Goal: Task Accomplishment & Management: Use online tool/utility

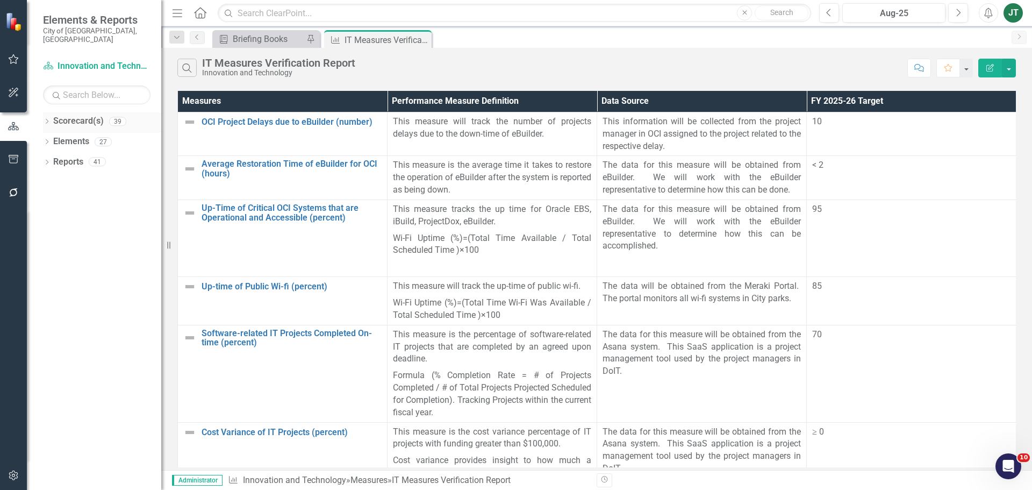
click at [48, 119] on icon "Dropdown" at bounding box center [47, 122] width 8 height 6
click at [52, 158] on icon "Dropdown" at bounding box center [52, 161] width 8 height 6
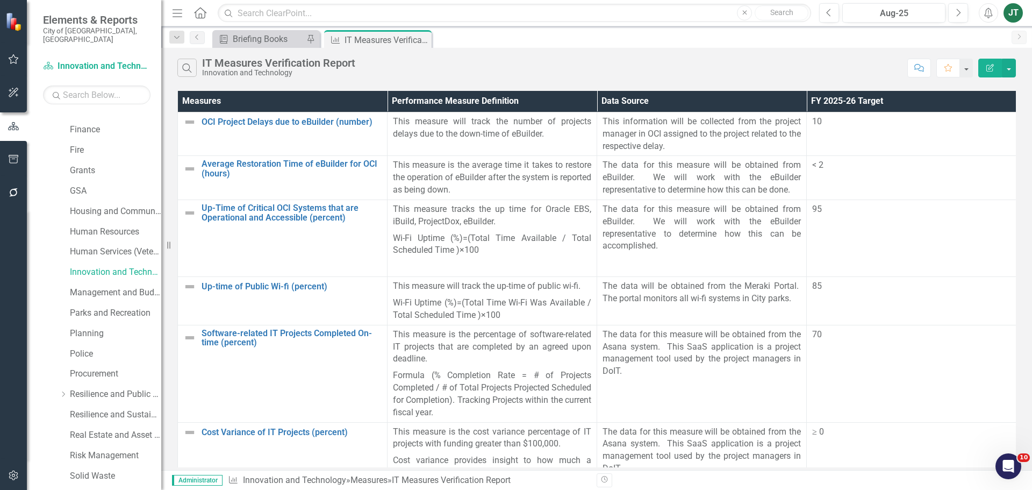
scroll to position [269, 0]
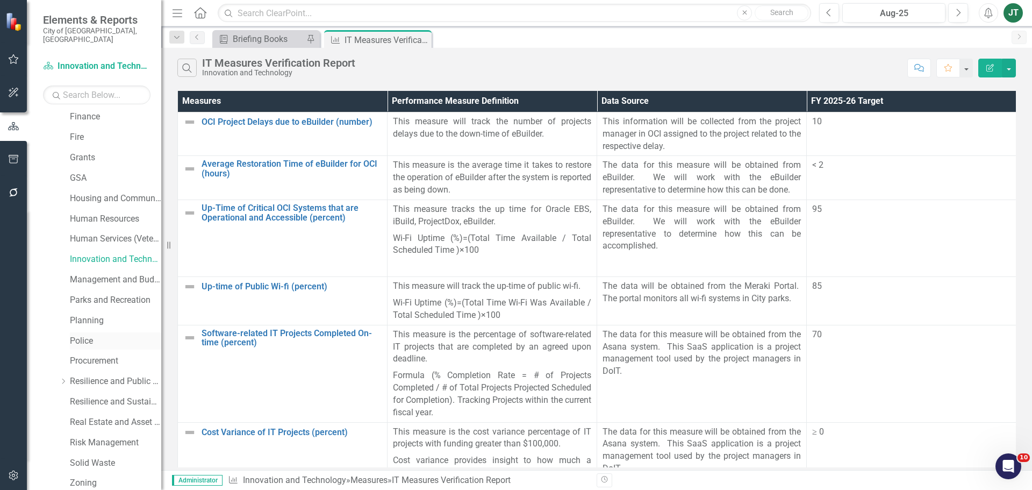
click at [81, 335] on link "Police" at bounding box center [115, 341] width 91 height 12
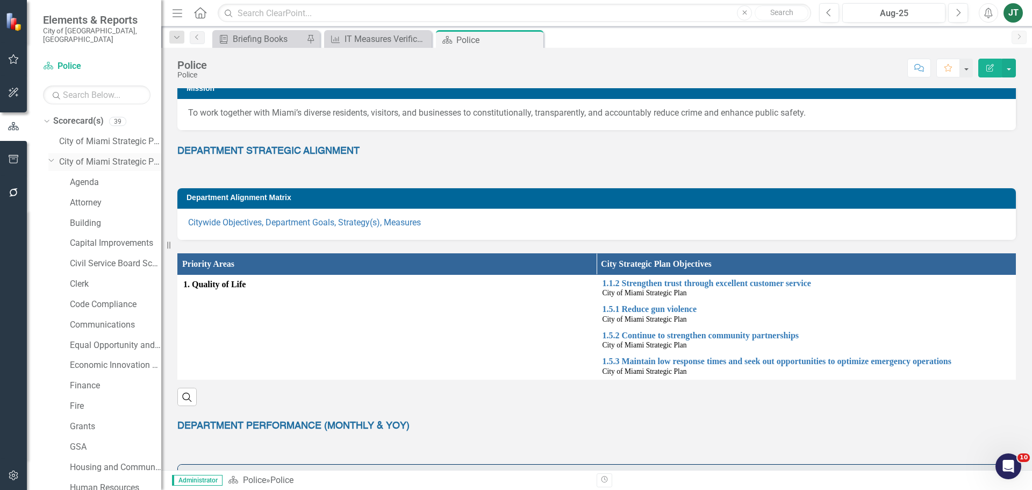
click at [52, 156] on icon "Dropdown" at bounding box center [51, 160] width 6 height 8
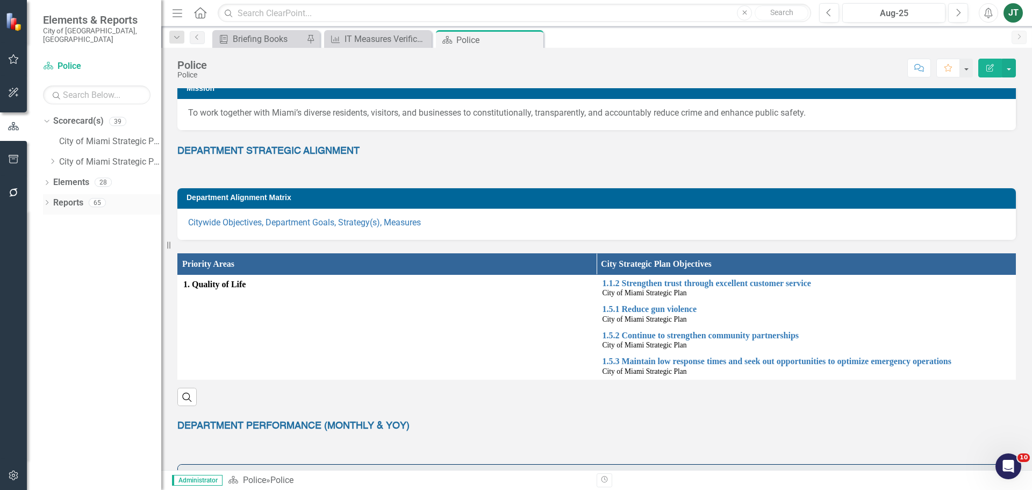
click at [49, 200] on icon "Dropdown" at bounding box center [47, 203] width 8 height 6
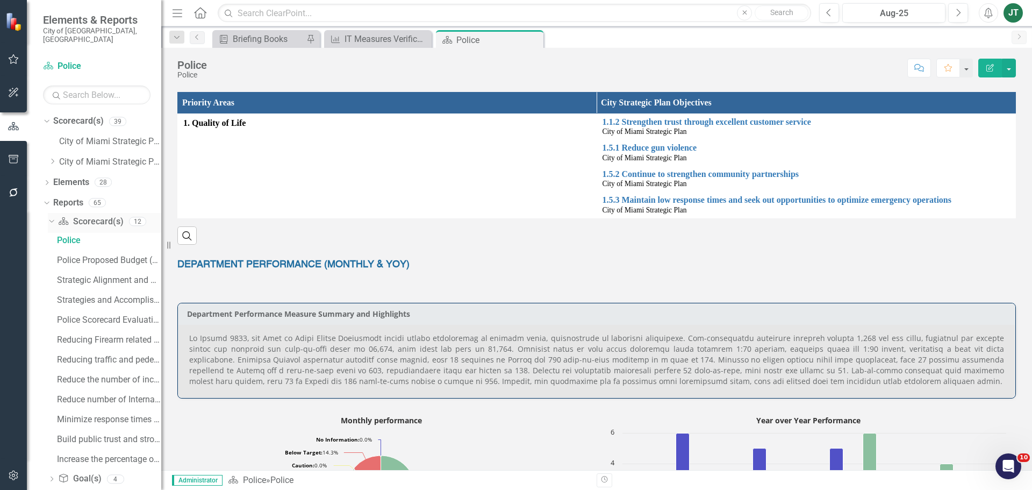
click at [53, 217] on icon "Dropdown" at bounding box center [50, 221] width 6 height 8
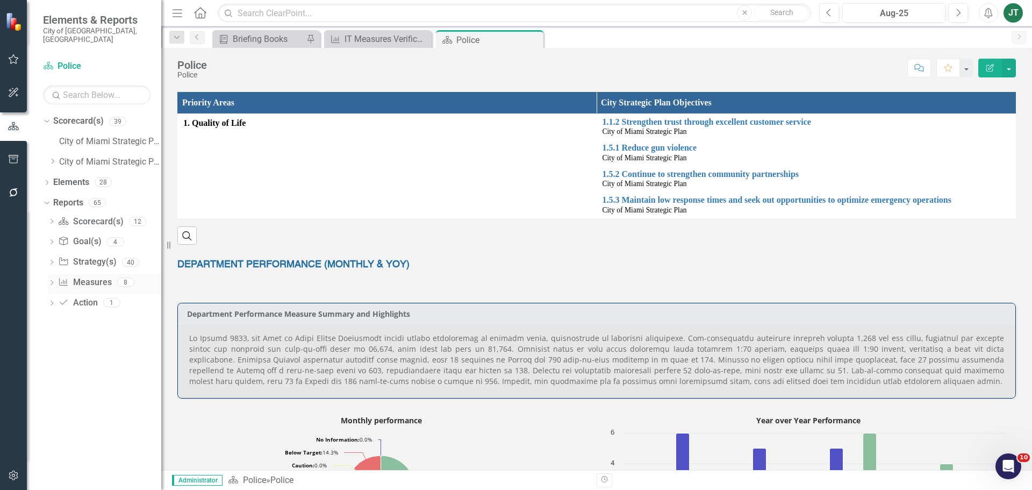
click at [51, 281] on icon "Dropdown" at bounding box center [52, 284] width 8 height 6
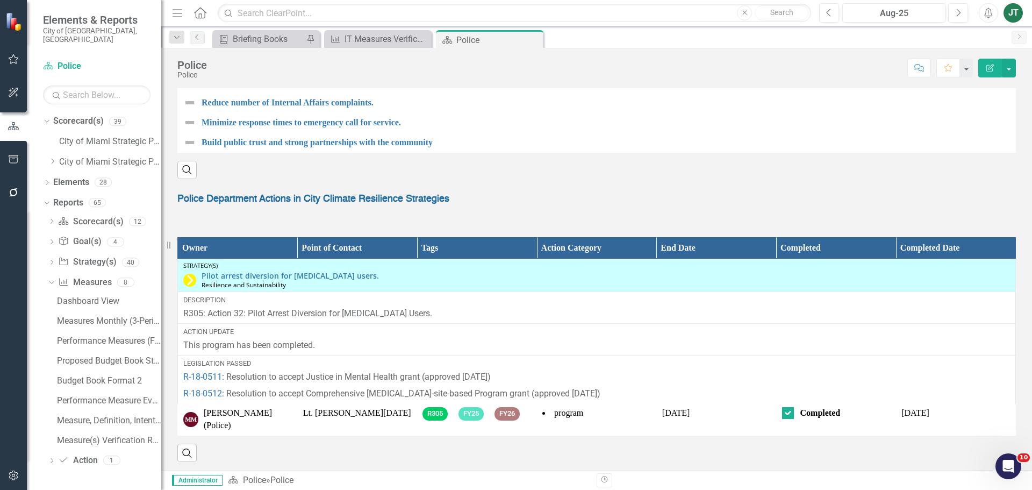
scroll to position [1197, 0]
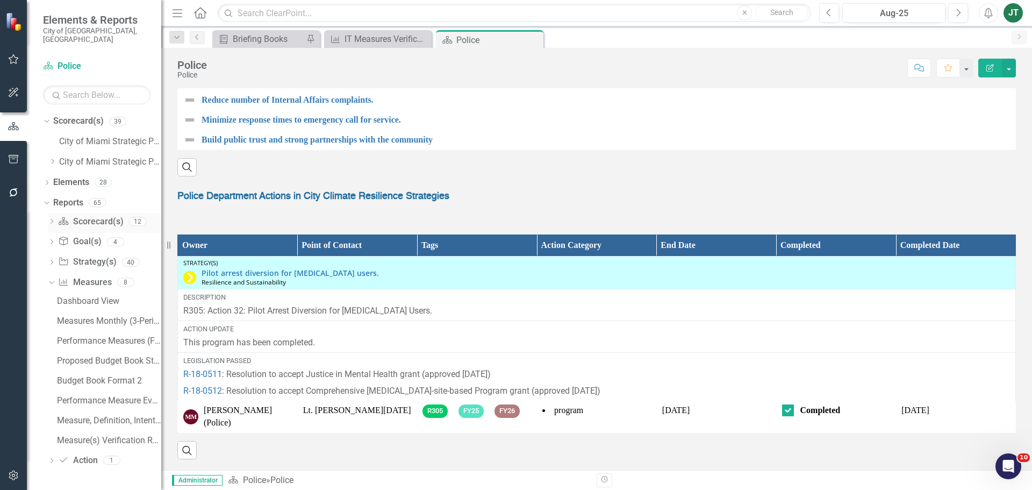
click at [49, 213] on div "Dropdown Scorecard(s) Scorecard(s) 12" at bounding box center [104, 223] width 113 height 20
click at [52, 219] on icon at bounding box center [52, 221] width 3 height 5
click at [91, 315] on div "Police Scorecard Evaluation and Recommendations" at bounding box center [109, 320] width 104 height 10
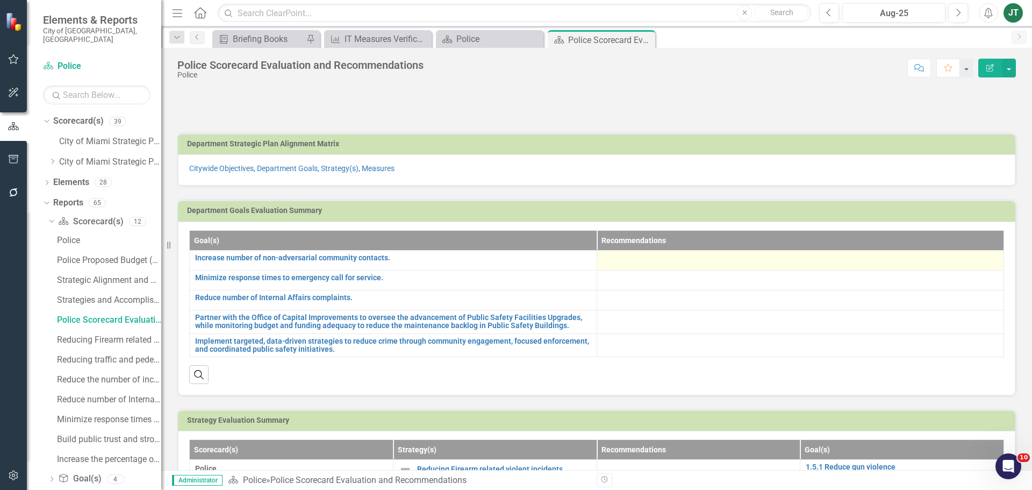
click at [642, 259] on div at bounding box center [801, 260] width 396 height 13
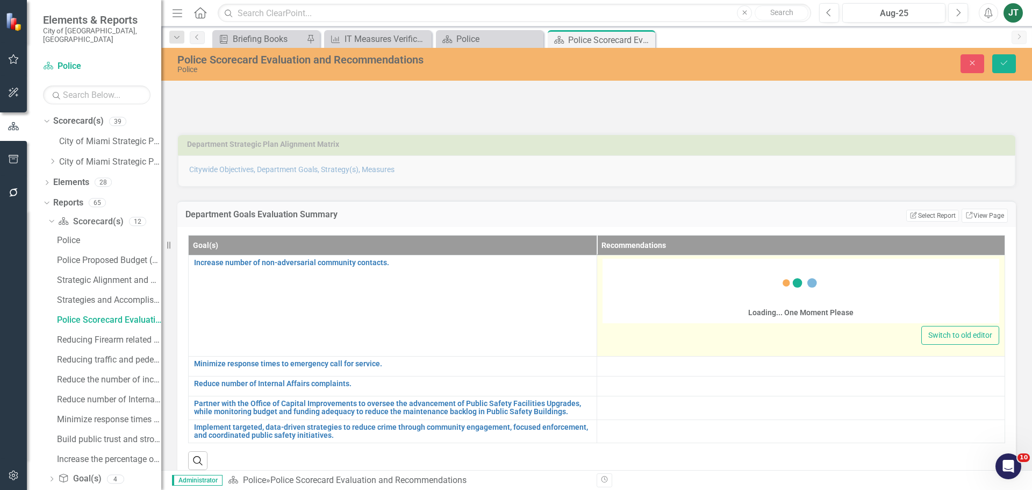
click at [640, 288] on div "Loading... One Moment Please" at bounding box center [801, 292] width 397 height 62
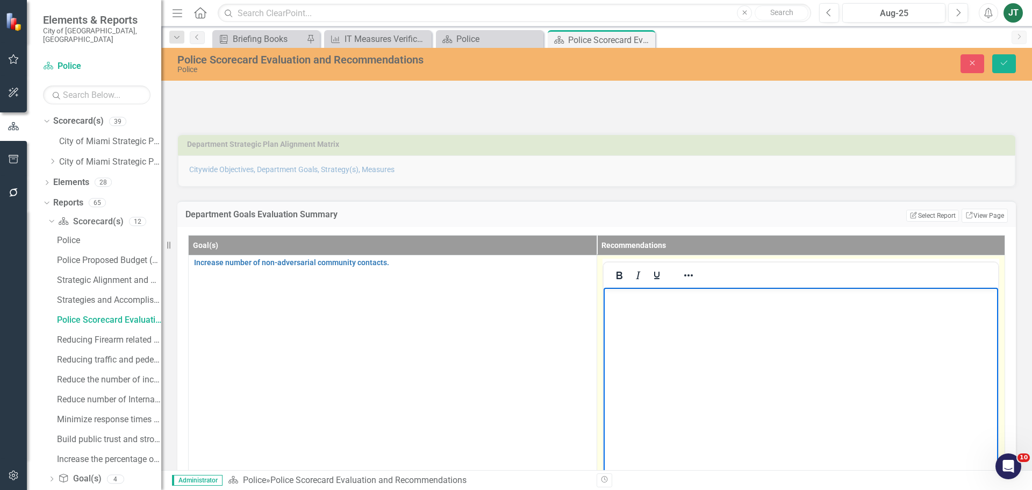
click at [684, 305] on body "Rich Text Area. Press ALT-0 for help." at bounding box center [800, 367] width 395 height 161
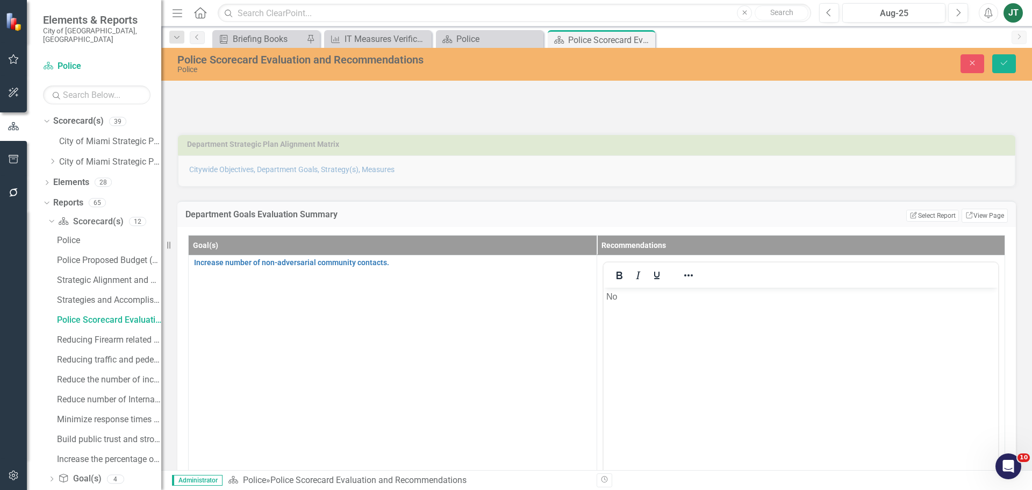
click at [969, 53] on div "Police Scorecard Evaluation and Recommendations Police Close Save" at bounding box center [596, 63] width 871 height 20
click at [972, 65] on icon "Close" at bounding box center [973, 63] width 10 height 8
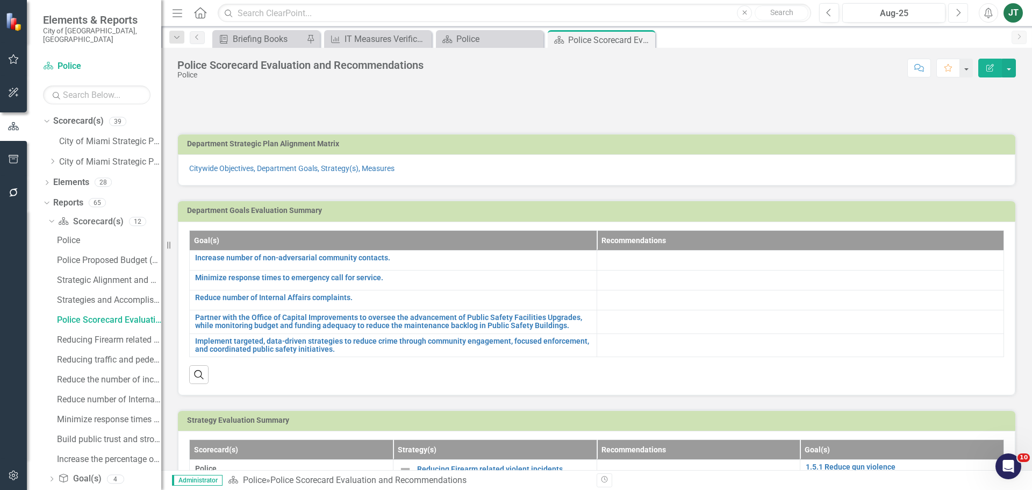
click at [956, 9] on icon "Next" at bounding box center [958, 13] width 6 height 10
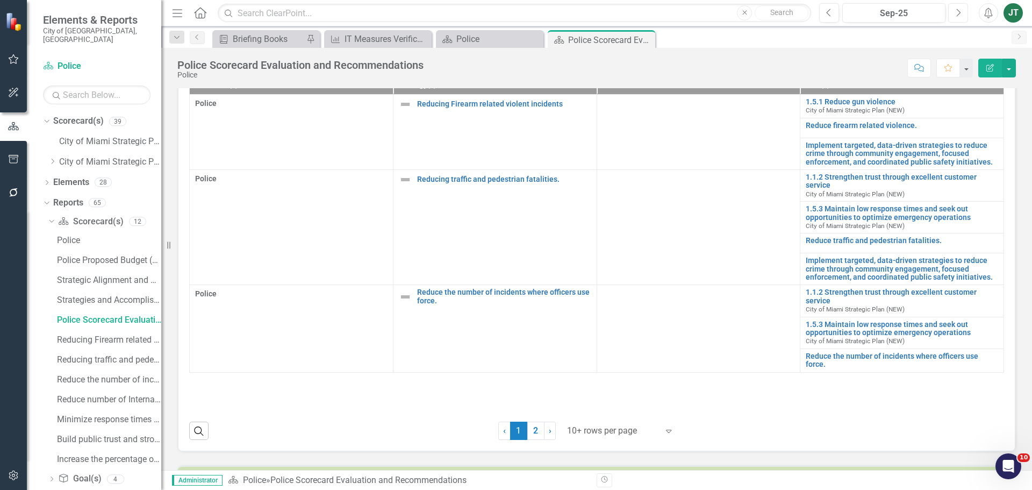
scroll to position [323, 0]
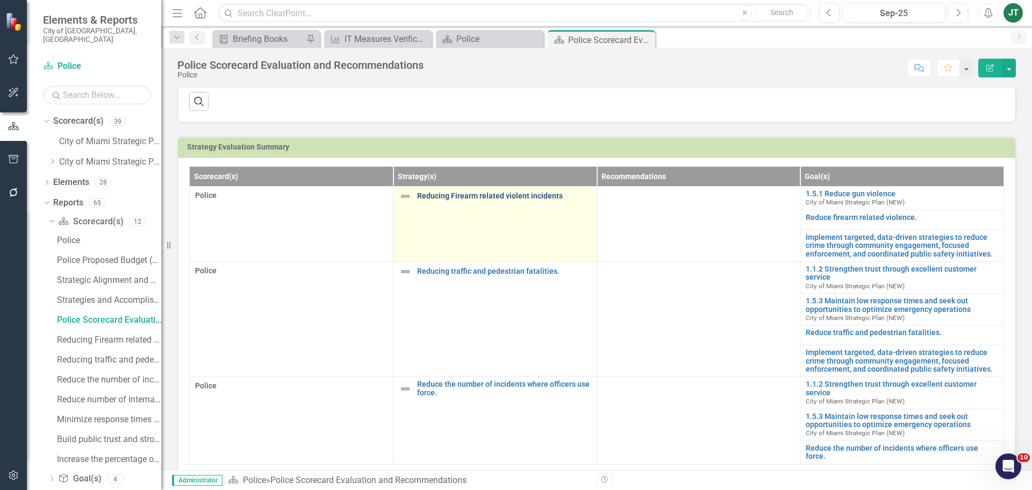
click at [526, 192] on link "Reducing Firearm related violent incidents" at bounding box center [504, 196] width 174 height 8
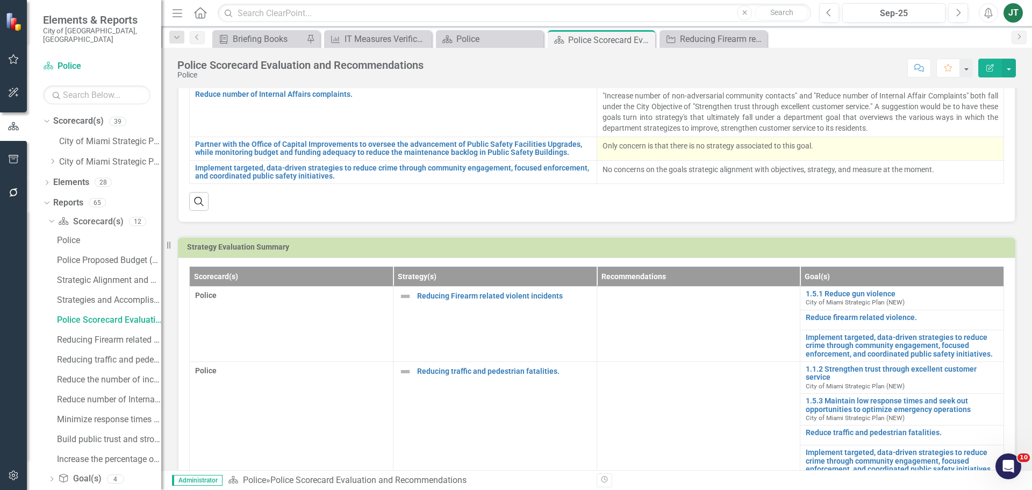
scroll to position [269, 0]
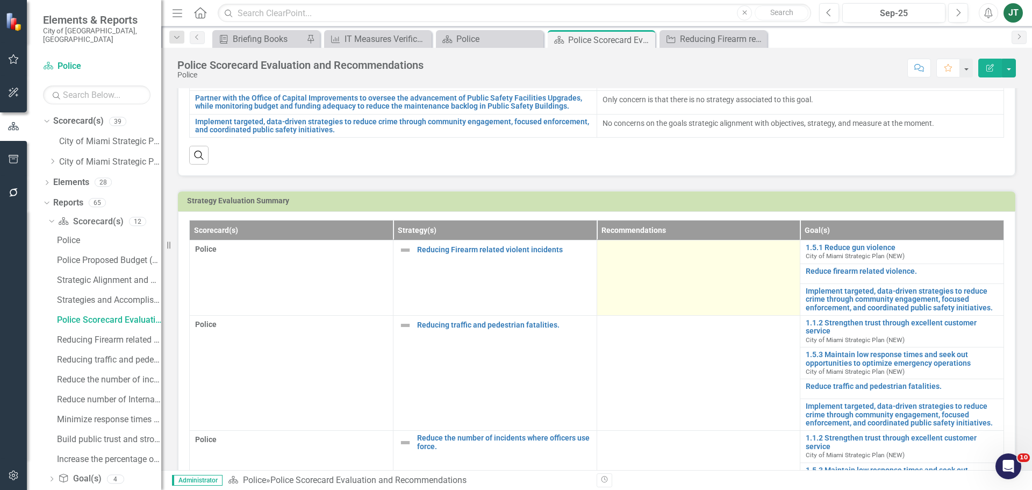
click at [656, 289] on td at bounding box center [699, 277] width 204 height 75
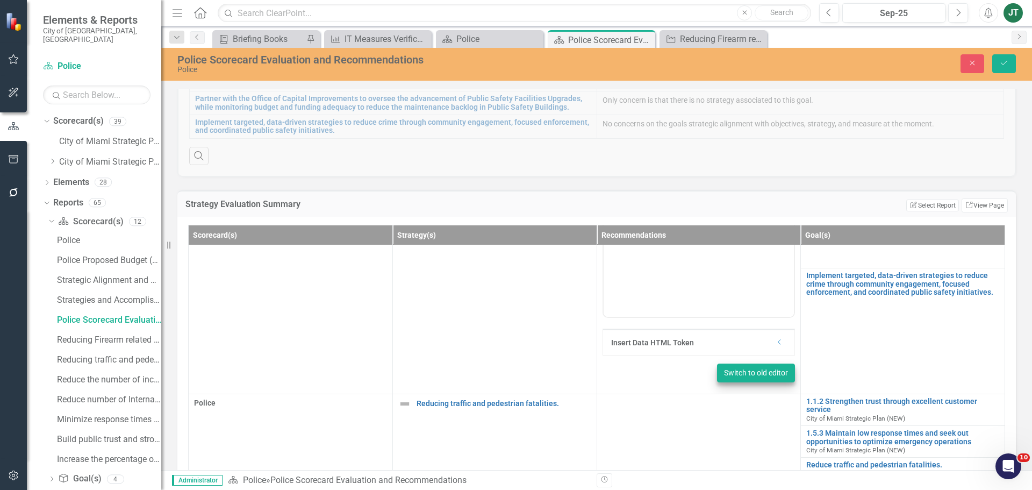
scroll to position [161, 0]
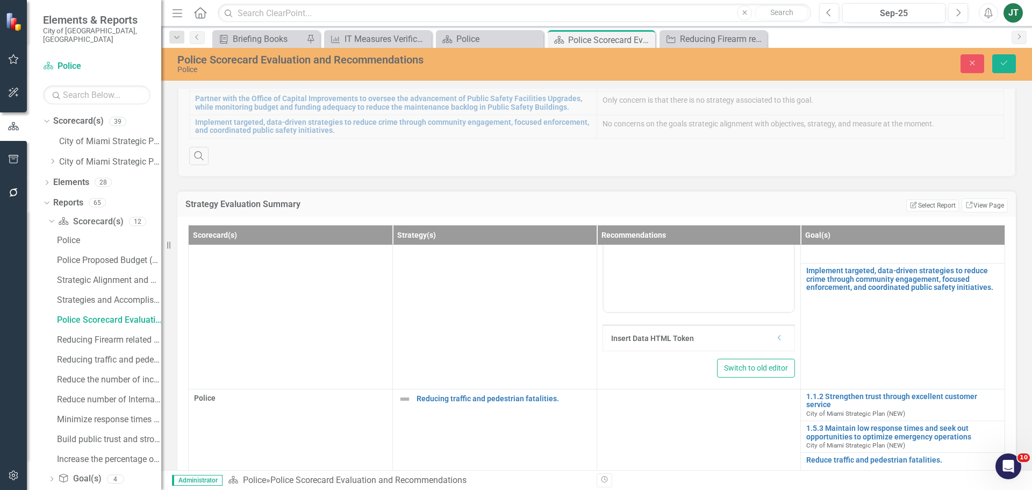
click at [777, 334] on icon "Dropdown" at bounding box center [780, 337] width 8 height 6
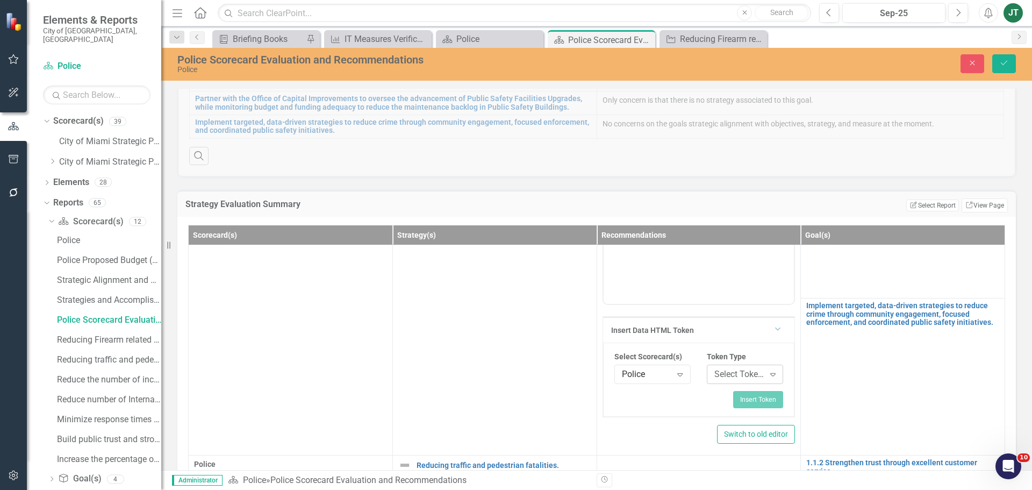
click at [725, 375] on div "Select Token Type..." at bounding box center [739, 374] width 50 height 12
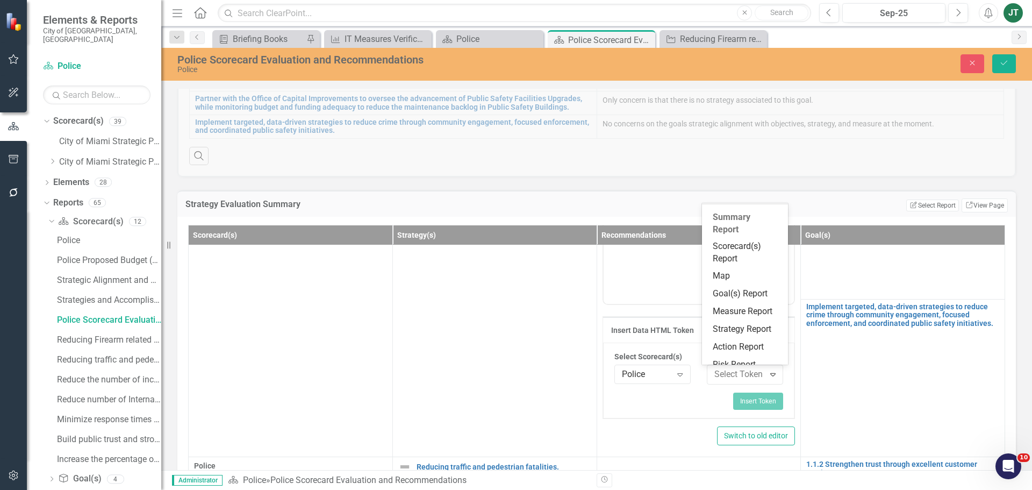
scroll to position [200, 0]
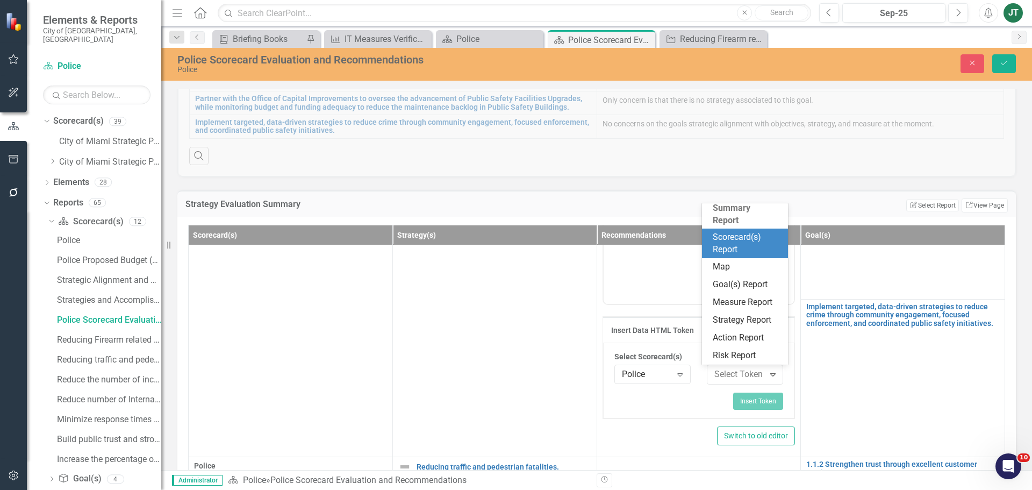
click at [726, 231] on div "Scorecard(s) Report" at bounding box center [747, 243] width 69 height 25
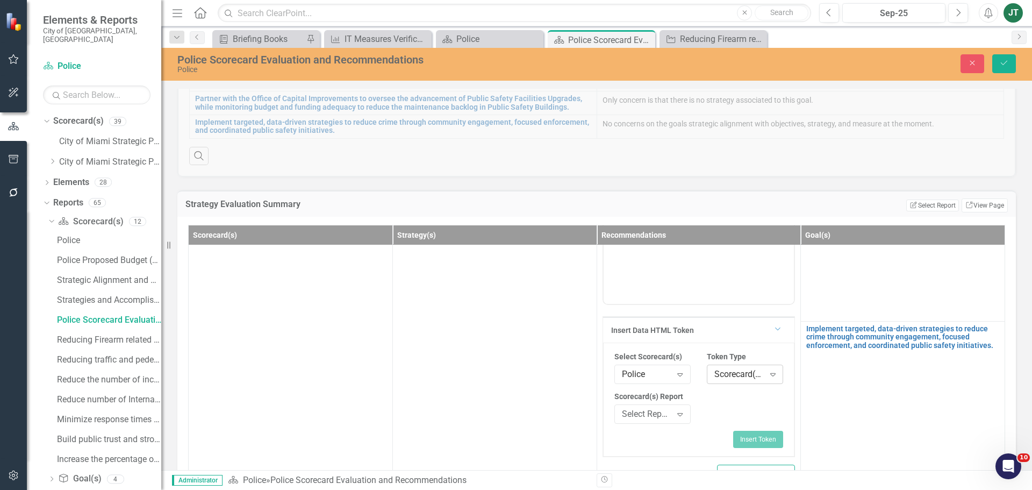
click at [742, 377] on div "Scorecard(s) Report" at bounding box center [739, 374] width 50 height 12
click at [697, 412] on div "Select Scorecard(s) Police Expand Token Type Scorecard(s) Report Expand Scoreca…" at bounding box center [698, 391] width 185 height 80
click at [659, 417] on div "Select Report..." at bounding box center [647, 414] width 50 height 12
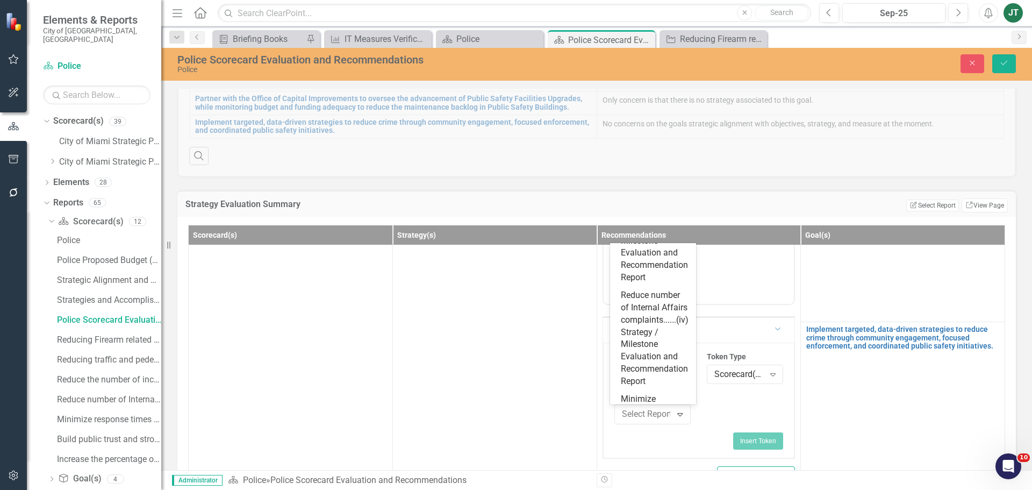
scroll to position [591, 0]
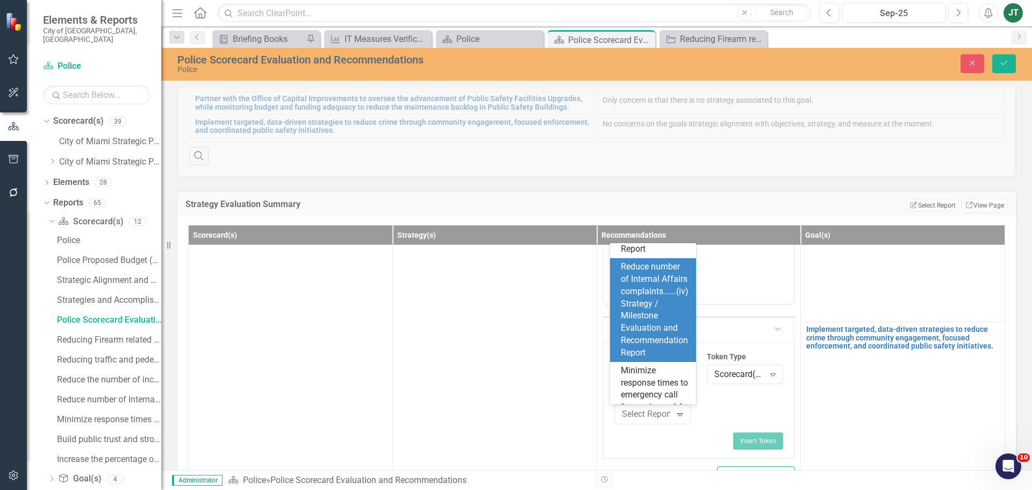
type input "b"
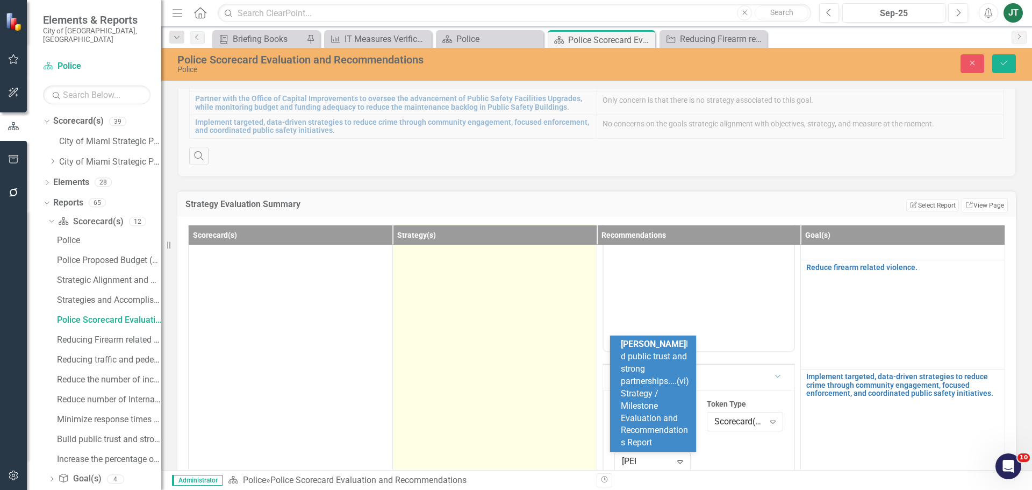
scroll to position [161, 0]
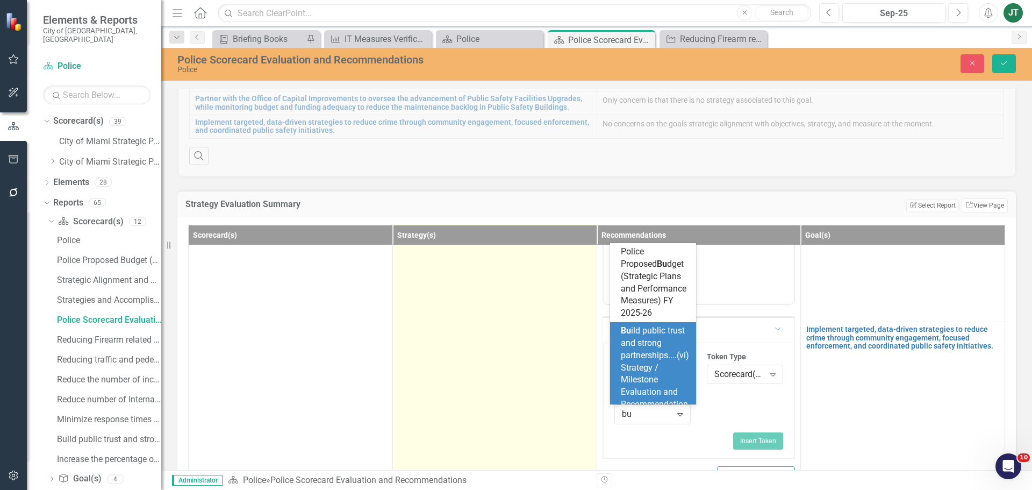
type input "b"
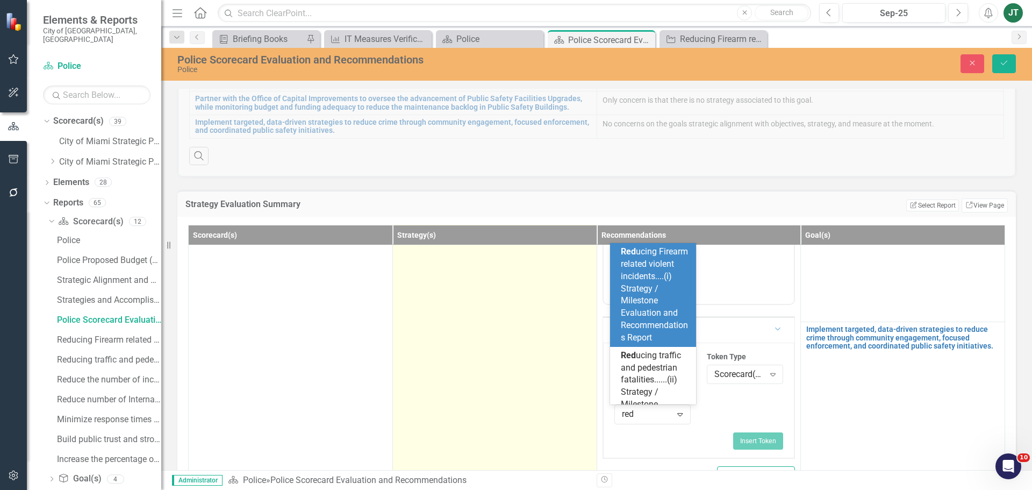
type input "redu"
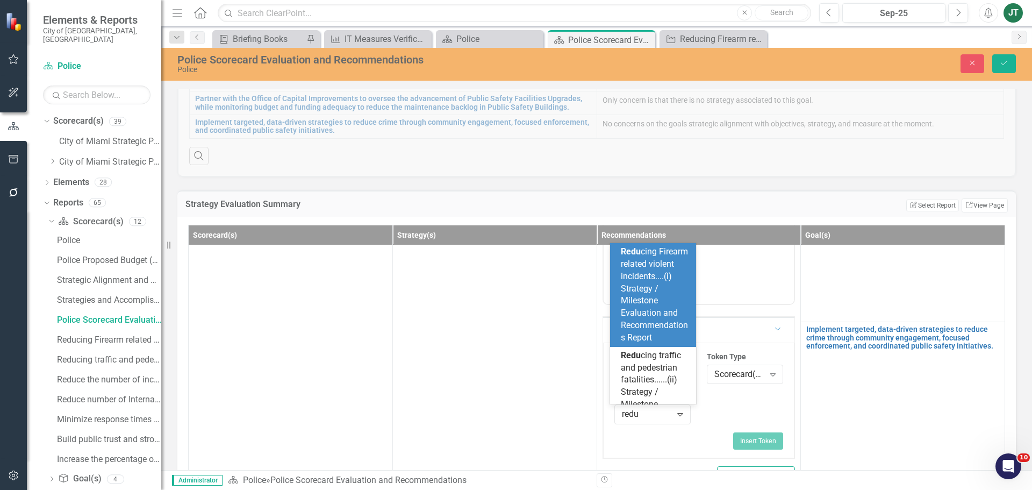
click at [633, 317] on span "Redu cing Firearm related violent incidents....(i) Strategy / Milestone Evaluat…" at bounding box center [654, 294] width 67 height 96
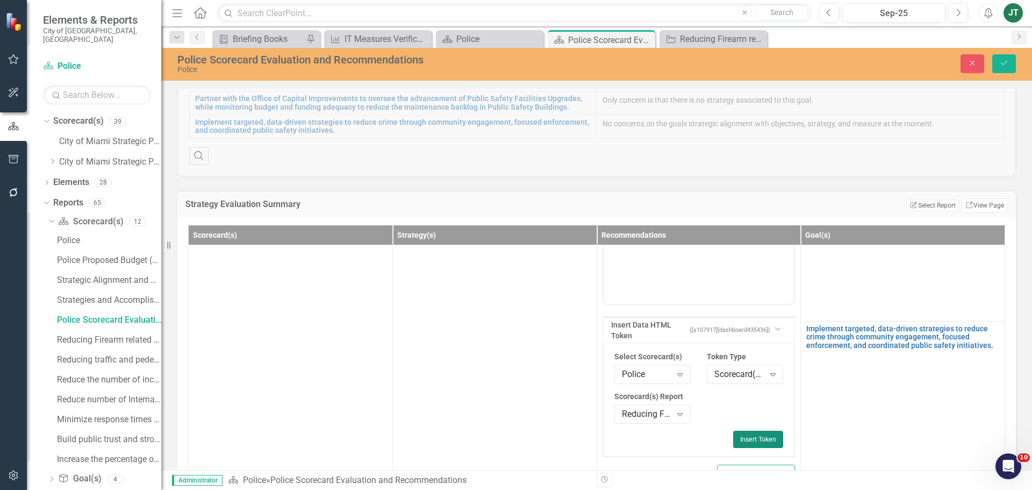
click at [756, 439] on button "Insert Token" at bounding box center [758, 439] width 50 height 17
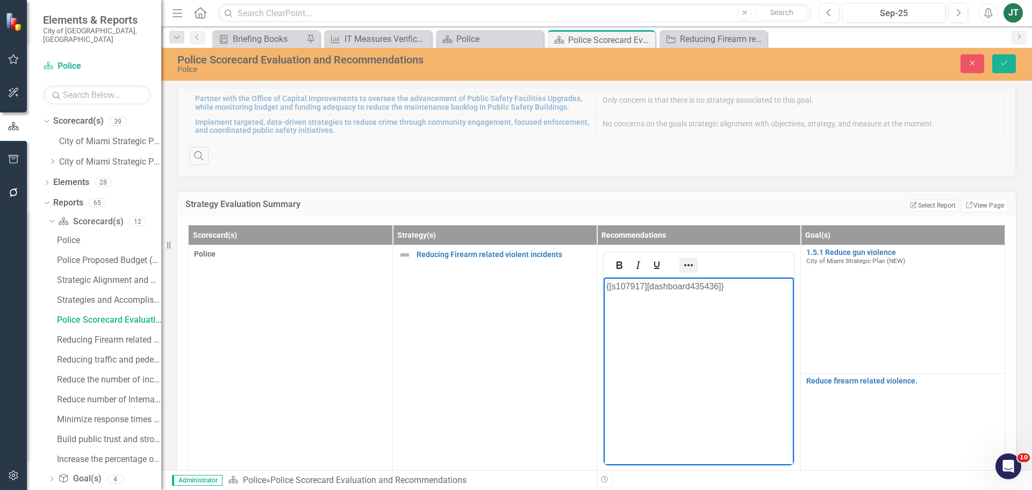
click at [684, 270] on icon "Reveal or hide additional toolbar items" at bounding box center [688, 265] width 13 height 13
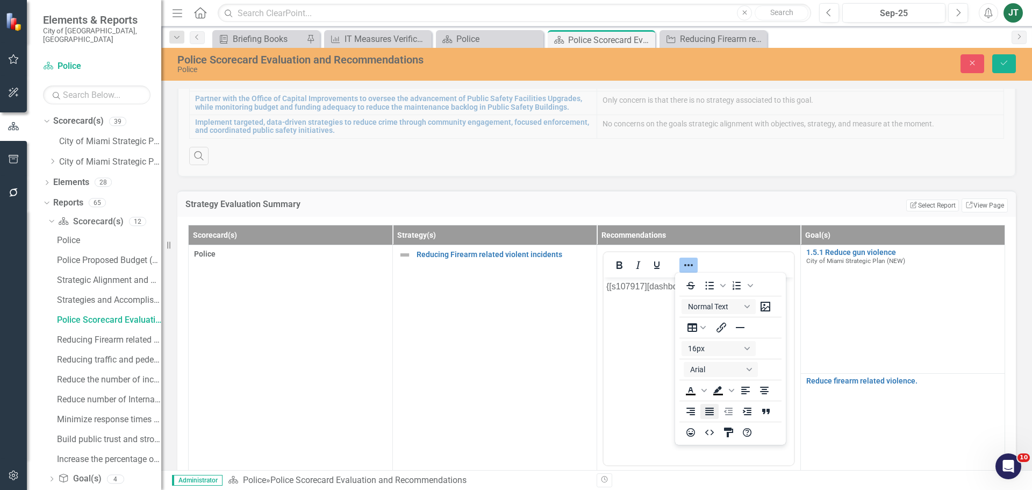
click at [702, 412] on button "Justify" at bounding box center [709, 411] width 18 height 15
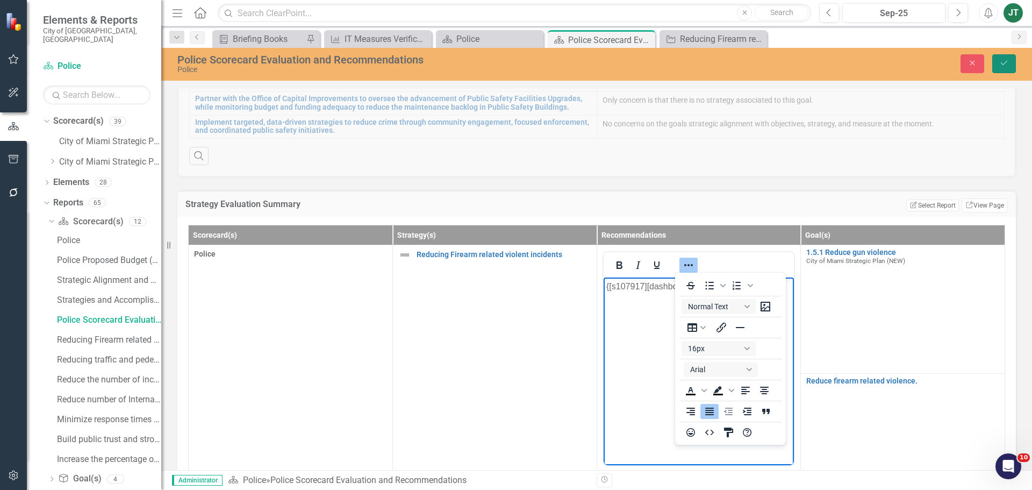
click at [996, 63] on button "Save" at bounding box center [1004, 63] width 24 height 19
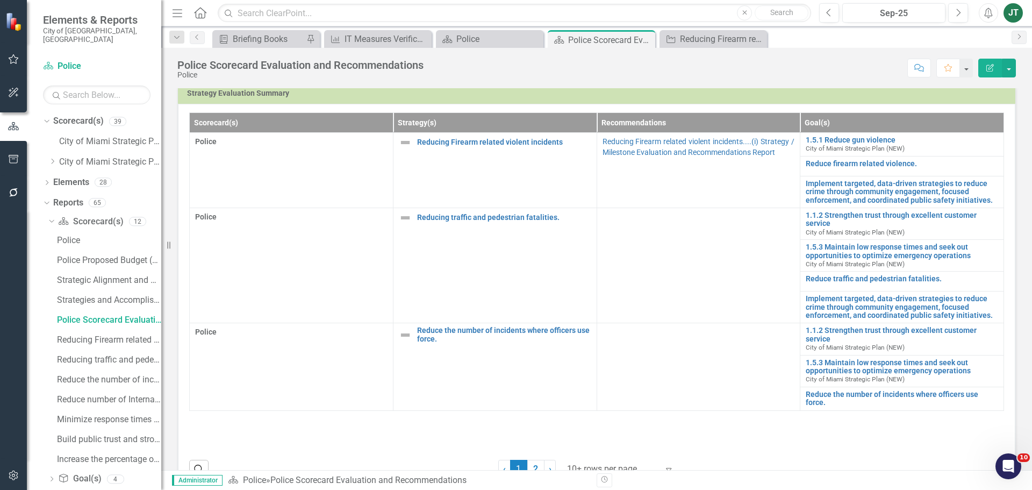
scroll to position [430, 0]
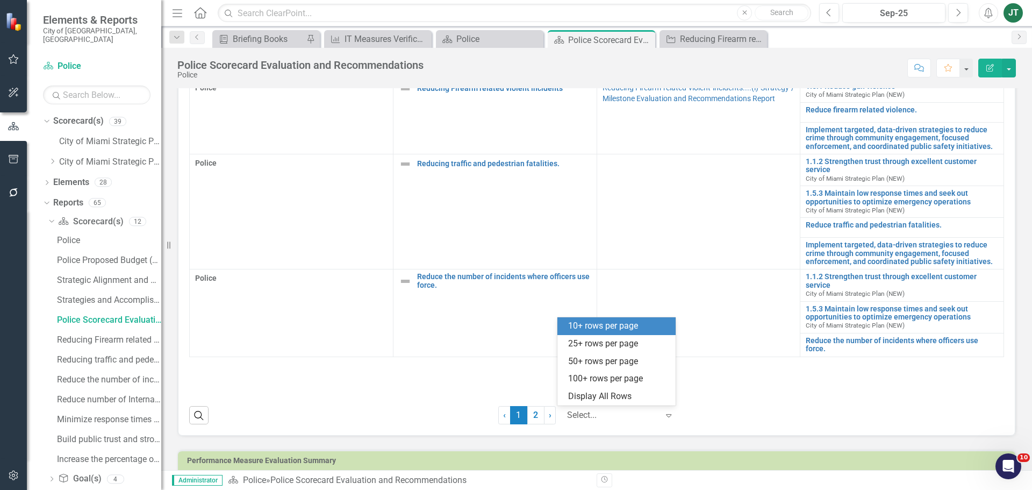
click at [614, 413] on div at bounding box center [612, 415] width 91 height 15
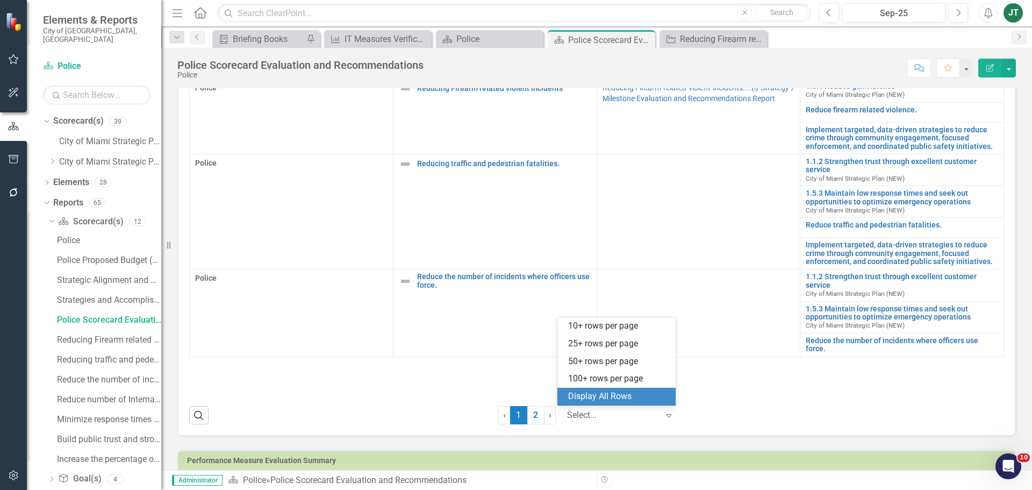
click at [634, 402] on div "Display All Rows" at bounding box center [618, 396] width 101 height 12
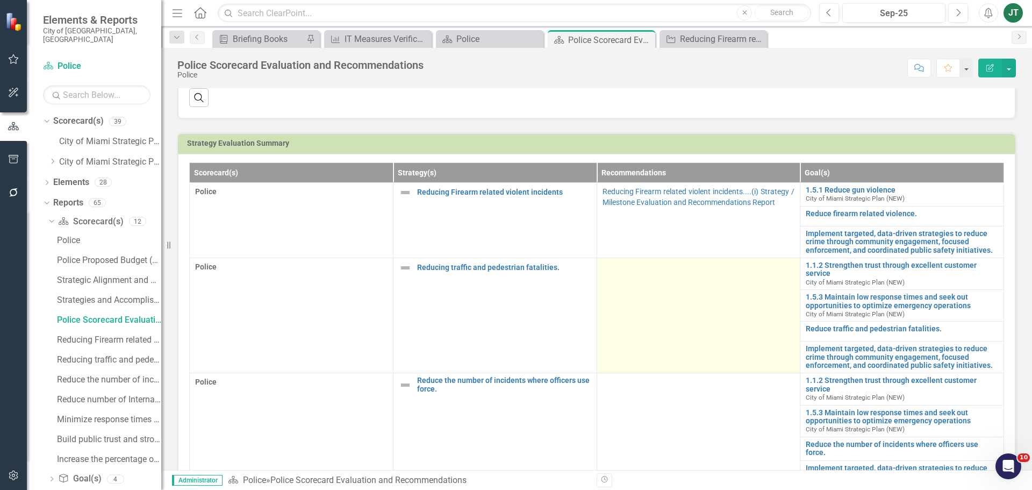
scroll to position [323, 0]
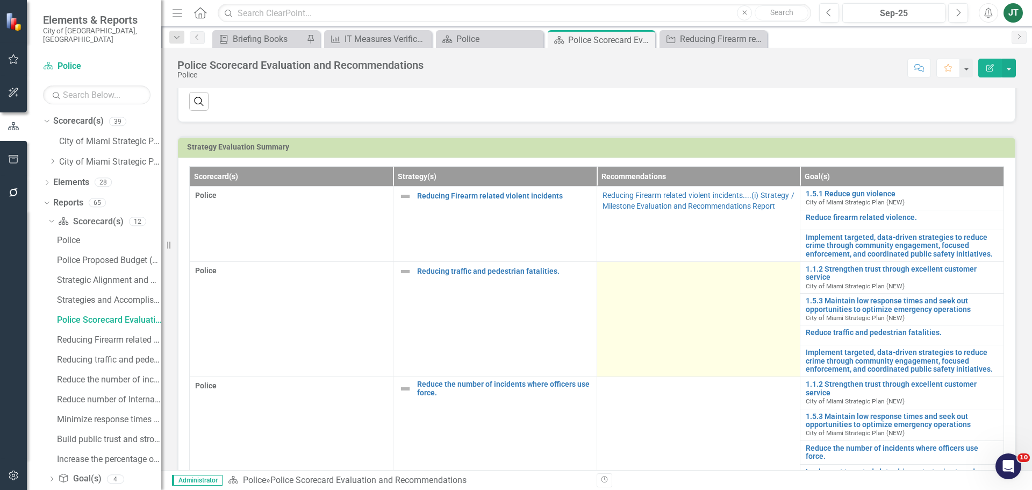
click at [675, 327] on td at bounding box center [699, 319] width 204 height 116
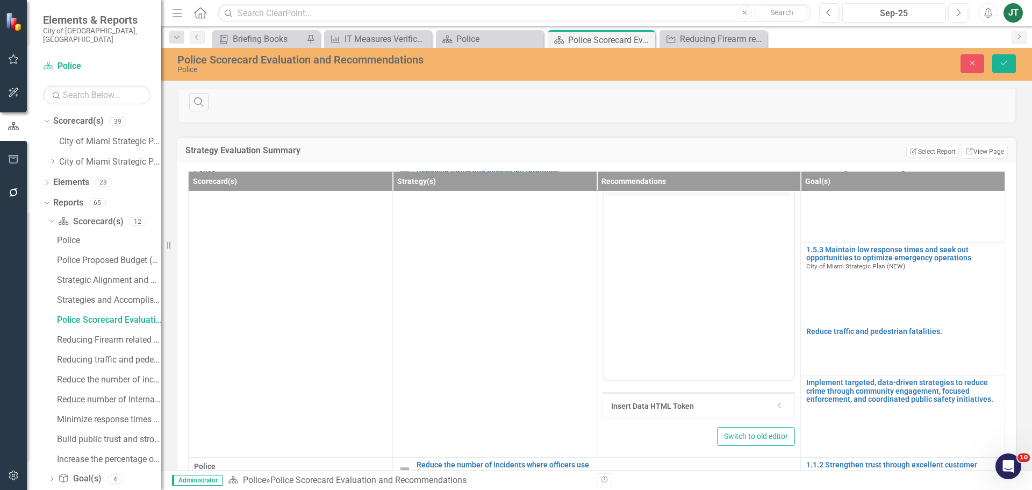
scroll to position [108, 0]
click at [776, 402] on icon "Dropdown" at bounding box center [780, 404] width 8 height 6
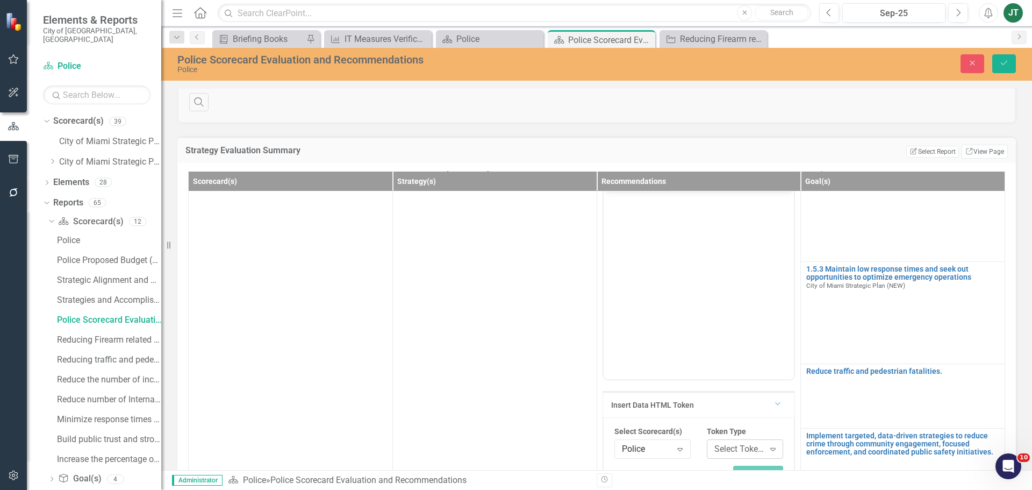
click at [732, 446] on div "Select Token Type..." at bounding box center [739, 449] width 50 height 12
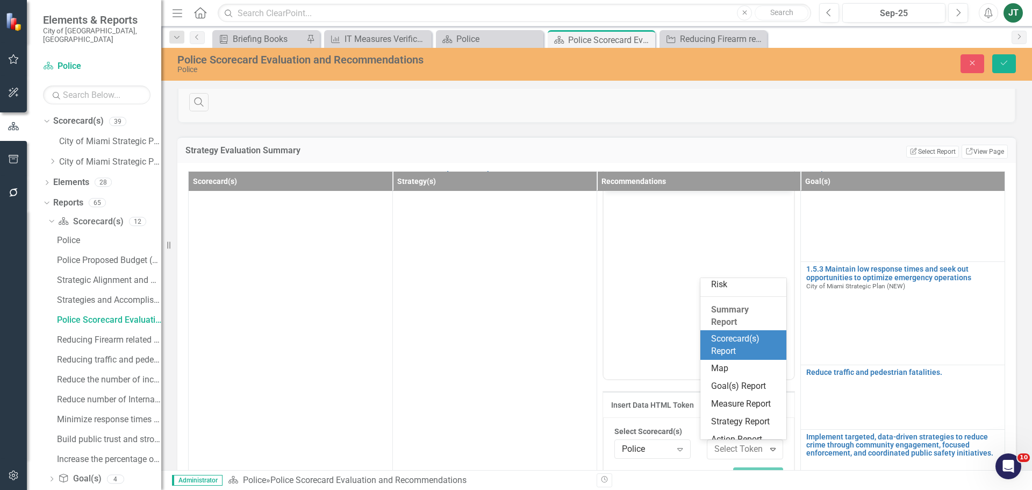
click at [721, 339] on div "Scorecard(s) Report" at bounding box center [745, 345] width 69 height 25
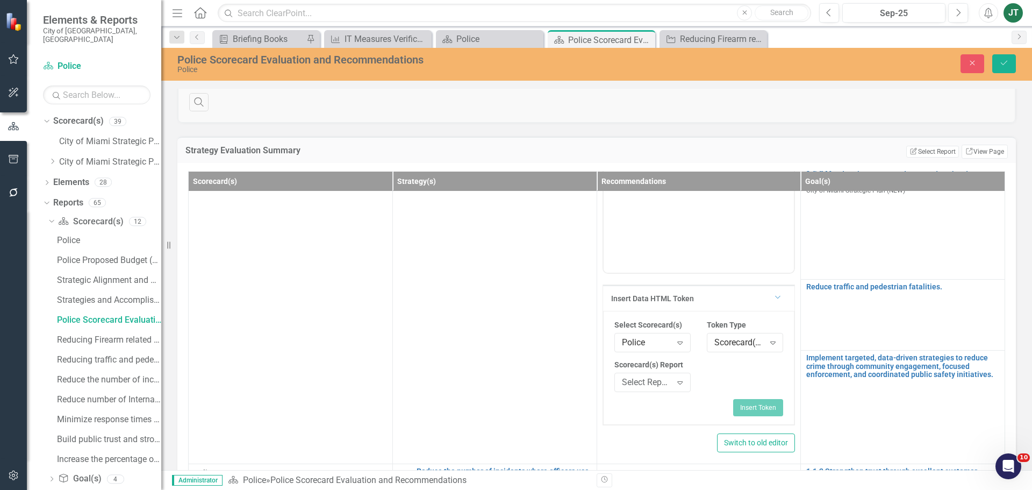
scroll to position [215, 0]
click at [660, 382] on div "Select Report..." at bounding box center [647, 381] width 50 height 12
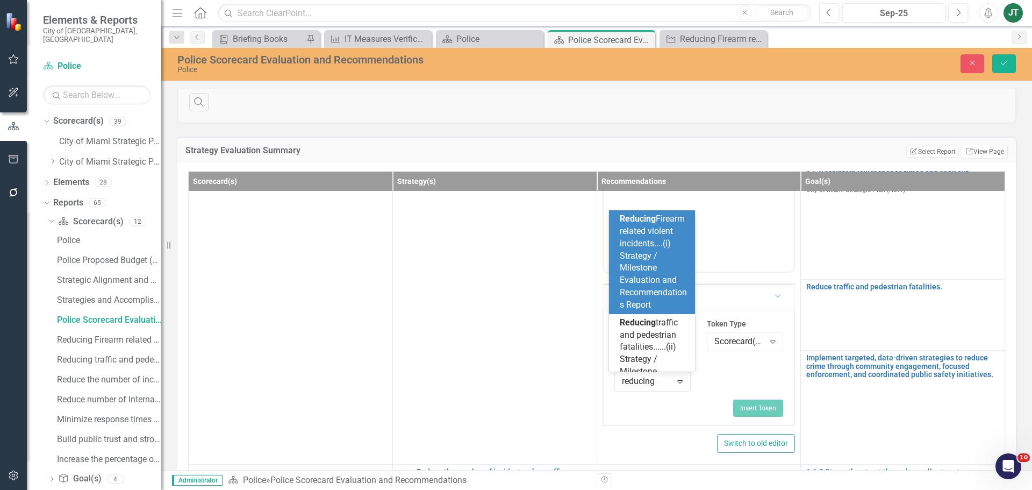
type input "reducing"
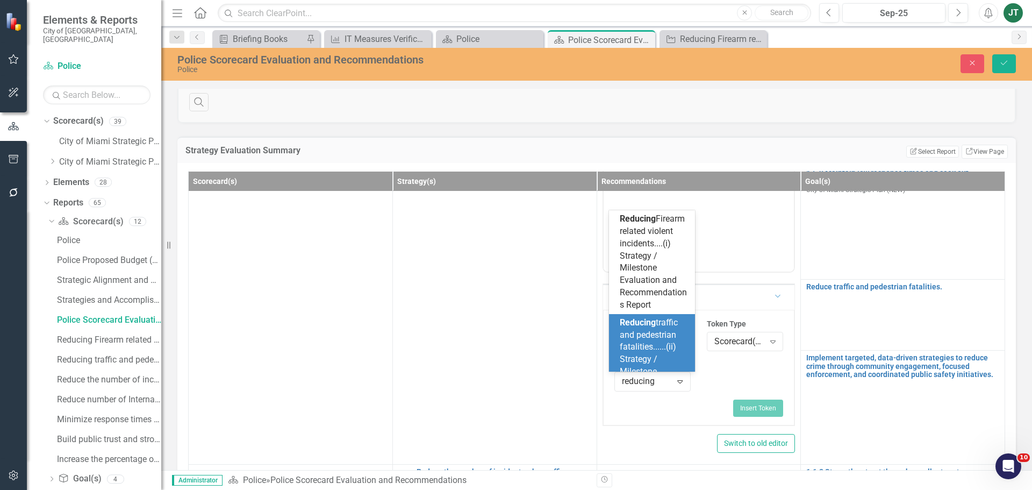
click at [644, 348] on span "Reducing traffic and pedestrian fatalities......(ii) Strategy / Milestone Evalu…" at bounding box center [653, 365] width 67 height 96
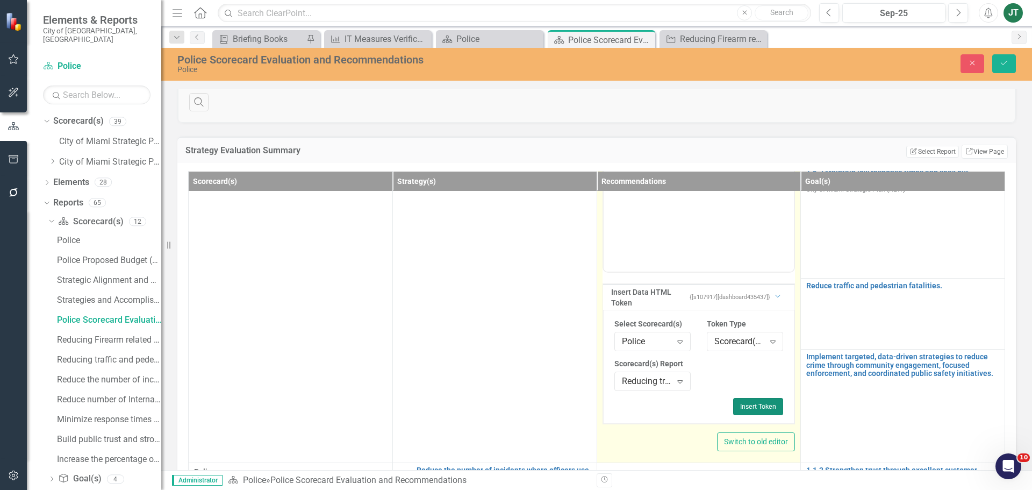
click at [750, 402] on button "Insert Token" at bounding box center [758, 406] width 50 height 17
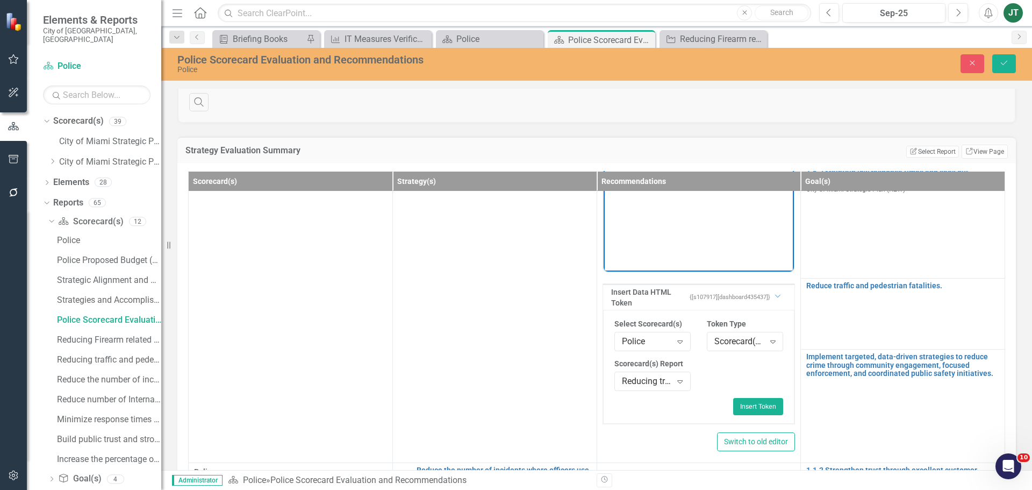
scroll to position [0, 0]
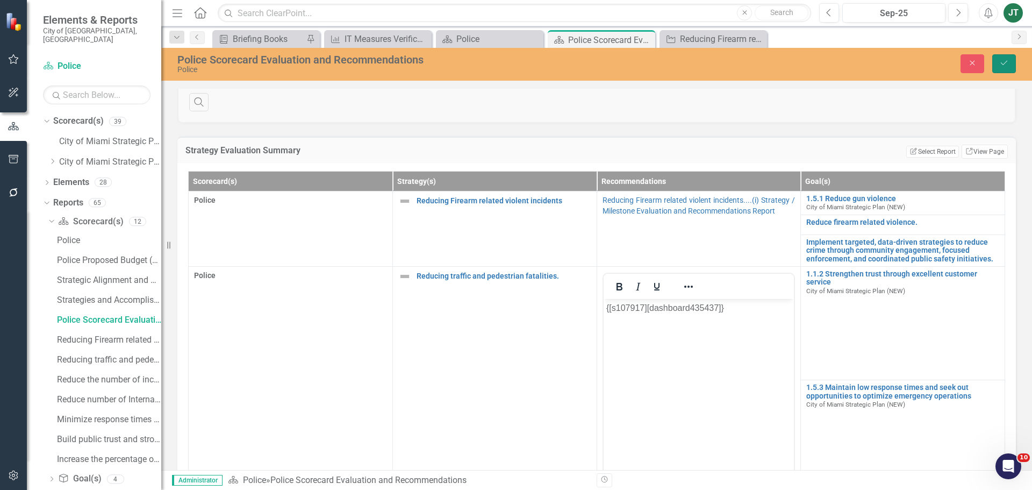
click at [1006, 64] on icon "Save" at bounding box center [1004, 63] width 10 height 8
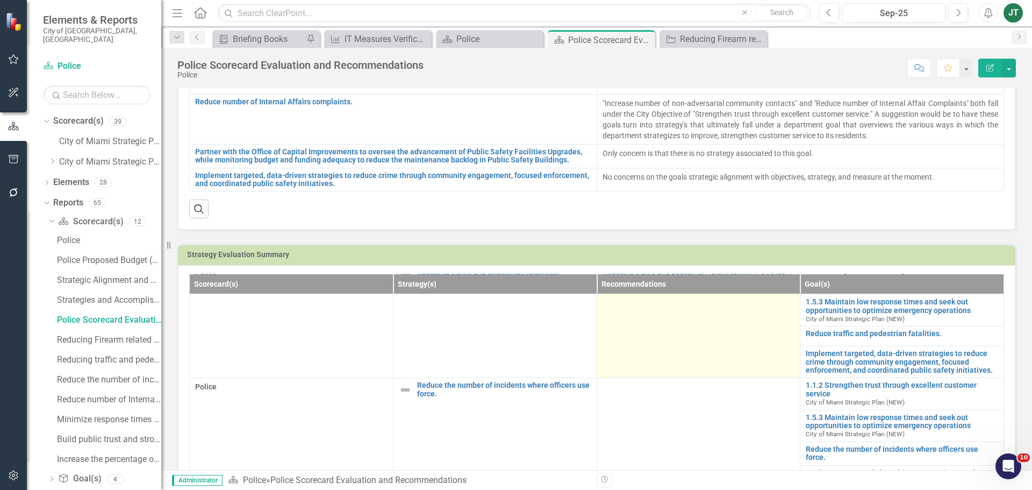
scroll to position [108, 0]
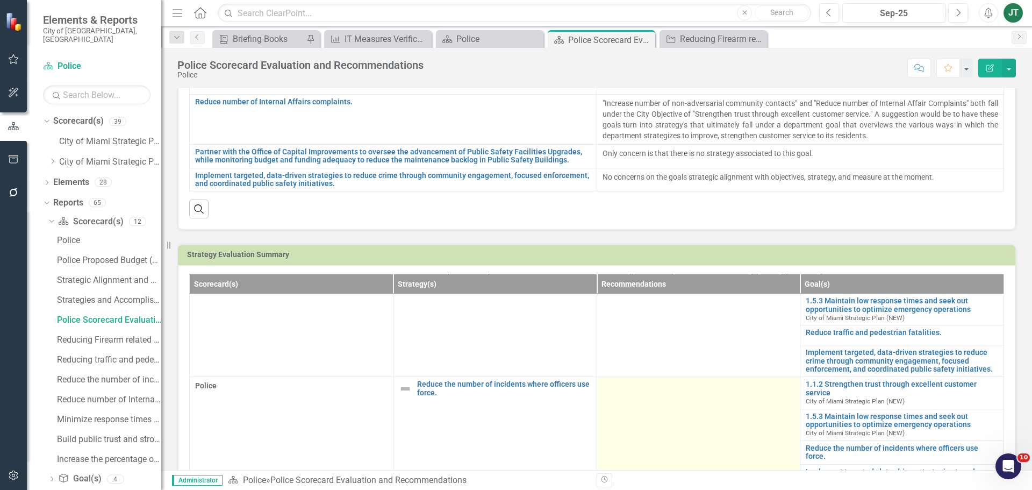
click at [645, 424] on td at bounding box center [699, 436] width 204 height 119
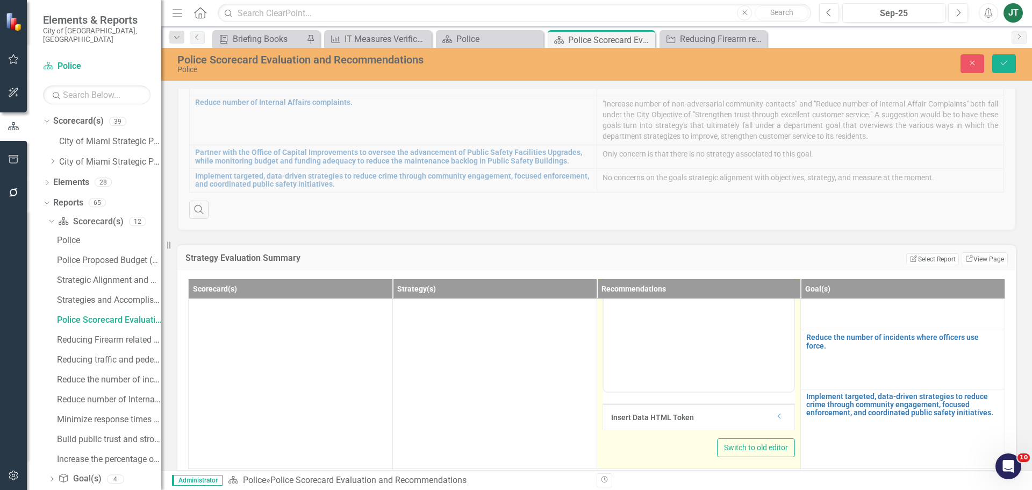
scroll to position [323, 0]
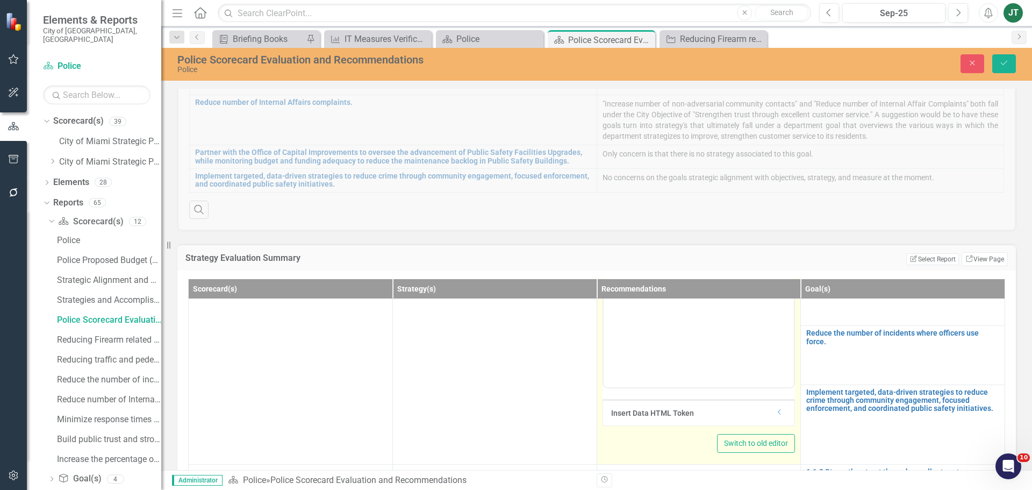
click at [776, 413] on icon "Dropdown" at bounding box center [780, 412] width 8 height 6
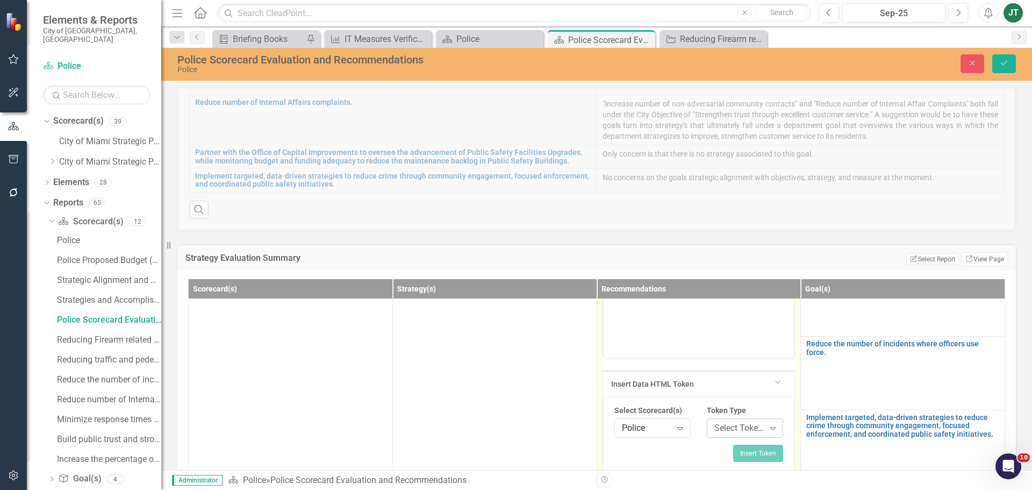
scroll to position [376, 0]
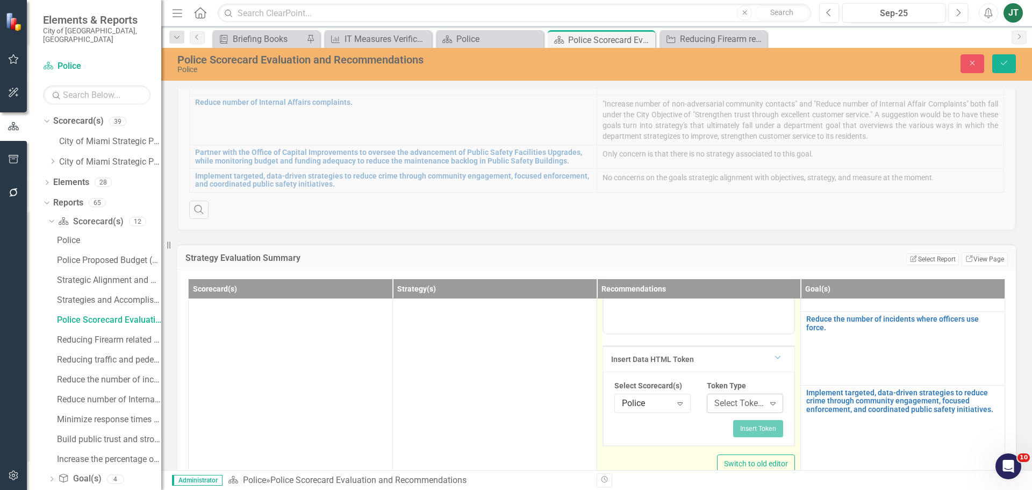
click at [721, 406] on div "Select Token Type..." at bounding box center [739, 403] width 50 height 12
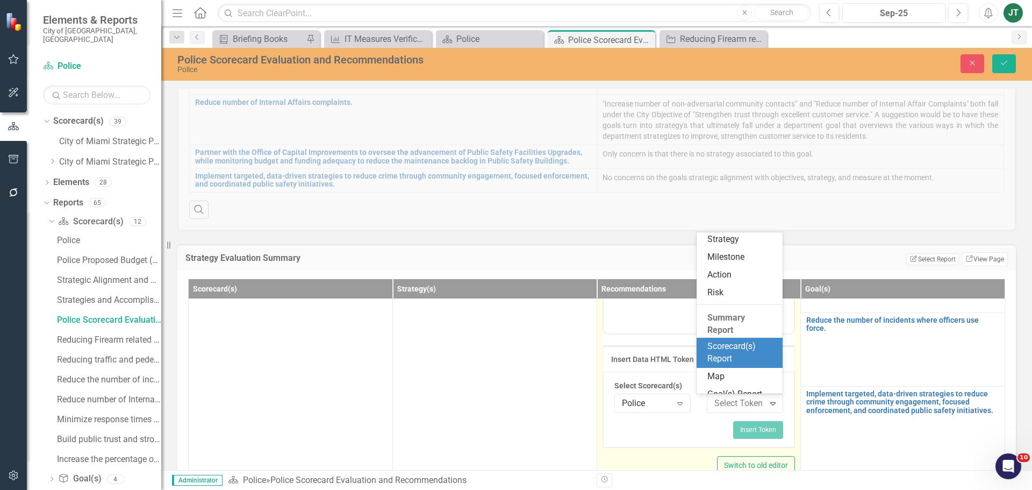
scroll to position [161, 0]
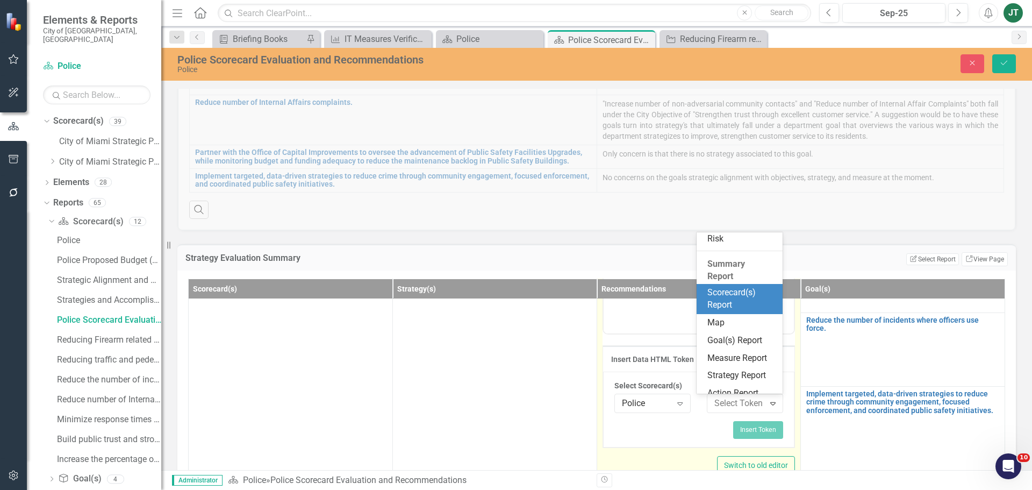
click at [725, 304] on div "Scorecard(s) Report" at bounding box center [741, 299] width 69 height 25
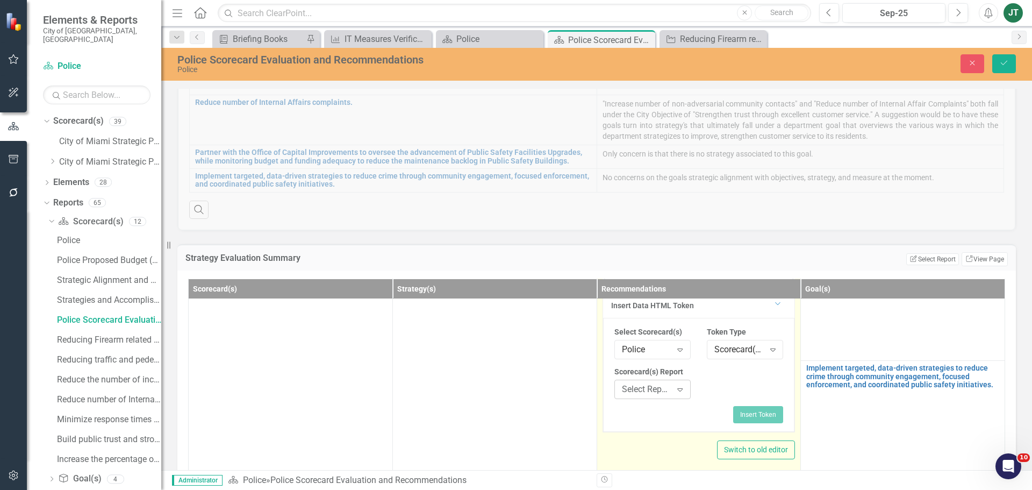
click at [650, 386] on div "Select Report..." at bounding box center [647, 389] width 50 height 12
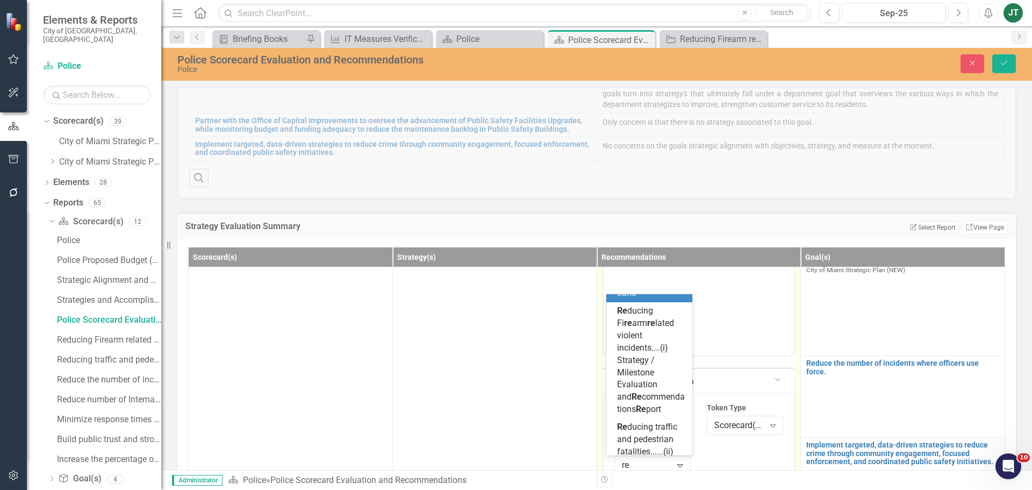
scroll to position [119, 0]
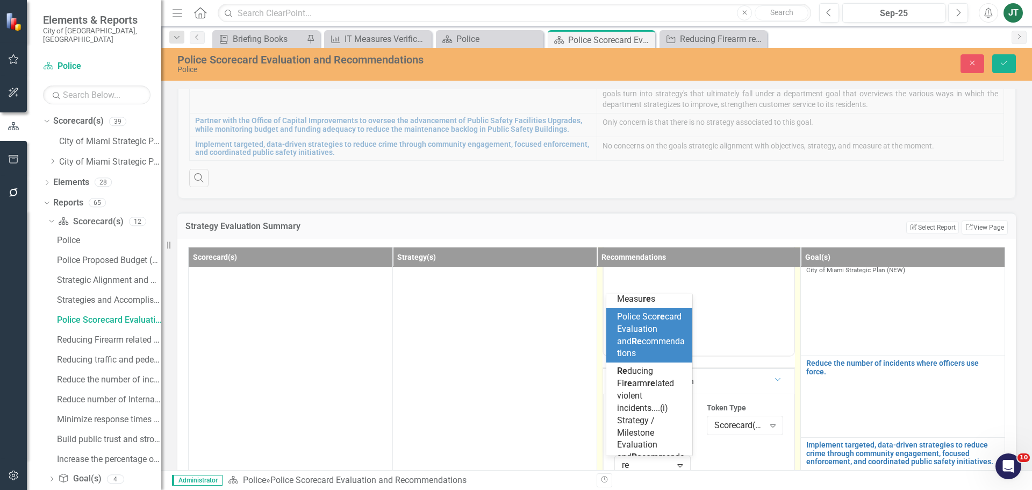
type input "red"
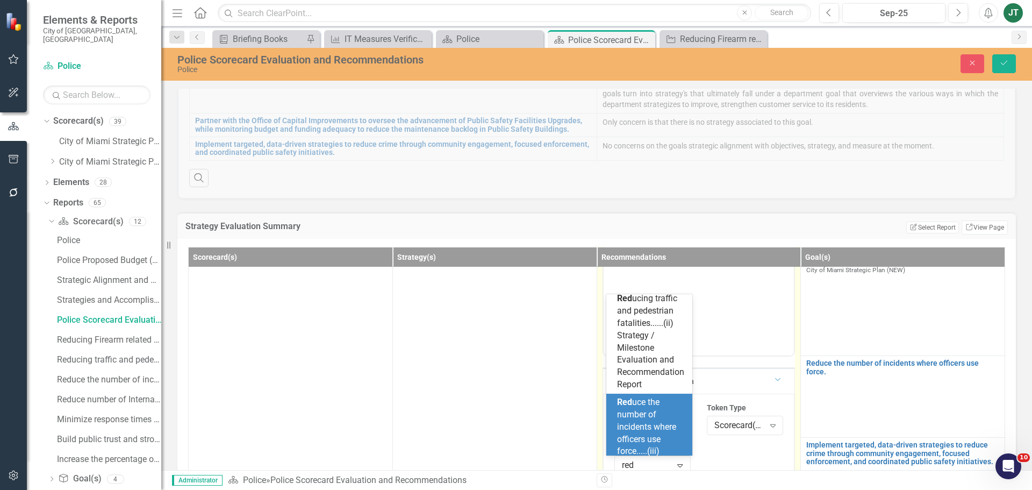
scroll to position [161, 0]
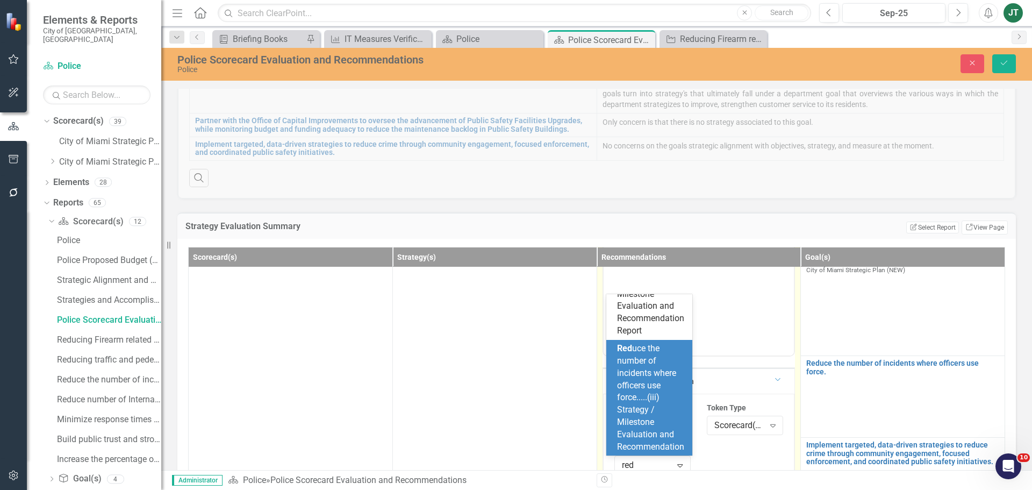
click at [646, 390] on div "Red uce the number of incidents where officers use force.....(iii) Strategy / M…" at bounding box center [651, 403] width 69 height 123
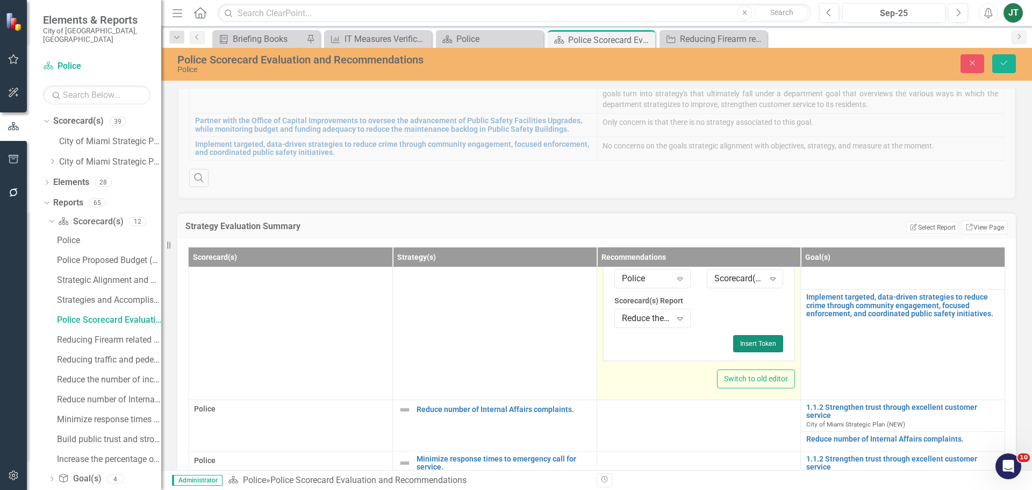
click at [753, 347] on button "Insert Token" at bounding box center [758, 343] width 50 height 17
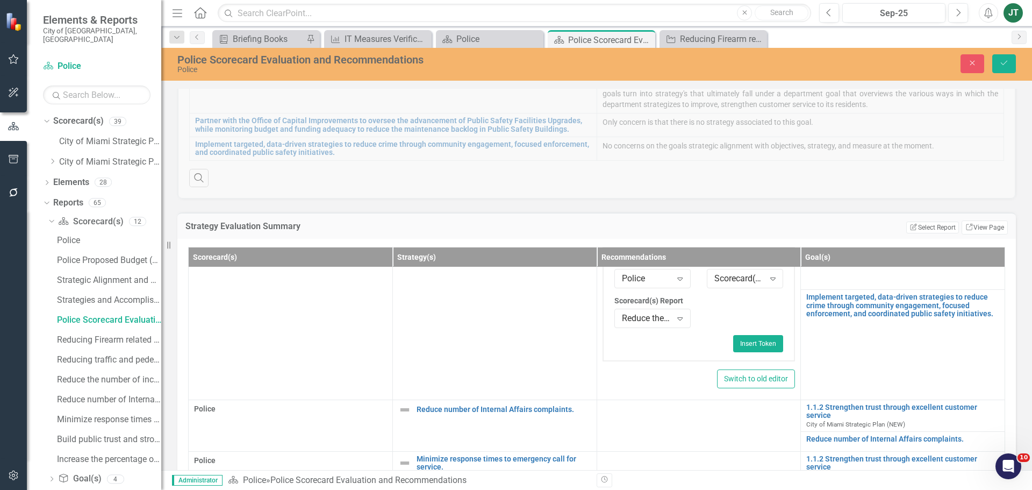
scroll to position [68, 0]
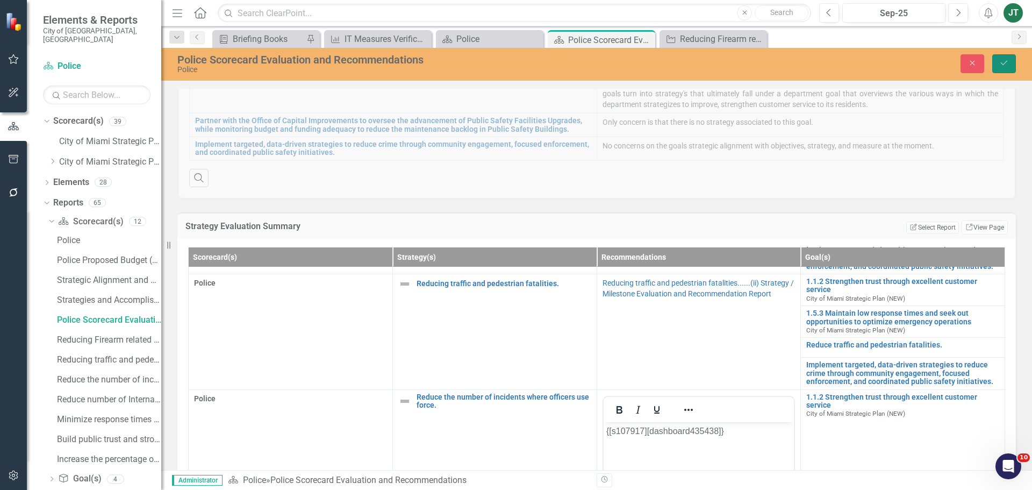
click at [1002, 61] on icon "Save" at bounding box center [1004, 63] width 10 height 8
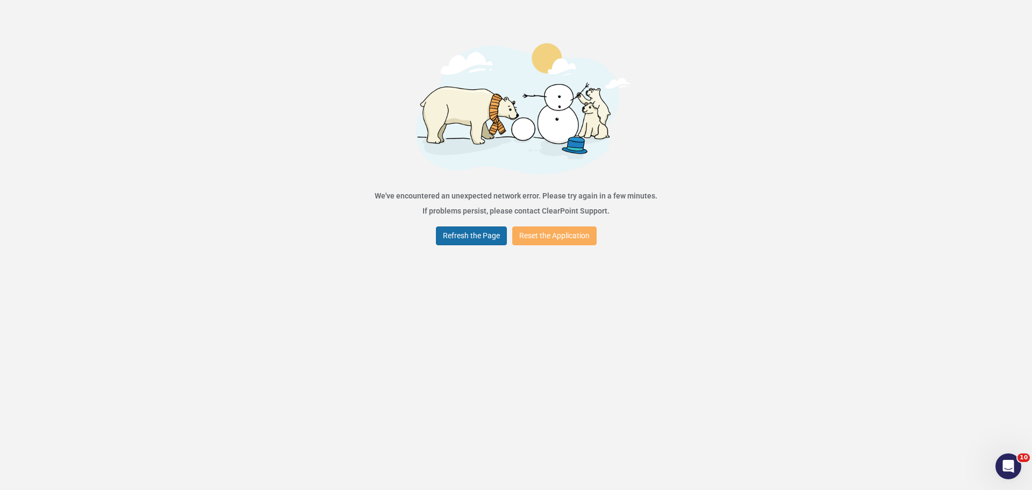
click at [461, 241] on button "Refresh the Page" at bounding box center [471, 235] width 71 height 19
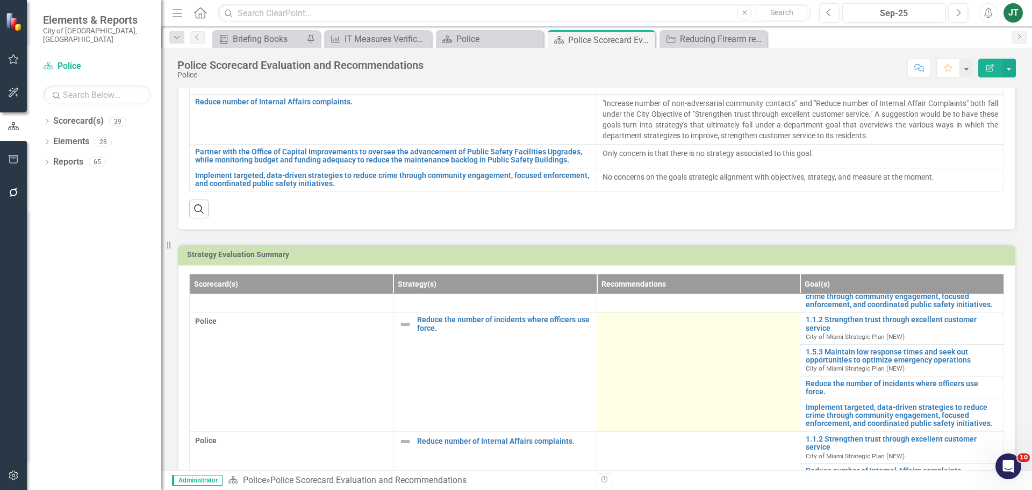
scroll to position [177, 0]
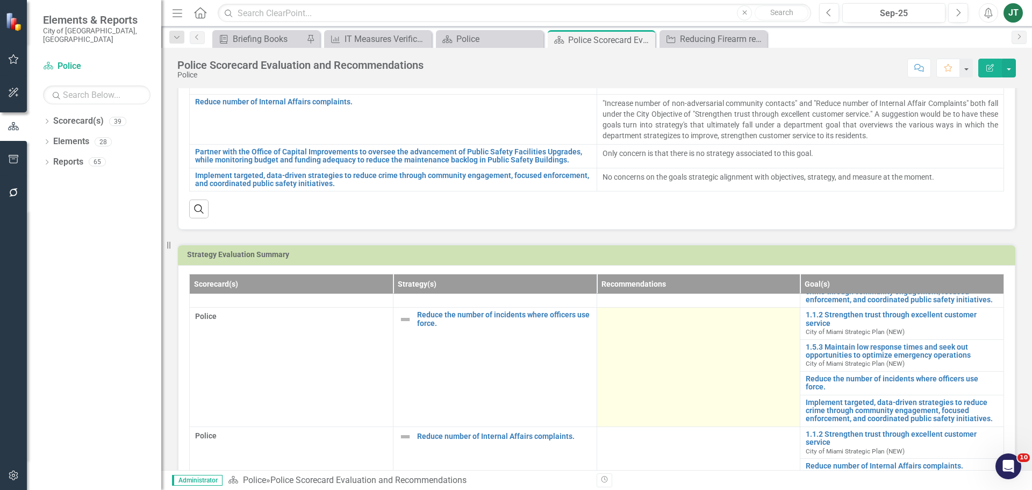
click at [682, 367] on td at bounding box center [699, 366] width 204 height 119
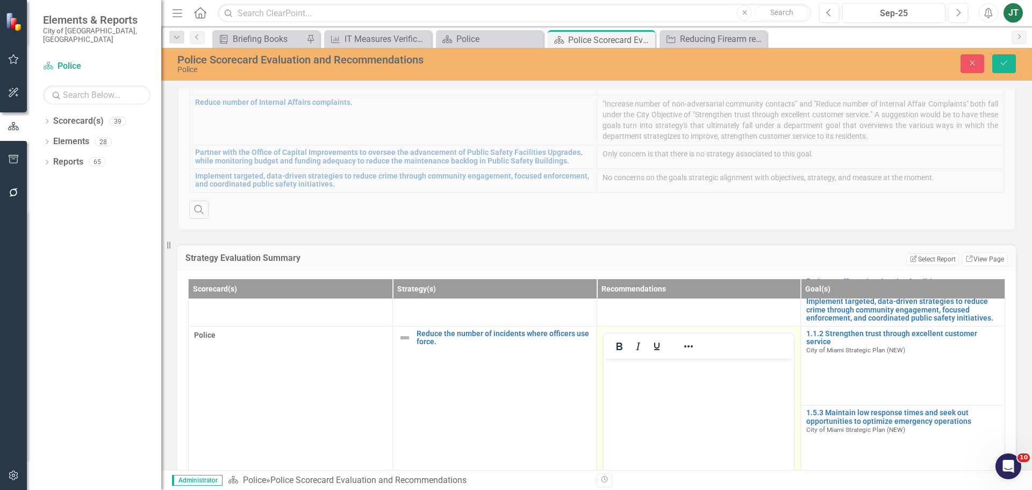
scroll to position [284, 0]
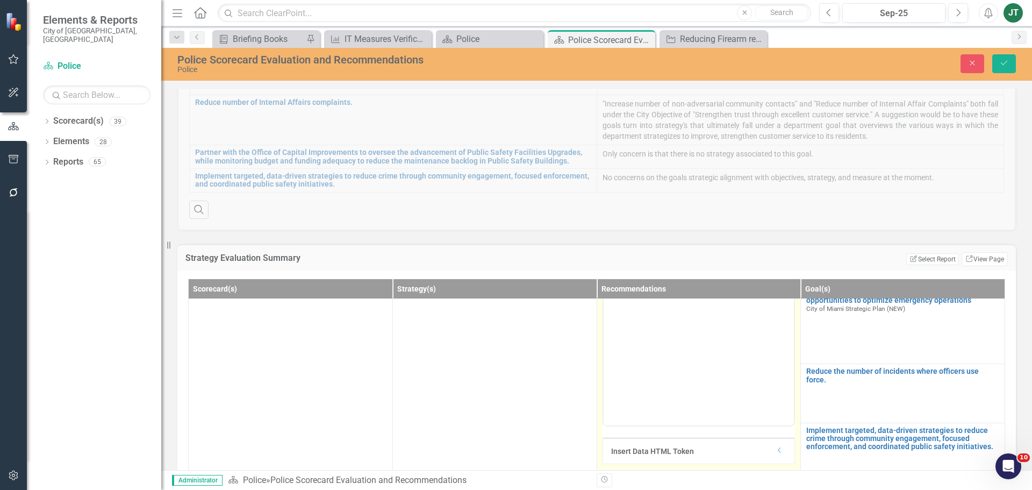
click at [762, 450] on div "Insert Data HTML Token" at bounding box center [693, 451] width 164 height 11
click at [776, 455] on icon "Dropdown" at bounding box center [780, 453] width 8 height 6
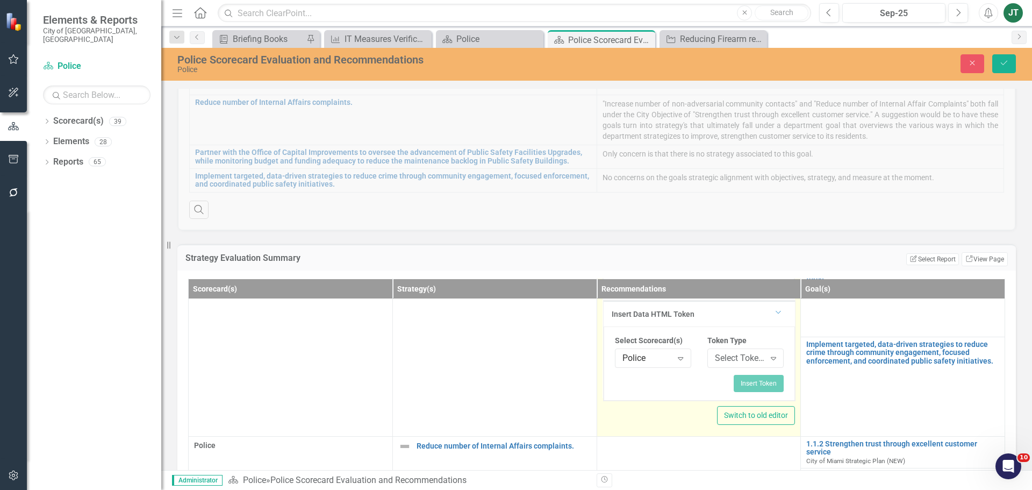
scroll to position [429, 0]
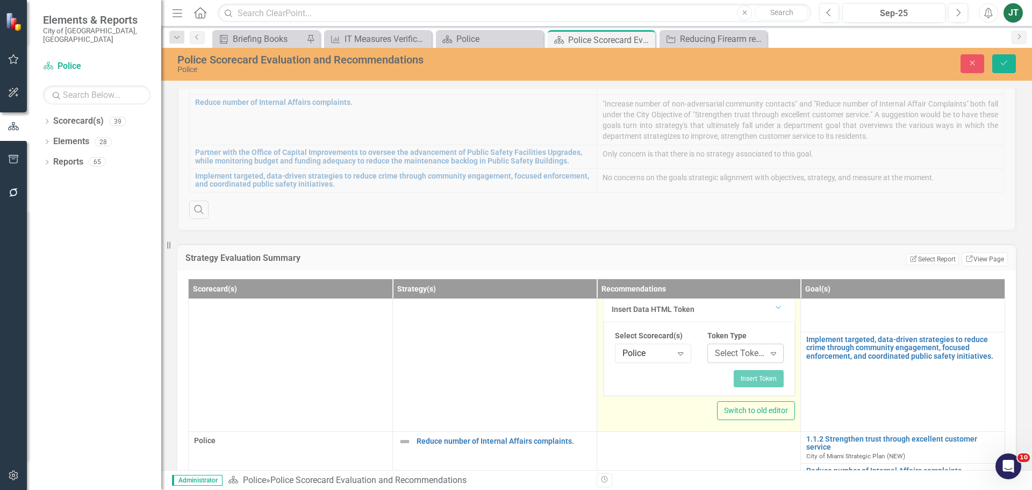
click at [727, 355] on div "Select Token Type..." at bounding box center [740, 353] width 50 height 12
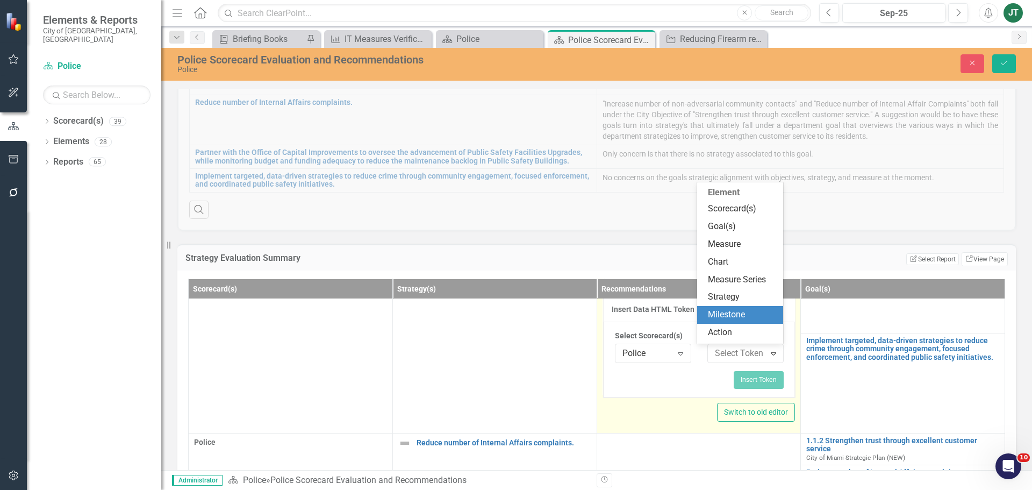
scroll to position [161, 0]
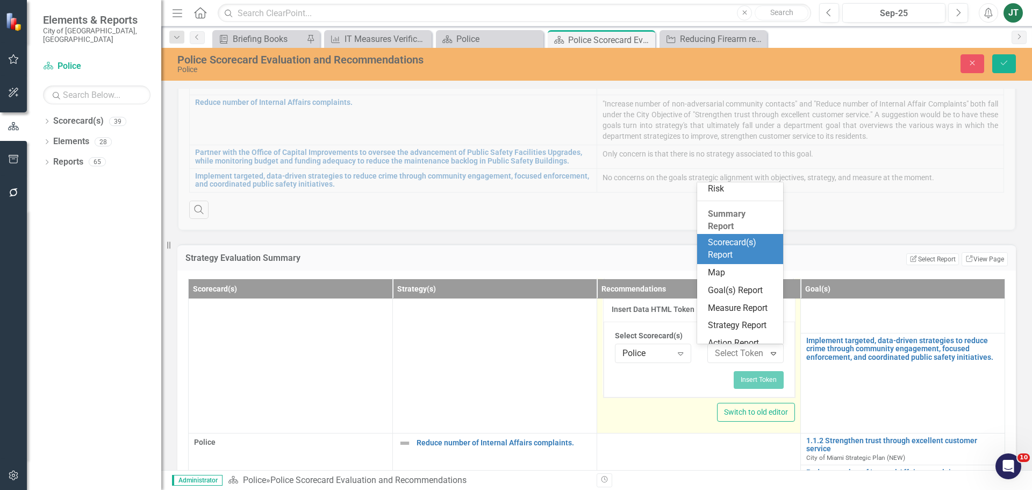
click at [733, 245] on div "Scorecard(s) Report" at bounding box center [742, 249] width 69 height 25
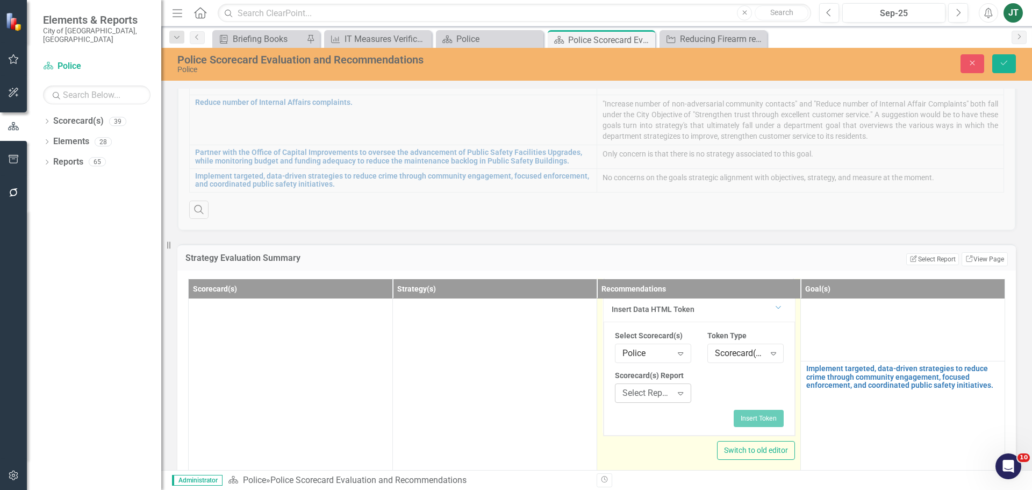
click at [637, 393] on div "Select Report..." at bounding box center [647, 392] width 50 height 12
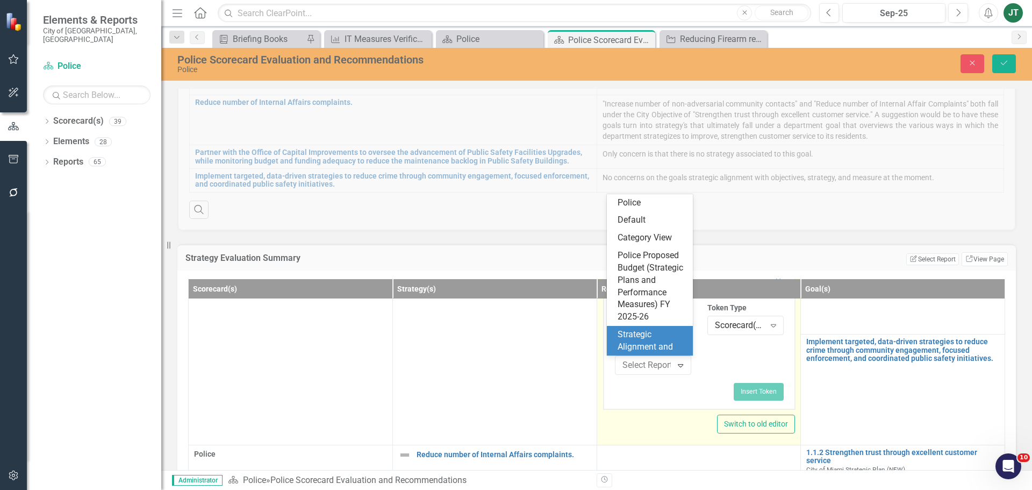
scroll to position [471, 0]
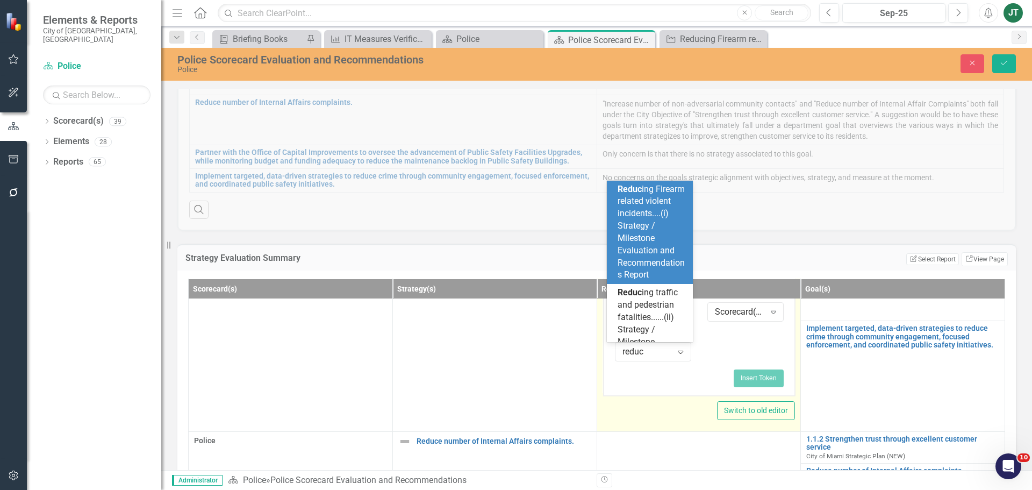
type input "reduce"
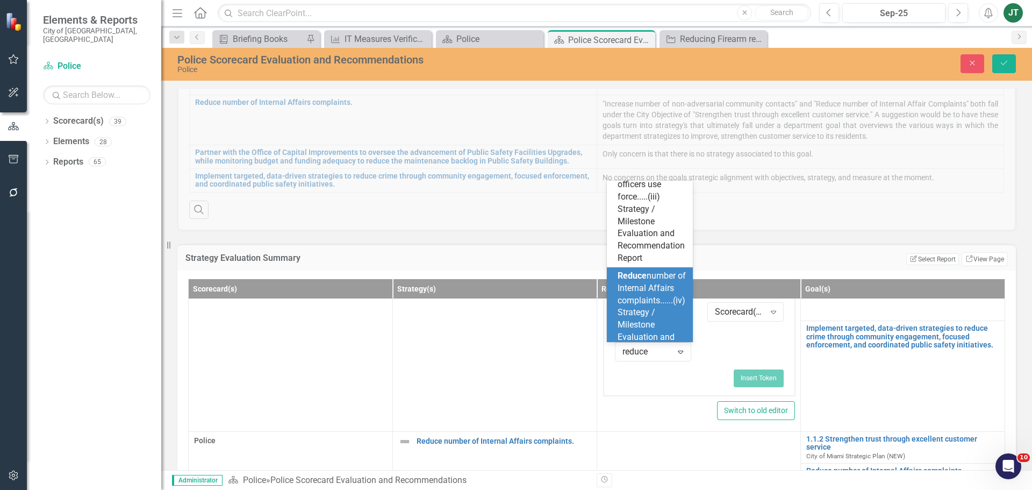
scroll to position [0, 0]
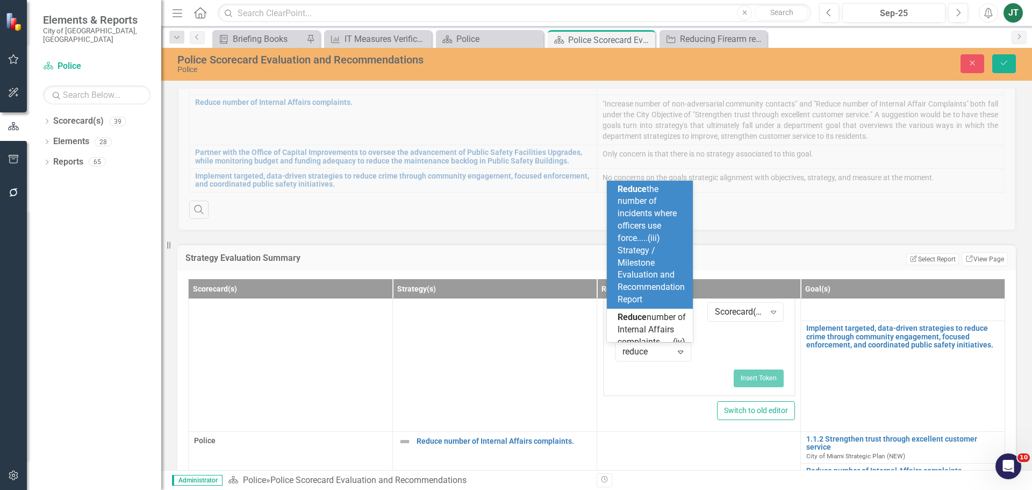
click at [653, 242] on span "Reduce the number of incidents where officers use force.....(iii) Strategy / Mi…" at bounding box center [651, 244] width 67 height 121
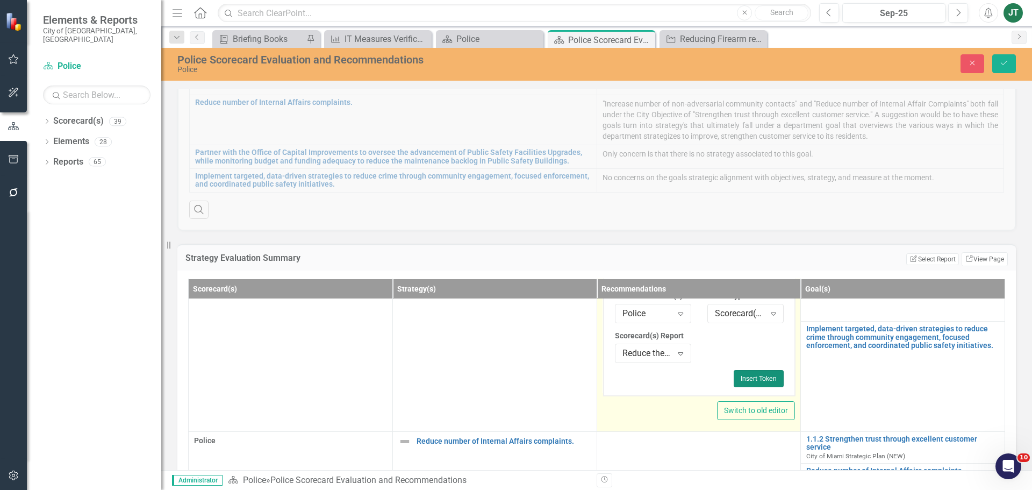
click at [744, 378] on button "Insert Token" at bounding box center [759, 378] width 50 height 17
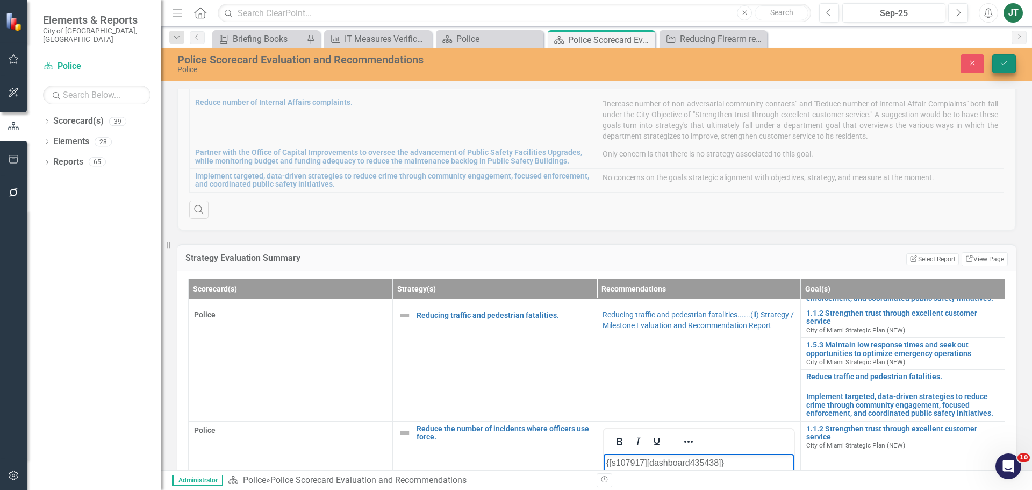
click at [1002, 60] on icon "Save" at bounding box center [1004, 63] width 10 height 8
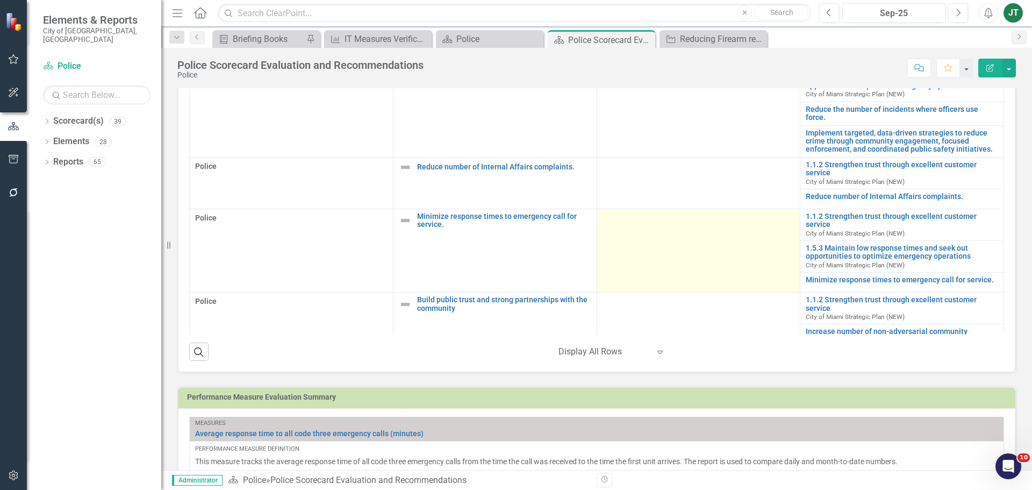
scroll to position [123, 0]
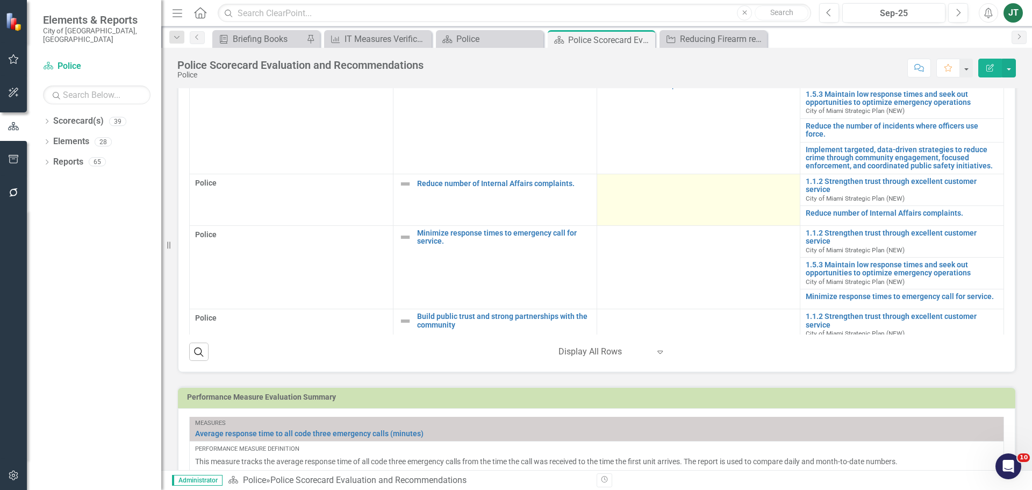
click at [671, 199] on td at bounding box center [699, 200] width 204 height 52
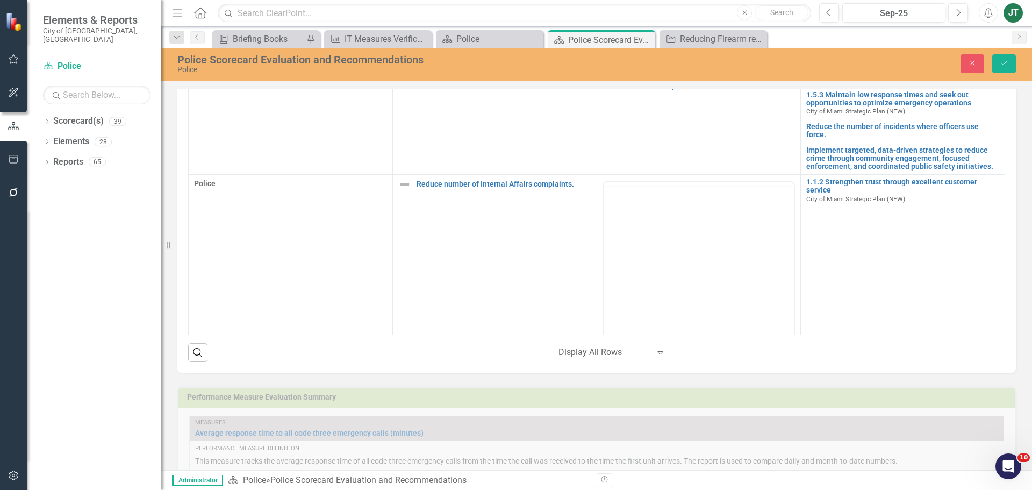
scroll to position [0, 0]
click at [725, 258] on body "Rich Text Area. Press ALT-0 for help." at bounding box center [698, 286] width 191 height 161
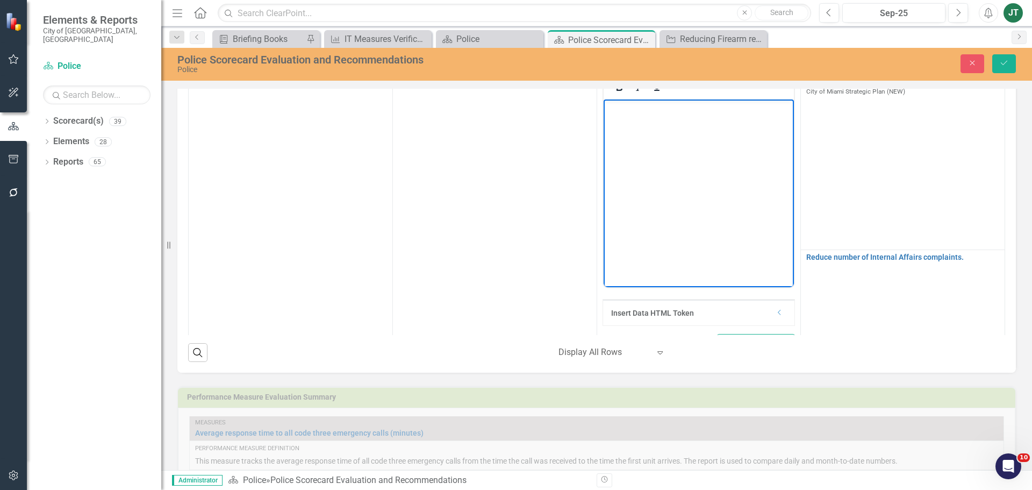
click at [776, 312] on icon "Dropdown" at bounding box center [780, 312] width 8 height 6
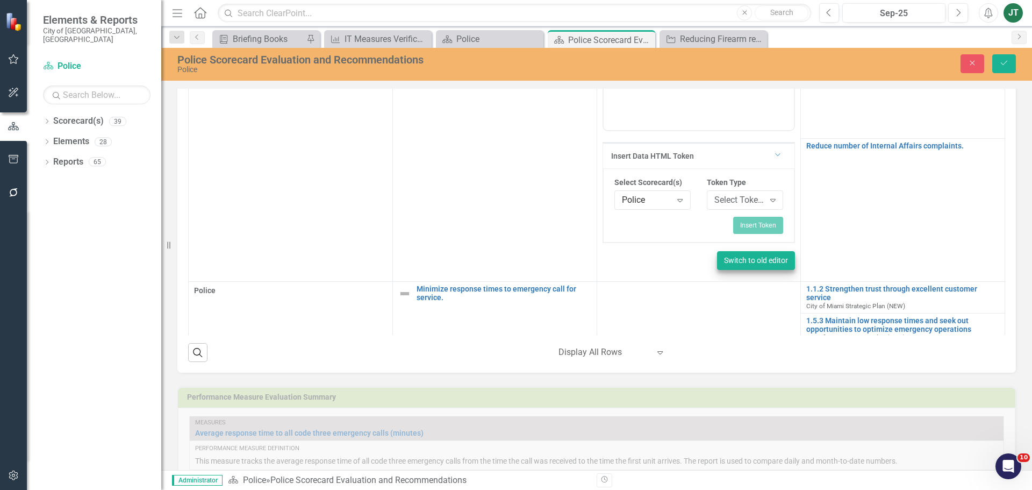
scroll to position [392, 0]
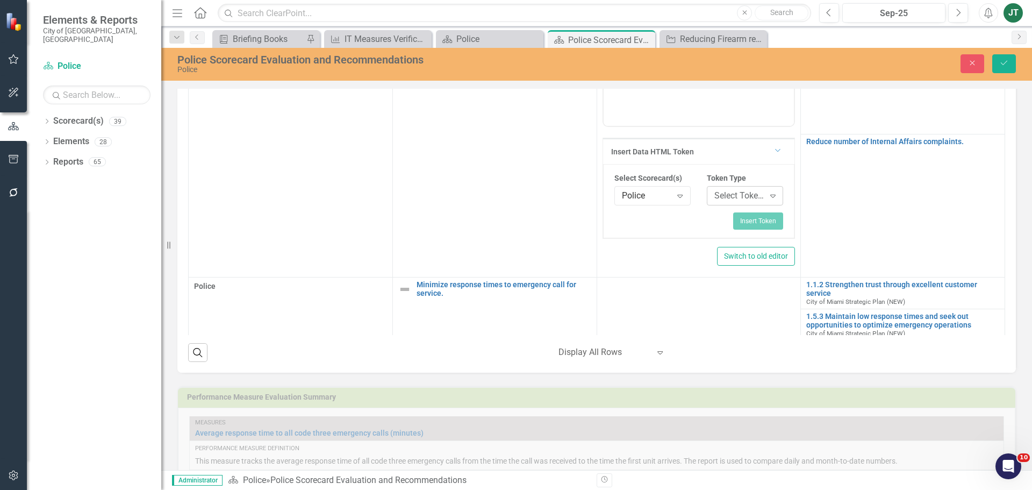
click at [742, 204] on div "Select Token Type... Expand" at bounding box center [745, 195] width 76 height 19
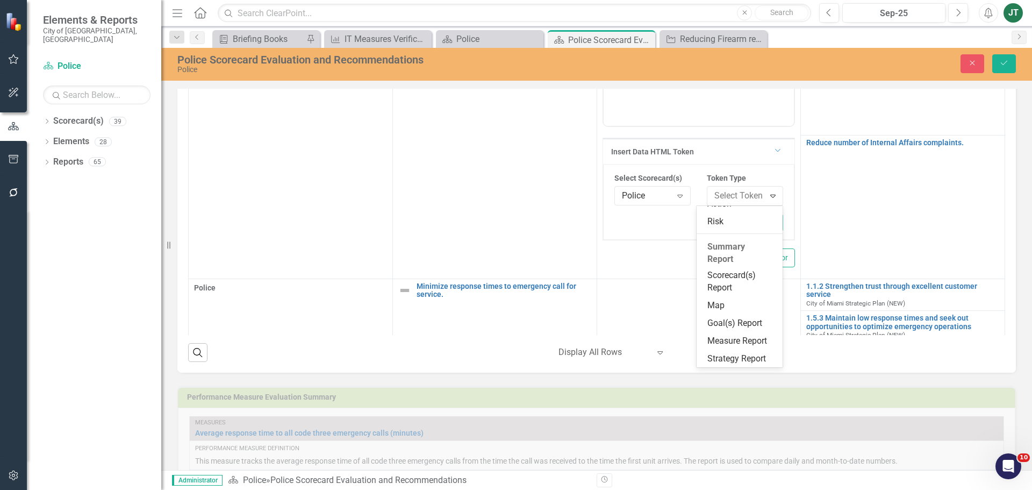
scroll to position [161, 0]
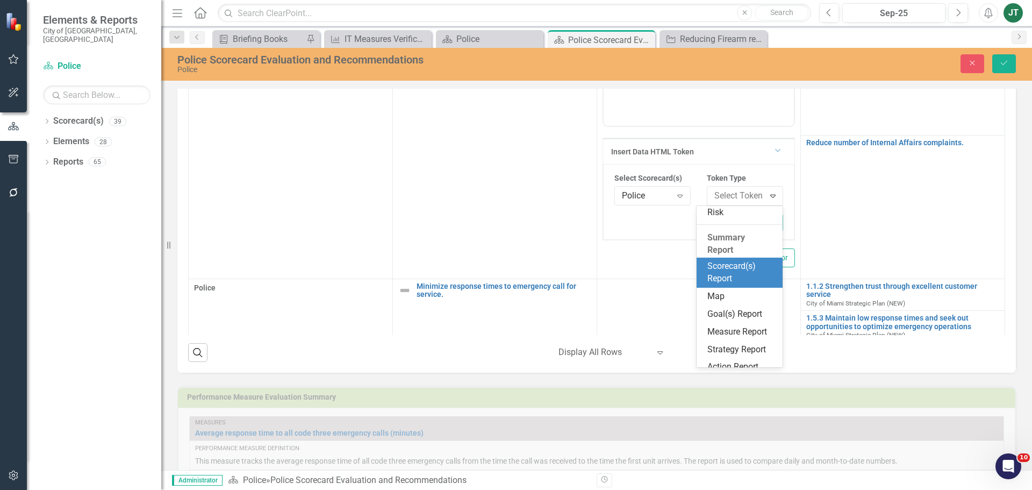
click at [729, 273] on div "Scorecard(s) Report" at bounding box center [741, 272] width 69 height 25
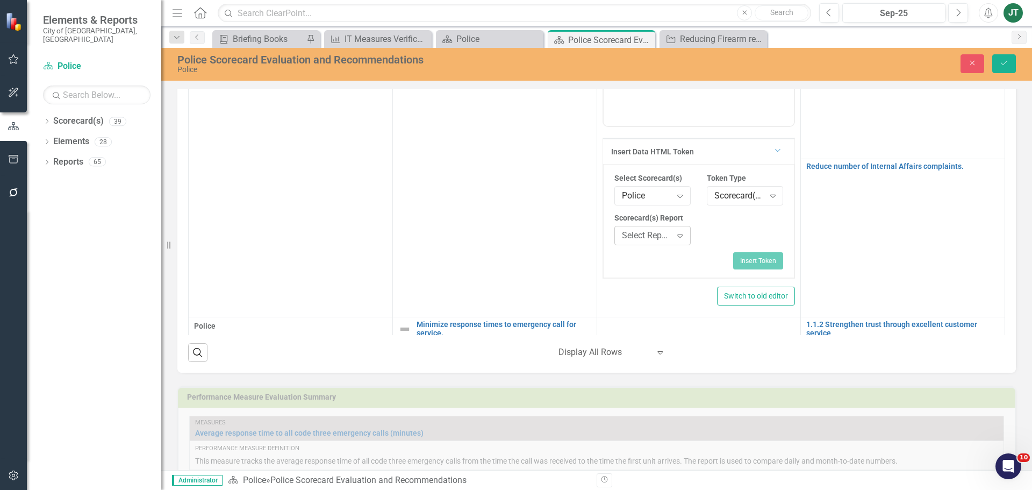
click at [644, 231] on div "Select Report..." at bounding box center [647, 235] width 50 height 12
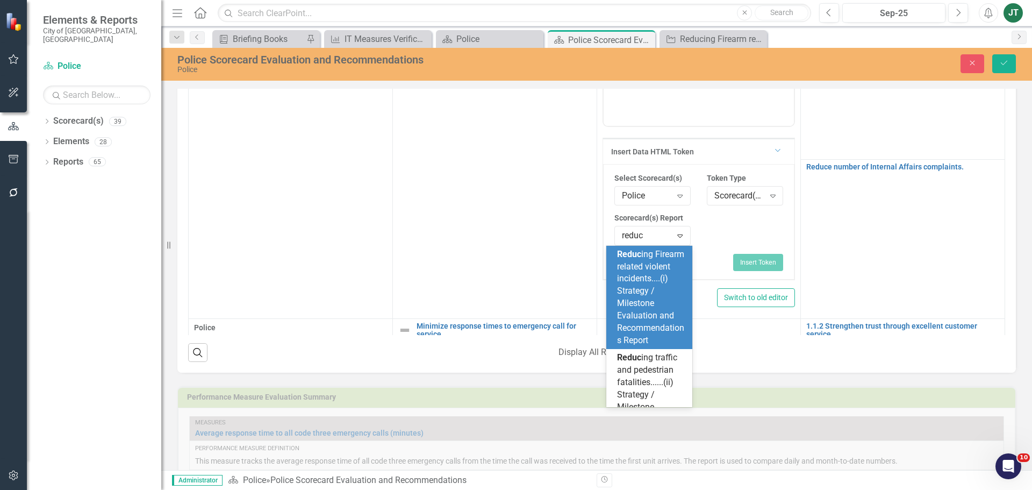
type input "reduce"
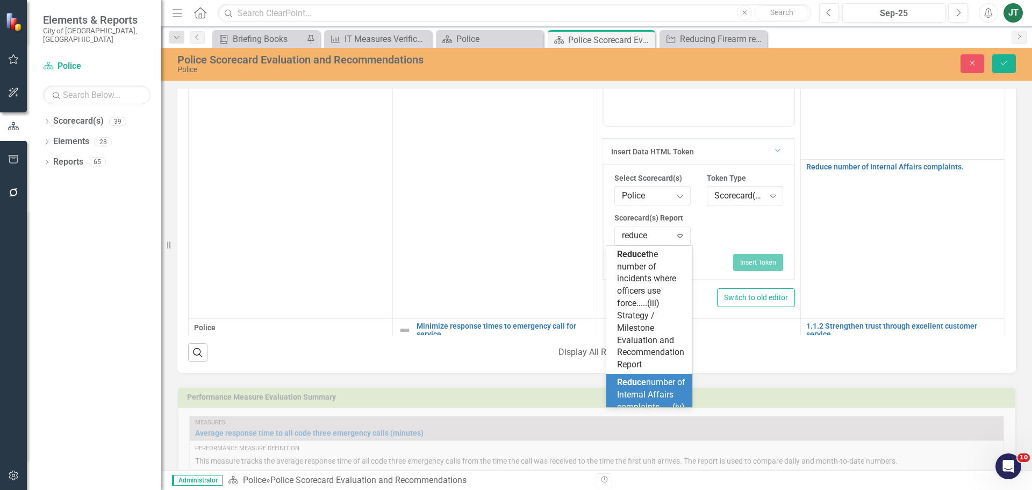
click at [638, 393] on span "Reduce number of Internal Affairs complaints......(iv) Strategy / Milestone Eva…" at bounding box center [651, 425] width 68 height 96
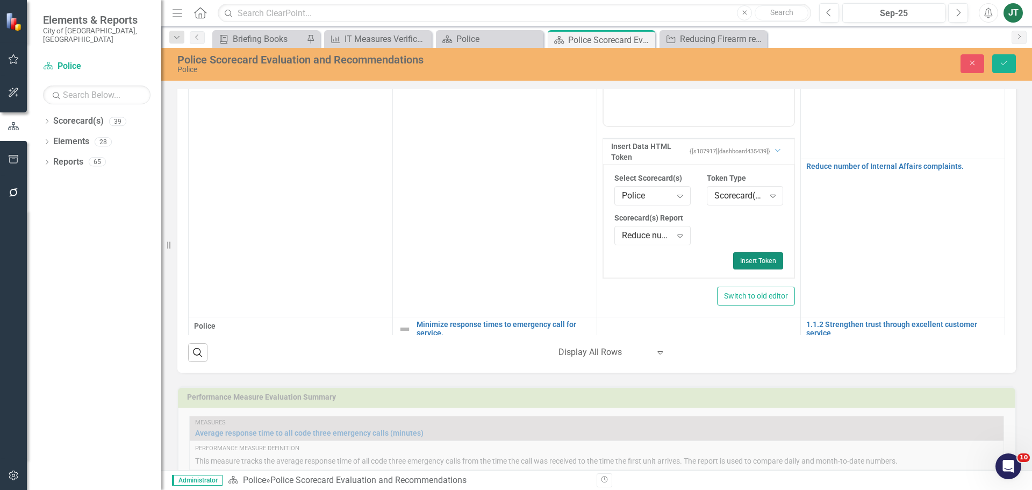
click at [733, 255] on button "Insert Token" at bounding box center [758, 260] width 50 height 17
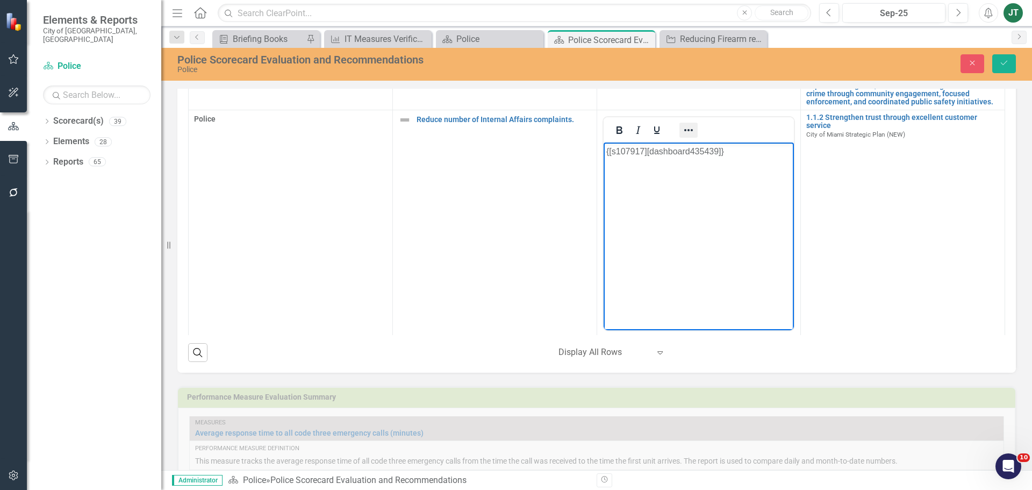
click at [682, 126] on icon "Reveal or hide additional toolbar items" at bounding box center [688, 130] width 13 height 13
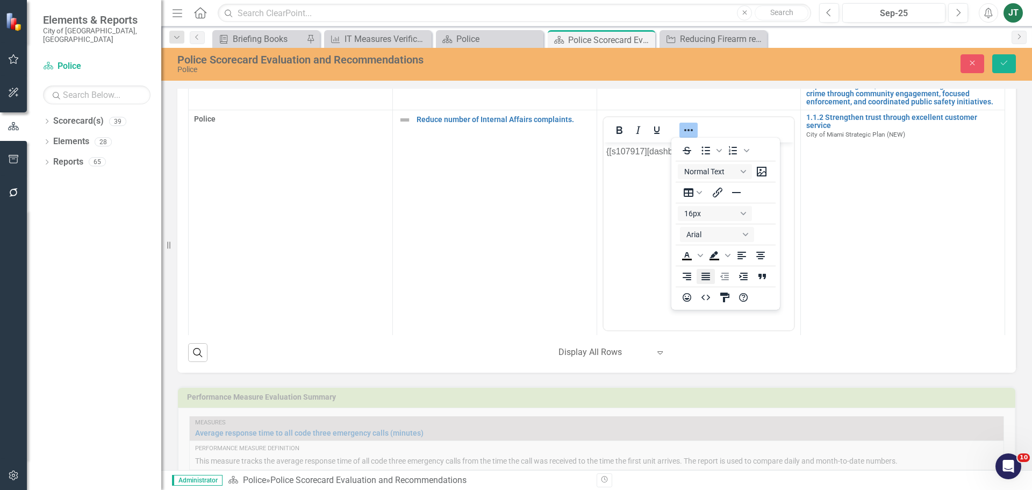
click at [713, 280] on button "Justify" at bounding box center [706, 276] width 18 height 15
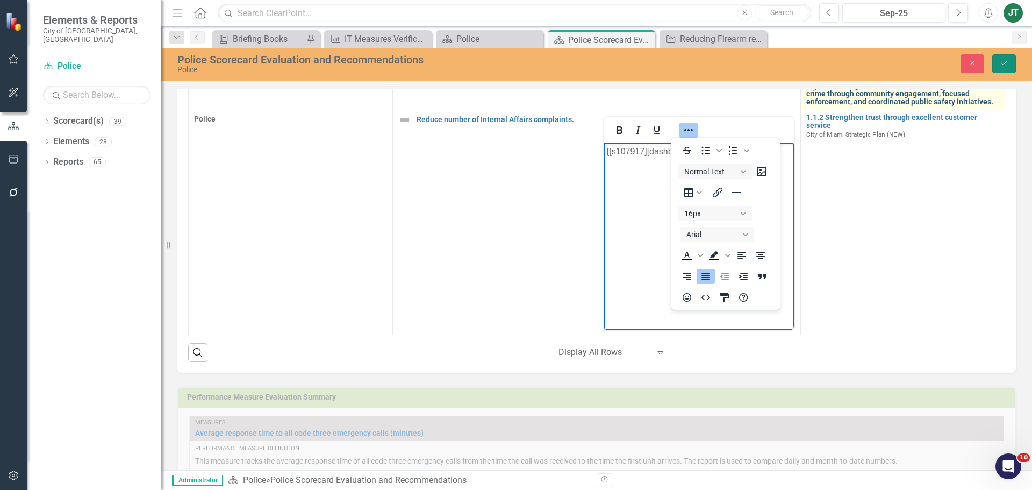
drag, startPoint x: 1000, startPoint y: 66, endPoint x: 979, endPoint y: 96, distance: 36.6
click at [1000, 66] on icon "Save" at bounding box center [1004, 63] width 10 height 8
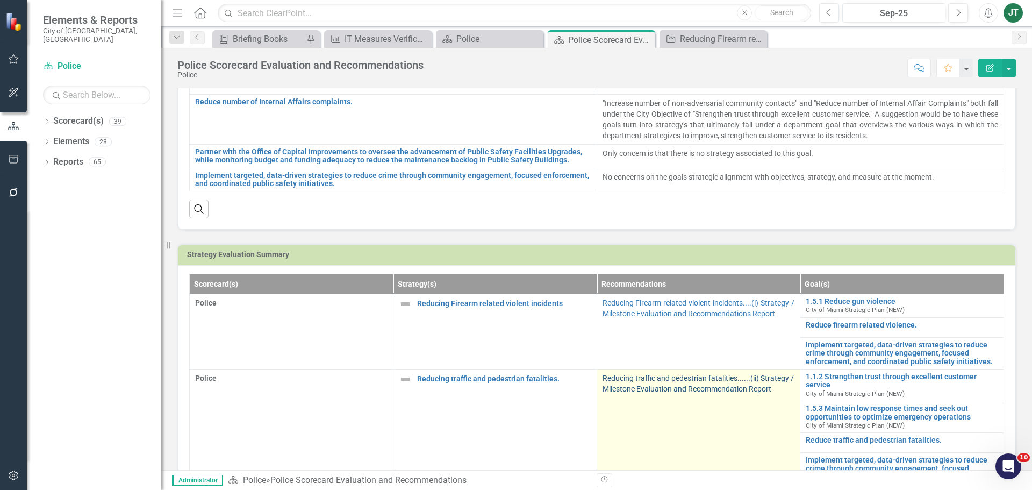
scroll to position [177, 0]
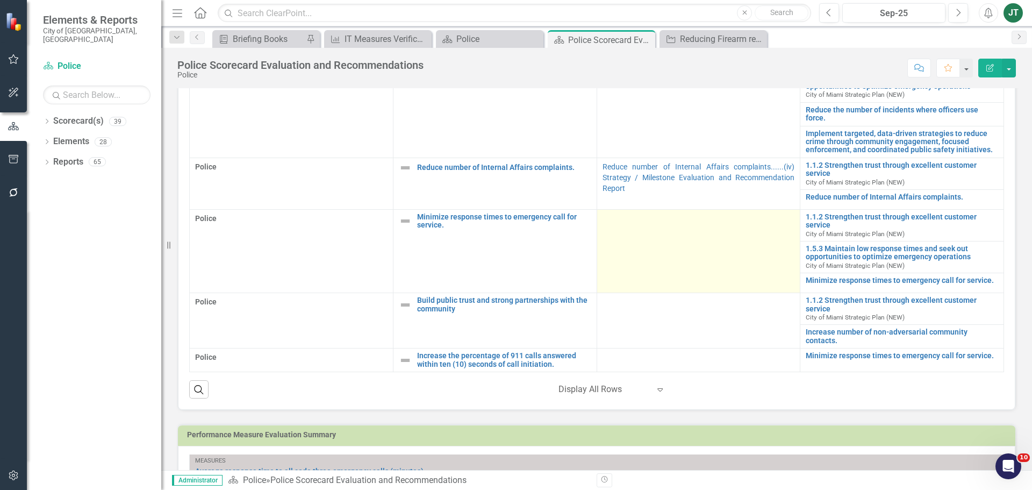
click at [655, 260] on td at bounding box center [699, 250] width 204 height 83
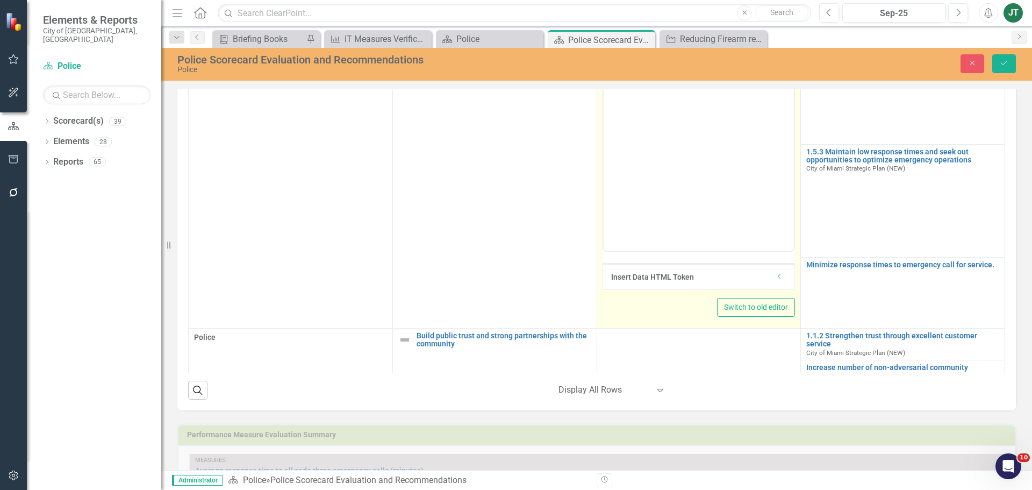
scroll to position [391, 0]
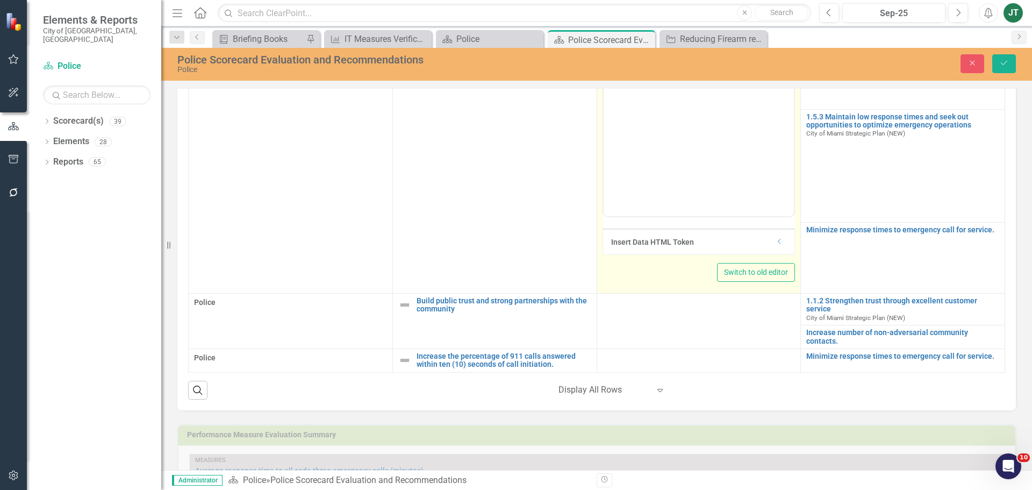
click at [778, 243] on icon at bounding box center [779, 241] width 3 height 5
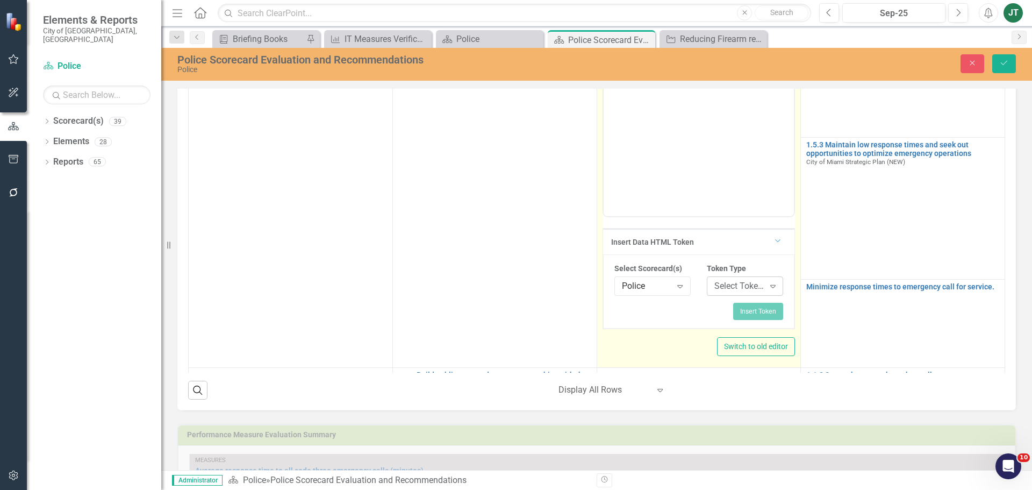
click at [738, 292] on div "Select Token Type... Expand" at bounding box center [745, 285] width 76 height 19
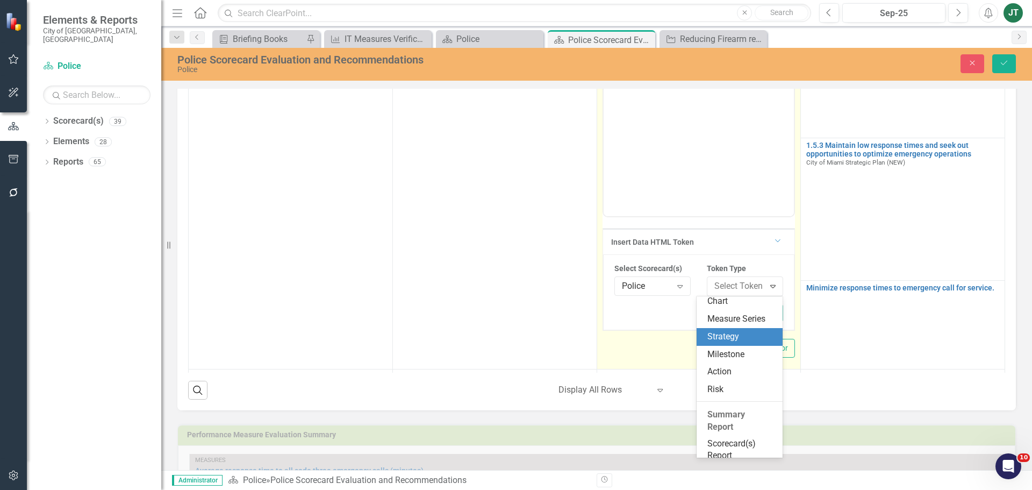
scroll to position [200, 0]
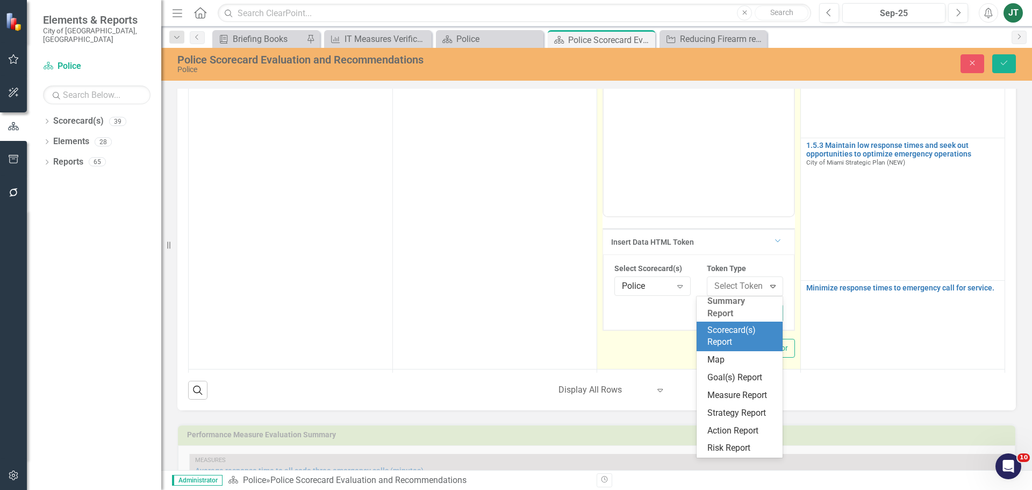
click at [731, 324] on div "Scorecard(s) Report" at bounding box center [741, 336] width 69 height 25
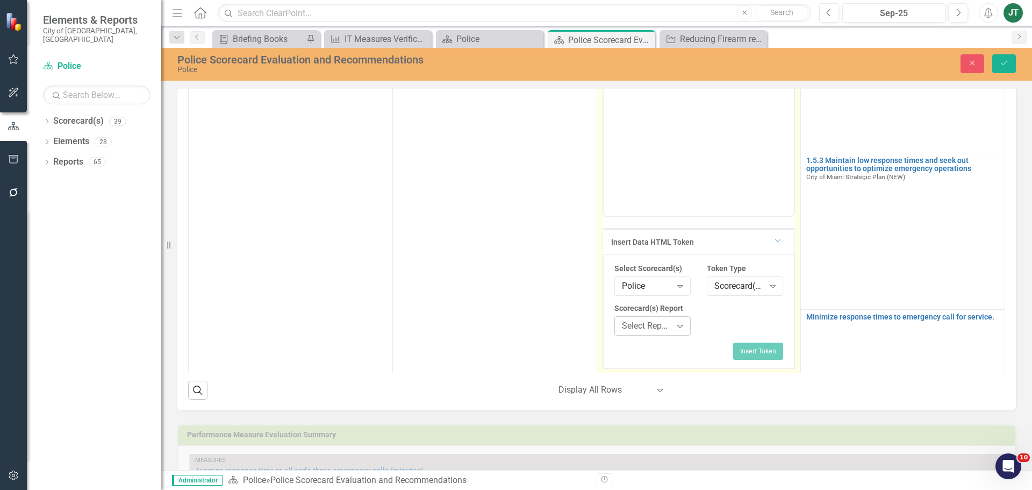
click at [622, 325] on div "Select Report..." at bounding box center [647, 326] width 50 height 12
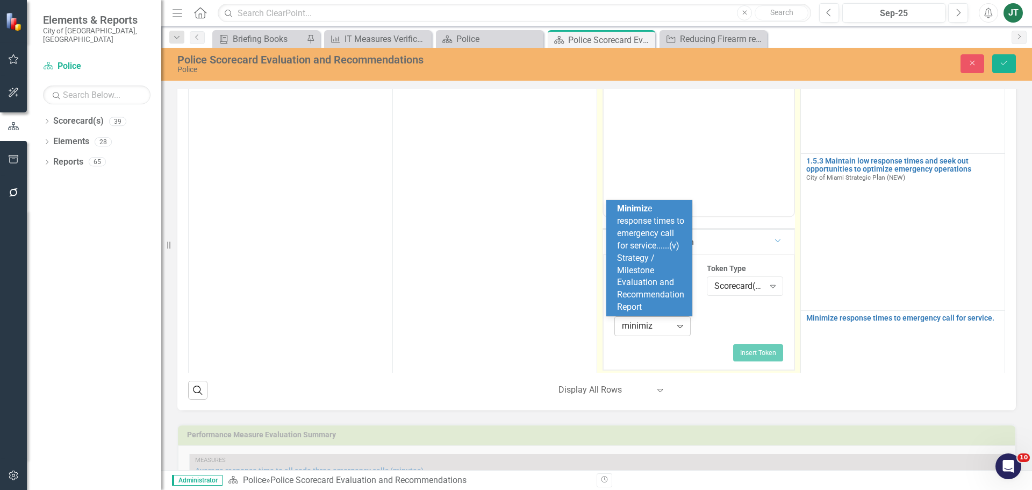
type input "minimize"
click at [654, 269] on span "Minimize response times to emergency call for service......(v) Strategy / Miles…" at bounding box center [650, 257] width 67 height 109
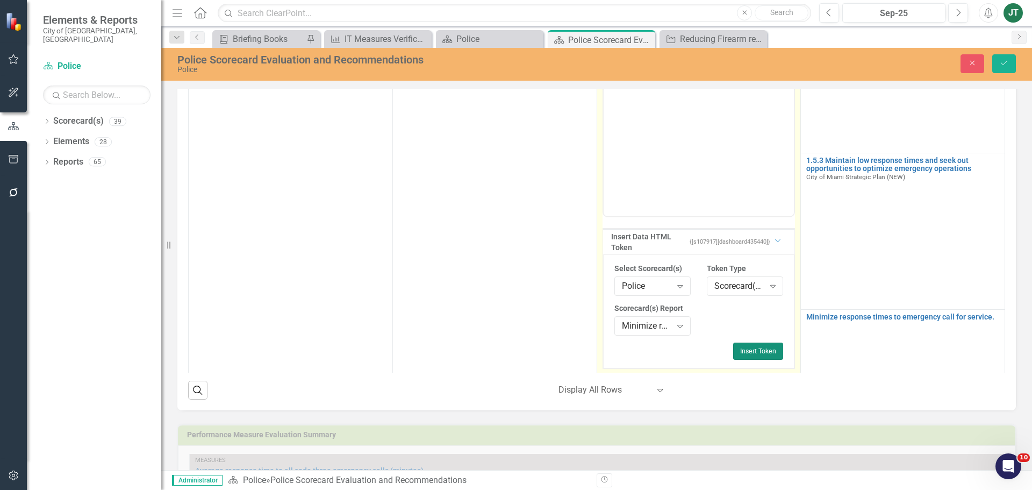
click at [763, 355] on button "Insert Token" at bounding box center [758, 350] width 50 height 17
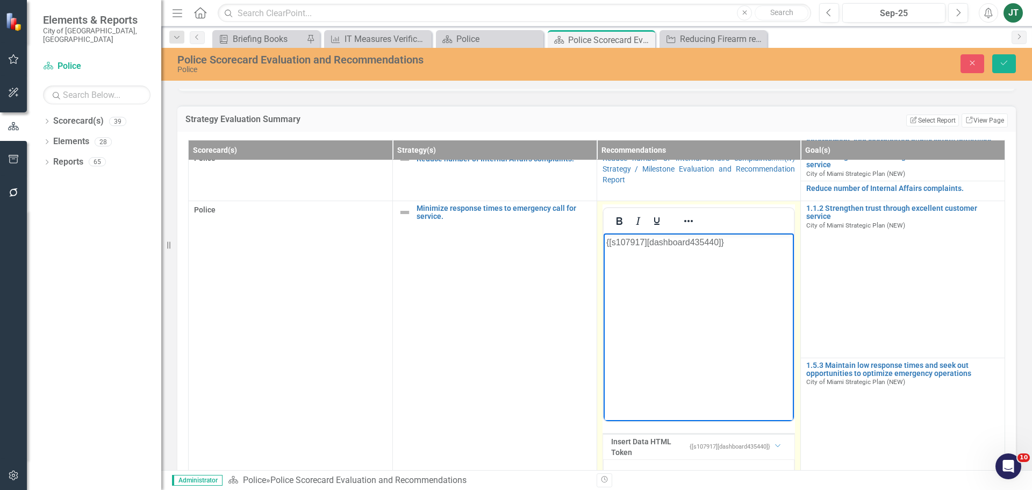
scroll to position [290, 0]
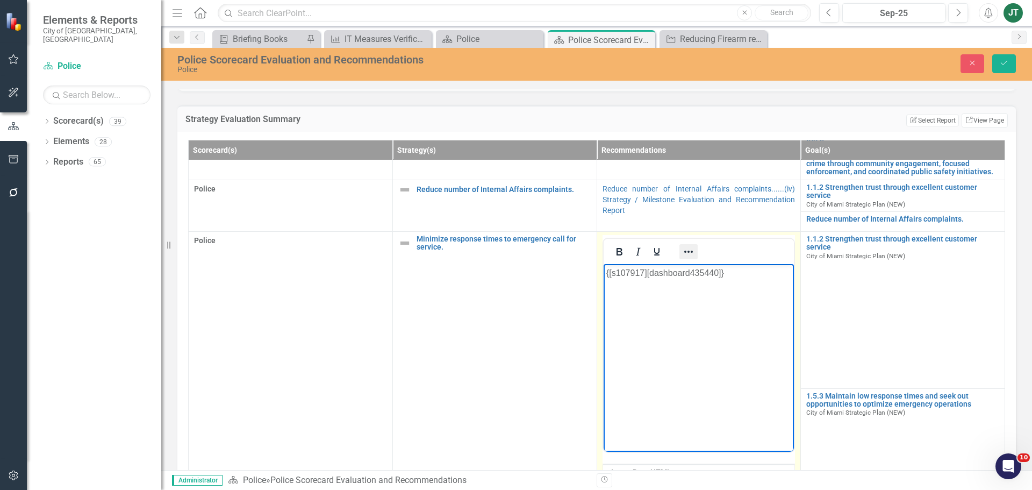
click at [688, 250] on button "Reveal or hide additional toolbar items" at bounding box center [688, 251] width 18 height 15
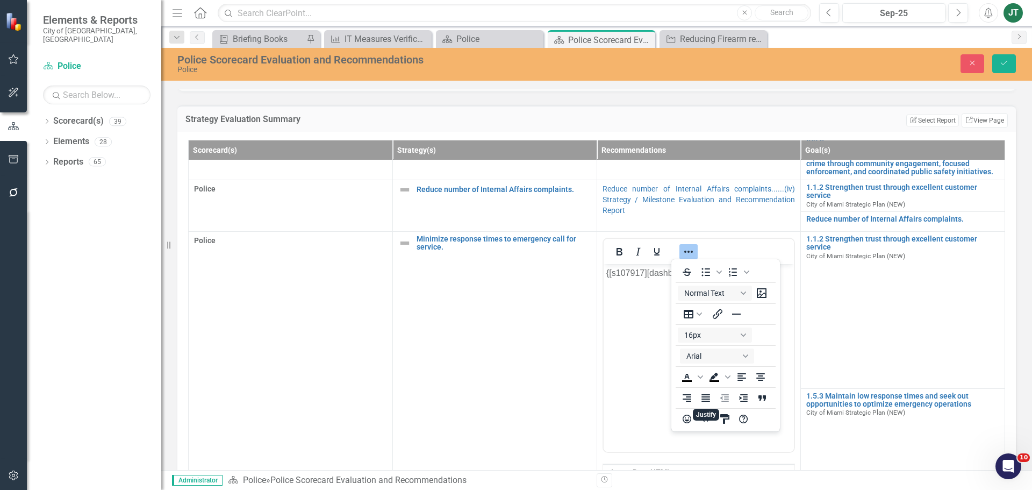
drag, startPoint x: 705, startPoint y: 398, endPoint x: 767, endPoint y: 335, distance: 88.2
click at [705, 398] on icon "Justify" at bounding box center [705, 397] width 13 height 13
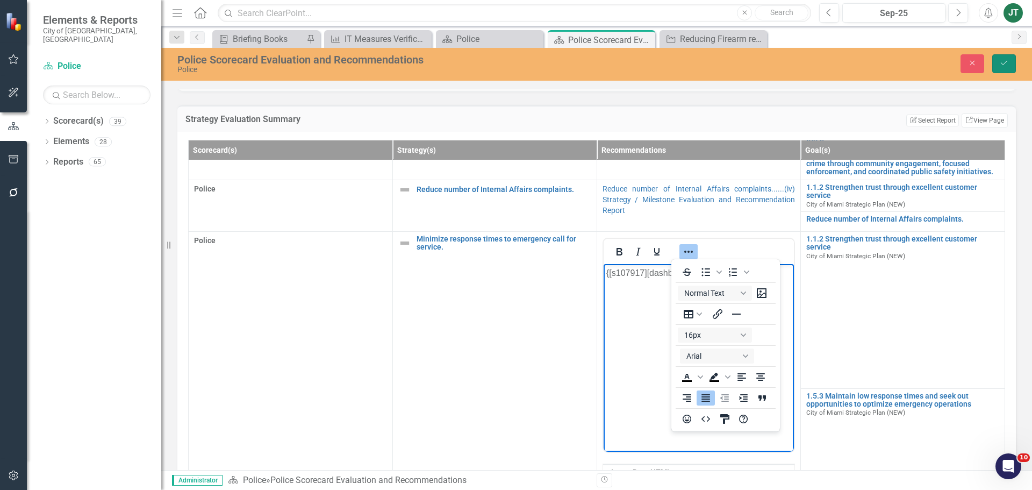
click at [999, 61] on icon "Save" at bounding box center [1004, 63] width 10 height 8
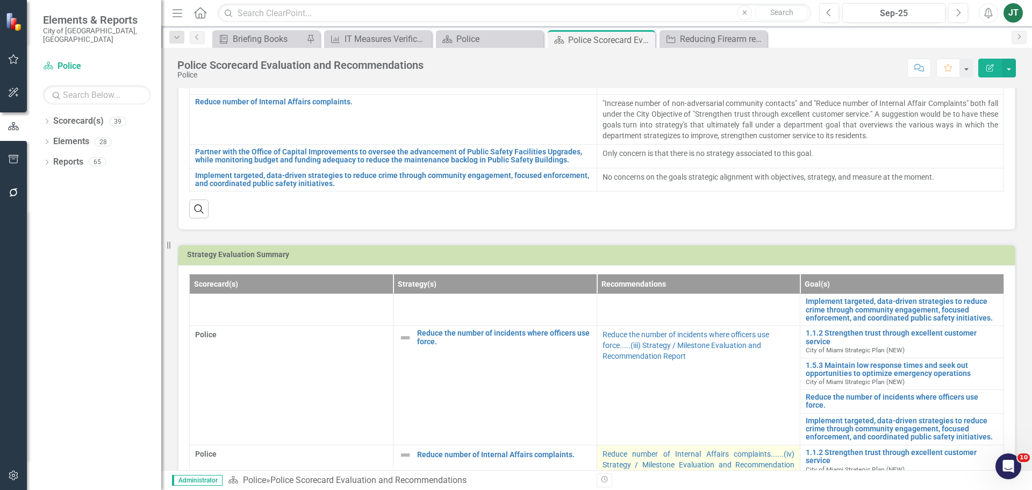
scroll to position [177, 0]
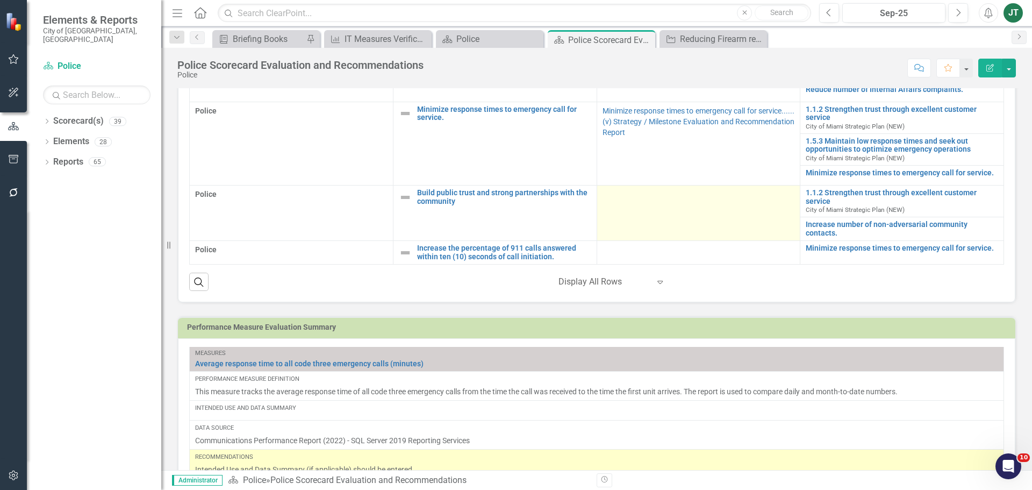
click at [691, 204] on td at bounding box center [699, 212] width 204 height 55
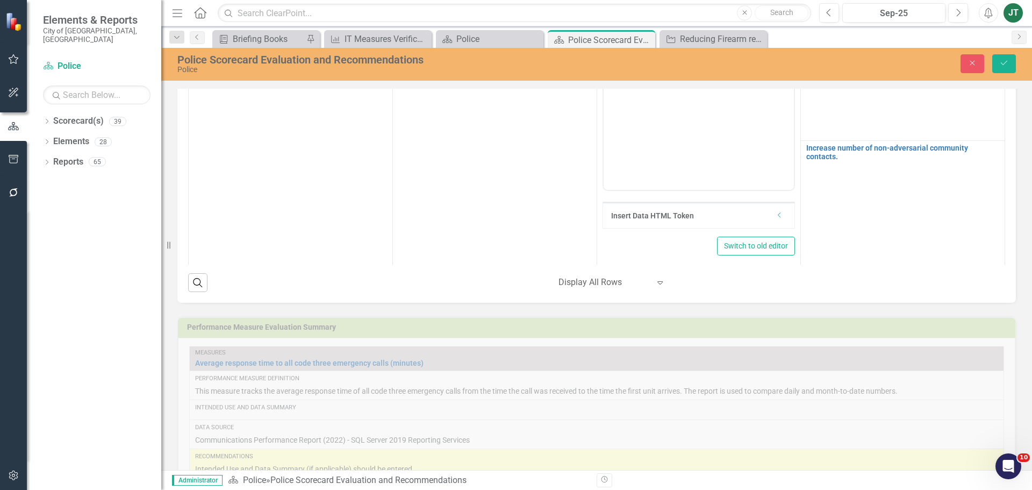
scroll to position [419, 0]
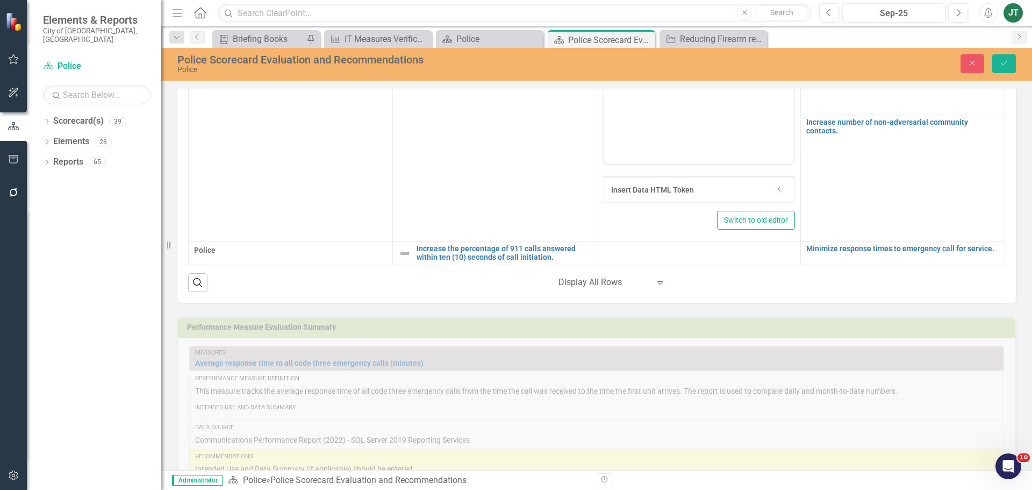
click at [763, 191] on div "Insert Data HTML Token" at bounding box center [693, 189] width 164 height 11
click at [776, 191] on icon "Dropdown" at bounding box center [780, 189] width 8 height 6
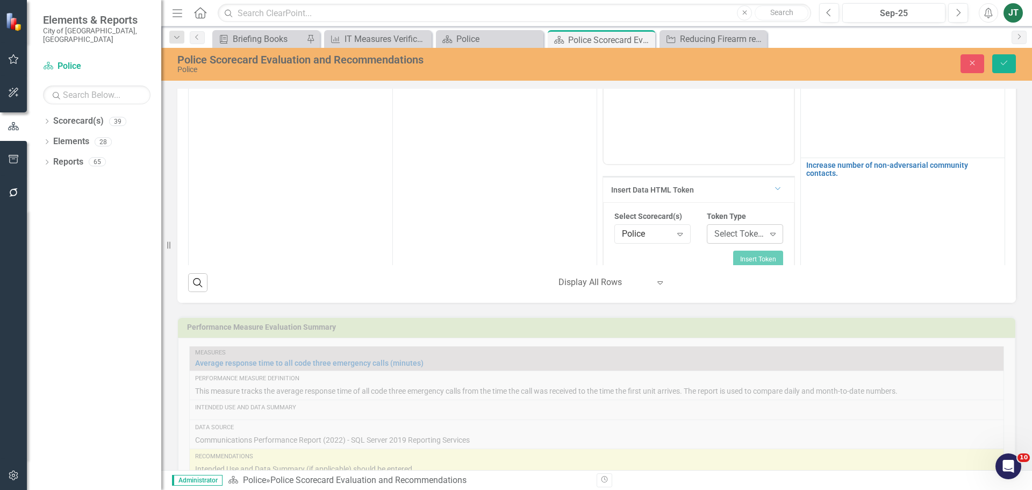
click at [741, 234] on div "Select Token Type..." at bounding box center [739, 234] width 50 height 12
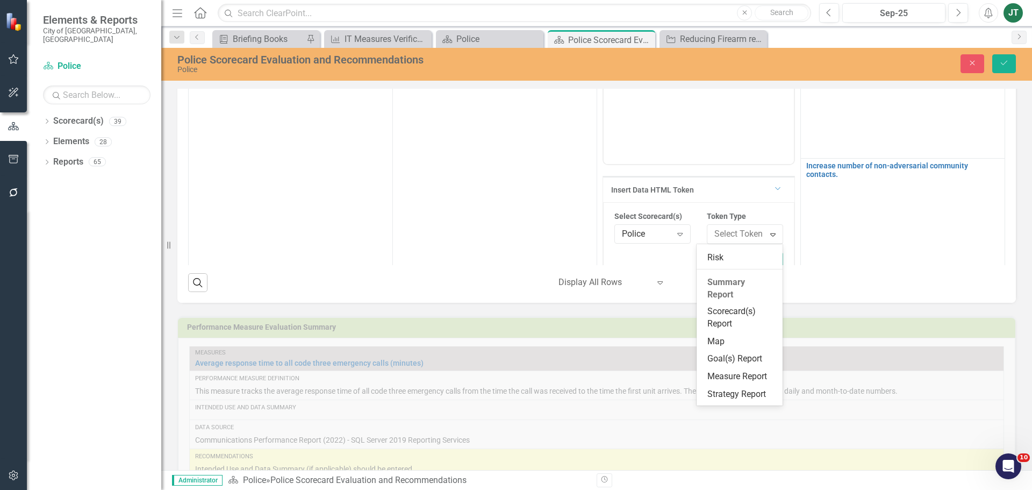
scroll to position [161, 0]
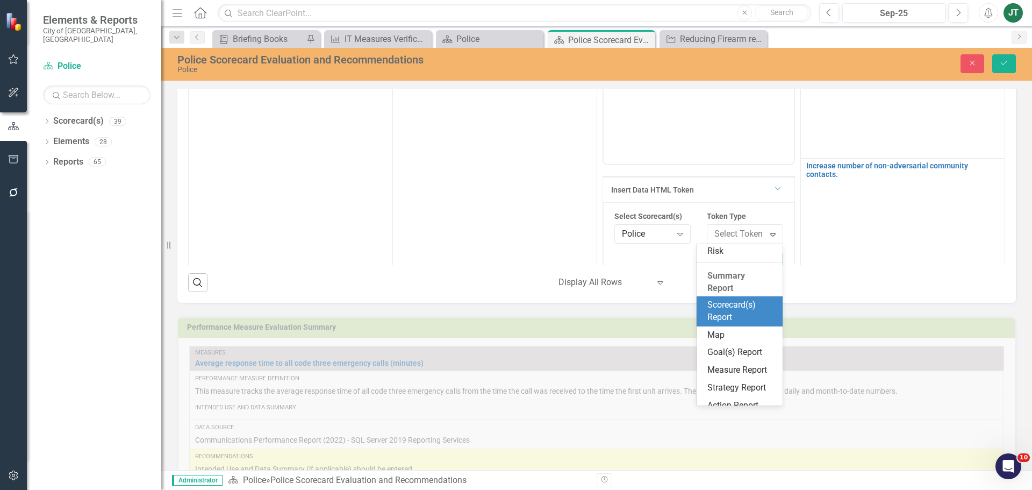
click at [735, 306] on div "Scorecard(s) Report" at bounding box center [741, 311] width 69 height 25
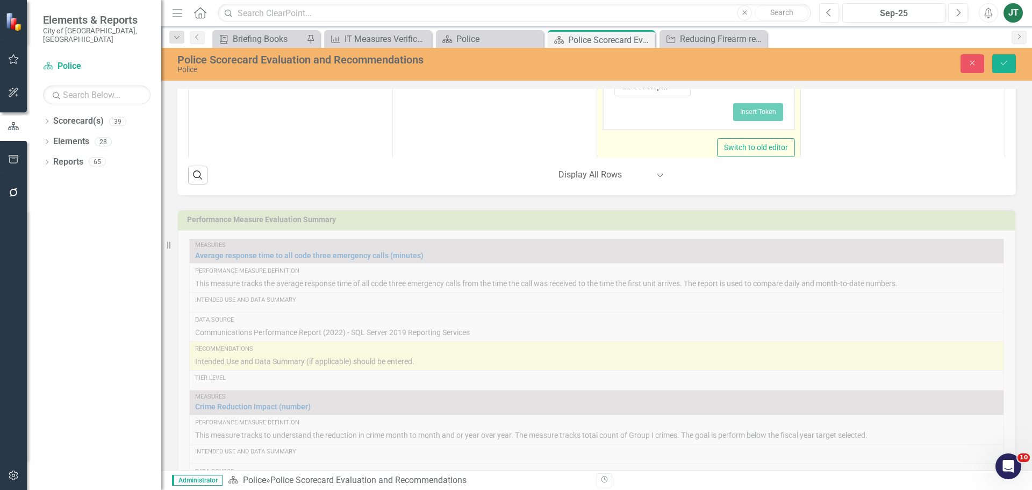
scroll to position [479, 0]
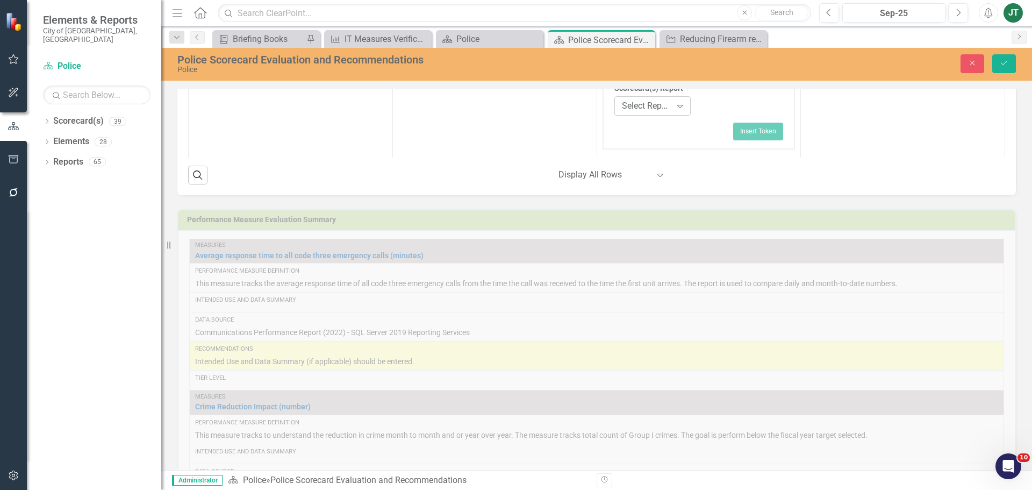
click at [670, 114] on div "Expand" at bounding box center [679, 105] width 19 height 17
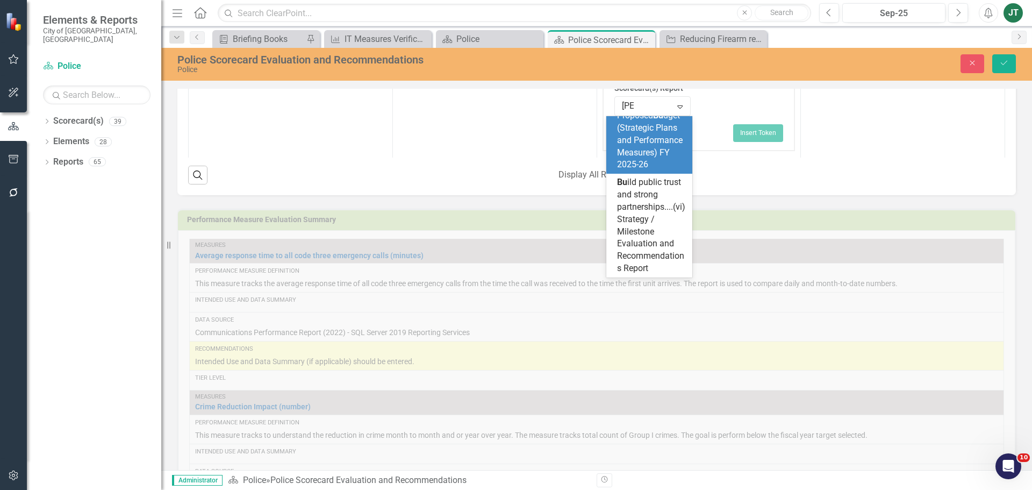
scroll to position [0, 0]
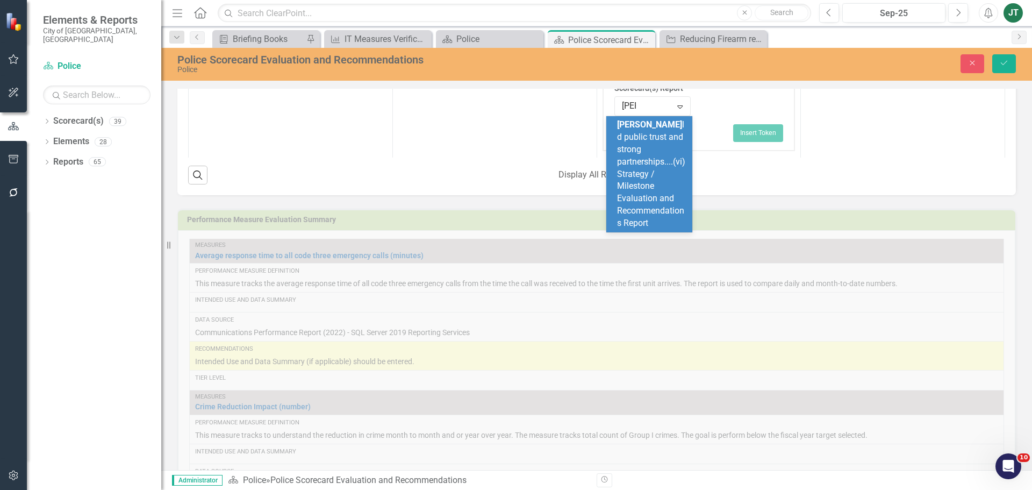
type input "buil"
click at [661, 145] on span "Buil d public trust and strong partnerships....(vi) Strategy / Milestone Evalua…" at bounding box center [651, 167] width 68 height 96
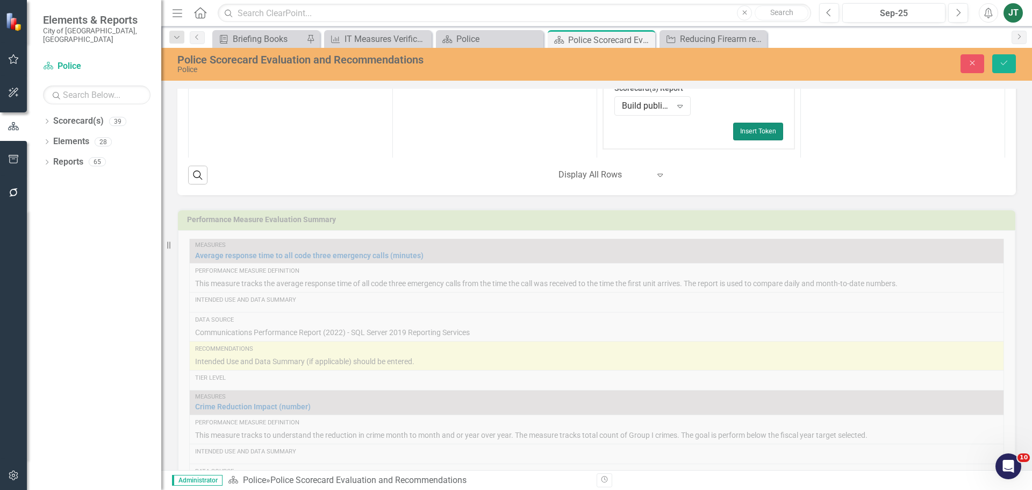
click at [742, 134] on button "Insert Token" at bounding box center [758, 131] width 50 height 17
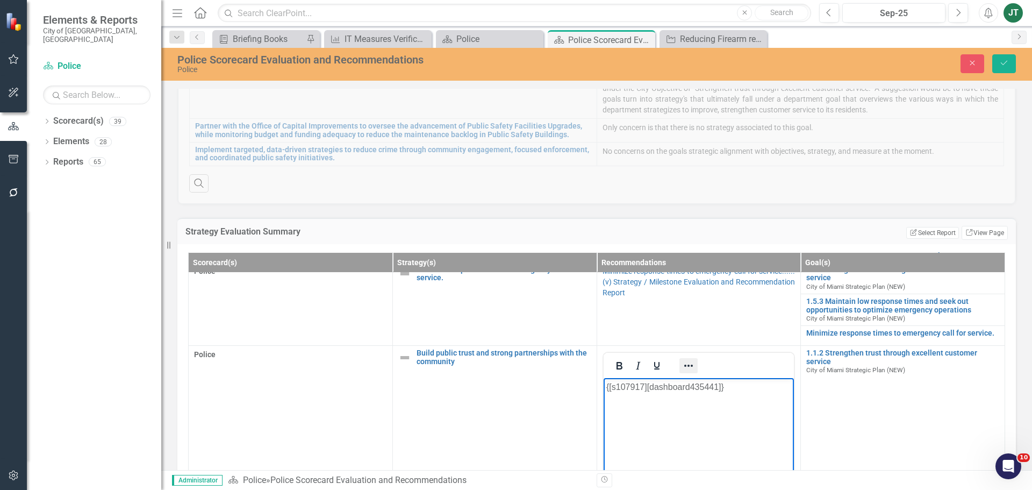
click at [682, 369] on icon "Reveal or hide additional toolbar items" at bounding box center [688, 365] width 13 height 13
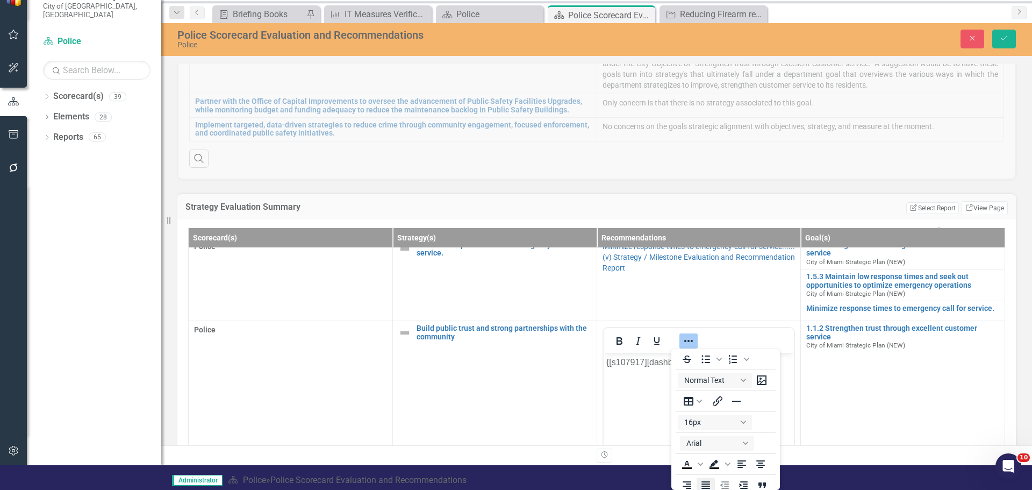
click at [710, 482] on icon "Justify" at bounding box center [705, 485] width 9 height 8
click at [997, 43] on button "Save" at bounding box center [1004, 39] width 24 height 19
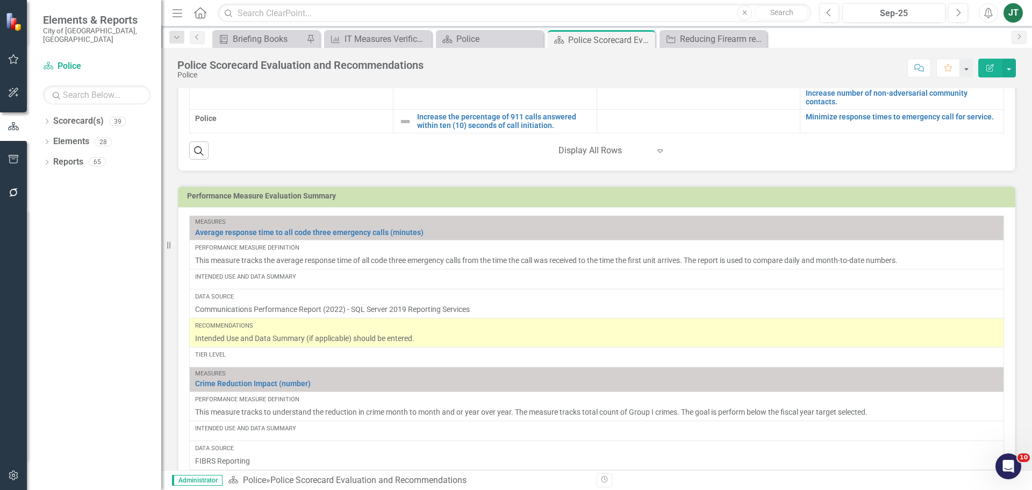
scroll to position [699, 0]
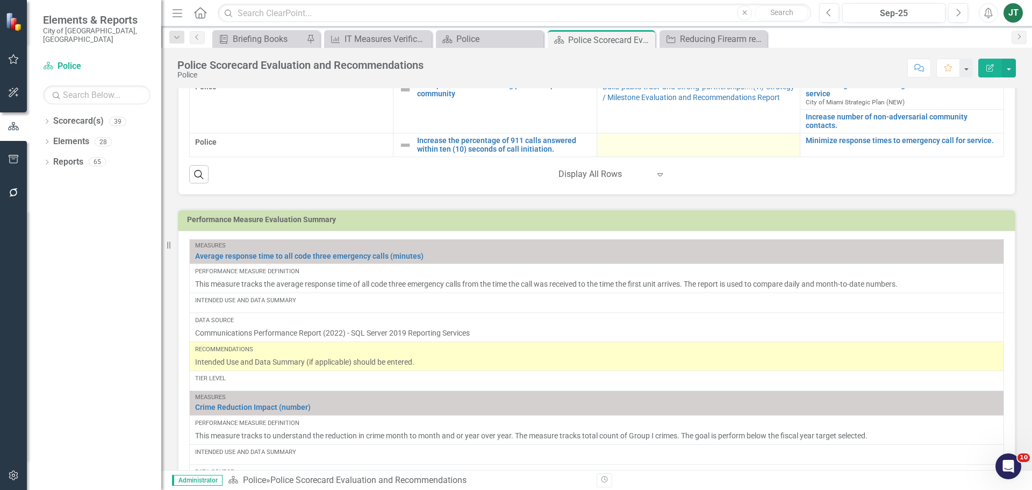
click at [659, 141] on div at bounding box center [699, 143] width 192 height 13
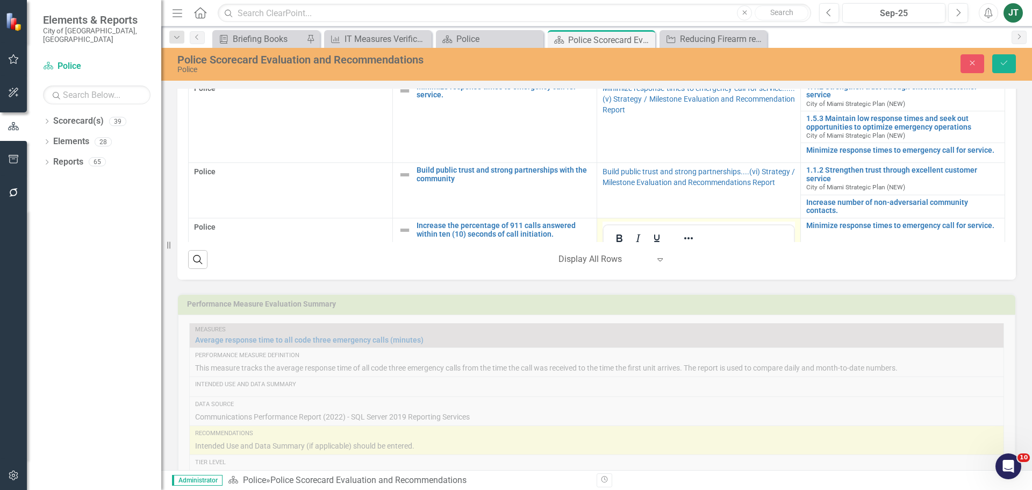
scroll to position [596, 0]
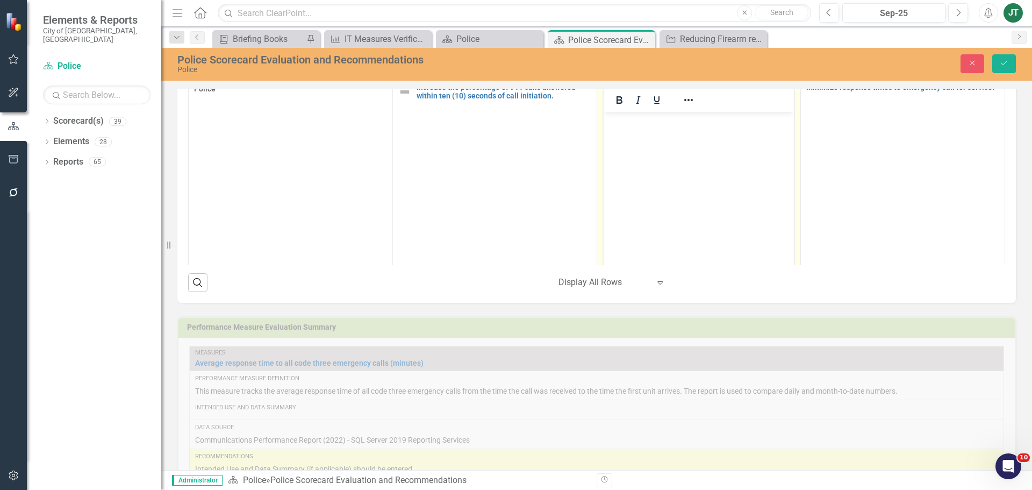
click at [717, 192] on body "Rich Text Area. Press ALT-0 for help." at bounding box center [698, 192] width 191 height 161
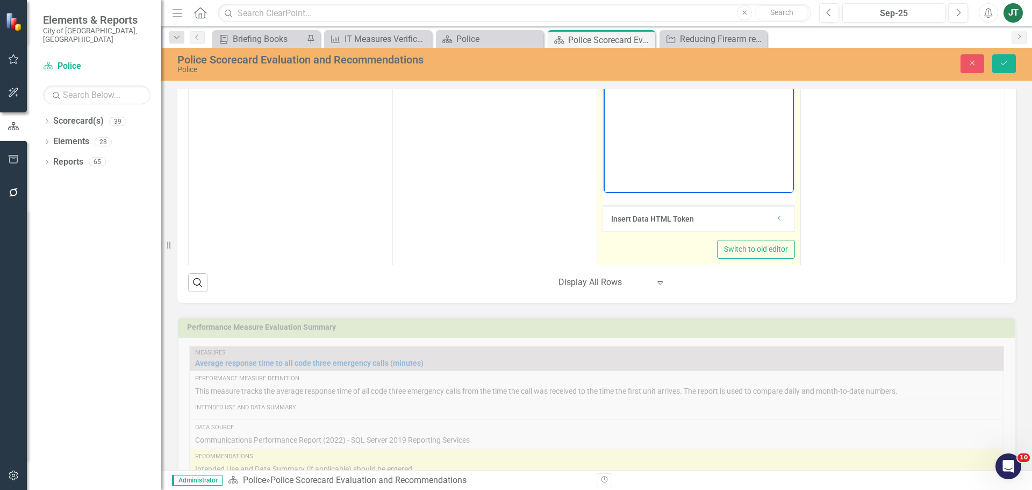
scroll to position [450, 0]
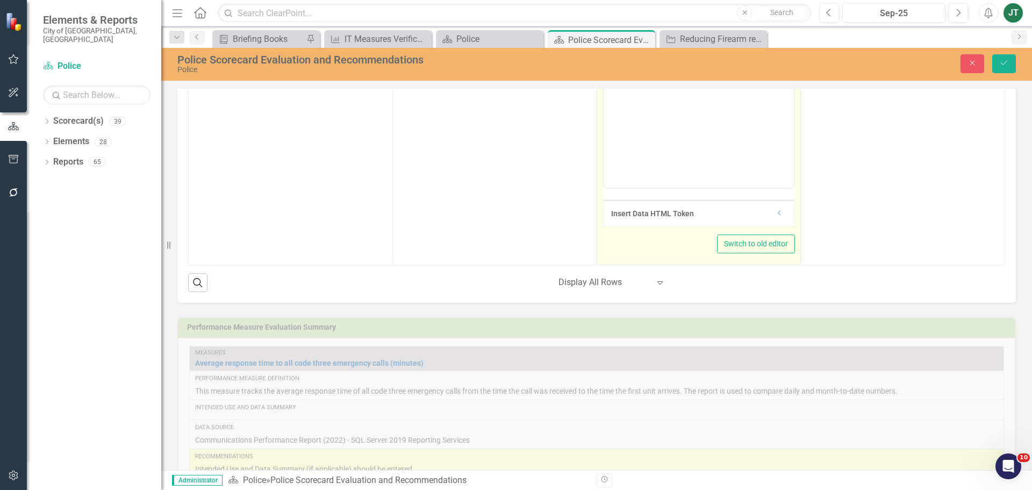
click at [776, 212] on icon "Dropdown" at bounding box center [780, 213] width 8 height 6
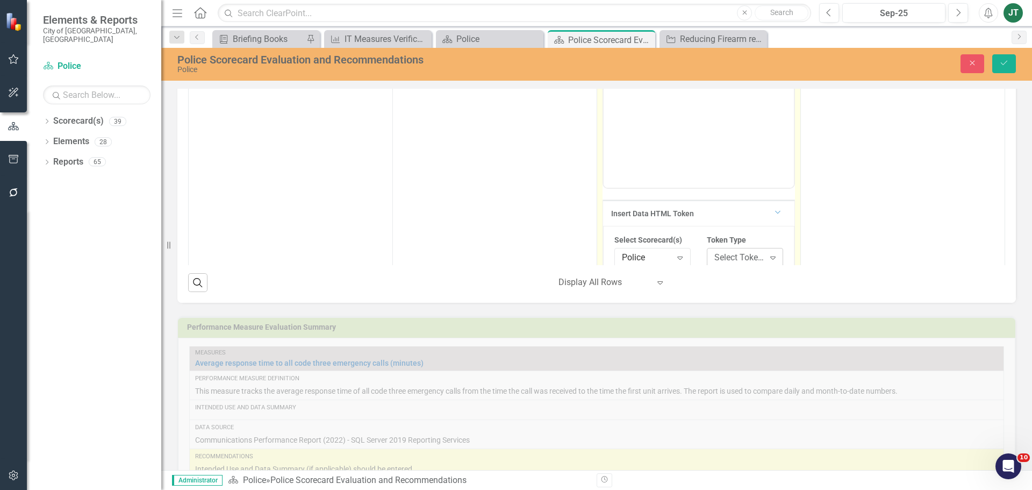
click at [725, 260] on div "Select Token Type..." at bounding box center [739, 258] width 50 height 12
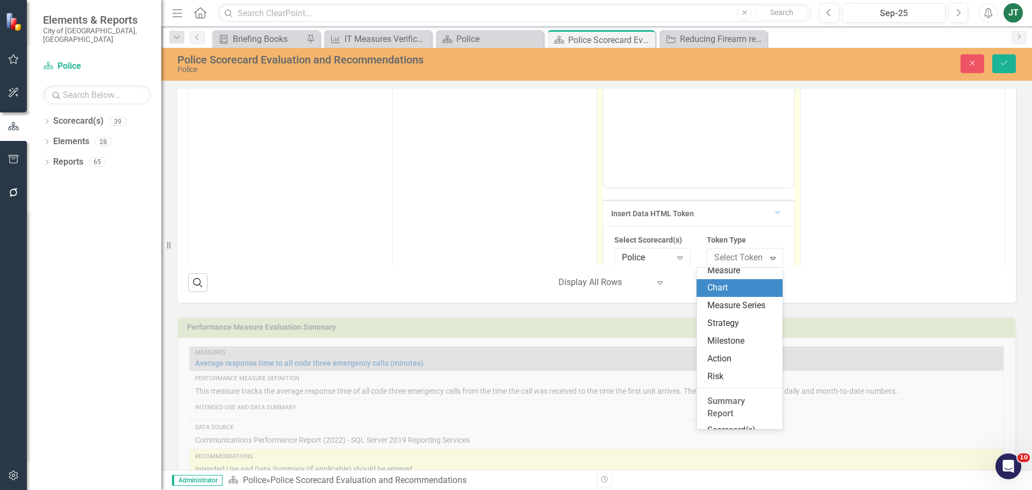
scroll to position [161, 0]
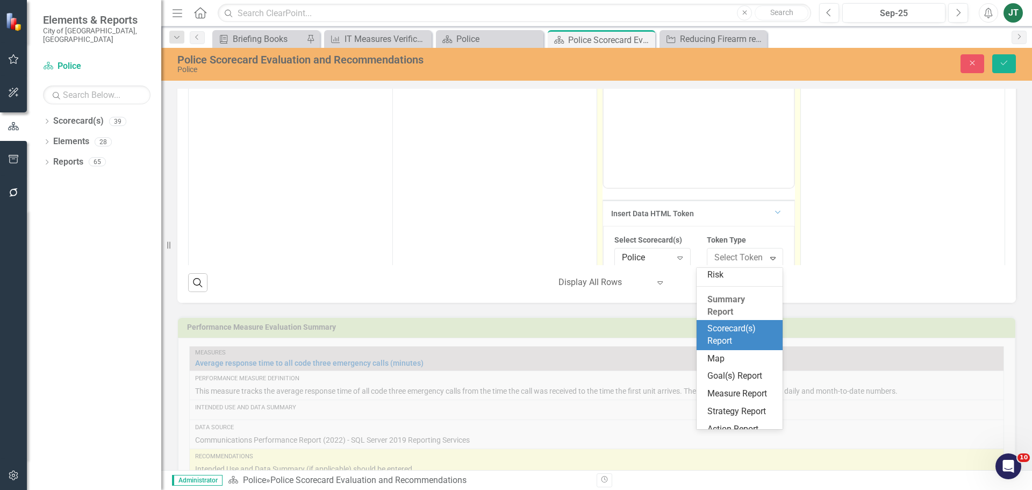
click at [723, 331] on div "Scorecard(s) Report" at bounding box center [741, 335] width 69 height 25
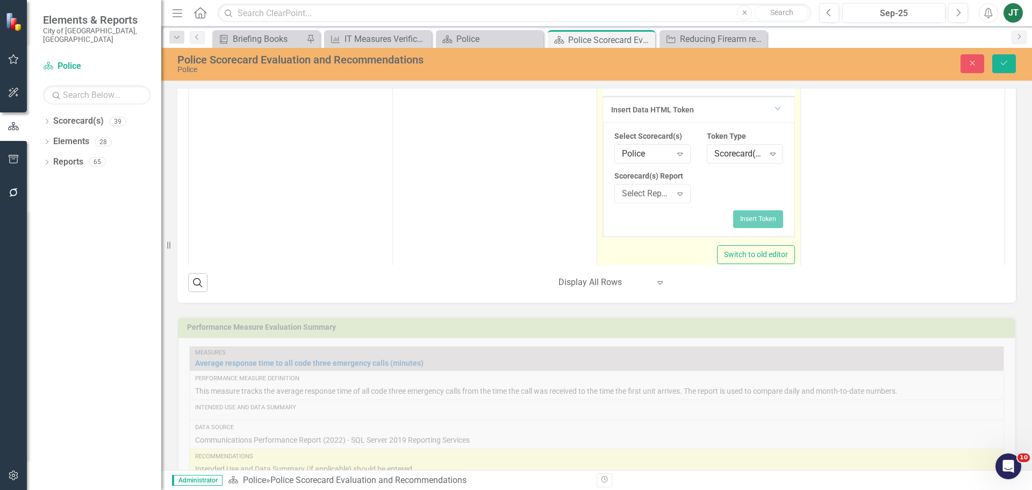
scroll to position [558, 0]
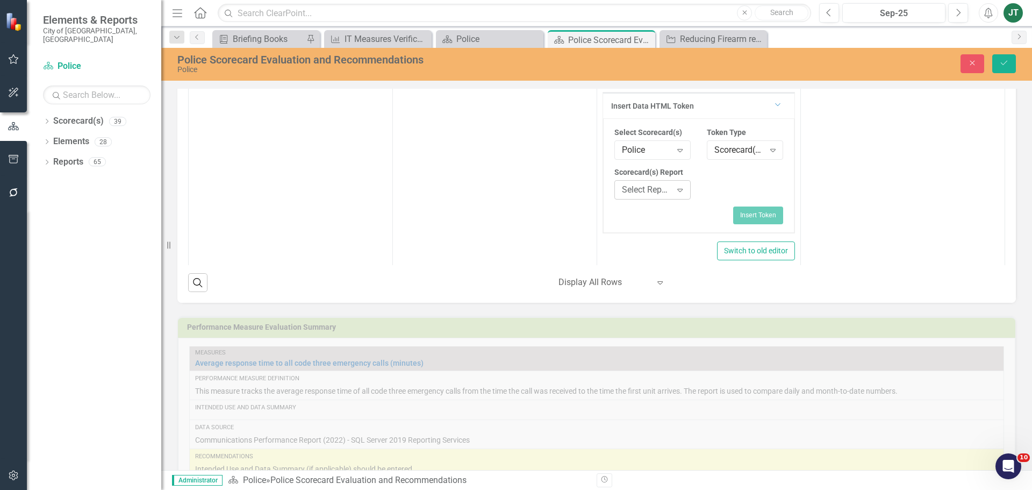
click at [650, 193] on div "Select Report..." at bounding box center [647, 190] width 50 height 12
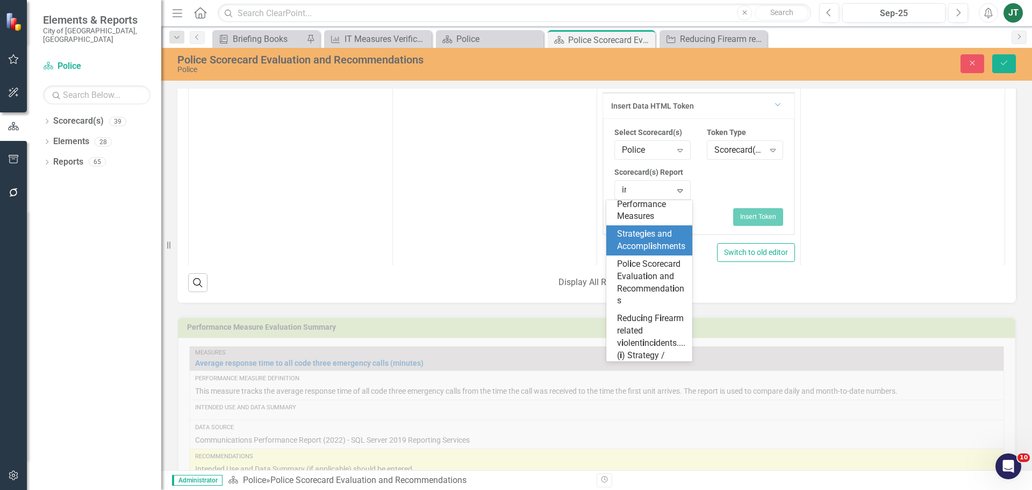
scroll to position [0, 0]
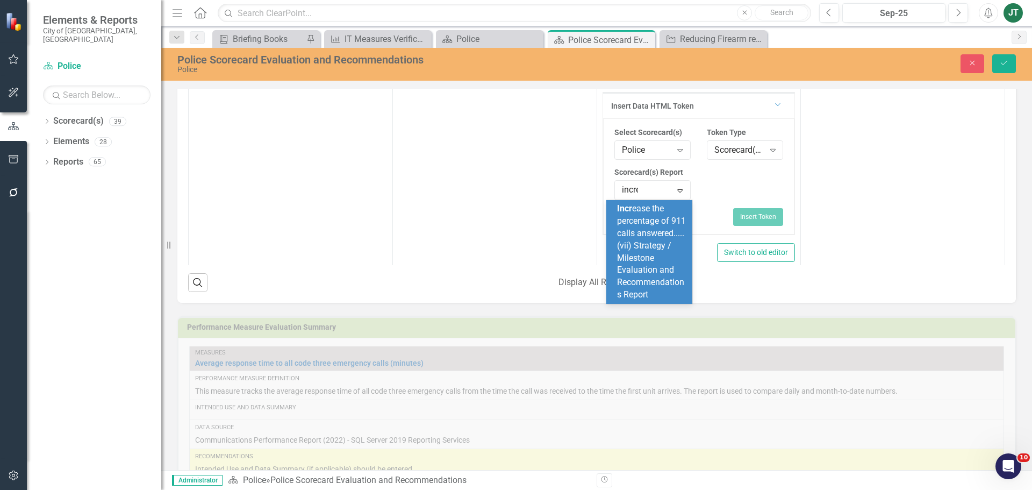
type input "increa"
click at [649, 272] on span "Increa se the percentage of 911 calls answered.....(vii) Strategy / Milestone E…" at bounding box center [651, 251] width 69 height 96
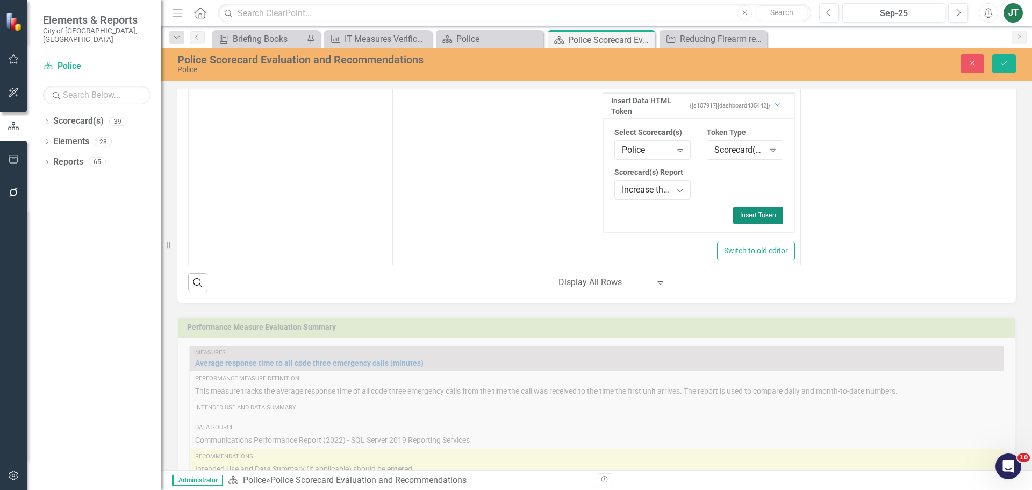
drag, startPoint x: 736, startPoint y: 215, endPoint x: 747, endPoint y: 207, distance: 13.4
click at [736, 215] on button "Insert Token" at bounding box center [758, 214] width 50 height 17
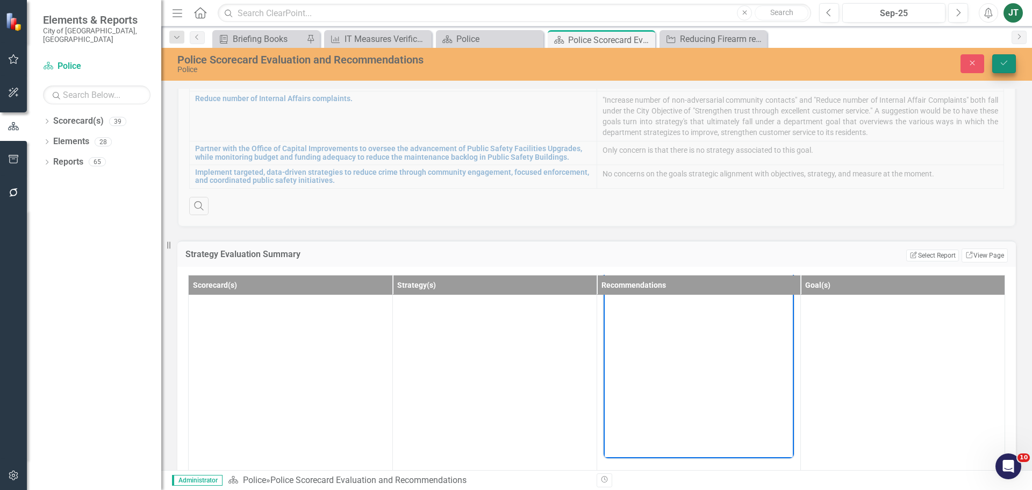
click at [999, 60] on icon "Save" at bounding box center [1004, 63] width 10 height 8
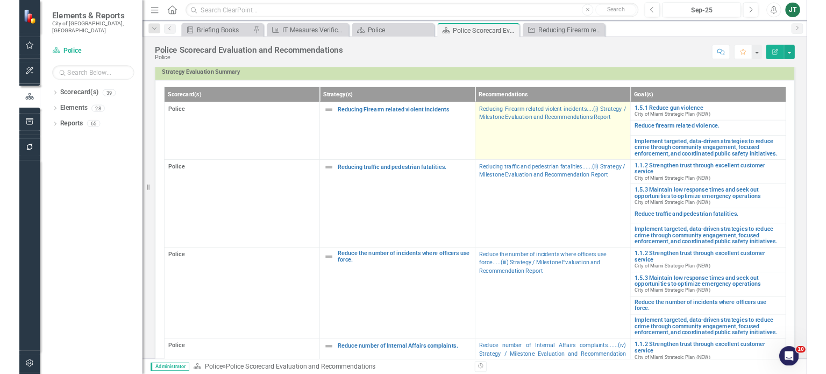
scroll to position [376, 0]
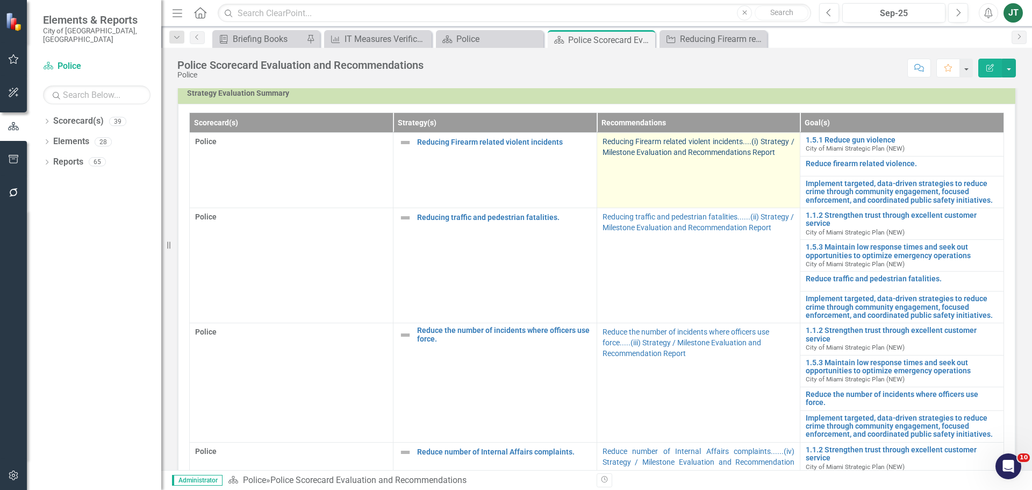
click at [689, 148] on link "Reducing Firearm related violent incidents....(i) Strategy / Milestone Evaluati…" at bounding box center [699, 146] width 192 height 19
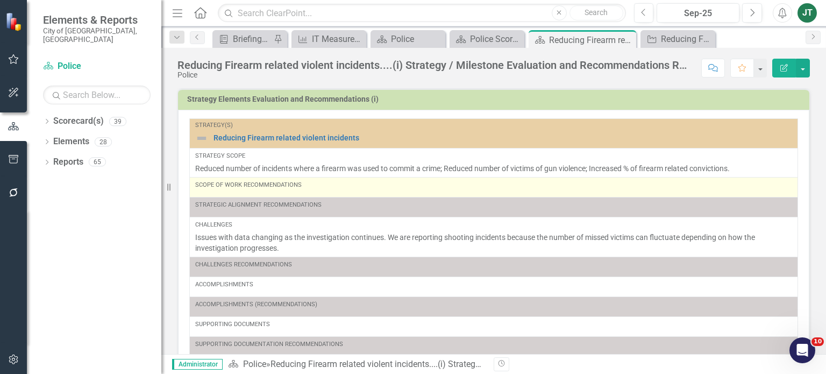
click at [289, 191] on div "Scope of Work Recommendations" at bounding box center [493, 187] width 597 height 13
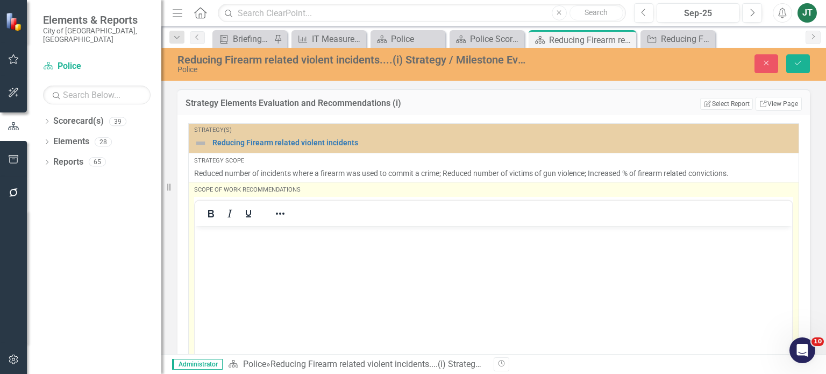
click at [214, 224] on div at bounding box center [493, 212] width 597 height 25
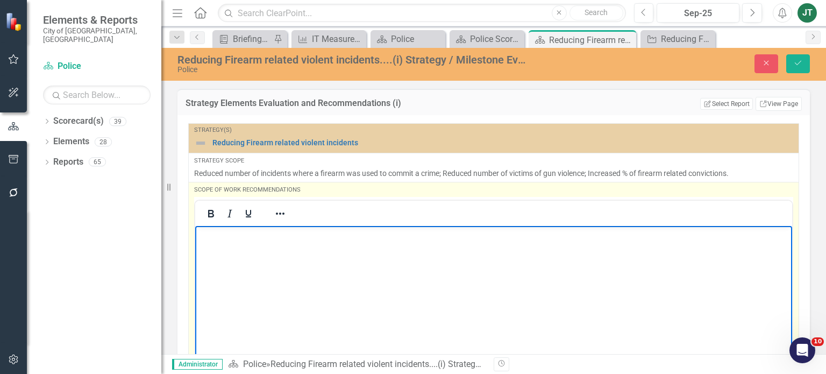
click at [212, 234] on p "Rich Text Area. Press ALT-0 for help." at bounding box center [493, 234] width 591 height 13
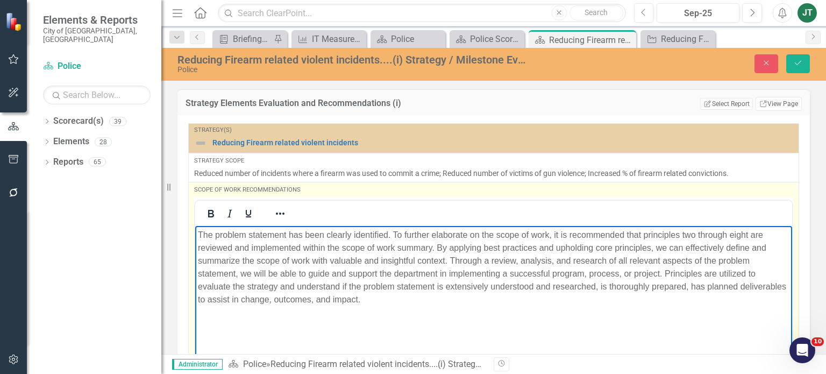
click at [389, 233] on p "The problem statement has been clearly identified. To further elaborate on the …" at bounding box center [493, 266] width 591 height 77
drag, startPoint x: 391, startPoint y: 234, endPoint x: 165, endPoint y: 225, distance: 226.5
click at [195, 225] on html "The problem statement has been clearly identified. To further elaborate on the …" at bounding box center [493, 305] width 597 height 161
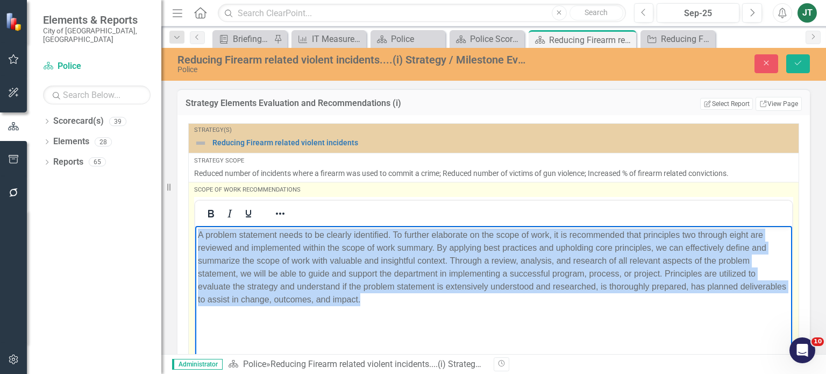
drag, startPoint x: 457, startPoint y: 312, endPoint x: 187, endPoint y: 207, distance: 289.5
click at [195, 225] on html "A problem statement needs to be clearly identified. To further elaborate on the…" at bounding box center [493, 305] width 597 height 161
click at [282, 214] on icon "Reveal or hide additional toolbar items" at bounding box center [280, 213] width 13 height 13
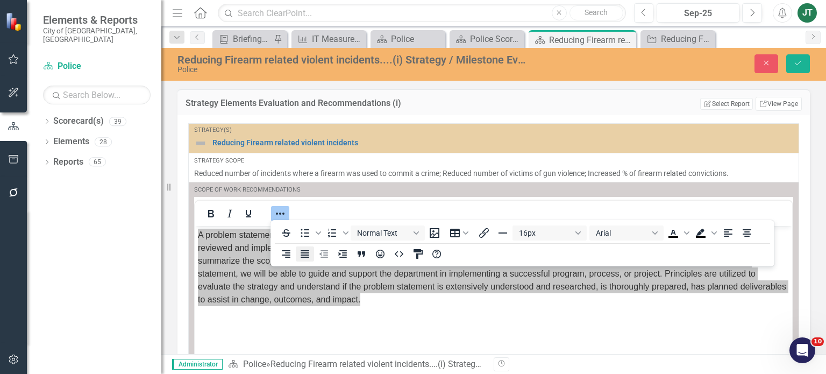
click at [301, 254] on icon "Justify" at bounding box center [304, 254] width 9 height 8
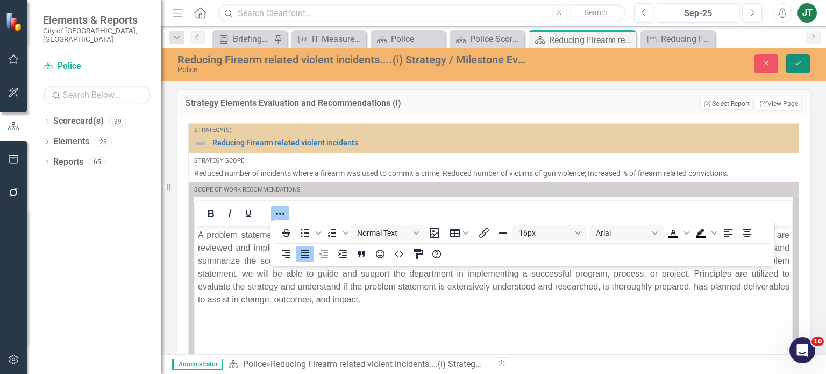
click at [798, 63] on icon "Save" at bounding box center [798, 63] width 10 height 8
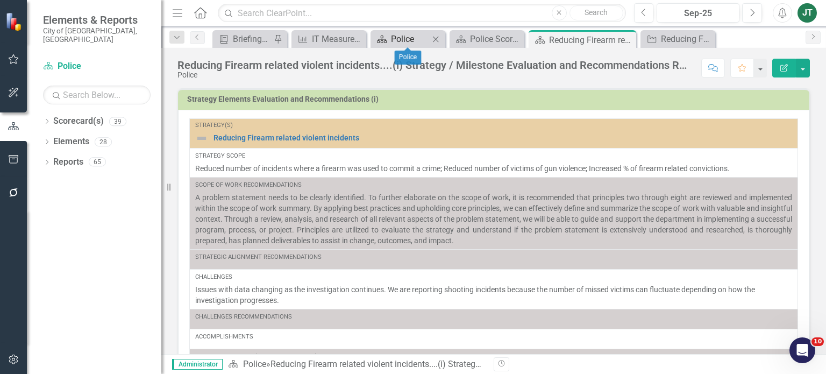
click at [409, 42] on div "Police" at bounding box center [410, 38] width 38 height 13
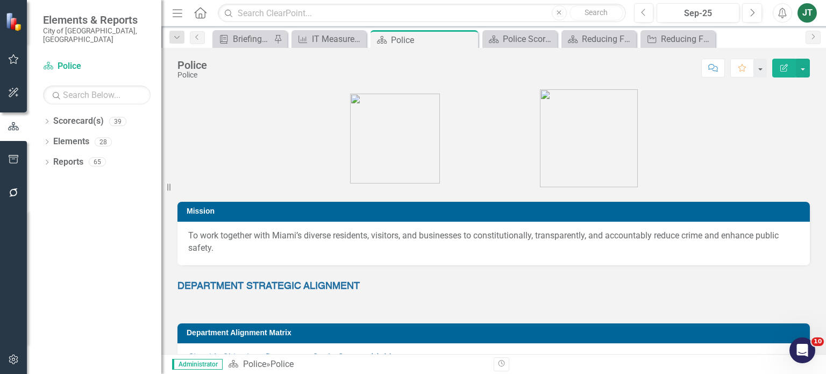
scroll to position [108, 0]
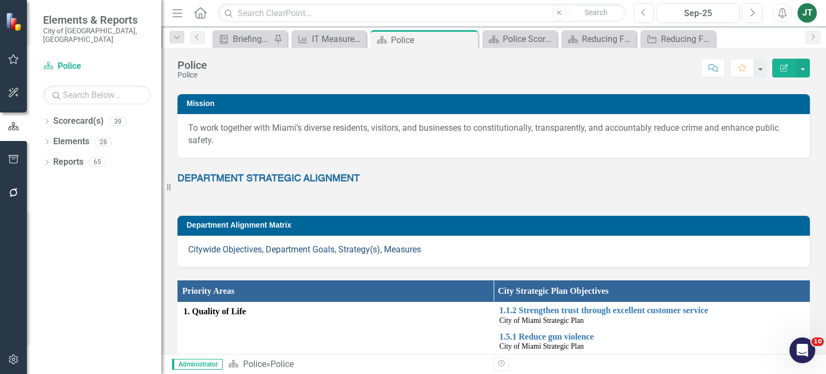
click at [292, 249] on link "Citywide Objectives, Department Goals, Strategy(s), Measures" at bounding box center [304, 249] width 233 height 10
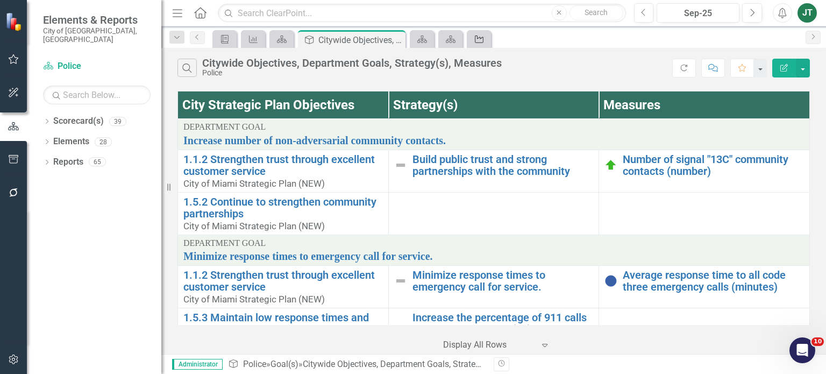
click at [484, 39] on icon "Strategy" at bounding box center [479, 39] width 11 height 9
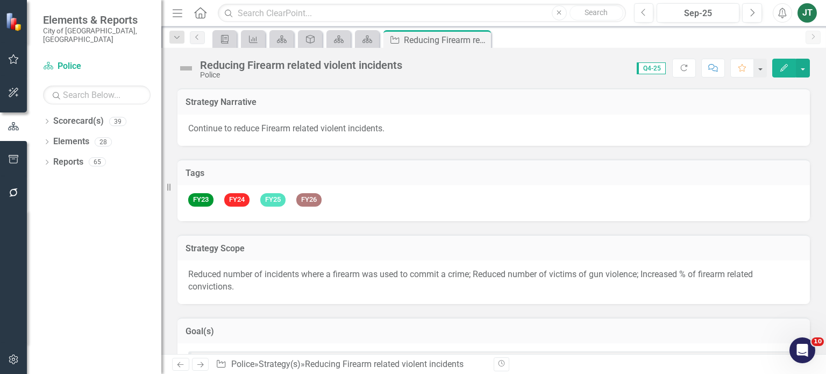
scroll to position [54, 0]
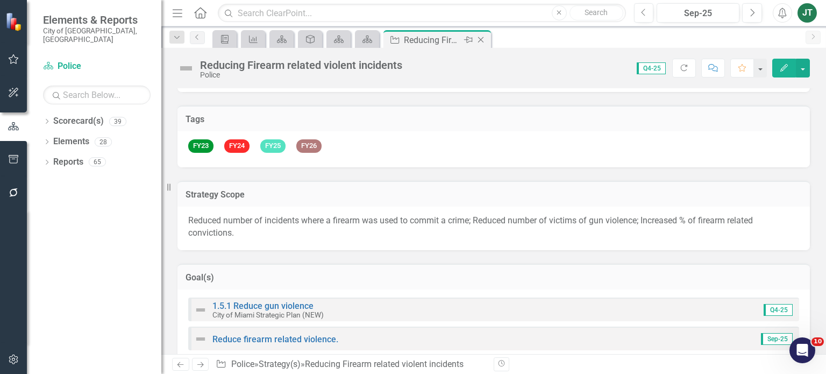
click at [479, 38] on icon at bounding box center [481, 40] width 6 height 6
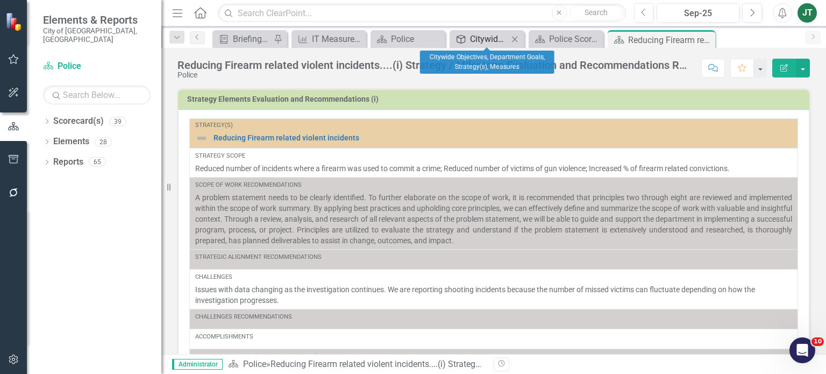
click at [468, 40] on link "Goal(s) Citywide Objectives, Department Goals, Strategy(s), Measures" at bounding box center [480, 38] width 56 height 13
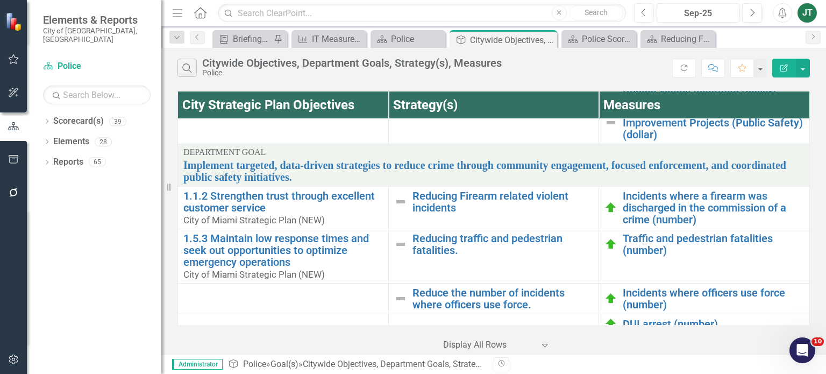
scroll to position [445, 0]
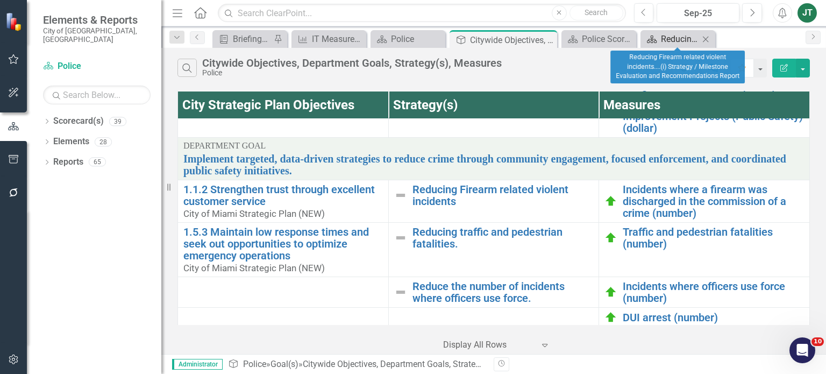
click at [665, 39] on div "Reducing Firearm related violent incidents....(i) Strategy / Milestone Evaluati…" at bounding box center [680, 38] width 38 height 13
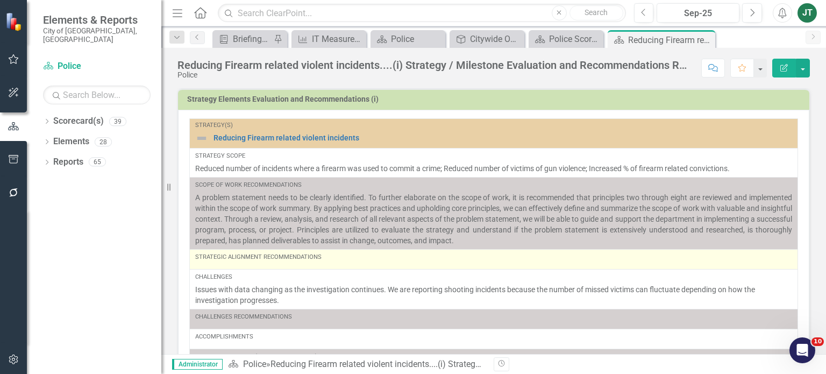
click at [357, 262] on div "Strategic Alignment Recommendations" at bounding box center [493, 259] width 597 height 13
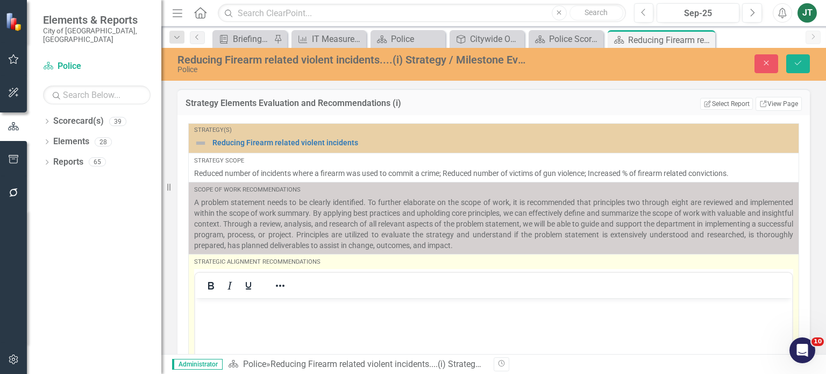
click at [283, 300] on p "Rich Text Area. Press ALT-0 for help." at bounding box center [493, 306] width 591 height 13
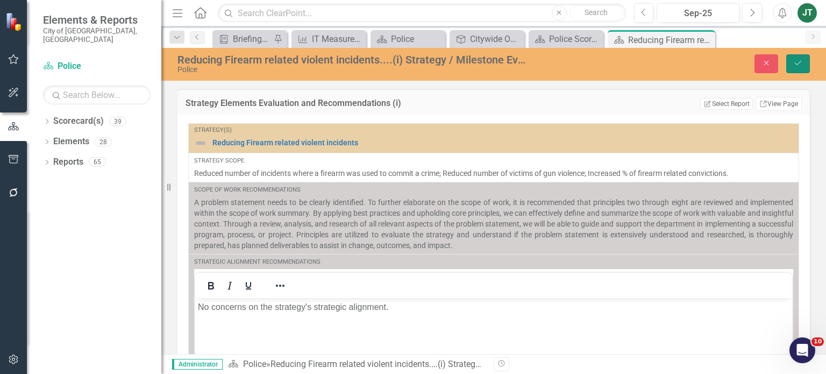
click at [790, 70] on button "Save" at bounding box center [798, 63] width 24 height 19
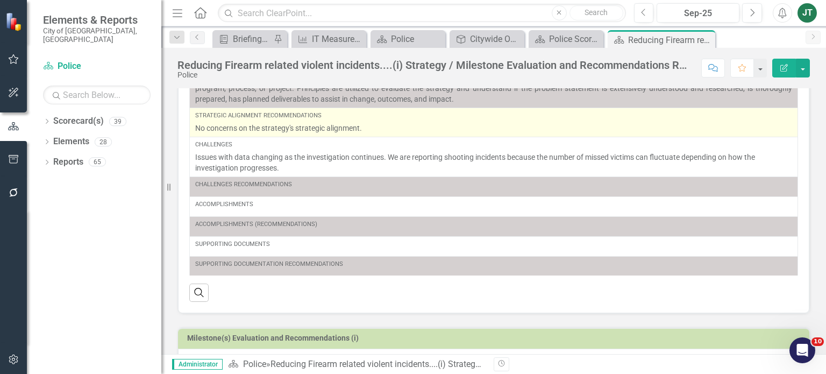
scroll to position [108, 0]
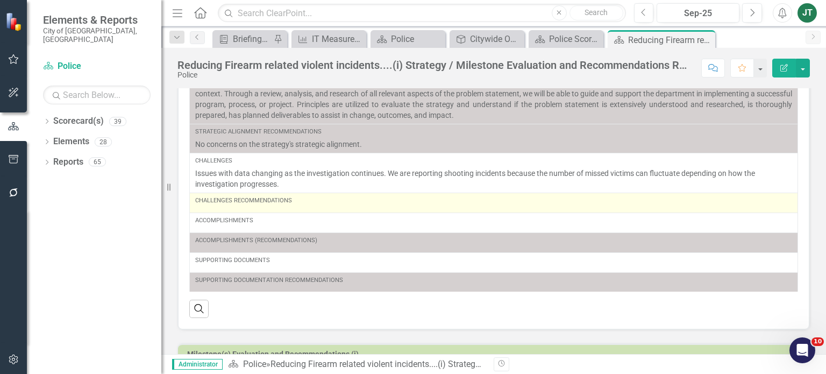
click at [314, 201] on div "Challenges Recommendations" at bounding box center [493, 200] width 597 height 9
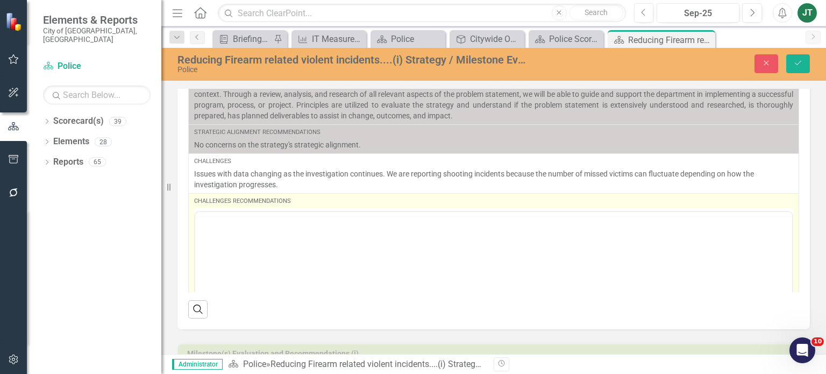
scroll to position [0, 0]
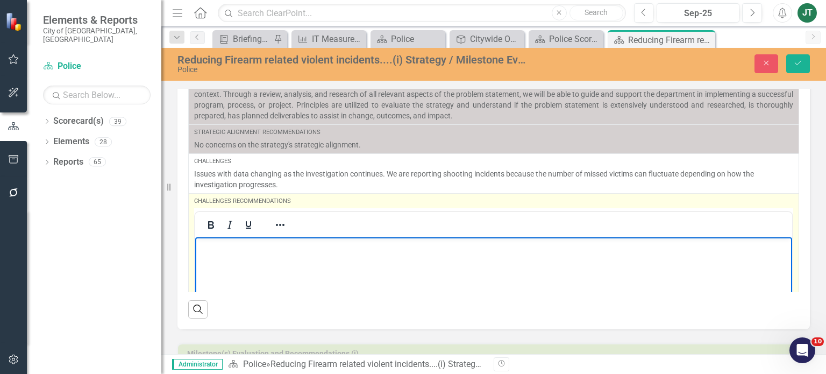
click at [246, 246] on p "Rich Text Area. Press ALT-0 for help." at bounding box center [493, 245] width 591 height 13
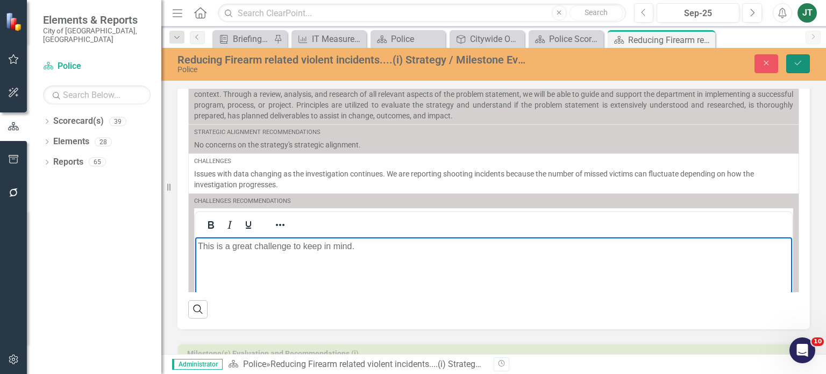
click at [794, 63] on icon "Save" at bounding box center [798, 63] width 10 height 8
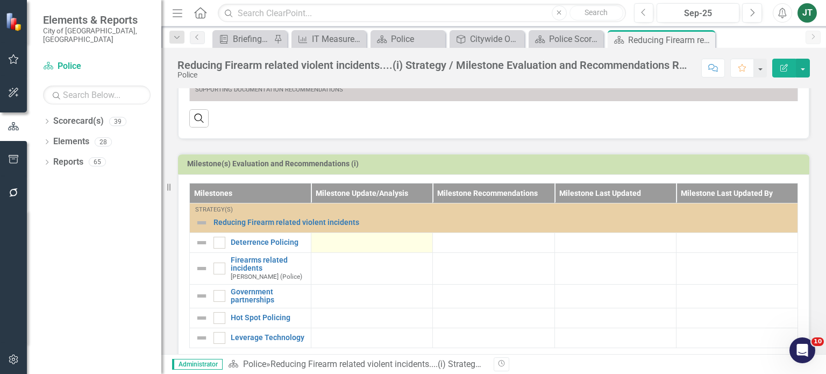
scroll to position [297, 0]
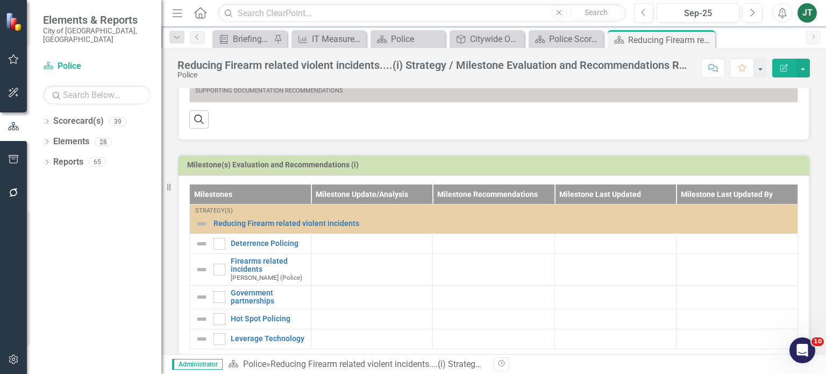
click at [768, 161] on h3 "Milestone(s) Evaluation and Recommendations (i)" at bounding box center [495, 165] width 617 height 8
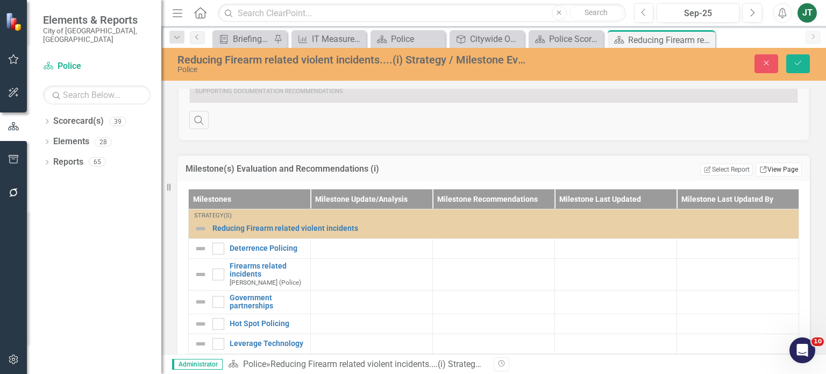
click at [770, 169] on link "Link View Page" at bounding box center [778, 169] width 46 height 14
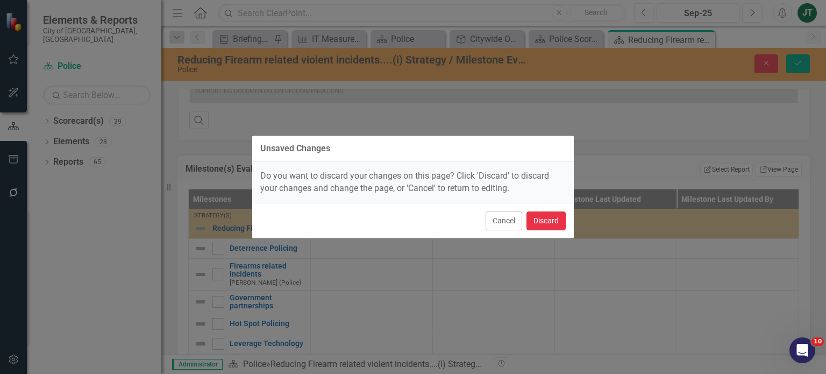
click at [557, 218] on button "Discard" at bounding box center [545, 220] width 39 height 19
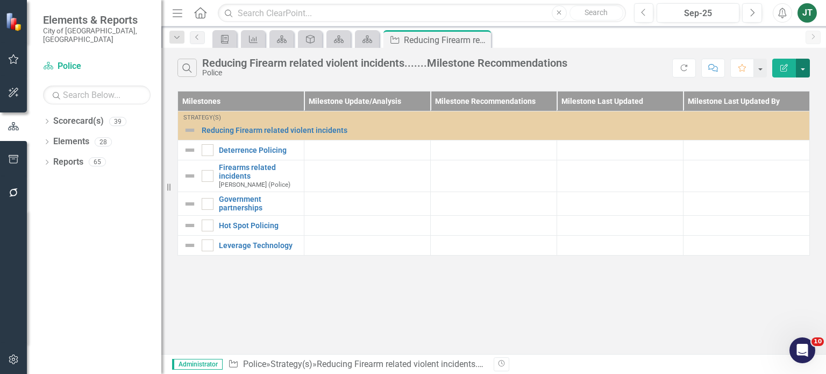
drag, startPoint x: 802, startPoint y: 66, endPoint x: 800, endPoint y: 76, distance: 11.0
click at [803, 67] on button "button" at bounding box center [803, 68] width 14 height 19
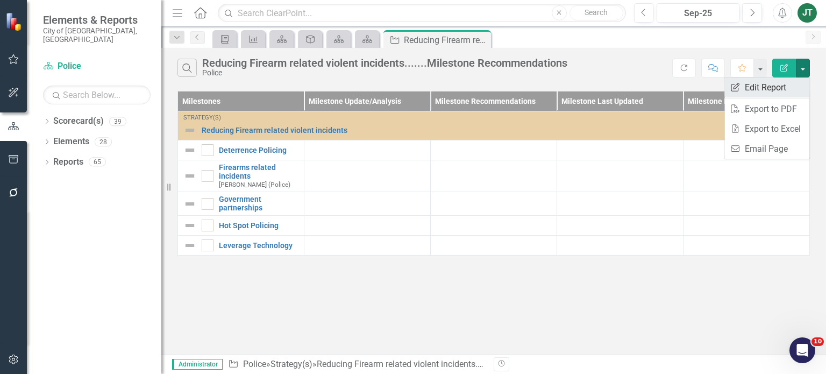
click at [761, 89] on link "Edit Report Edit Report" at bounding box center [766, 87] width 85 height 20
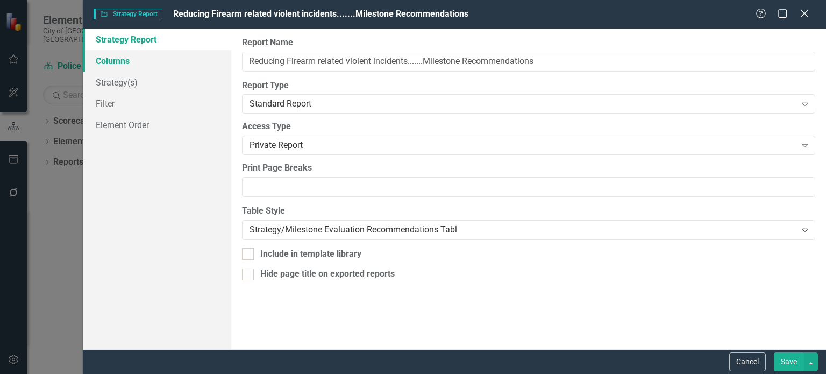
click at [148, 60] on link "Columns" at bounding box center [157, 61] width 148 height 22
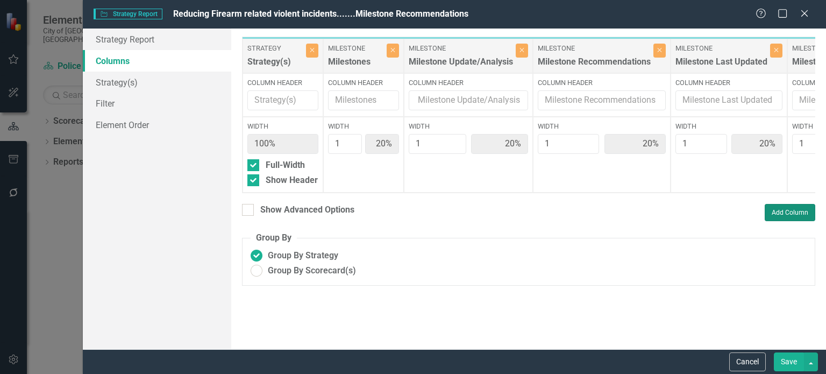
click at [798, 216] on button "Add Column" at bounding box center [789, 212] width 51 height 17
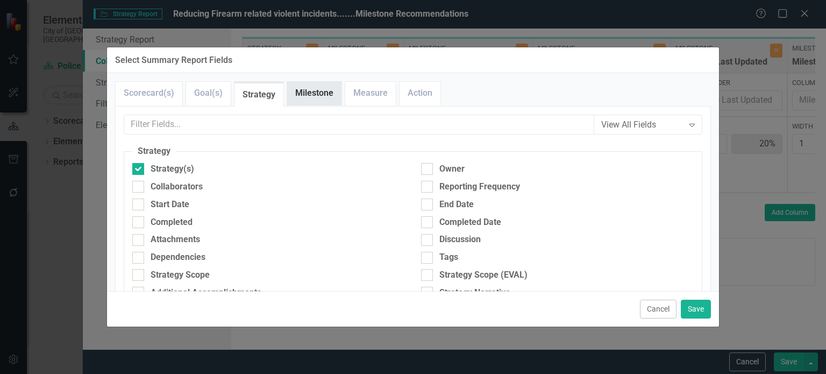
click at [328, 85] on link "Milestone" at bounding box center [314, 93] width 54 height 23
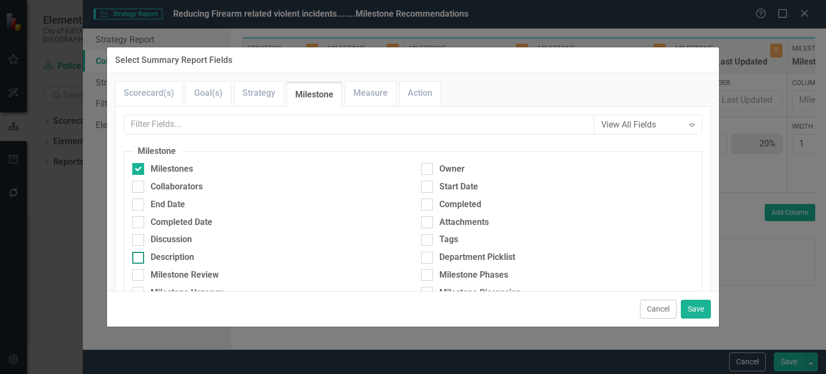
click at [178, 257] on div "Description" at bounding box center [173, 257] width 44 height 12
click at [139, 257] on input "Description" at bounding box center [135, 255] width 7 height 7
checkbox input "true"
click at [689, 310] on button "Save" at bounding box center [696, 308] width 30 height 19
type input "17%"
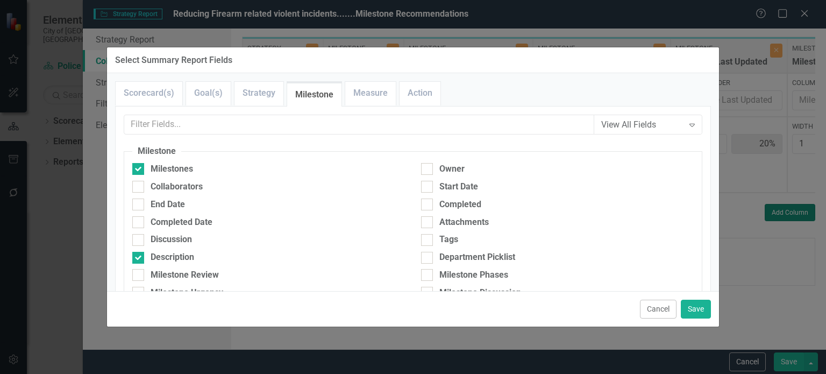
type input "17%"
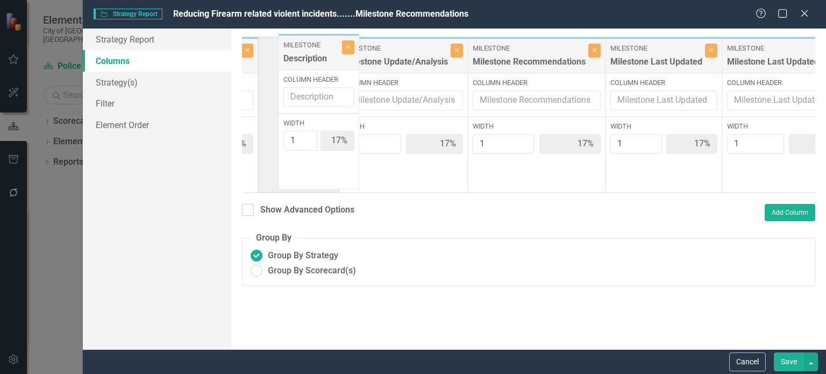
drag, startPoint x: 735, startPoint y: 63, endPoint x: 292, endPoint y: 60, distance: 442.4
click at [292, 60] on div "Strategy Strategy(s) Close Column Header Width 100% Full-Width Show Header Mile…" at bounding box center [473, 115] width 755 height 156
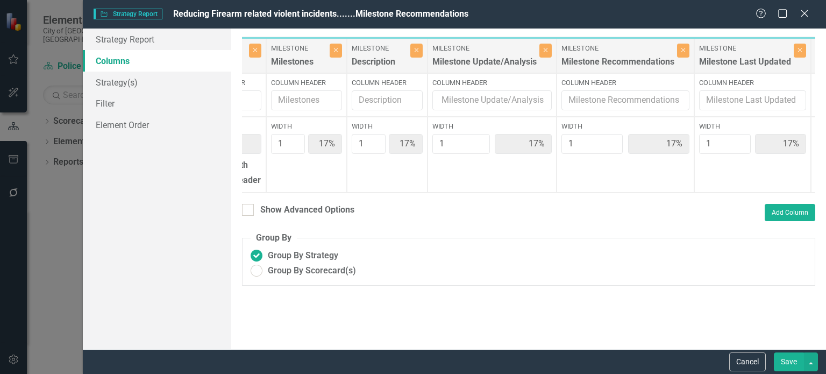
scroll to position [0, 53]
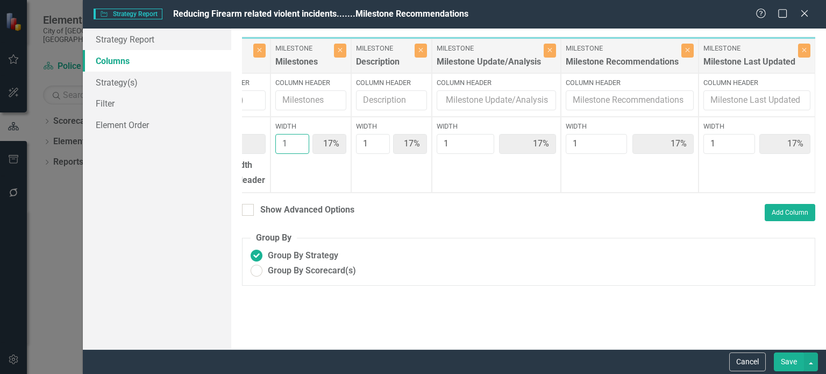
type input "2"
type input "29%"
type input "14%"
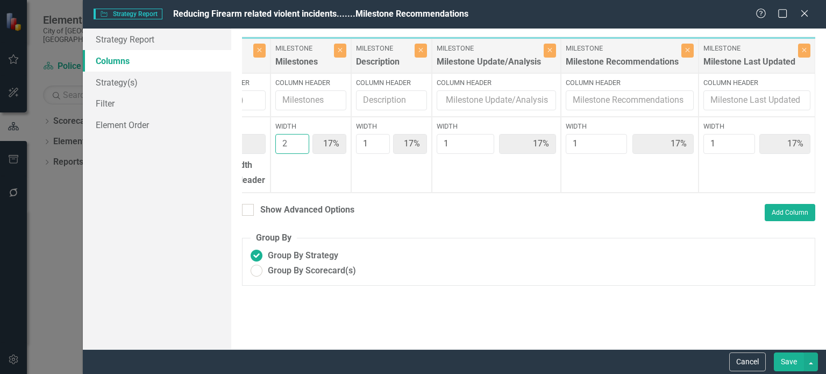
type input "14%"
type input "2"
click at [297, 142] on input "2" at bounding box center [292, 144] width 34 height 20
type input "2"
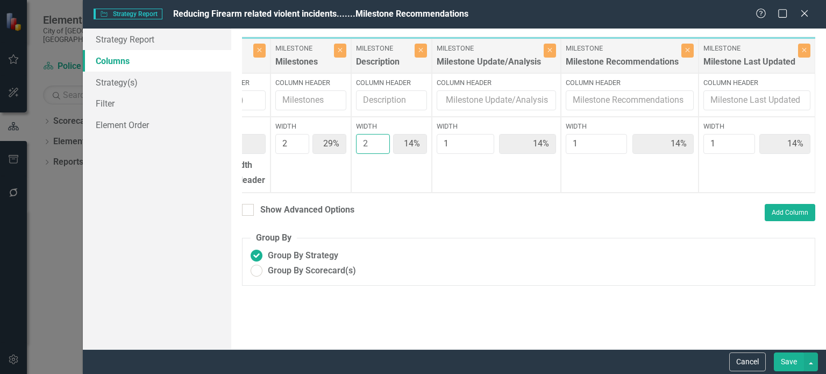
type input "25%"
type input "13%"
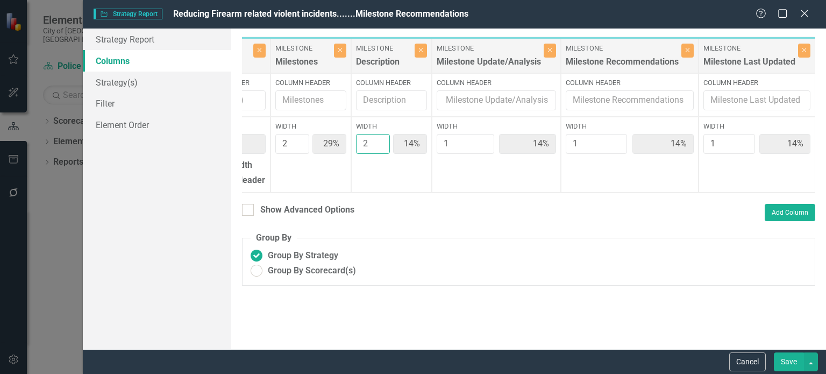
type input "13%"
type input "2"
click at [378, 139] on input "2" at bounding box center [373, 144] width 34 height 20
type input "2"
type input "22%"
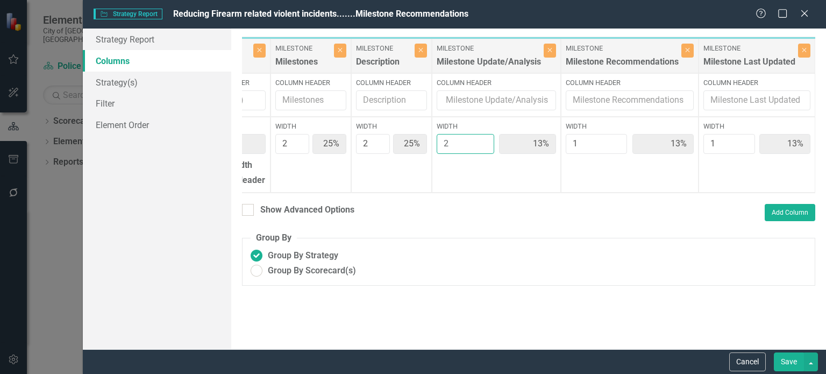
type input "22%"
type input "11%"
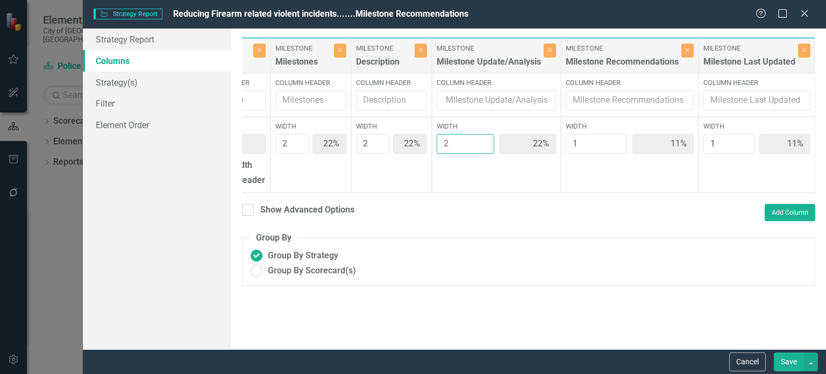
drag, startPoint x: 480, startPoint y: 139, endPoint x: 531, endPoint y: 146, distance: 50.9
type input "2"
click at [481, 139] on input "2" at bounding box center [465, 144] width 58 height 20
type input "2"
type input "20%"
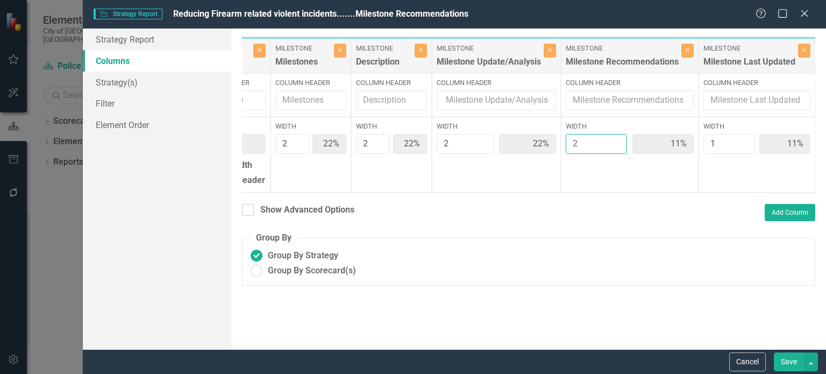
type input "20%"
type input "10%"
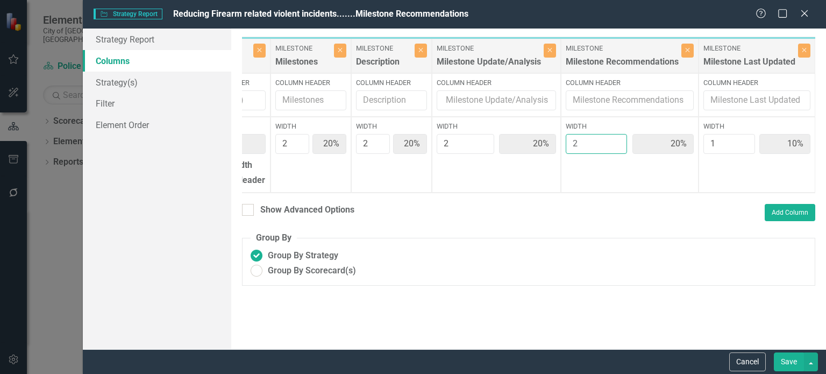
type input "2"
click at [616, 139] on input "2" at bounding box center [595, 144] width 61 height 20
click at [783, 356] on button "Save" at bounding box center [789, 361] width 30 height 19
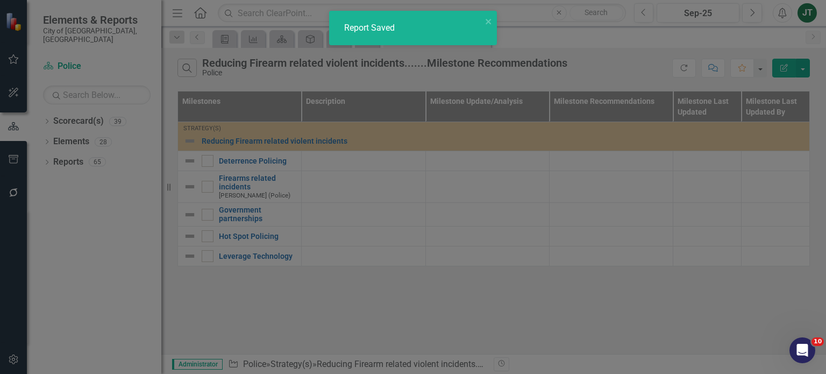
radio input "true"
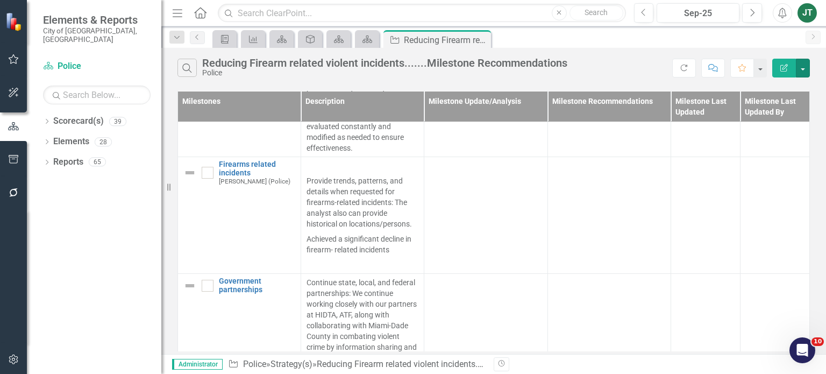
scroll to position [323, 0]
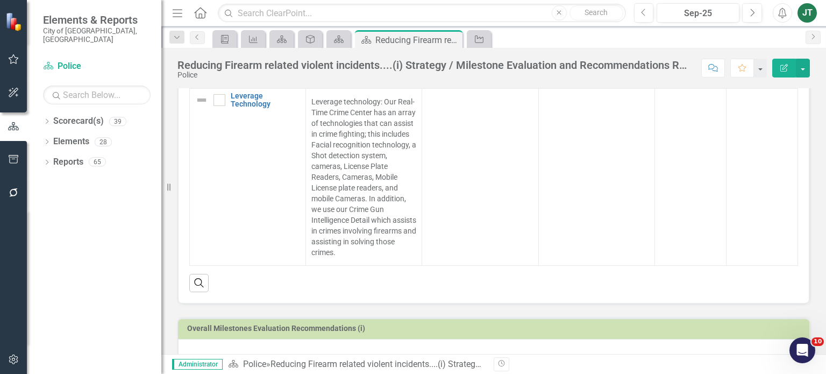
scroll to position [520, 0]
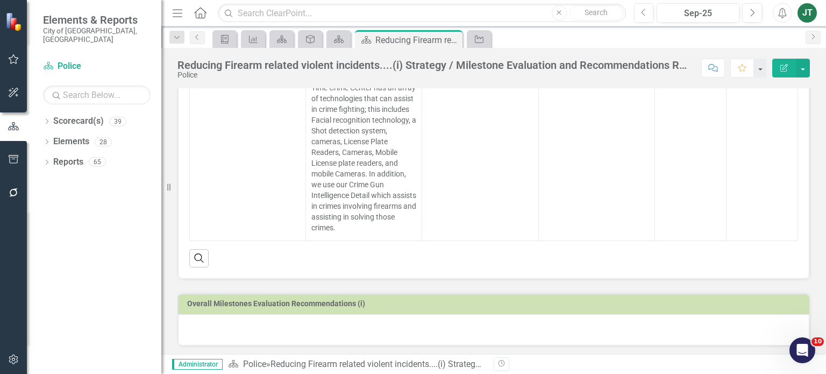
click at [266, 327] on div at bounding box center [493, 329] width 631 height 31
click at [266, 326] on div at bounding box center [493, 329] width 631 height 31
click at [256, 335] on div at bounding box center [493, 329] width 631 height 31
click at [256, 333] on div at bounding box center [493, 329] width 631 height 31
click at [213, 326] on div at bounding box center [493, 329] width 631 height 31
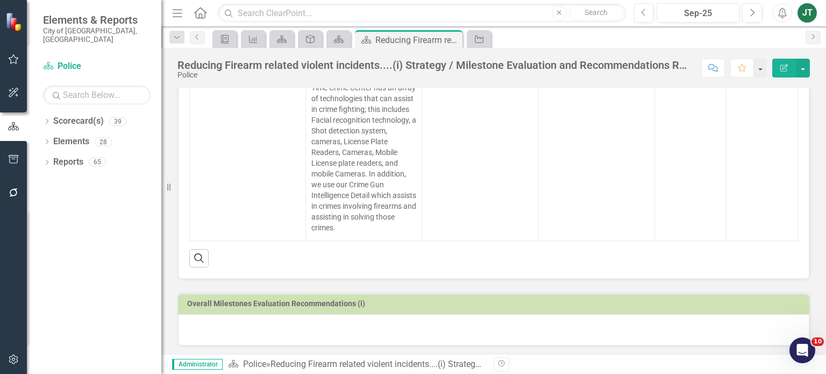
click at [213, 326] on div at bounding box center [493, 329] width 631 height 31
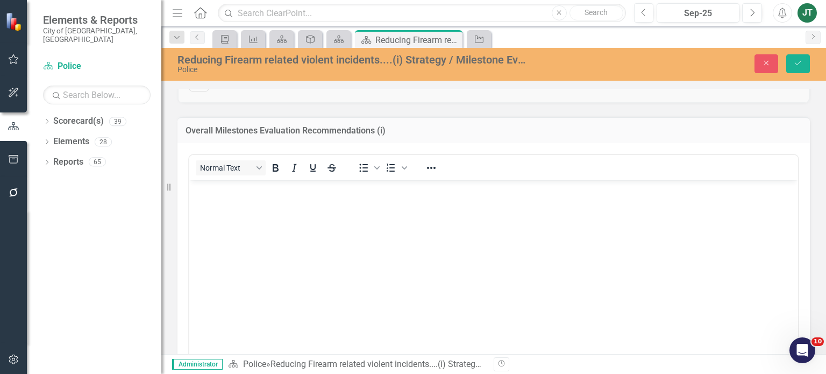
scroll to position [735, 0]
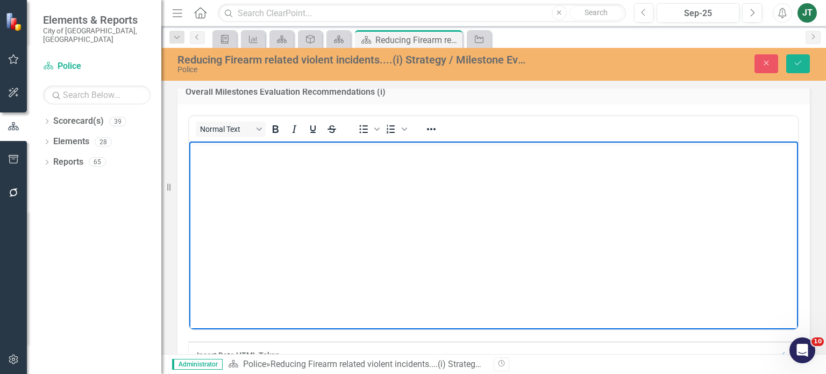
click at [247, 202] on body "Rich Text Area. Press ALT-0 for help." at bounding box center [493, 221] width 608 height 161
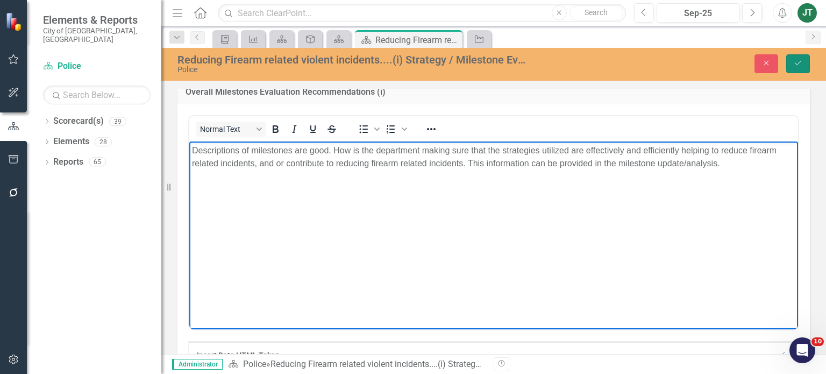
click at [798, 62] on icon "Save" at bounding box center [798, 63] width 10 height 8
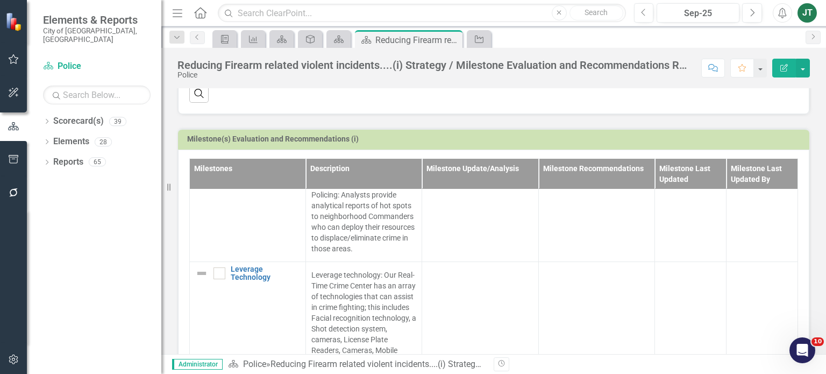
scroll to position [531, 0]
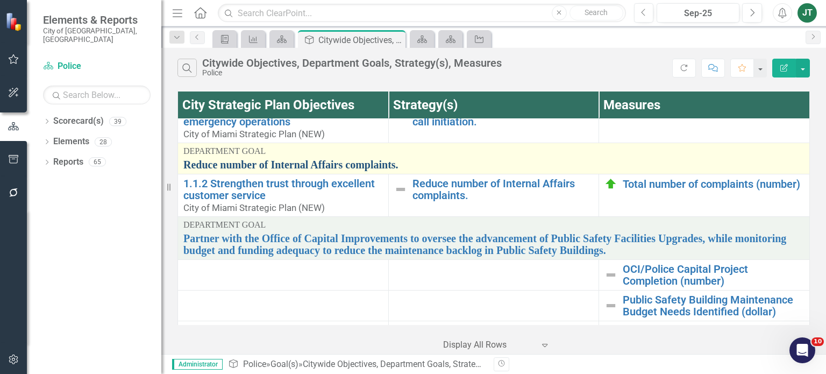
scroll to position [269, 0]
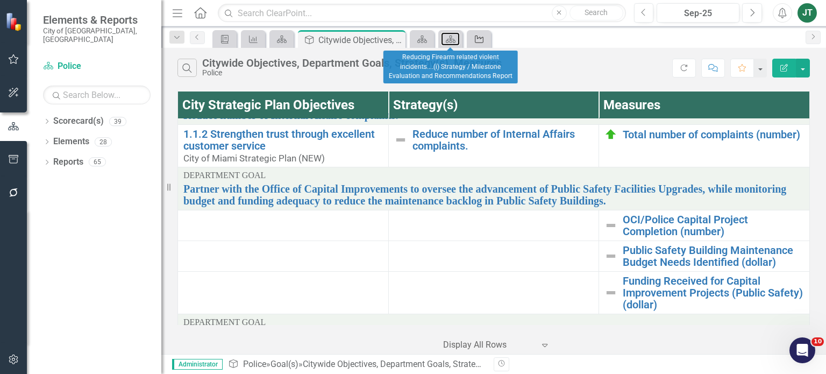
drag, startPoint x: 452, startPoint y: 38, endPoint x: 484, endPoint y: 40, distance: 32.3
click at [452, 38] on icon "Scorecard(s)" at bounding box center [450, 39] width 11 height 9
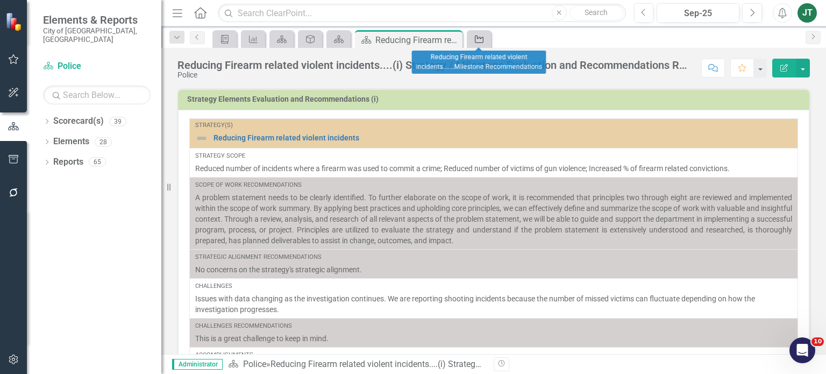
click at [482, 39] on icon "Strategy" at bounding box center [479, 39] width 11 height 9
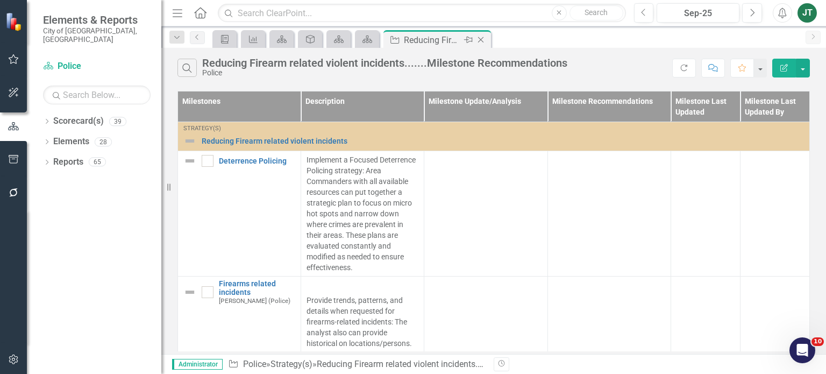
click at [483, 38] on icon "Close" at bounding box center [480, 39] width 11 height 9
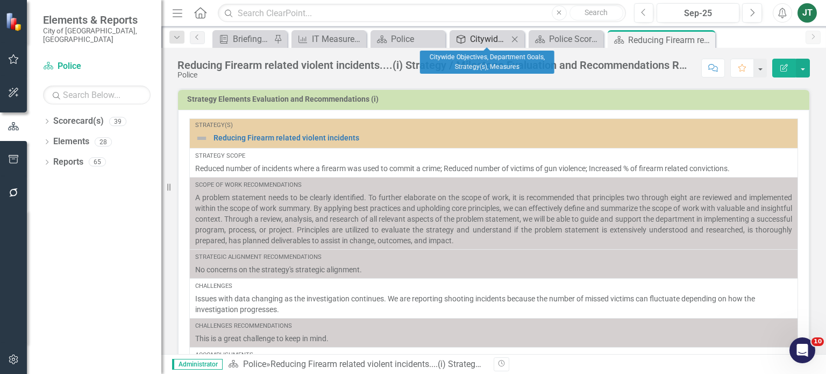
click at [483, 38] on div "Citywide Objectives, Department Goals, Strategy(s), Measures" at bounding box center [489, 38] width 38 height 13
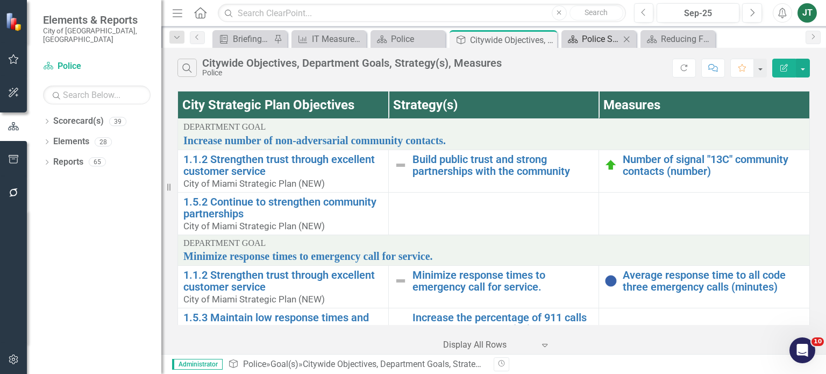
click at [581, 41] on link "Scorecard(s) Police Scorecard Evaluation and Recommendations" at bounding box center [592, 38] width 56 height 13
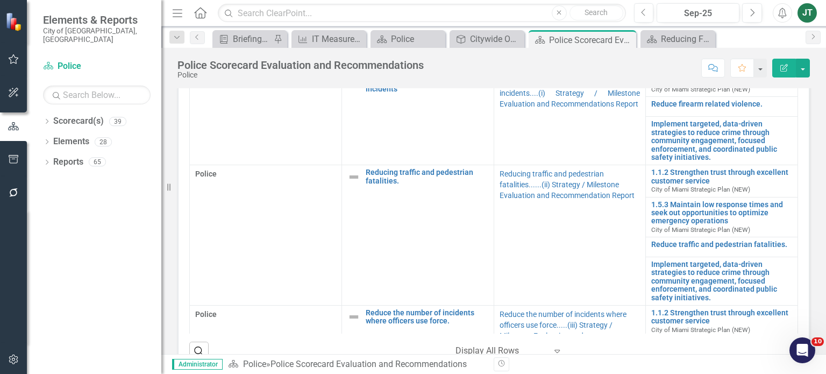
scroll to position [484, 0]
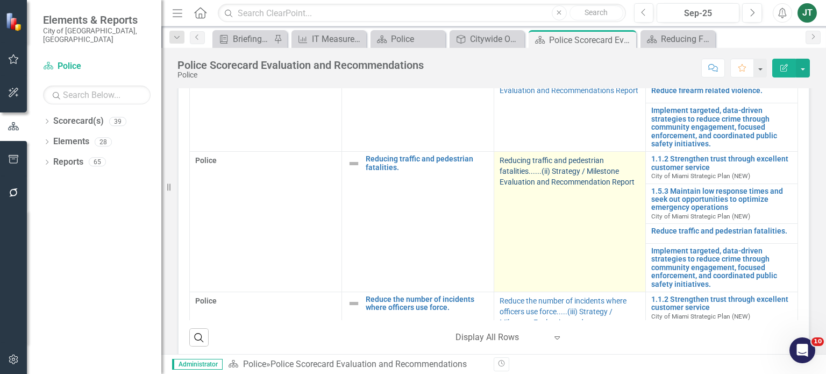
click at [553, 186] on link "Reducing traffic and pedestrian fatalities......(ii) Strategy / Milestone Evalu…" at bounding box center [566, 171] width 135 height 30
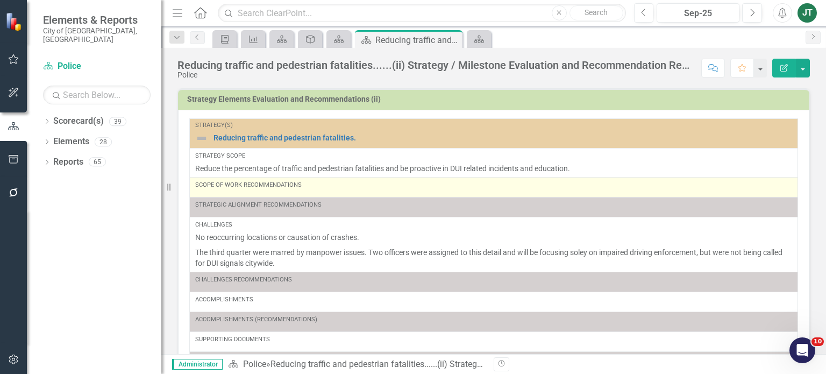
click at [331, 184] on div "Scope of Work Recommendations" at bounding box center [493, 185] width 597 height 9
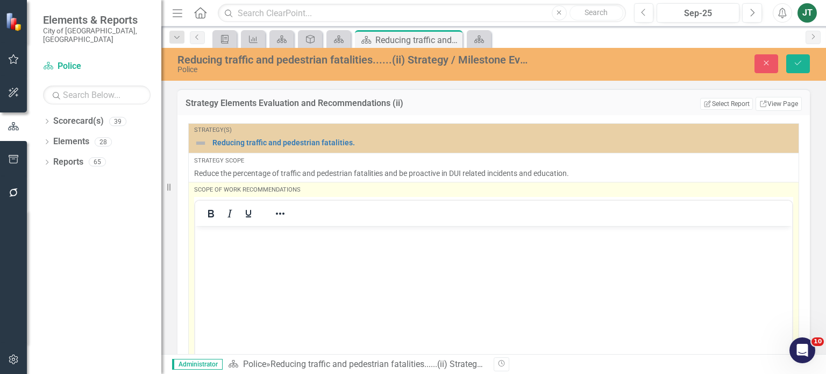
click at [213, 238] on p "Rich Text Area. Press ALT-0 for help." at bounding box center [493, 234] width 591 height 13
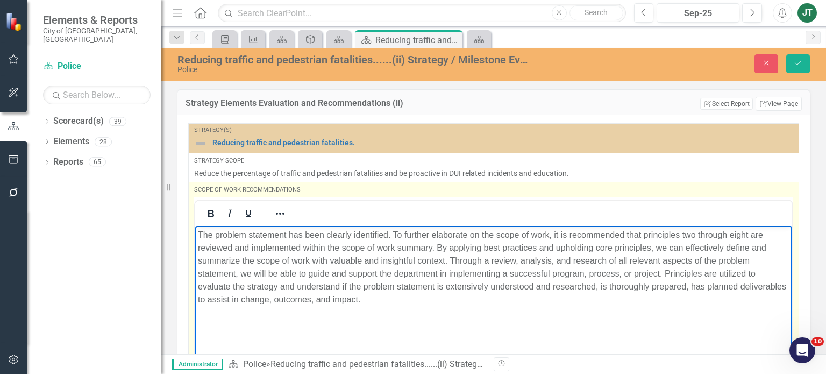
click at [350, 267] on p "The problem statement has been clearly identified. To further elaborate on the …" at bounding box center [493, 266] width 591 height 77
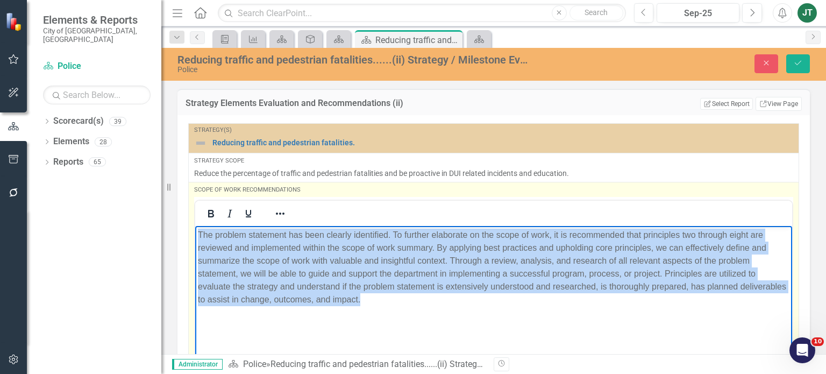
drag, startPoint x: 428, startPoint y: 306, endPoint x: 151, endPoint y: 208, distance: 294.1
click at [195, 225] on html "The problem statement has been clearly identified. To further elaborate on the …" at bounding box center [493, 305] width 597 height 161
click at [534, 312] on body "The problem statement has been clearly identified. To further elaborate on the …" at bounding box center [493, 305] width 597 height 161
drag, startPoint x: 465, startPoint y: 303, endPoint x: 404, endPoint y: 417, distance: 129.9
click at [195, 225] on html "The problem statement has been clearly identified. To further elaborate on the …" at bounding box center [493, 305] width 597 height 161
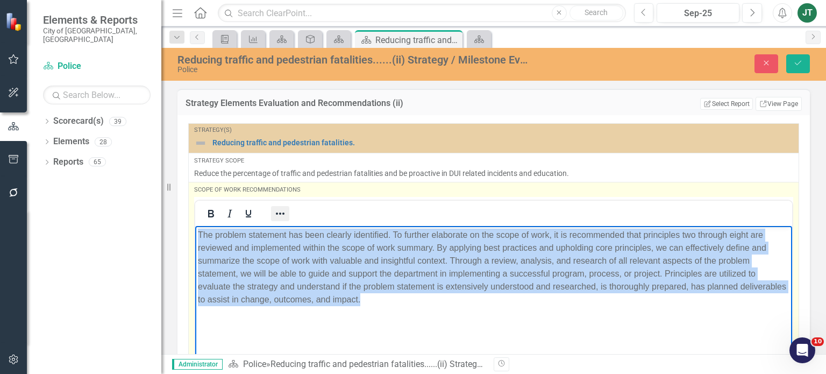
click at [275, 209] on icon "Reveal or hide additional toolbar items" at bounding box center [280, 213] width 13 height 13
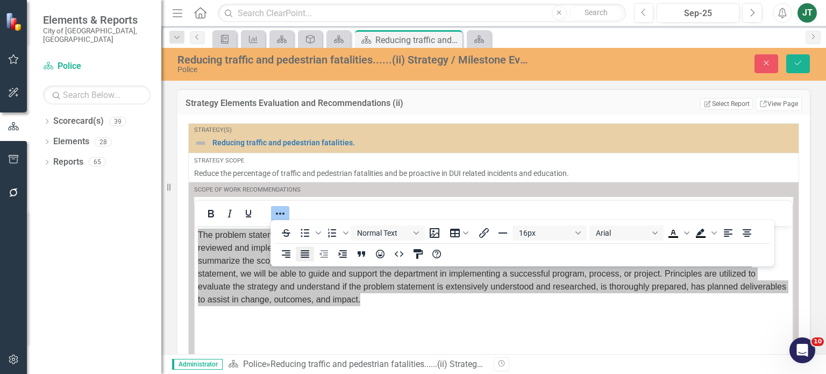
click at [303, 256] on icon "Justify" at bounding box center [304, 254] width 9 height 8
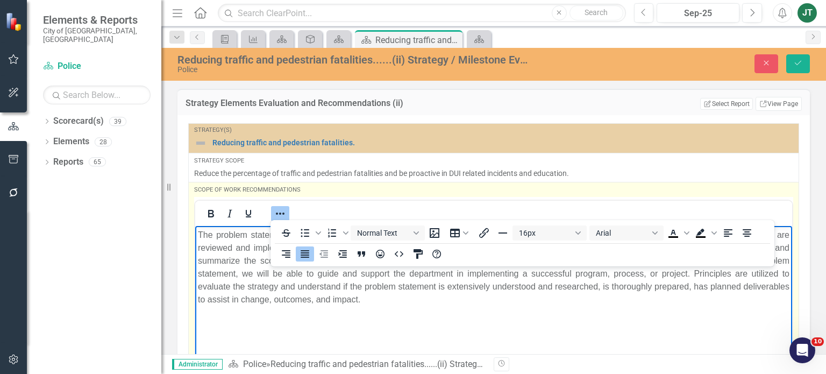
click at [531, 310] on body "The problem statement has been clearly identified. To further elaborate on the …" at bounding box center [493, 305] width 597 height 161
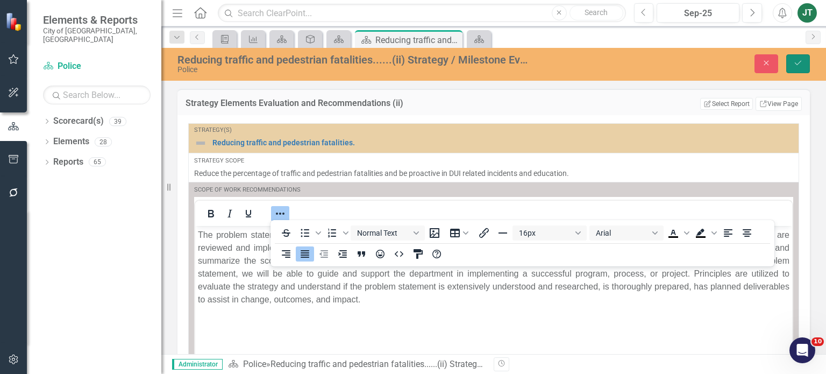
click at [802, 66] on icon "Save" at bounding box center [798, 63] width 10 height 8
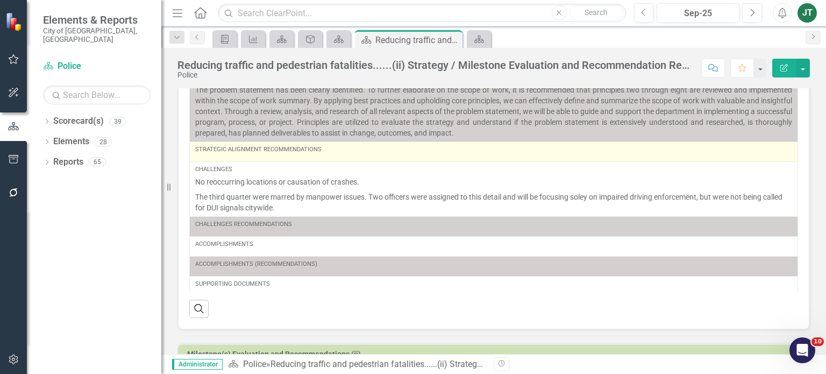
click at [343, 149] on div "Strategic Alignment Recommendations" at bounding box center [493, 149] width 597 height 9
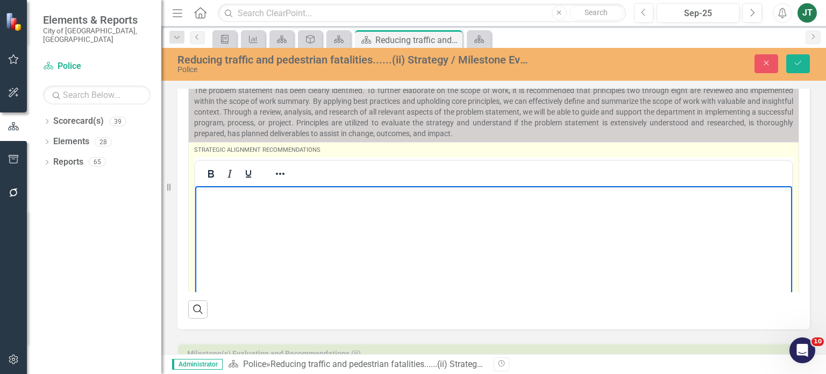
click at [299, 195] on p "Rich Text Area. Press ALT-0 for help." at bounding box center [493, 194] width 591 height 13
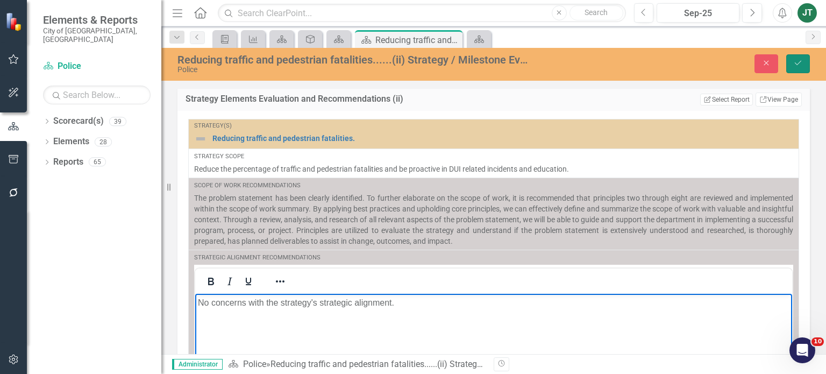
click at [800, 63] on icon "Save" at bounding box center [798, 63] width 10 height 8
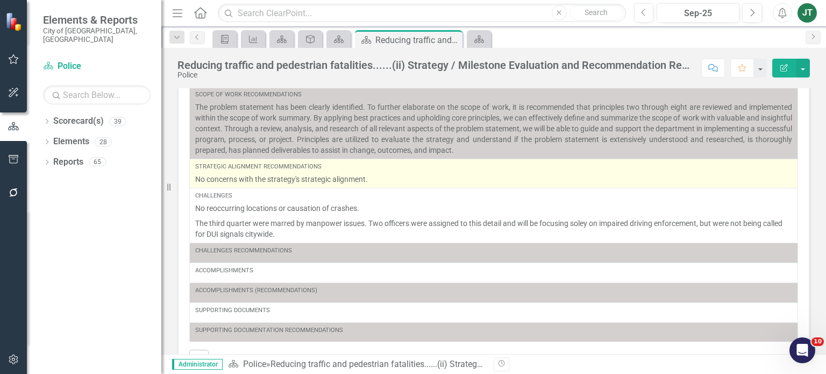
scroll to position [57, 0]
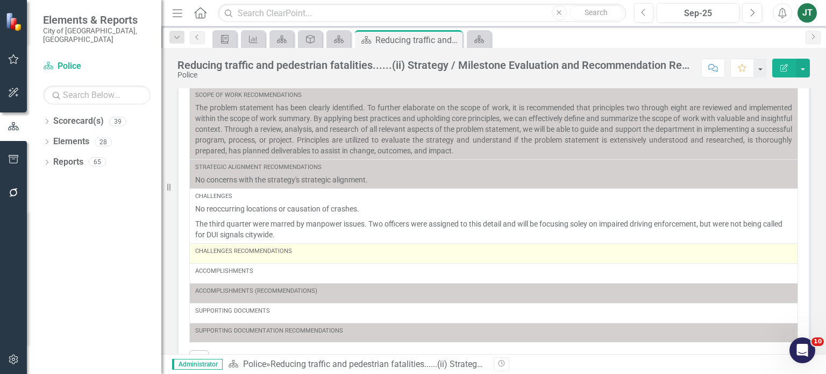
click at [285, 259] on td "Challenges Recommendations" at bounding box center [494, 253] width 608 height 20
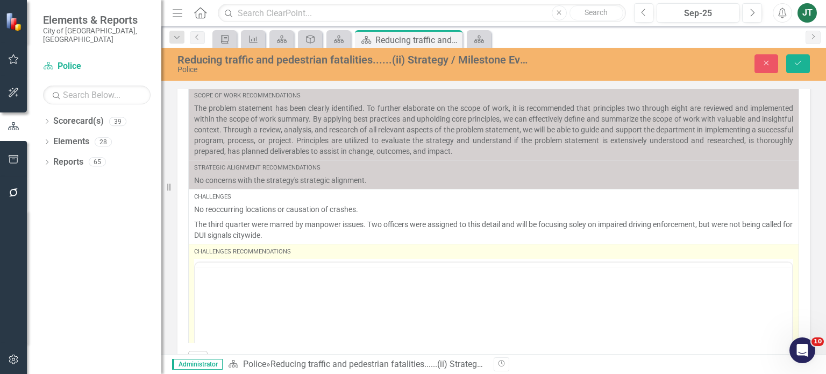
scroll to position [0, 0]
click at [206, 312] on body "Rich Text Area. Press ALT-0 for help." at bounding box center [493, 367] width 597 height 161
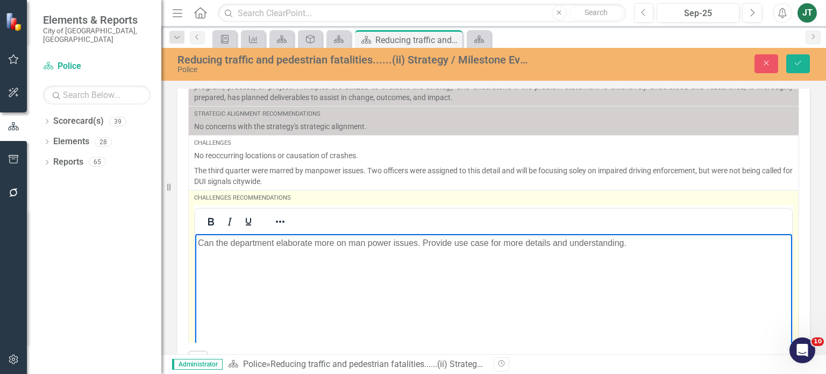
scroll to position [33, 0]
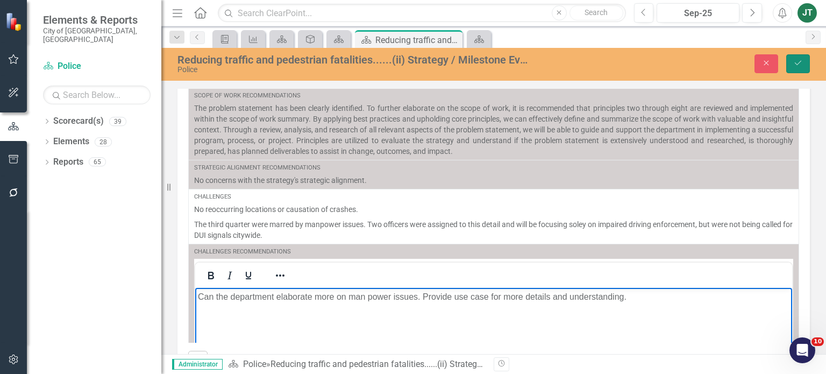
click at [806, 68] on button "Save" at bounding box center [798, 63] width 24 height 19
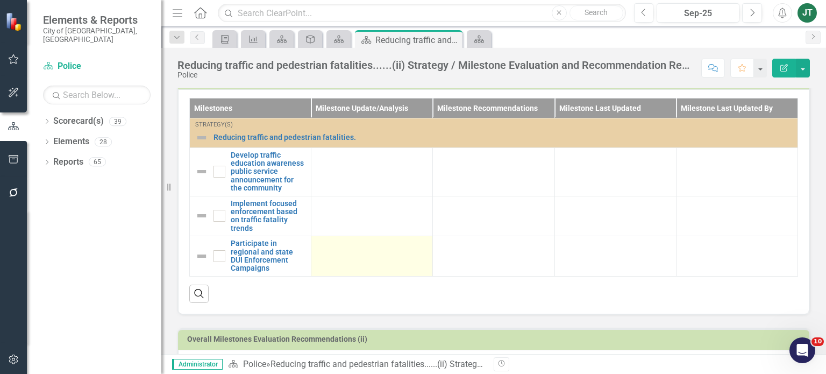
scroll to position [364, 0]
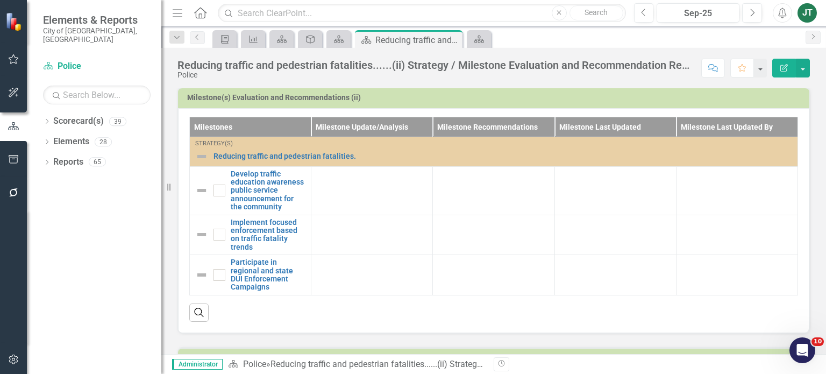
click at [725, 94] on h3 "Milestone(s) Evaluation and Recommendations (ii)" at bounding box center [495, 98] width 617 height 8
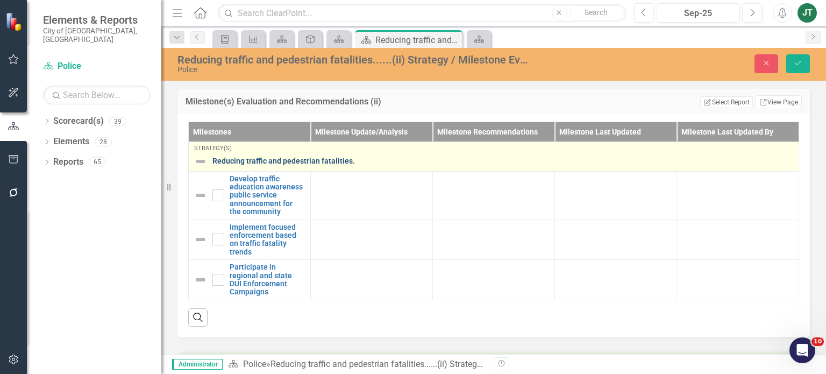
scroll to position [256, 0]
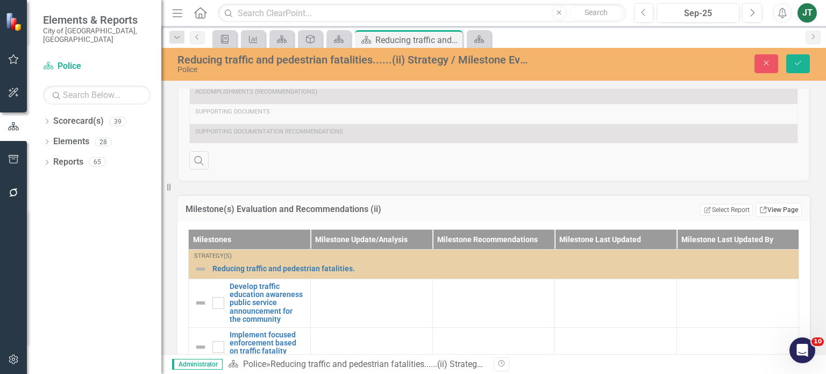
click at [770, 210] on link "Link View Page" at bounding box center [778, 210] width 46 height 14
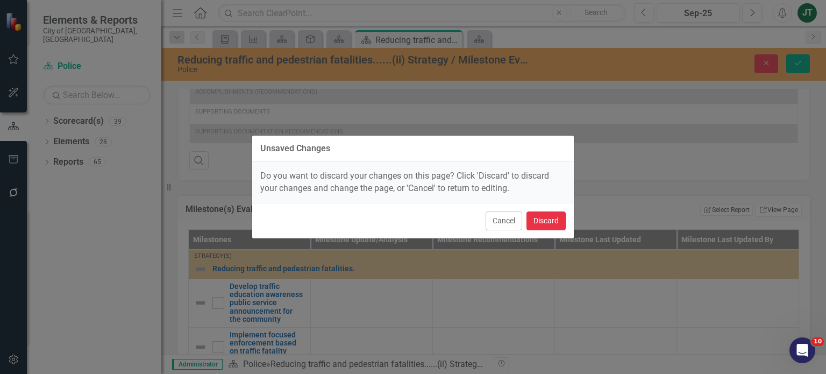
click at [552, 221] on button "Discard" at bounding box center [545, 220] width 39 height 19
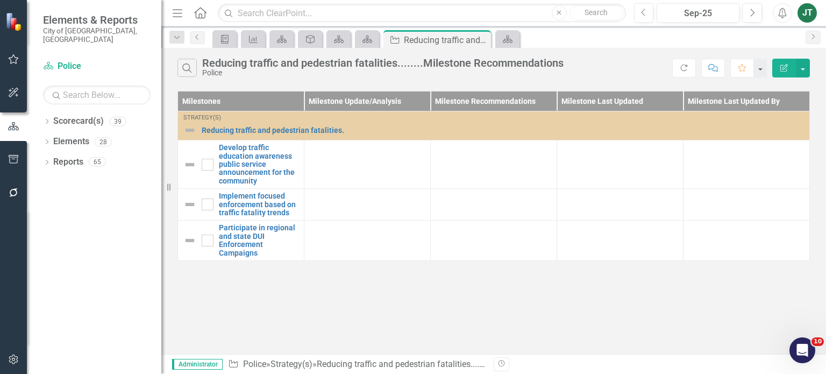
click at [795, 70] on button "Edit Report" at bounding box center [784, 68] width 24 height 19
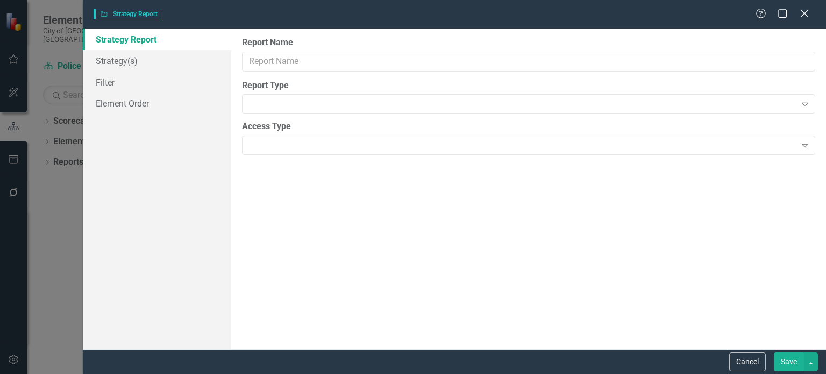
type input "Reducing traffic and pedestrian fatalities........Milestone Recommendations"
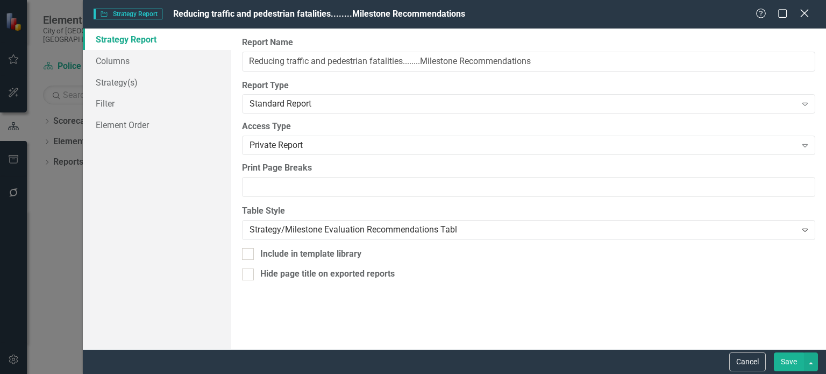
click at [802, 12] on icon at bounding box center [804, 13] width 8 height 8
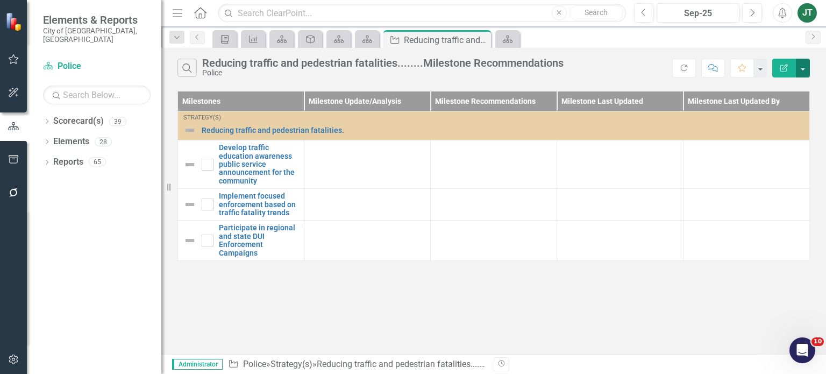
click at [805, 62] on button "button" at bounding box center [803, 68] width 14 height 19
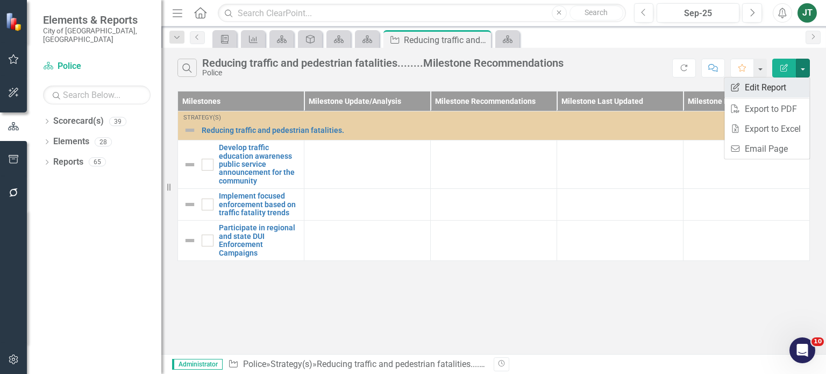
click at [775, 83] on link "Edit Report Edit Report" at bounding box center [766, 87] width 85 height 20
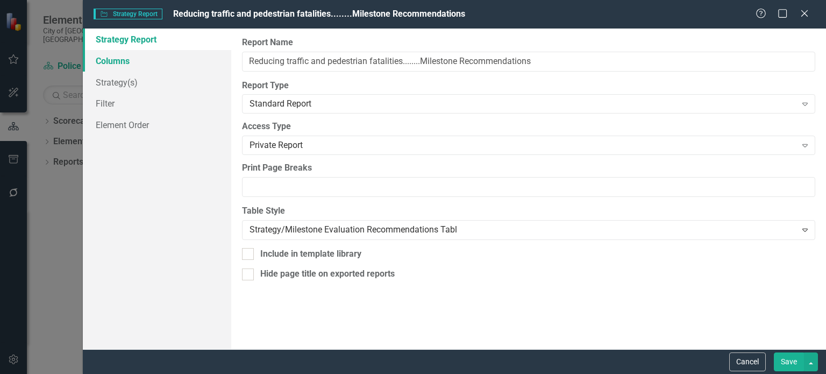
click at [129, 60] on link "Columns" at bounding box center [157, 61] width 148 height 22
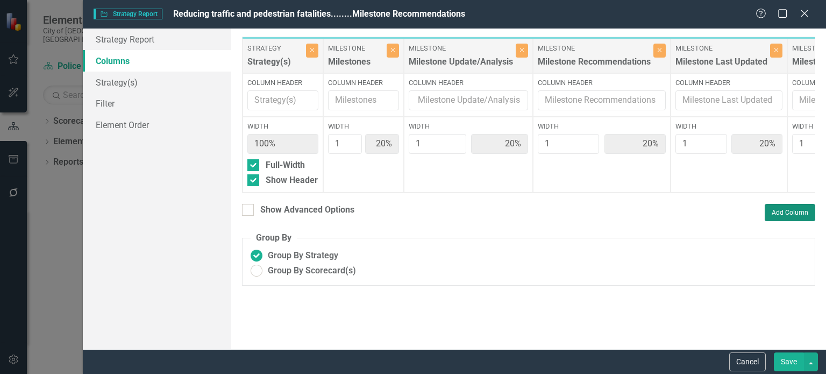
click at [787, 215] on button "Add Column" at bounding box center [789, 212] width 51 height 17
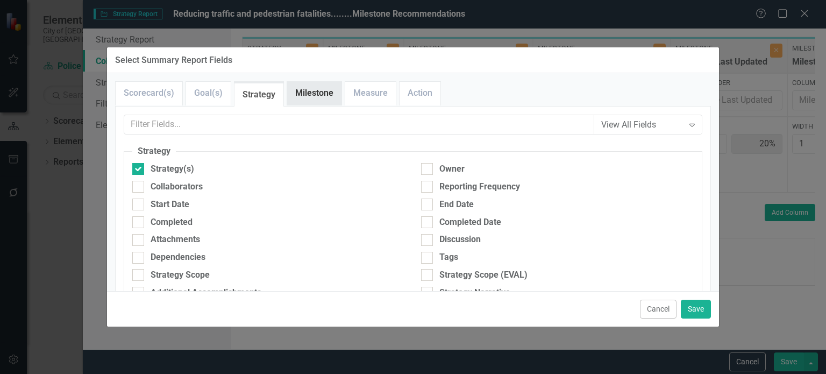
click at [325, 95] on link "Milestone" at bounding box center [314, 93] width 54 height 23
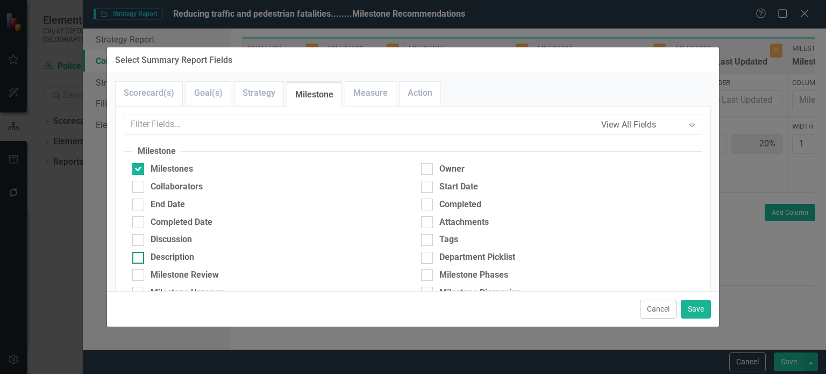
click at [173, 255] on div "Description" at bounding box center [173, 257] width 44 height 12
click at [139, 255] on input "Description" at bounding box center [135, 255] width 7 height 7
checkbox input "true"
click at [693, 306] on button "Save" at bounding box center [696, 308] width 30 height 19
type input "17%"
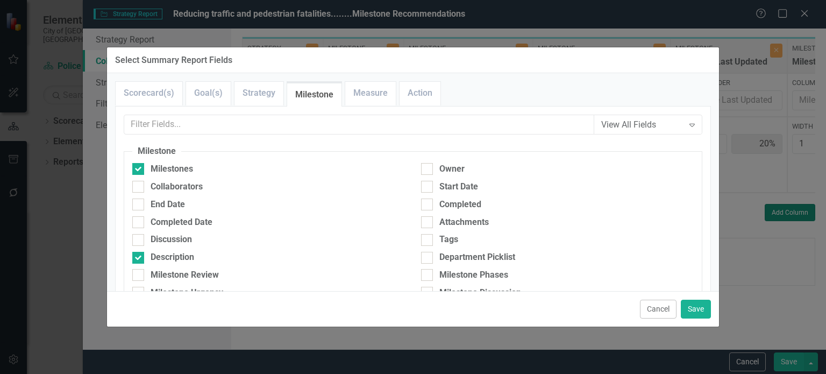
type input "17%"
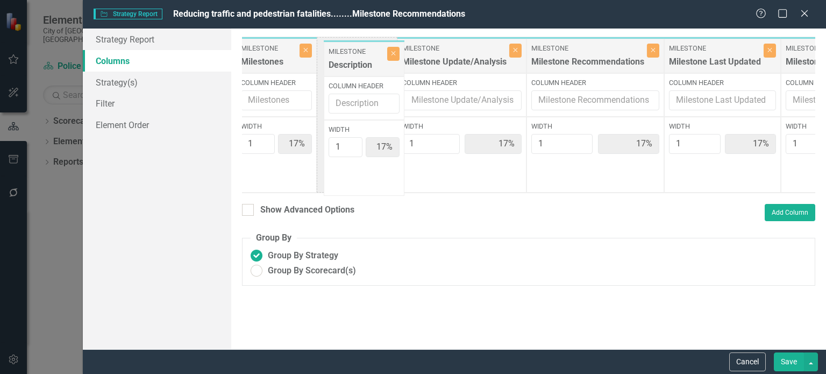
scroll to position [0, 75]
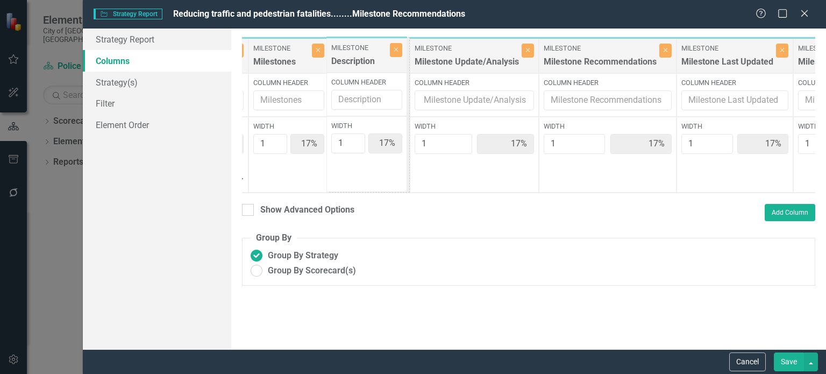
drag, startPoint x: 688, startPoint y: 58, endPoint x: 357, endPoint y: 56, distance: 331.1
click at [357, 57] on div "Strategy Strategy(s) Close Column Header Width 100% Full-Width Show Header Mile…" at bounding box center [544, 115] width 755 height 156
type input "2"
type input "29%"
type input "14%"
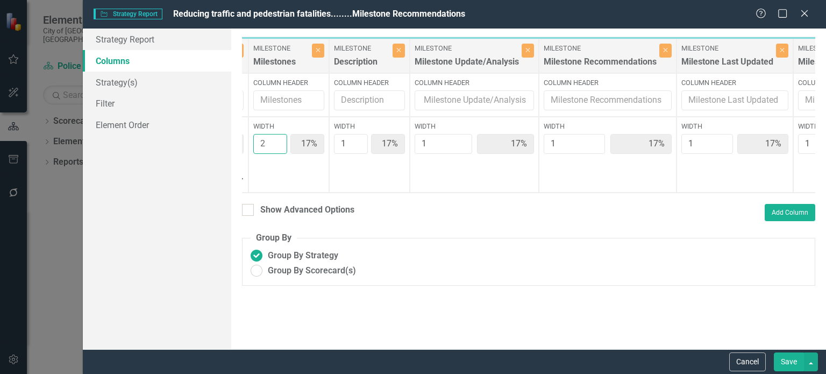
type input "14%"
type input "2"
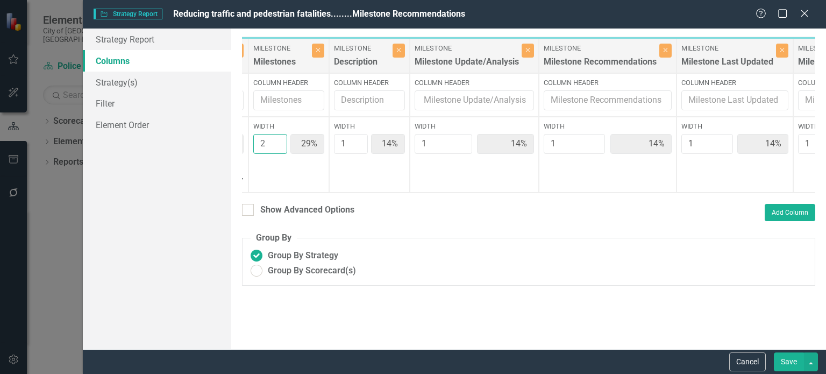
click at [274, 138] on input "2" at bounding box center [270, 144] width 34 height 20
type input "2"
type input "25%"
type input "13%"
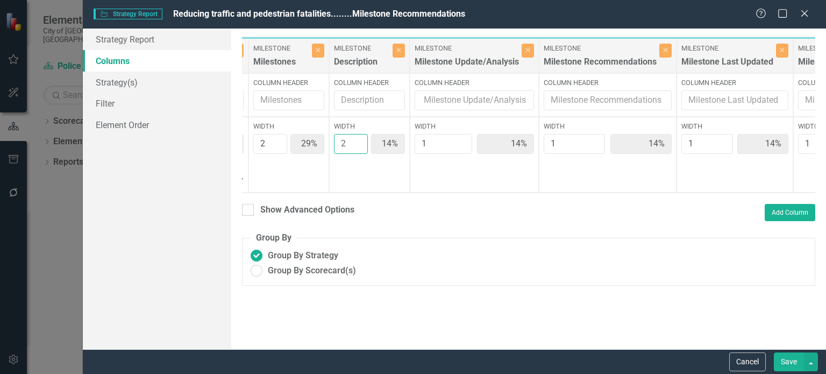
type input "13%"
type input "2"
click at [358, 139] on input "2" at bounding box center [351, 144] width 34 height 20
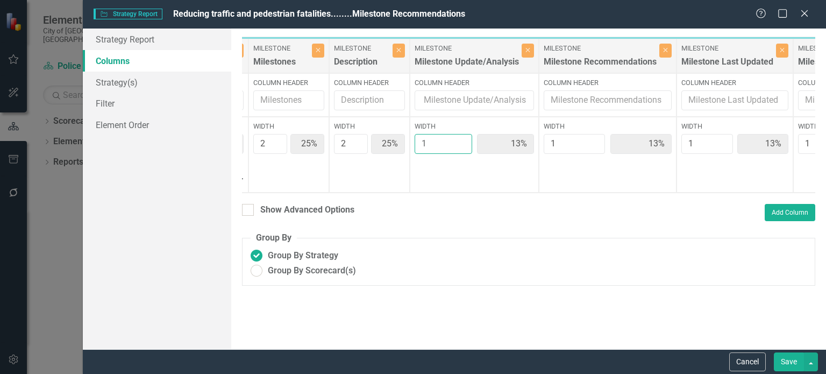
type input "2"
type input "22%"
type input "11%"
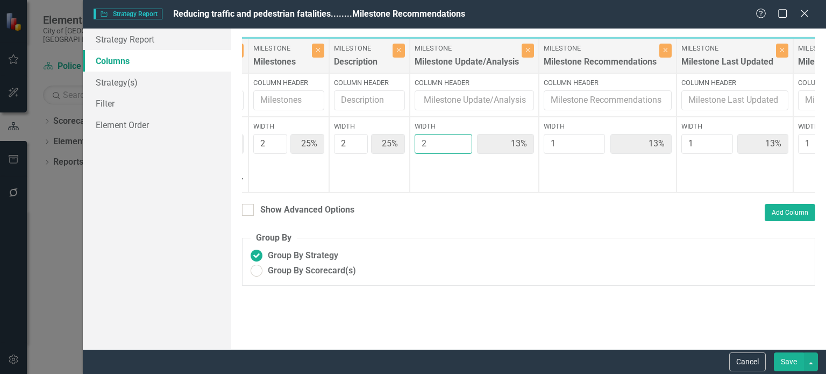
type input "11%"
type input "2"
click at [464, 139] on input "2" at bounding box center [443, 144] width 58 height 20
type input "2"
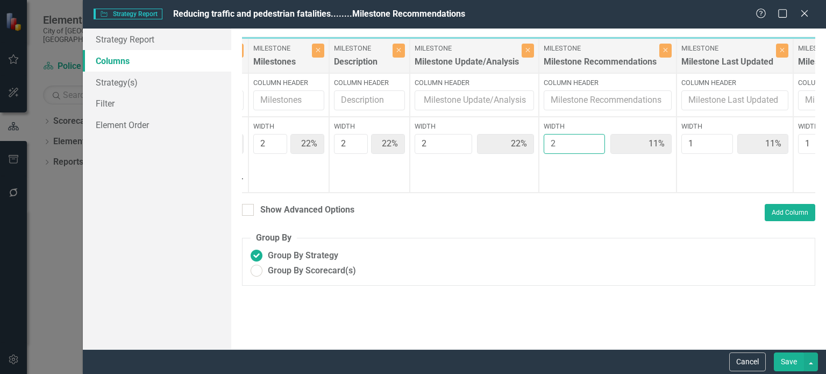
type input "20%"
type input "10%"
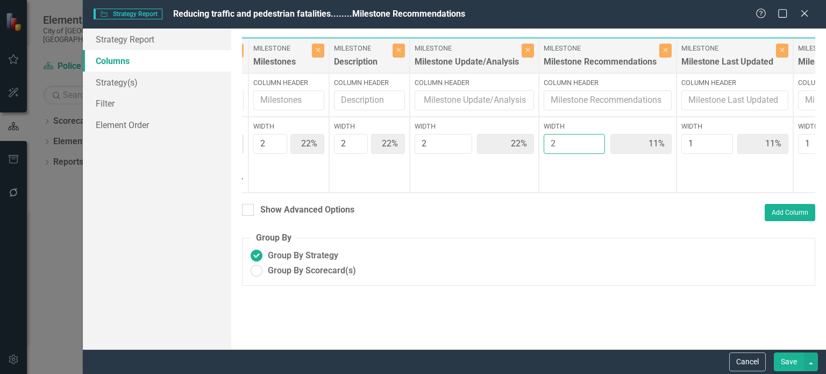
type input "10%"
type input "2"
click at [593, 140] on input "2" at bounding box center [573, 144] width 61 height 20
click at [783, 366] on button "Save" at bounding box center [789, 361] width 30 height 19
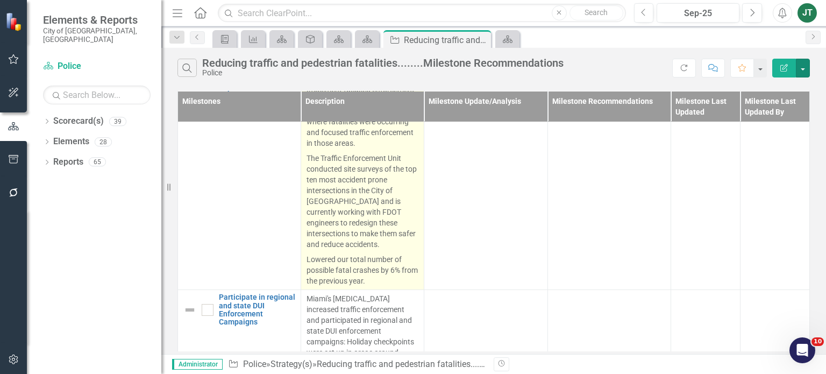
scroll to position [271, 0]
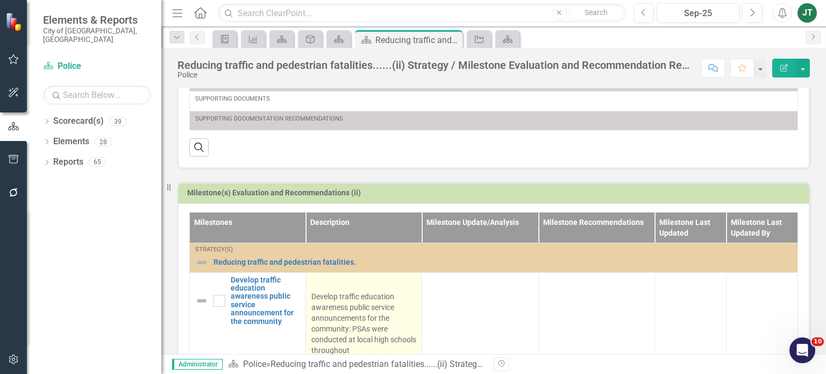
click at [324, 294] on p "Develop traffic education awareness public service announcements for the commun…" at bounding box center [363, 350] width 105 height 123
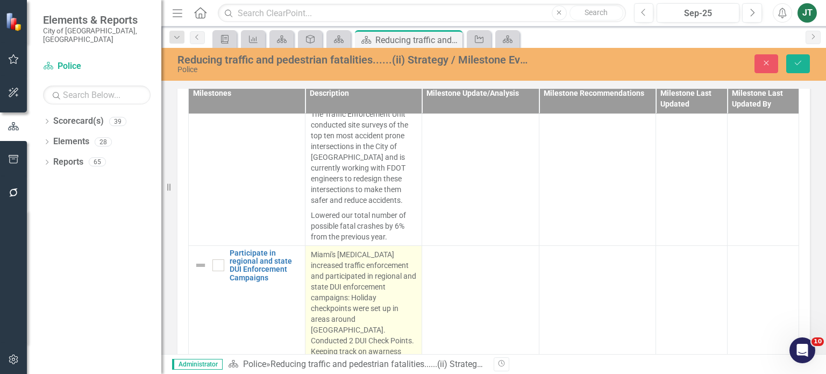
scroll to position [430, 0]
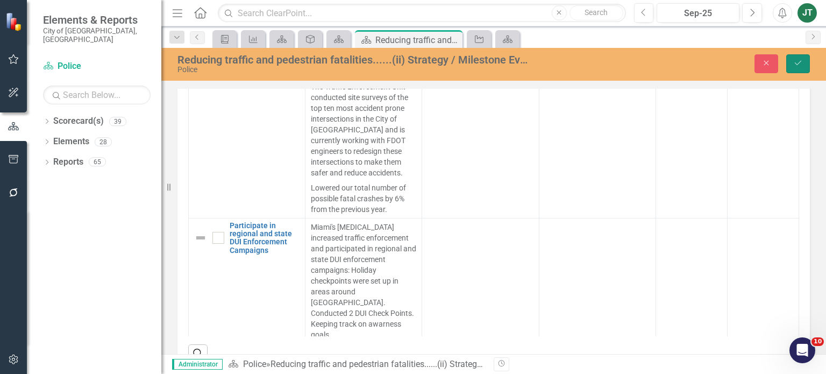
click at [796, 59] on icon "Save" at bounding box center [798, 63] width 10 height 8
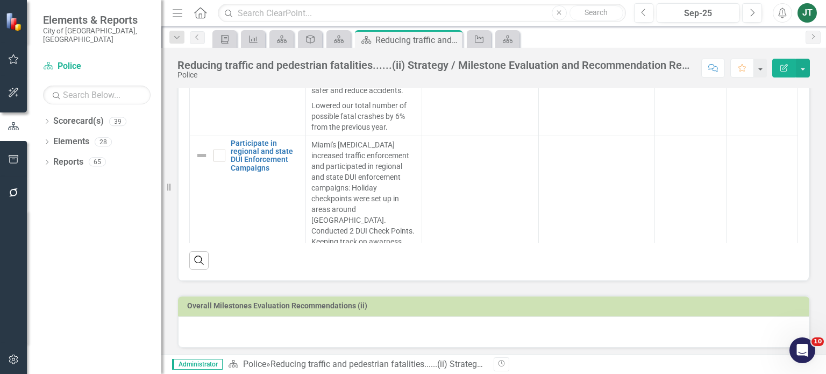
scroll to position [520, 0]
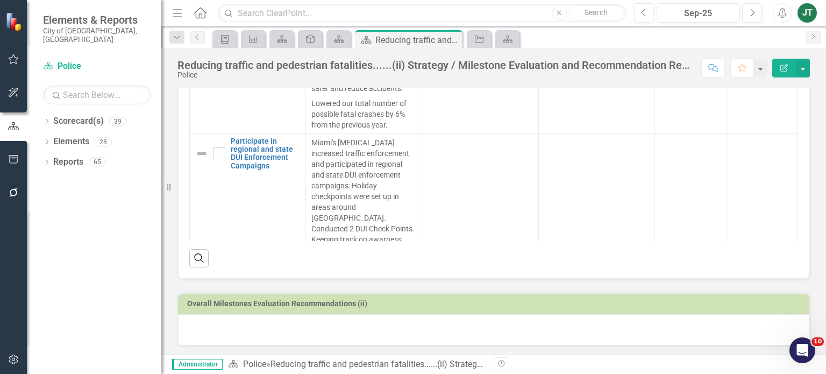
click at [252, 324] on div at bounding box center [493, 329] width 631 height 31
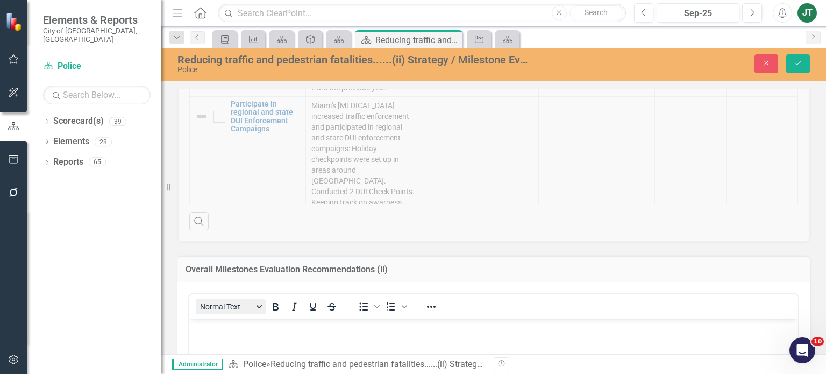
scroll to position [682, 0]
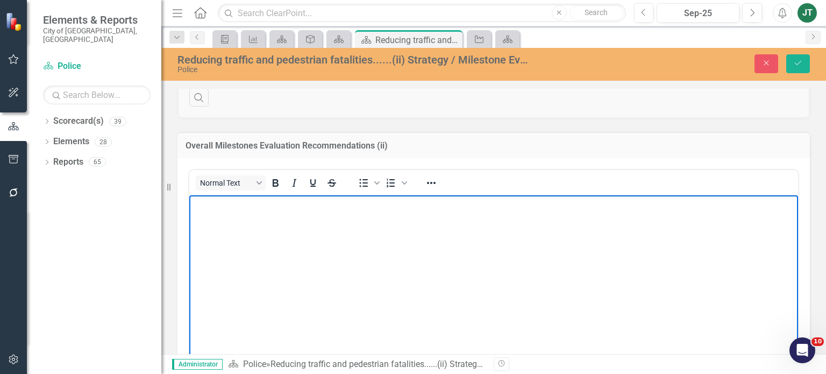
click at [237, 227] on body "Rich Text Area. Press ALT-0 for help." at bounding box center [493, 275] width 608 height 161
click at [799, 60] on icon "Save" at bounding box center [798, 63] width 10 height 8
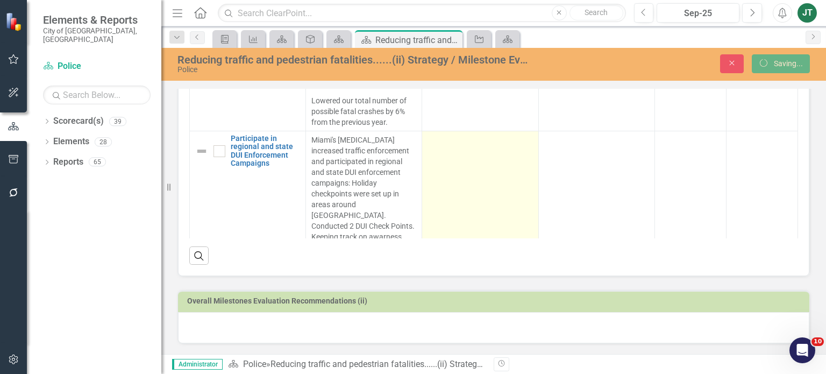
scroll to position [521, 0]
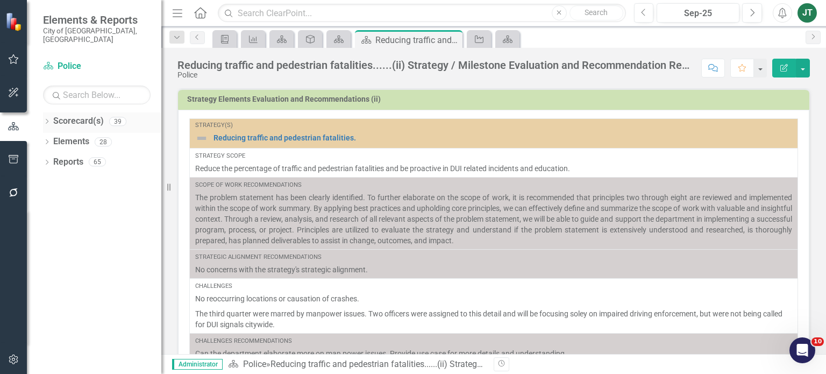
click at [47, 119] on icon at bounding box center [47, 121] width 3 height 5
click at [52, 158] on icon "Dropdown" at bounding box center [52, 161] width 8 height 6
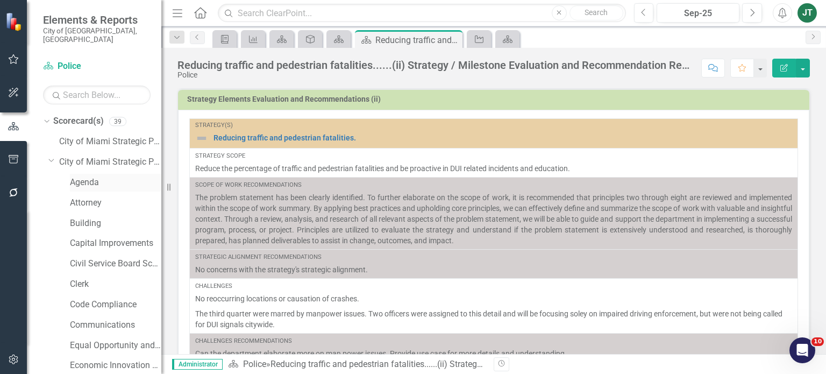
click at [82, 178] on link "Agenda" at bounding box center [115, 182] width 91 height 12
click at [50, 156] on icon "Dropdown" at bounding box center [51, 160] width 6 height 8
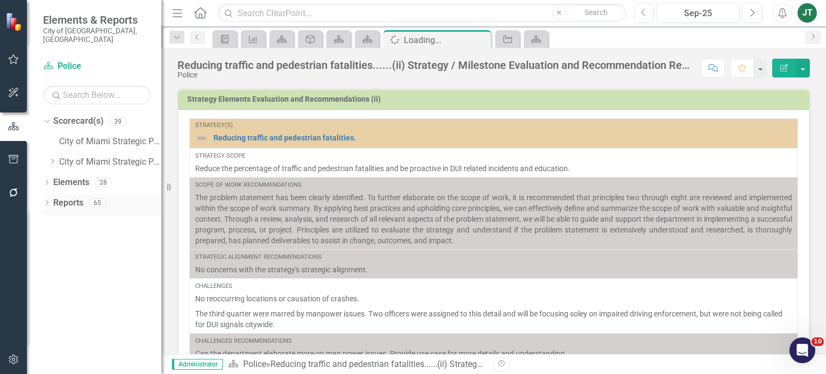
click at [47, 200] on icon "Dropdown" at bounding box center [47, 203] width 8 height 6
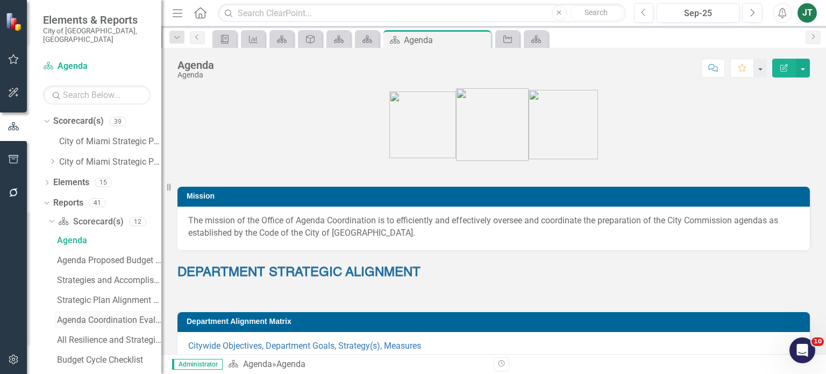
click at [109, 315] on div "Agenda Coordination Evaluation and Recommendations" at bounding box center [109, 320] width 104 height 10
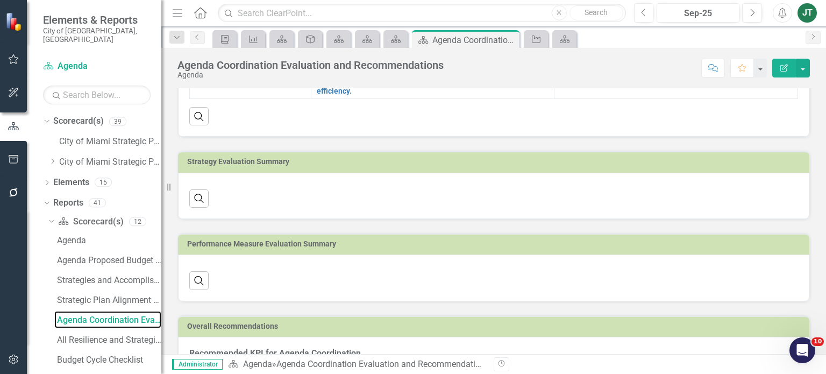
scroll to position [98, 0]
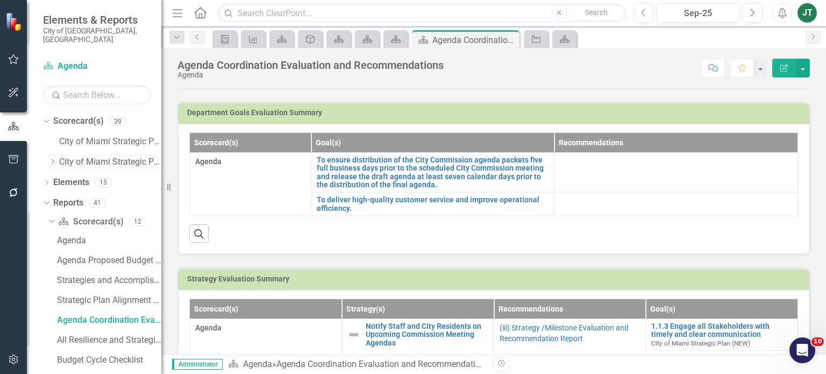
click at [54, 159] on icon at bounding box center [53, 161] width 3 height 5
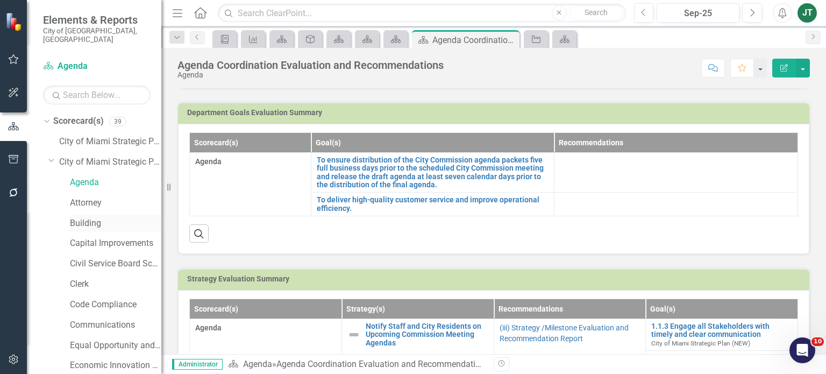
click at [80, 217] on link "Building" at bounding box center [115, 223] width 91 height 12
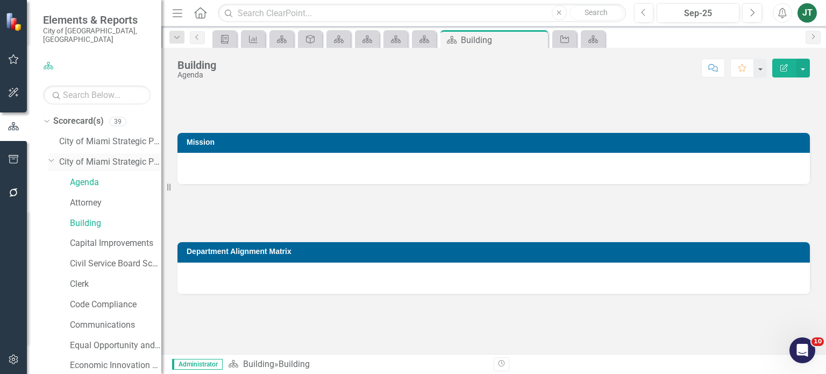
click at [49, 156] on icon "Dropdown" at bounding box center [51, 160] width 6 height 8
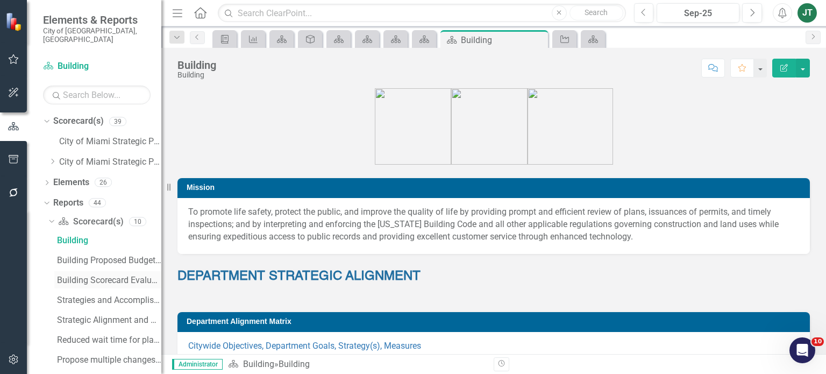
click at [117, 275] on div "Building Scorecard Evaluation and Recommendations" at bounding box center [109, 280] width 104 height 10
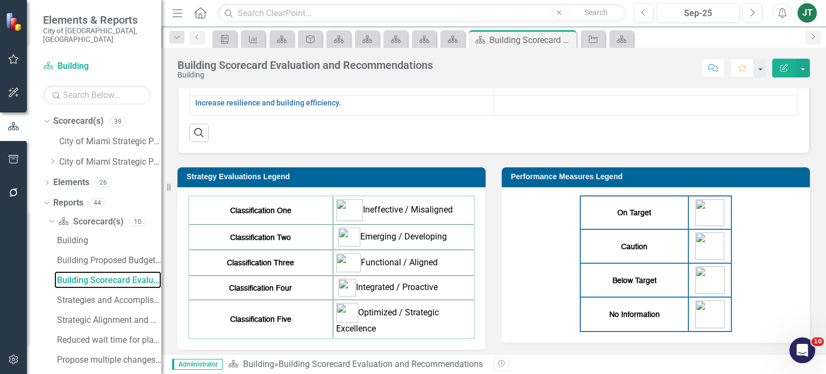
scroll to position [241, 0]
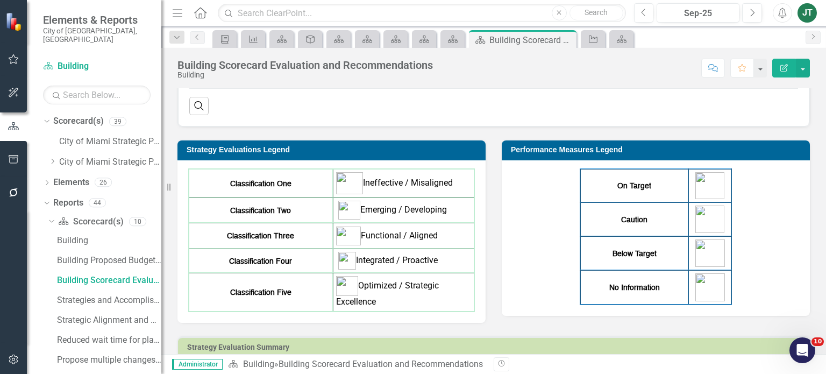
click at [523, 257] on div "On Target Caution Below Target No Information" at bounding box center [655, 236] width 287 height 137
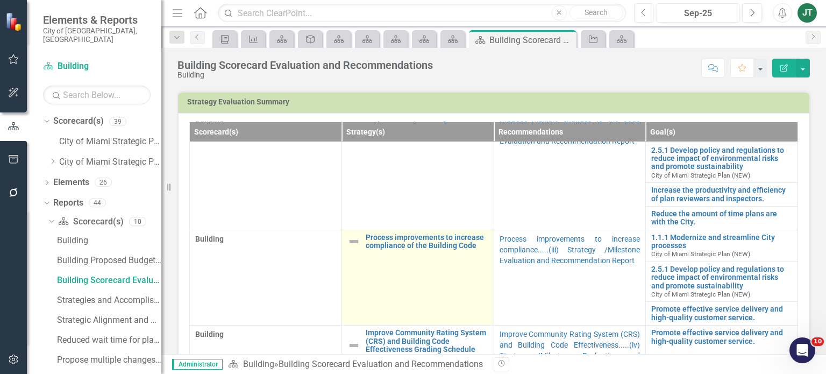
scroll to position [510, 0]
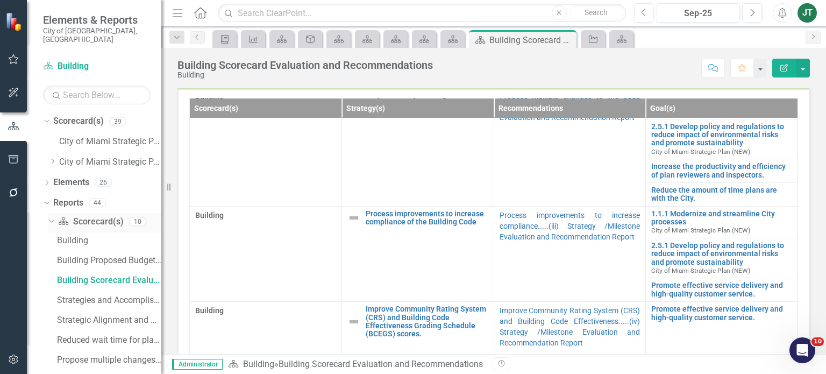
click at [49, 217] on icon "Dropdown" at bounding box center [50, 221] width 6 height 8
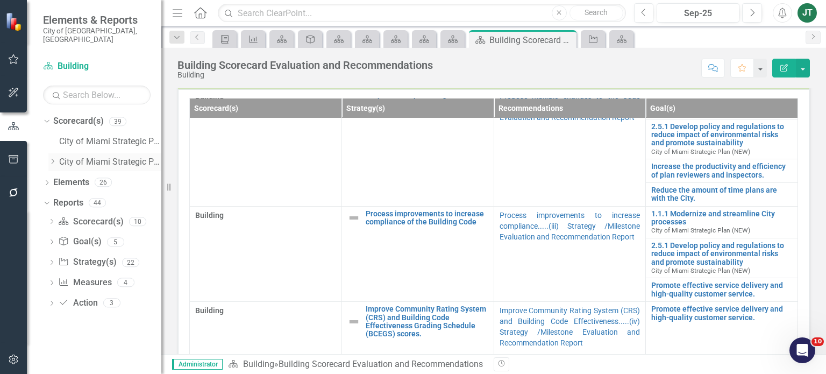
click at [49, 158] on icon "Dropdown" at bounding box center [52, 161] width 8 height 6
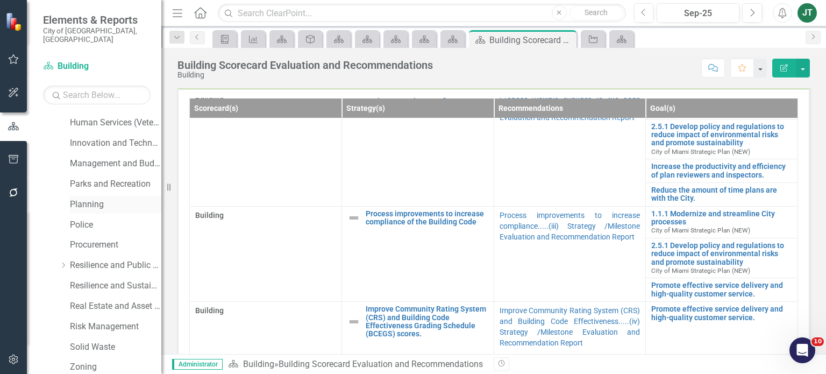
scroll to position [376, 0]
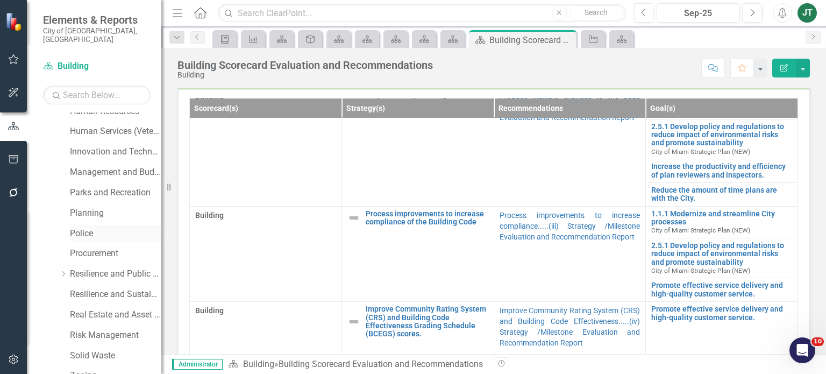
drag, startPoint x: 85, startPoint y: 227, endPoint x: 88, endPoint y: 218, distance: 9.5
click at [85, 228] on link "Police" at bounding box center [115, 233] width 91 height 12
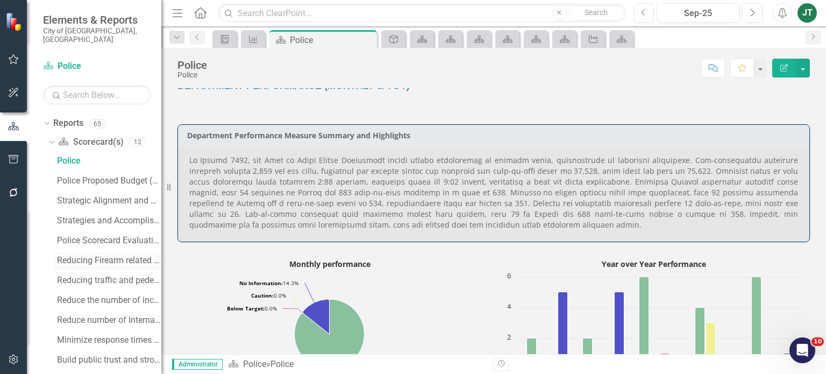
scroll to position [789, 0]
click at [112, 238] on div "Police Scorecard Evaluation and Recommendations" at bounding box center [109, 243] width 104 height 10
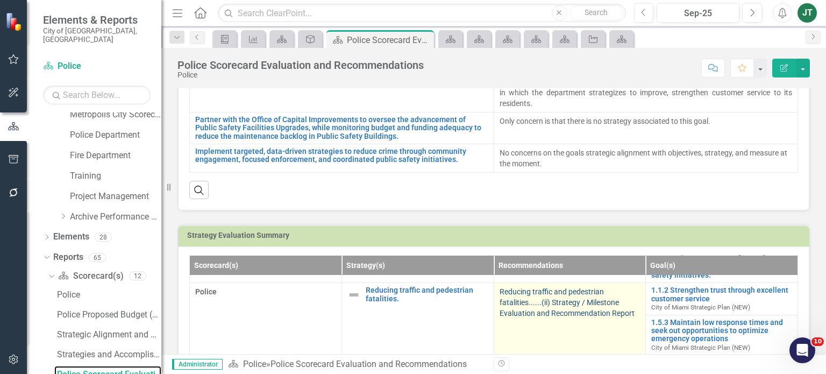
scroll to position [108, 0]
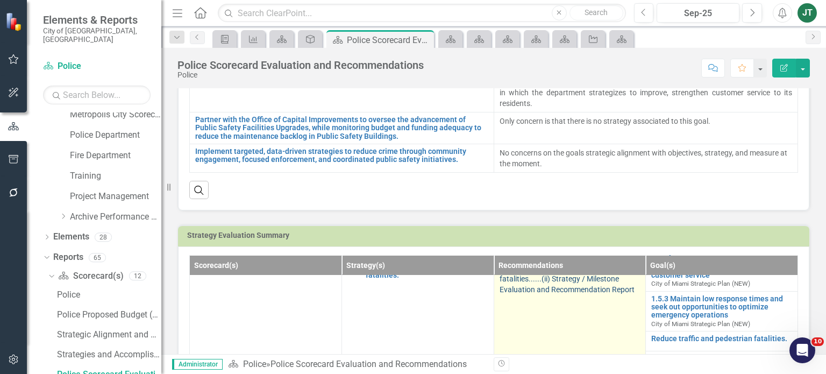
click at [532, 292] on link "Reducing traffic and pedestrian fatalities......(ii) Strategy / Milestone Evalu…" at bounding box center [566, 278] width 135 height 30
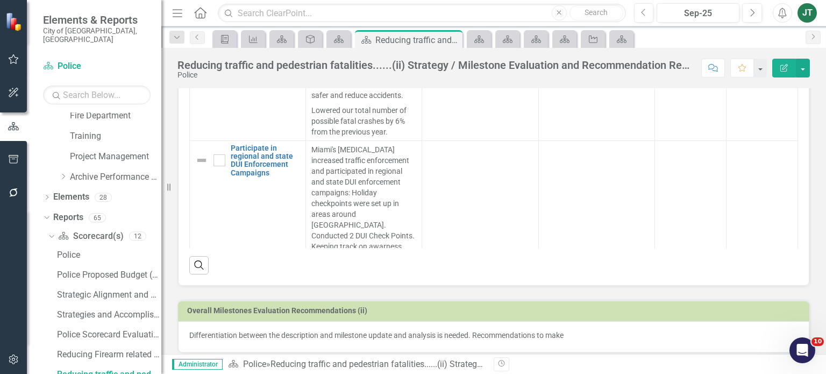
scroll to position [520, 0]
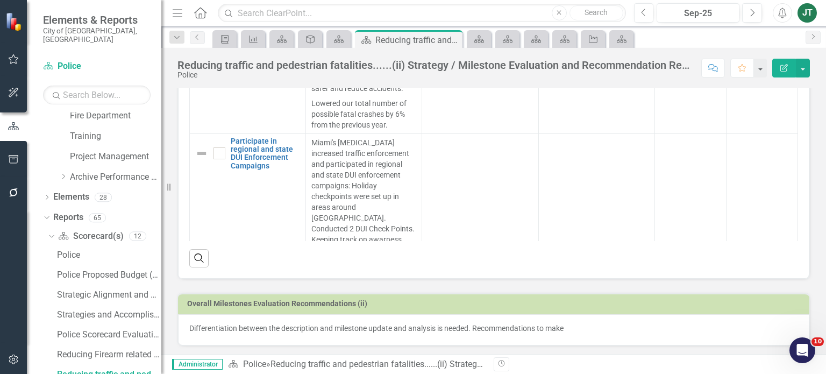
click at [572, 331] on p "Differentiation between the description and milestone update and analysis is ne…" at bounding box center [493, 328] width 608 height 11
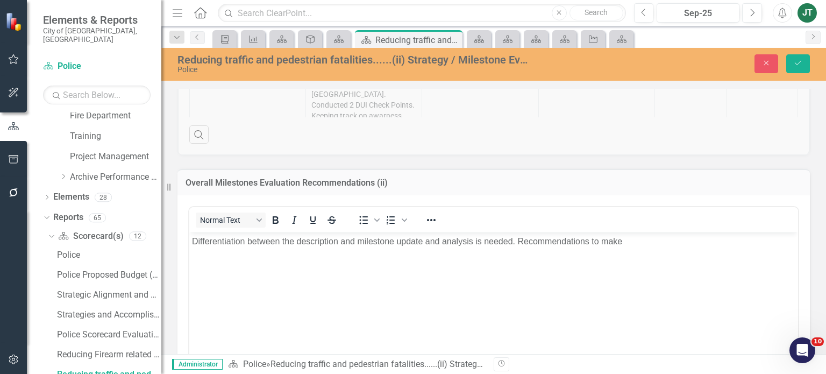
scroll to position [682, 0]
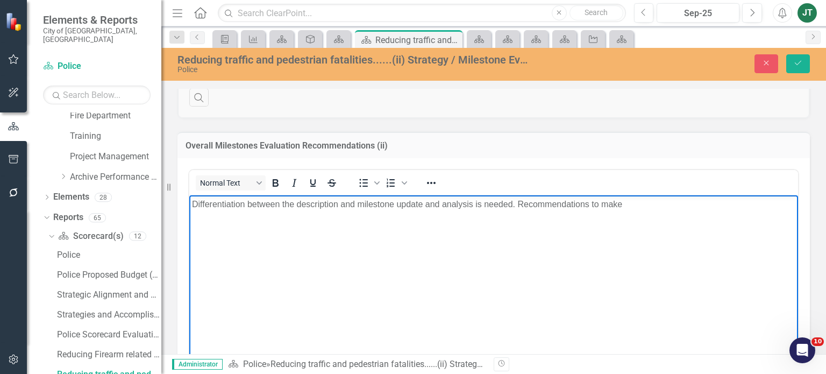
click at [599, 231] on body "Differentiation between the description and milestone update and analysis is ne…" at bounding box center [493, 275] width 608 height 161
click at [646, 209] on p "Differentiation between the description and milestone update and analysis is ne…" at bounding box center [493, 203] width 603 height 13
click at [651, 189] on div "Normal Text To open the popup, press Shift+Enter To open the popup, press Shift…" at bounding box center [493, 182] width 608 height 21
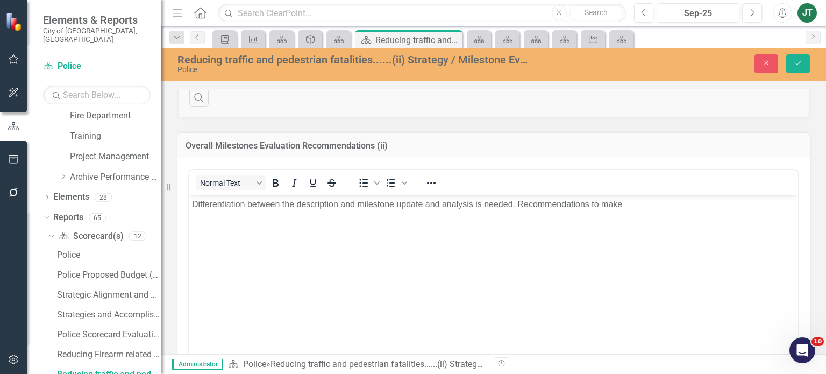
click at [657, 203] on p "Differentiation between the description and milestone update and analysis is ne…" at bounding box center [493, 203] width 603 height 13
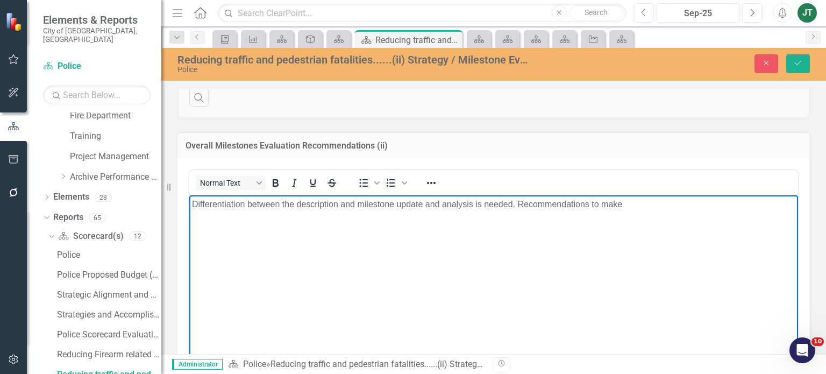
click at [653, 220] on body "Differentiation between the description and milestone update and analysis is ne…" at bounding box center [493, 275] width 608 height 161
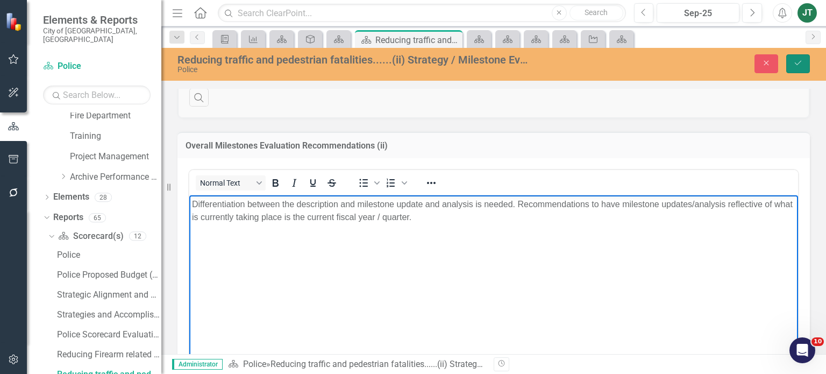
click at [789, 63] on button "Save" at bounding box center [798, 63] width 24 height 19
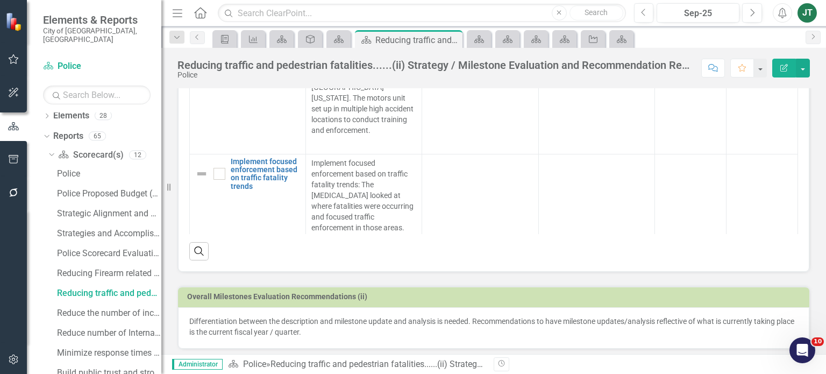
scroll to position [531, 0]
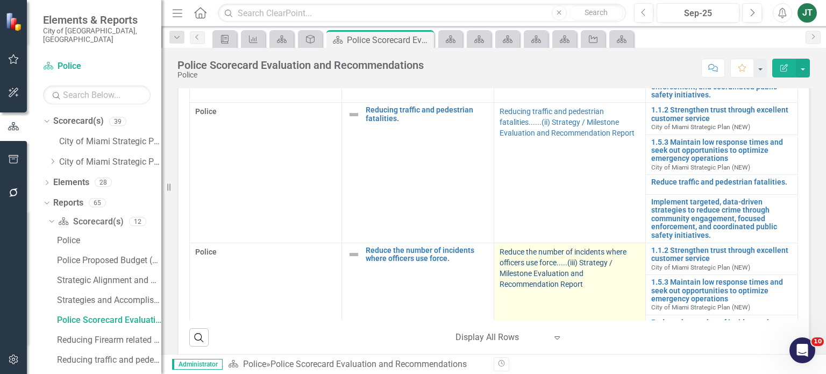
scroll to position [108, 0]
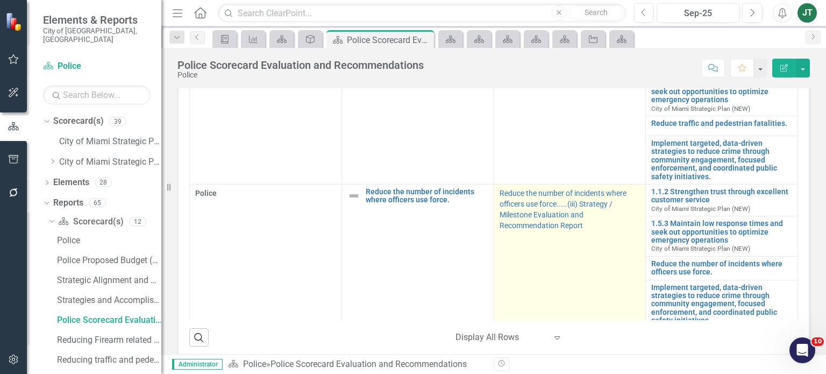
click at [535, 214] on p "Reduce the number of incidents where officers use force.....(iii) Strategy / Mi…" at bounding box center [569, 209] width 141 height 43
click at [529, 229] on link "Reduce the number of incidents where officers use force.....(iii) Strategy / Mi…" at bounding box center [562, 209] width 127 height 41
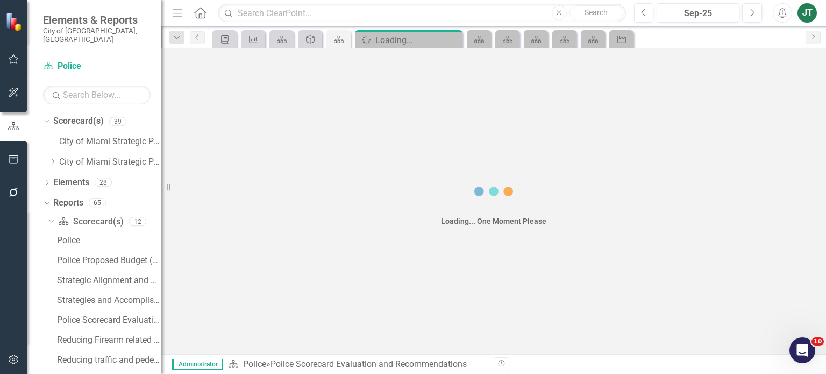
scroll to position [5, 0]
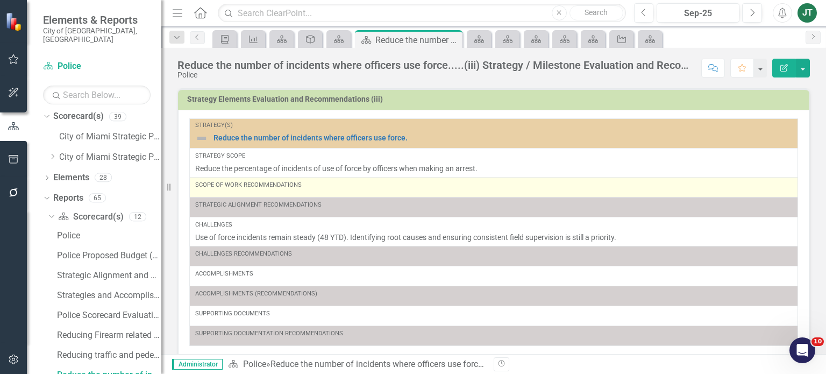
click at [331, 189] on div "Scope of Work Recommendations" at bounding box center [493, 187] width 597 height 13
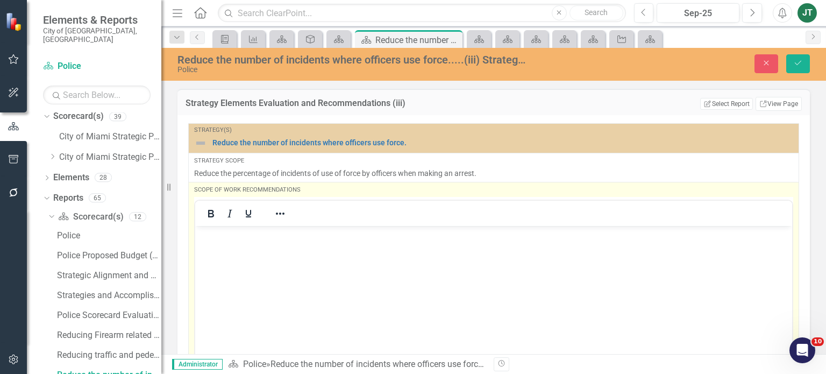
scroll to position [0, 0]
click at [234, 232] on p "Rich Text Area. Press ALT-0 for help." at bounding box center [493, 234] width 591 height 13
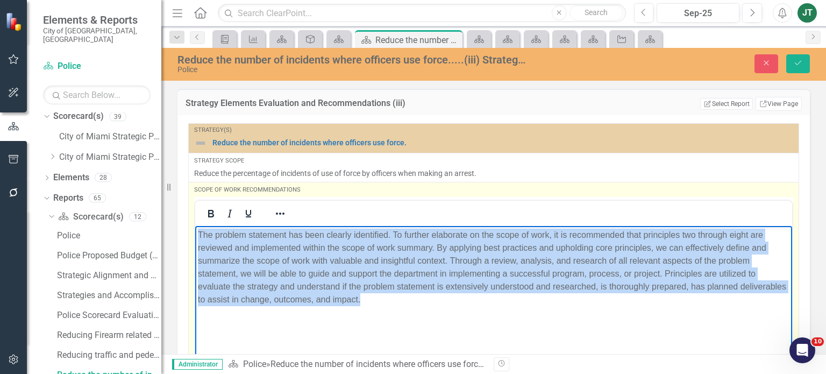
drag, startPoint x: 433, startPoint y: 304, endPoint x: 118, endPoint y: 199, distance: 332.7
click at [195, 225] on html "The problem statement has been clearly identified. To further elaborate on the …" at bounding box center [493, 305] width 597 height 161
click at [285, 209] on icon "Reveal or hide additional toolbar items" at bounding box center [280, 213] width 13 height 13
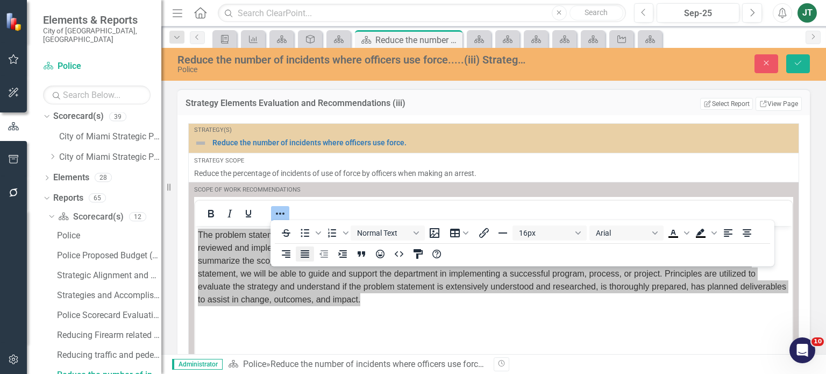
click at [307, 253] on icon "Justify" at bounding box center [304, 254] width 9 height 8
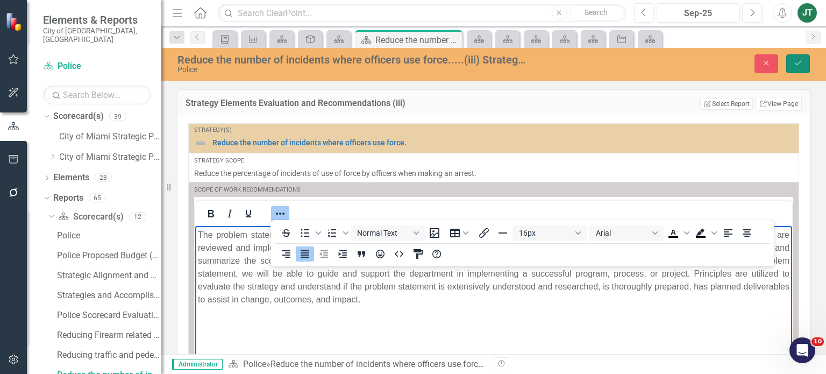
click at [793, 63] on icon "Save" at bounding box center [798, 63] width 10 height 8
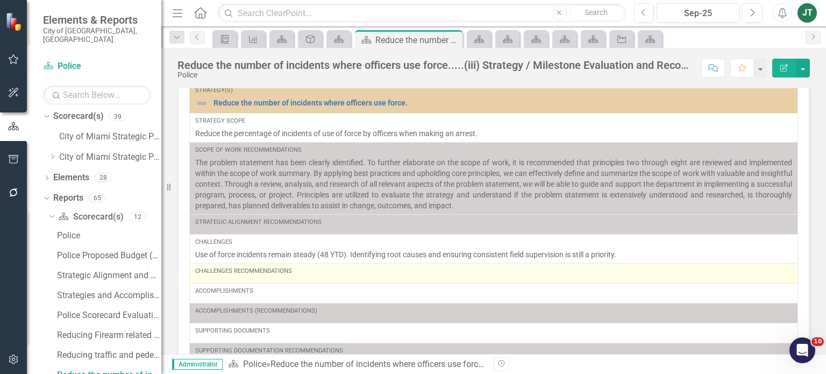
scroll to position [54, 0]
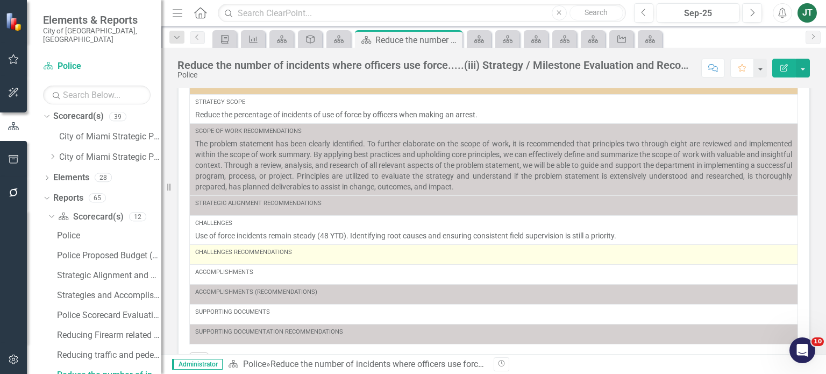
click at [339, 251] on div "Challenges Recommendations" at bounding box center [493, 252] width 597 height 9
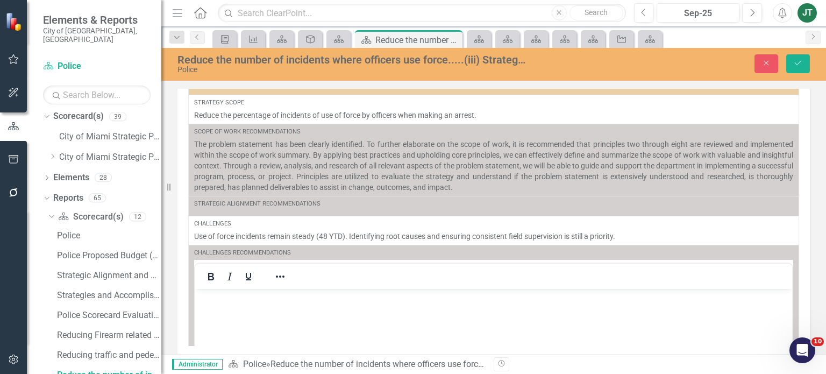
scroll to position [0, 0]
click at [235, 292] on p "Rich Text Area. Press ALT-0 for help." at bounding box center [493, 297] width 591 height 13
click at [797, 61] on icon "Save" at bounding box center [798, 63] width 10 height 8
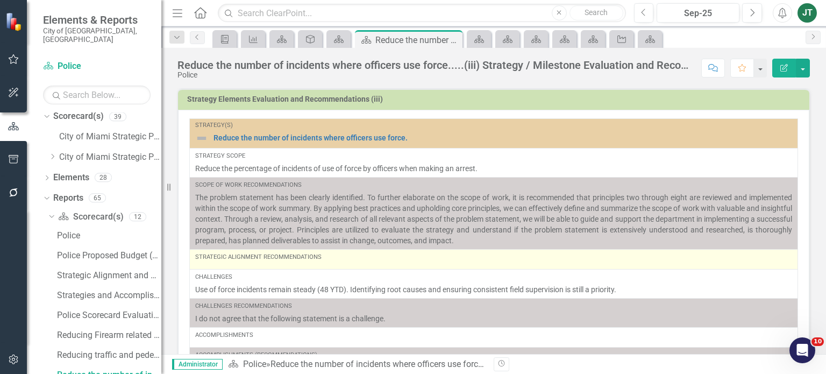
click at [278, 262] on div "Strategic Alignment Recommendations" at bounding box center [493, 259] width 597 height 13
click at [278, 261] on div "Strategic Alignment Recommendations" at bounding box center [493, 259] width 597 height 13
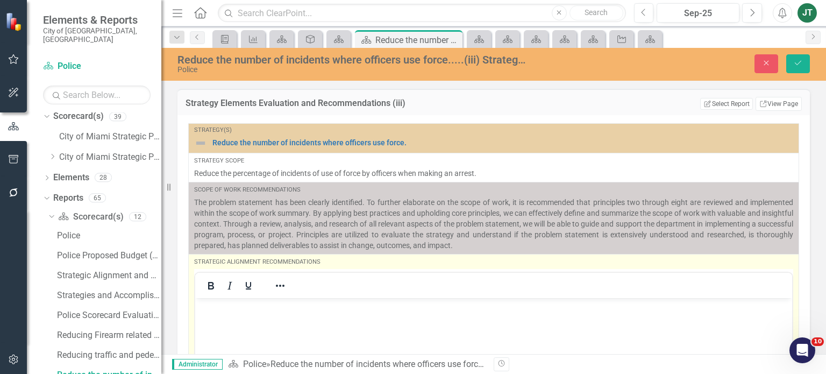
click at [266, 310] on p "Rich Text Area. Press ALT-0 for help." at bounding box center [493, 306] width 591 height 13
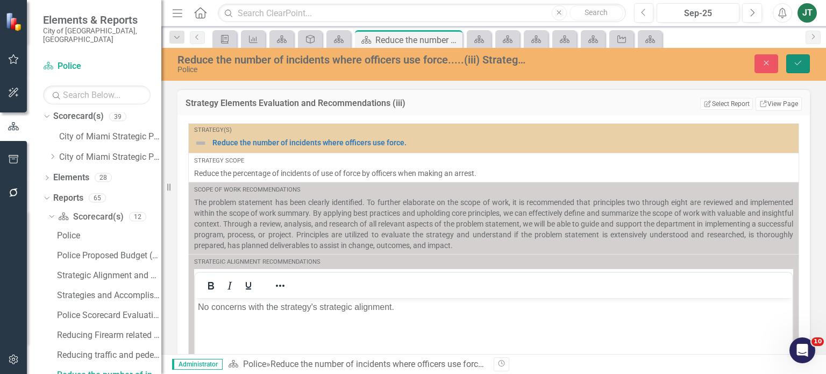
click at [786, 63] on button "Save" at bounding box center [798, 63] width 24 height 19
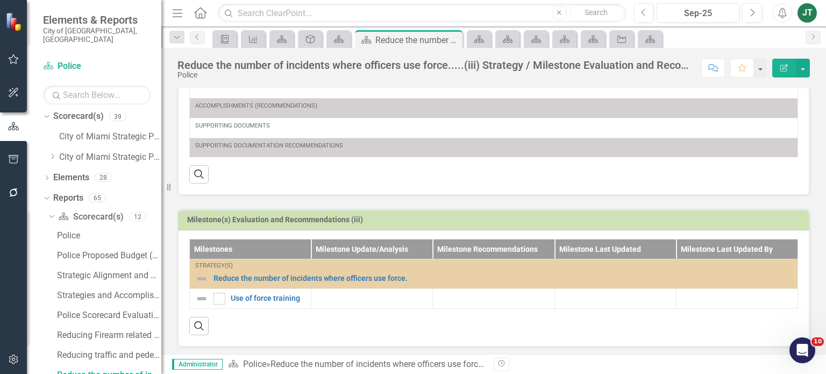
scroll to position [310, 0]
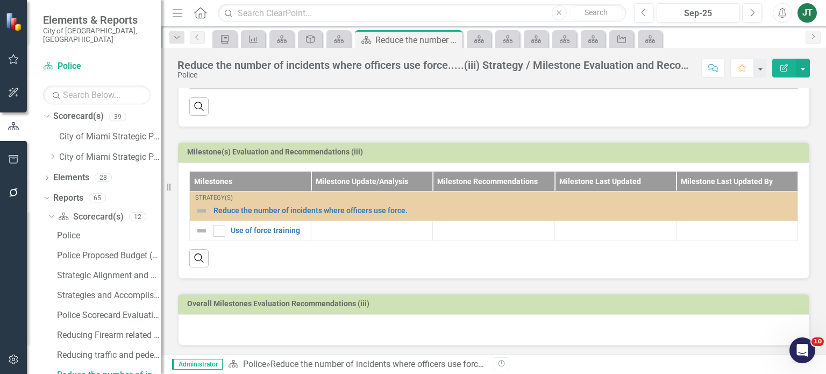
click at [211, 325] on div at bounding box center [493, 329] width 631 height 31
click at [540, 150] on h3 "Milestone(s) Evaluation and Recommendations (iii)" at bounding box center [495, 152] width 617 height 8
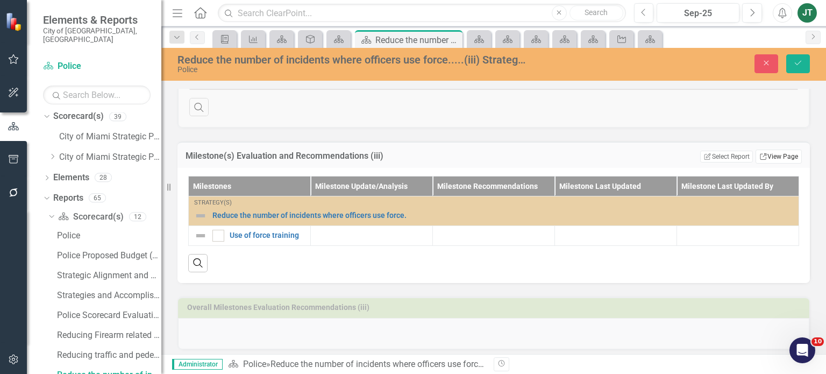
click at [776, 156] on link "Link View Page" at bounding box center [778, 156] width 46 height 14
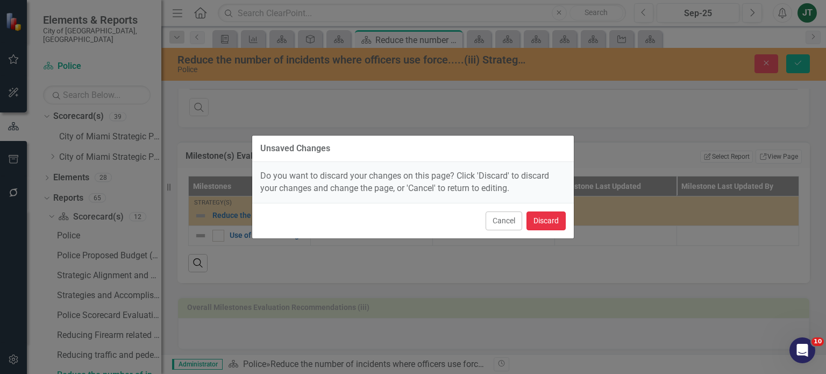
click at [543, 218] on button "Discard" at bounding box center [545, 220] width 39 height 19
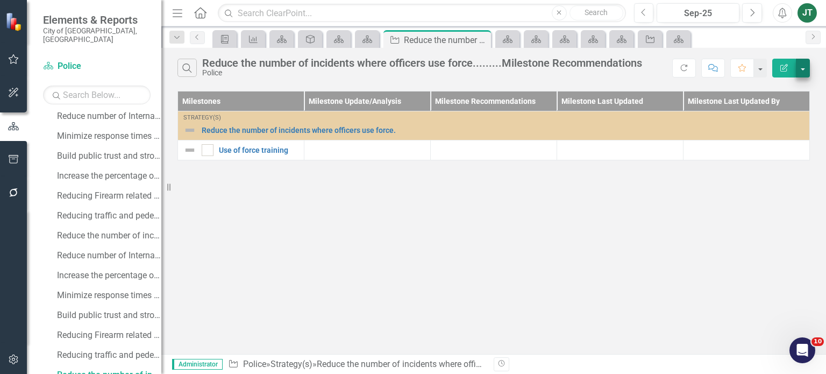
scroll to position [603, 0]
click at [803, 69] on button "button" at bounding box center [803, 68] width 14 height 19
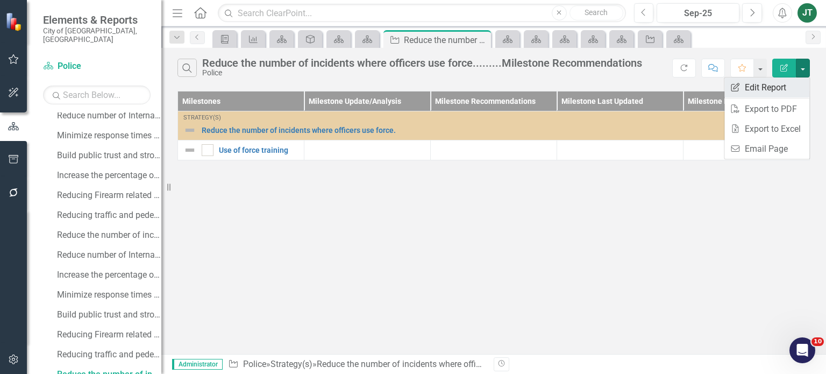
click at [761, 87] on link "Edit Report Edit Report" at bounding box center [766, 87] width 85 height 20
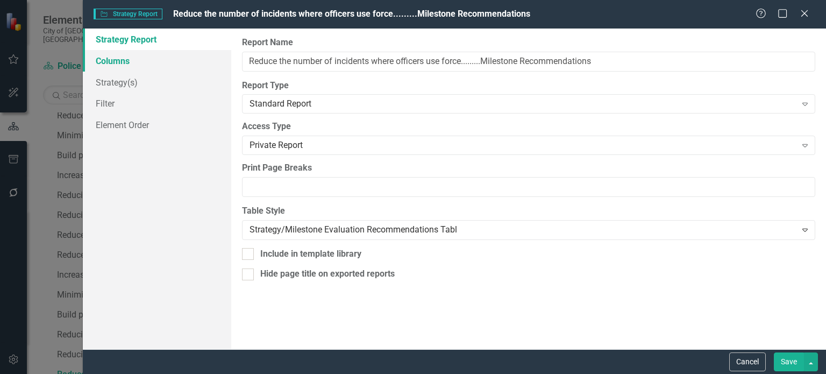
click at [138, 62] on link "Columns" at bounding box center [157, 61] width 148 height 22
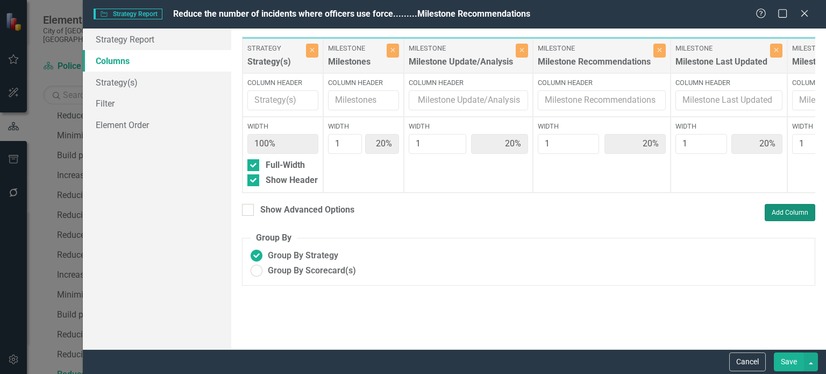
click at [787, 221] on button "Add Column" at bounding box center [789, 212] width 51 height 17
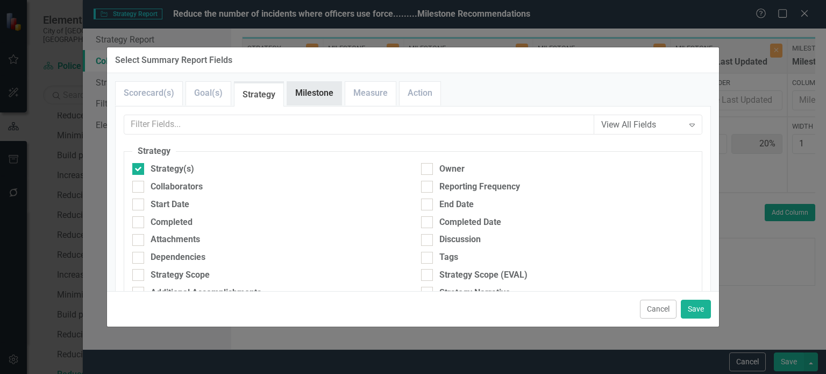
click at [314, 91] on link "Milestone" at bounding box center [314, 93] width 54 height 23
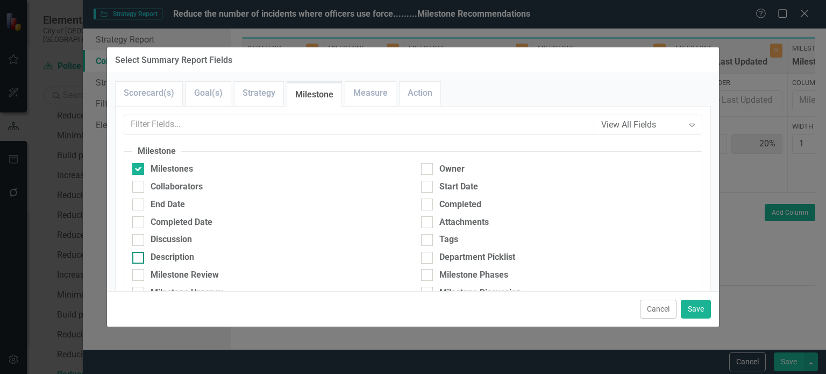
click at [176, 257] on div "Description" at bounding box center [173, 257] width 44 height 12
click at [139, 257] on input "Description" at bounding box center [135, 255] width 7 height 7
checkbox input "true"
click at [696, 314] on button "Save" at bounding box center [696, 308] width 30 height 19
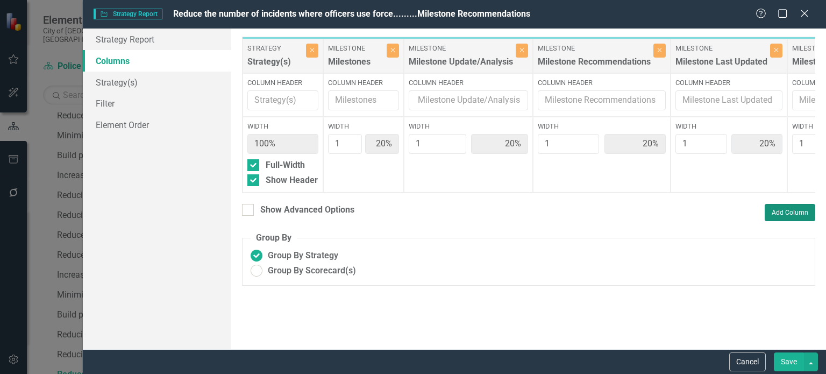
type input "17%"
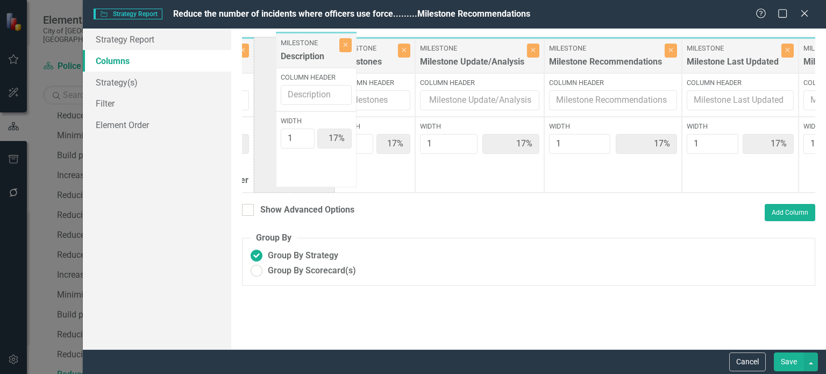
scroll to position [0, 54]
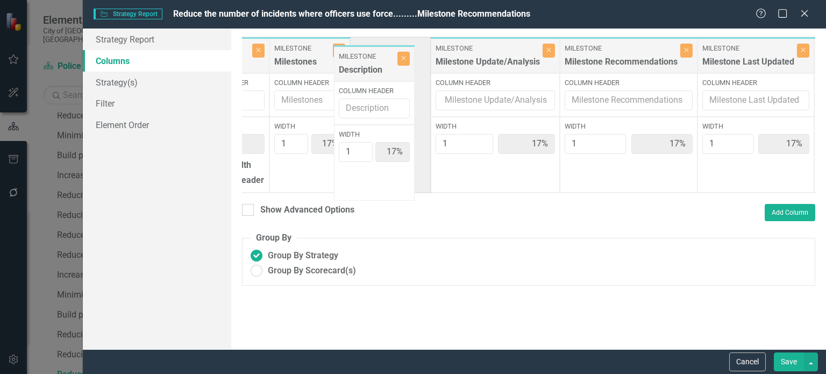
drag, startPoint x: 691, startPoint y: 55, endPoint x: 354, endPoint y: 56, distance: 336.5
click at [354, 56] on div "Strategy Strategy(s) Close Column Header Width 100% Full-Width Show Header Mile…" at bounding box center [565, 115] width 755 height 156
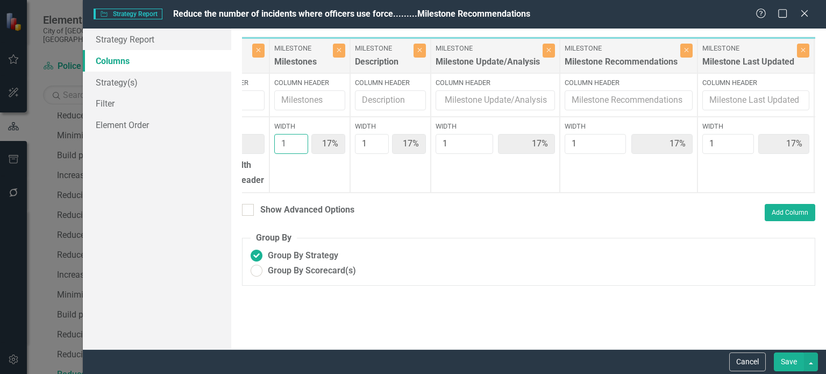
click at [288, 148] on input "1" at bounding box center [291, 144] width 34 height 20
type input "12"
type input "71%"
type input "6%"
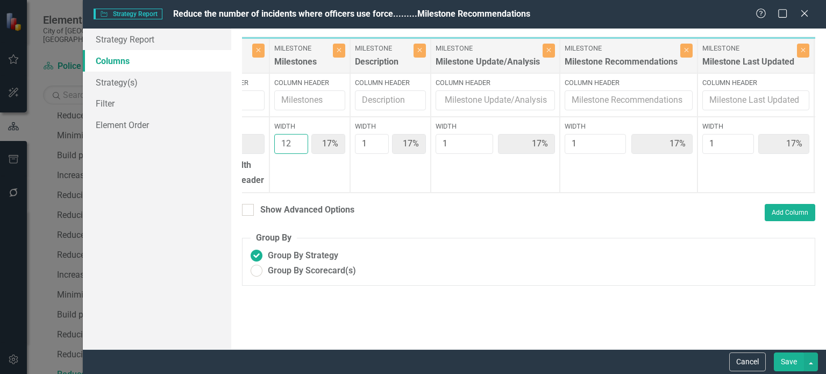
type input "6%"
click at [256, 138] on div "Strategy Strategy(s) Close Column Header Width 100% Full-Width Show Header Mile…" at bounding box center [565, 115] width 755 height 156
type input "2"
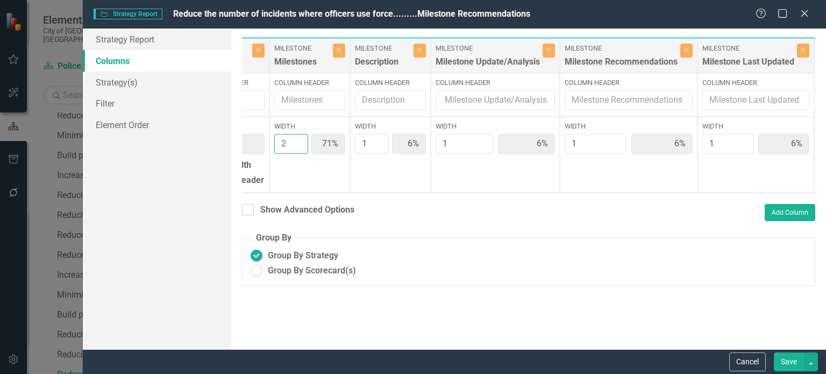
type input "29%"
type input "14%"
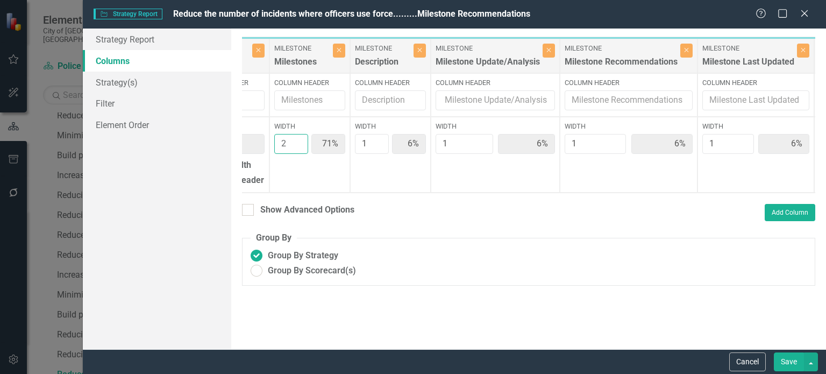
type input "14%"
type input "2"
click at [338, 146] on div "Strategy Strategy(s) Close Column Header Width 100% Full-Width Show Header Mile…" at bounding box center [565, 115] width 755 height 156
type input "2"
type input "25%"
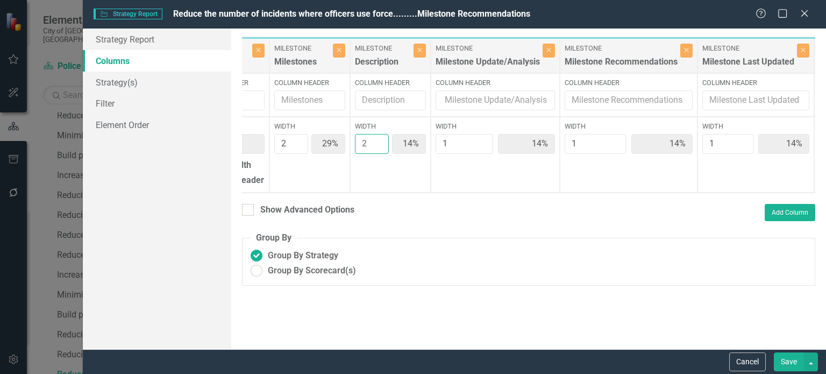
type input "25%"
type input "13%"
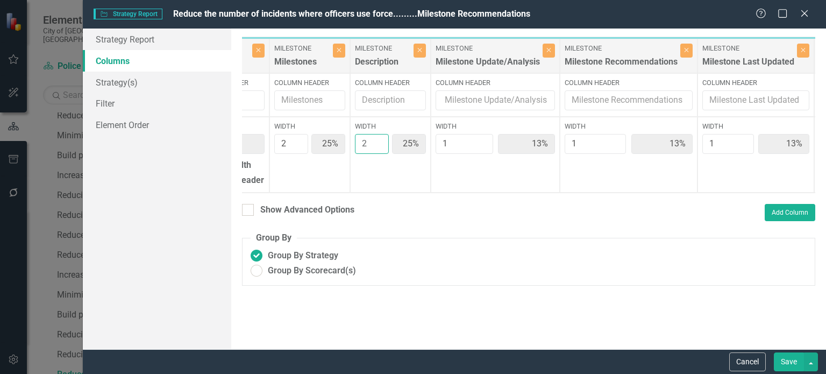
type input "2"
click at [410, 141] on div "Strategy Strategy(s) Close Column Header Width 100% Full-Width Show Header Mile…" at bounding box center [565, 115] width 755 height 156
type input "2"
type input "22%"
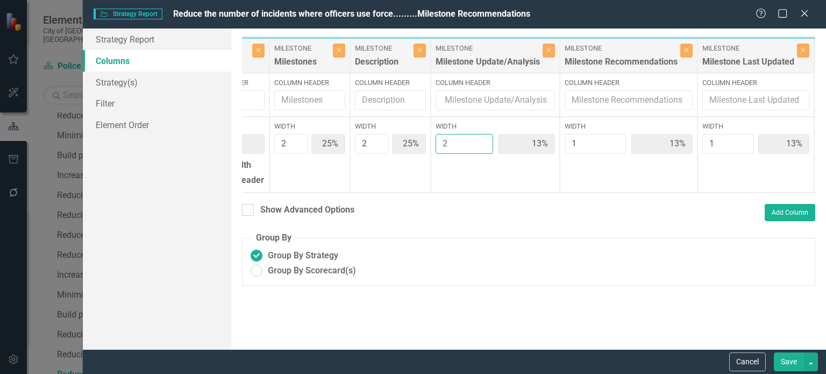
type input "22%"
type input "11%"
type input "2"
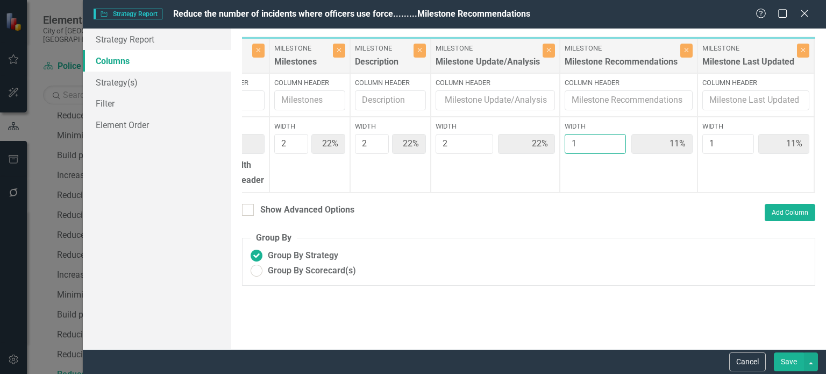
drag, startPoint x: 576, startPoint y: 142, endPoint x: 554, endPoint y: 144, distance: 21.6
click at [554, 144] on div "Strategy Strategy(s) Close Column Header Width 100% Full-Width Show Header Mile…" at bounding box center [565, 115] width 755 height 156
type input "2"
type input "20%"
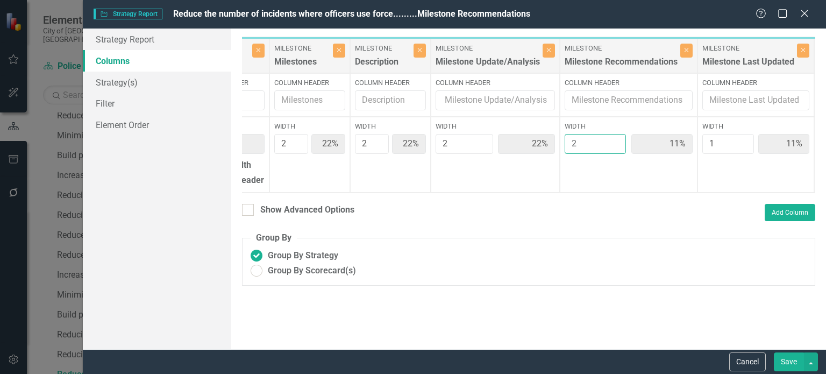
type input "20%"
type input "10%"
type input "2"
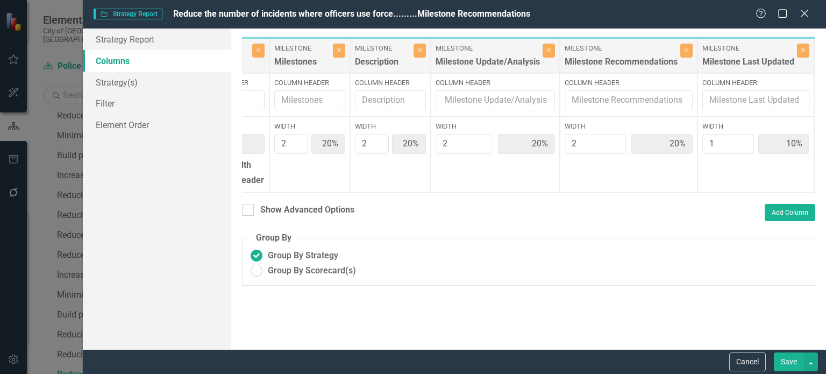
click at [783, 359] on button "Save" at bounding box center [789, 361] width 30 height 19
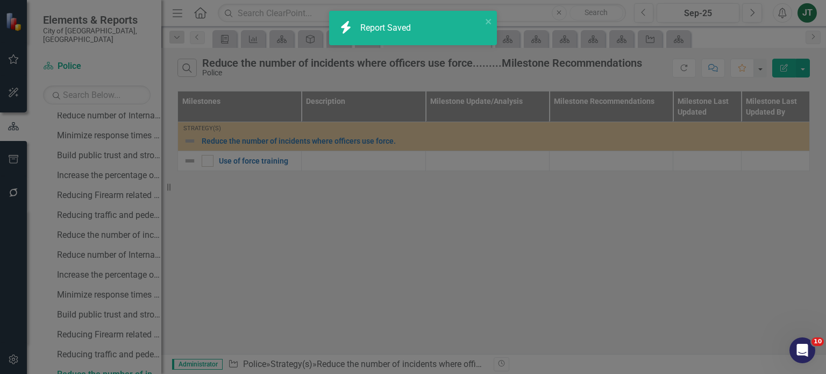
radio input "true"
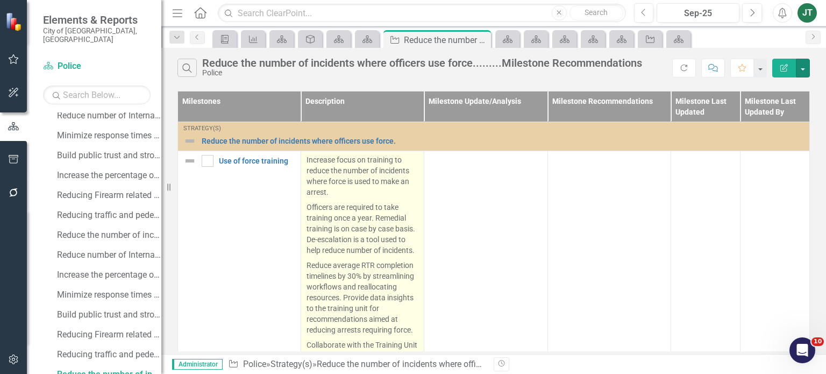
scroll to position [124, 0]
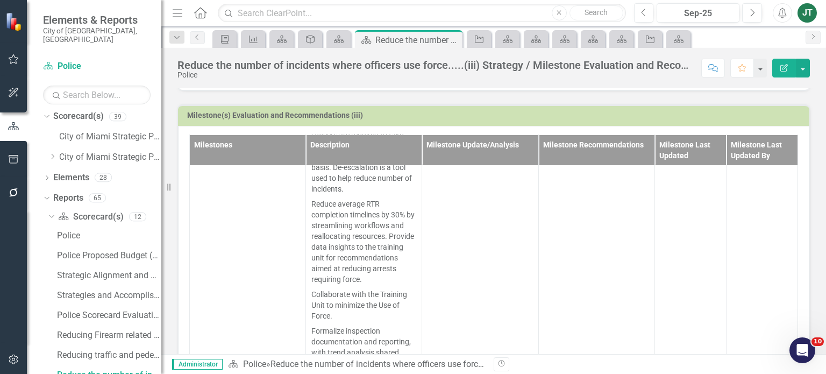
scroll to position [520, 0]
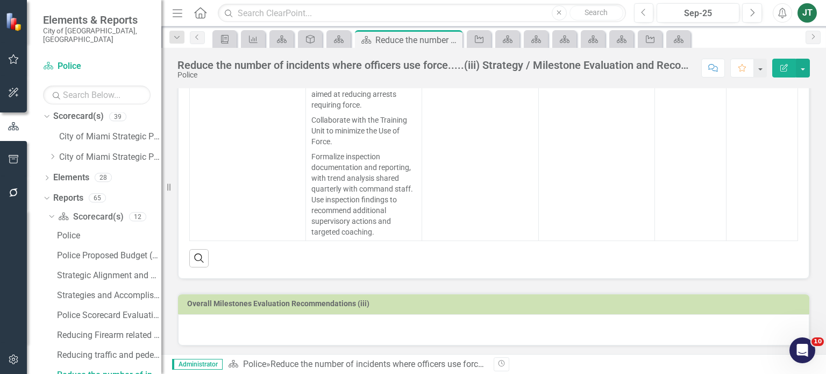
click at [270, 328] on div at bounding box center [493, 329] width 631 height 31
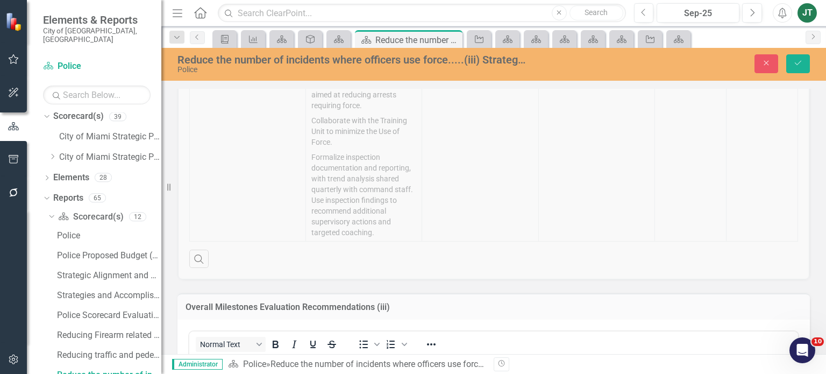
scroll to position [0, 0]
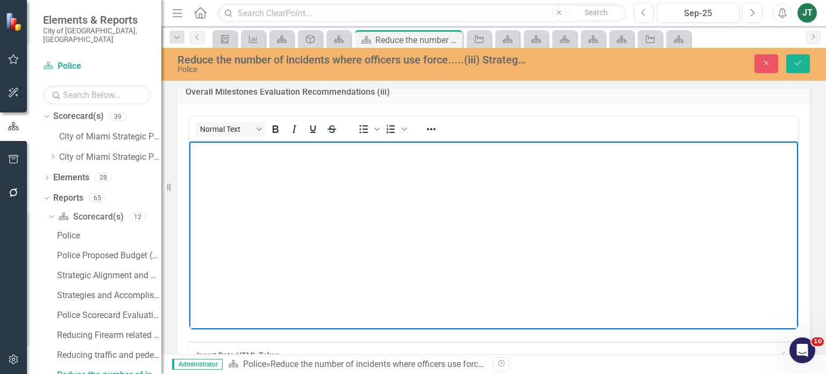
click at [260, 216] on body "Rich Text Area. Press ALT-0 for help." at bounding box center [493, 221] width 608 height 161
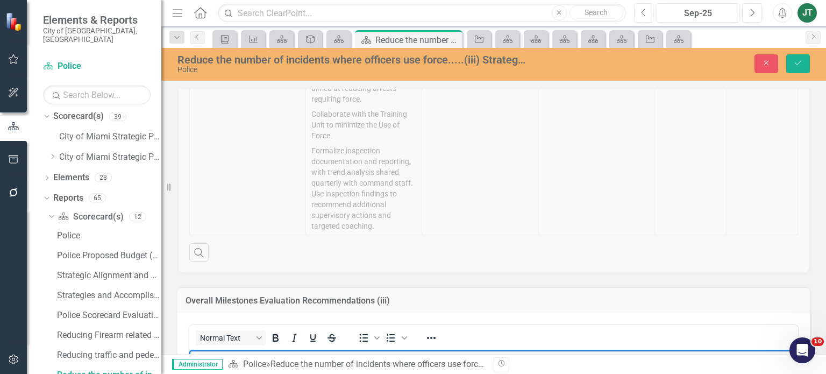
scroll to position [574, 0]
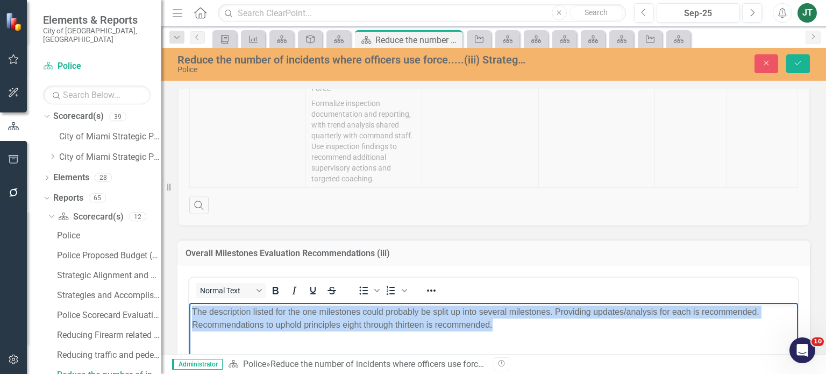
drag, startPoint x: 336, startPoint y: 302, endPoint x: 92, endPoint y: 274, distance: 245.6
click at [425, 290] on icon "Reveal or hide additional toolbar items" at bounding box center [431, 290] width 13 height 13
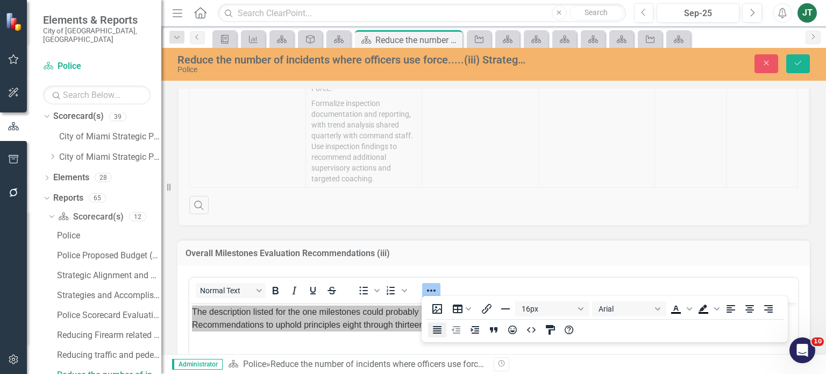
click at [434, 331] on icon "Justify" at bounding box center [437, 329] width 13 height 13
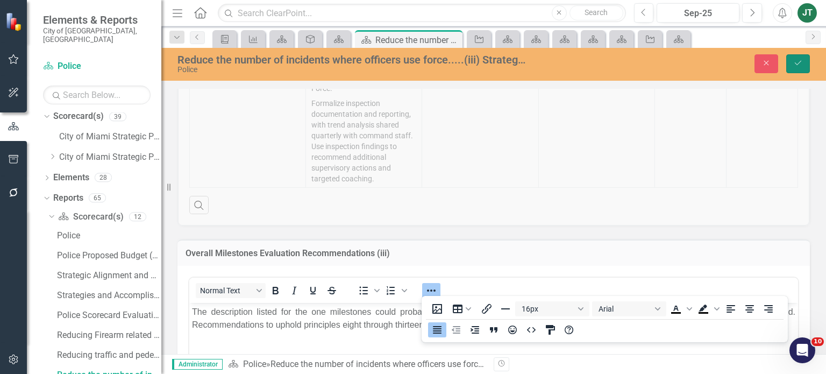
click at [805, 59] on button "Save" at bounding box center [798, 63] width 24 height 19
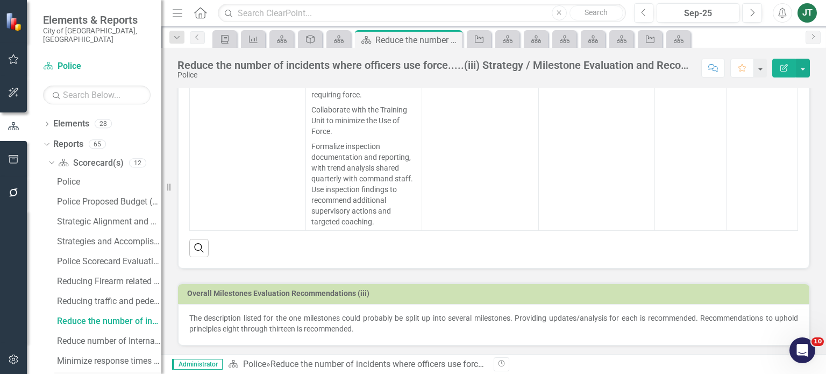
scroll to position [112, 0]
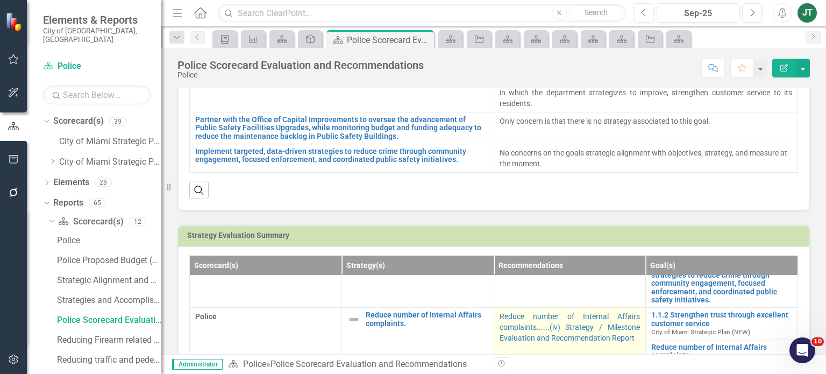
scroll to position [325, 0]
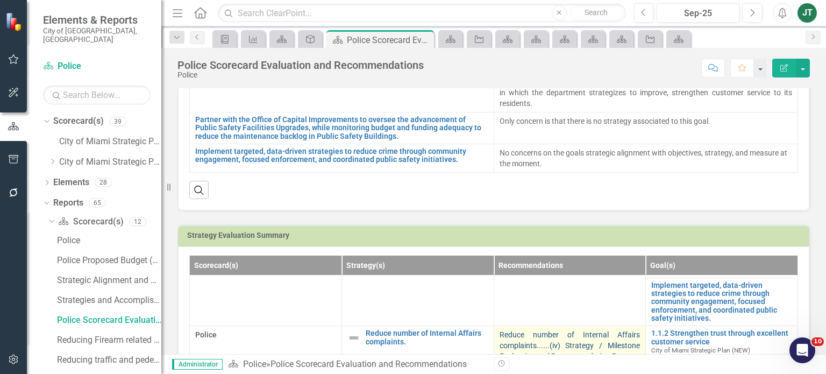
click at [540, 342] on link "Reduce number of Internal Affairs complaints......(iv) Strategy / Milestone Eva…" at bounding box center [569, 345] width 141 height 30
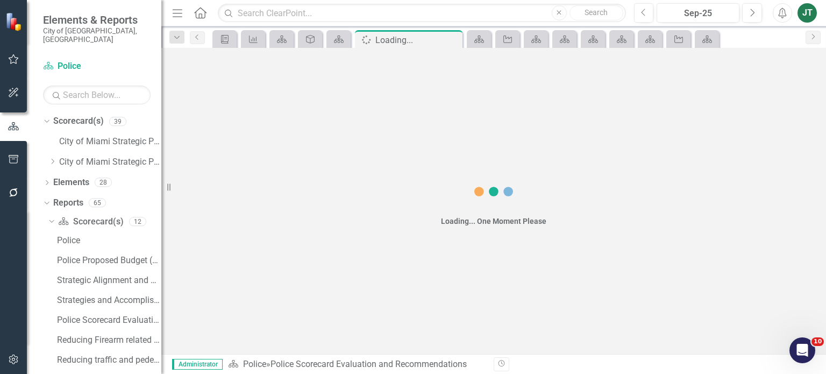
scroll to position [25, 0]
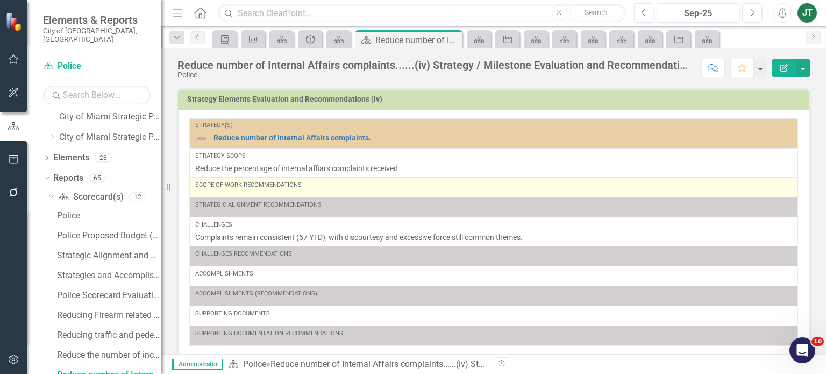
click at [355, 183] on div "Scope of Work Recommendations" at bounding box center [493, 185] width 597 height 9
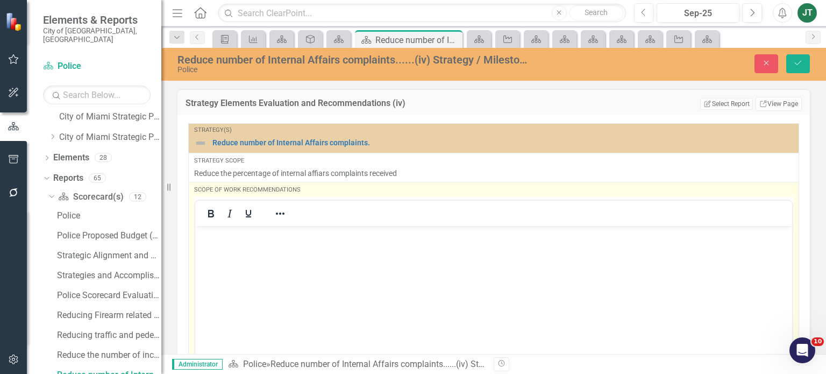
scroll to position [0, 0]
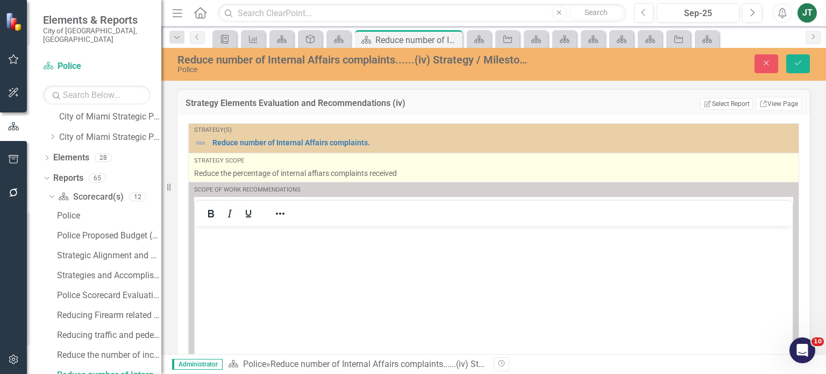
click at [432, 176] on p "Reduce the percentage of internal affiars complaints received" at bounding box center [493, 173] width 599 height 11
click at [396, 168] on p "Reduce the percentage of internal affiars complaints received" at bounding box center [493, 173] width 599 height 11
click at [403, 169] on p "Reduce the percentage of internal affiars complaints received" at bounding box center [493, 173] width 599 height 11
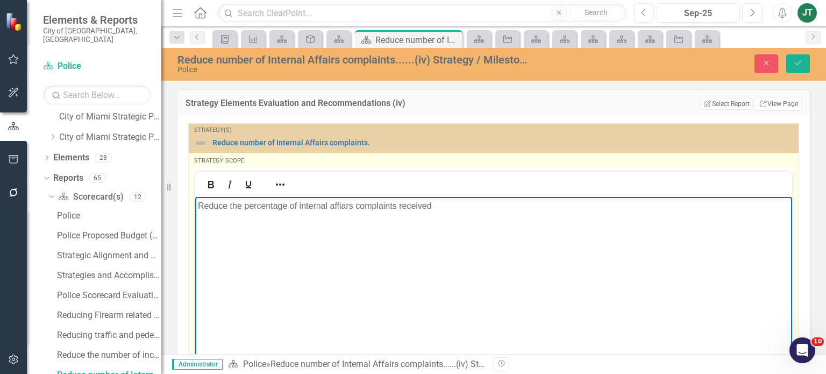
click at [451, 204] on p "Reduce the percentage of internal affiars complaints received" at bounding box center [493, 205] width 591 height 13
click at [349, 205] on p "Reduce the percentage of internal affiars complaints received." at bounding box center [493, 205] width 591 height 13
click at [342, 204] on p "Reduce the percentage of internal affiars complaints received." at bounding box center [493, 205] width 591 height 13
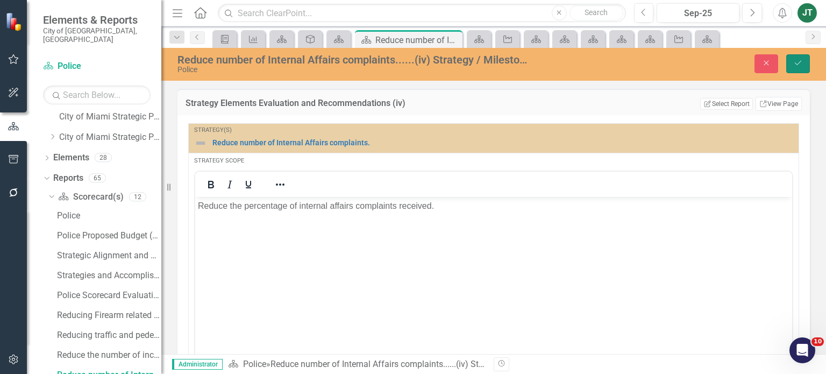
click at [790, 65] on button "Save" at bounding box center [798, 63] width 24 height 19
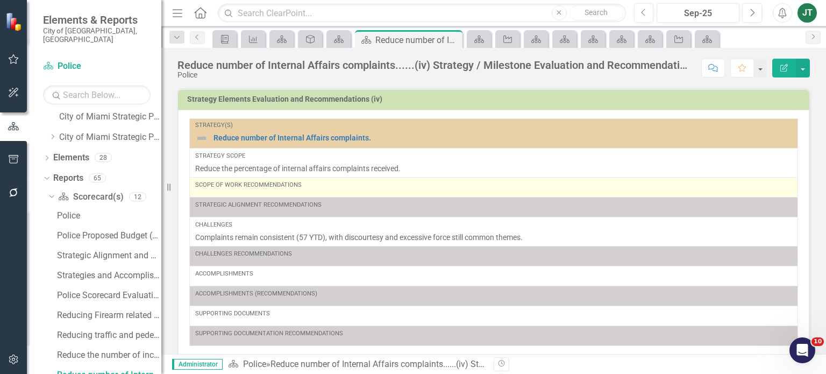
click at [278, 189] on div "Scope of Work Recommendations" at bounding box center [493, 187] width 597 height 13
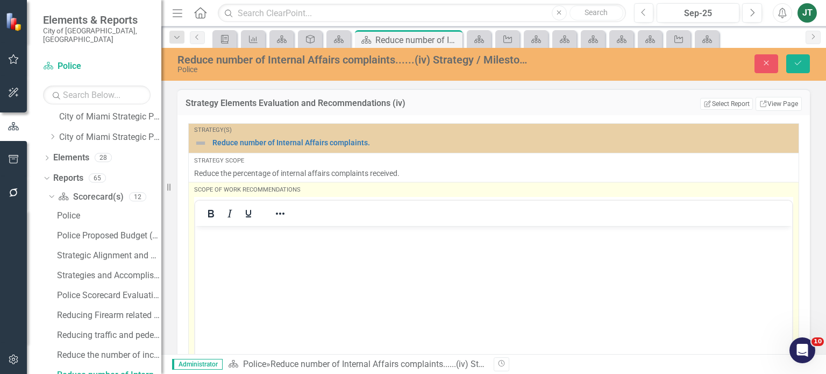
click at [221, 249] on body "Rich Text Area. Press ALT-0 for help." at bounding box center [493, 305] width 597 height 161
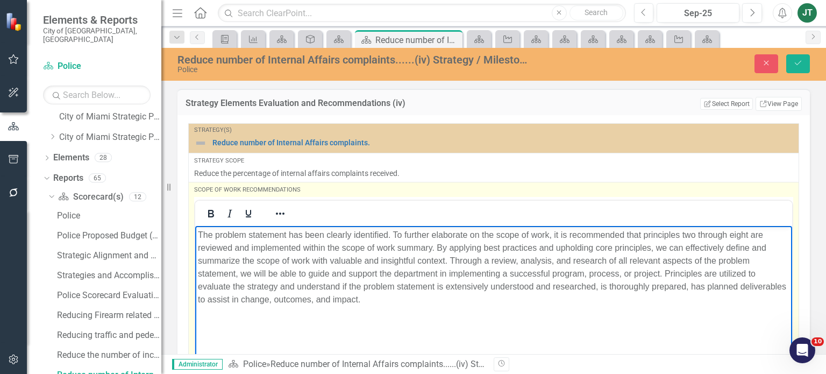
click at [397, 235] on p "The problem statement has been clearly identified. To further elaborate on the …" at bounding box center [493, 266] width 591 height 77
drag, startPoint x: 395, startPoint y: 235, endPoint x: 196, endPoint y: 237, distance: 198.4
click at [196, 237] on body "The problem statement has been clearly identified. To further elaborate on the …" at bounding box center [493, 305] width 597 height 161
click at [464, 299] on p "The problem statement needs to be clearly defined. To further elaborate on the …" at bounding box center [493, 266] width 591 height 77
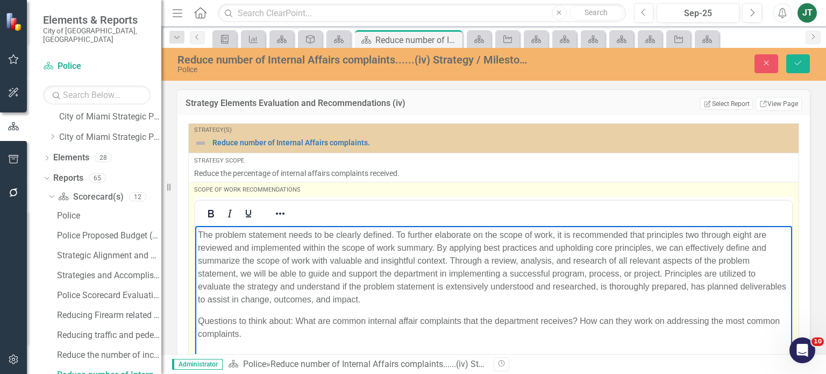
click at [711, 316] on p "Questions to think about: What are common internal affair complaints that the d…" at bounding box center [493, 327] width 591 height 26
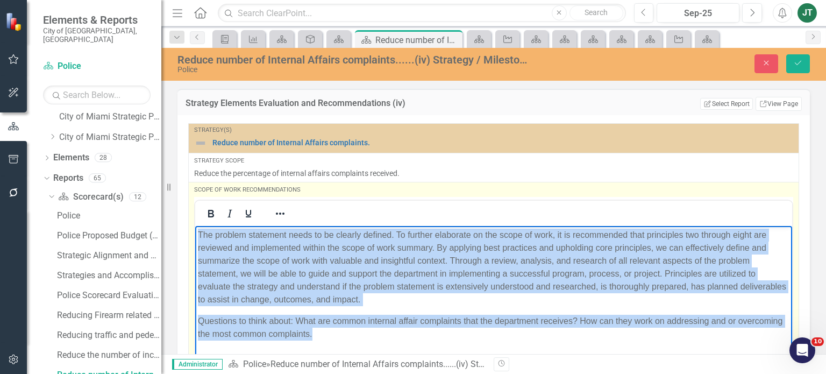
drag, startPoint x: 355, startPoint y: 333, endPoint x: 140, endPoint y: 211, distance: 247.0
click at [195, 225] on html "The problem statement needs to be clearly defined. To further elaborate on the …" at bounding box center [493, 305] width 597 height 161
click at [271, 214] on button "Reveal or hide additional toolbar items" at bounding box center [280, 213] width 18 height 15
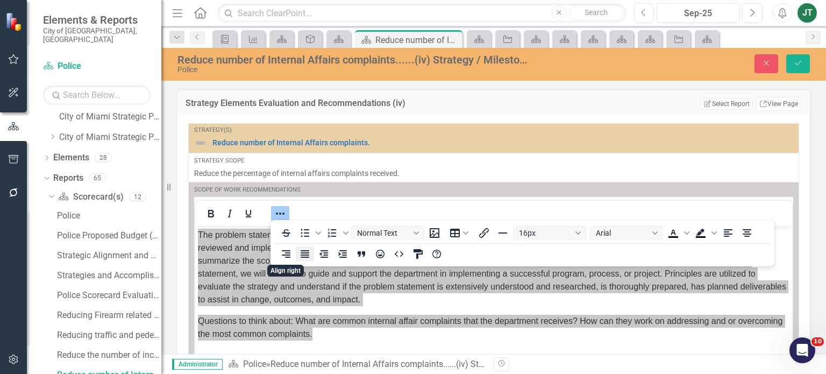
click at [311, 251] on icon "Justify" at bounding box center [304, 253] width 13 height 13
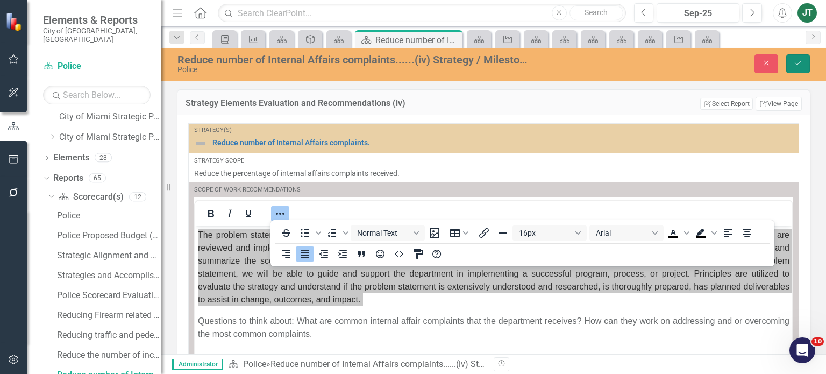
click at [796, 68] on button "Save" at bounding box center [798, 63] width 24 height 19
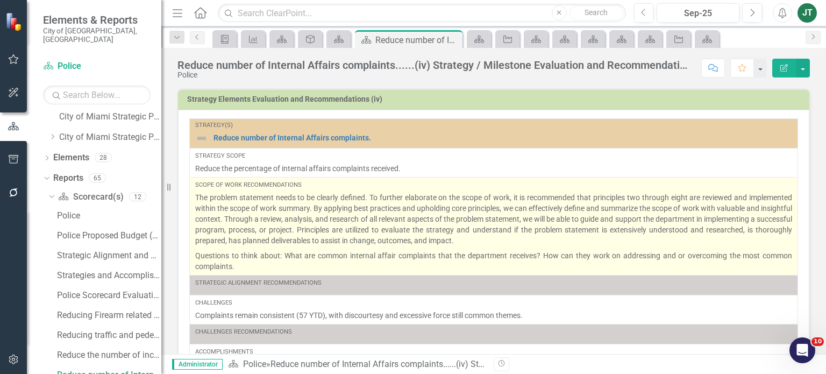
scroll to position [24, 0]
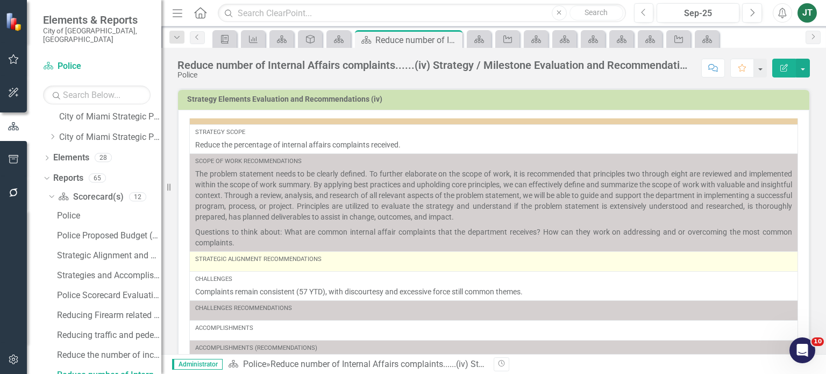
click at [286, 257] on div "Strategic Alignment Recommendations" at bounding box center [493, 259] width 597 height 9
click at [290, 267] on td "Strategic Alignment Recommendations" at bounding box center [494, 261] width 608 height 20
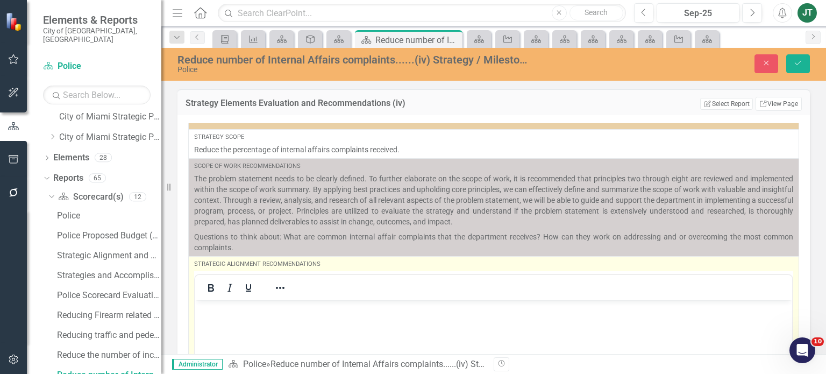
scroll to position [0, 0]
click at [249, 304] on p "Rich Text Area. Press ALT-0 for help." at bounding box center [493, 308] width 591 height 13
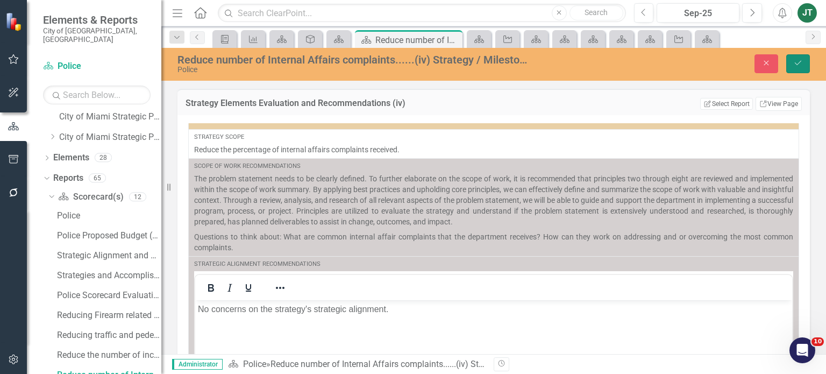
click at [805, 58] on button "Save" at bounding box center [798, 63] width 24 height 19
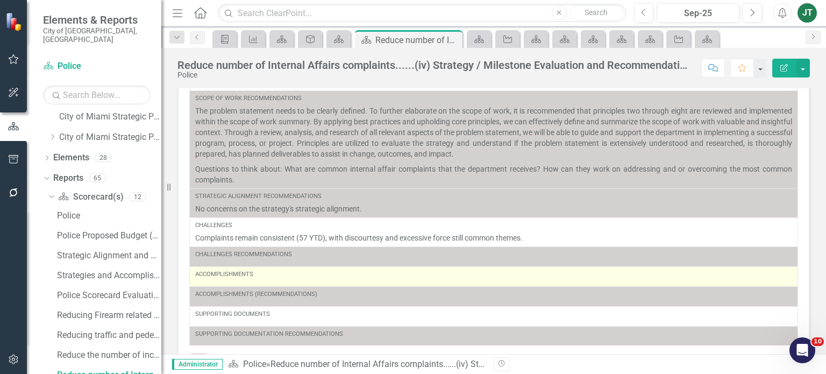
scroll to position [108, 0]
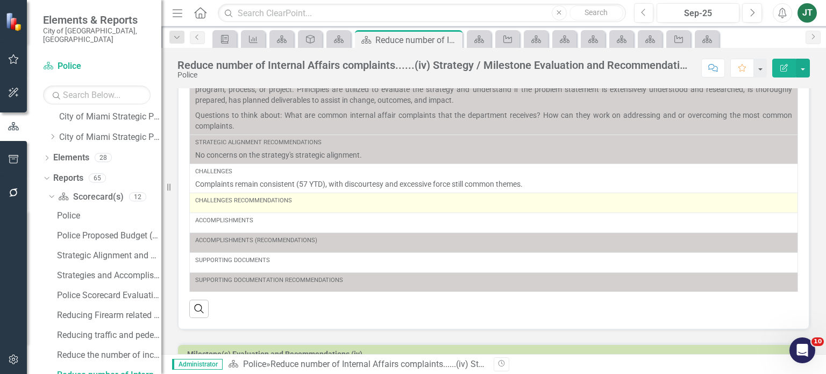
click at [234, 210] on td "Challenges Recommendations" at bounding box center [494, 202] width 608 height 20
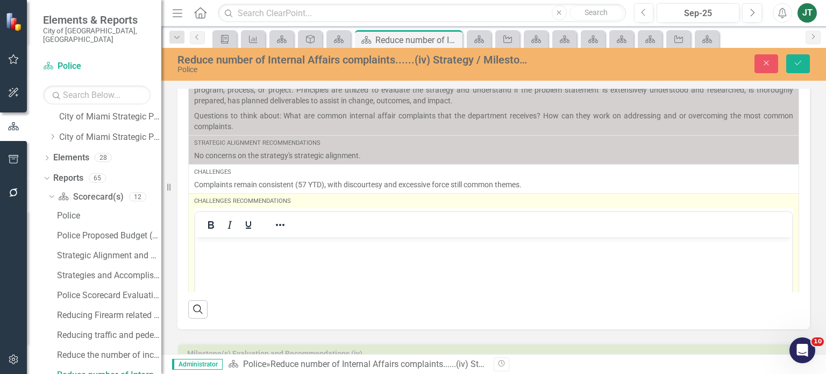
scroll to position [0, 0]
drag, startPoint x: 236, startPoint y: 233, endPoint x: 44, endPoint y: 6, distance: 297.5
click at [236, 234] on div at bounding box center [493, 224] width 597 height 25
click at [240, 249] on p "Rich Text Area. Press ALT-0 for help." at bounding box center [493, 245] width 591 height 13
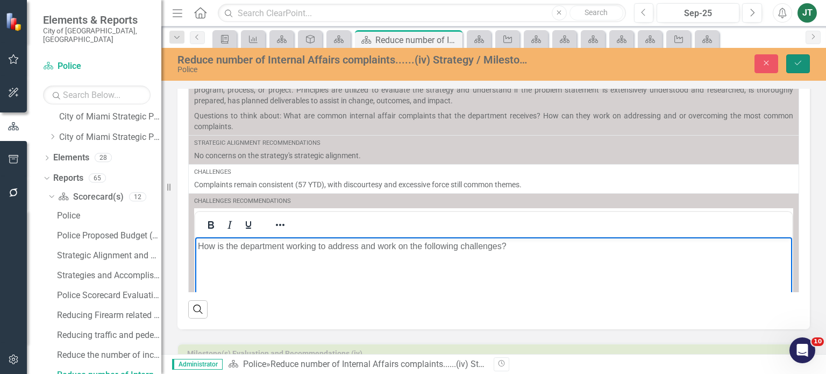
click at [806, 68] on button "Save" at bounding box center [798, 63] width 24 height 19
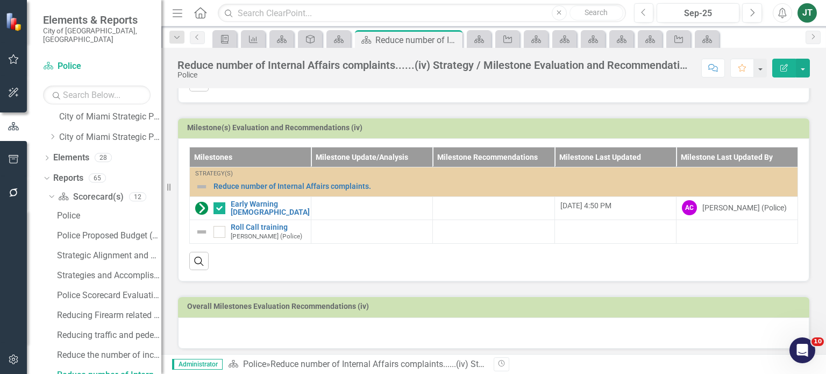
scroll to position [336, 0]
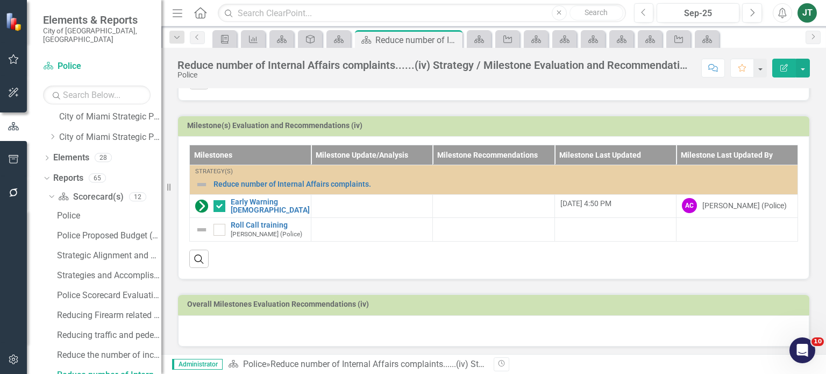
click at [615, 127] on h3 "Milestone(s) Evaluation and Recommendations (iv)" at bounding box center [495, 125] width 617 height 8
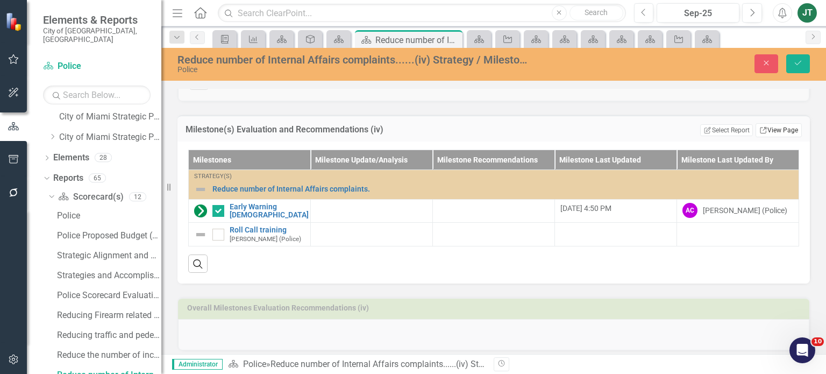
click at [783, 129] on link "Link View Page" at bounding box center [778, 130] width 46 height 14
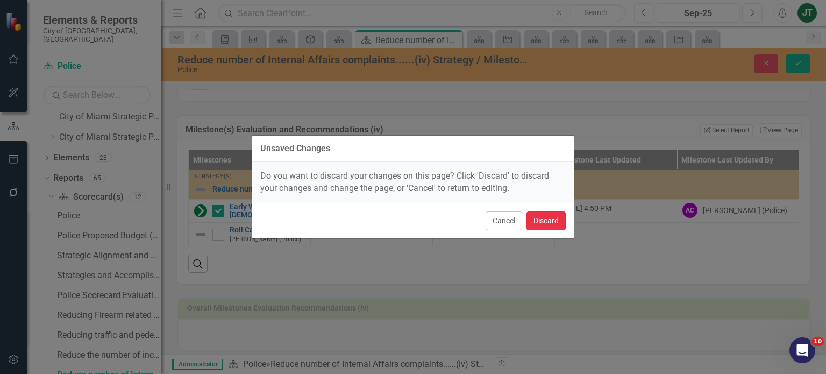
click at [538, 220] on button "Discard" at bounding box center [545, 220] width 39 height 19
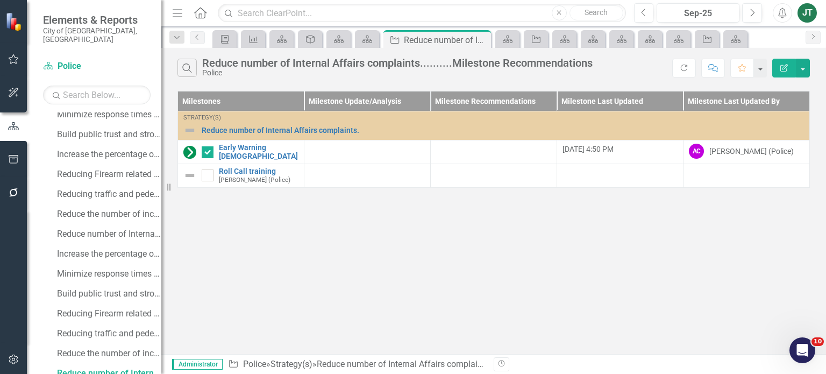
scroll to position [622, 0]
click at [798, 63] on button "button" at bounding box center [803, 68] width 14 height 19
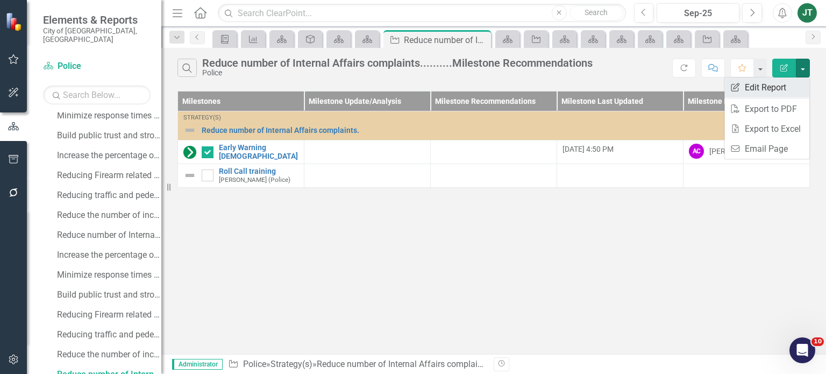
click at [771, 90] on link "Edit Report Edit Report" at bounding box center [766, 87] width 85 height 20
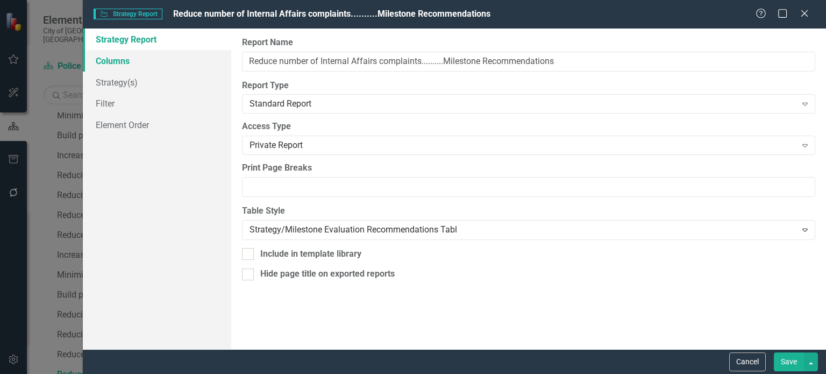
click at [158, 58] on link "Columns" at bounding box center [157, 61] width 148 height 22
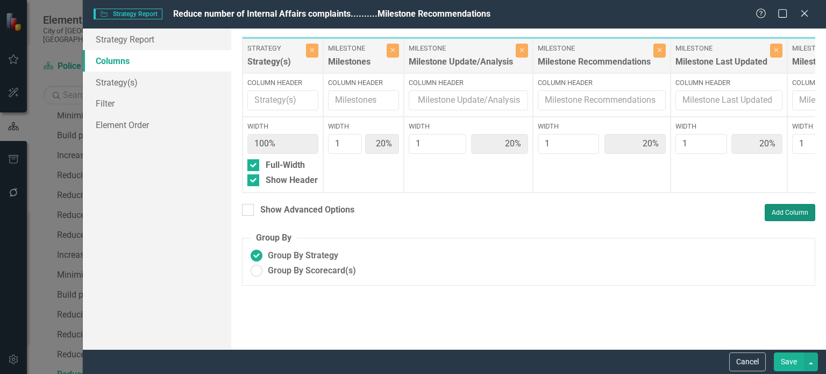
click at [789, 214] on button "Add Column" at bounding box center [789, 212] width 51 height 17
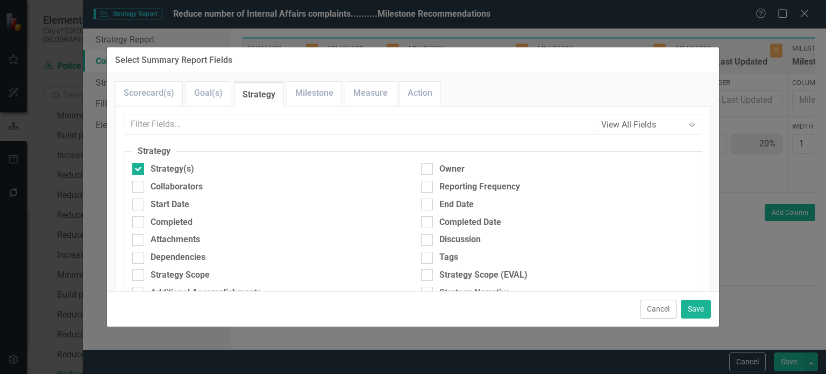
click at [310, 98] on link "Milestone" at bounding box center [314, 93] width 54 height 23
click at [168, 253] on div "Description" at bounding box center [173, 257] width 44 height 12
click at [139, 253] on input "Description" at bounding box center [135, 255] width 7 height 7
checkbox input "true"
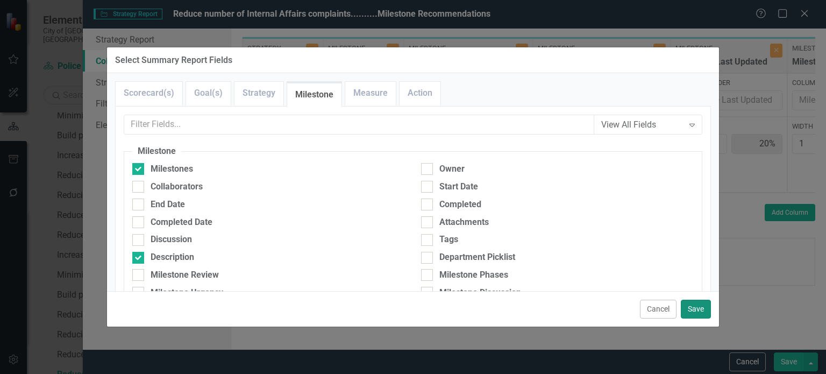
click at [699, 305] on button "Save" at bounding box center [696, 308] width 30 height 19
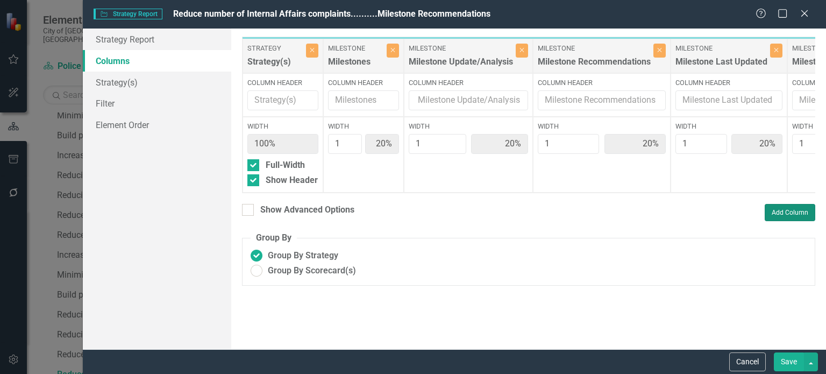
type input "17%"
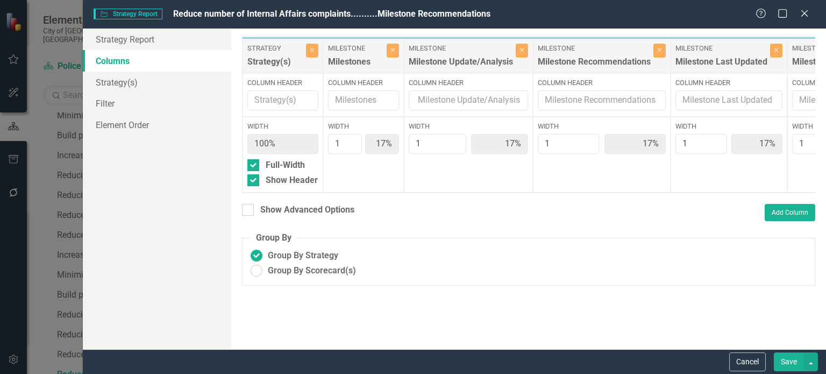
click at [786, 355] on button "Save" at bounding box center [789, 361] width 30 height 19
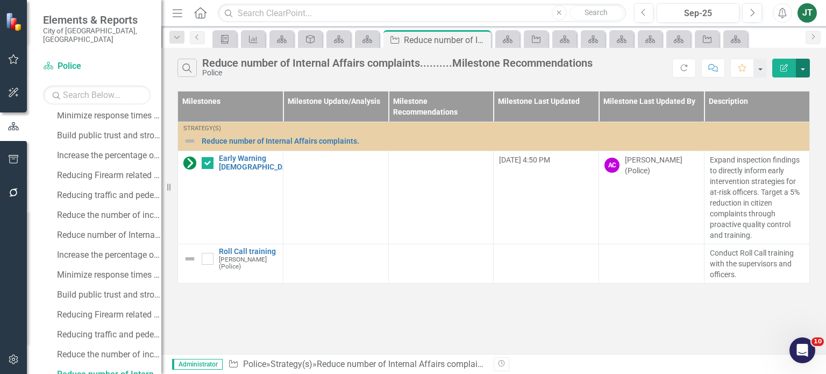
click at [797, 68] on button "button" at bounding box center [803, 68] width 14 height 19
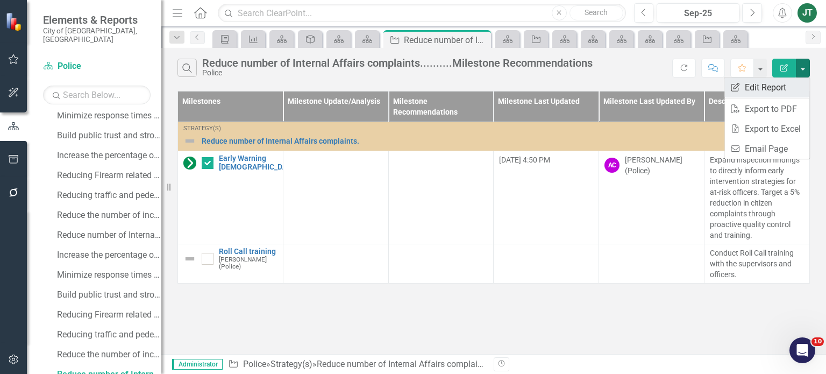
click at [770, 92] on link "Edit Report Edit Report" at bounding box center [766, 87] width 85 height 20
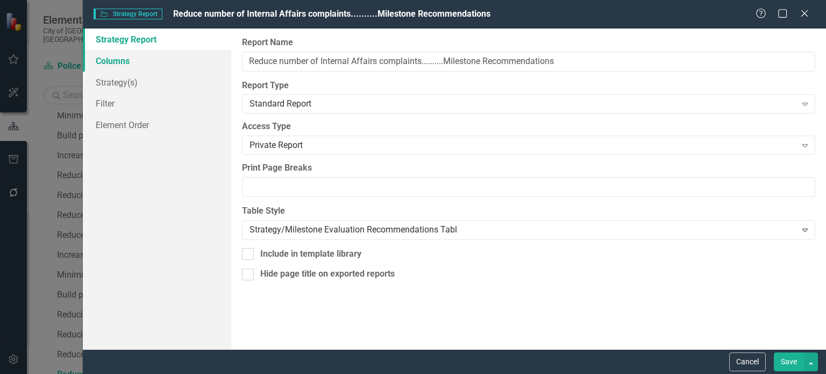
click at [108, 64] on link "Columns" at bounding box center [157, 61] width 148 height 22
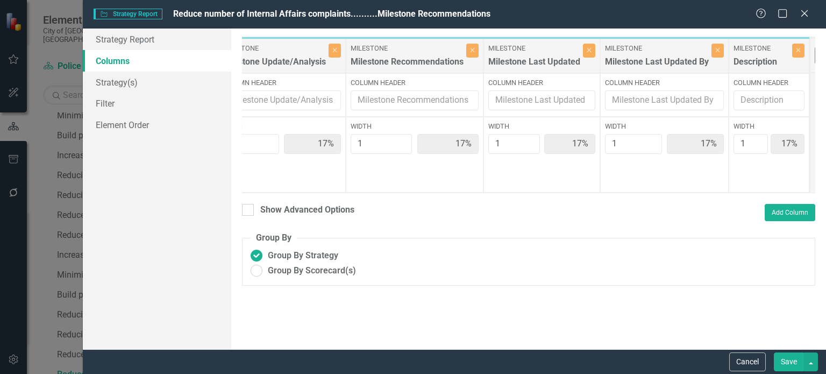
scroll to position [0, 253]
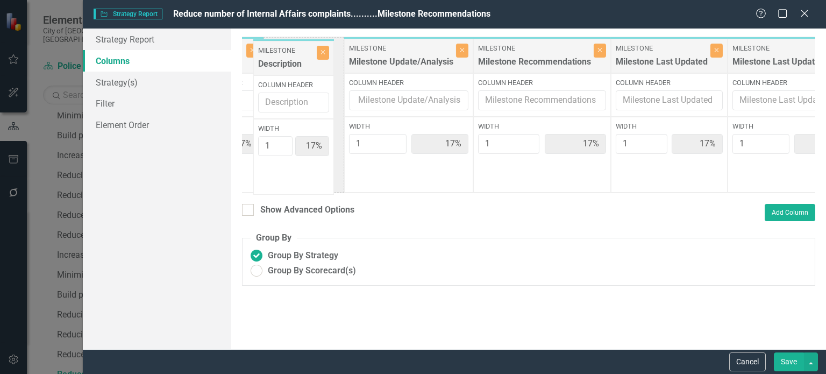
drag, startPoint x: 699, startPoint y: 56, endPoint x: 293, endPoint y: 59, distance: 406.4
click at [293, 59] on div "Strategy Strategy(s) Close Column Header Width 100% Full-Width Show Header Mile…" at bounding box center [479, 115] width 755 height 156
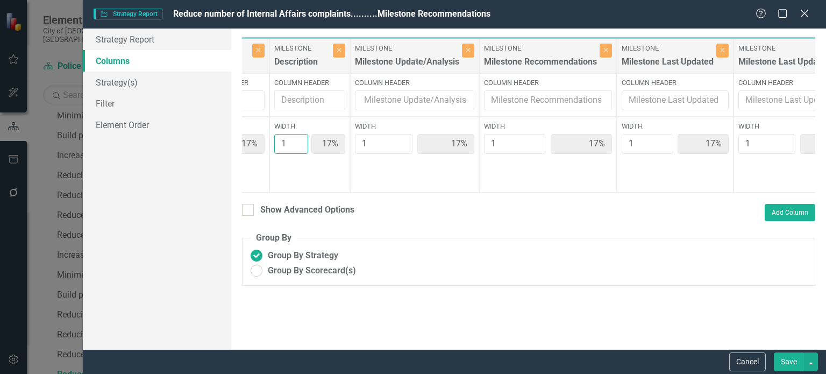
type input "2"
type input "14%"
type input "29%"
type input "14%"
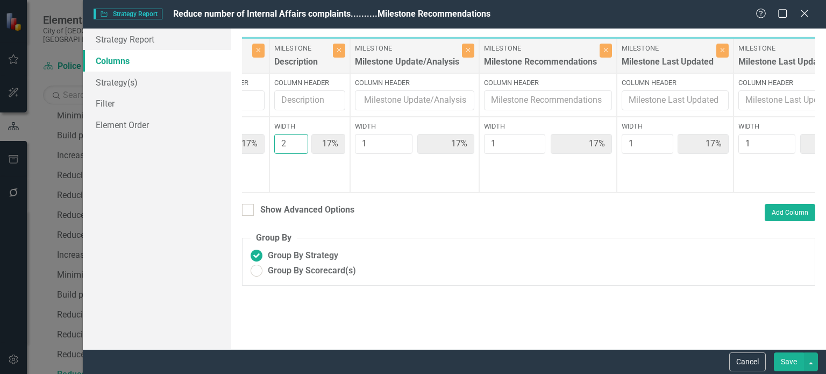
type input "14%"
type input "2"
click at [296, 141] on input "2" at bounding box center [291, 144] width 34 height 20
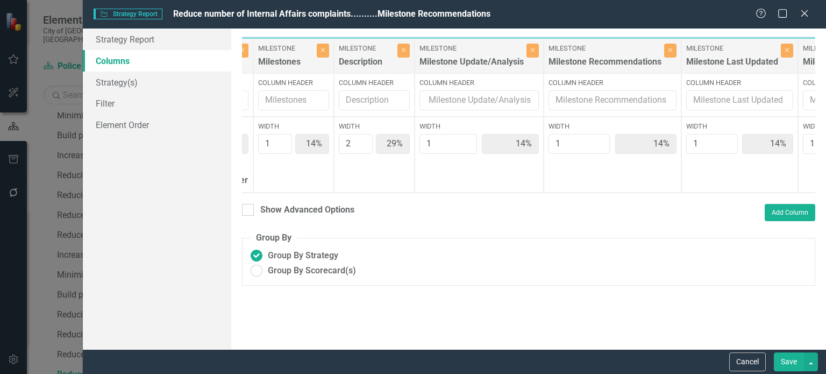
scroll to position [0, 69]
type input "2"
type input "25%"
type input "13%"
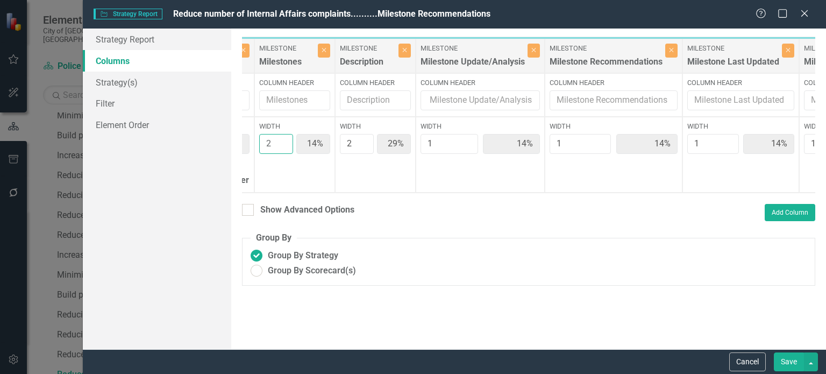
type input "13%"
type input "2"
click at [283, 139] on input "2" at bounding box center [276, 144] width 34 height 20
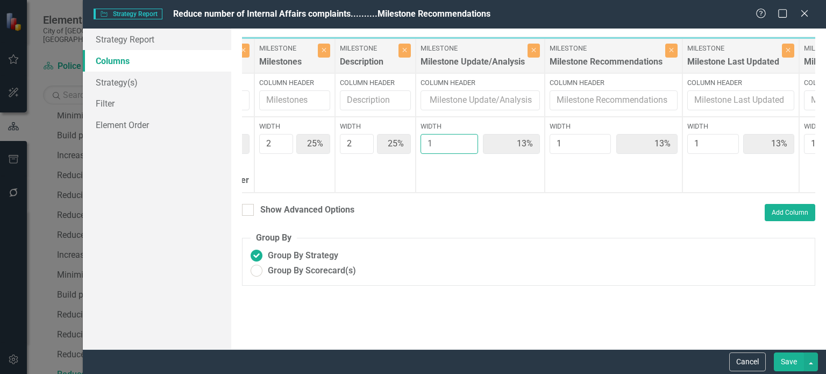
type input "2"
type input "22%"
type input "11%"
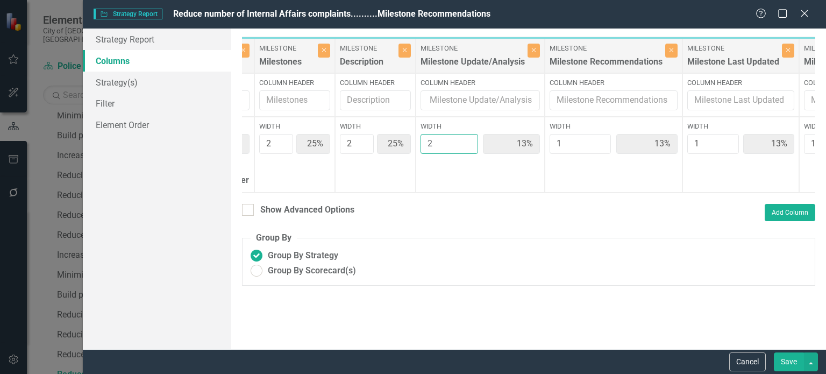
type input "11%"
type input "2"
click at [467, 139] on input "2" at bounding box center [449, 144] width 58 height 20
type input "2"
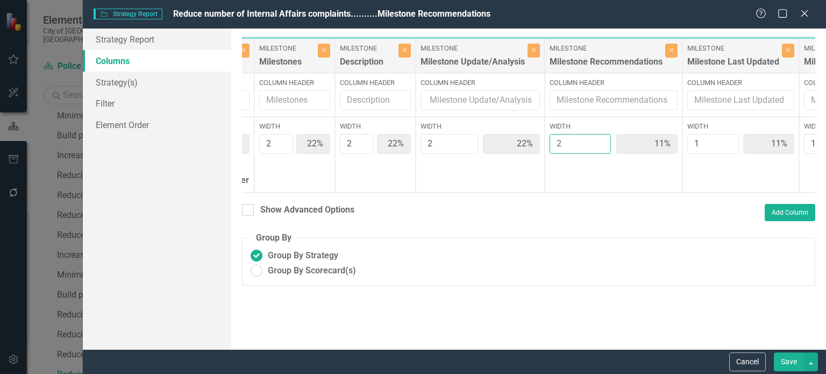
type input "20%"
type input "10%"
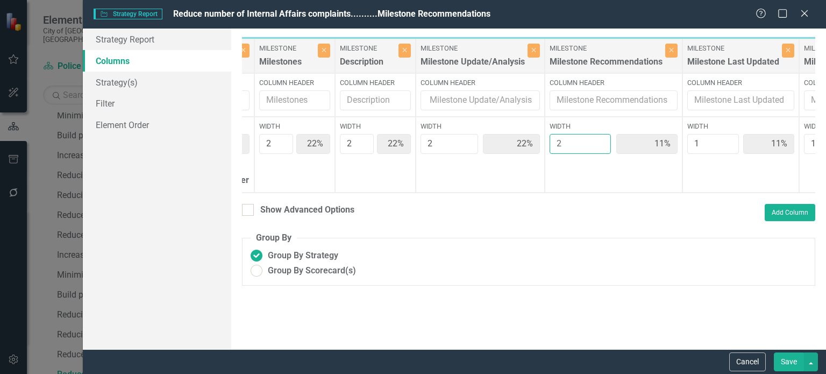
type input "10%"
type input "2"
click at [597, 140] on input "2" at bounding box center [579, 144] width 61 height 20
click at [793, 367] on button "Save" at bounding box center [789, 361] width 30 height 19
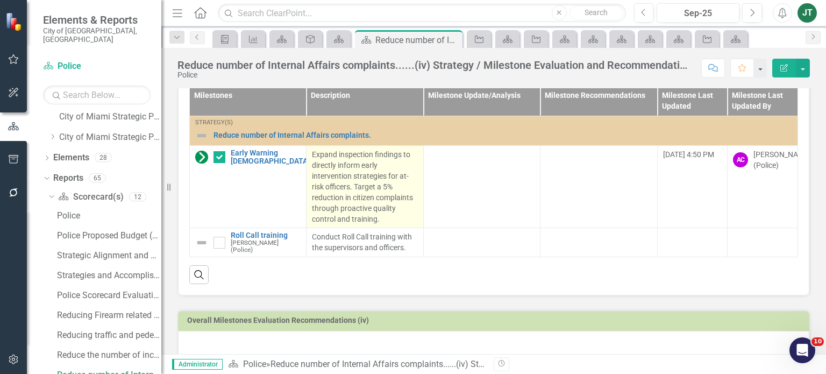
scroll to position [411, 0]
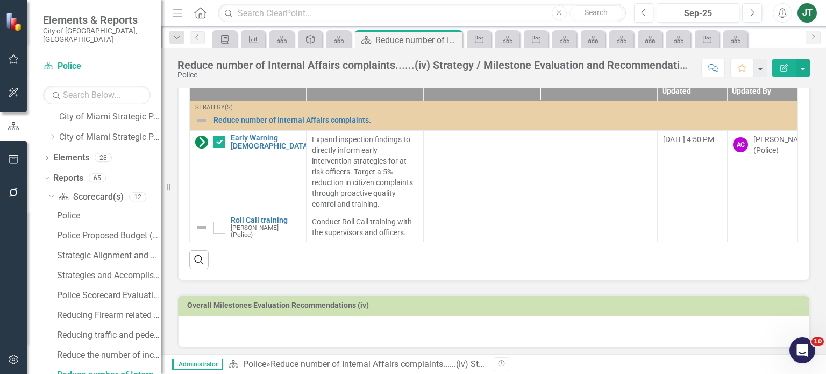
click at [319, 329] on div at bounding box center [493, 331] width 631 height 31
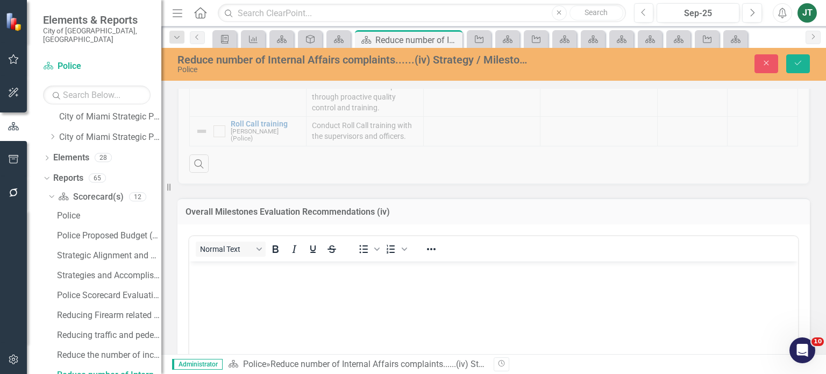
scroll to position [518, 0]
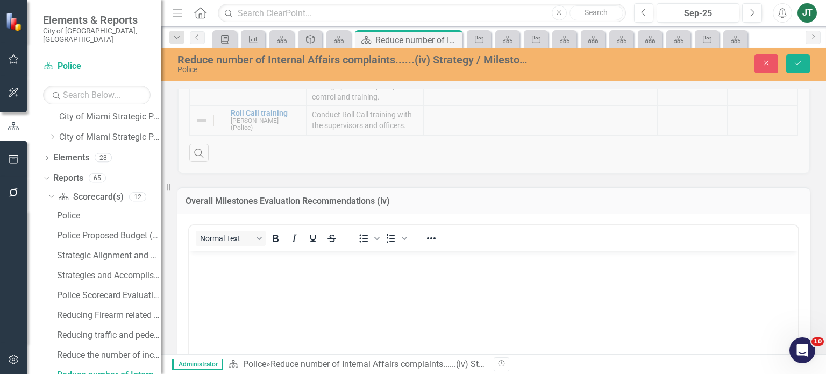
click at [384, 304] on body "Rich Text Area. Press ALT-0 for help." at bounding box center [493, 330] width 608 height 161
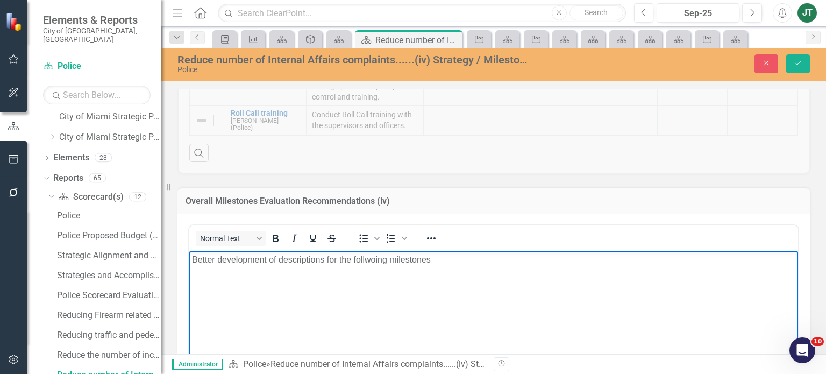
click at [360, 260] on p "Better development of descriptions for the follwoing milestones" at bounding box center [493, 259] width 603 height 13
click at [448, 252] on body "Better development of descriptions for the following milestones" at bounding box center [493, 330] width 608 height 161
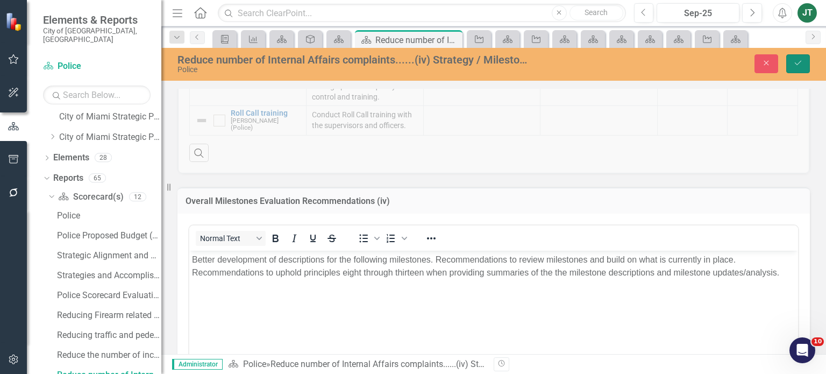
click at [798, 66] on icon "Save" at bounding box center [798, 63] width 10 height 8
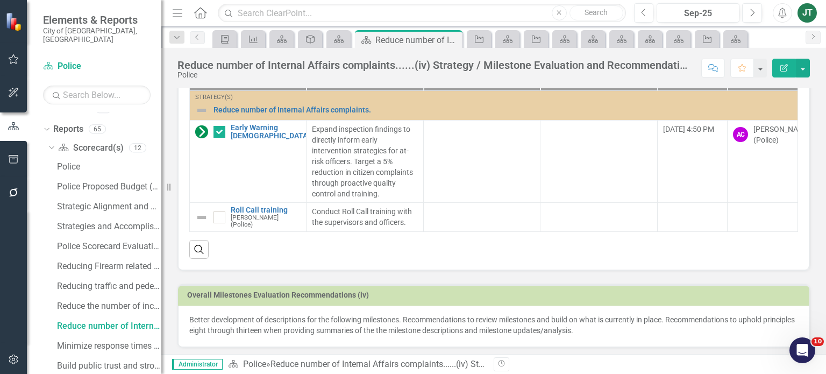
scroll to position [132, 0]
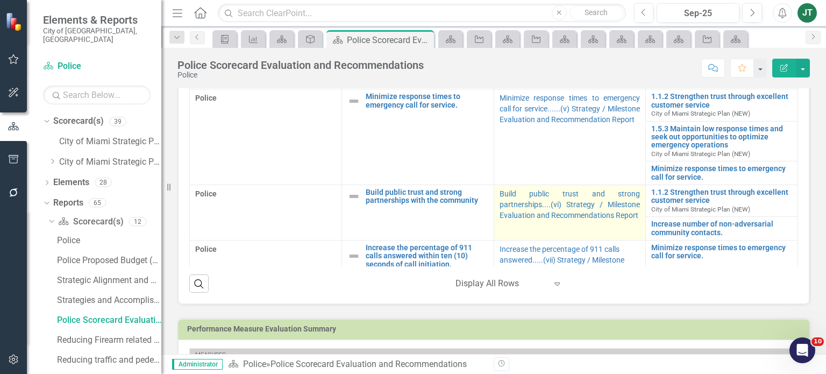
scroll to position [270, 0]
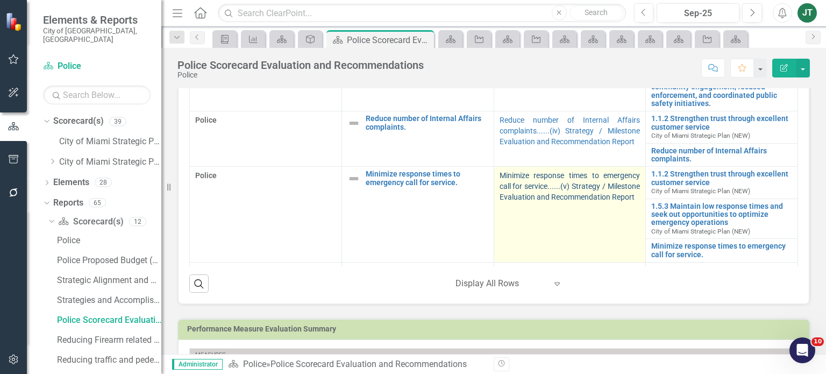
click at [531, 201] on link "Minimize response times to emergency call for service......(v) Strategy / Miles…" at bounding box center [569, 186] width 141 height 30
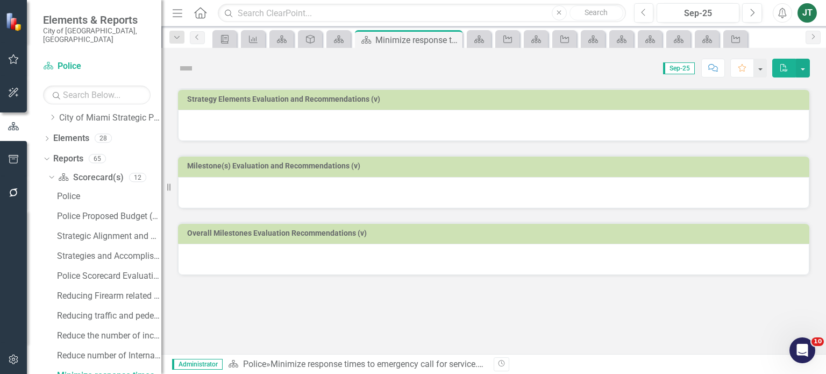
scroll to position [45, 0]
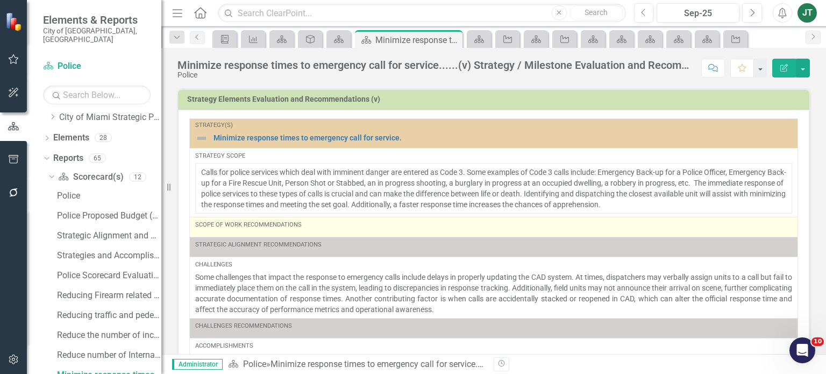
click at [343, 227] on div "Scope of Work Recommendations" at bounding box center [493, 224] width 597 height 9
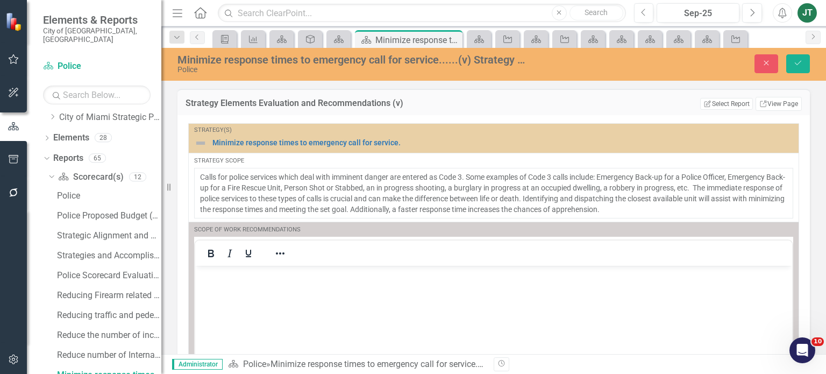
scroll to position [0, 0]
click at [279, 271] on p "Rich Text Area. Press ALT-0 for help." at bounding box center [493, 274] width 591 height 13
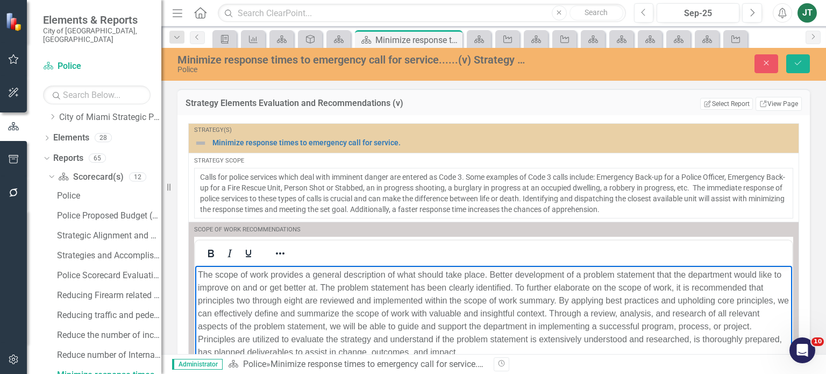
click at [549, 304] on p "The scope of work provides a general description of what should take place. Bet…" at bounding box center [493, 313] width 591 height 90
drag, startPoint x: 520, startPoint y: 284, endPoint x: 485, endPoint y: 287, distance: 34.5
click at [483, 287] on p "The scope of work provides a general description of what should take place. Bet…" at bounding box center [493, 313] width 591 height 90
click at [532, 285] on p "The scope of work provides a general description of what should take place. Bet…" at bounding box center [493, 313] width 591 height 90
drag, startPoint x: 524, startPoint y: 284, endPoint x: 332, endPoint y: 284, distance: 191.9
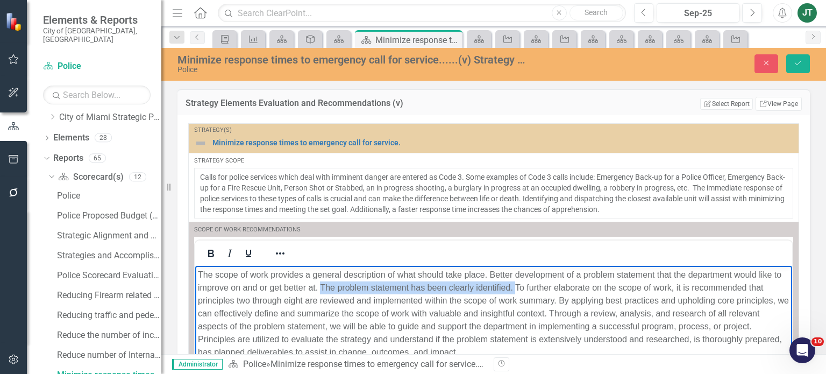
click at [332, 284] on p "The scope of work provides a general description of what should take place. Bet…" at bounding box center [493, 313] width 591 height 90
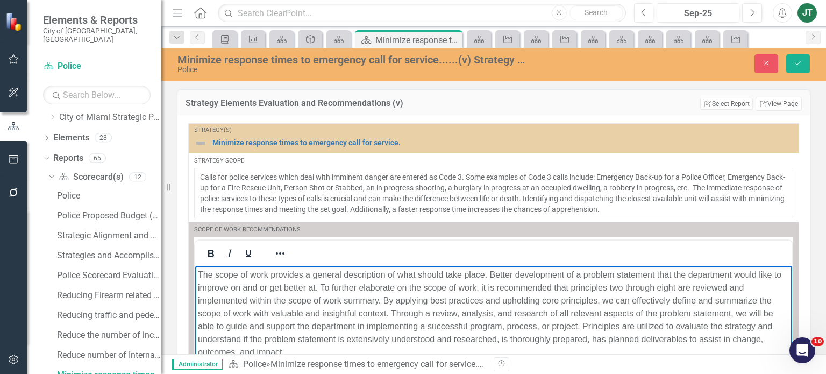
click at [481, 342] on p "The scope of work provides a general description of what should take place. Bet…" at bounding box center [493, 313] width 591 height 90
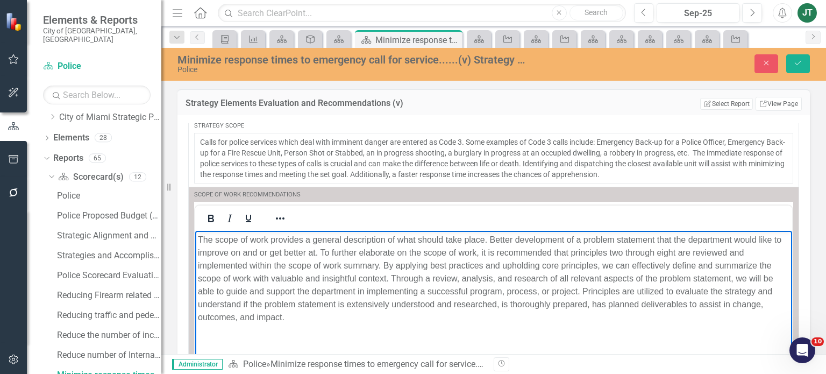
scroll to position [54, 0]
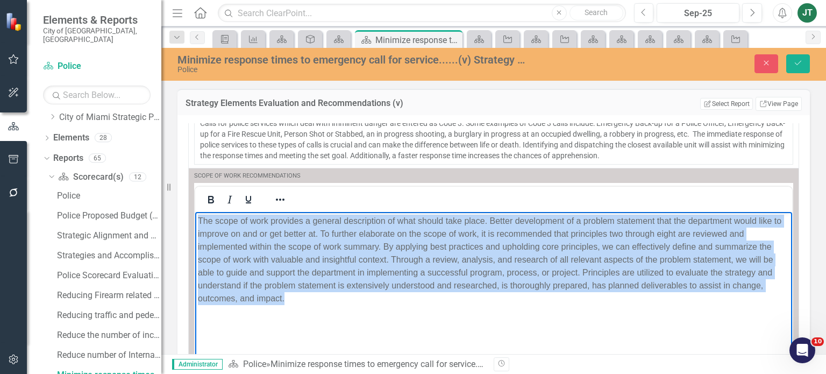
drag, startPoint x: 284, startPoint y: 304, endPoint x: 166, endPoint y: 202, distance: 156.6
click at [195, 211] on html "The scope of work provides a general description of what should take place. Bet…" at bounding box center [493, 291] width 597 height 161
click at [279, 201] on icon "Reveal or hide additional toolbar items" at bounding box center [280, 199] width 13 height 13
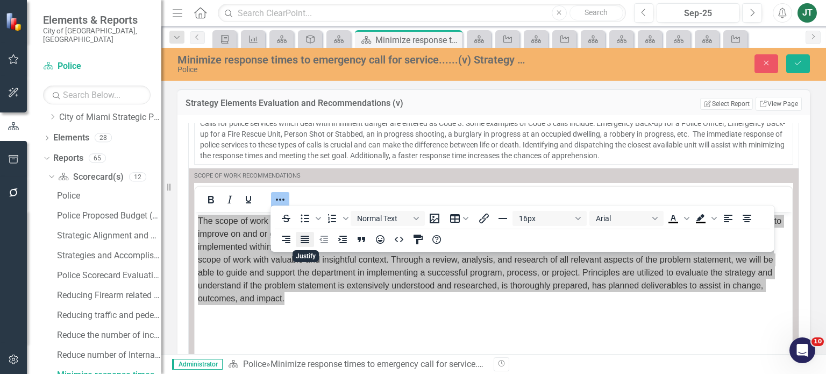
click at [305, 240] on icon "Justify" at bounding box center [304, 239] width 9 height 8
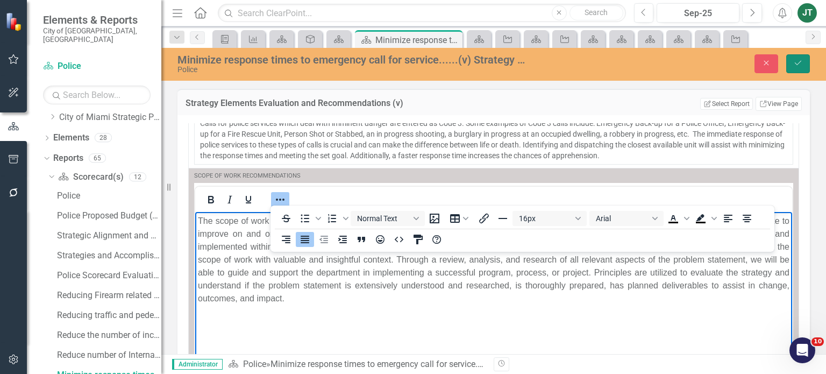
click at [804, 65] on button "Save" at bounding box center [798, 63] width 24 height 19
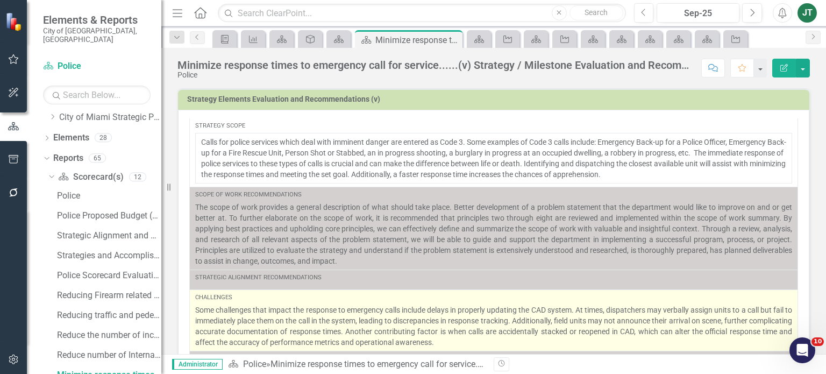
scroll to position [81, 0]
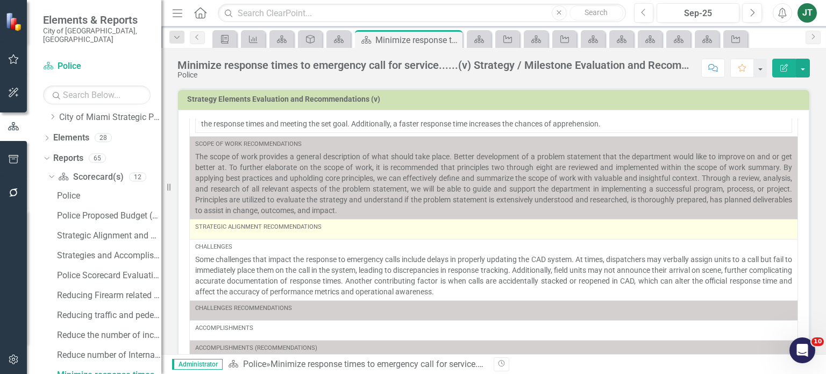
click at [314, 226] on div "Strategic Alignment Recommendations" at bounding box center [493, 227] width 597 height 9
click at [313, 234] on div "Strategic Alignment Recommendations" at bounding box center [493, 229] width 597 height 13
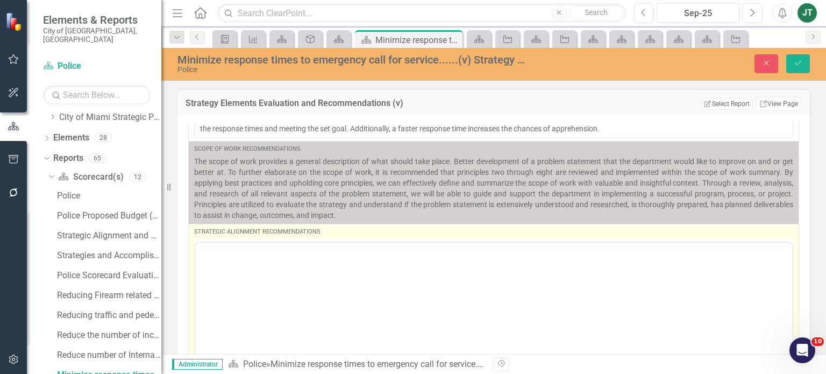
scroll to position [0, 0]
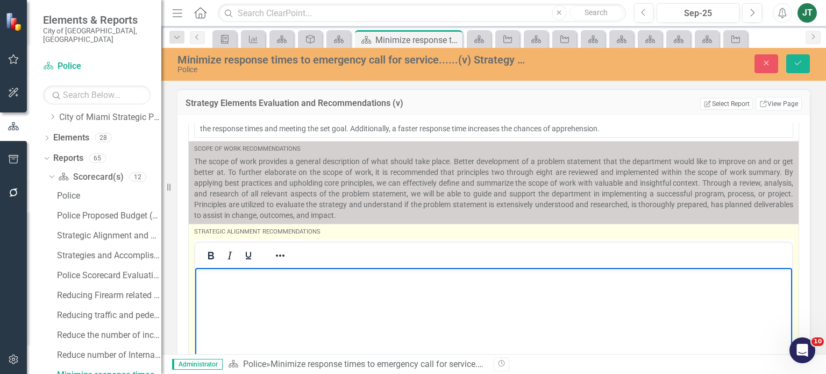
click at [244, 271] on p "Rich Text Area. Press ALT-0 for help." at bounding box center [493, 276] width 591 height 13
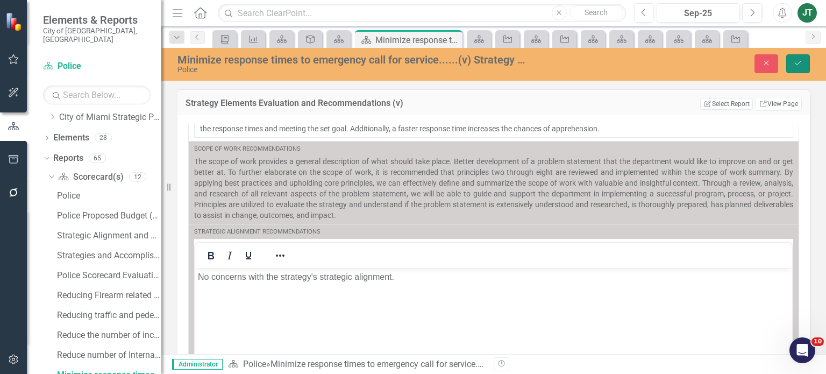
click at [793, 60] on icon "Save" at bounding box center [798, 63] width 10 height 8
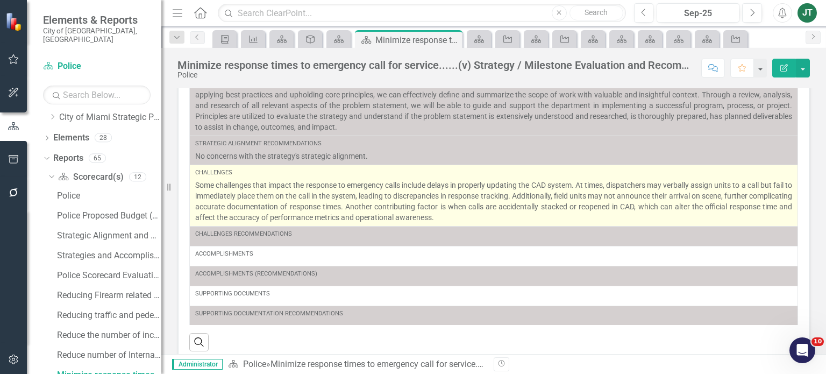
scroll to position [108, 0]
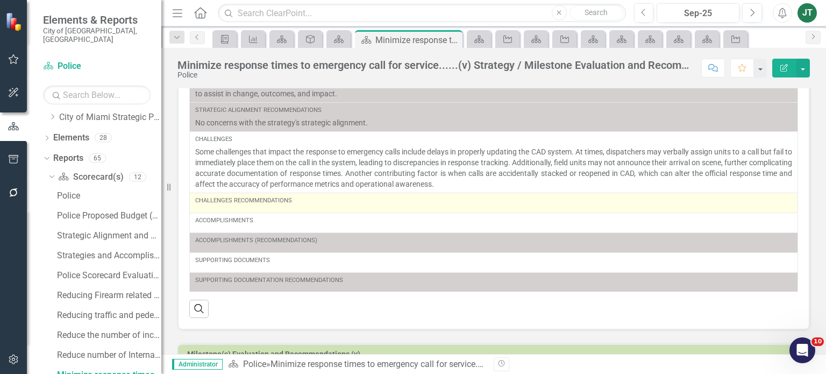
click at [297, 199] on div "Challenges Recommendations" at bounding box center [493, 200] width 597 height 9
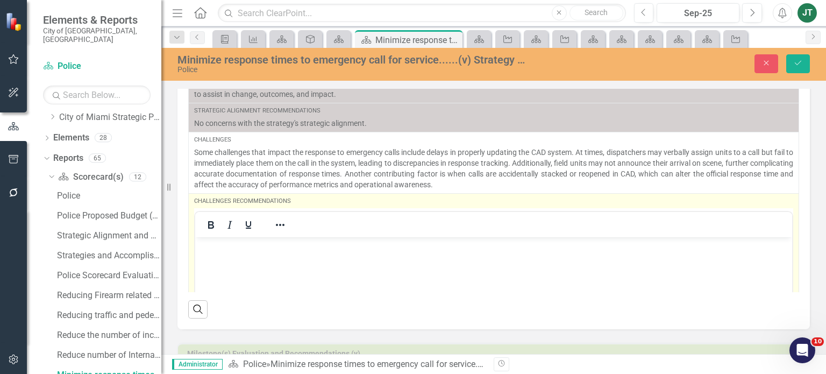
scroll to position [0, 0]
click at [220, 240] on p "Rich Text Area. Press ALT-0 for help." at bounding box center [493, 245] width 591 height 13
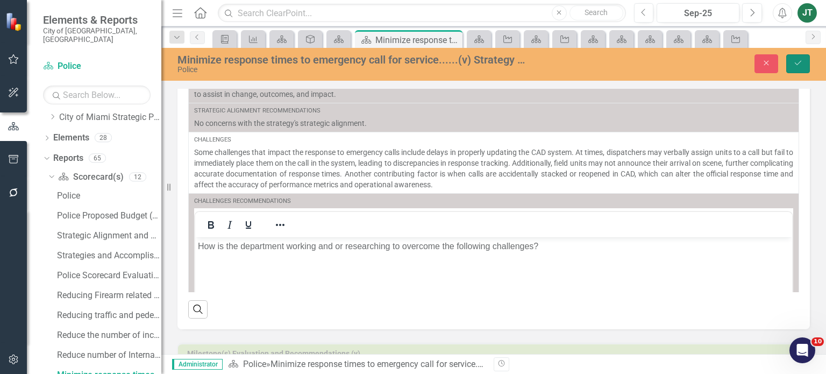
click at [805, 68] on button "Save" at bounding box center [798, 63] width 24 height 19
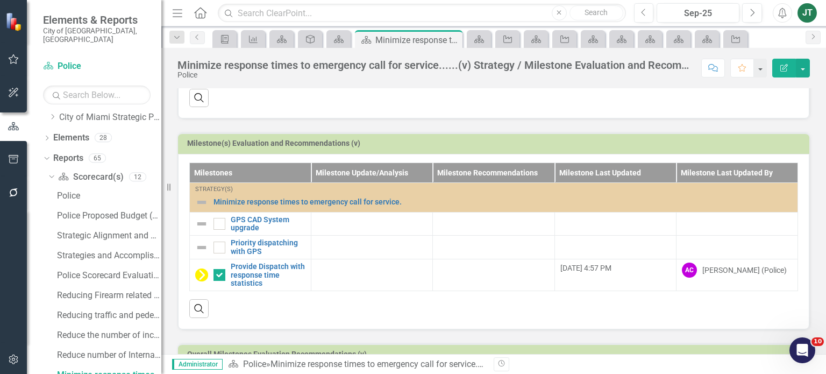
scroll to position [261, 0]
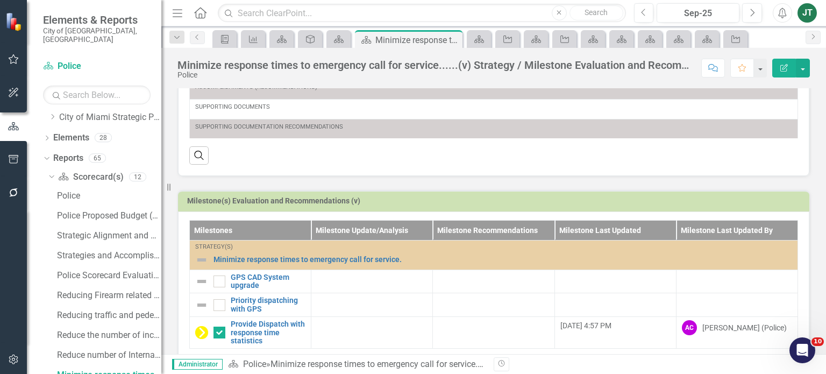
click at [743, 205] on td "Milestone(s) Evaluation and Recommendations (v)" at bounding box center [495, 202] width 617 height 16
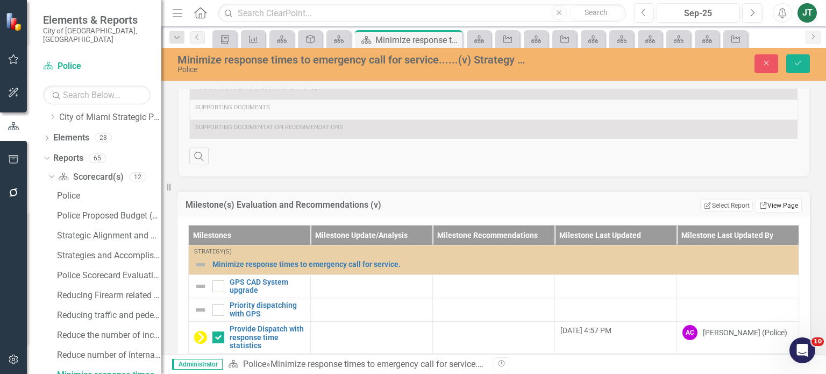
click at [780, 203] on link "Link View Page" at bounding box center [778, 205] width 46 height 14
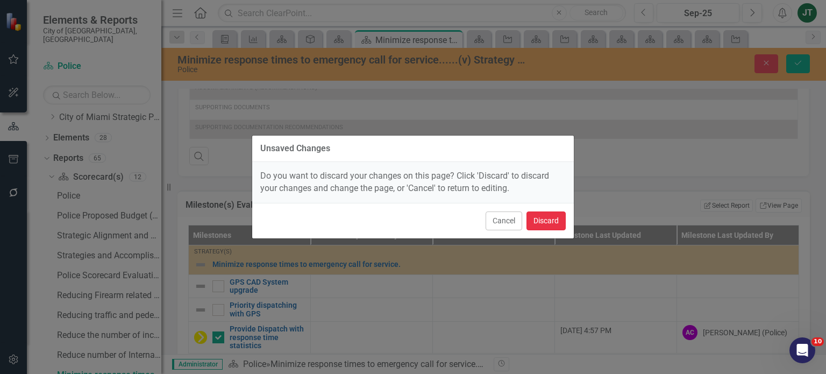
click at [535, 223] on button "Discard" at bounding box center [545, 220] width 39 height 19
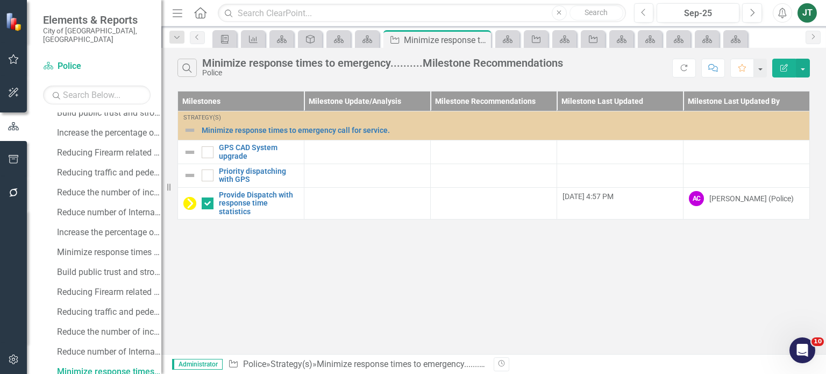
scroll to position [642, 0]
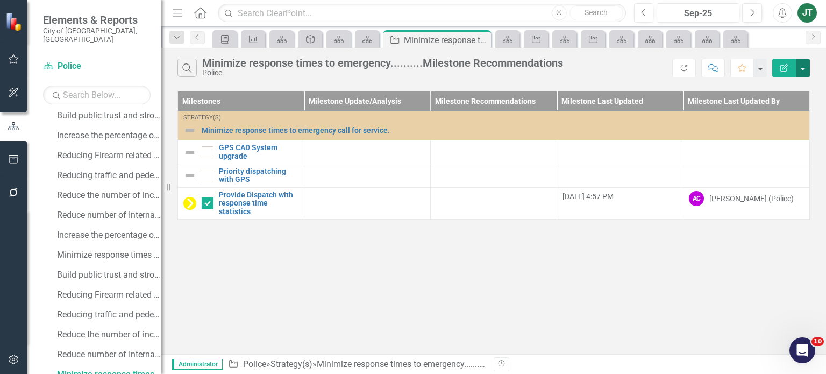
click at [804, 71] on button "button" at bounding box center [803, 68] width 14 height 19
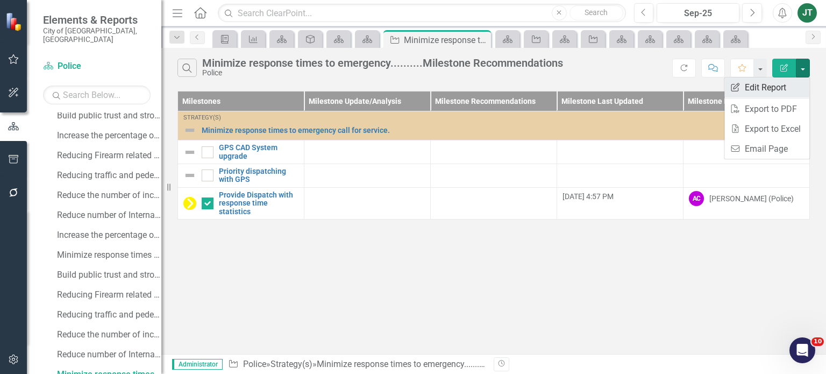
click at [756, 90] on link "Edit Report Edit Report" at bounding box center [766, 87] width 85 height 20
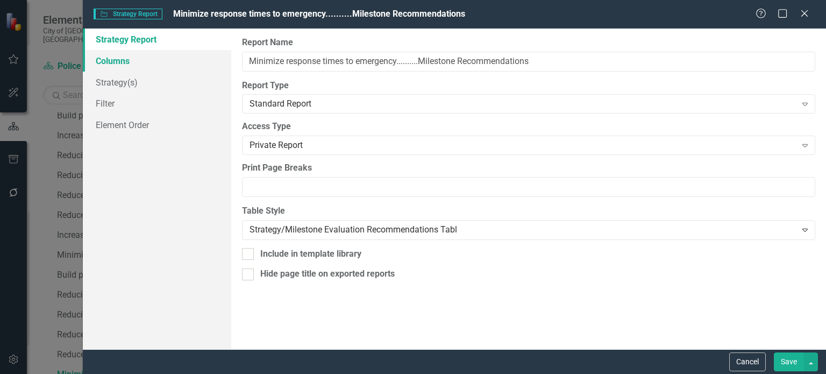
click at [119, 63] on link "Columns" at bounding box center [157, 61] width 148 height 22
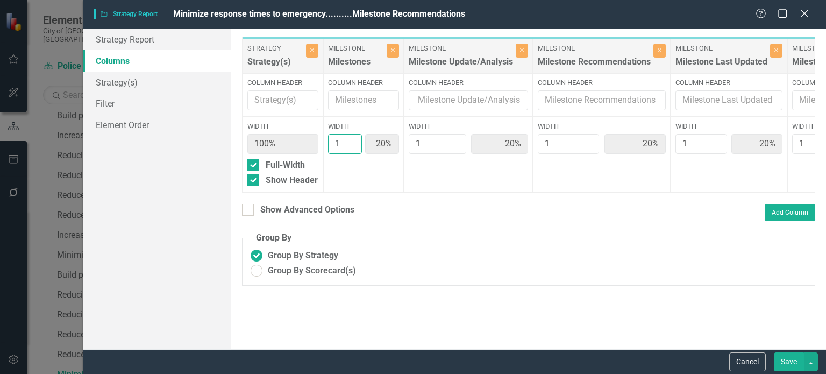
type input "2"
type input "33%"
type input "17%"
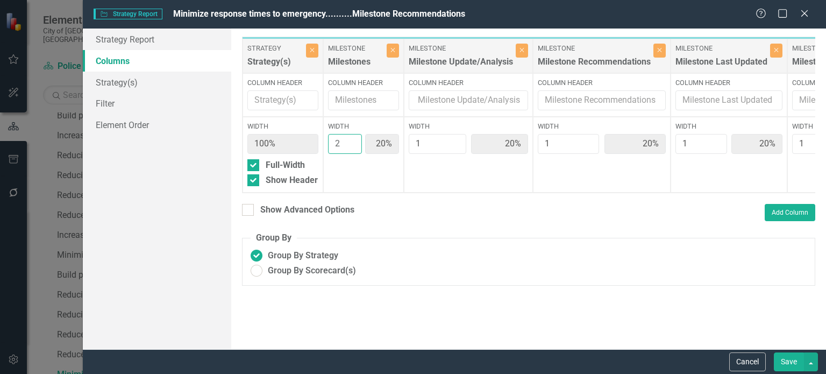
type input "17%"
type input "2"
click at [352, 138] on input "2" at bounding box center [345, 144] width 34 height 20
type input "2"
type input "29%"
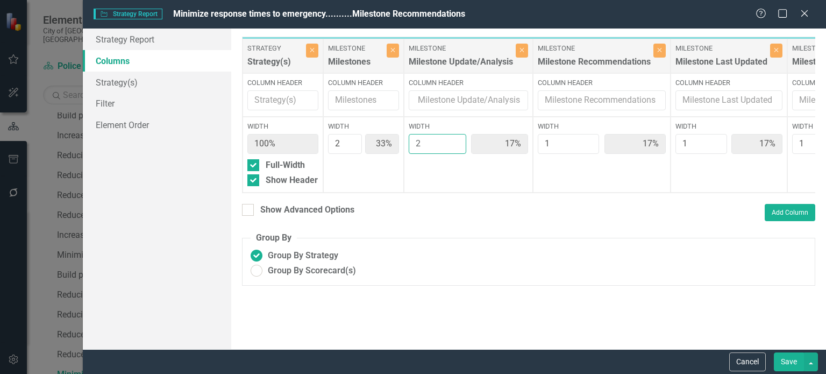
type input "29%"
type input "14%"
type input "2"
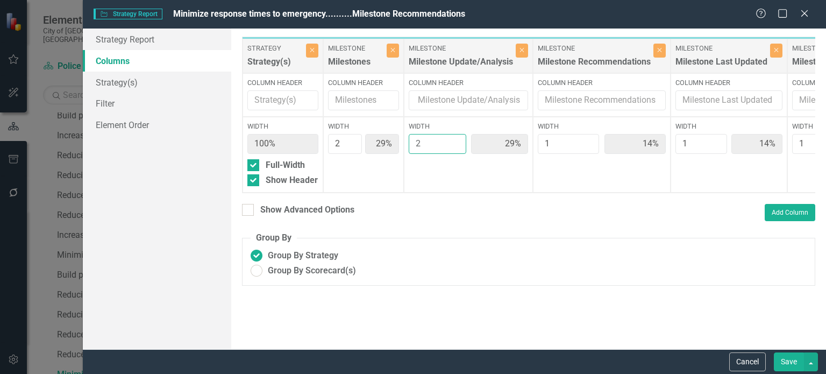
click at [454, 139] on input "2" at bounding box center [438, 144] width 58 height 20
type input "2"
type input "25%"
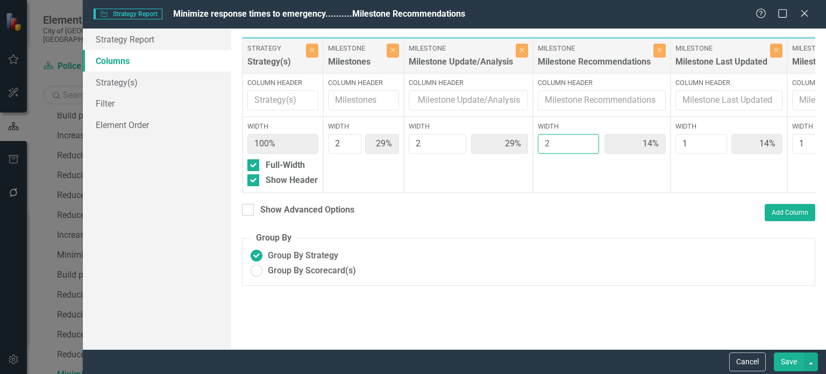
type input "13%"
type input "2"
click at [586, 140] on input "2" at bounding box center [568, 144] width 61 height 20
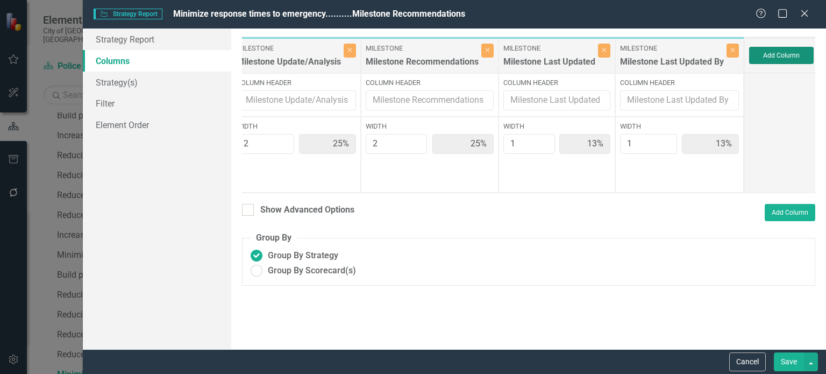
click at [766, 56] on button "Add Column" at bounding box center [781, 55] width 65 height 17
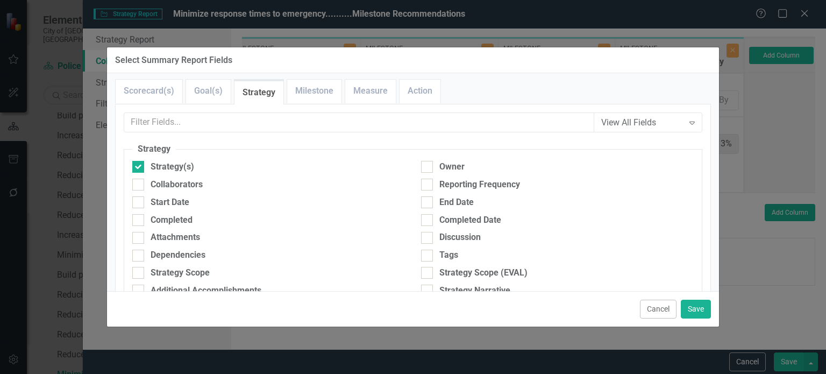
scroll to position [0, 0]
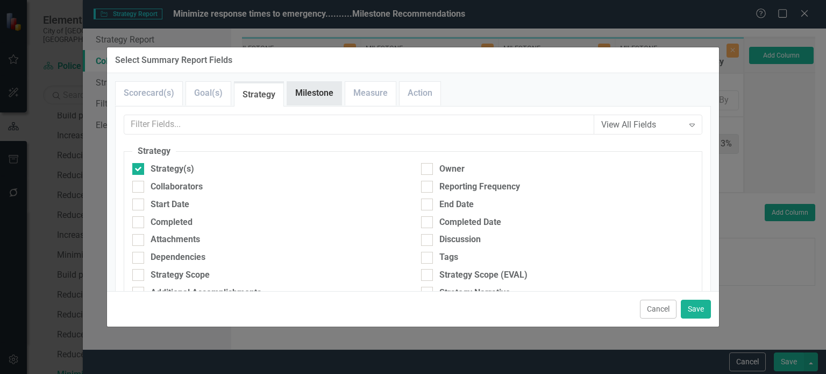
click at [304, 99] on link "Milestone" at bounding box center [314, 93] width 54 height 23
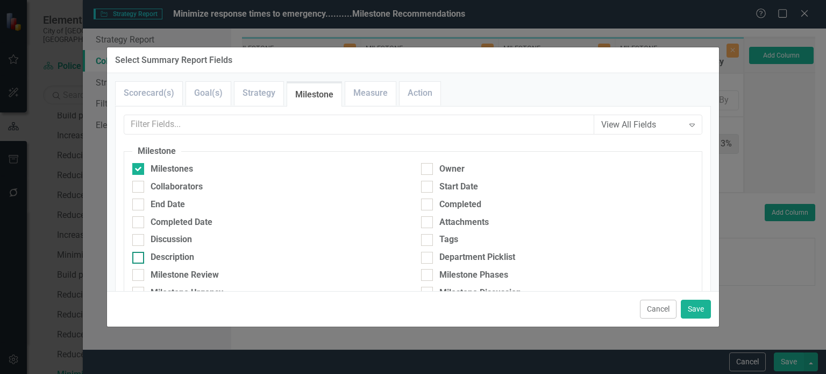
click at [180, 257] on div "Description" at bounding box center [173, 257] width 44 height 12
click at [139, 257] on input "Description" at bounding box center [135, 255] width 7 height 7
checkbox input "true"
click at [693, 305] on button "Save" at bounding box center [696, 308] width 30 height 19
type input "22%"
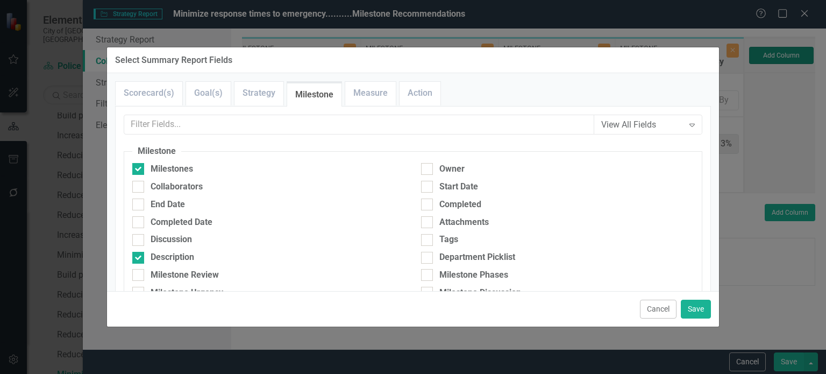
type input "22%"
type input "11%"
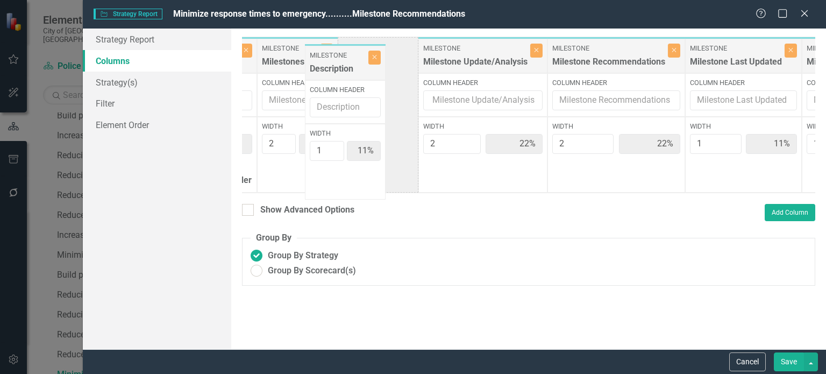
scroll to position [0, 66]
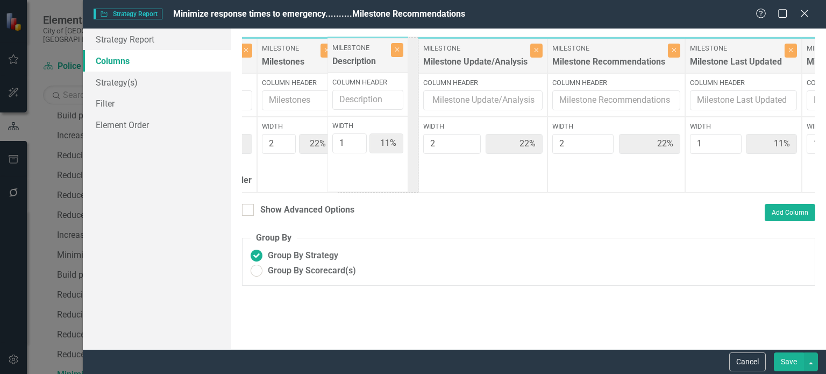
drag, startPoint x: 710, startPoint y: 69, endPoint x: 377, endPoint y: 69, distance: 332.2
click at [377, 69] on div "Strategy Strategy(s) Close Column Header Width 100% Full-Width Show Header Mile…" at bounding box center [553, 115] width 755 height 156
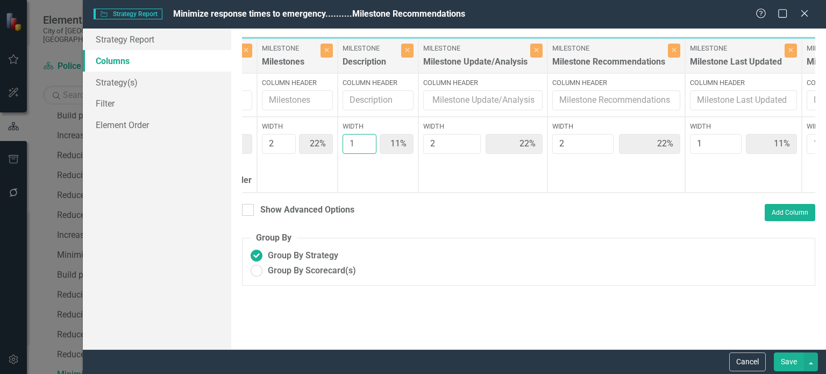
type input "2"
type input "20%"
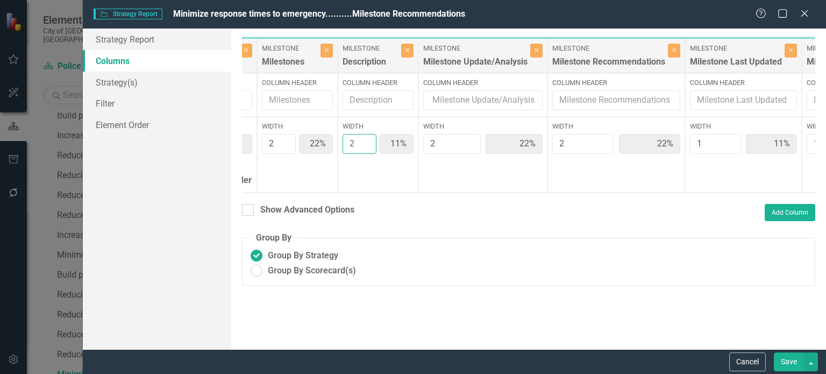
type input "10%"
type input "2"
click at [365, 139] on input "2" at bounding box center [359, 144] width 34 height 20
click at [786, 361] on button "Save" at bounding box center [789, 361] width 30 height 19
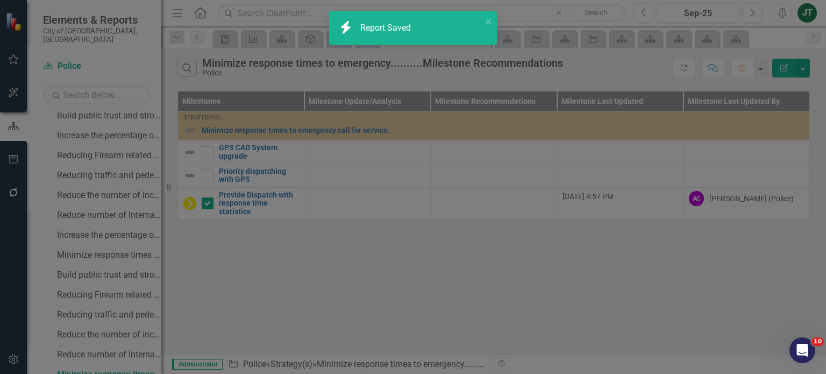
radio input "true"
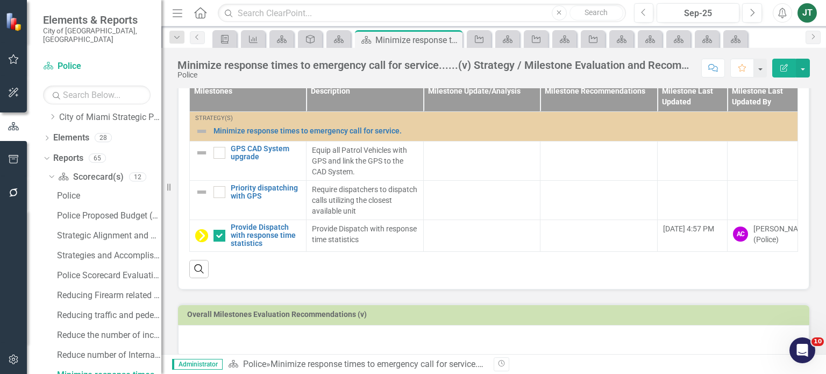
scroll to position [410, 0]
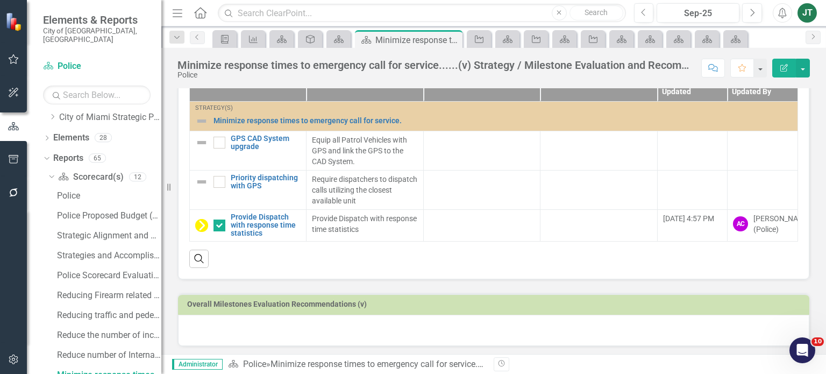
click at [261, 320] on div at bounding box center [493, 329] width 631 height 31
click at [261, 325] on div at bounding box center [493, 329] width 631 height 31
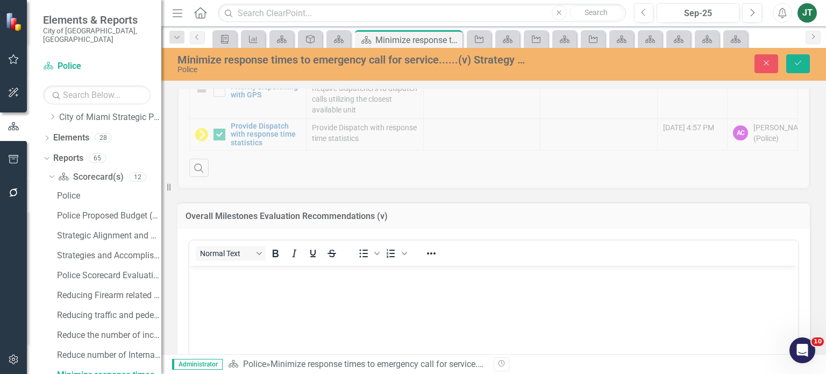
scroll to position [518, 0]
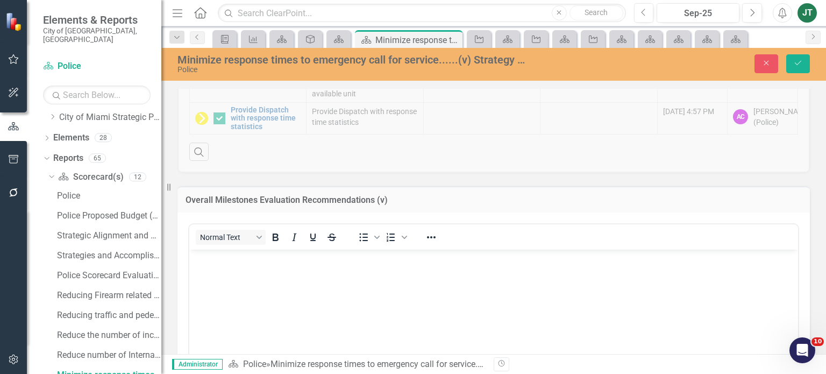
click at [257, 297] on body "Rich Text Area. Press ALT-0 for help." at bounding box center [493, 329] width 608 height 161
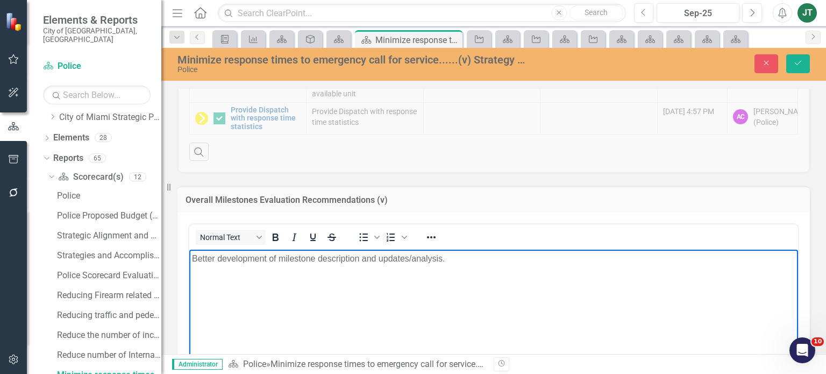
drag, startPoint x: 373, startPoint y: 288, endPoint x: 396, endPoint y: 282, distance: 24.0
click at [375, 289] on body "Better development of milestone description and updates/analysis." at bounding box center [493, 329] width 608 height 161
drag, startPoint x: 496, startPoint y: 250, endPoint x: 491, endPoint y: 257, distance: 8.9
click at [496, 250] on body "Better development of milestone description and updates/analysis." at bounding box center [493, 329] width 608 height 161
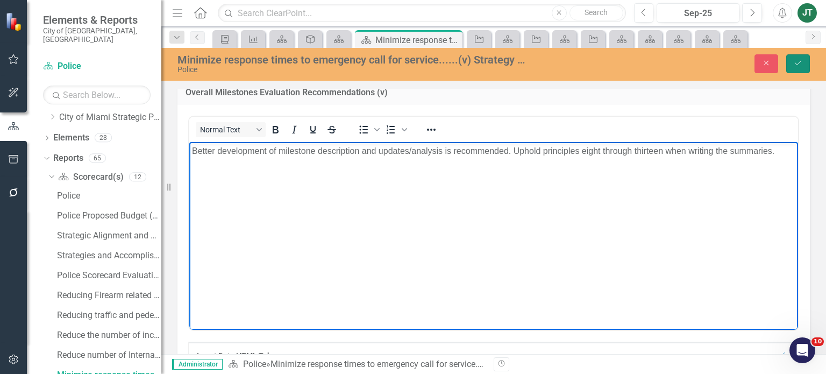
click at [794, 61] on icon "Save" at bounding box center [798, 63] width 10 height 8
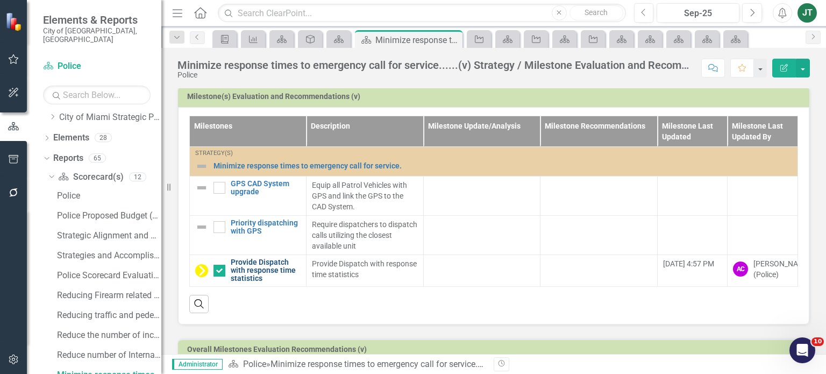
scroll to position [410, 0]
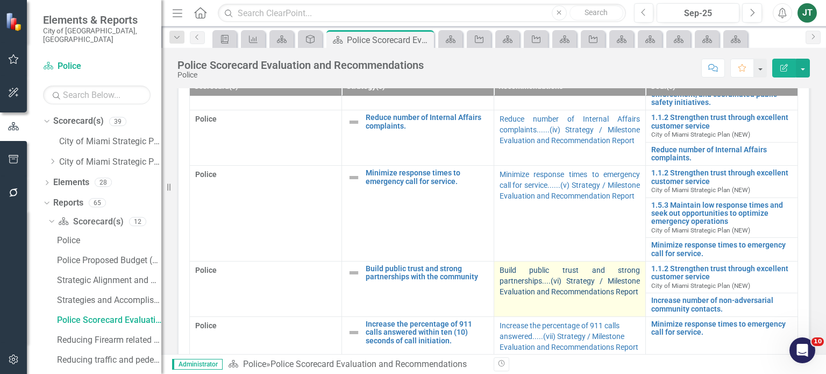
scroll to position [447, 0]
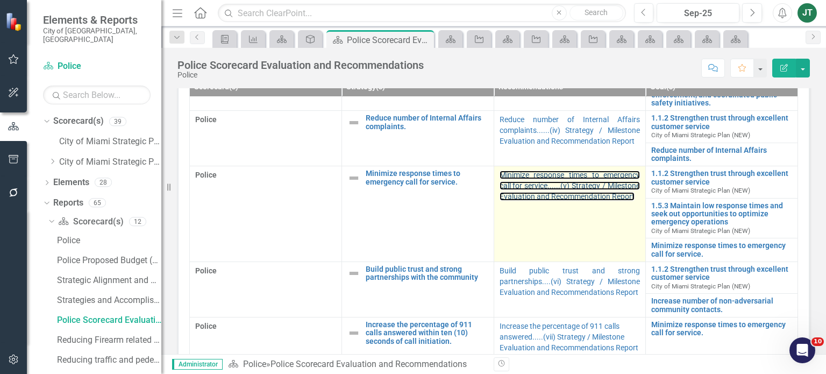
click at [530, 188] on p "Minimize response times to emergency call for service......(v) Strategy / Miles…" at bounding box center [569, 185] width 141 height 32
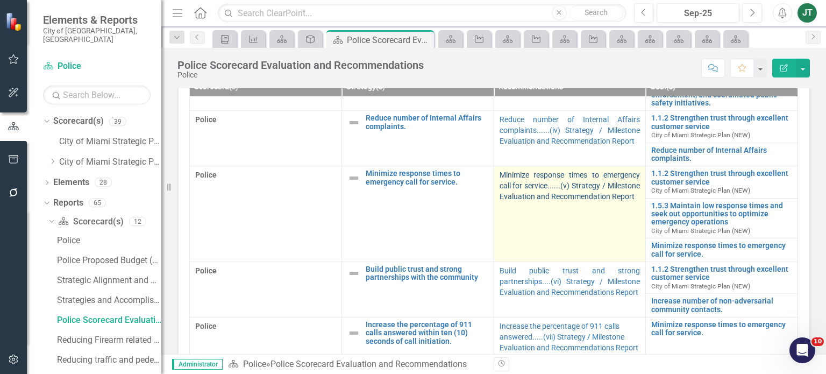
click at [531, 196] on link "Minimize response times to emergency call for service......(v) Strategy / Miles…" at bounding box center [569, 185] width 141 height 30
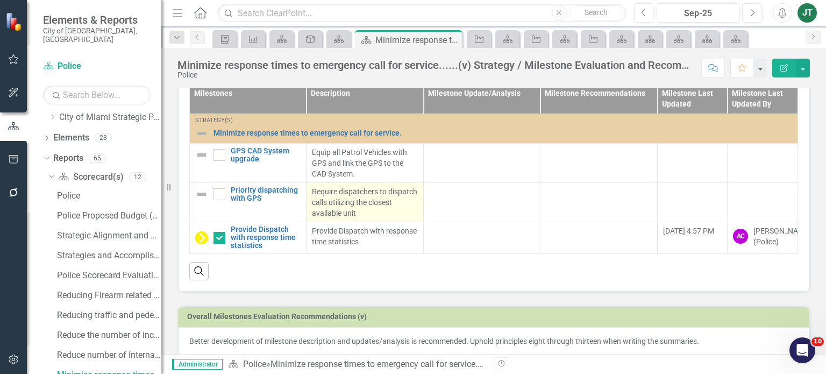
scroll to position [410, 0]
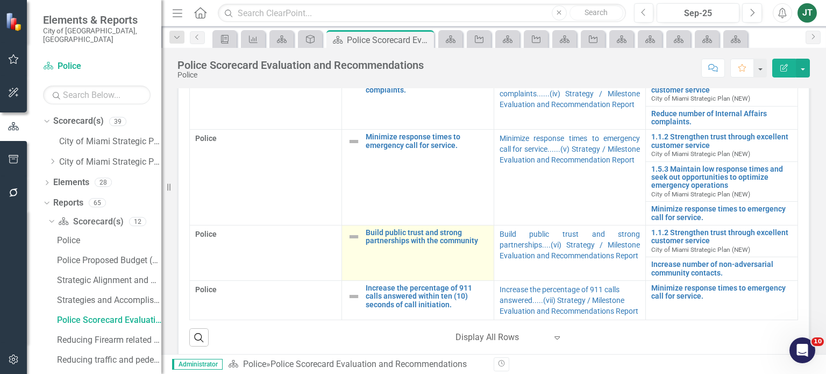
scroll to position [378, 0]
click at [433, 228] on link "Build public trust and strong partnerships with the community" at bounding box center [427, 236] width 123 height 17
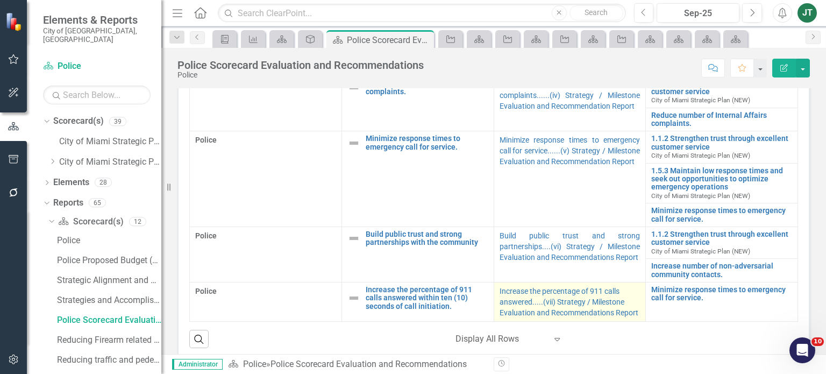
scroll to position [484, 0]
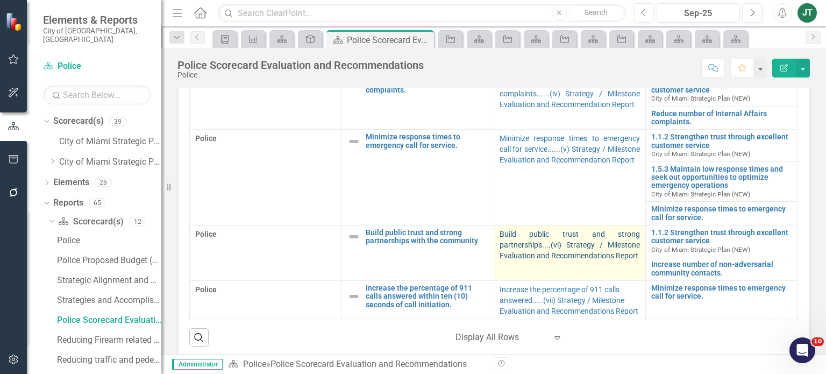
click at [511, 236] on link "Build public trust and strong partnerships....(vi) Strategy / Milestone Evaluat…" at bounding box center [569, 245] width 141 height 30
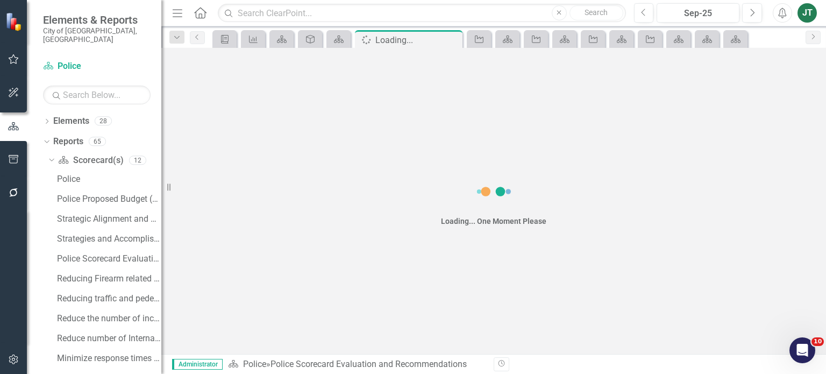
scroll to position [65, 0]
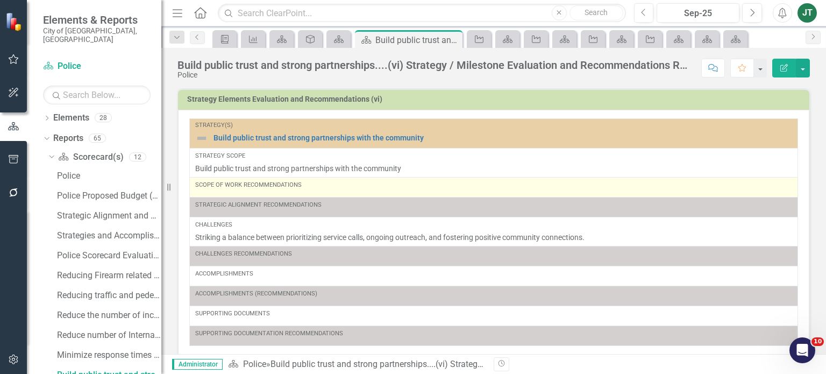
click at [303, 191] on div "Scope of Work Recommendations" at bounding box center [493, 187] width 597 height 13
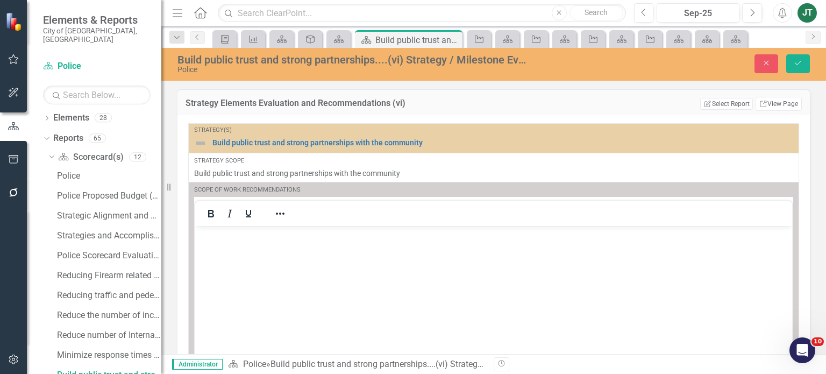
scroll to position [0, 0]
click at [225, 238] on p "Rich Text Area. Press ALT-0 for help." at bounding box center [493, 234] width 591 height 13
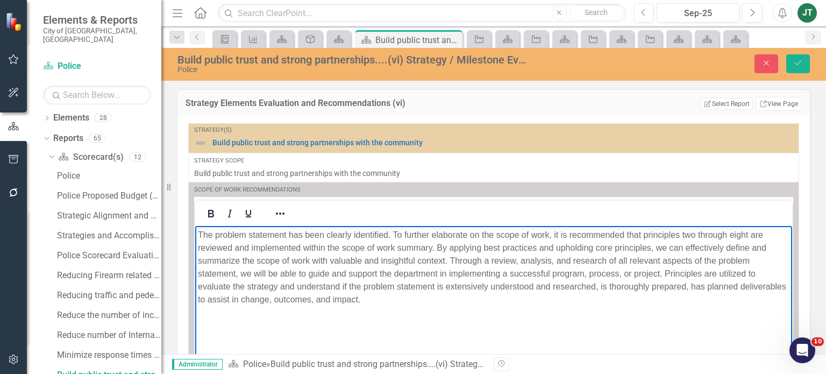
click at [311, 244] on p "The problem statement has been clearly identified. To further elaborate on the …" at bounding box center [493, 266] width 591 height 77
drag, startPoint x: 392, startPoint y: 237, endPoint x: 129, endPoint y: 228, distance: 263.5
click at [195, 228] on html "The problem statement has been clearly identified. To further elaborate on the …" at bounding box center [493, 305] width 597 height 161
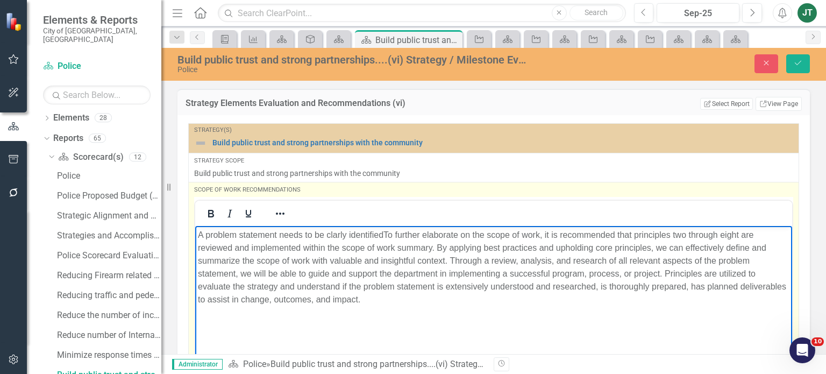
click at [341, 233] on p "A problem statement needs to be clarly identifiedTo further elaborate on the sc…" at bounding box center [493, 266] width 591 height 77
click at [386, 234] on p "A problem statement needs to be clearly identifiedTo further elaborate on the s…" at bounding box center [493, 266] width 591 height 77
click at [391, 232] on p "A problem statement needs to be clearly identifiedTo further elaborate on the s…" at bounding box center [493, 266] width 591 height 77
drag, startPoint x: 505, startPoint y: 331, endPoint x: 159, endPoint y: 198, distance: 370.9
click at [195, 225] on html "A problem statement needs to be clearly identified. To further elaborate on the…" at bounding box center [493, 305] width 597 height 161
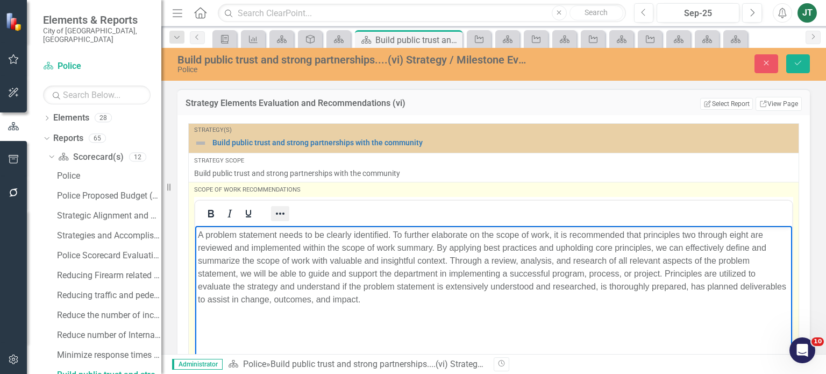
click at [284, 208] on icon "Reveal or hide additional toolbar items" at bounding box center [280, 213] width 13 height 13
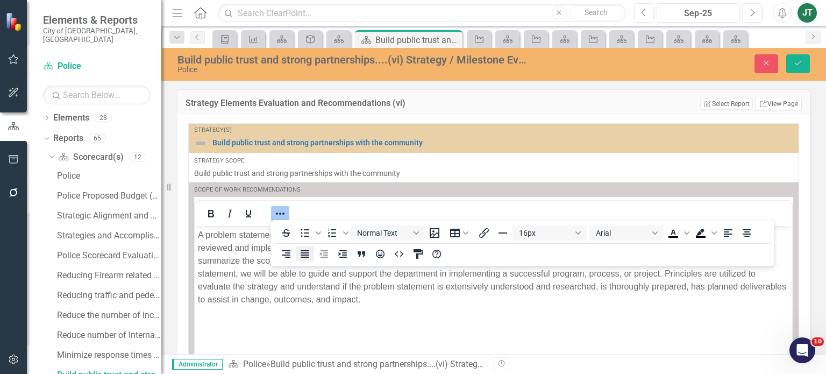
click at [305, 251] on icon "Justify" at bounding box center [304, 253] width 13 height 13
click at [800, 61] on icon "submit" at bounding box center [797, 63] width 6 height 4
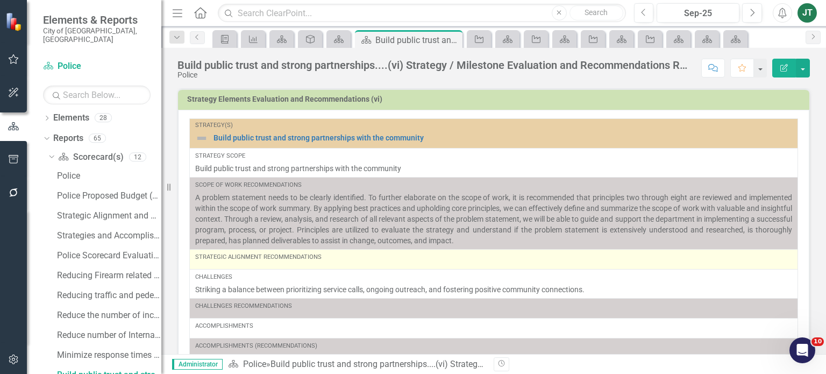
click at [276, 261] on div "Strategic Alignment Recommendations" at bounding box center [493, 259] width 597 height 13
click at [278, 261] on div "Strategic Alignment Recommendations" at bounding box center [493, 259] width 597 height 13
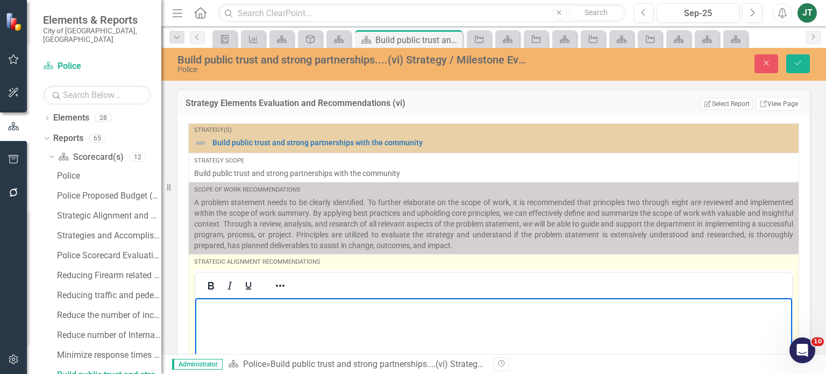
click at [263, 317] on body "Rich Text Area. Press ALT-0 for help." at bounding box center [493, 377] width 597 height 161
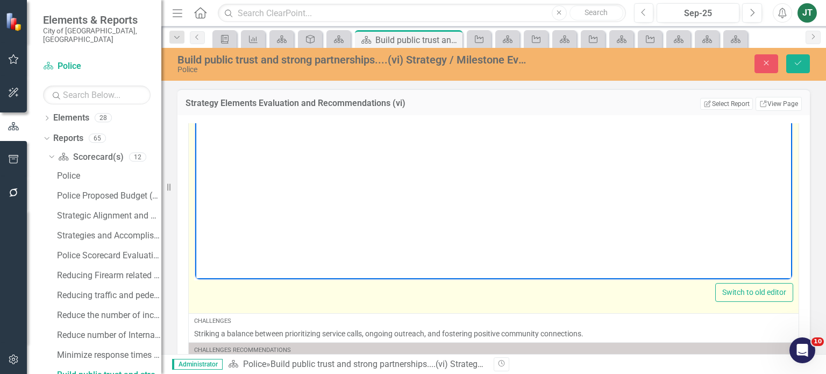
scroll to position [215, 0]
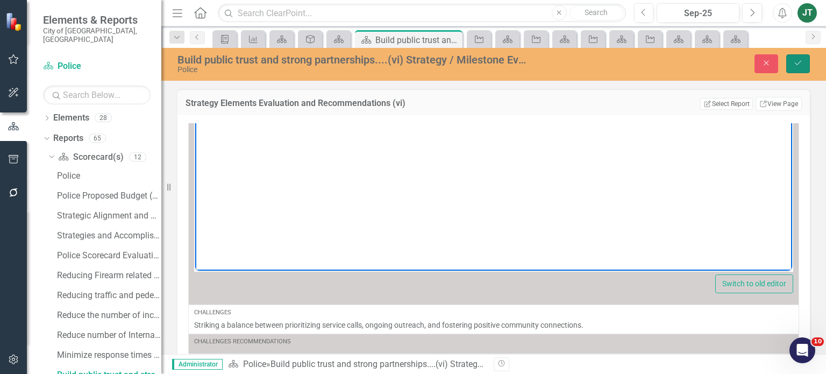
click at [800, 69] on button "Save" at bounding box center [798, 63] width 24 height 19
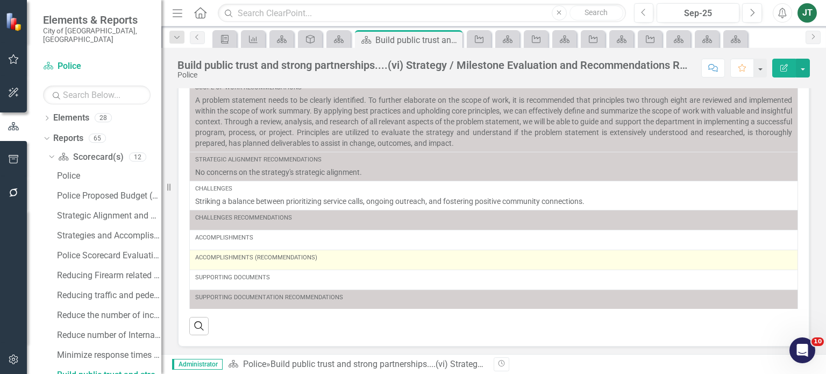
scroll to position [108, 0]
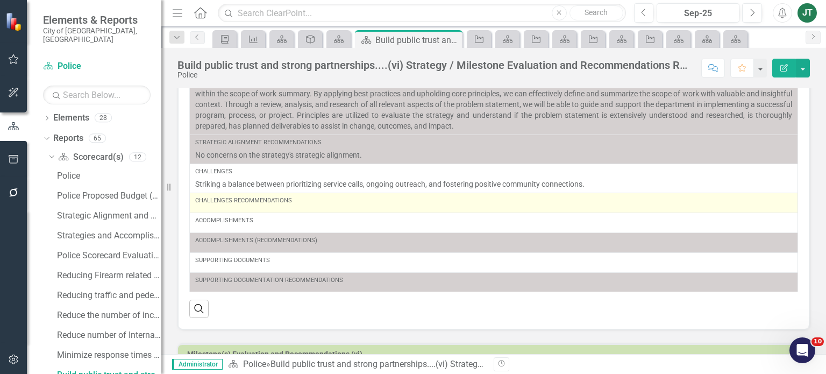
click at [303, 205] on div "Challenges Recommendations" at bounding box center [493, 202] width 597 height 13
click at [302, 205] on div "Challenges Recommendations" at bounding box center [493, 202] width 597 height 13
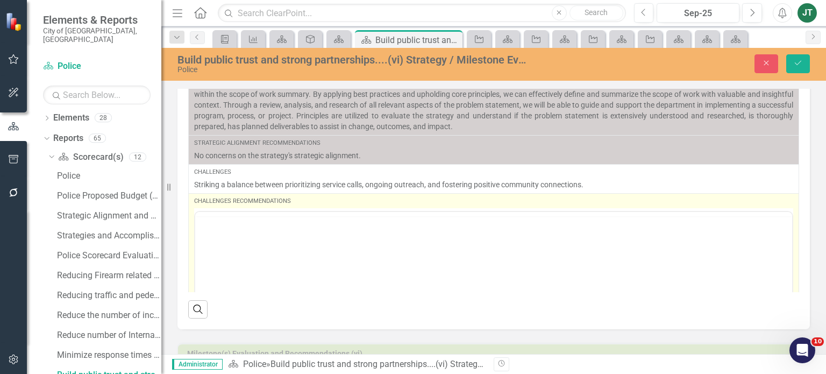
scroll to position [0, 0]
click at [262, 242] on p "Rich Text Area. Press ALT-0 for help." at bounding box center [493, 245] width 591 height 13
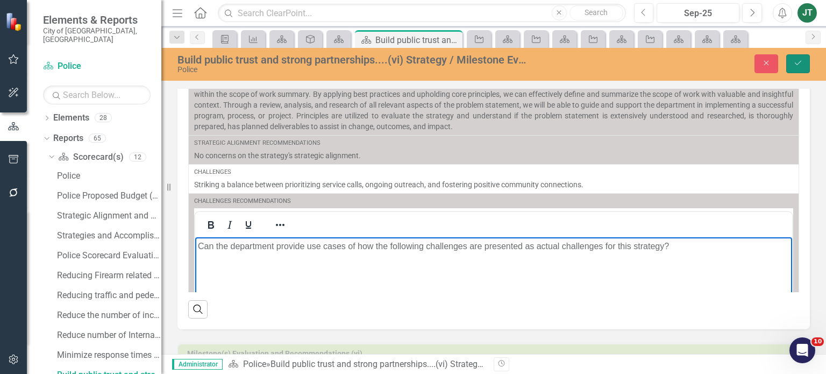
click at [801, 62] on icon "Save" at bounding box center [798, 63] width 10 height 8
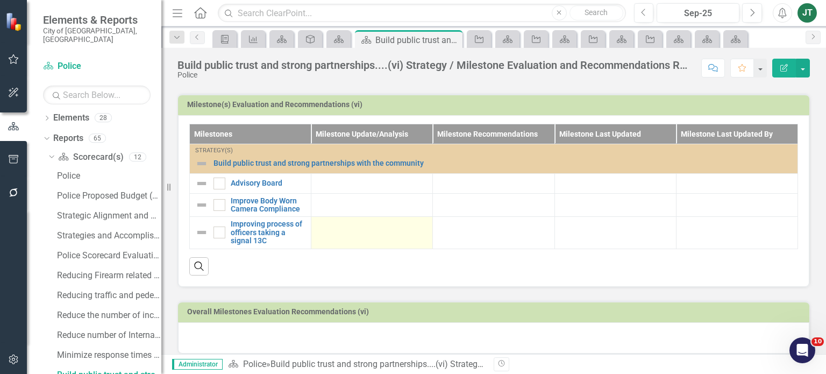
scroll to position [364, 0]
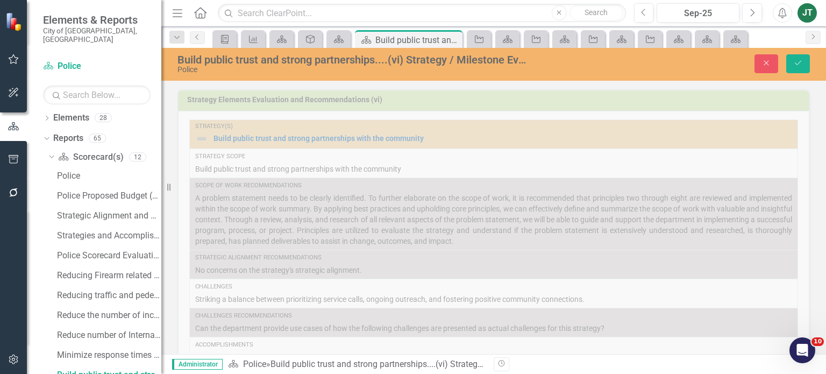
scroll to position [16, 0]
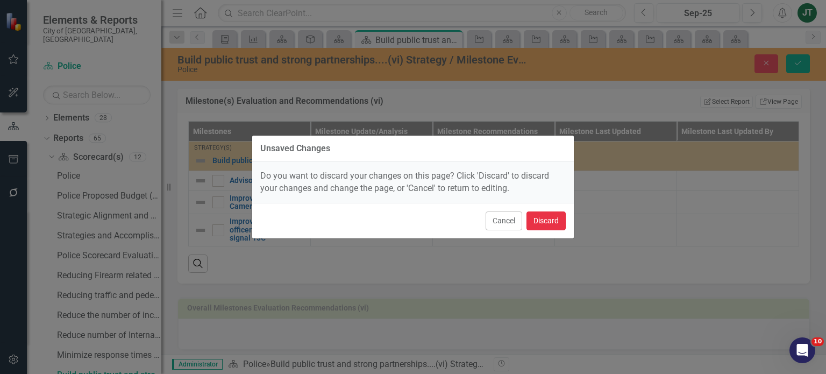
click at [555, 220] on button "Discard" at bounding box center [545, 220] width 39 height 19
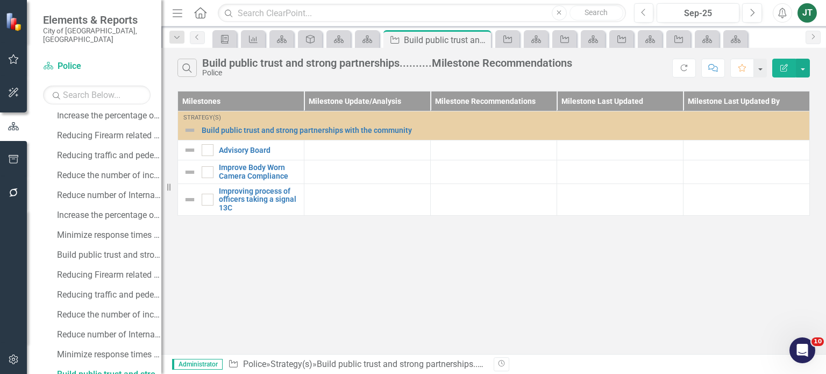
scroll to position [662, 0]
click at [802, 65] on button "button" at bounding box center [803, 68] width 14 height 19
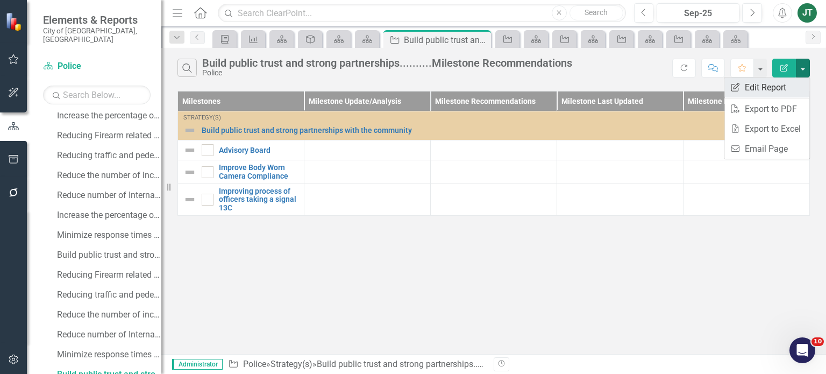
click at [768, 94] on link "Edit Report Edit Report" at bounding box center [766, 87] width 85 height 20
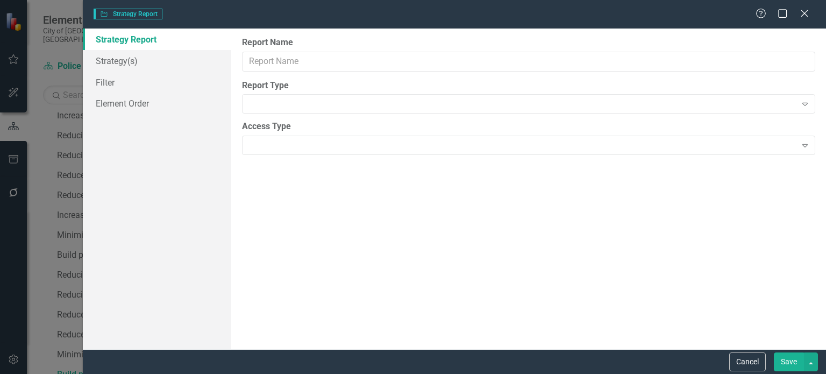
type input "Build public trust and strong partnerships..........Milestone Recommendations"
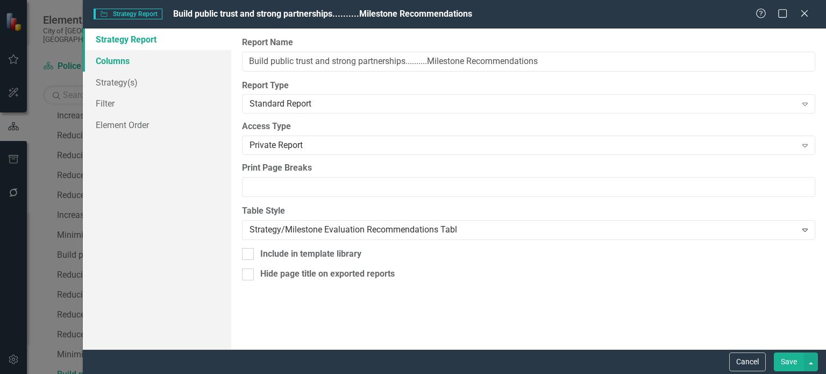
click at [120, 58] on link "Columns" at bounding box center [157, 61] width 148 height 22
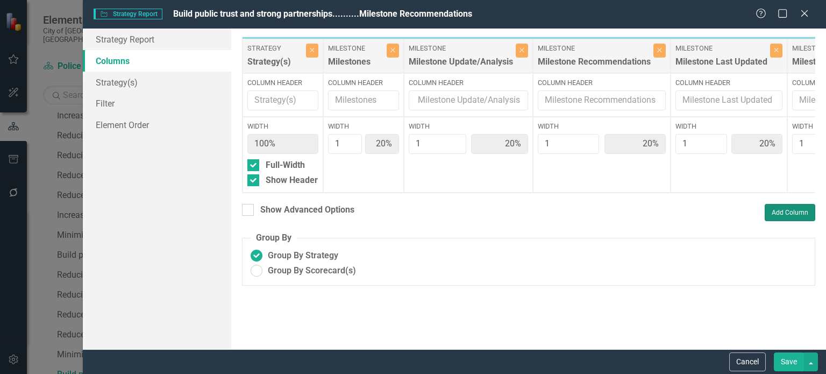
click at [790, 218] on button "Add Column" at bounding box center [789, 212] width 51 height 17
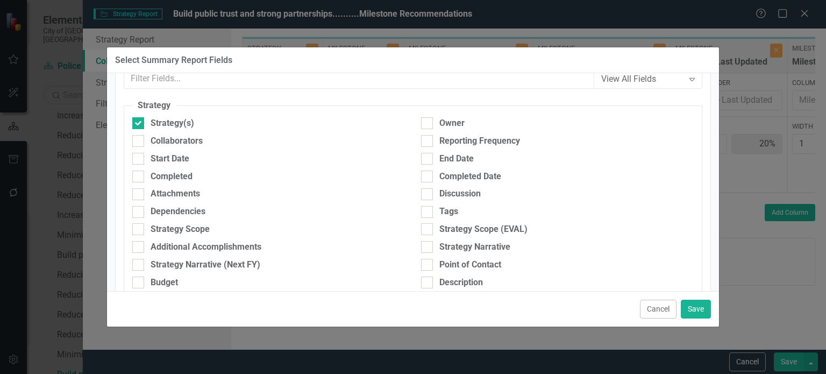
scroll to position [0, 0]
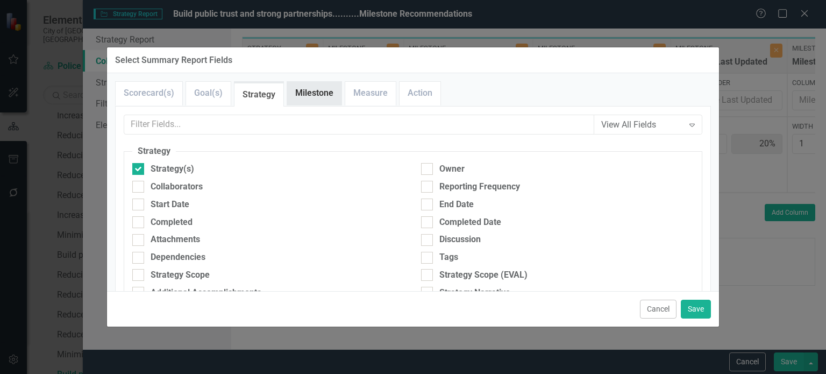
click at [318, 102] on link "Milestone" at bounding box center [314, 93] width 54 height 23
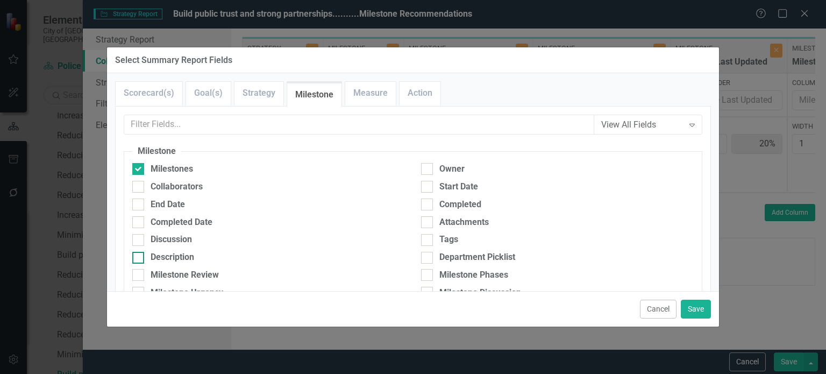
click at [187, 255] on div "Description" at bounding box center [173, 257] width 44 height 12
click at [139, 255] on input "Description" at bounding box center [135, 255] width 7 height 7
checkbox input "true"
click at [697, 305] on button "Save" at bounding box center [696, 308] width 30 height 19
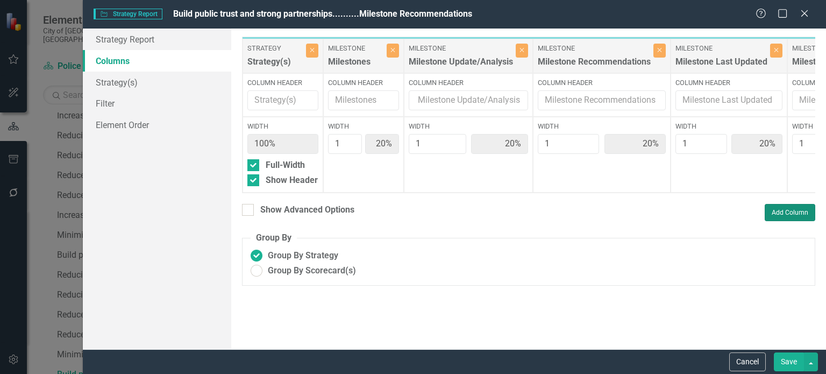
type input "17%"
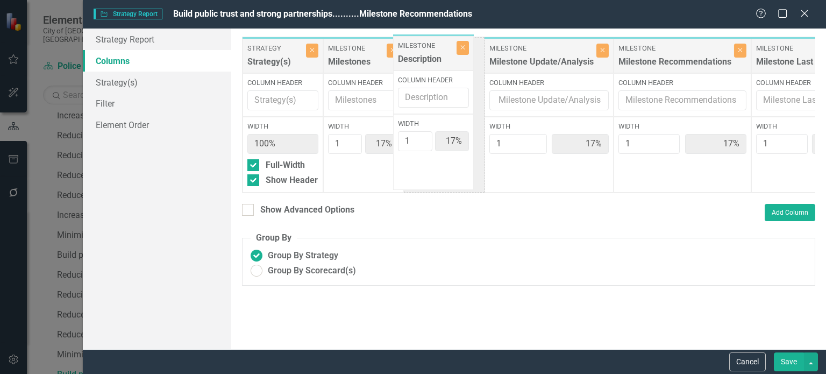
drag, startPoint x: 688, startPoint y: 60, endPoint x: 421, endPoint y: 58, distance: 266.6
click at [421, 58] on div "Strategy Strategy(s) Close Column Header Width 100% Full-Width Show Header Mile…" at bounding box center [619, 115] width 755 height 156
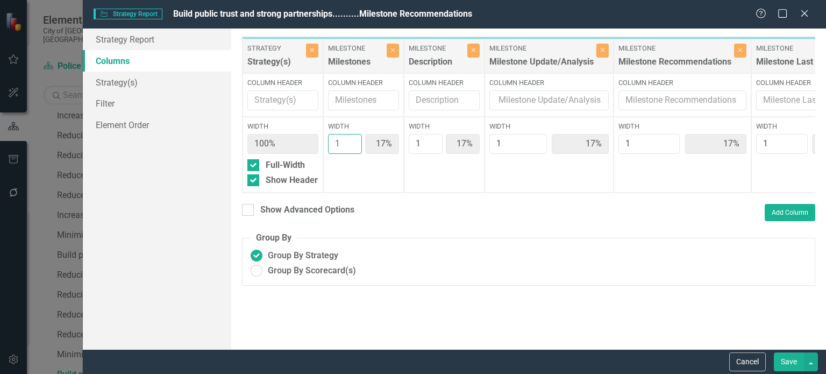
type input "2"
type input "29%"
type input "14%"
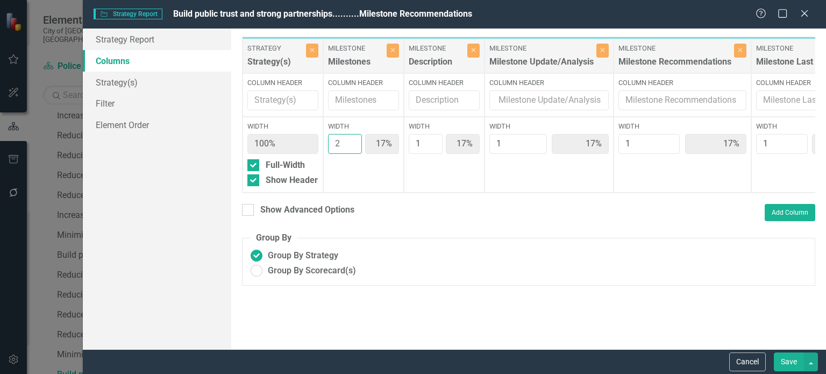
type input "14%"
type input "2"
click at [347, 140] on input "2" at bounding box center [345, 144] width 34 height 20
type input "2"
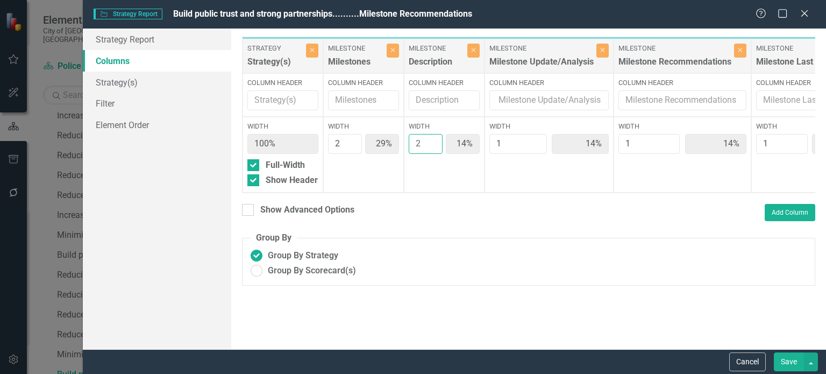
type input "25%"
type input "13%"
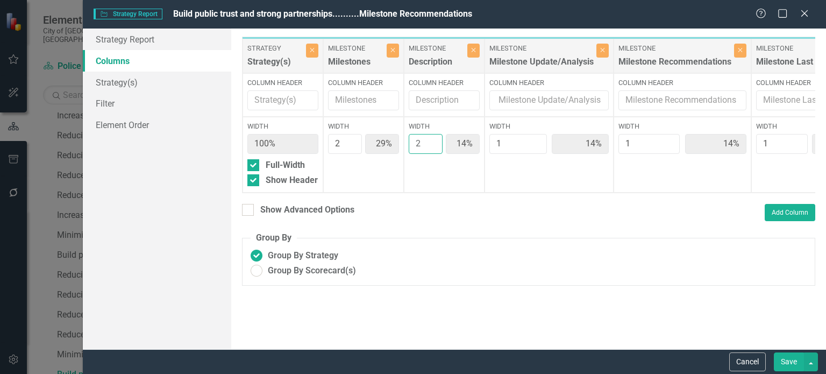
type input "13%"
type input "2"
click at [431, 141] on input "2" at bounding box center [426, 144] width 34 height 20
click at [539, 139] on input "1" at bounding box center [518, 144] width 58 height 20
type input "2"
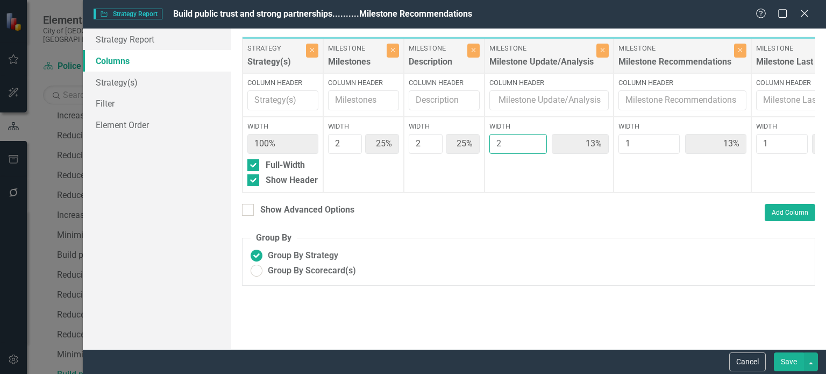
type input "22%"
type input "11%"
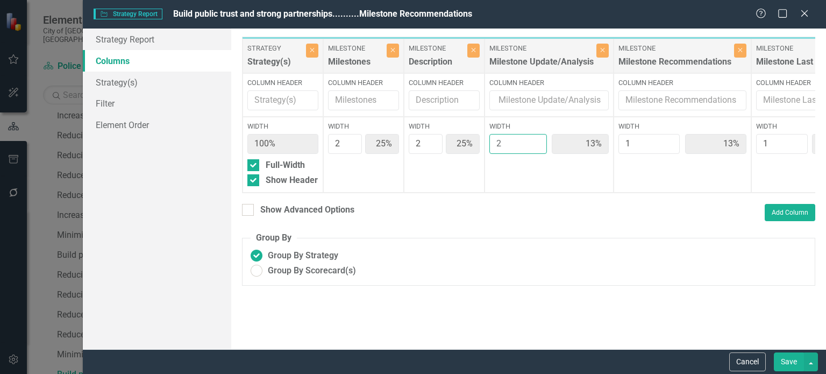
type input "11%"
type input "2"
click at [537, 140] on input "2" at bounding box center [518, 144] width 58 height 20
type input "2"
click at [666, 138] on input "2" at bounding box center [648, 144] width 61 height 20
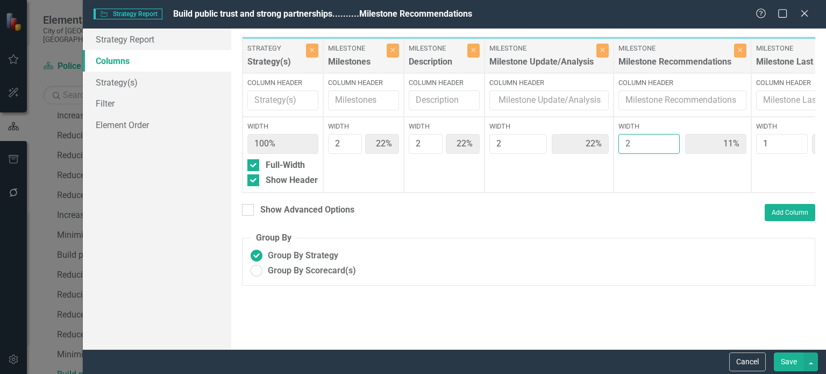
type input "20%"
type input "10%"
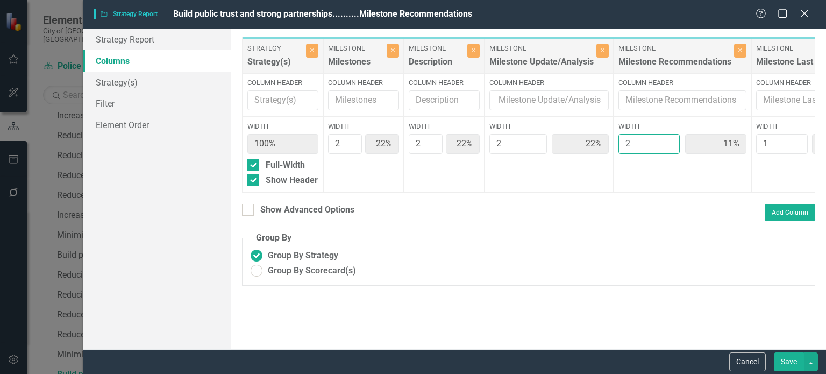
type input "10%"
click at [791, 360] on button "Save" at bounding box center [789, 361] width 30 height 19
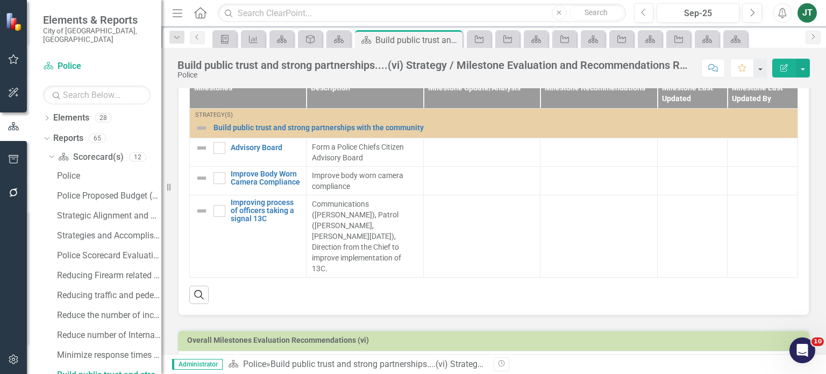
scroll to position [417, 0]
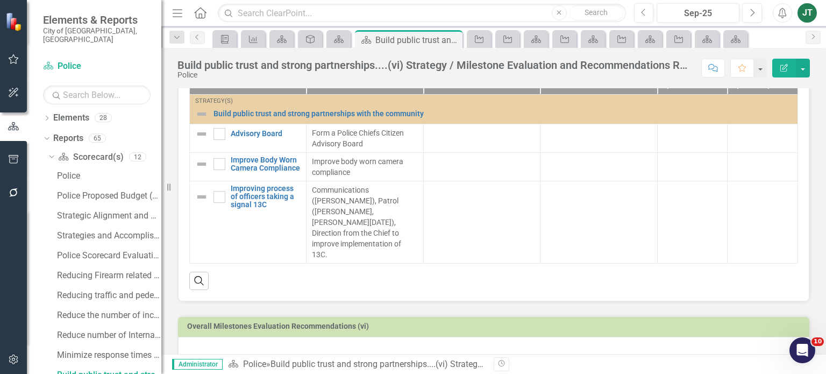
click at [256, 336] on div at bounding box center [493, 351] width 631 height 31
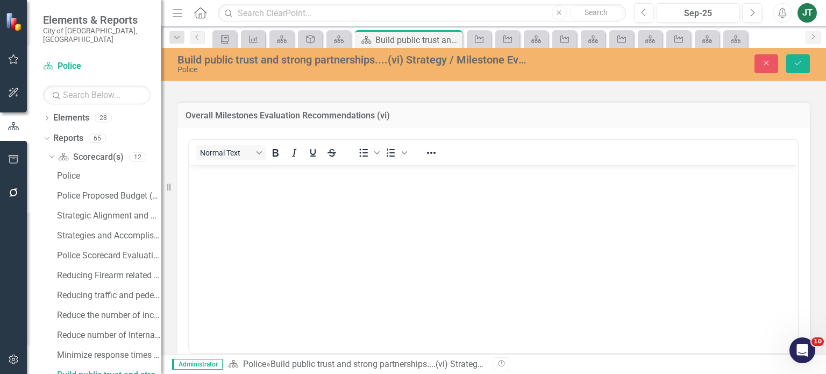
scroll to position [632, 0]
click at [253, 199] on body "Rich Text Area. Press ALT-0 for help." at bounding box center [493, 243] width 608 height 161
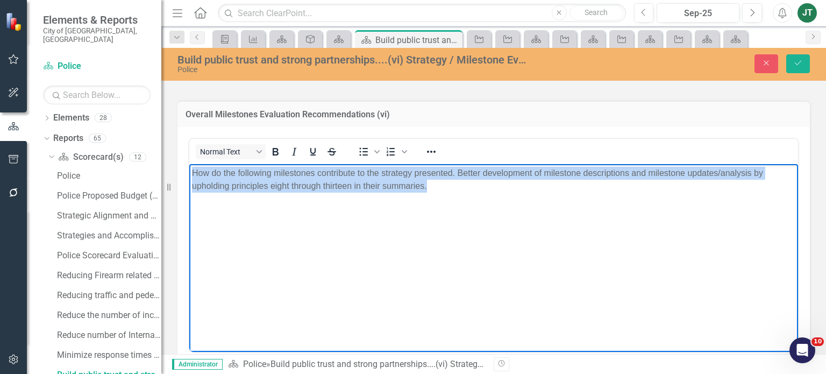
drag, startPoint x: 491, startPoint y: 181, endPoint x: 74, endPoint y: 142, distance: 418.9
click at [189, 163] on html "How do the following milestones contribute to the strategy presented. Better de…" at bounding box center [493, 243] width 608 height 161
click at [431, 145] on icon "Reveal or hide additional toolbar items" at bounding box center [431, 151] width 13 height 13
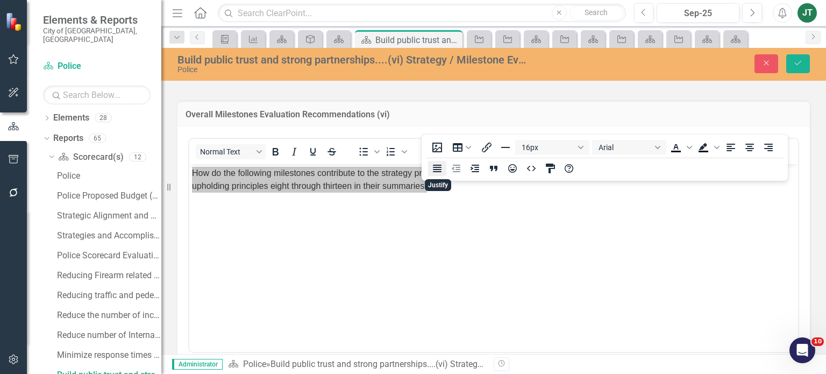
click at [434, 169] on icon "Justify" at bounding box center [437, 168] width 13 height 13
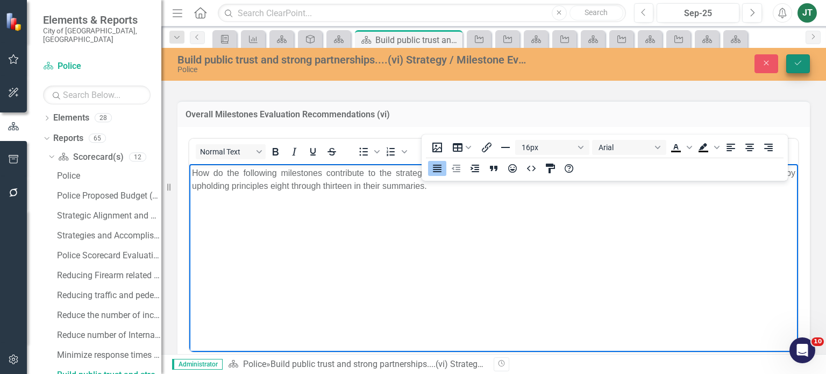
click at [805, 54] on button "Save" at bounding box center [798, 63] width 24 height 19
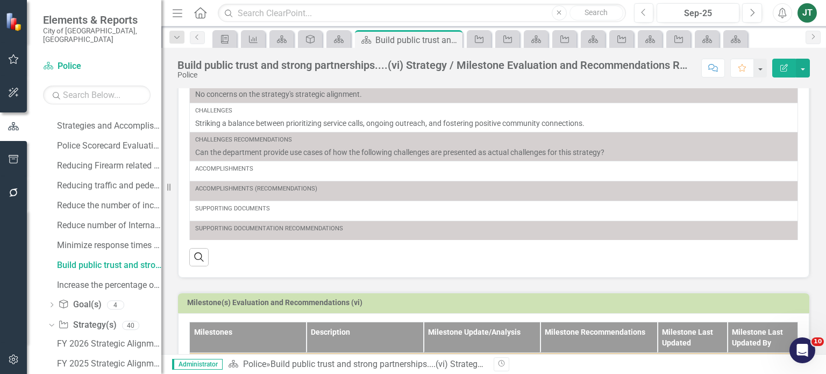
scroll to position [172, 0]
click at [80, 282] on div "Increase the percentage of 911 calls answered.....(vii) Strategy / Milestone Ev…" at bounding box center [109, 287] width 104 height 10
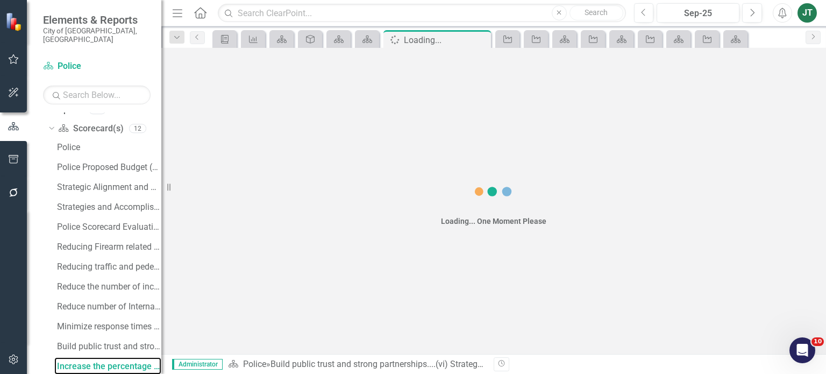
scroll to position [84, 0]
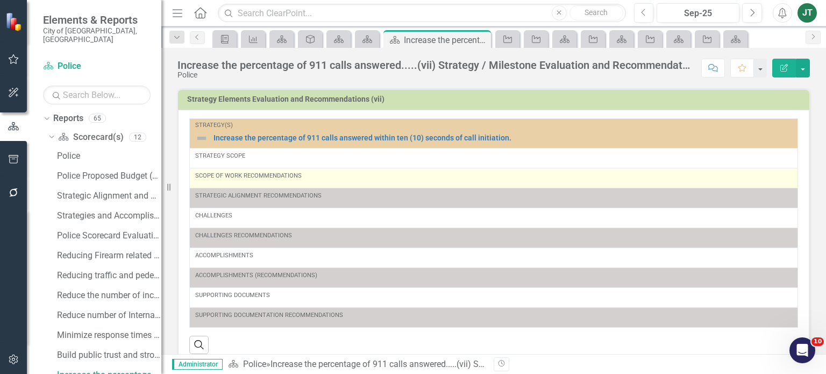
click at [294, 173] on div "Scope of Work Recommendations" at bounding box center [493, 175] width 597 height 9
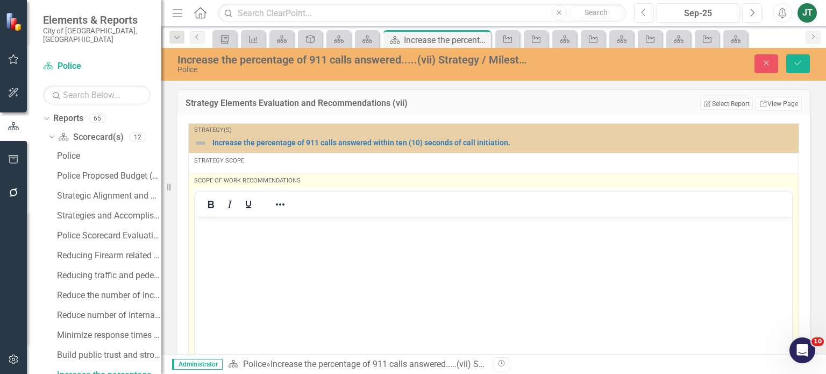
scroll to position [0, 0]
click at [228, 219] on p "Rich Text Area. Press ALT-0 for help." at bounding box center [493, 225] width 591 height 13
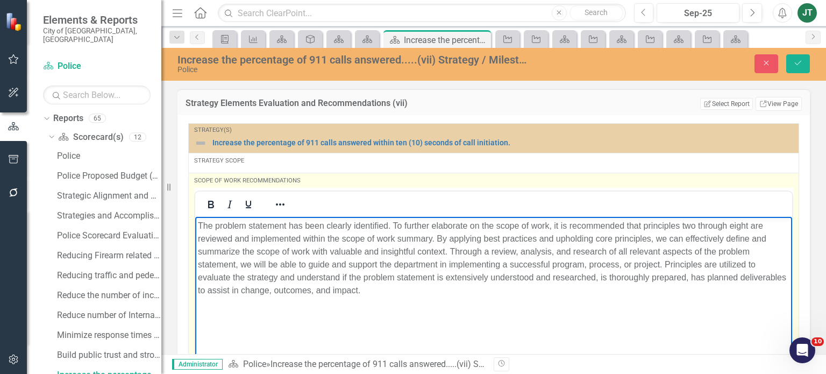
drag, startPoint x: 284, startPoint y: 239, endPoint x: 303, endPoint y: 231, distance: 20.8
click at [285, 239] on p "The problem statement has been clearly identified. To further elaborate on the …" at bounding box center [493, 257] width 591 height 77
drag, startPoint x: 325, startPoint y: 224, endPoint x: 288, endPoint y: 221, distance: 36.7
click at [288, 221] on p "The problem statement has been clearly identified. To further elaborate on the …" at bounding box center [493, 257] width 591 height 77
click at [206, 219] on p "The problem statement should be clearly identified. To further elaborate on the…" at bounding box center [493, 257] width 591 height 77
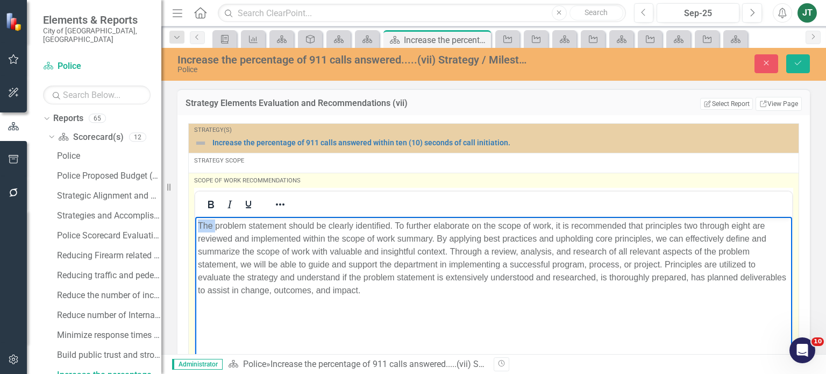
click at [206, 219] on p "The problem statement should be clearly identified. To further elaborate on the…" at bounding box center [493, 257] width 591 height 77
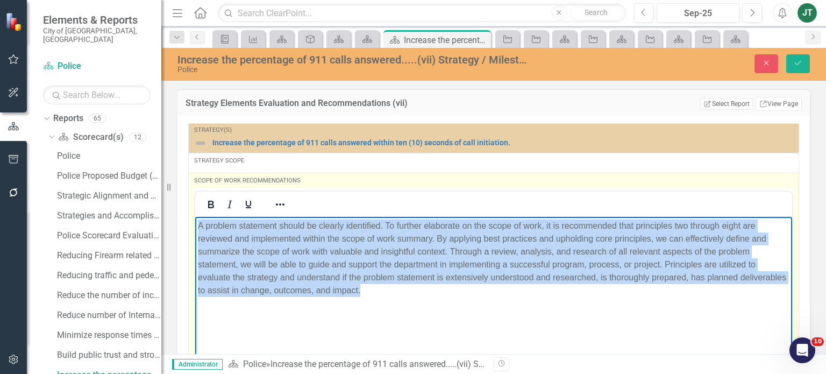
drag, startPoint x: 715, startPoint y: 303, endPoint x: 178, endPoint y: 207, distance: 545.0
click at [195, 216] on html "A problem statement should be clearly identified. To further elaborate on the s…" at bounding box center [493, 296] width 597 height 161
click at [286, 205] on button "Reveal or hide additional toolbar items" at bounding box center [280, 204] width 18 height 15
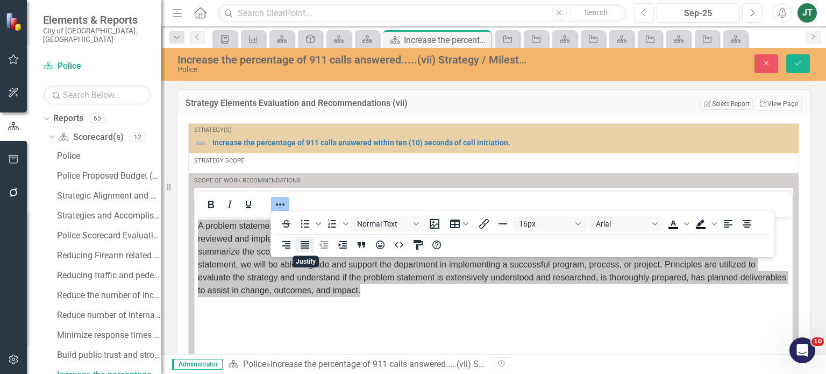
click at [307, 245] on icon "Justify" at bounding box center [304, 245] width 9 height 8
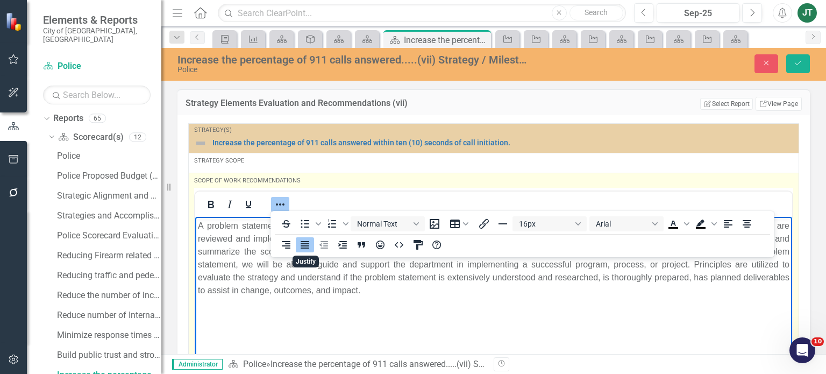
drag, startPoint x: 557, startPoint y: 310, endPoint x: 610, endPoint y: 276, distance: 62.3
click at [557, 310] on body "A problem statement should be clearly identified. To further elaborate on the s…" at bounding box center [493, 296] width 597 height 161
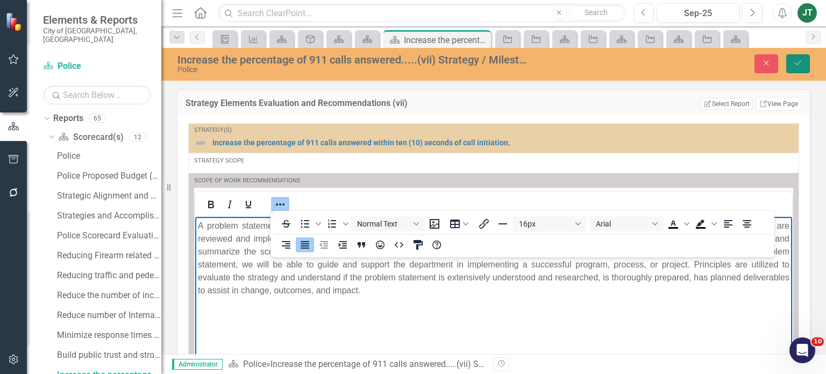
click at [800, 62] on icon "submit" at bounding box center [797, 63] width 6 height 4
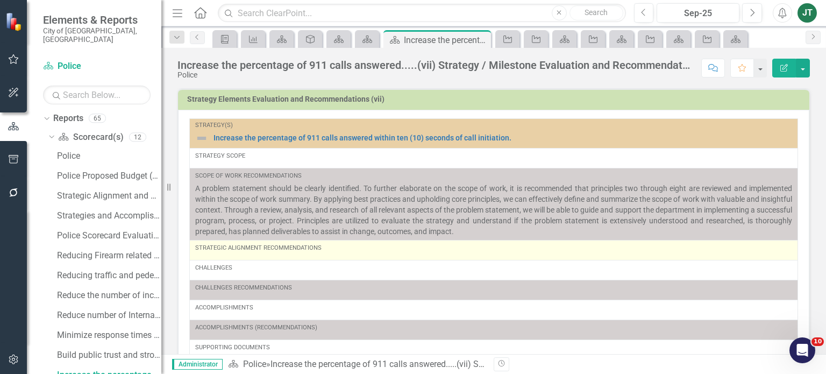
click at [361, 248] on div "Strategic Alignment Recommendations" at bounding box center [493, 248] width 597 height 9
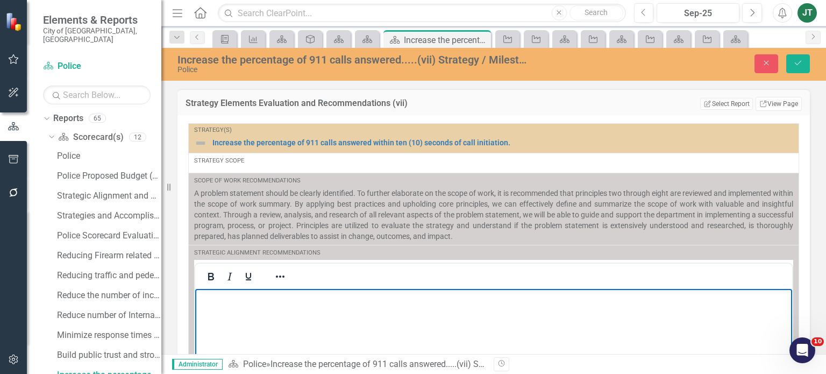
click at [214, 302] on p "Rich Text Area. Press ALT-0 for help." at bounding box center [493, 297] width 591 height 13
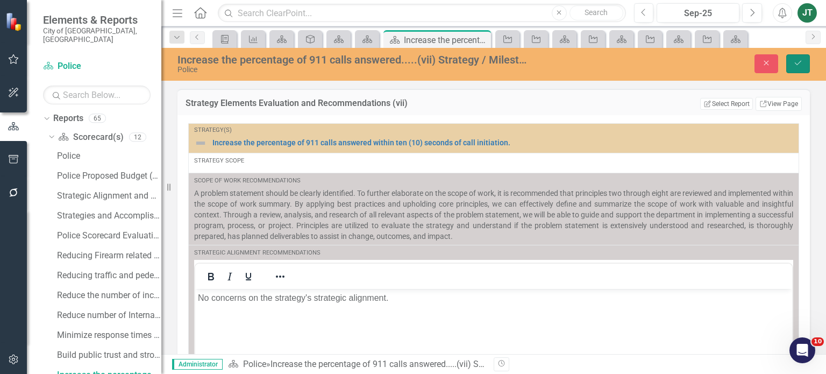
click at [794, 64] on icon "Save" at bounding box center [798, 63] width 10 height 8
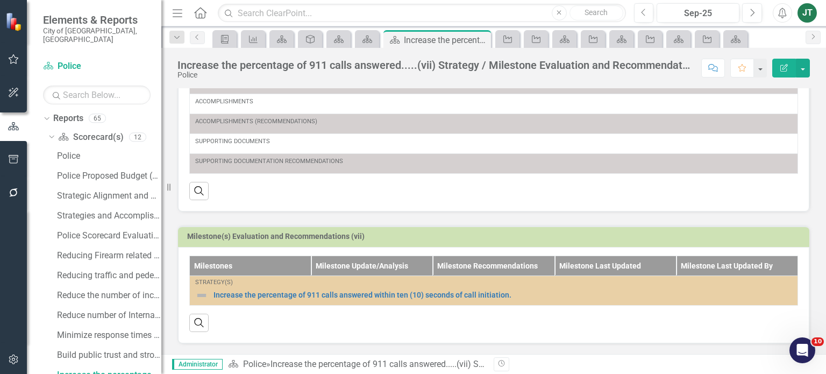
scroll to position [278, 0]
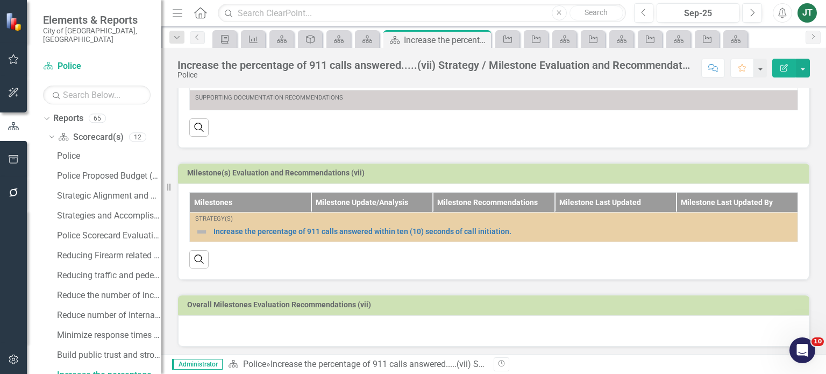
click at [207, 335] on div at bounding box center [493, 330] width 631 height 31
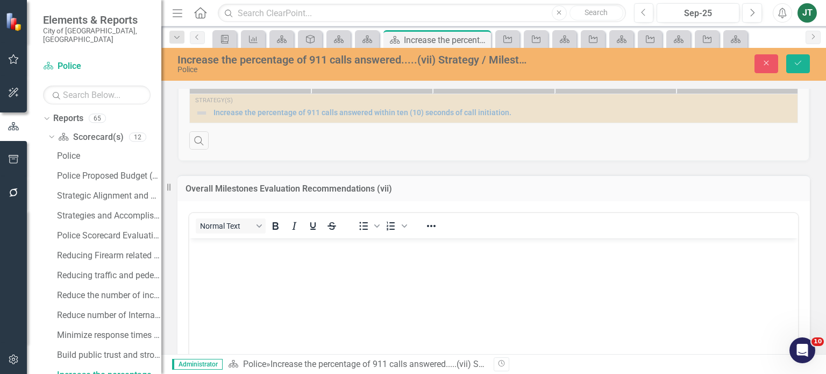
scroll to position [440, 0]
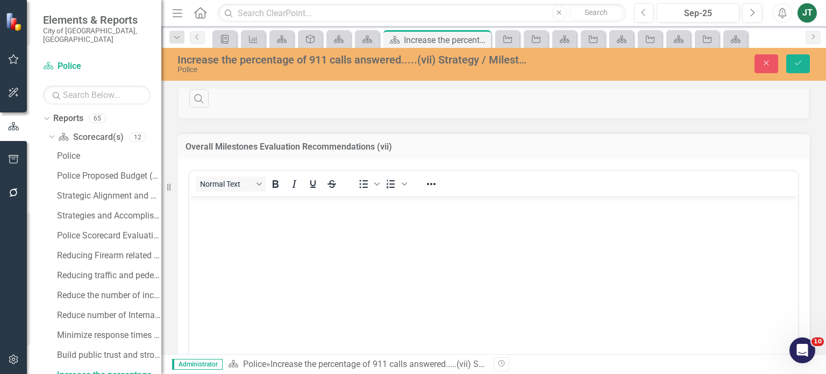
click at [233, 227] on body "Rich Text Area. Press ALT-0 for help." at bounding box center [493, 276] width 608 height 161
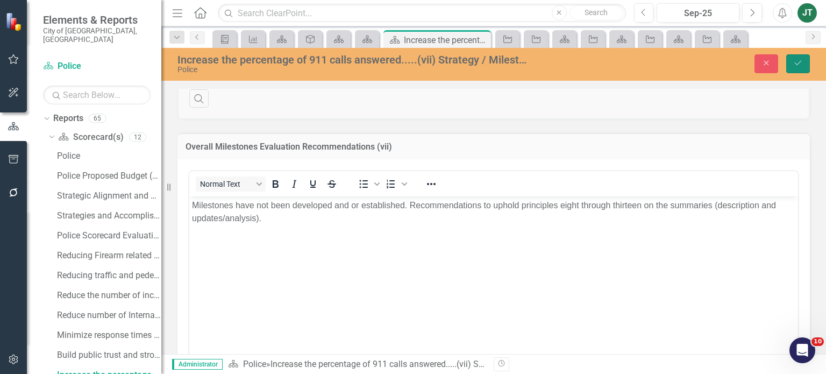
drag, startPoint x: 801, startPoint y: 61, endPoint x: 799, endPoint y: 67, distance: 5.8
click at [802, 62] on icon "Save" at bounding box center [798, 63] width 10 height 8
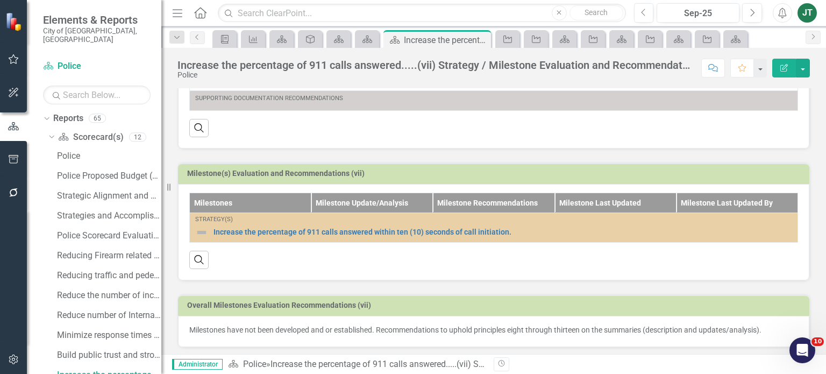
scroll to position [278, 0]
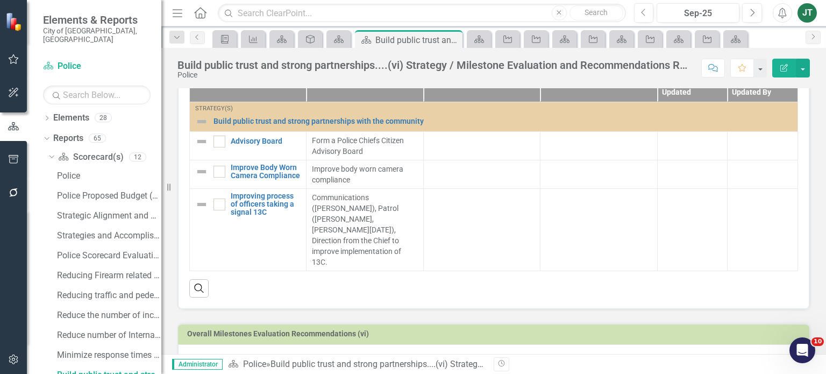
scroll to position [428, 0]
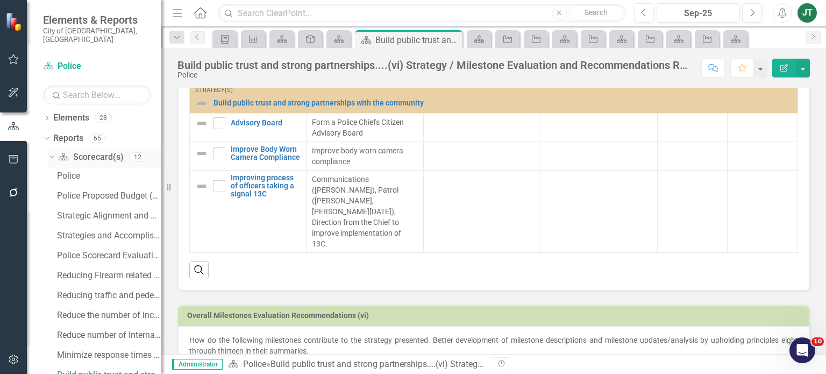
click at [51, 153] on icon "Dropdown" at bounding box center [50, 157] width 6 height 8
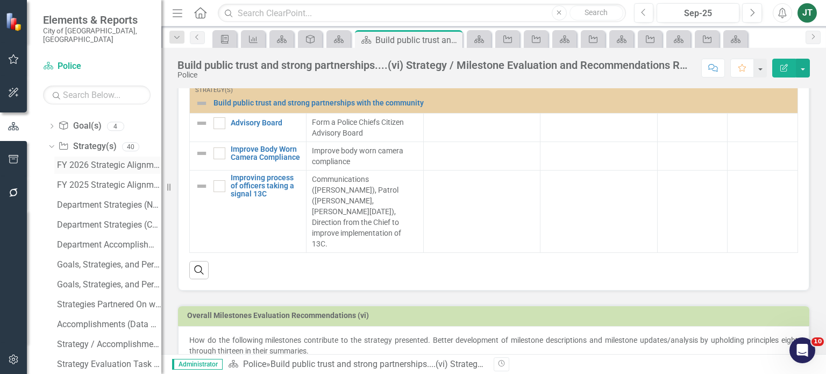
scroll to position [0, 0]
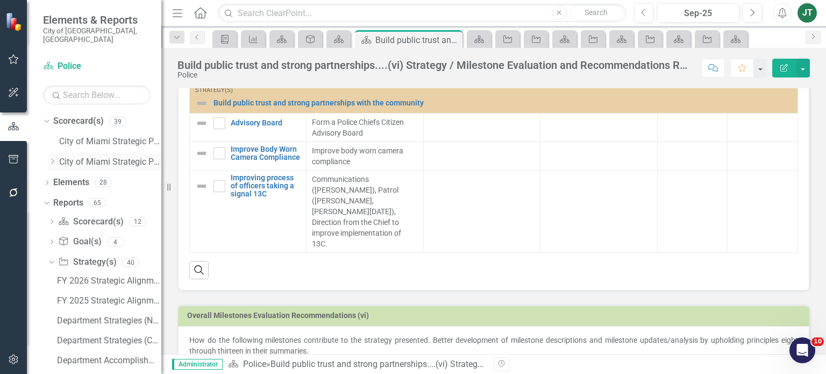
click at [53, 158] on icon "Dropdown" at bounding box center [52, 161] width 8 height 6
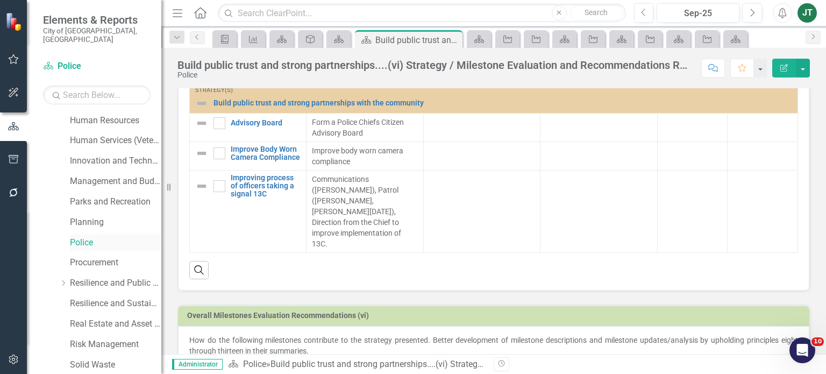
scroll to position [376, 0]
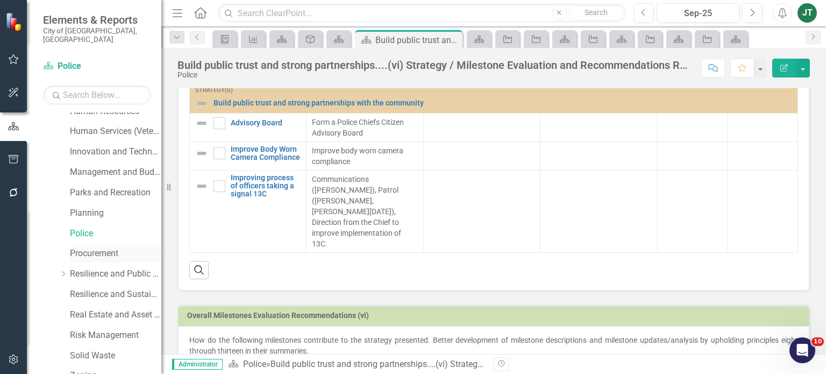
click at [84, 247] on link "Procurement" at bounding box center [115, 253] width 91 height 12
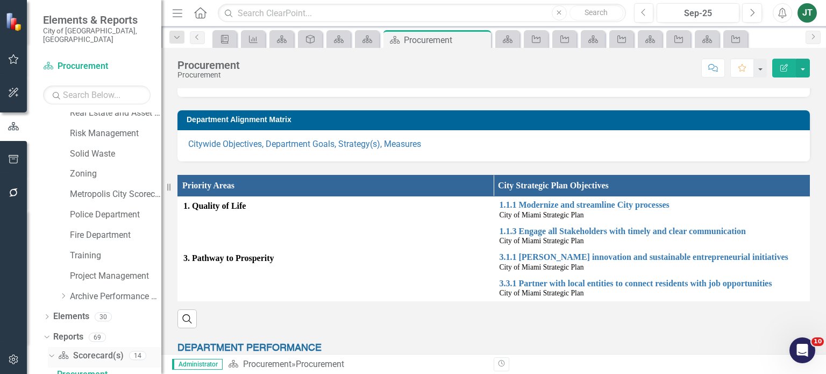
scroll to position [739, 0]
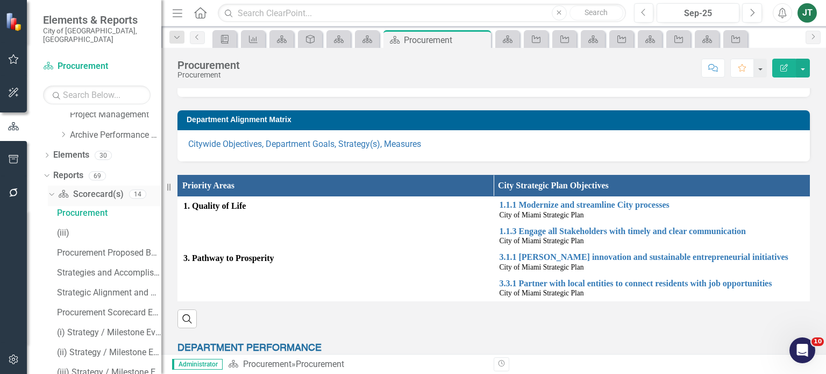
click at [53, 190] on icon "Dropdown" at bounding box center [50, 194] width 6 height 8
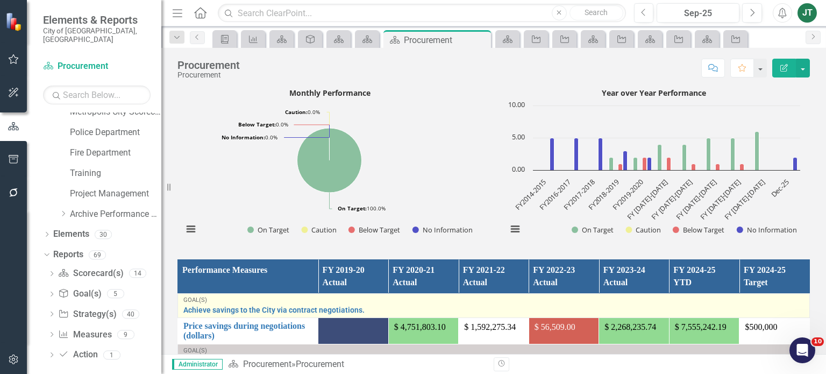
scroll to position [645, 0]
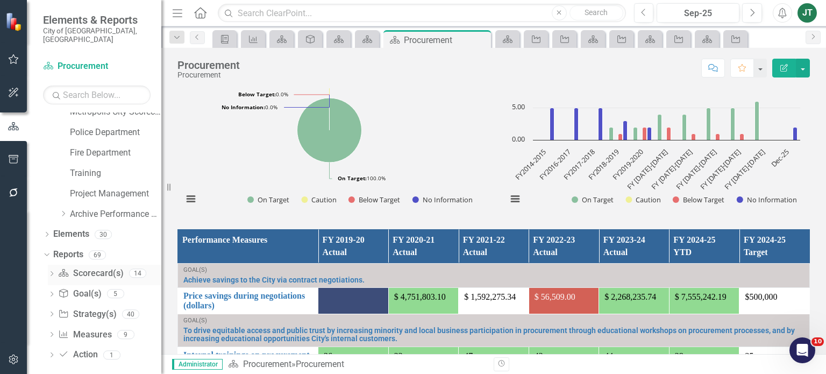
click at [51, 270] on div "Dropdown" at bounding box center [52, 274] width 8 height 9
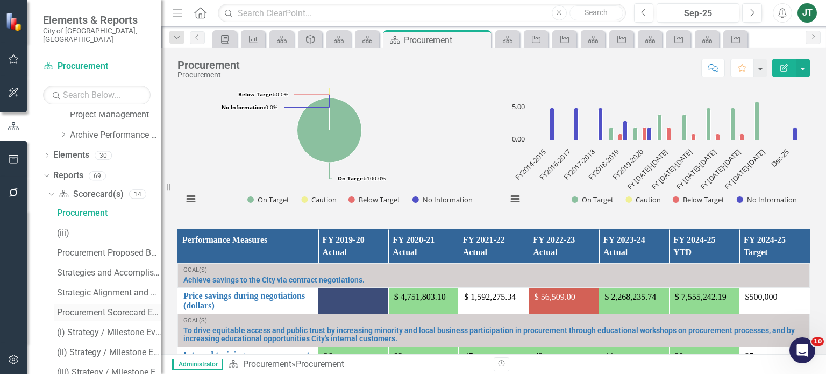
click at [97, 307] on div "Procurement Scorecard Evaluation and Recommendations" at bounding box center [109, 312] width 104 height 10
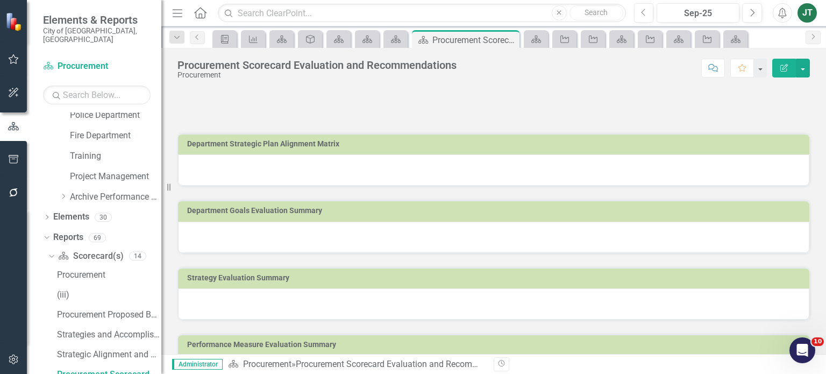
click at [320, 165] on div at bounding box center [493, 169] width 631 height 31
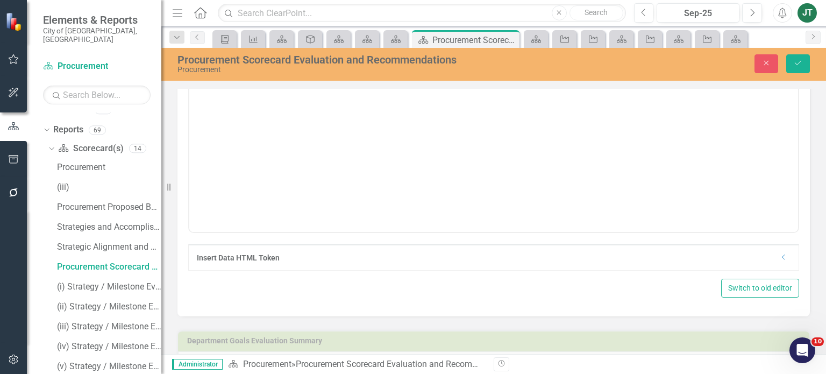
scroll to position [161, 0]
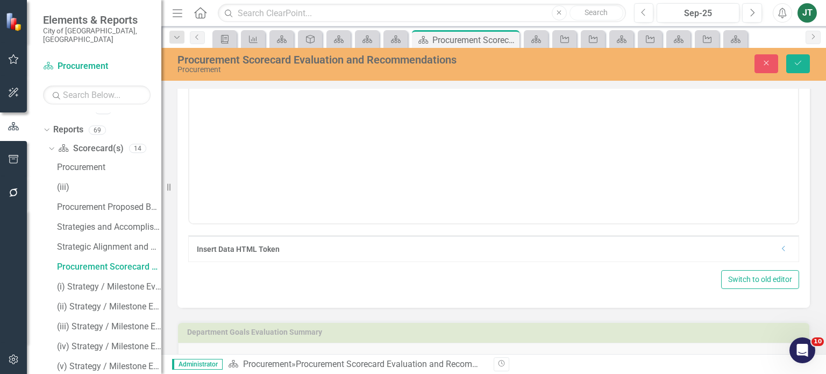
click at [779, 250] on icon "Dropdown" at bounding box center [783, 248] width 8 height 6
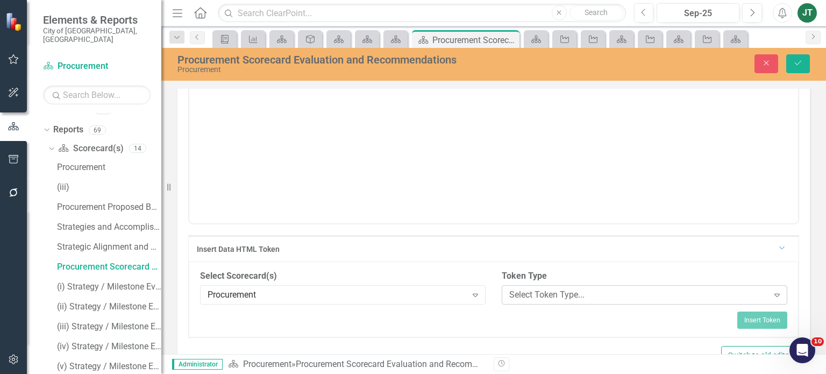
click at [587, 294] on div "Select Token Type..." at bounding box center [638, 294] width 259 height 12
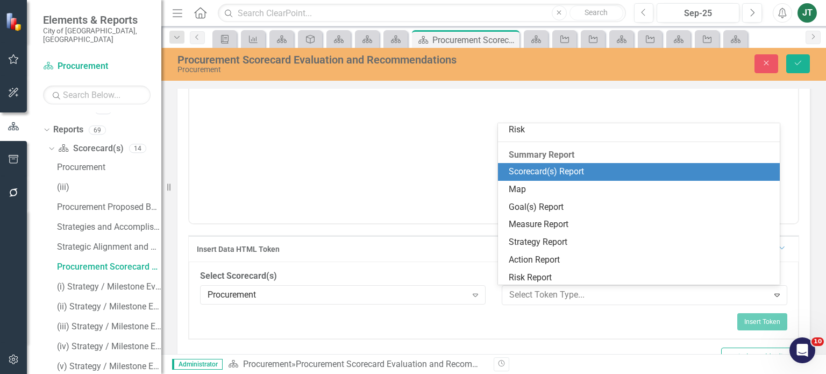
click at [548, 166] on div "Scorecard(s) Report" at bounding box center [641, 172] width 264 height 12
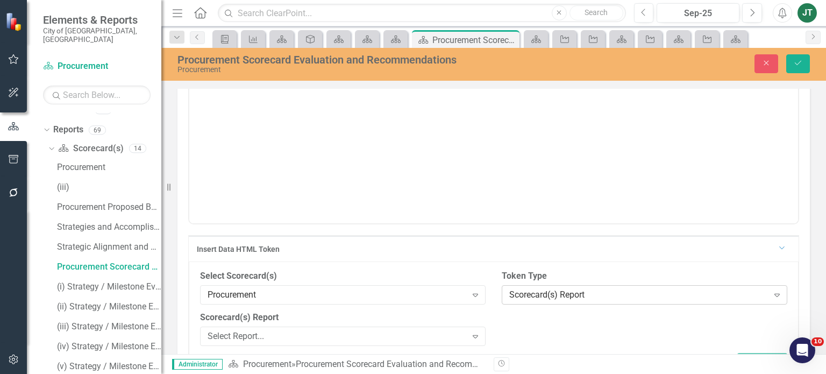
click at [547, 296] on div "Scorecard(s) Report" at bounding box center [638, 294] width 259 height 12
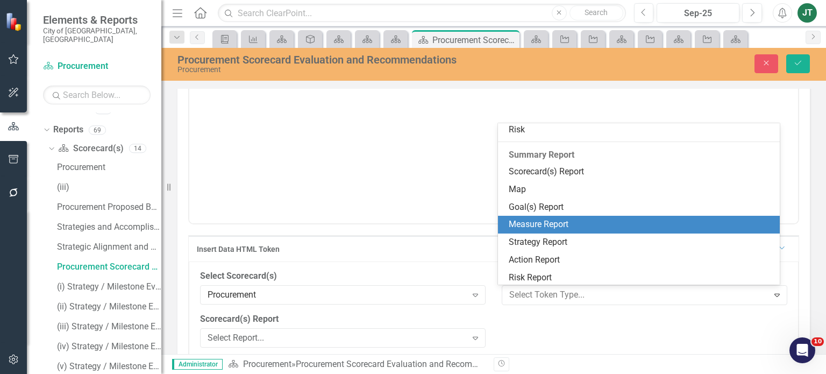
scroll to position [163, 0]
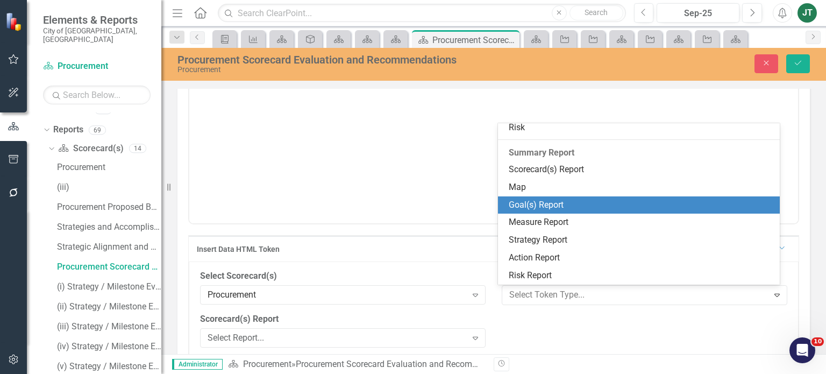
click at [543, 209] on div "Goal(s) Report" at bounding box center [641, 205] width 264 height 12
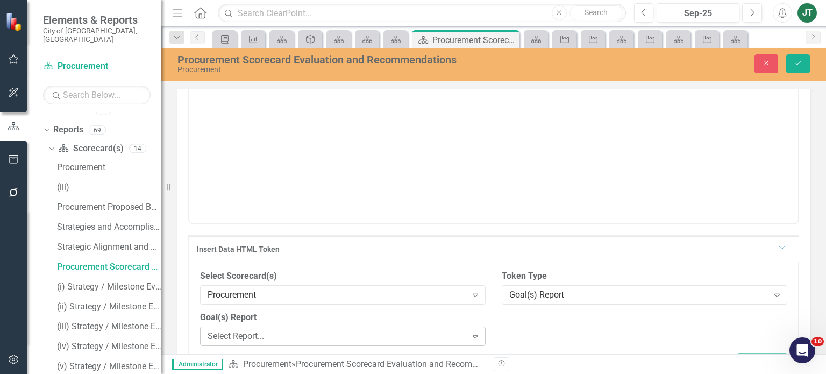
click at [368, 335] on div "Select Report..." at bounding box center [336, 336] width 259 height 12
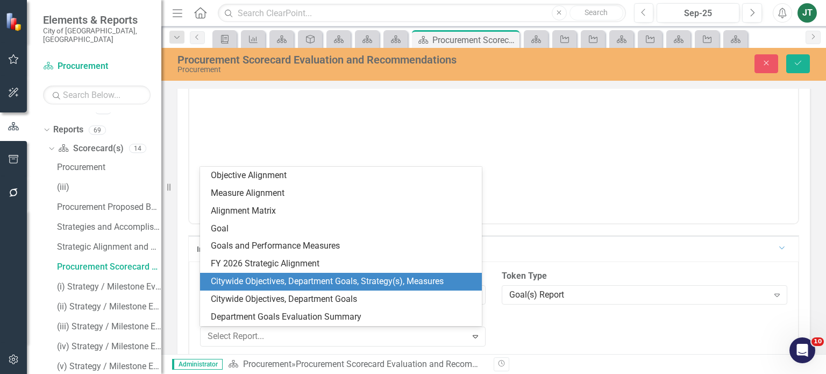
click at [348, 285] on div "Citywide Objectives, Department Goals, Strategy(s), Measures" at bounding box center [343, 281] width 264 height 12
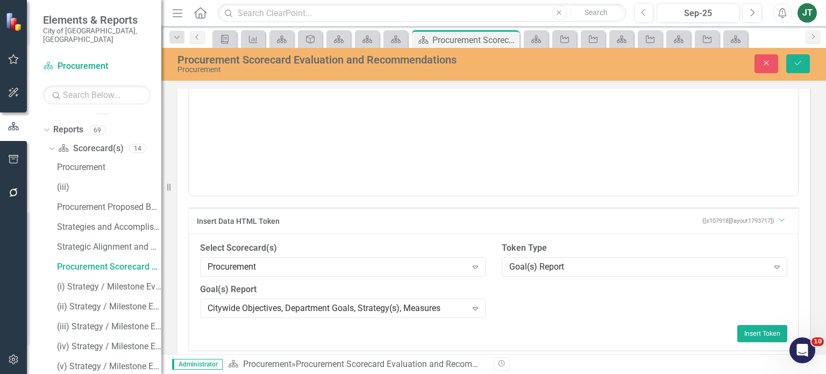
scroll to position [215, 0]
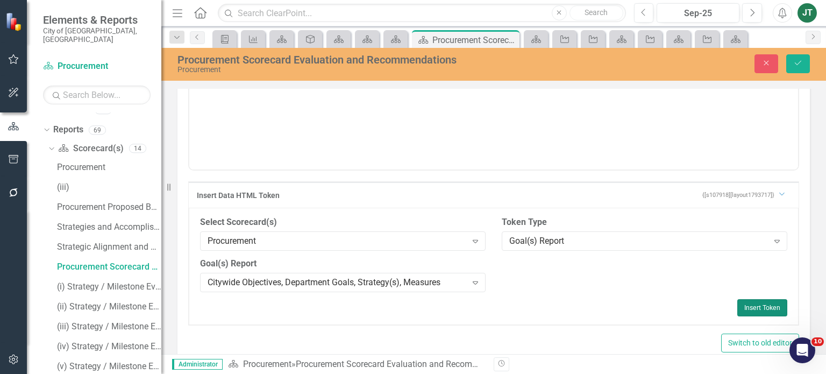
click at [740, 305] on button "Insert Token" at bounding box center [762, 307] width 50 height 17
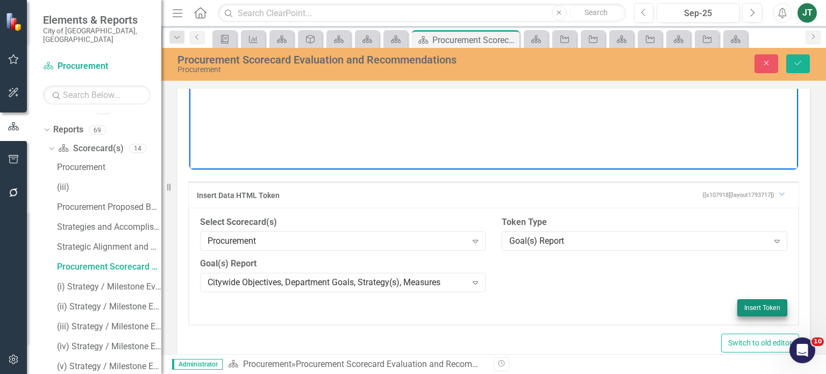
scroll to position [0, 0]
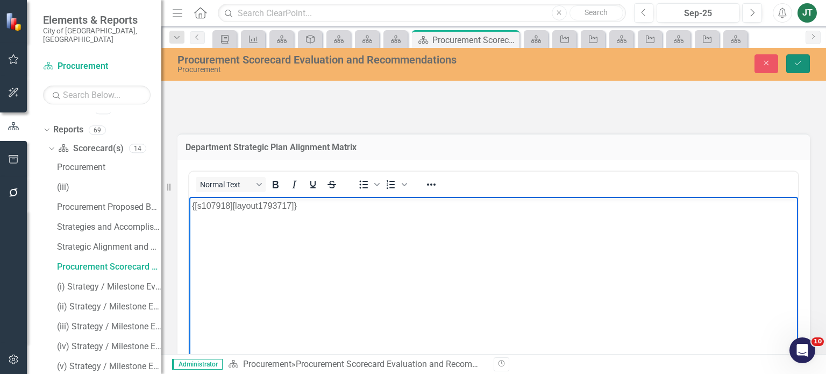
click at [807, 62] on button "Save" at bounding box center [798, 63] width 24 height 19
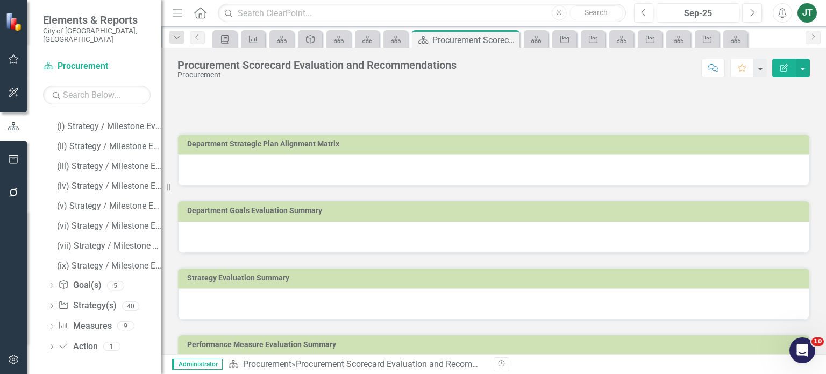
scroll to position [73, 0]
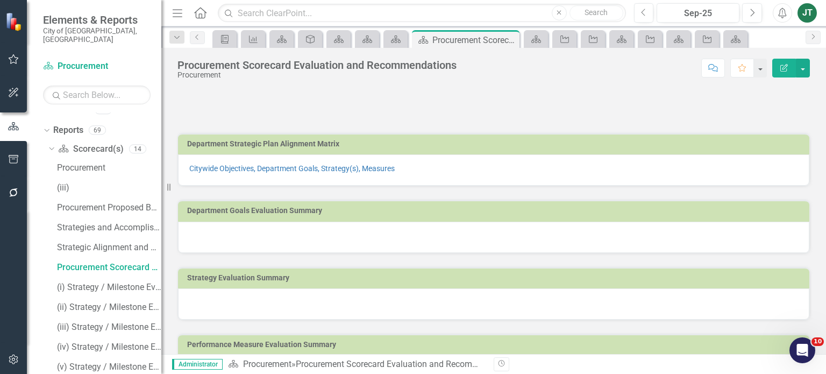
click at [421, 217] on td "Department Goals Evaluation Summary" at bounding box center [495, 212] width 617 height 16
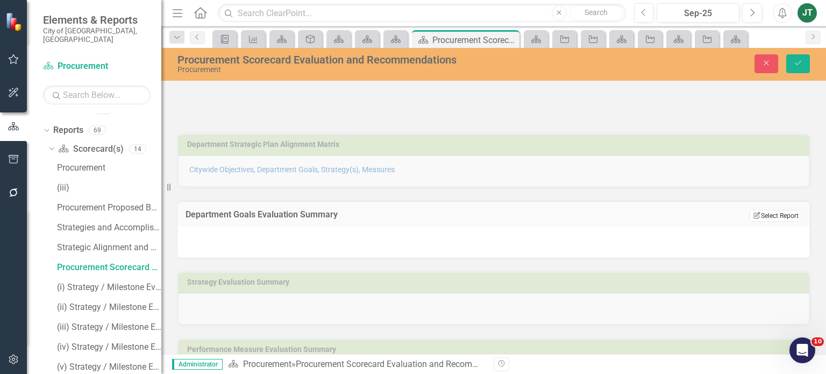
click at [776, 213] on button "Edit Report Select Report" at bounding box center [775, 216] width 52 height 12
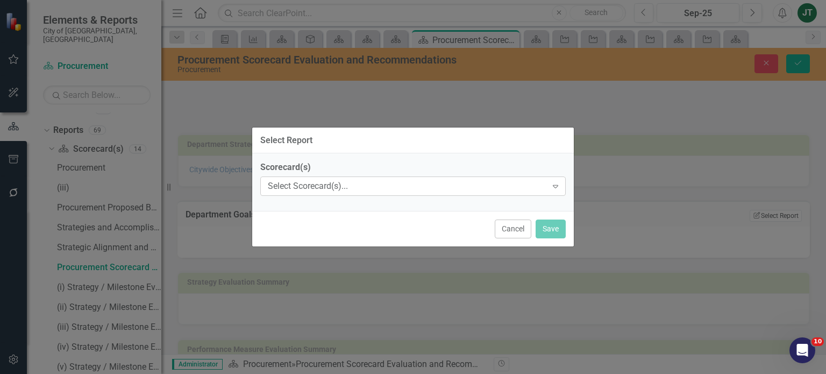
click at [411, 183] on div "Select Scorecard(s)..." at bounding box center [407, 186] width 279 height 12
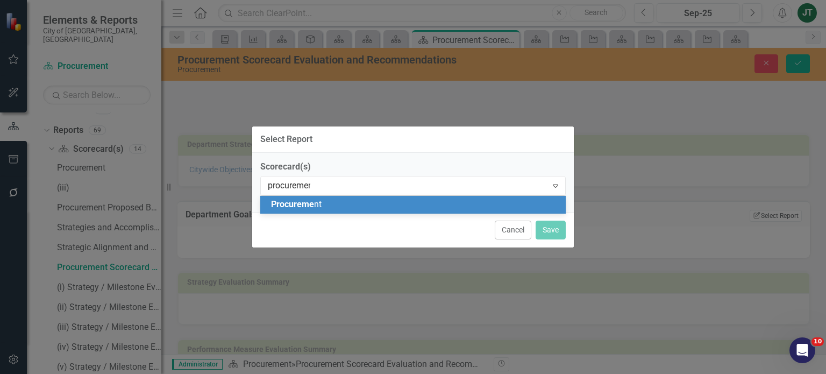
type input "procurement"
click at [332, 202] on div "Procurement" at bounding box center [415, 204] width 288 height 12
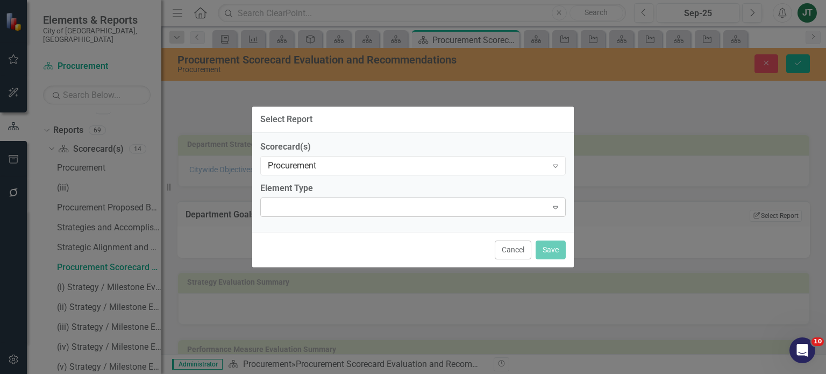
click at [489, 212] on div "Expand" at bounding box center [412, 206] width 305 height 19
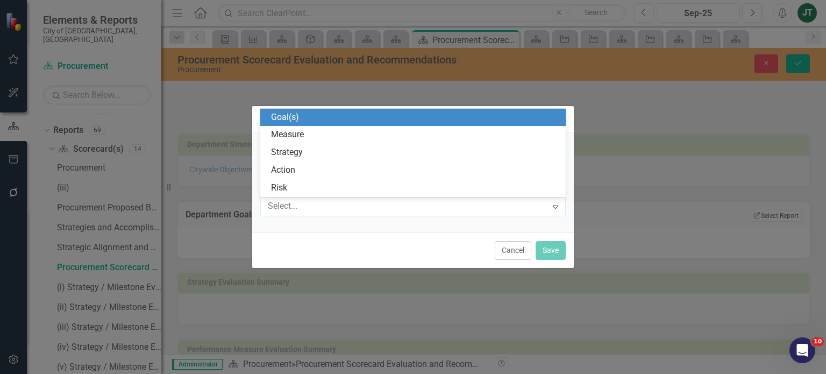
click at [315, 120] on div "Goal(s)" at bounding box center [415, 117] width 288 height 12
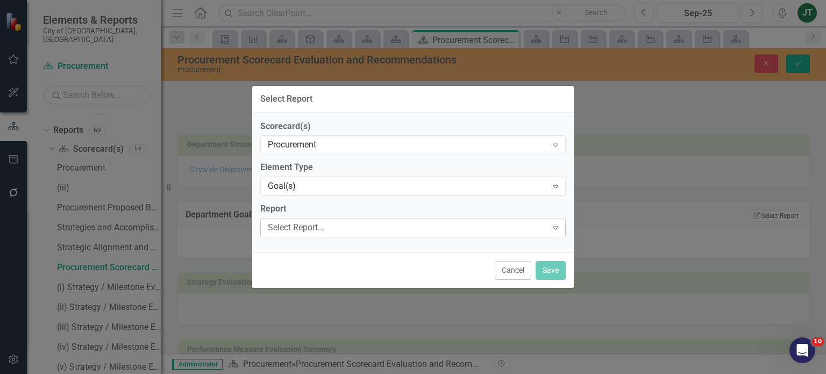
click at [305, 232] on div "Select Report..." at bounding box center [407, 227] width 279 height 12
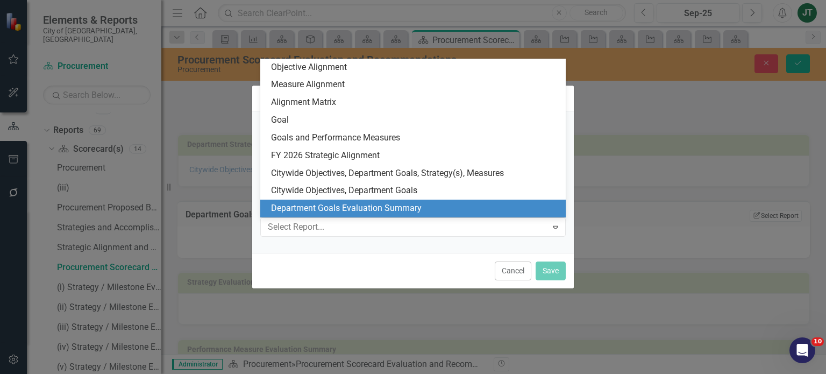
click at [334, 210] on div "Department Goals Evaluation Summary" at bounding box center [415, 208] width 288 height 12
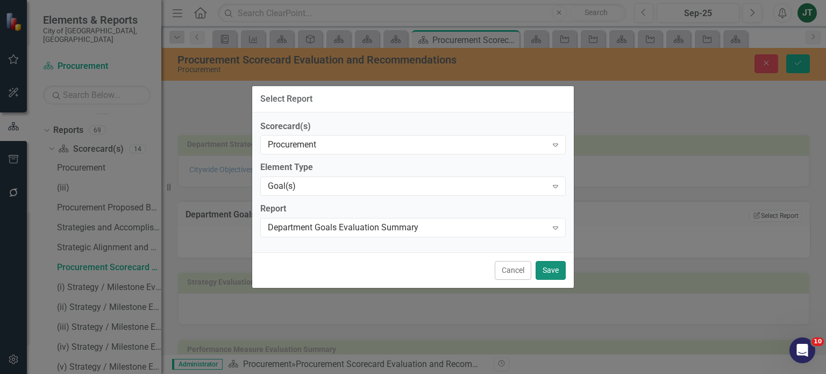
click at [560, 270] on button "Save" at bounding box center [550, 270] width 30 height 19
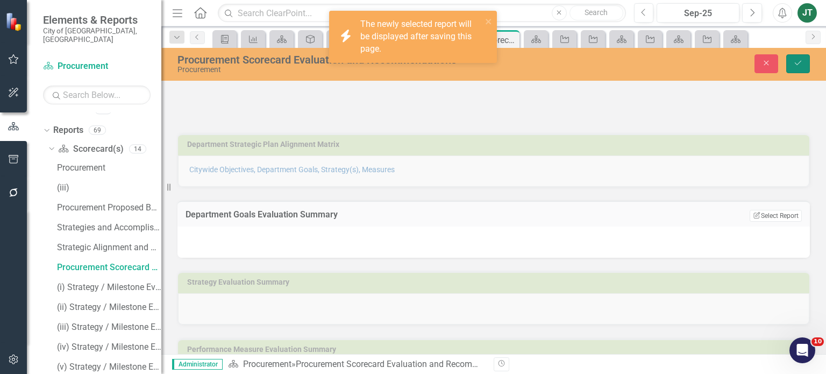
click at [796, 58] on button "Save" at bounding box center [798, 63] width 24 height 19
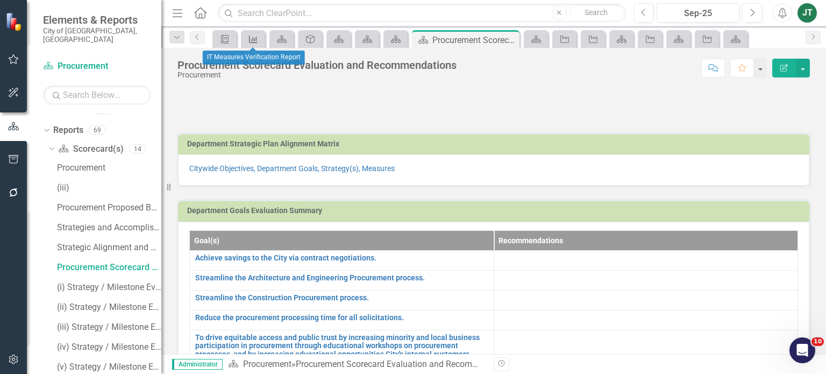
click at [250, 37] on icon "Measure" at bounding box center [253, 39] width 11 height 9
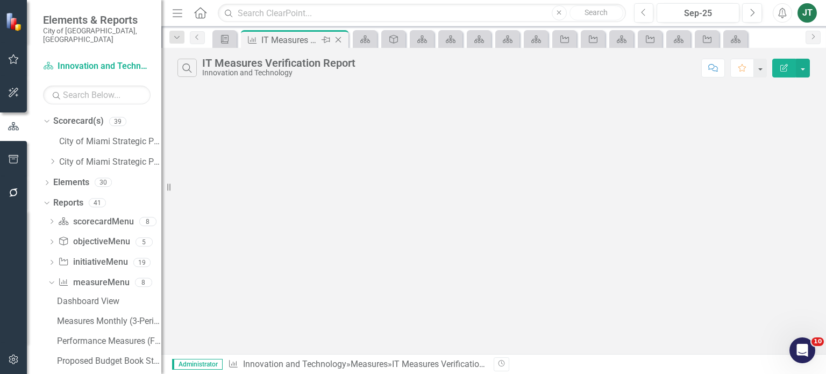
click at [338, 38] on icon "Close" at bounding box center [338, 39] width 11 height 9
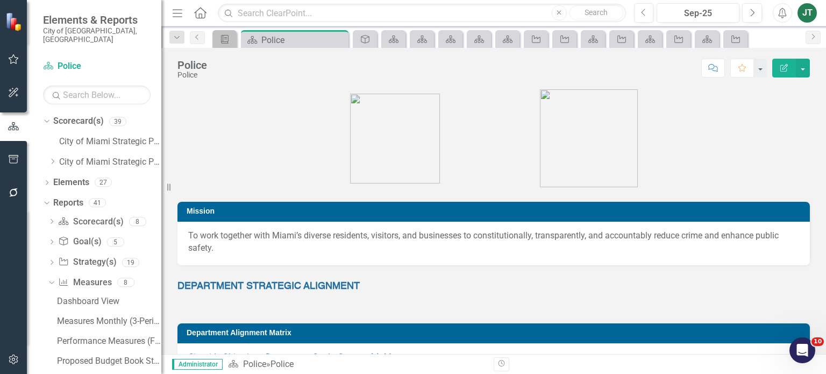
click at [0, 0] on icon "Close" at bounding box center [0, 0] width 0 height 0
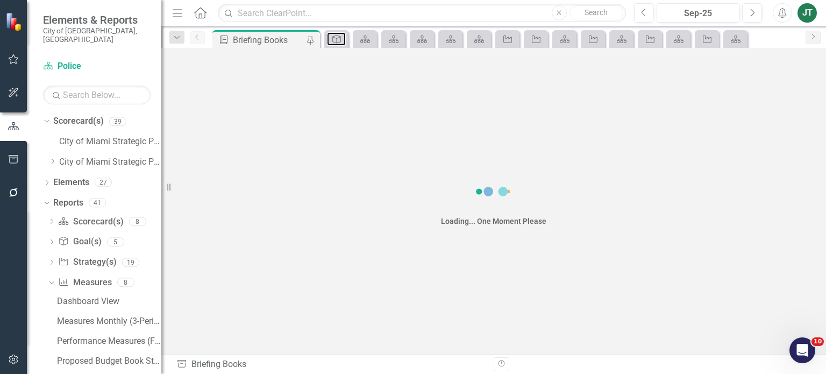
click at [338, 39] on icon "Goal(s)" at bounding box center [336, 39] width 11 height 9
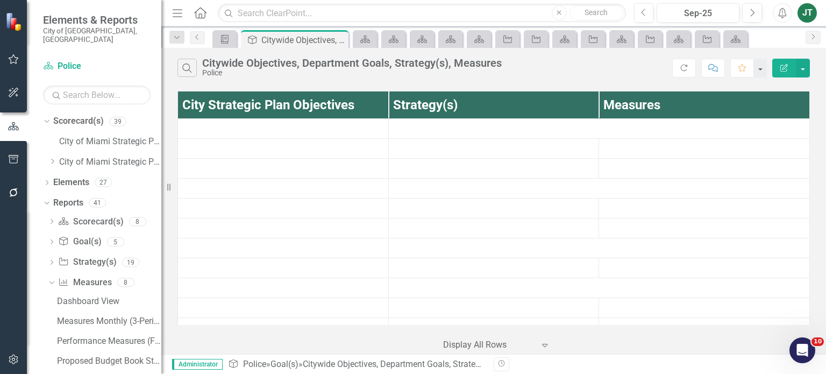
scroll to position [46, 0]
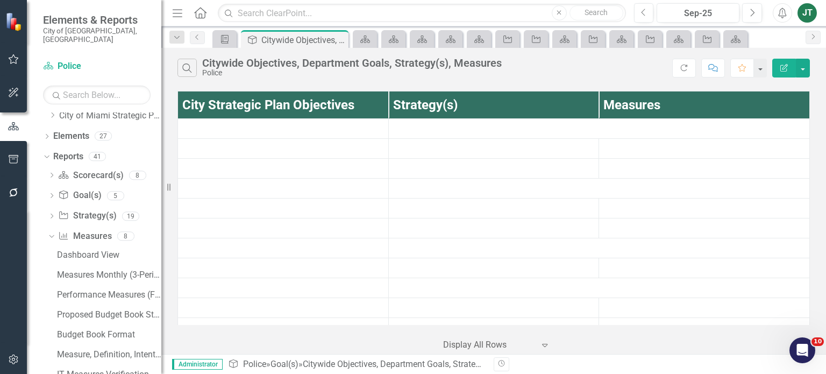
click at [0, 0] on icon "Close" at bounding box center [0, 0] width 0 height 0
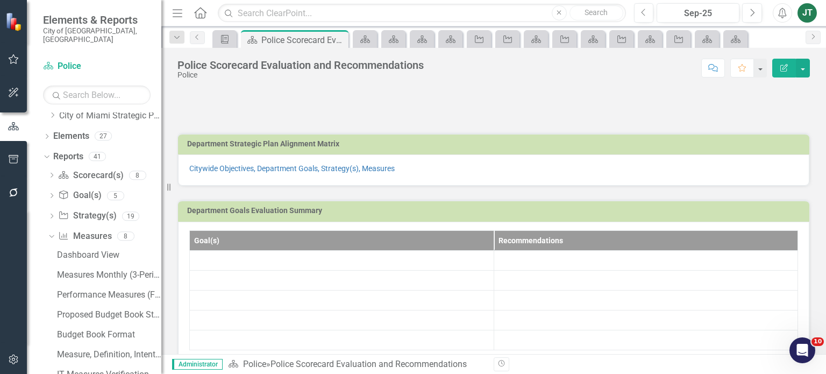
click at [0, 0] on icon "Close" at bounding box center [0, 0] width 0 height 0
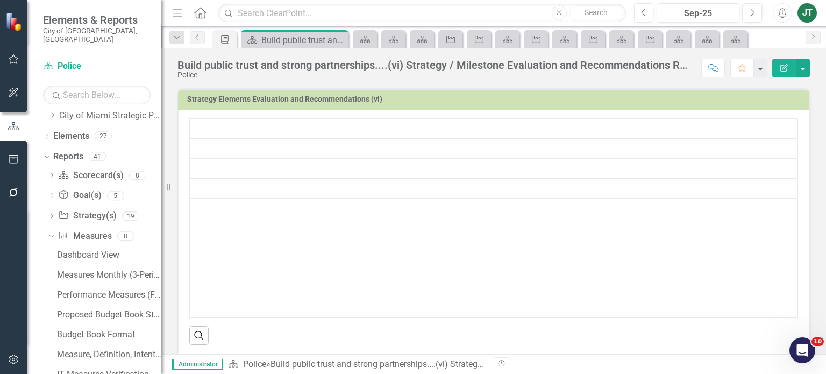
click at [0, 0] on icon "Close" at bounding box center [0, 0] width 0 height 0
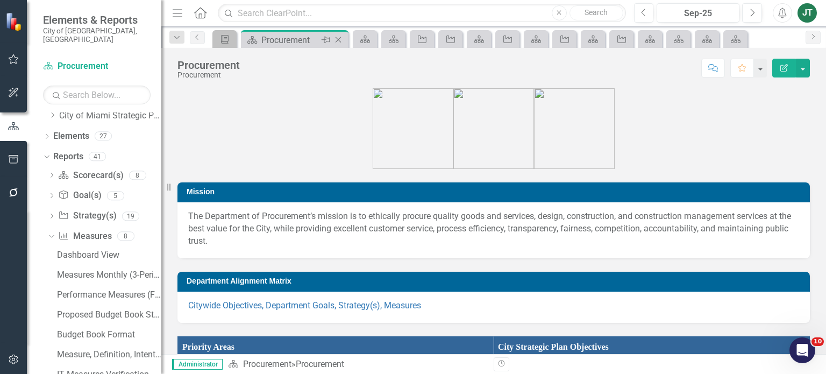
click at [338, 39] on icon "Close" at bounding box center [338, 39] width 11 height 9
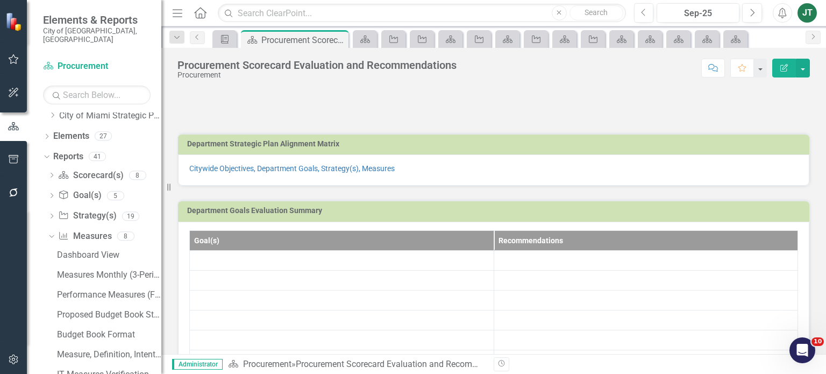
click at [0, 0] on icon "Close" at bounding box center [0, 0] width 0 height 0
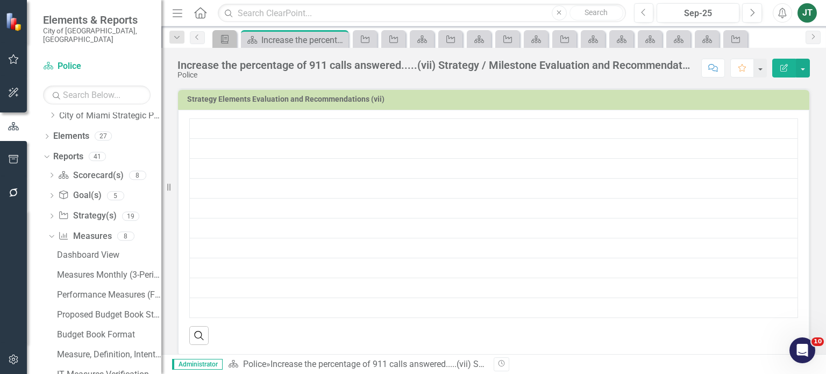
click at [0, 0] on icon "Close" at bounding box center [0, 0] width 0 height 0
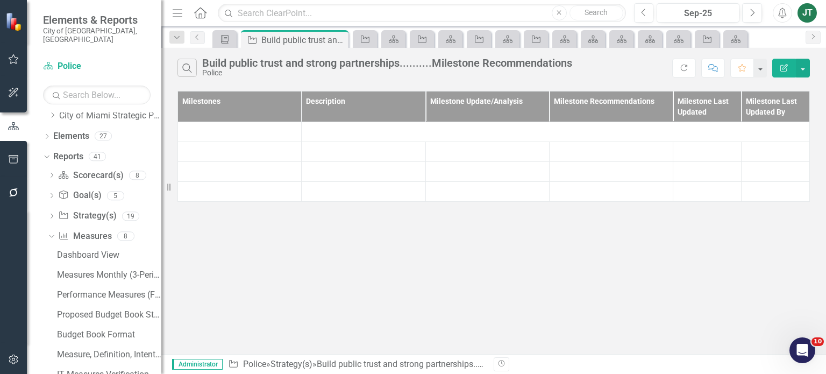
click at [0, 0] on icon "Close" at bounding box center [0, 0] width 0 height 0
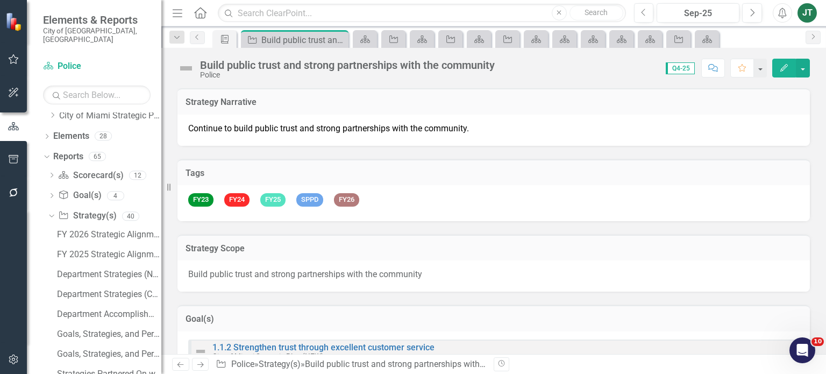
click at [0, 0] on icon "Close" at bounding box center [0, 0] width 0 height 0
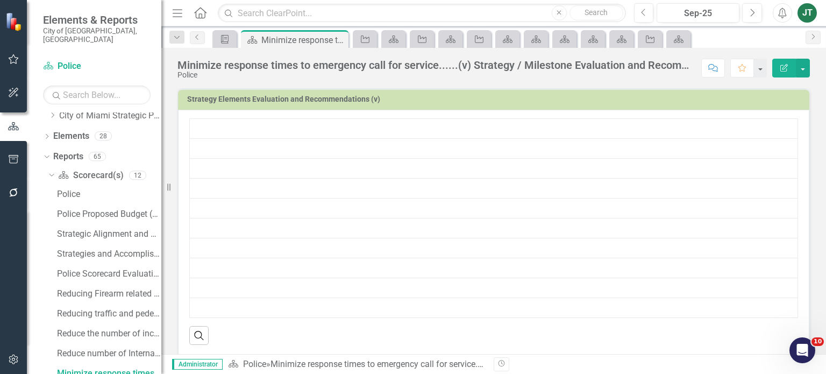
click at [0, 0] on icon "Close" at bounding box center [0, 0] width 0 height 0
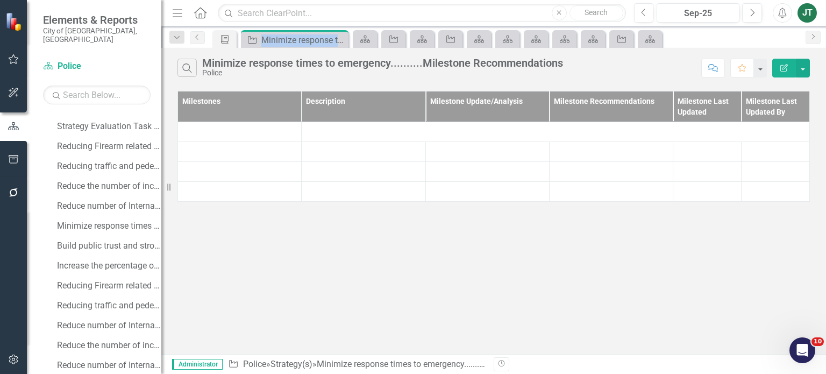
click at [338, 39] on div "Strategy Minimize response times to emergency..........Milestone Recommendation…" at bounding box center [295, 39] width 102 height 13
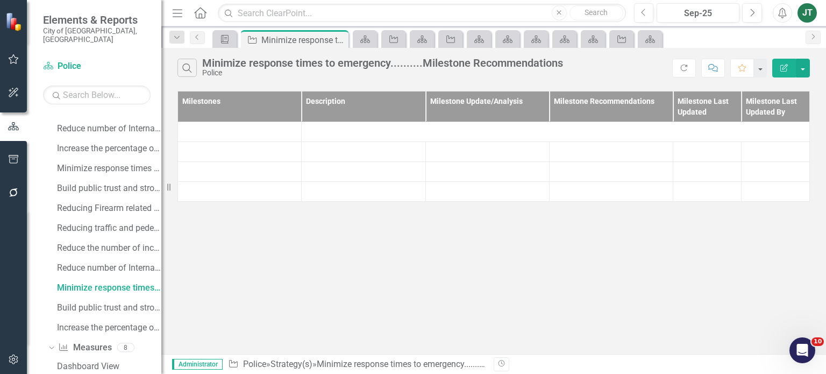
click at [0, 0] on icon "Close" at bounding box center [0, 0] width 0 height 0
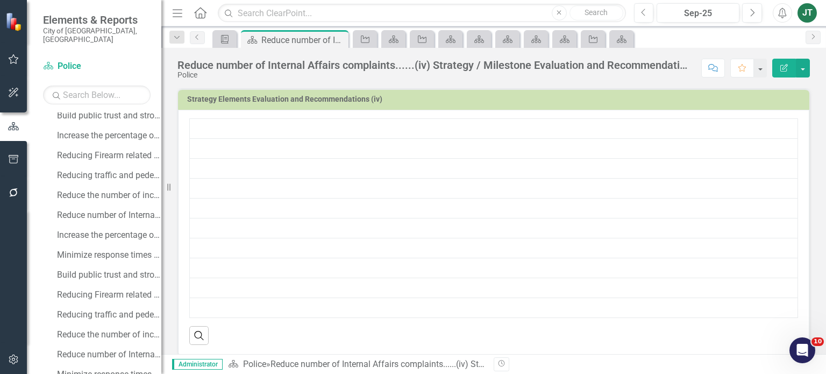
click at [0, 0] on icon "Close" at bounding box center [0, 0] width 0 height 0
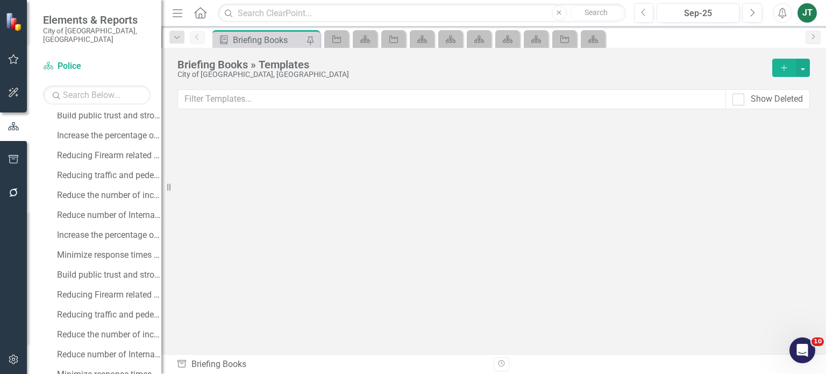
click at [338, 39] on icon "Strategy" at bounding box center [336, 39] width 11 height 9
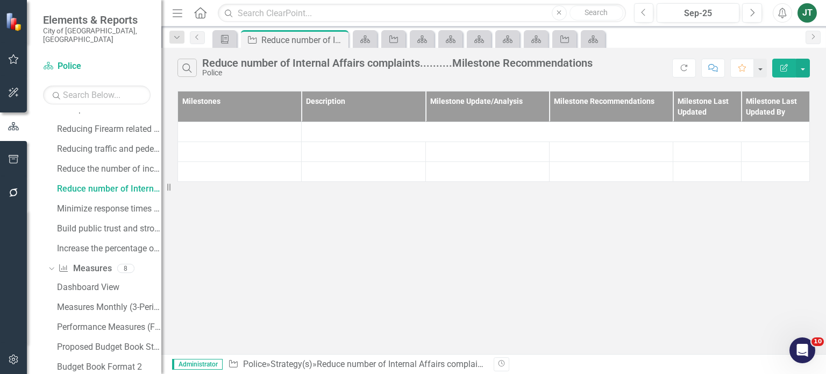
click at [0, 0] on icon "Close" at bounding box center [0, 0] width 0 height 0
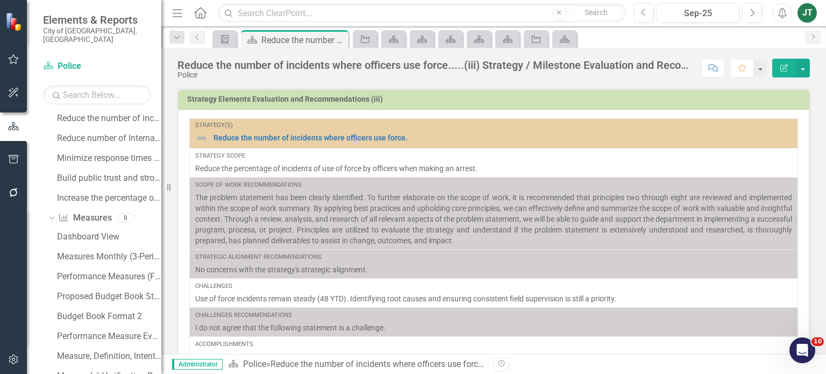
click at [0, 0] on icon "Close" at bounding box center [0, 0] width 0 height 0
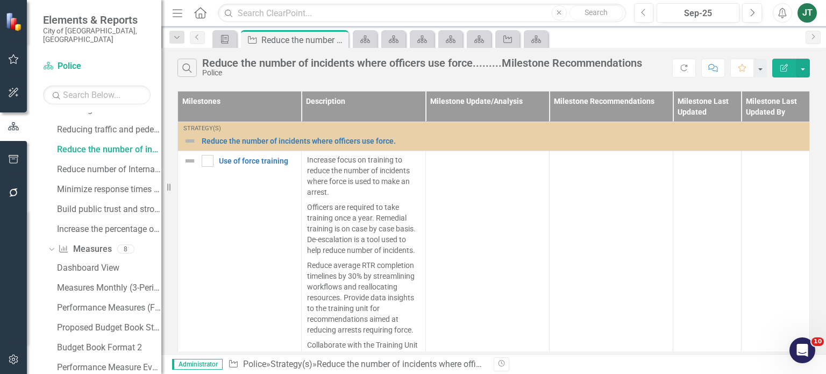
click at [0, 0] on icon "Close" at bounding box center [0, 0] width 0 height 0
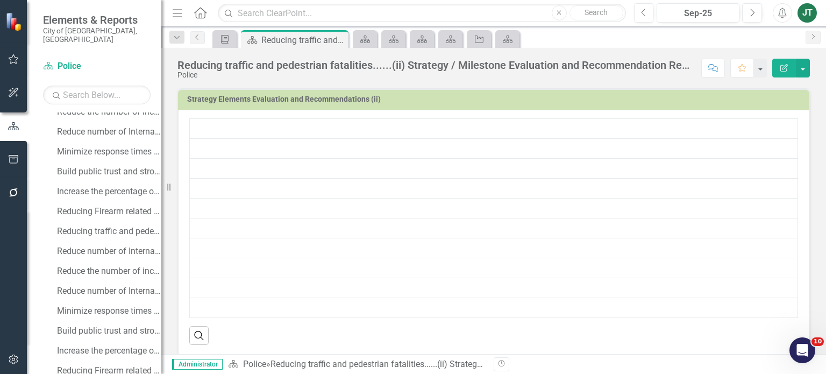
click at [0, 0] on icon "Close" at bounding box center [0, 0] width 0 height 0
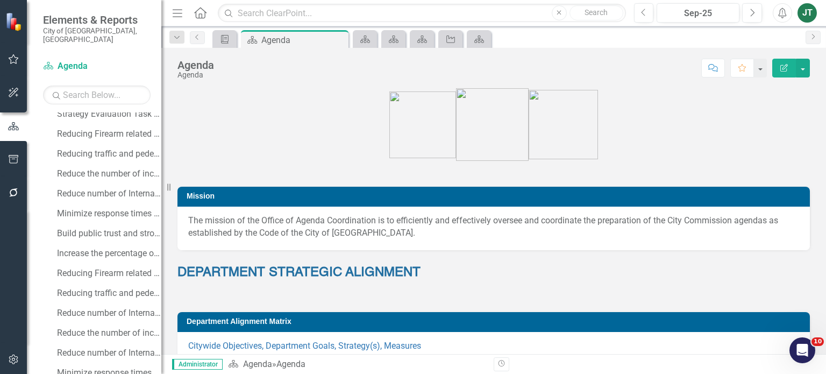
click at [0, 0] on icon "Close" at bounding box center [0, 0] width 0 height 0
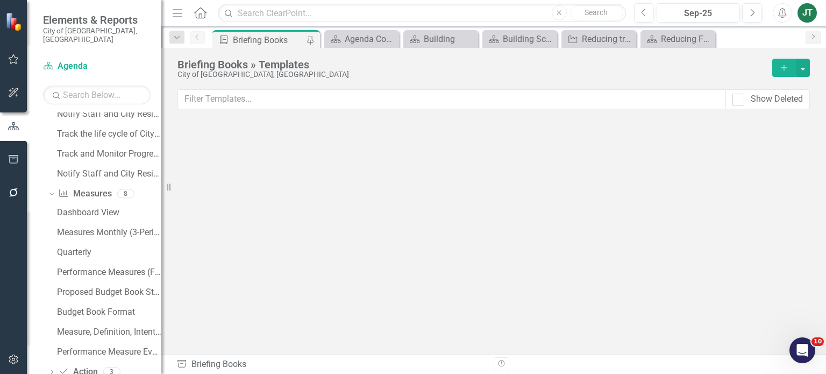
click at [338, 39] on icon "Scorecard(s)" at bounding box center [335, 39] width 11 height 9
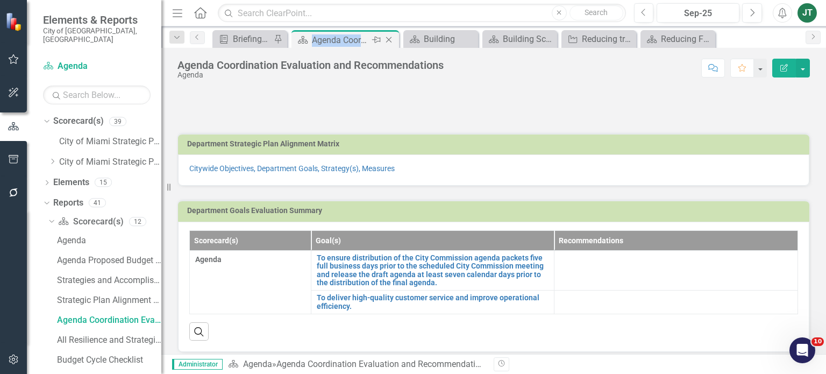
click at [387, 39] on icon "Close" at bounding box center [388, 39] width 11 height 9
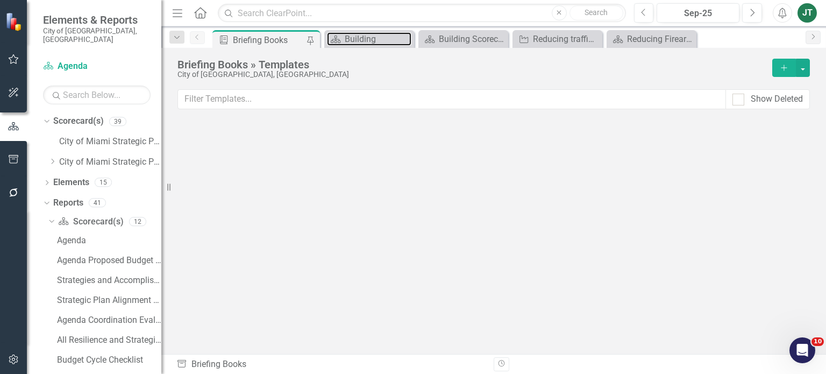
click at [387, 39] on div "Building" at bounding box center [378, 38] width 67 height 13
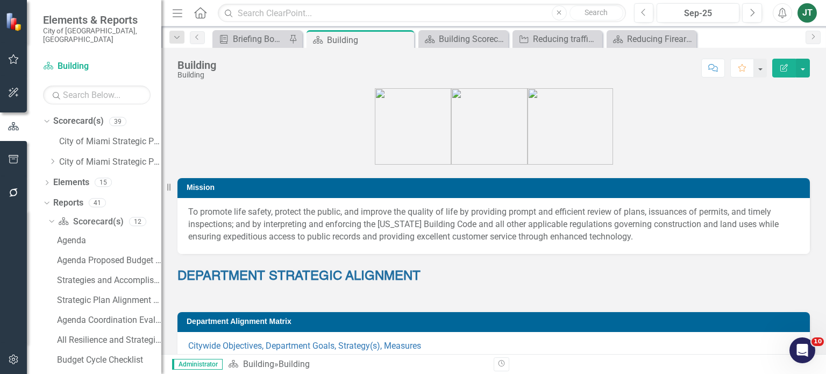
click at [0, 0] on icon "Close" at bounding box center [0, 0] width 0 height 0
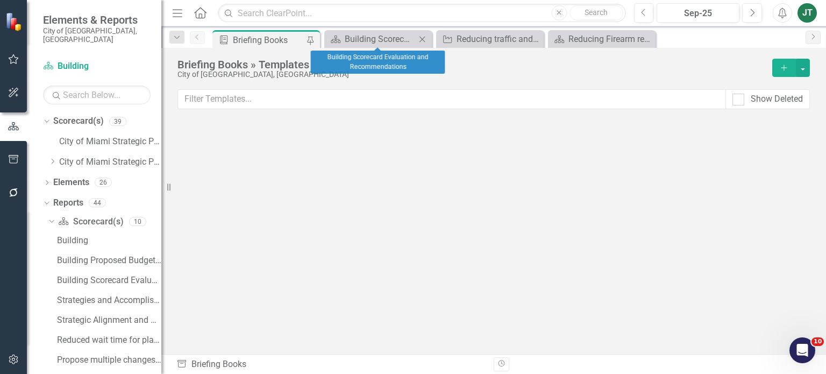
click at [424, 40] on icon "Close" at bounding box center [422, 39] width 11 height 9
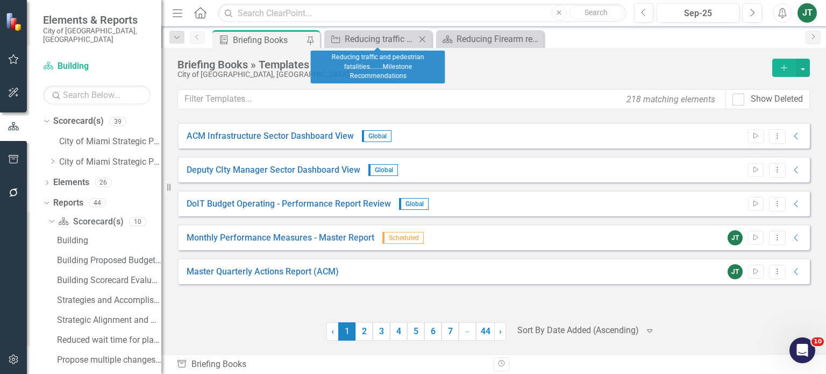
click at [423, 39] on icon at bounding box center [422, 39] width 6 height 6
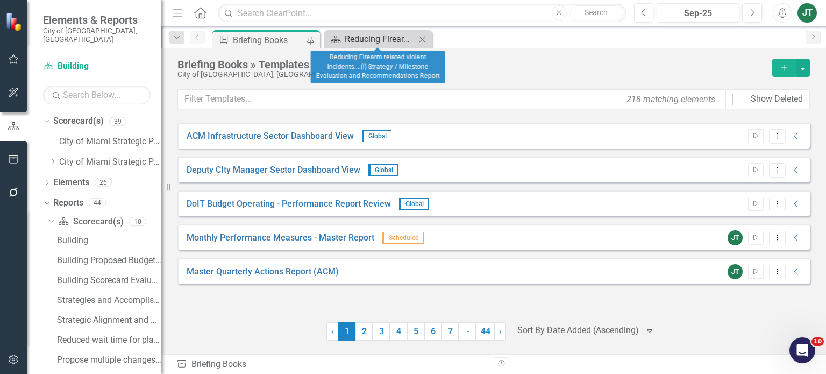
click at [374, 35] on div "Reducing Firearm related violent incidents....(i) Strategy / Milestone Evaluati…" at bounding box center [380, 38] width 71 height 13
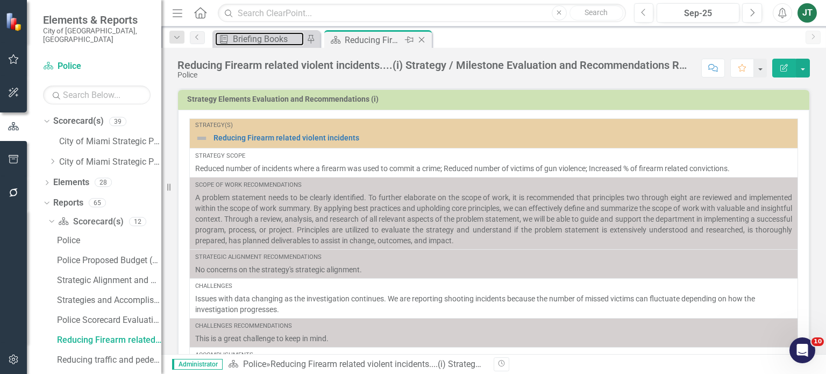
drag, startPoint x: 255, startPoint y: 42, endPoint x: 327, endPoint y: 45, distance: 71.5
click at [256, 43] on div "Briefing Books" at bounding box center [268, 38] width 71 height 13
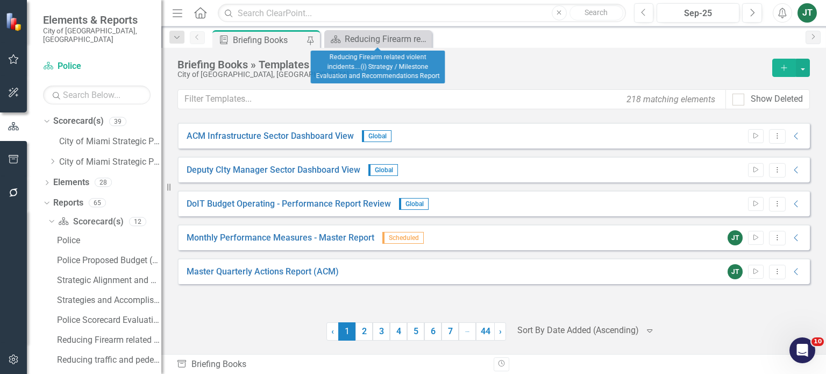
click at [0, 0] on icon "Close" at bounding box center [0, 0] width 0 height 0
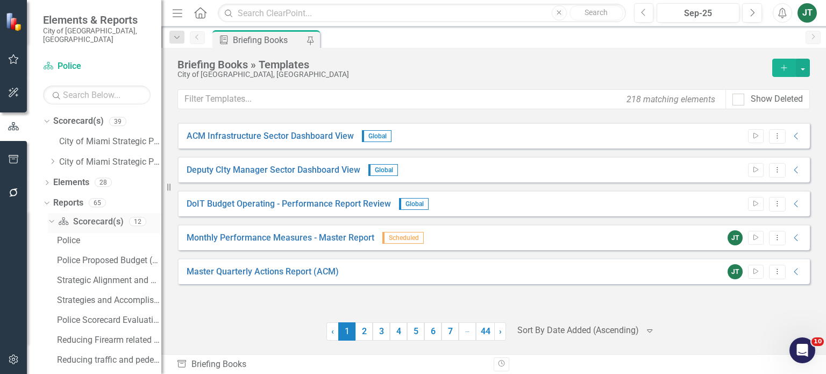
click at [53, 217] on icon "Dropdown" at bounding box center [50, 221] width 6 height 8
click at [54, 157] on div "Dropdown" at bounding box center [52, 161] width 8 height 9
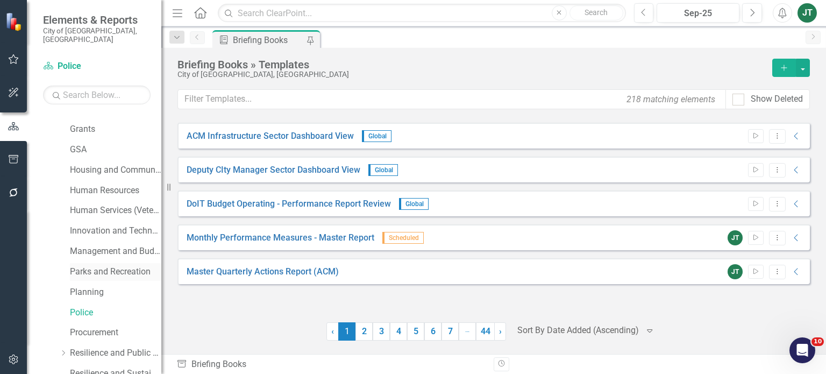
scroll to position [323, 0]
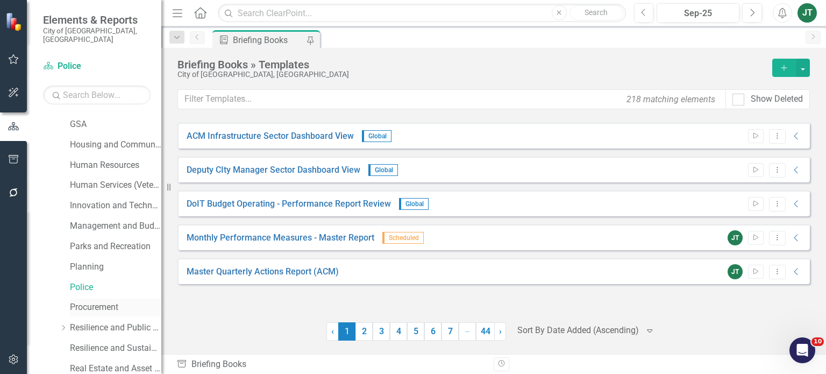
click at [85, 301] on link "Procurement" at bounding box center [115, 307] width 91 height 12
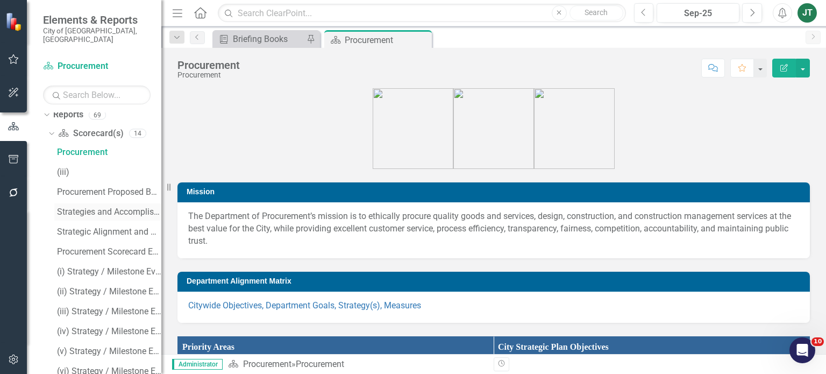
scroll to position [846, 0]
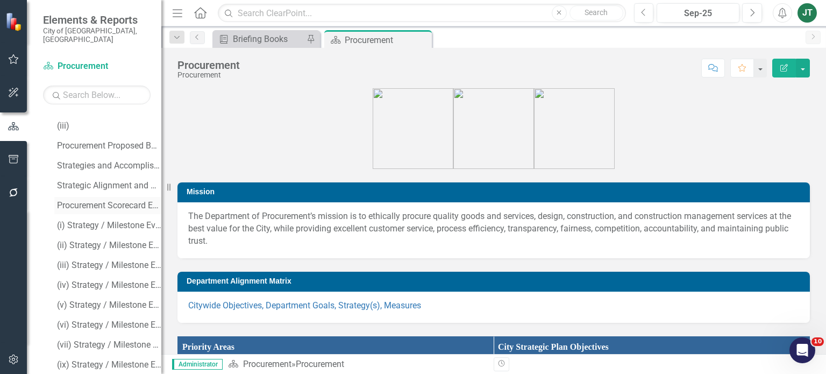
click at [92, 200] on div "Procurement Scorecard Evaluation and Recommendations" at bounding box center [109, 205] width 104 height 10
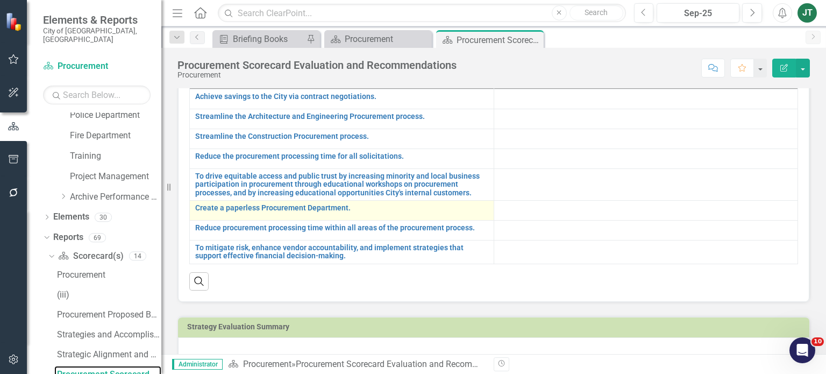
scroll to position [108, 0]
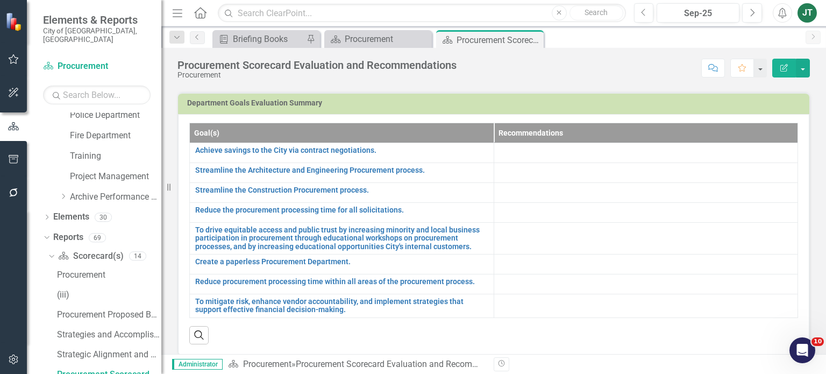
click at [686, 100] on h3 "Department Goals Evaluation Summary" at bounding box center [495, 103] width 617 height 8
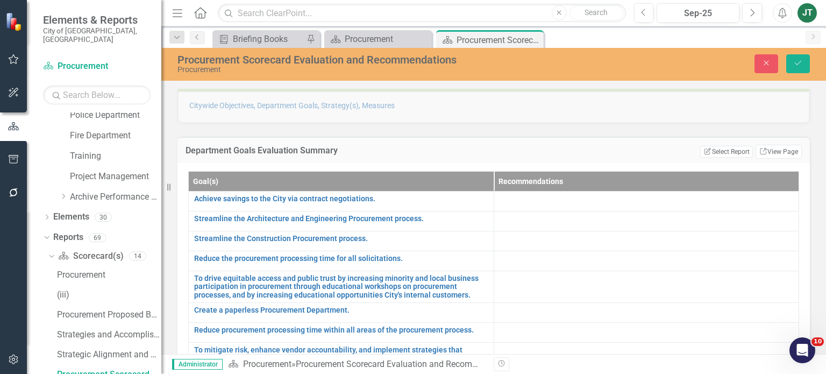
scroll to position [0, 0]
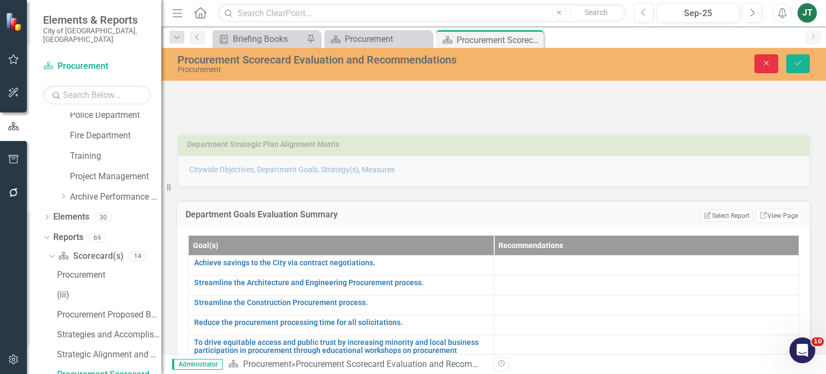
click at [767, 61] on icon "Close" at bounding box center [766, 63] width 10 height 8
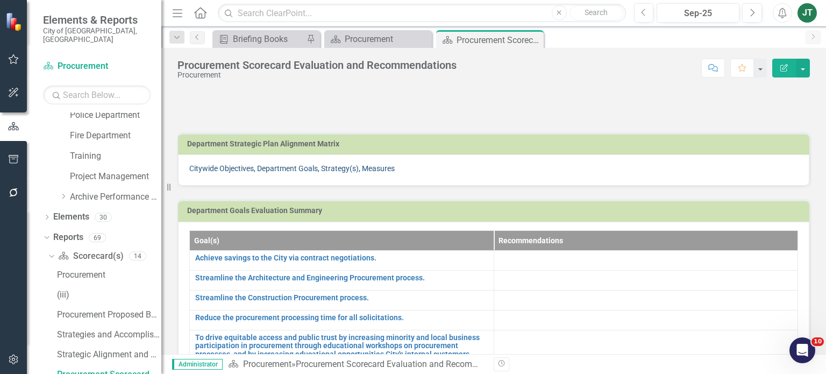
click at [330, 169] on link "Citywide Objectives, Department Goals, Strategy(s), Measures" at bounding box center [291, 168] width 205 height 9
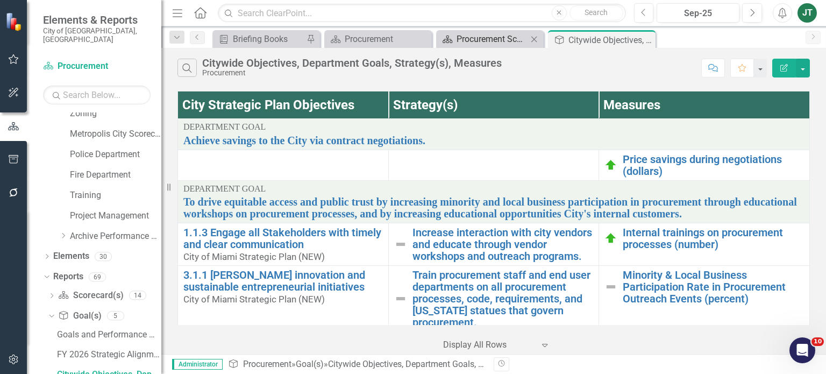
click at [501, 44] on div "Procurement Scorecard Evaluation and Recommendations" at bounding box center [491, 38] width 71 height 13
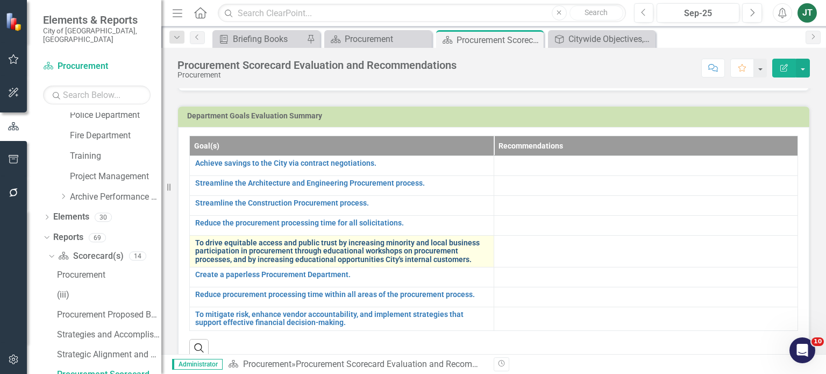
scroll to position [108, 0]
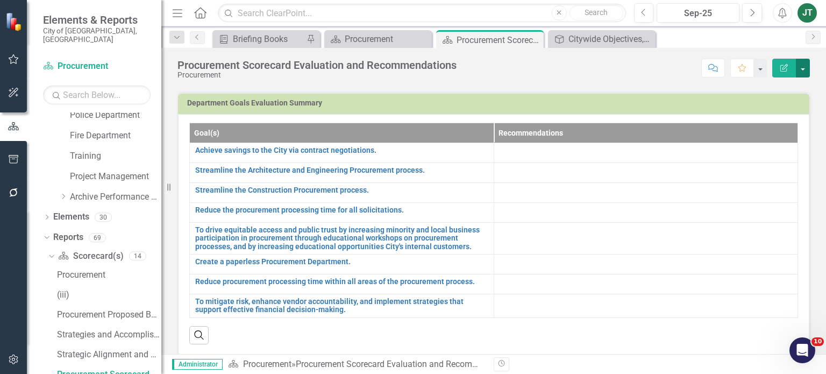
click at [803, 66] on button "button" at bounding box center [803, 68] width 14 height 19
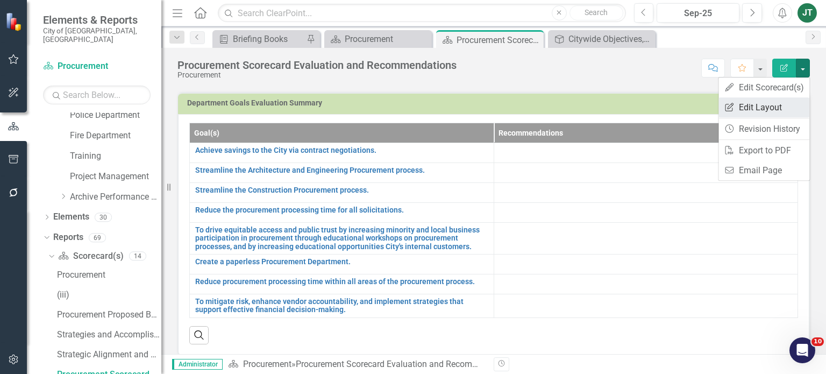
click at [767, 108] on link "Edit Report Edit Layout" at bounding box center [763, 107] width 91 height 20
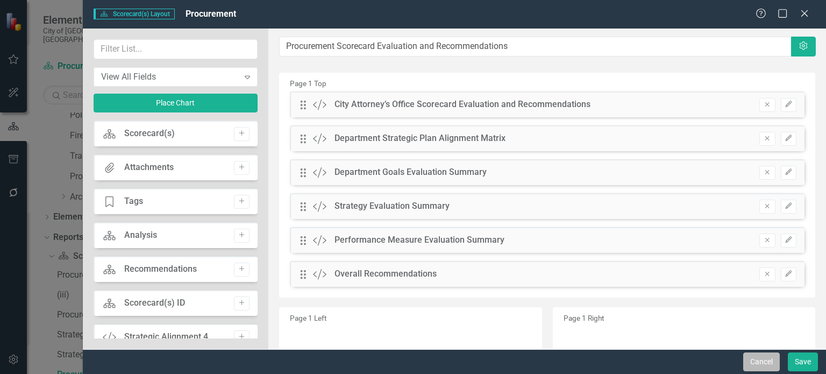
click at [747, 356] on button "Cancel" at bounding box center [761, 361] width 37 height 19
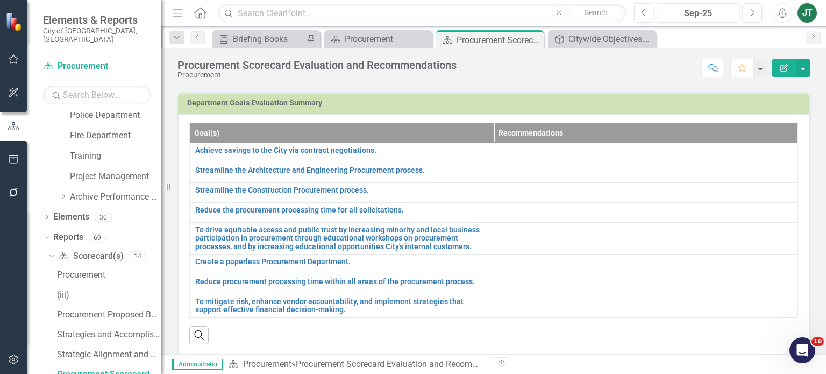
click at [729, 110] on td "Department Goals Evaluation Summary" at bounding box center [495, 104] width 617 height 16
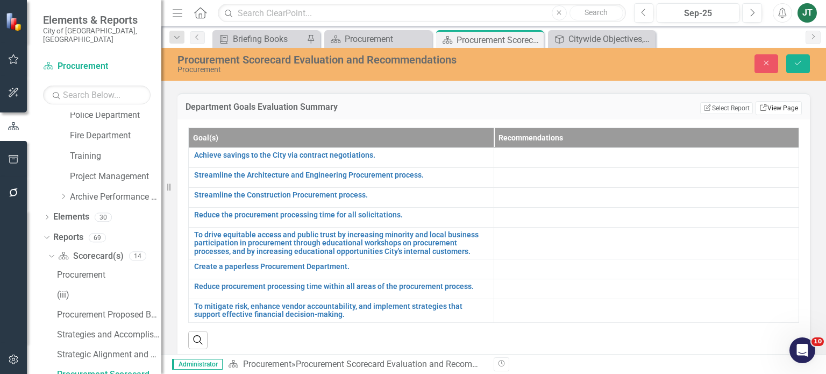
click at [777, 103] on link "Link View Page" at bounding box center [778, 108] width 46 height 14
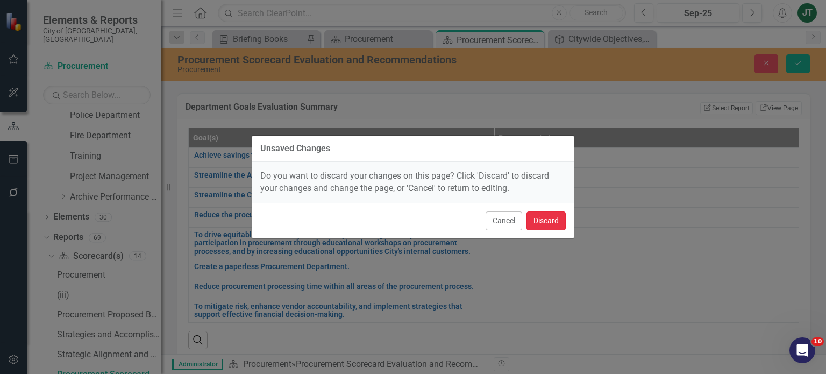
click at [529, 225] on button "Discard" at bounding box center [545, 220] width 39 height 19
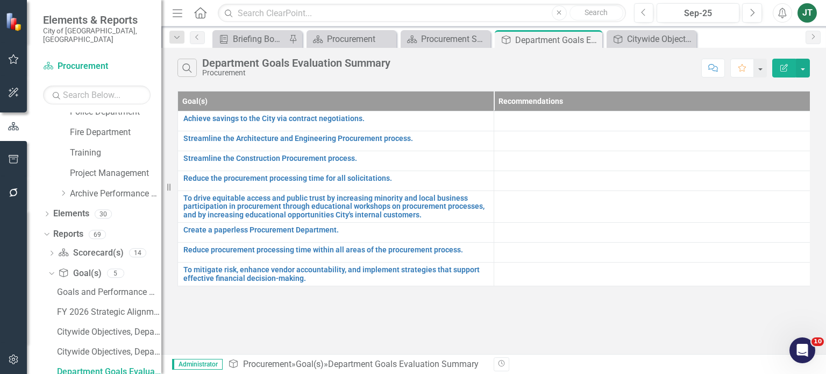
scroll to position [677, 0]
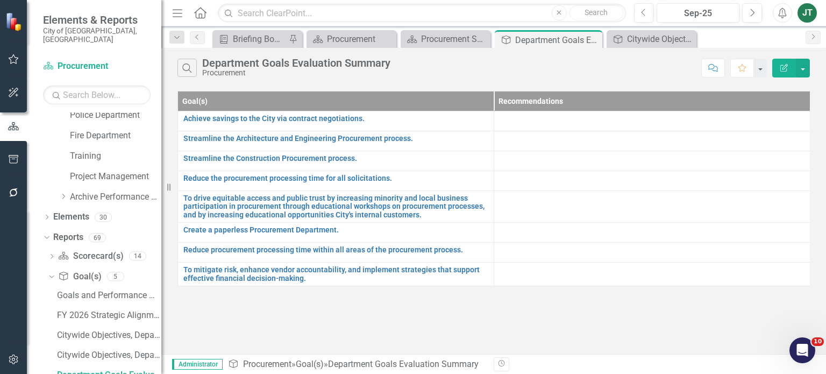
click at [786, 65] on icon "Edit Report" at bounding box center [784, 68] width 10 height 8
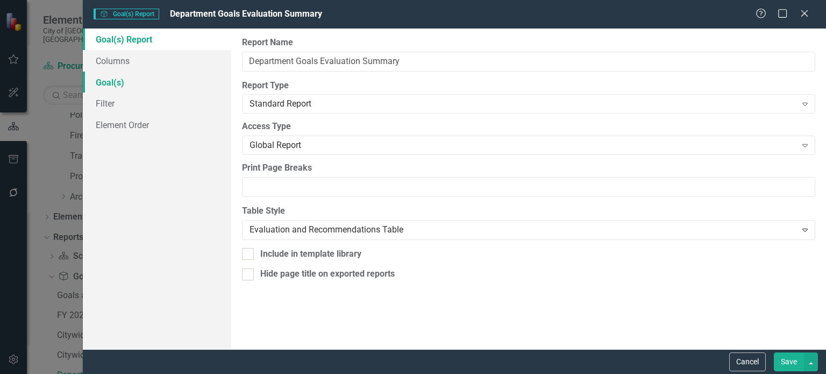
click at [120, 87] on link "Goal(s)" at bounding box center [157, 82] width 148 height 22
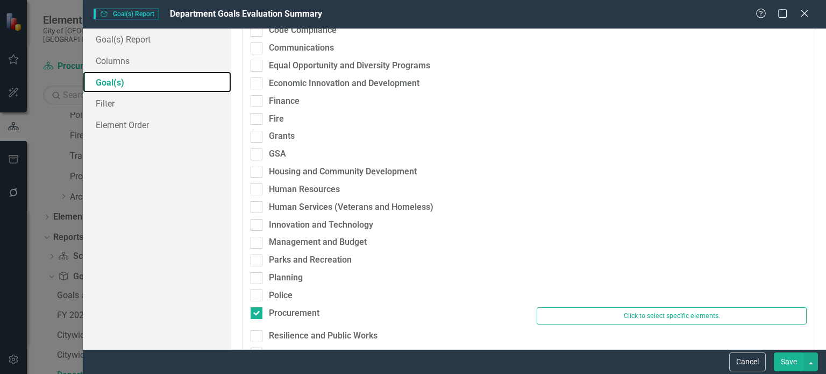
scroll to position [323, 0]
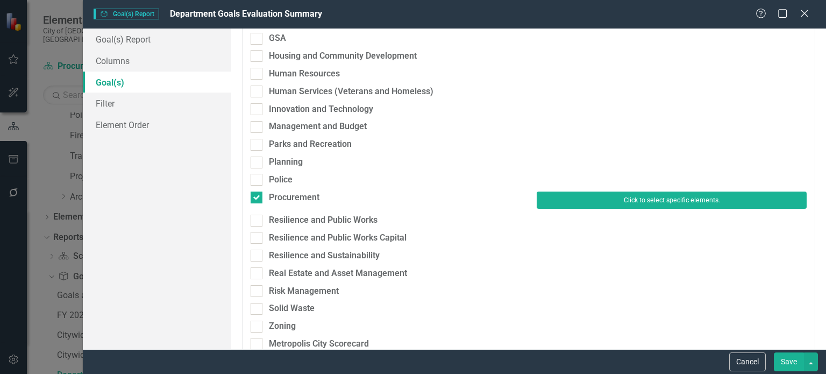
click at [630, 196] on button "Click to select specific elements." at bounding box center [671, 199] width 270 height 17
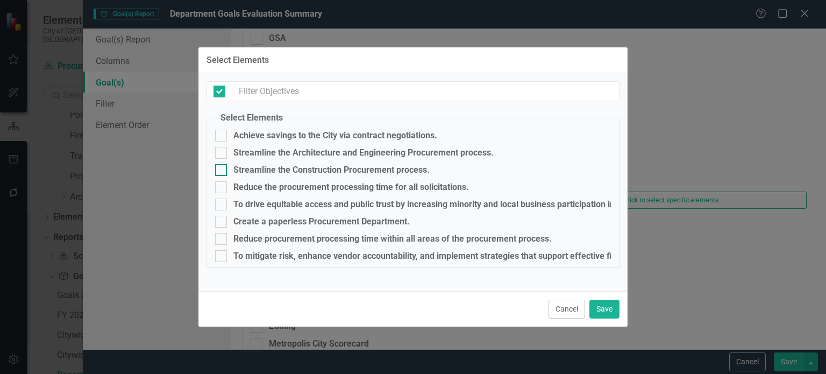
checkbox input "false"
click at [308, 135] on div "Achieve savings to the City via contract negotiations." at bounding box center [335, 136] width 204 height 10
click at [222, 135] on input "Achieve savings to the City via contract negotiations." at bounding box center [218, 133] width 7 height 7
checkbox input "true"
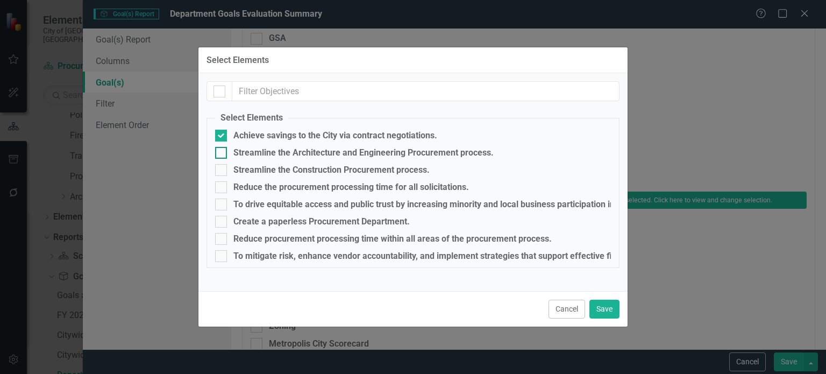
click at [299, 154] on div "Streamline the Architecture and Engineering Procurement process." at bounding box center [363, 153] width 260 height 10
click at [222, 154] on input "Streamline the Architecture and Engineering Procurement process." at bounding box center [218, 150] width 7 height 7
click at [292, 154] on div "Streamline the Architecture and Engineering Procurement process." at bounding box center [363, 153] width 260 height 10
click at [222, 154] on input "Streamline the Architecture and Engineering Procurement process." at bounding box center [218, 150] width 7 height 7
checkbox input "false"
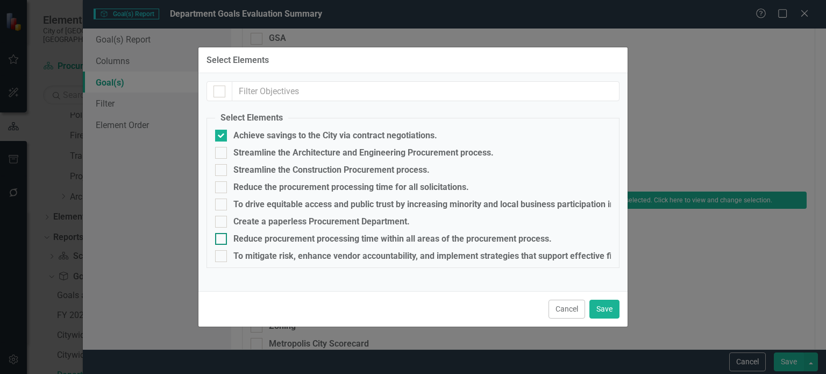
click at [287, 237] on div "Reduce procurement processing time within all areas of the procurement process." at bounding box center [392, 239] width 318 height 10
click at [222, 237] on input "Reduce procurement processing time within all areas of the procurement process." at bounding box center [218, 236] width 7 height 7
checkbox input "true"
click at [283, 255] on div "To mitigate risk, enhance vendor accountability, and implement strategies that …" at bounding box center [471, 256] width 476 height 10
click at [222, 255] on input "To mitigate risk, enhance vendor accountability, and implement strategies that …" at bounding box center [218, 253] width 7 height 7
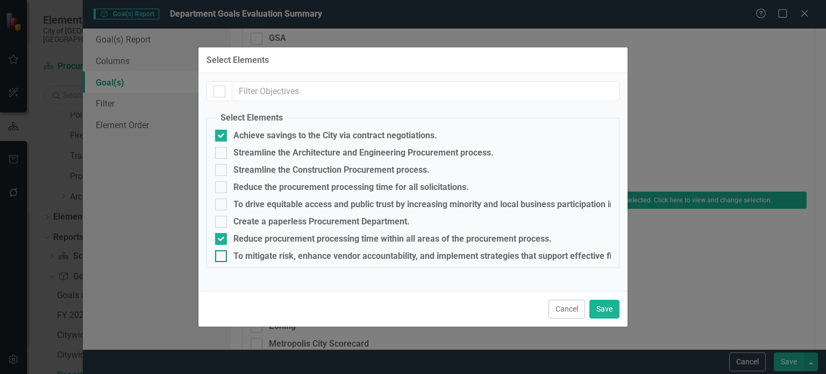
checkbox input "true"
click at [273, 221] on div "Create a paperless Procurement Department." at bounding box center [321, 222] width 176 height 10
click at [222, 221] on input "Create a paperless Procurement Department." at bounding box center [218, 219] width 7 height 7
checkbox input "true"
click at [274, 205] on div "To drive equitable access and public trust by increasing minority and local bus…" at bounding box center [701, 204] width 936 height 10
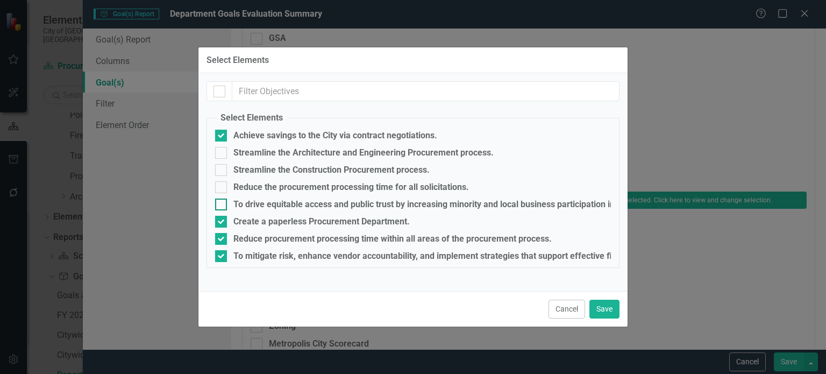
click at [222, 205] on input "To drive equitable access and public trust by increasing minority and local bus…" at bounding box center [218, 201] width 7 height 7
checkbox input "true"
click at [604, 307] on button "Save" at bounding box center [604, 308] width 30 height 19
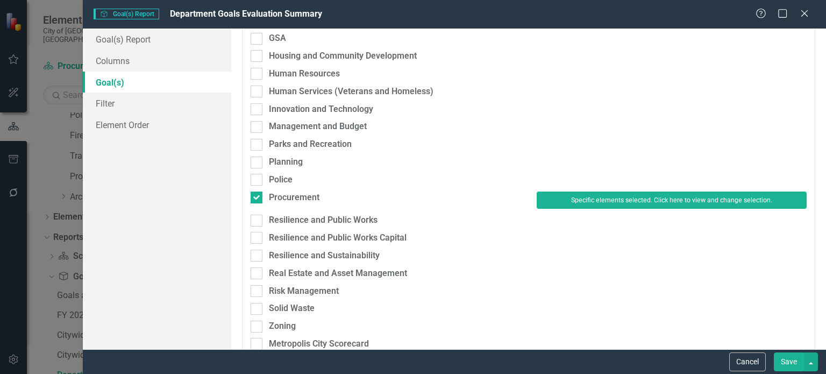
click at [789, 362] on button "Save" at bounding box center [789, 361] width 30 height 19
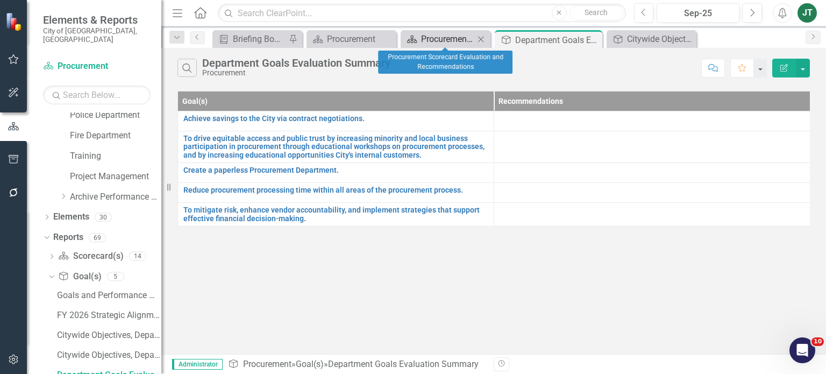
click at [440, 34] on div "Procurement Scorecard Evaluation and Recommendations" at bounding box center [447, 38] width 53 height 13
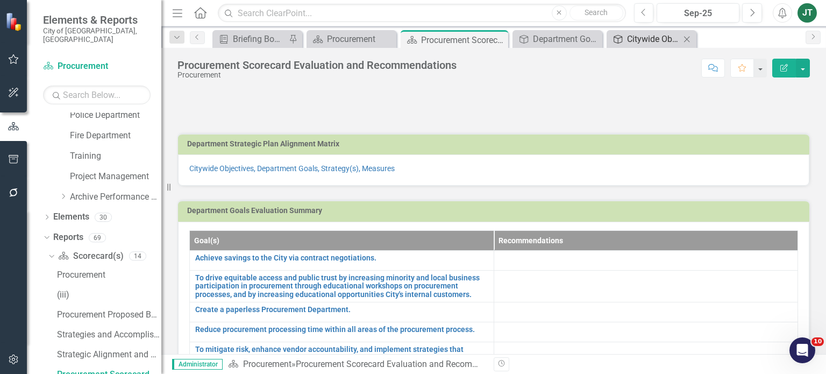
click at [668, 44] on div "Citywide Objectives, Department Goals, Strategy(s), Measures" at bounding box center [653, 38] width 53 height 13
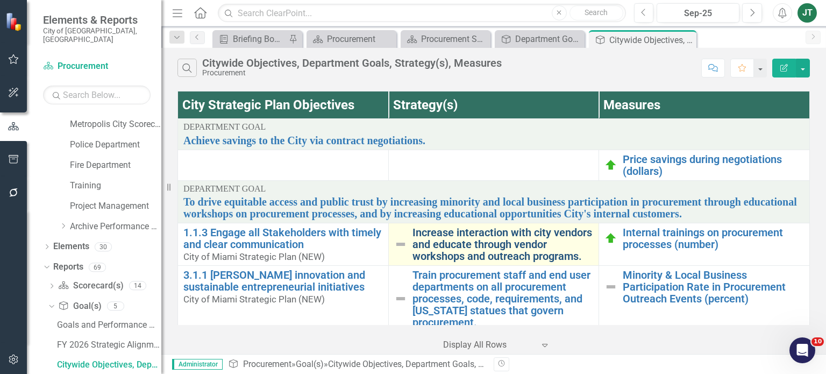
scroll to position [638, 0]
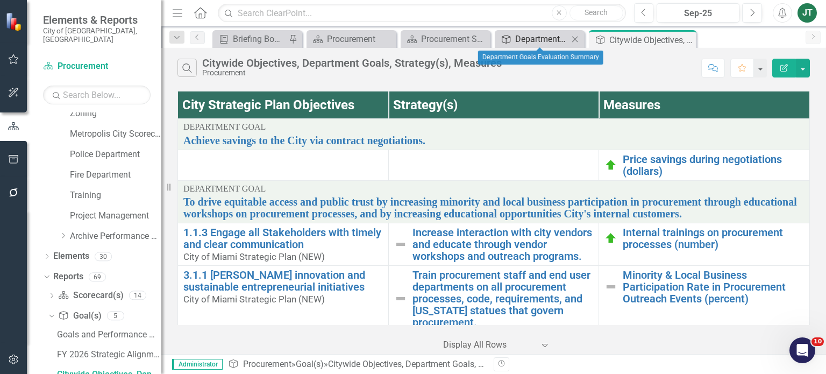
click at [535, 40] on div "Department Goals Evaluation Summary" at bounding box center [541, 38] width 53 height 13
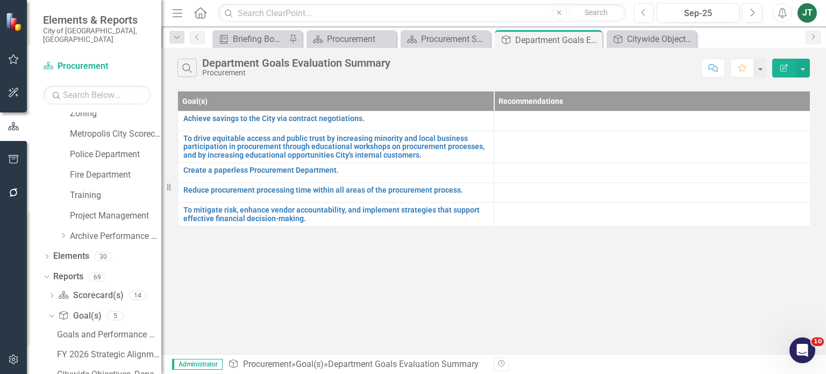
scroll to position [677, 0]
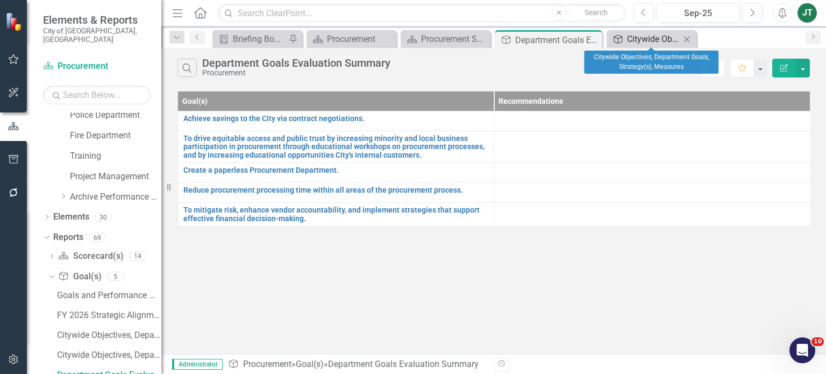
click at [628, 36] on div "Citywide Objectives, Department Goals, Strategy(s), Measures" at bounding box center [653, 38] width 53 height 13
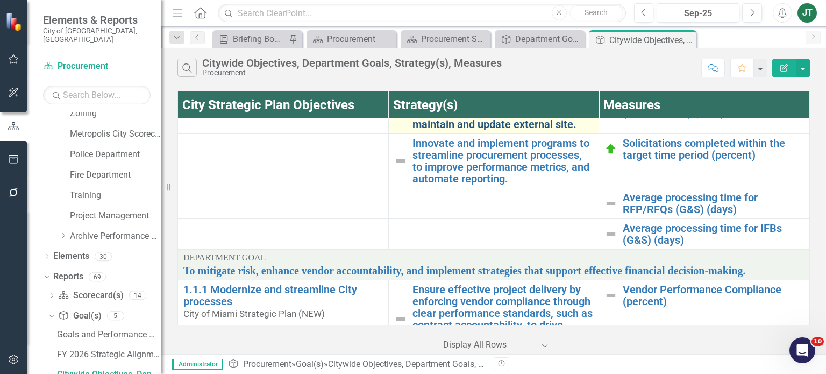
scroll to position [484, 0]
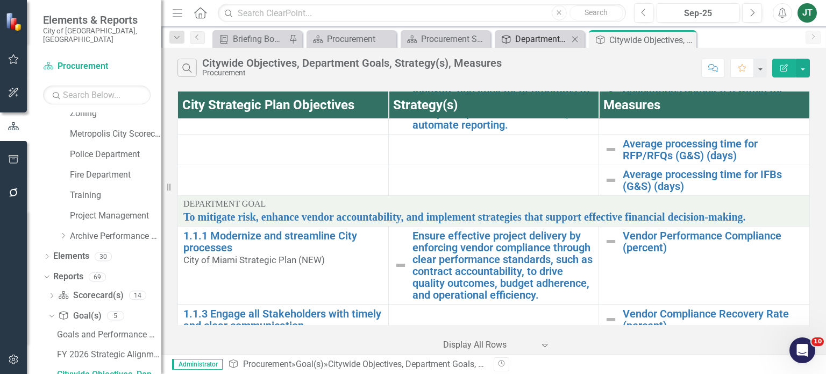
click at [535, 40] on div "Department Goals Evaluation Summary" at bounding box center [541, 38] width 53 height 13
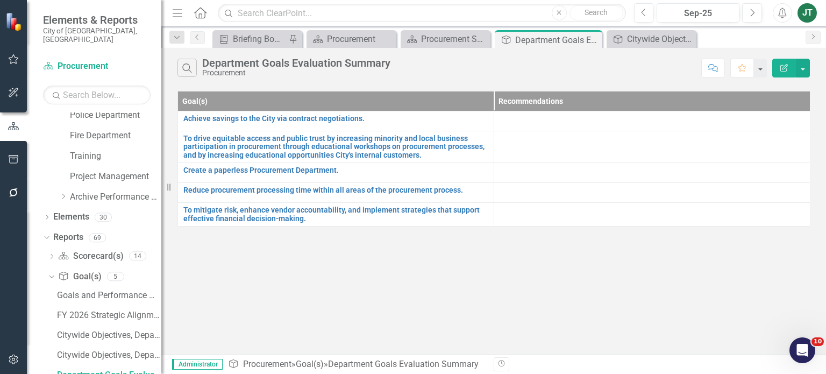
scroll to position [677, 0]
click at [649, 48] on div "Search Department Goals Evaluation Summary Procurement Comment Favorite Edit Re…" at bounding box center [493, 65] width 664 height 35
click at [647, 41] on div "Citywide Objectives, Department Goals, Strategy(s), Measures" at bounding box center [653, 38] width 53 height 13
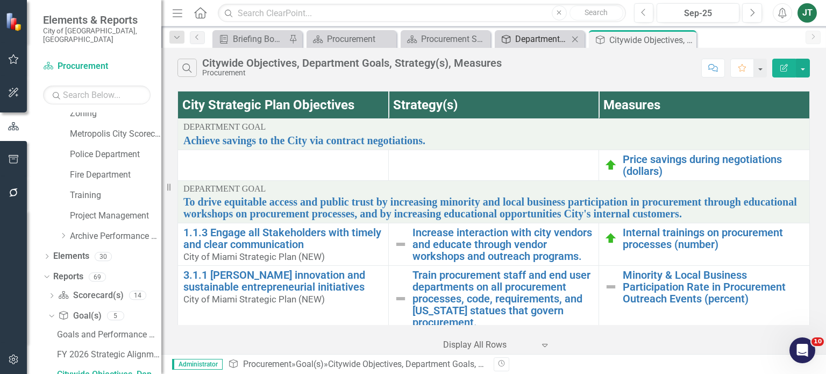
click at [559, 43] on div "Department Goals Evaluation Summary" at bounding box center [541, 38] width 53 height 13
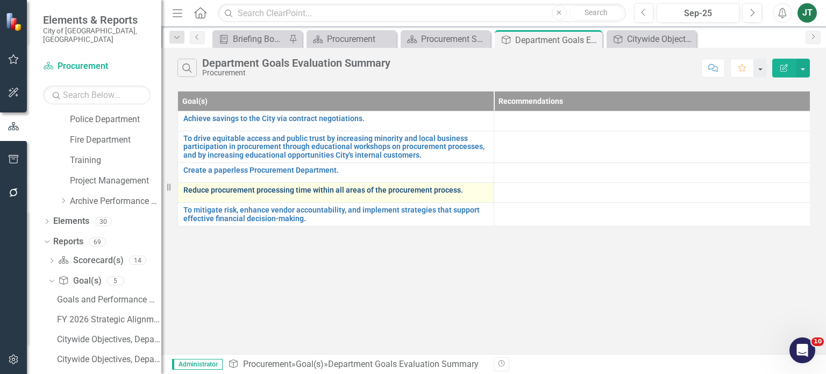
scroll to position [677, 0]
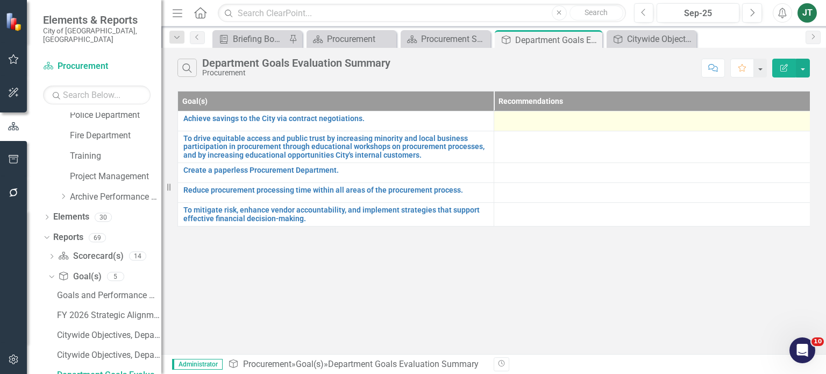
click at [535, 128] on td at bounding box center [652, 121] width 316 height 20
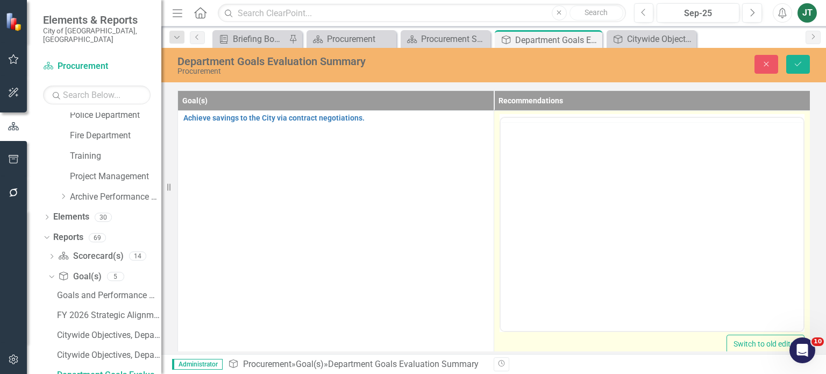
scroll to position [0, 0]
click at [541, 161] on body "Rich Text Area. Press ALT-0 for help." at bounding box center [651, 223] width 303 height 161
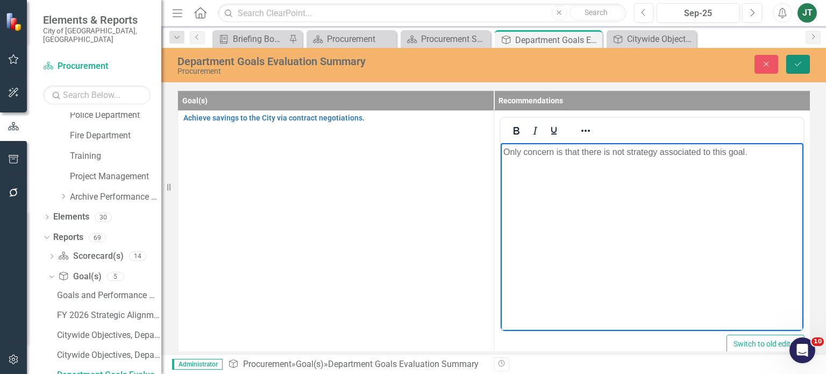
click at [796, 62] on icon "Save" at bounding box center [798, 64] width 10 height 8
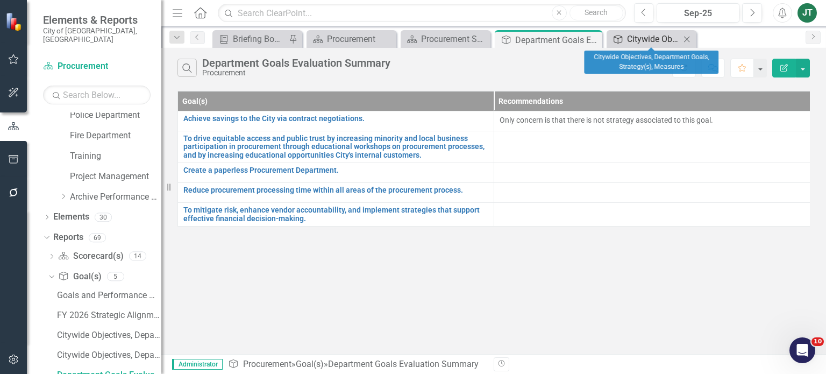
click at [643, 40] on div "Citywide Objectives, Department Goals, Strategy(s), Measures" at bounding box center [653, 38] width 53 height 13
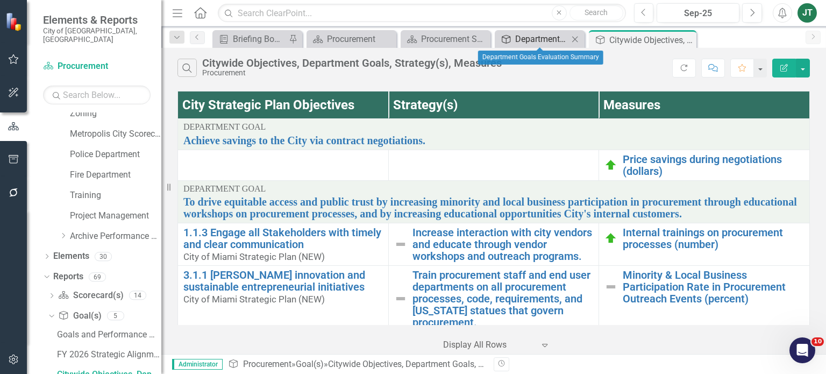
click at [520, 38] on div "Department Goals Evaluation Summary" at bounding box center [541, 38] width 53 height 13
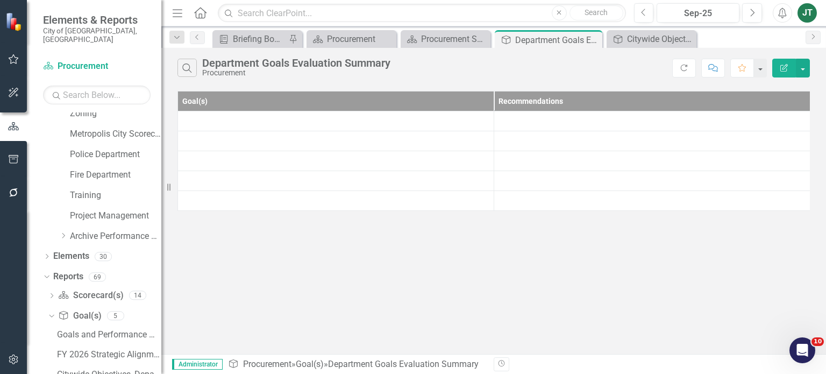
scroll to position [677, 0]
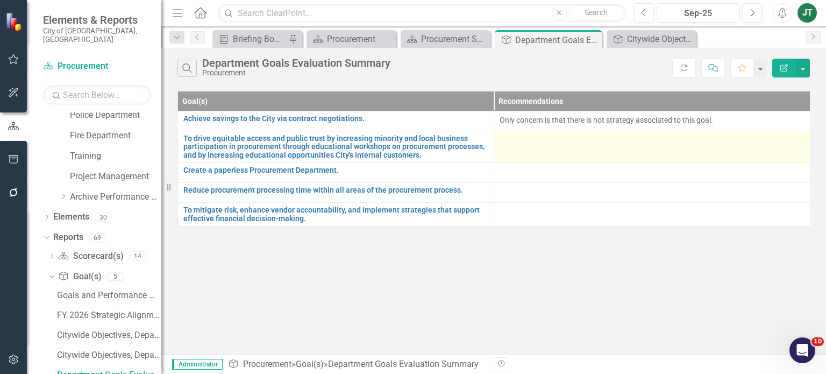
click at [534, 150] on td at bounding box center [652, 147] width 316 height 32
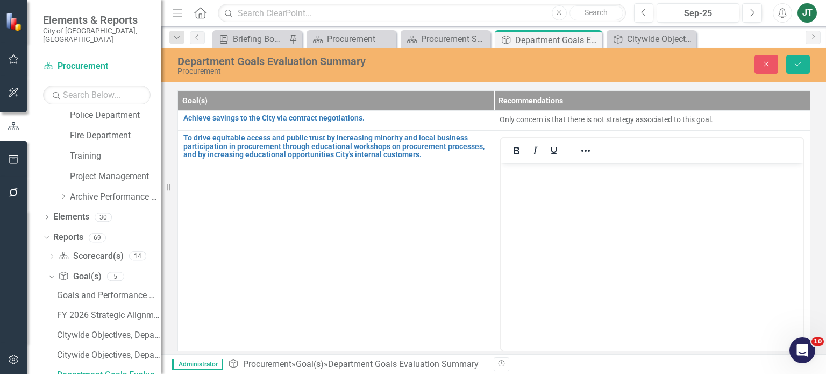
scroll to position [0, 0]
click at [546, 202] on body "Rich Text Area. Press ALT-0 for help." at bounding box center [651, 243] width 303 height 161
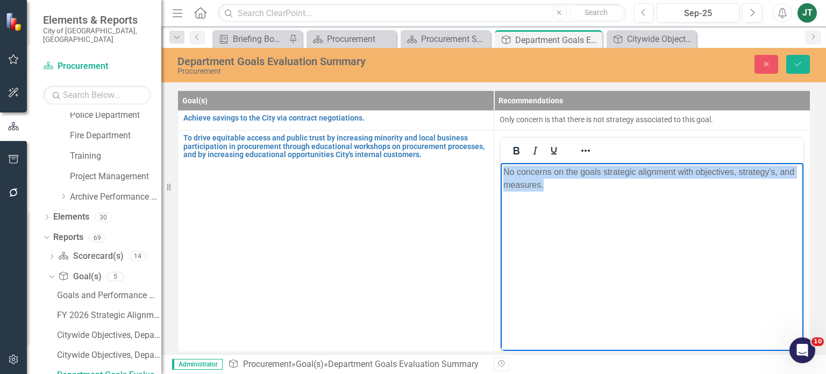
drag, startPoint x: 574, startPoint y: 189, endPoint x: 440, endPoint y: 150, distance: 139.3
click at [500, 163] on html "No concerns on the goals strategic alignment with objectives, strategy's, and m…" at bounding box center [651, 243] width 303 height 161
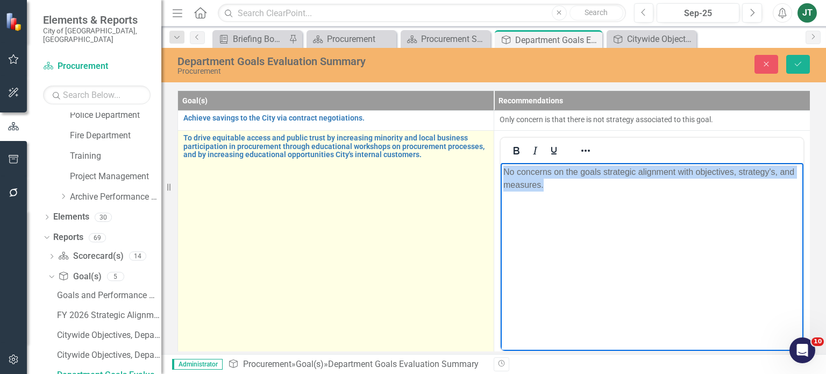
copy p "No concerns on the goals strategic alignment with objectives, strategy's, and m…"
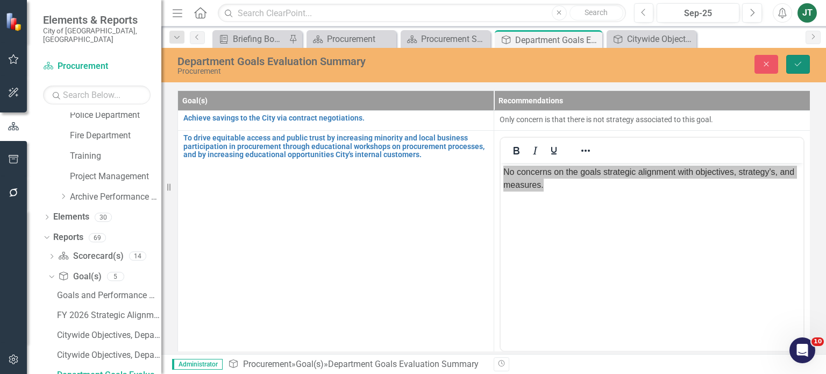
click at [801, 66] on icon "Save" at bounding box center [798, 64] width 10 height 8
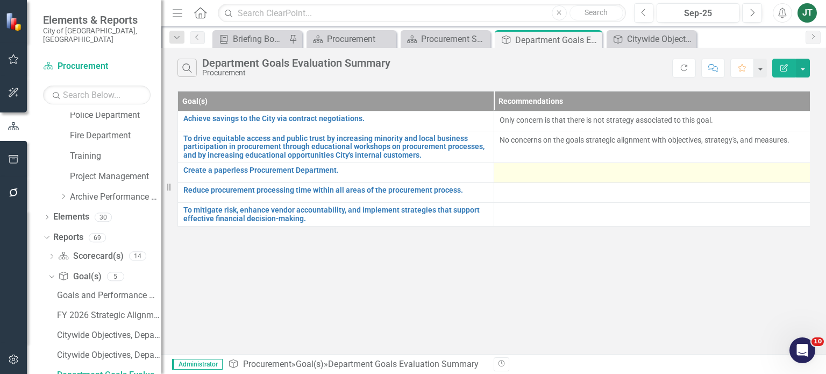
click at [555, 174] on div at bounding box center [651, 172] width 305 height 13
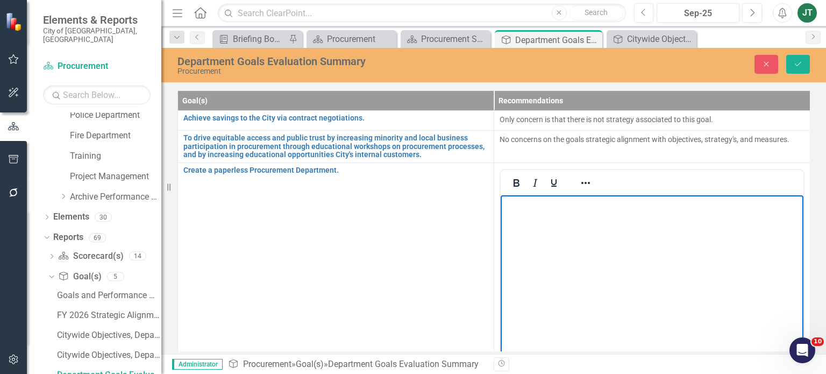
click at [515, 207] on p "Rich Text Area. Press ALT-0 for help." at bounding box center [651, 203] width 297 height 13
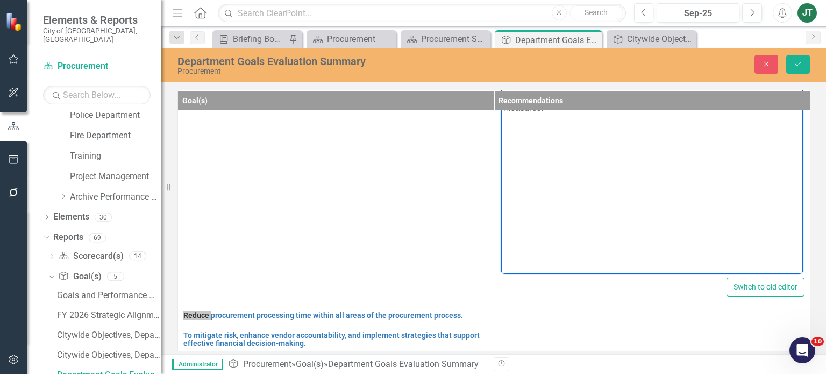
scroll to position [116, 0]
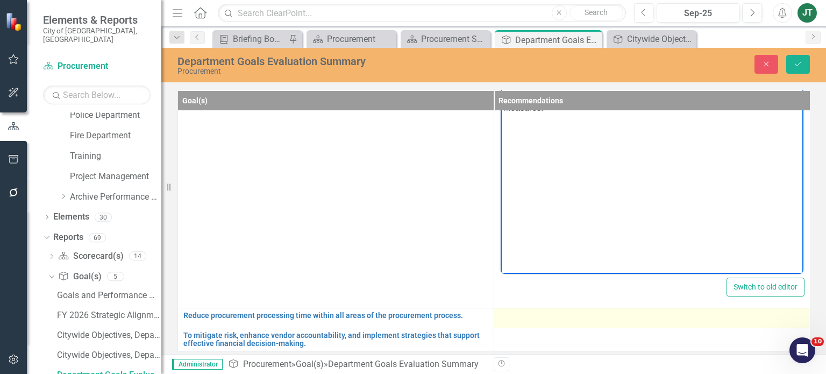
click at [537, 311] on div at bounding box center [651, 317] width 305 height 13
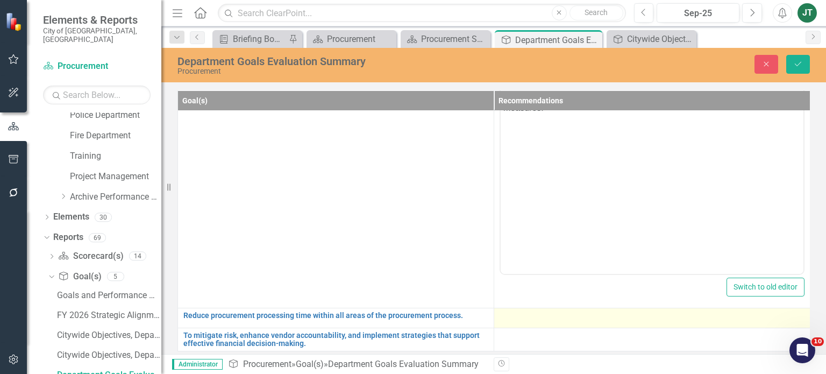
click at [538, 312] on div at bounding box center [651, 317] width 305 height 13
click at [522, 311] on div at bounding box center [651, 317] width 305 height 13
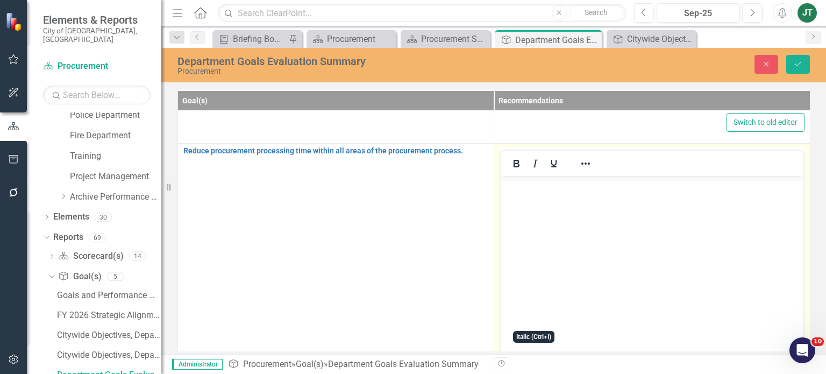
scroll to position [277, 0]
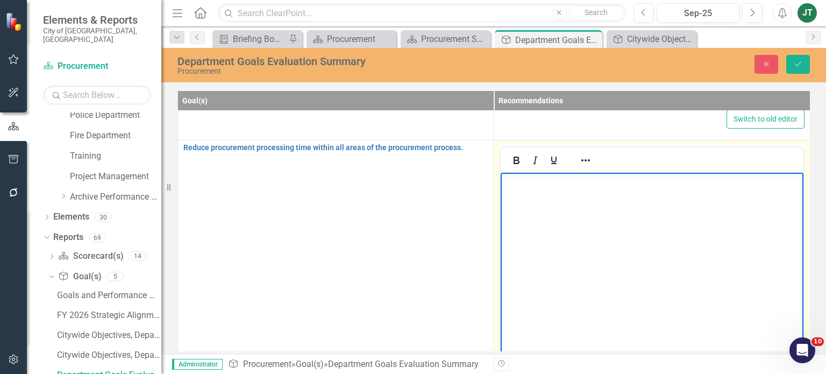
click at [535, 203] on body "Rich Text Area. Press ALT-0 for help." at bounding box center [651, 252] width 303 height 161
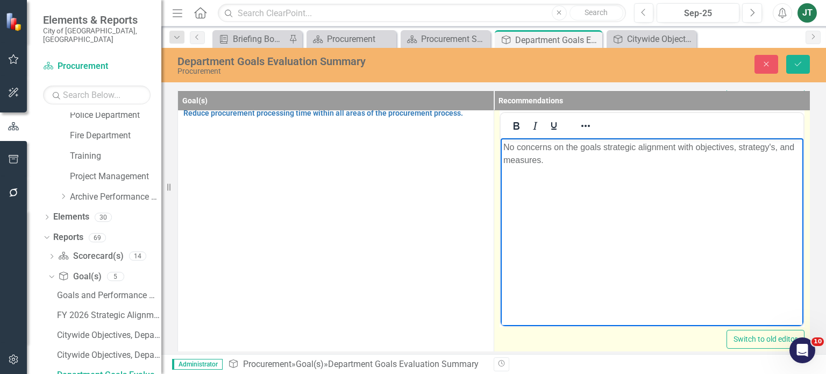
scroll to position [350, 0]
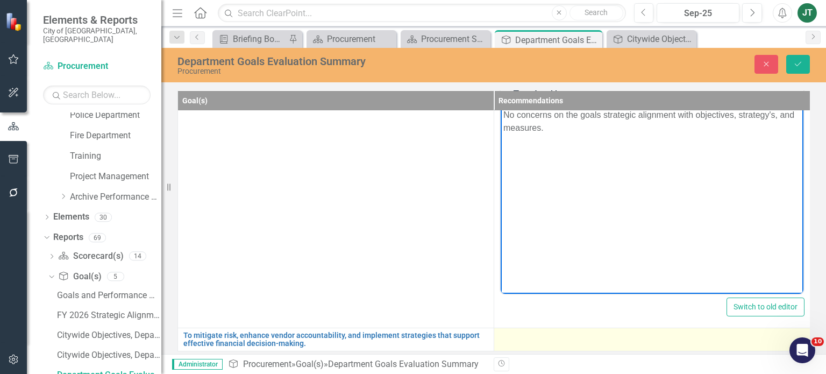
click at [515, 331] on div at bounding box center [651, 337] width 305 height 13
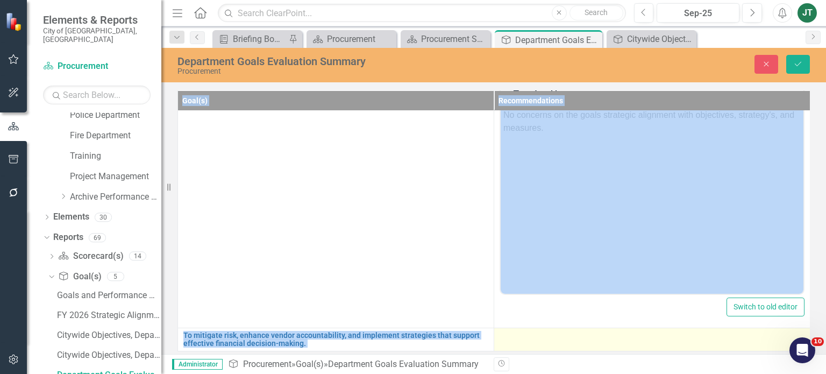
click at [515, 331] on div at bounding box center [651, 337] width 305 height 13
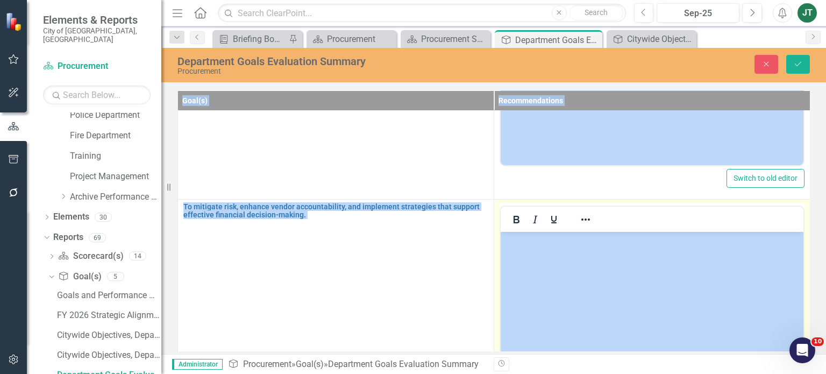
scroll to position [565, 0]
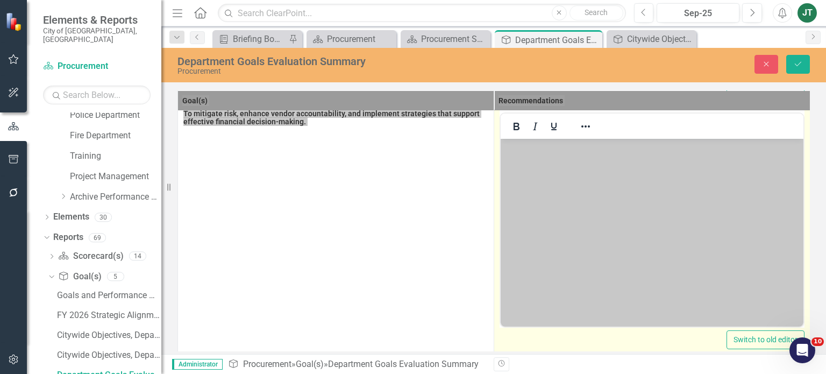
click at [525, 174] on body "Rich Text Area. Press ALT-0 for help." at bounding box center [651, 218] width 303 height 161
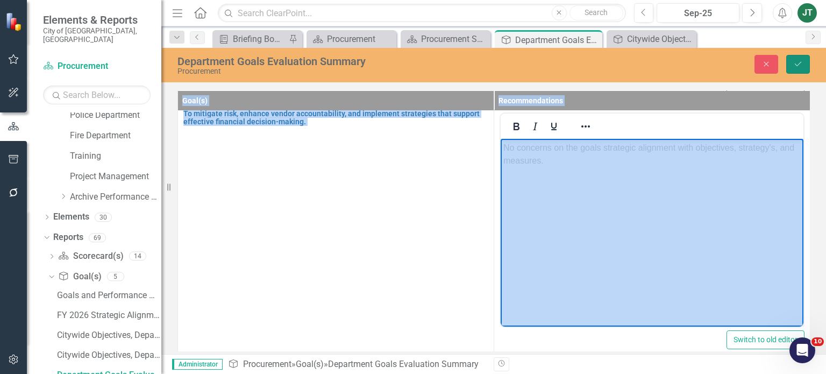
click at [802, 66] on icon "Save" at bounding box center [798, 64] width 10 height 8
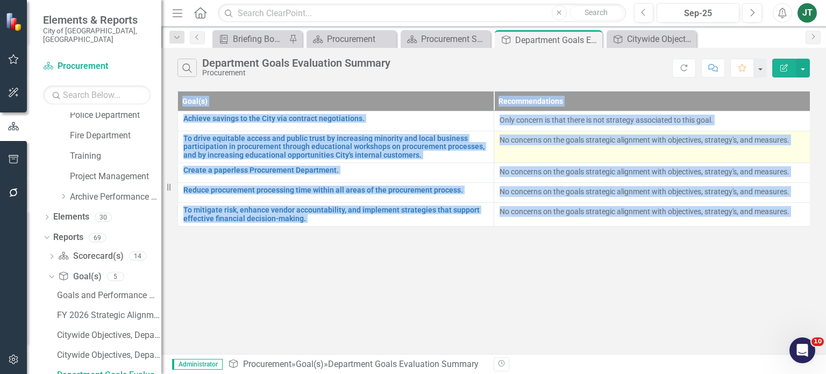
scroll to position [0, 0]
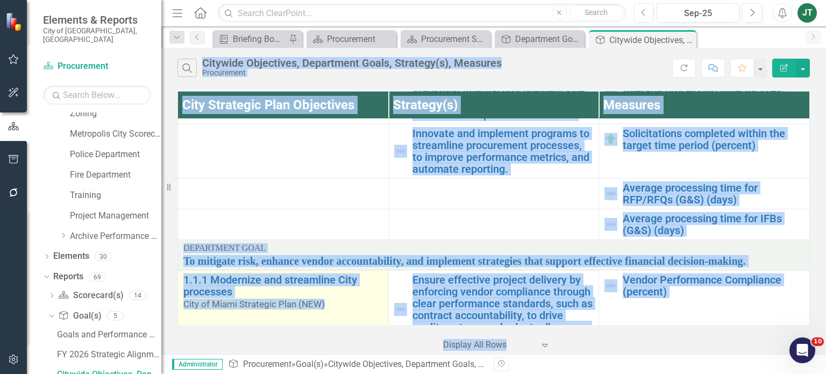
scroll to position [514, 0]
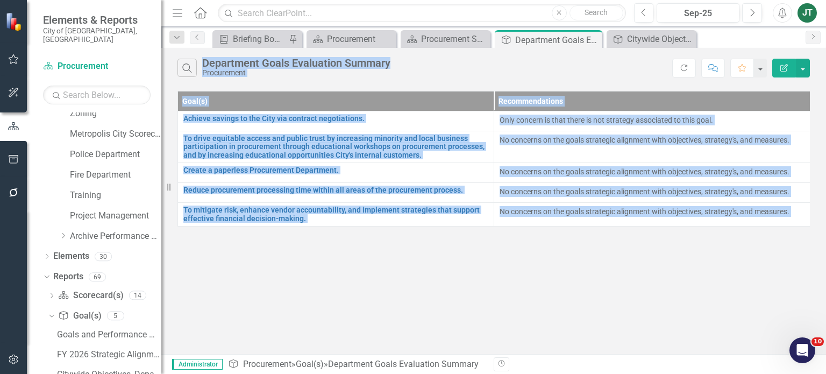
scroll to position [677, 0]
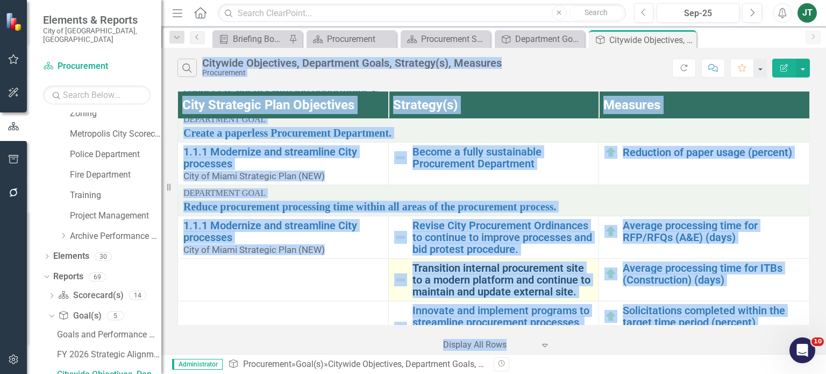
scroll to position [323, 0]
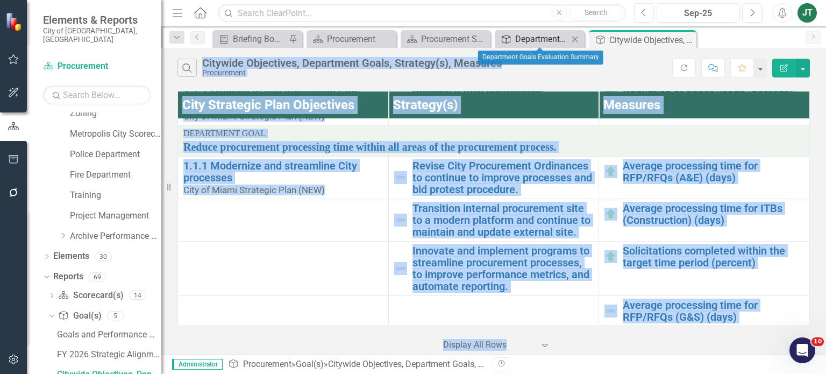
click at [534, 36] on div "Department Goals Evaluation Summary" at bounding box center [541, 38] width 53 height 13
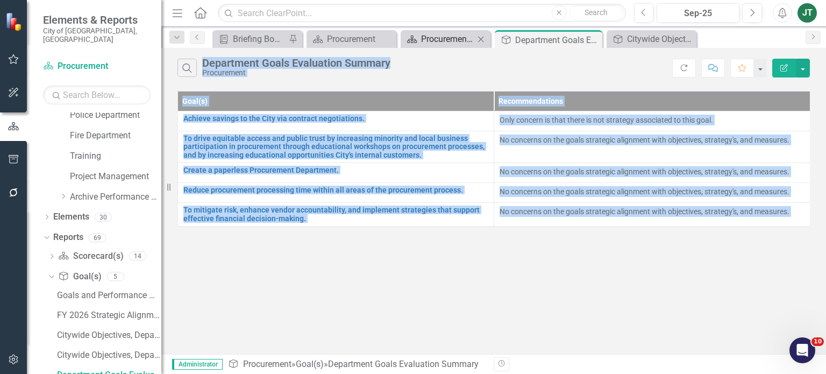
scroll to position [677, 0]
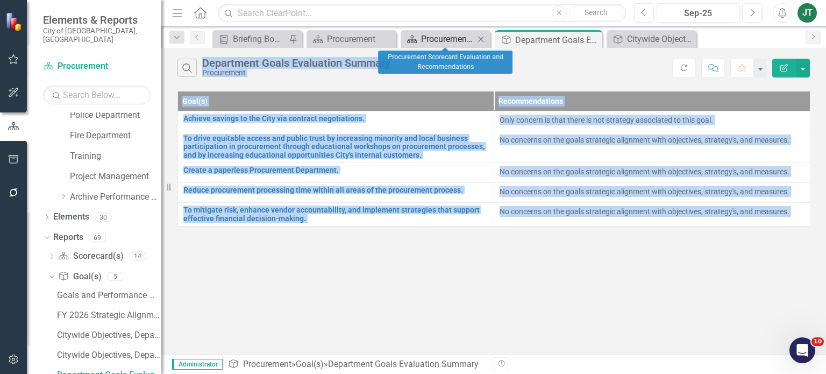
click at [424, 40] on div "Procurement Scorecard Evaluation and Recommendations" at bounding box center [447, 38] width 53 height 13
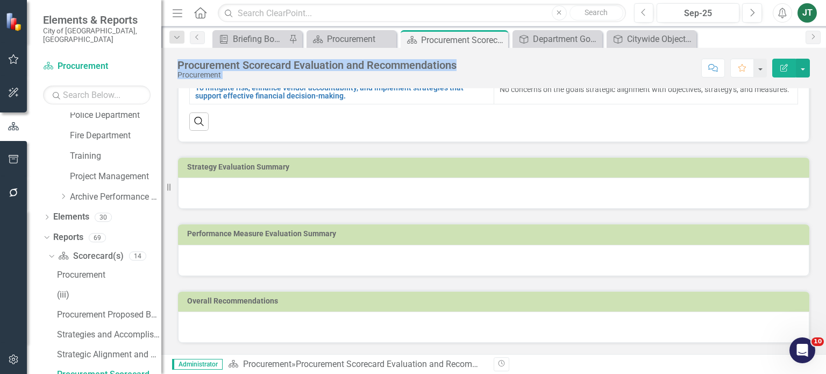
scroll to position [287, 0]
click at [407, 167] on h3 "Strategy Evaluation Summary" at bounding box center [495, 167] width 617 height 8
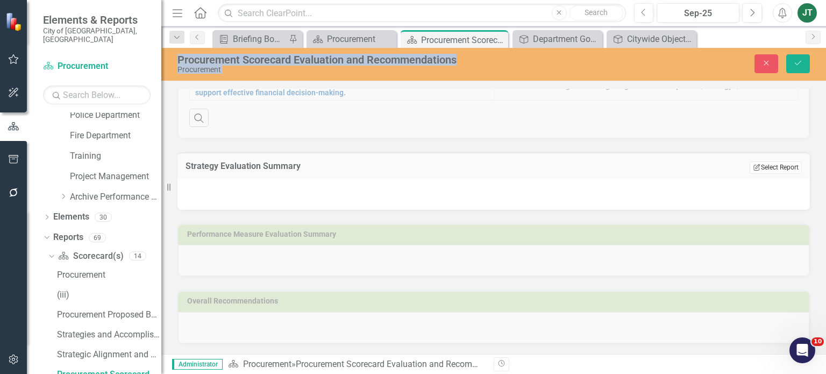
click at [769, 173] on button "Edit Report Select Report" at bounding box center [775, 167] width 52 height 12
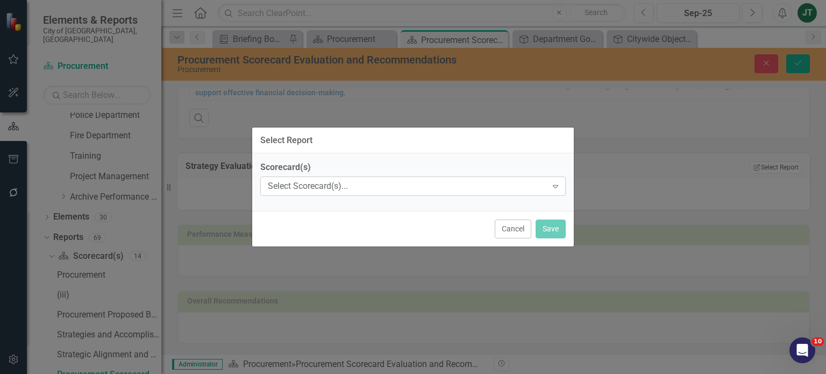
click at [409, 189] on div "Select Scorecard(s)..." at bounding box center [407, 186] width 279 height 12
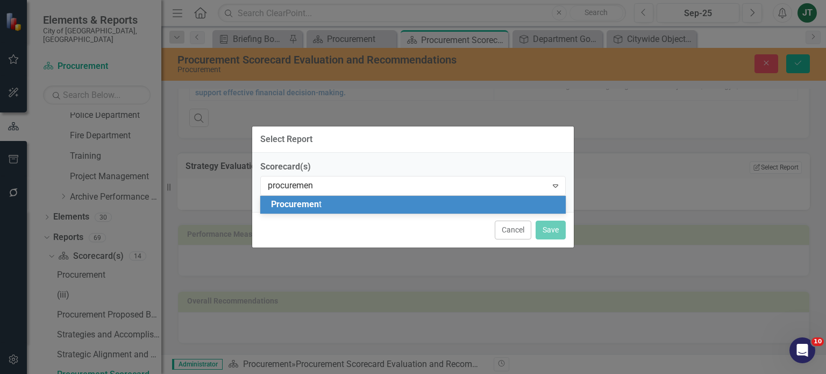
type input "procurement"
click at [437, 206] on div "Procurement" at bounding box center [415, 204] width 288 height 12
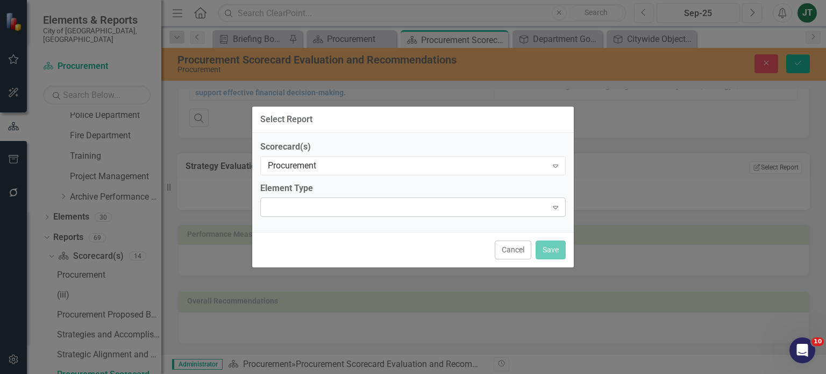
click at [401, 198] on div "Expand" at bounding box center [412, 206] width 305 height 19
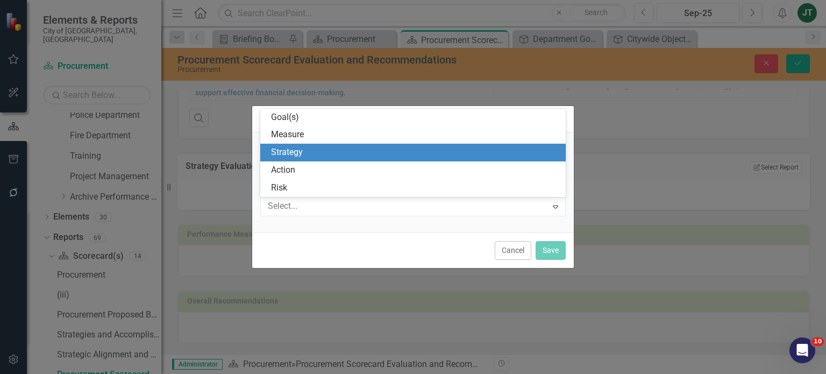
click at [318, 150] on div "Strategy" at bounding box center [415, 152] width 288 height 12
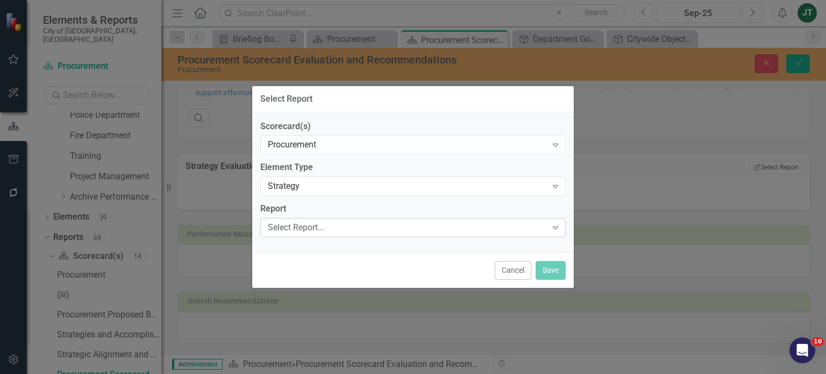
click at [298, 234] on div "Select Report... Expand" at bounding box center [412, 227] width 305 height 19
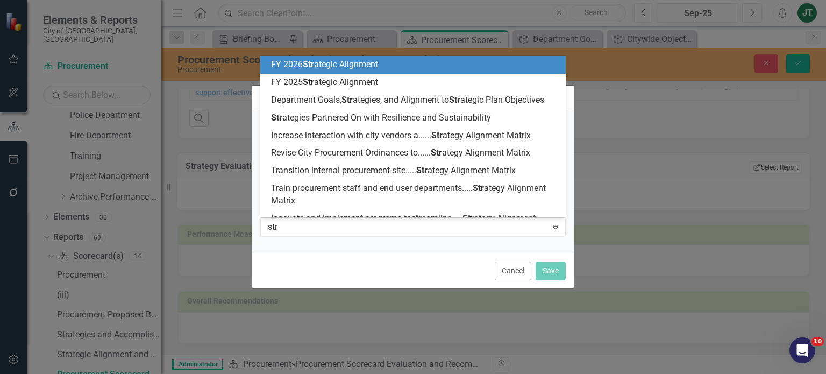
type input "stra"
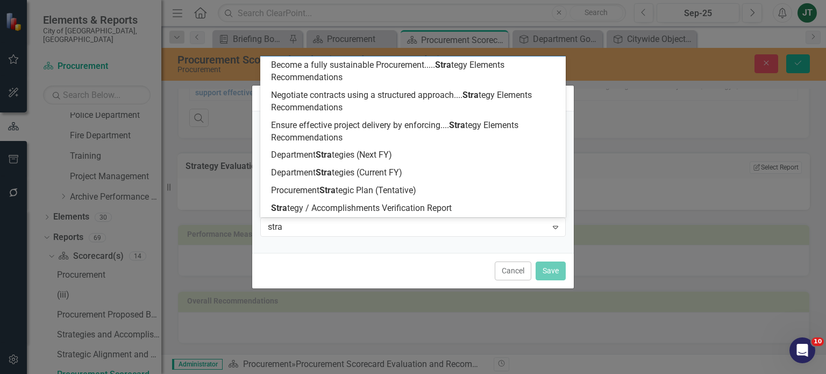
scroll to position [398, 0]
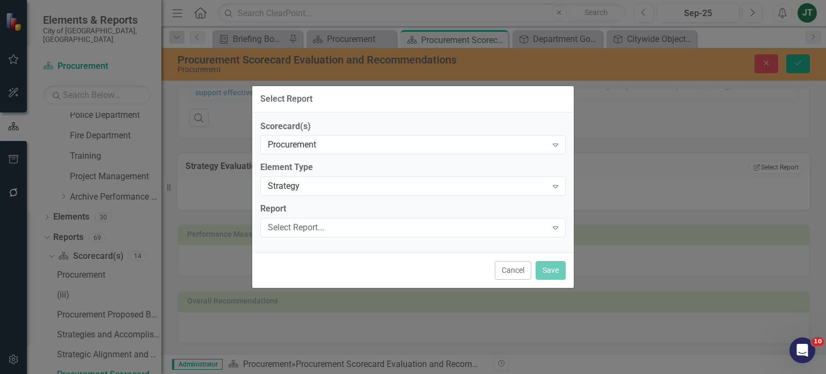
drag, startPoint x: 330, startPoint y: 231, endPoint x: 238, endPoint y: 224, distance: 92.2
click at [275, 226] on div "Select Report..." at bounding box center [407, 227] width 279 height 12
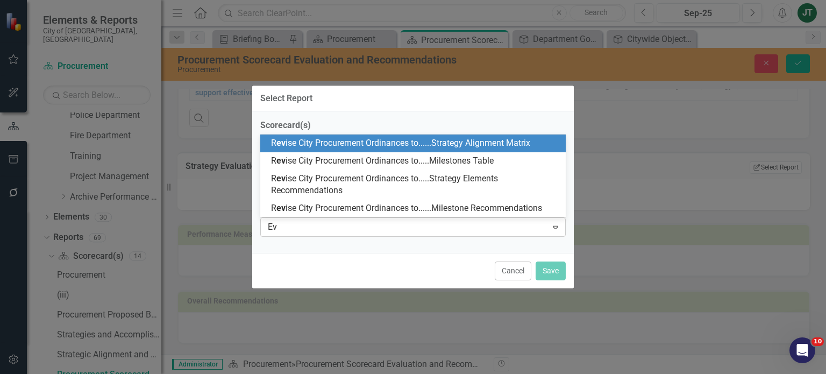
type input "E"
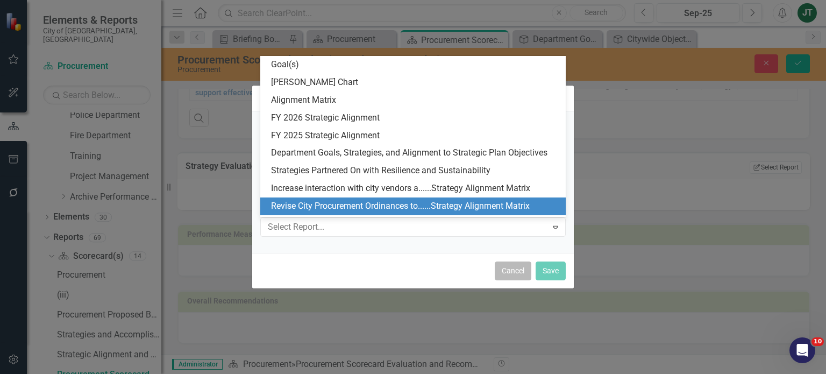
click at [502, 263] on button "Cancel" at bounding box center [513, 270] width 37 height 19
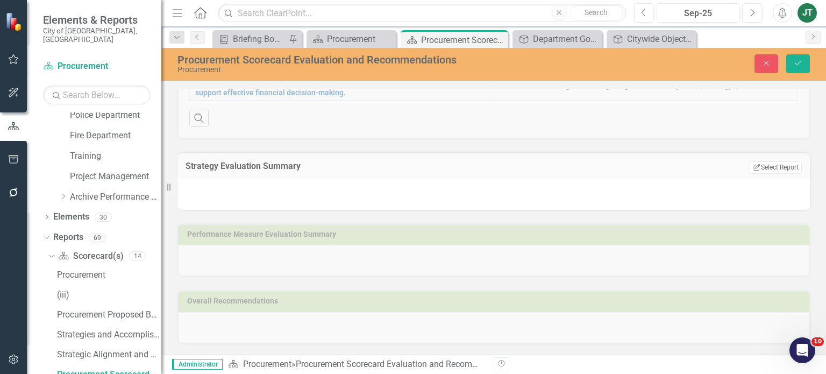
scroll to position [292, 0]
click at [805, 60] on button "Save" at bounding box center [798, 63] width 24 height 19
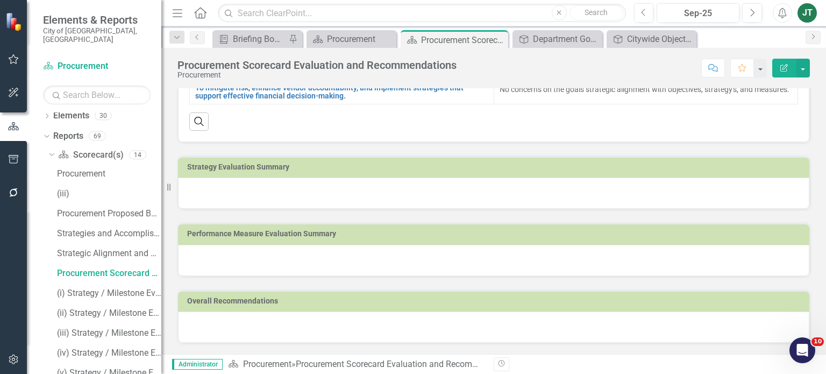
scroll to position [287, 0]
click at [471, 238] on h3 "Performance Measure Evaluation Summary" at bounding box center [495, 234] width 617 height 8
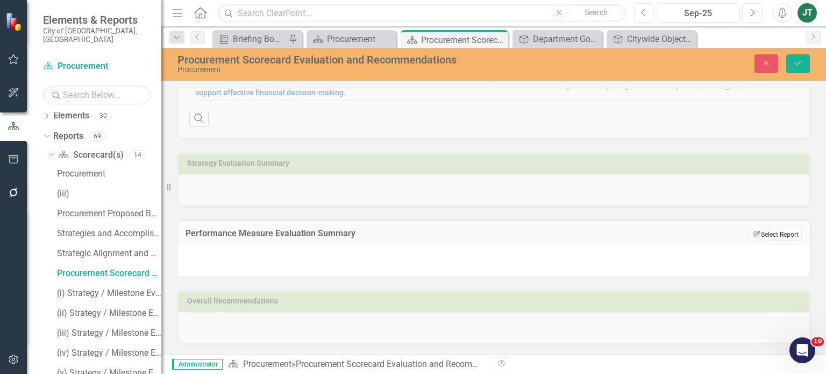
click at [762, 240] on button "Edit Report Select Report" at bounding box center [775, 234] width 52 height 12
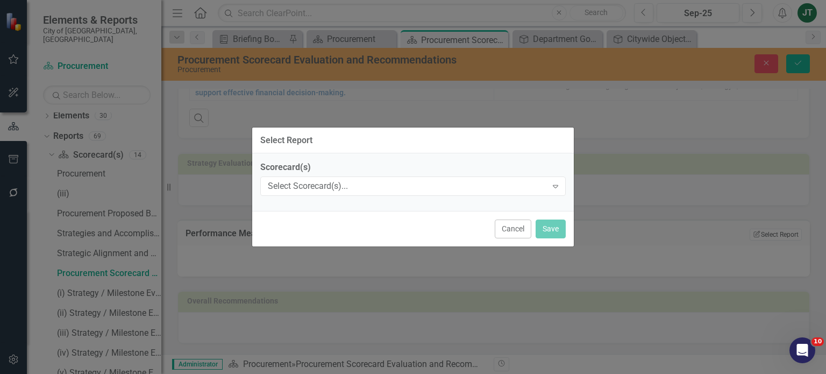
click at [397, 198] on div "Scorecard(s) Select Scorecard(s)... Expand" at bounding box center [412, 182] width 321 height 58
click at [400, 190] on div "Select Scorecard(s)..." at bounding box center [407, 186] width 279 height 12
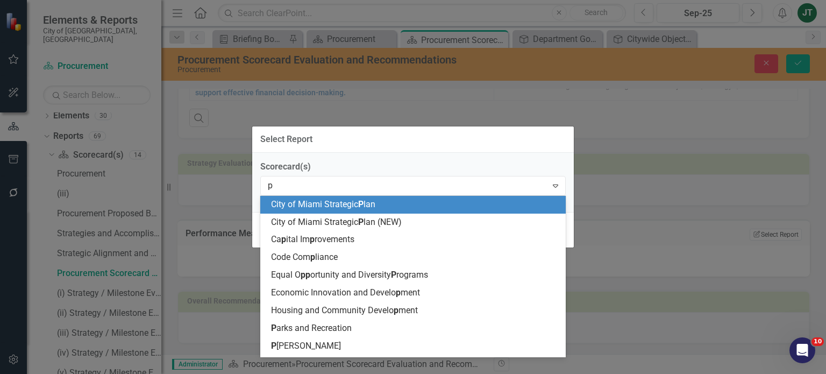
type input "pr"
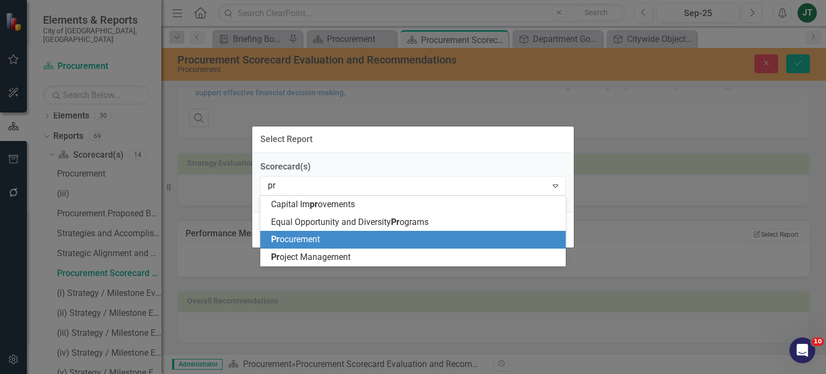
click at [318, 238] on span "Pr ocurement" at bounding box center [295, 239] width 49 height 10
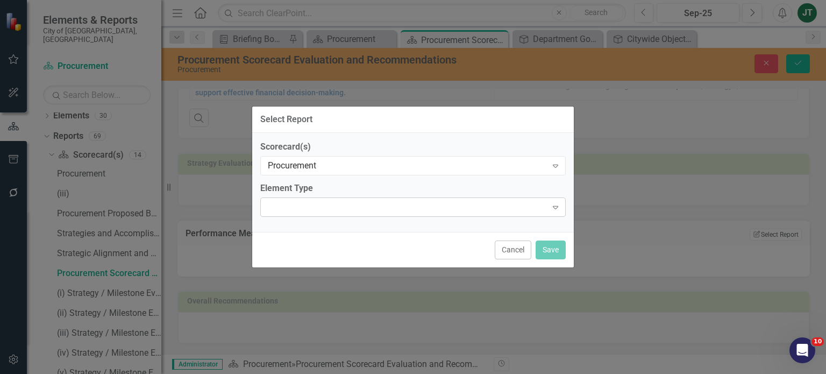
click at [343, 206] on div at bounding box center [403, 207] width 283 height 2
type input "P"
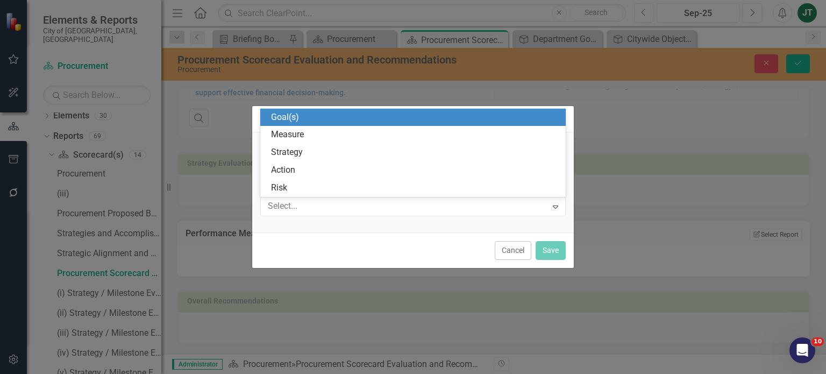
type input "s"
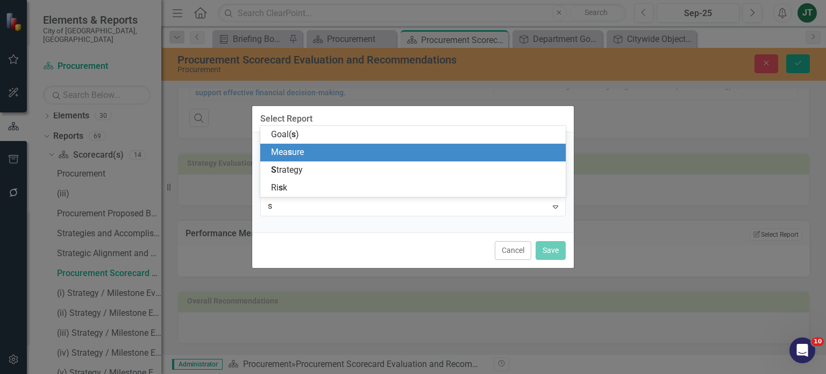
click at [304, 151] on div "Mea s ure" at bounding box center [415, 152] width 288 height 12
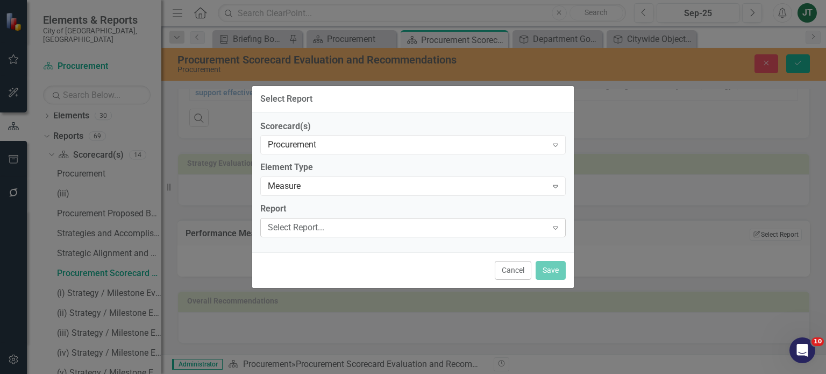
click at [290, 230] on div "Select Report..." at bounding box center [407, 227] width 279 height 12
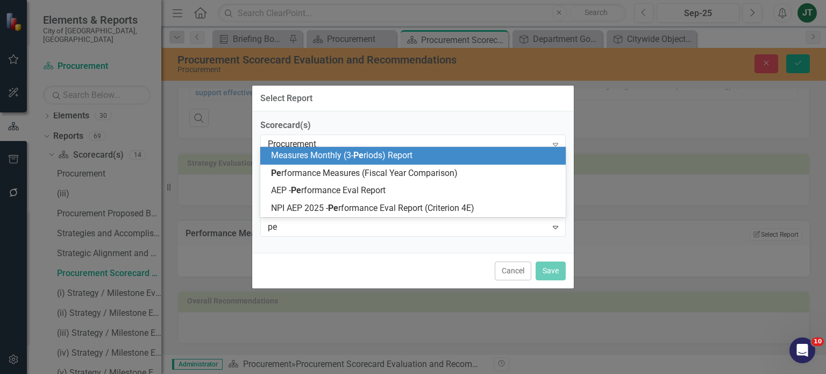
type input "per"
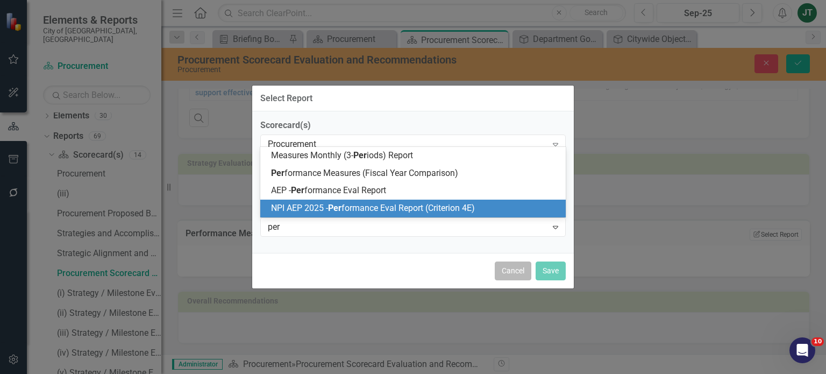
click at [513, 274] on button "Cancel" at bounding box center [513, 270] width 37 height 19
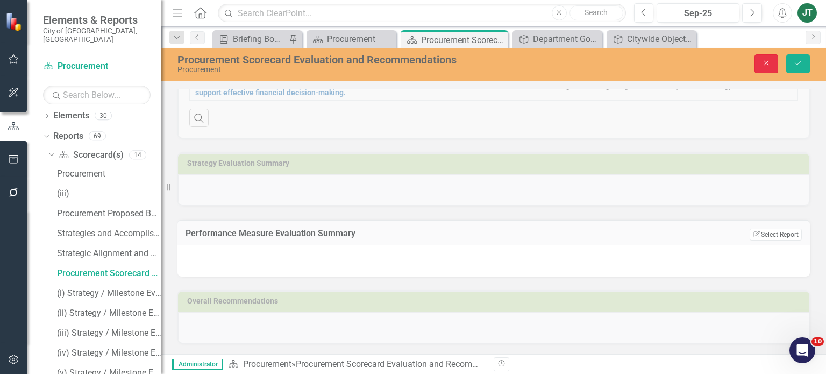
click at [772, 58] on button "Close" at bounding box center [766, 63] width 24 height 19
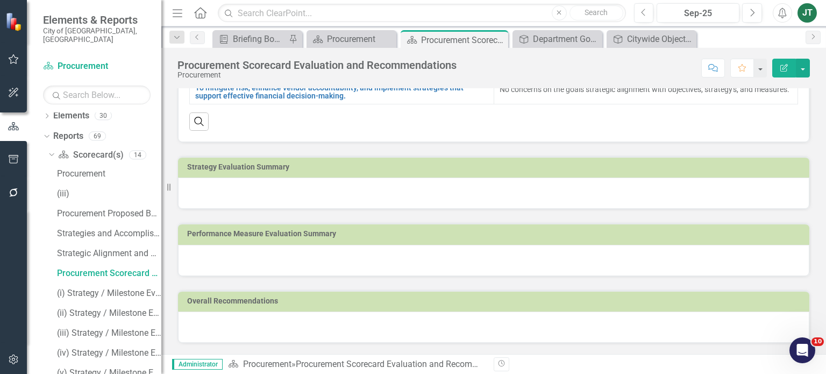
click at [768, 61] on div "Edit Report" at bounding box center [788, 68] width 43 height 19
click at [68, 130] on link "Reports" at bounding box center [68, 136] width 30 height 12
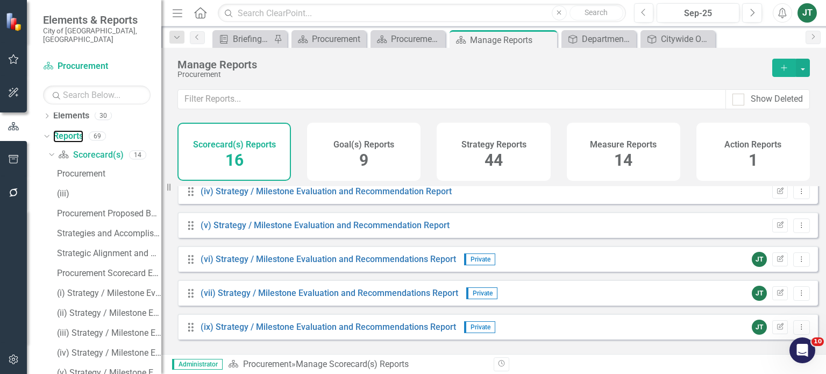
scroll to position [382, 0]
click at [650, 152] on div "Measure Reports 14" at bounding box center [623, 152] width 113 height 58
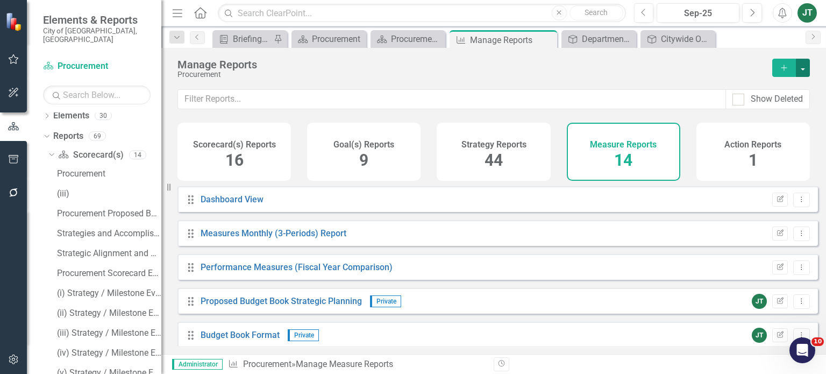
click at [803, 67] on button "button" at bounding box center [803, 68] width 14 height 18
click at [764, 109] on link "Copy Add From Template" at bounding box center [758, 107] width 101 height 20
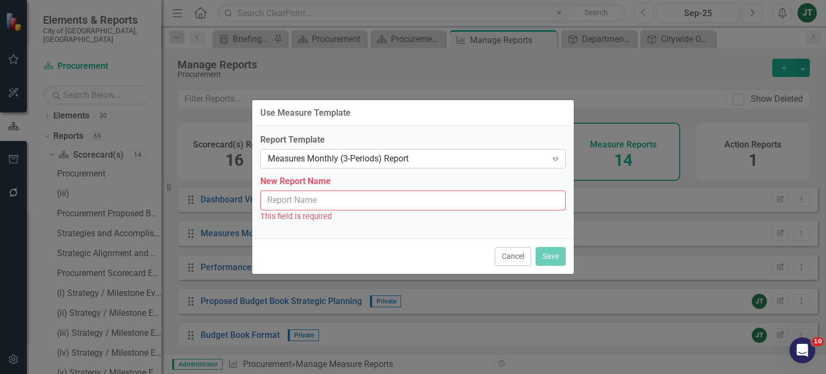
drag, startPoint x: 389, startPoint y: 148, endPoint x: 388, endPoint y: 162, distance: 14.6
click at [389, 149] on div "Report Template Measures Monthly (3-Periods) Report Expand" at bounding box center [412, 150] width 305 height 33
click at [387, 167] on div "Measures Monthly (3-Periods) Report Expand" at bounding box center [412, 158] width 305 height 19
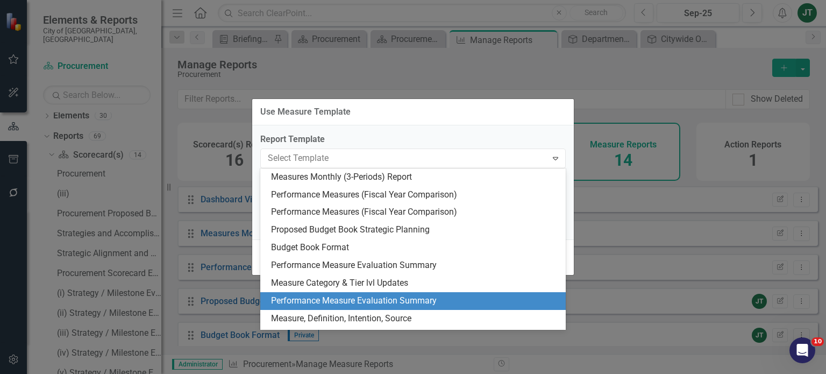
click at [327, 300] on div "Performance Measure Evaluation Summary" at bounding box center [415, 301] width 288 height 12
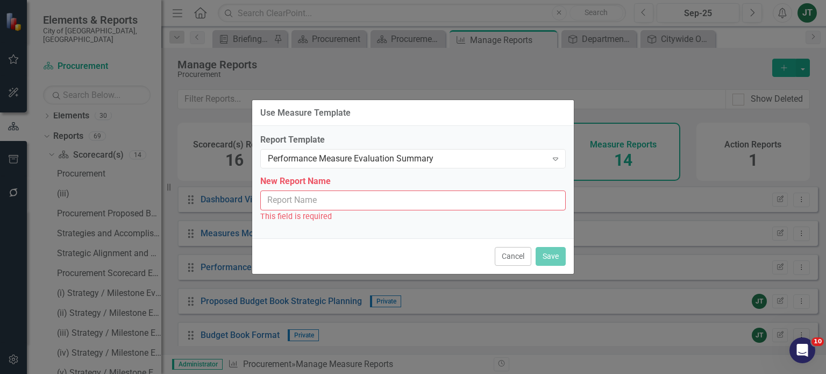
click at [335, 200] on input "New Report Name" at bounding box center [412, 200] width 305 height 20
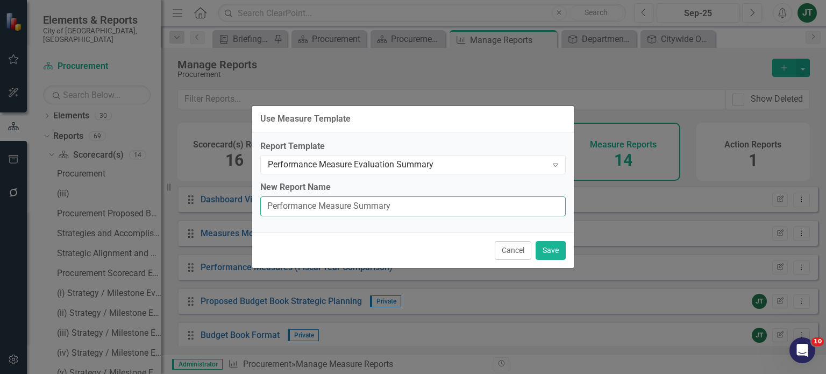
click at [354, 206] on input "Performance Measure Summary" at bounding box center [412, 206] width 305 height 20
type input "Performance Measure Evaluation Summary"
click at [555, 246] on button "Save" at bounding box center [550, 250] width 30 height 19
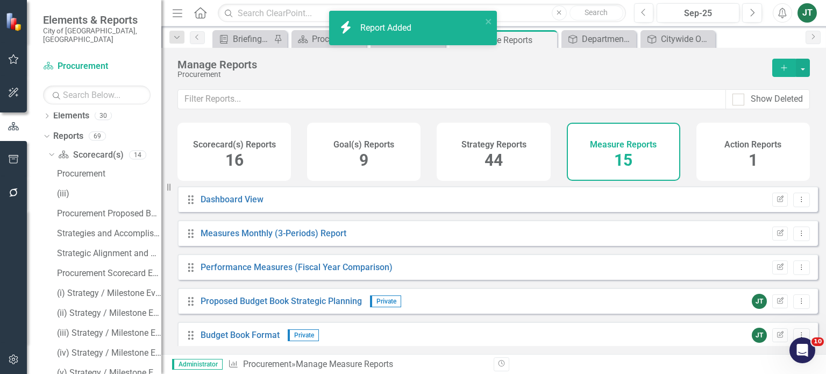
click at [497, 159] on span "44" at bounding box center [493, 160] width 18 height 19
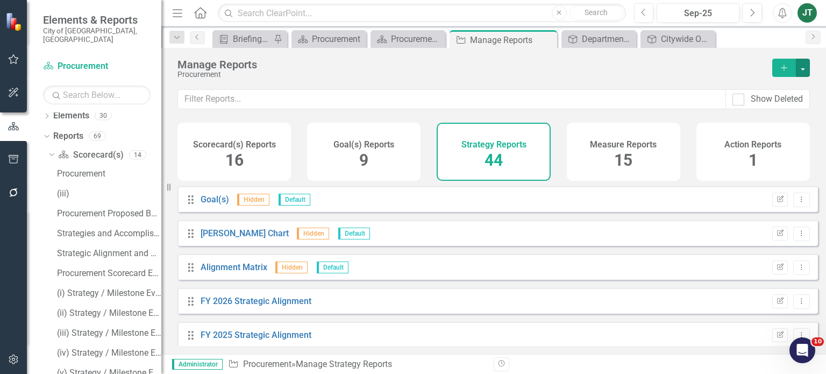
click at [802, 65] on button "button" at bounding box center [803, 68] width 14 height 18
click at [776, 105] on link "Copy Add From Template" at bounding box center [758, 107] width 101 height 20
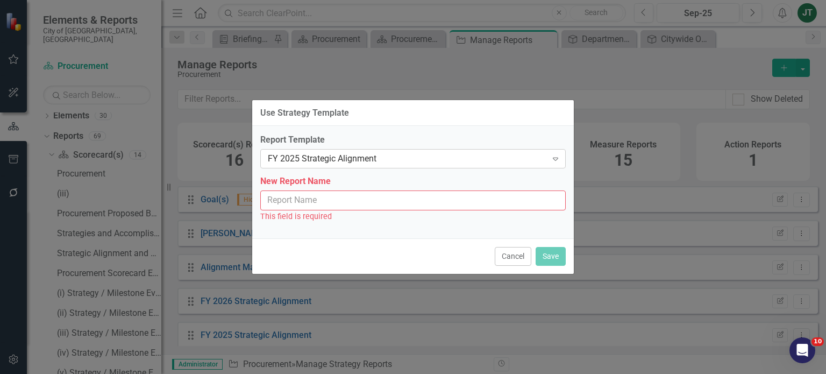
click at [329, 161] on div "FY 2025 Strategic Alignment" at bounding box center [407, 159] width 279 height 12
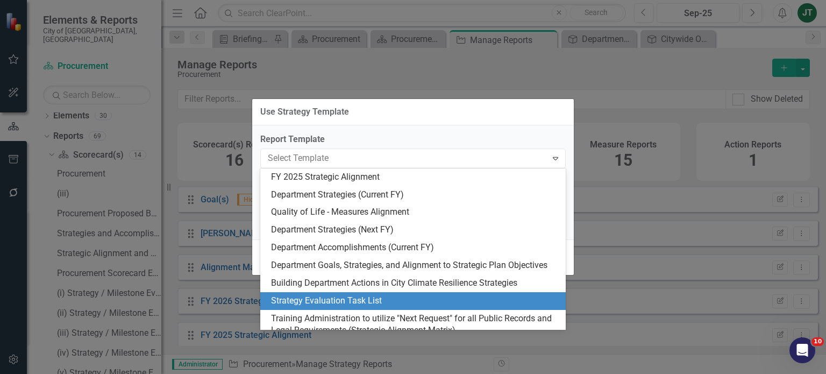
click at [331, 300] on div "Strategy Evaluation Task List" at bounding box center [415, 301] width 288 height 12
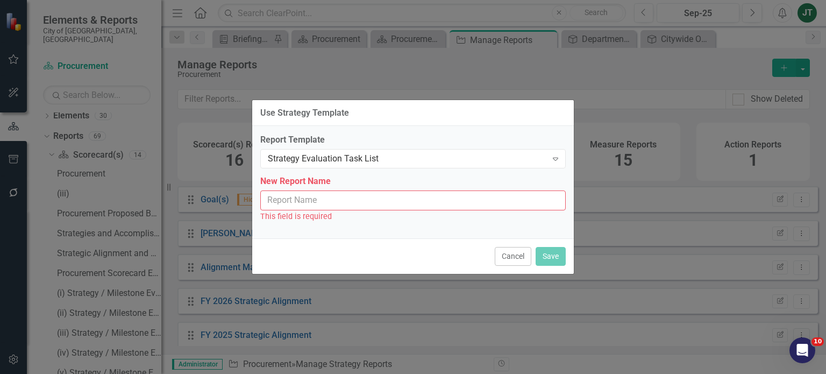
click at [375, 202] on input "New Report Name" at bounding box center [412, 200] width 305 height 20
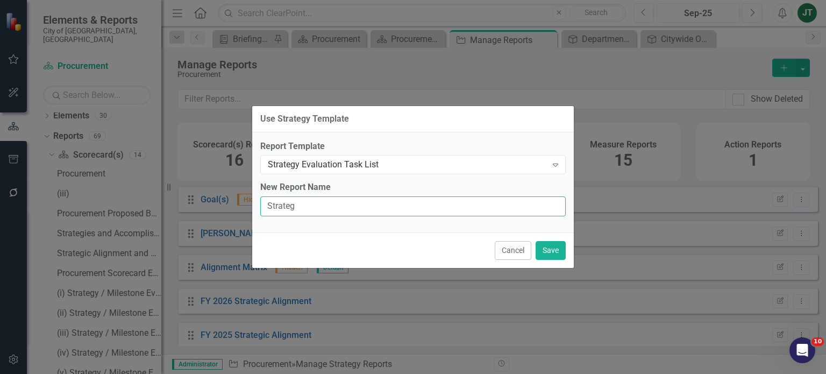
type input "Strategy Evaluation Task List"
click at [560, 252] on button "Save" at bounding box center [550, 250] width 30 height 19
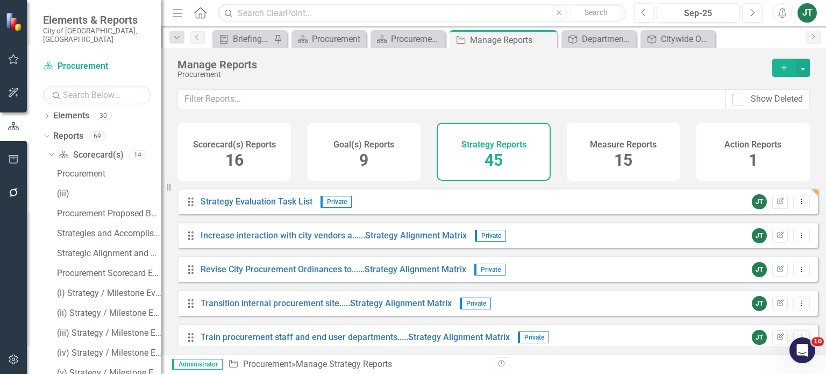
scroll to position [181, 0]
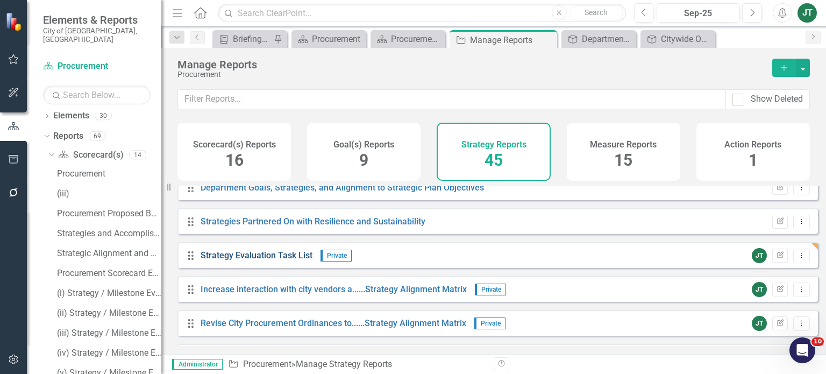
click at [289, 260] on link "Strategy Evaluation Task List" at bounding box center [256, 255] width 112 height 10
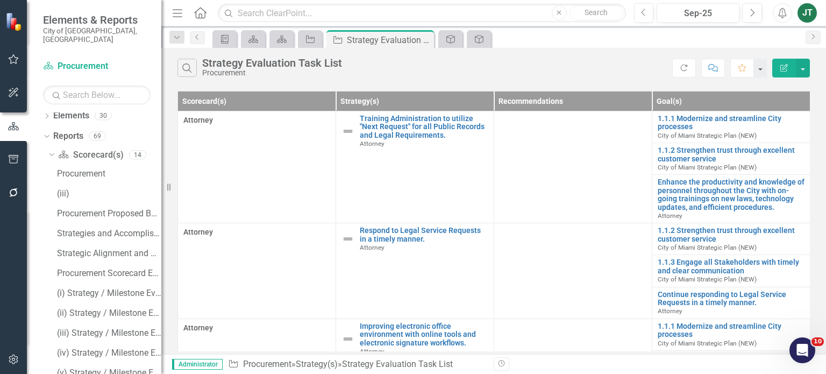
click at [785, 67] on icon "Edit Report" at bounding box center [784, 68] width 10 height 8
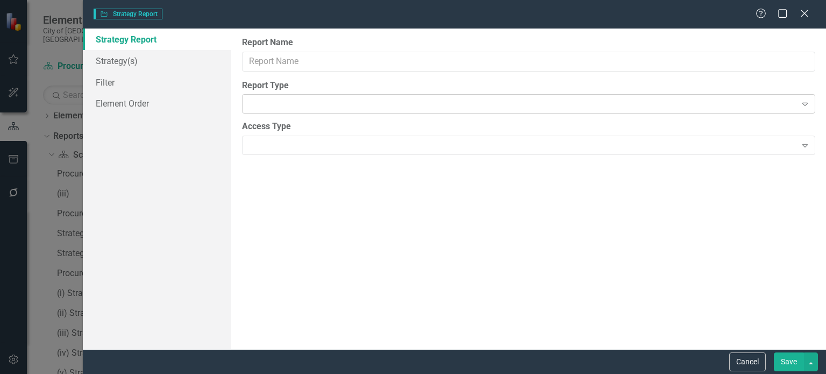
type input "Strategy Evaluation Task List"
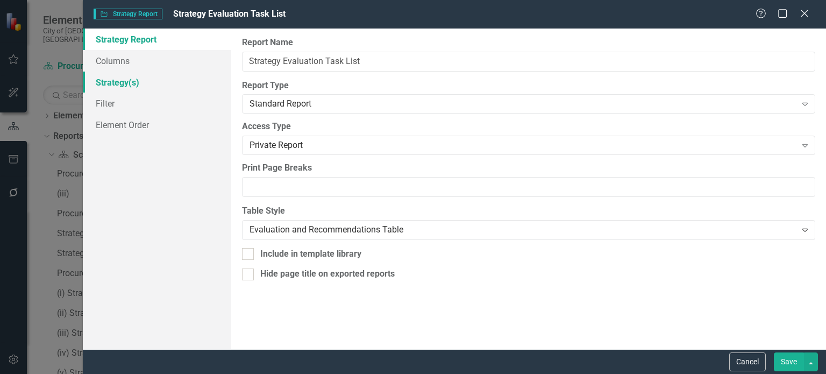
click at [97, 84] on link "Strategy(s)" at bounding box center [157, 82] width 148 height 22
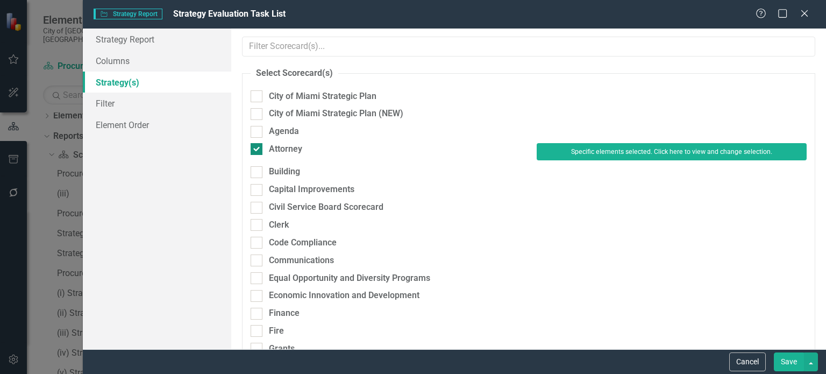
click at [289, 144] on div "Attorney" at bounding box center [285, 149] width 33 height 12
click at [257, 144] on input "Attorney" at bounding box center [253, 146] width 7 height 7
checkbox input "false"
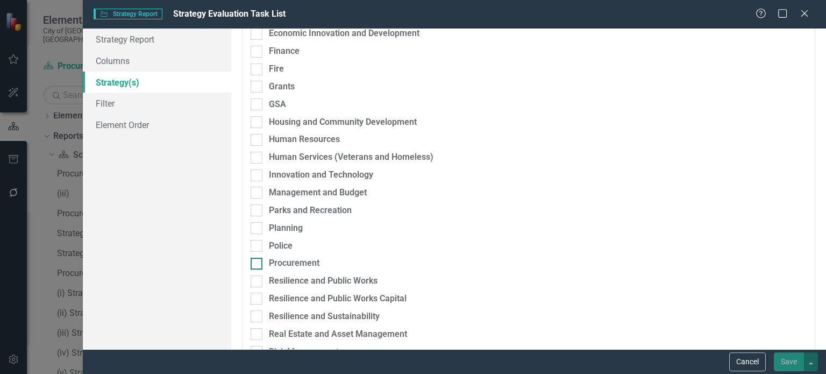
drag, startPoint x: 291, startPoint y: 260, endPoint x: 395, endPoint y: 263, distance: 103.3
click at [292, 260] on div "Procurement" at bounding box center [294, 263] width 51 height 12
click at [257, 260] on input "Procurement" at bounding box center [253, 260] width 7 height 7
checkbox input "true"
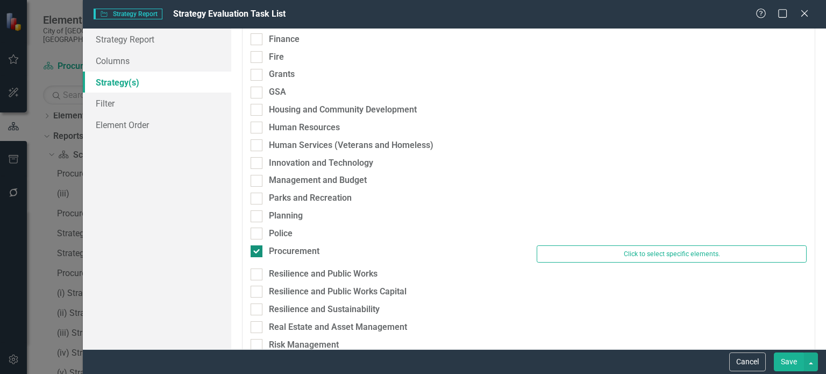
scroll to position [256, 0]
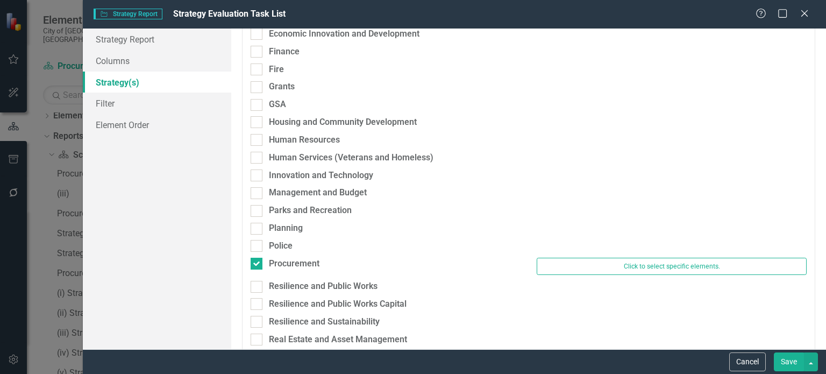
click at [610, 275] on div "Click to select specific elements." at bounding box center [671, 268] width 286 height 23
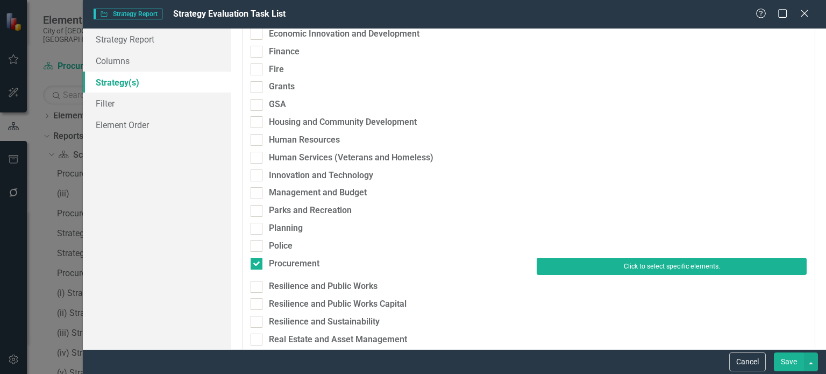
click at [606, 269] on button "Click to select specific elements." at bounding box center [671, 265] width 270 height 17
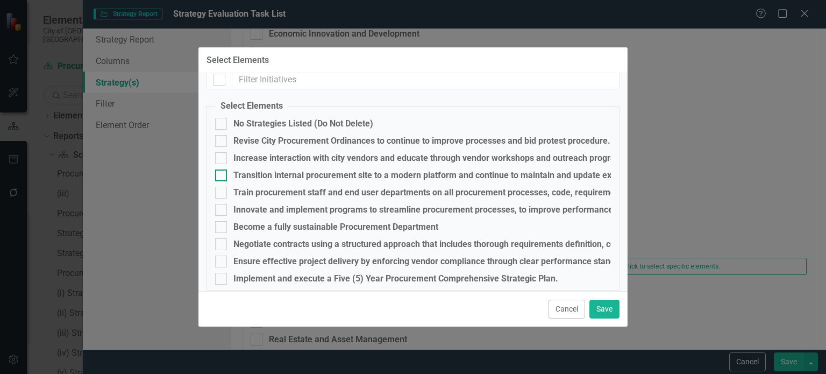
scroll to position [18, 0]
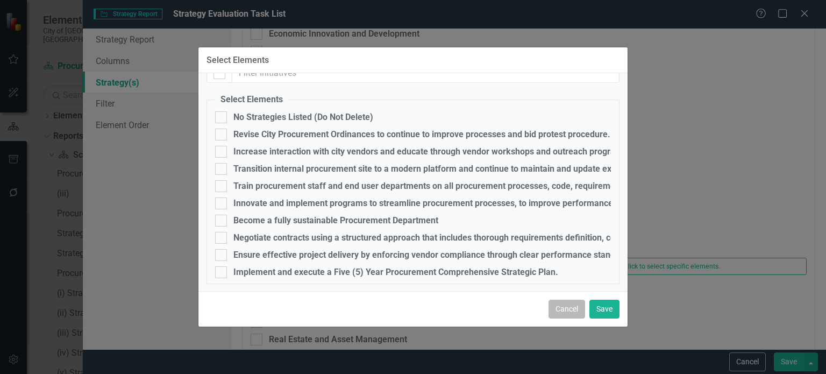
click at [568, 307] on button "Cancel" at bounding box center [566, 308] width 37 height 19
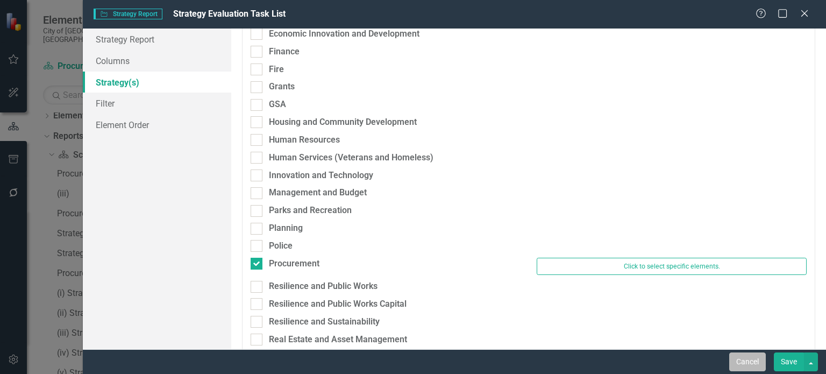
click at [749, 357] on button "Cancel" at bounding box center [747, 361] width 37 height 19
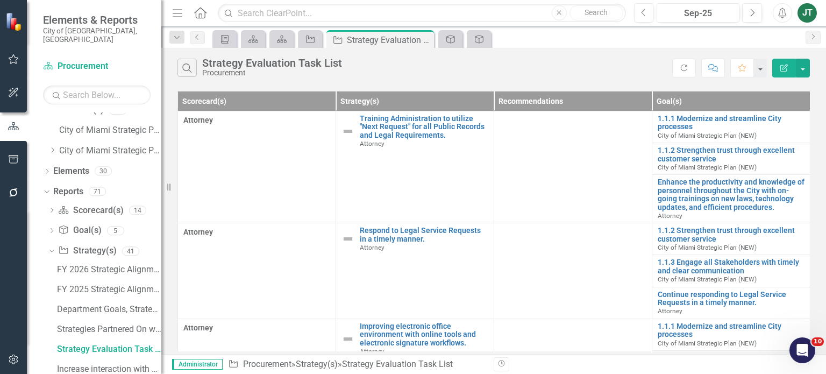
scroll to position [0, 0]
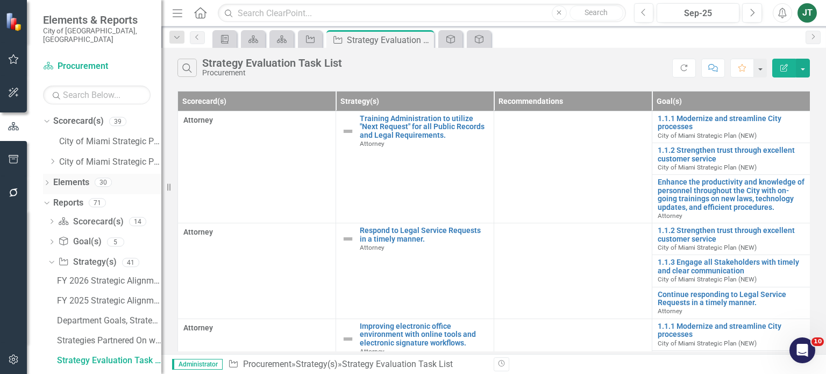
click at [78, 176] on link "Elements" at bounding box center [71, 182] width 36 height 12
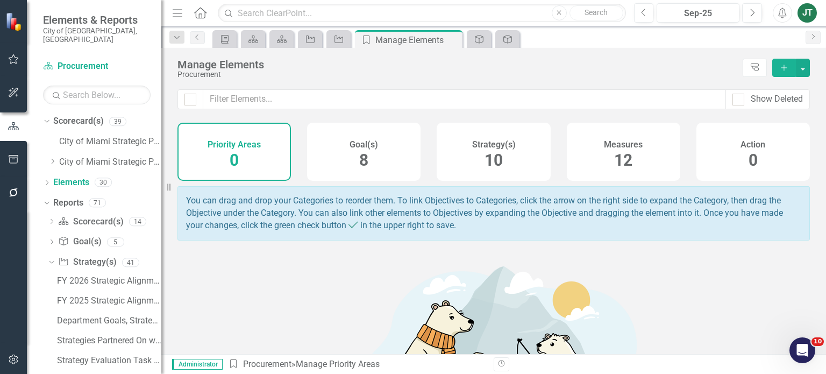
click at [516, 159] on div "Strategy(s) 10" at bounding box center [492, 152] width 113 height 58
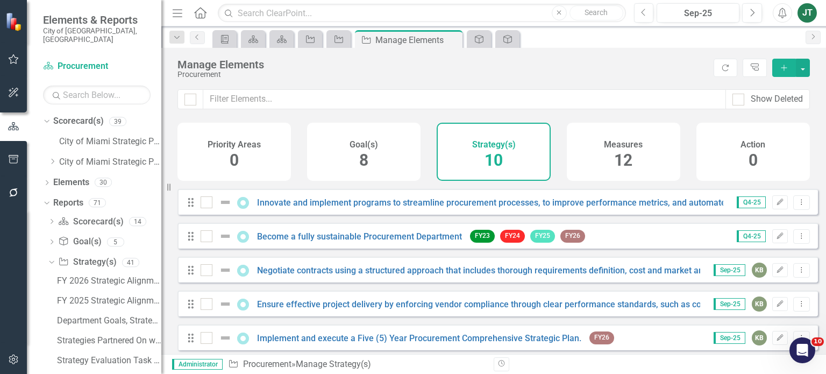
scroll to position [178, 0]
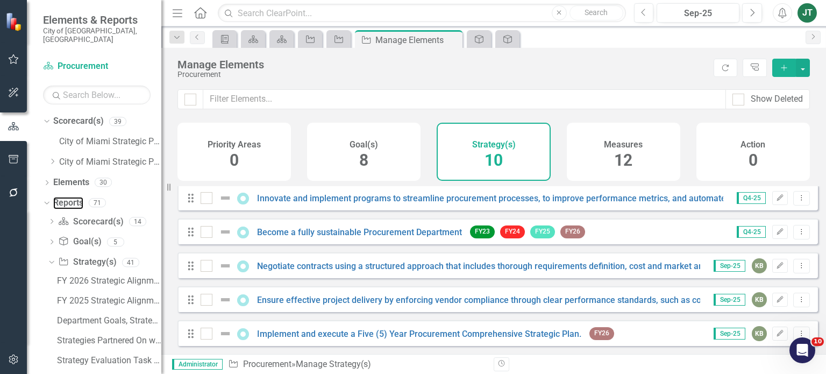
click at [71, 197] on link "Reports" at bounding box center [68, 203] width 30 height 12
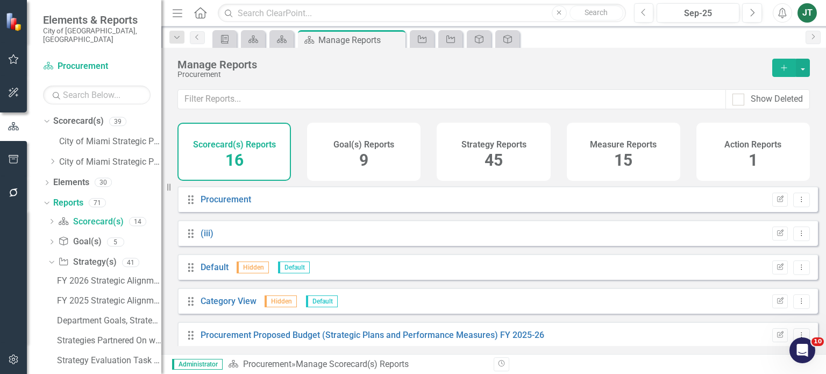
click at [501, 145] on h4 "Strategy Reports" at bounding box center [493, 145] width 65 height 10
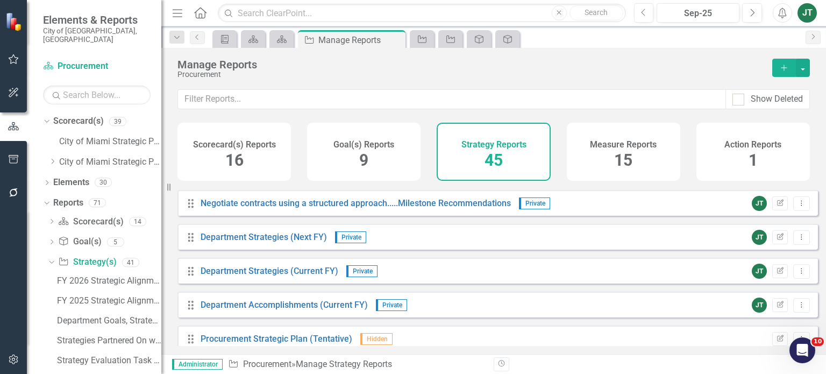
scroll to position [1290, 0]
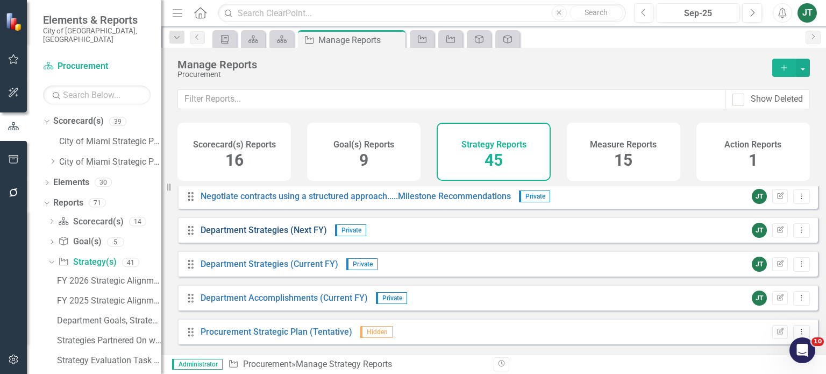
click at [293, 232] on link "Department Strategies (Next FY)" at bounding box center [263, 230] width 126 height 10
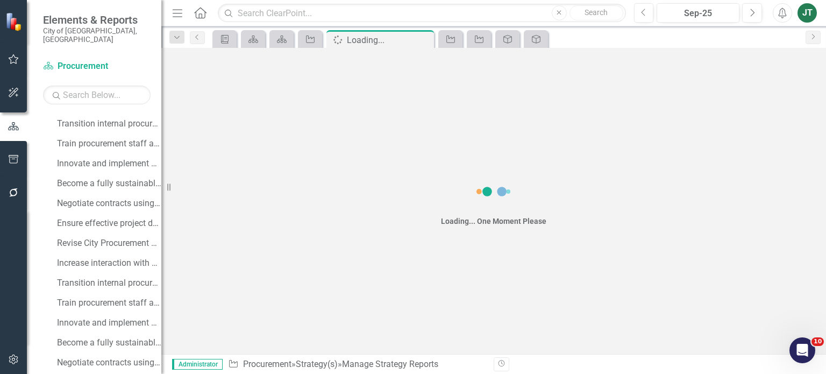
scroll to position [622, 0]
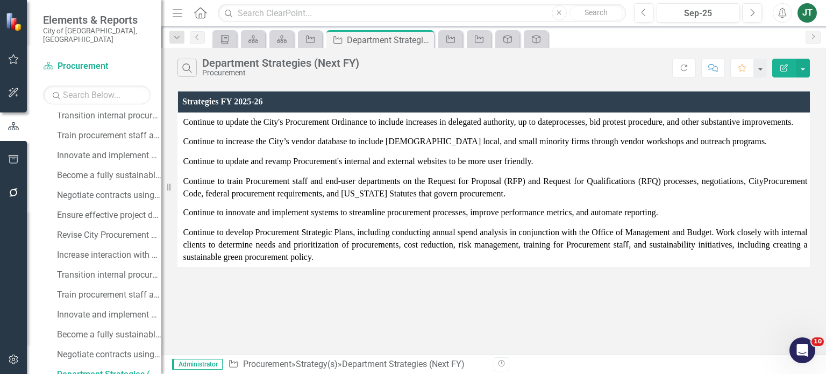
click at [787, 65] on icon "Edit Report" at bounding box center [784, 68] width 10 height 8
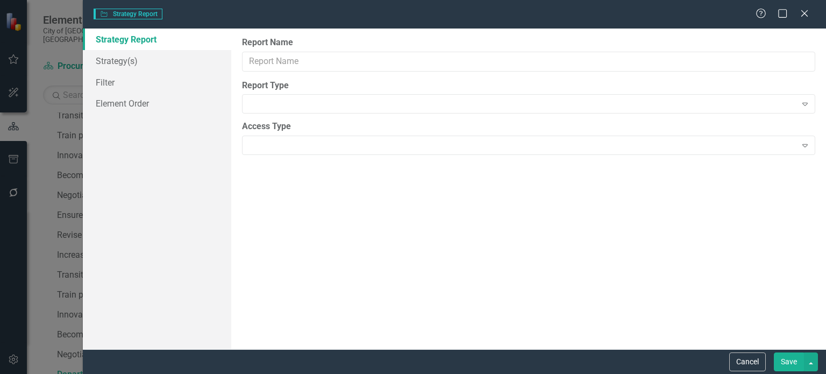
type input "Department Strategies (Next FY)"
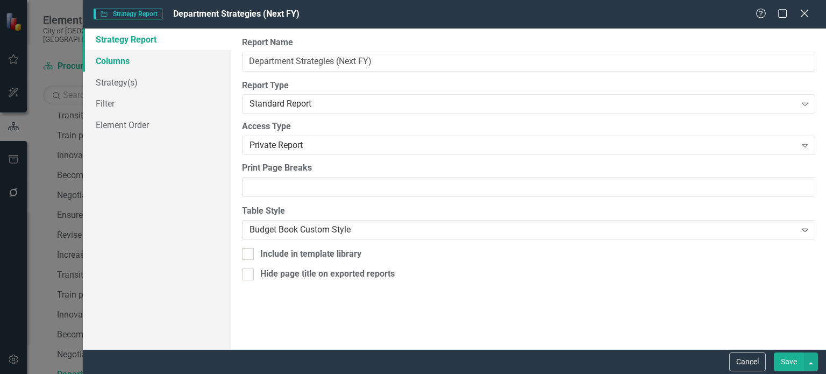
click at [131, 60] on link "Columns" at bounding box center [157, 61] width 148 height 22
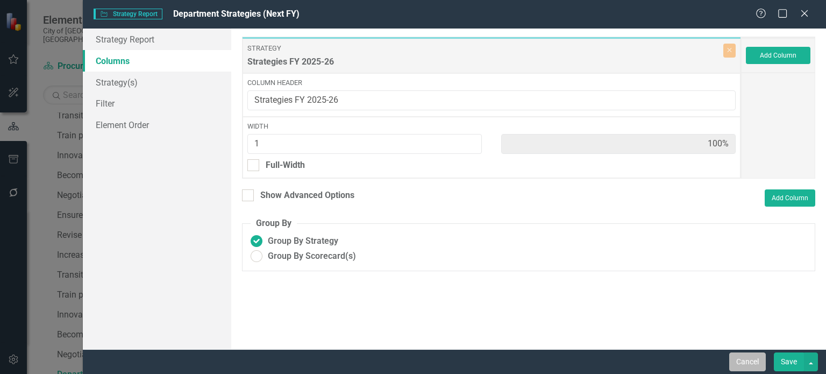
click at [748, 364] on button "Cancel" at bounding box center [747, 361] width 37 height 19
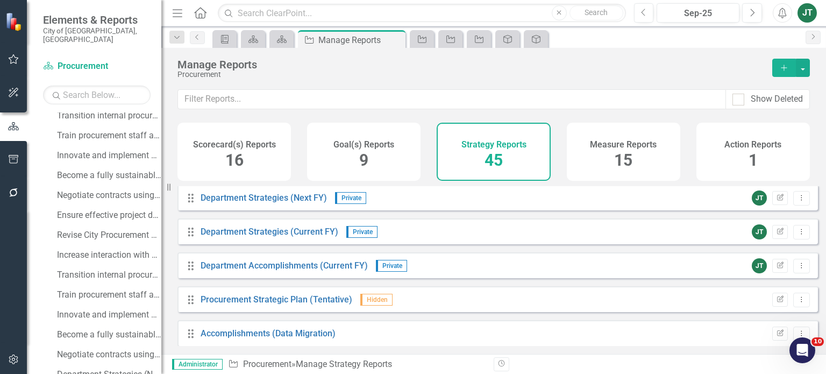
scroll to position [1256, 0]
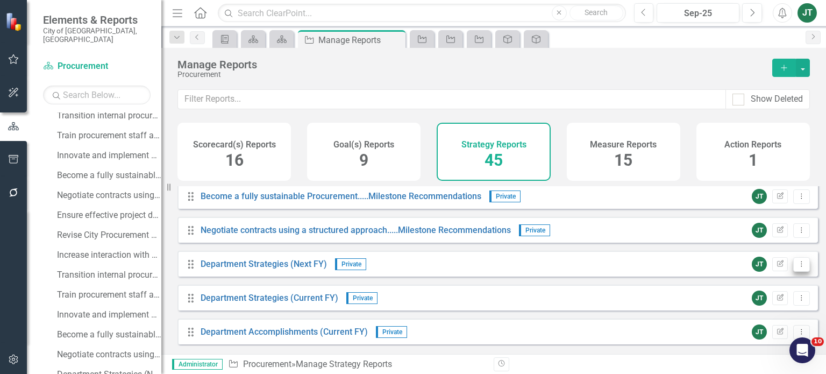
click at [797, 267] on icon "Dropdown Menu" at bounding box center [801, 263] width 9 height 7
click at [739, 331] on link "Copy Duplicate Report" at bounding box center [757, 329] width 89 height 20
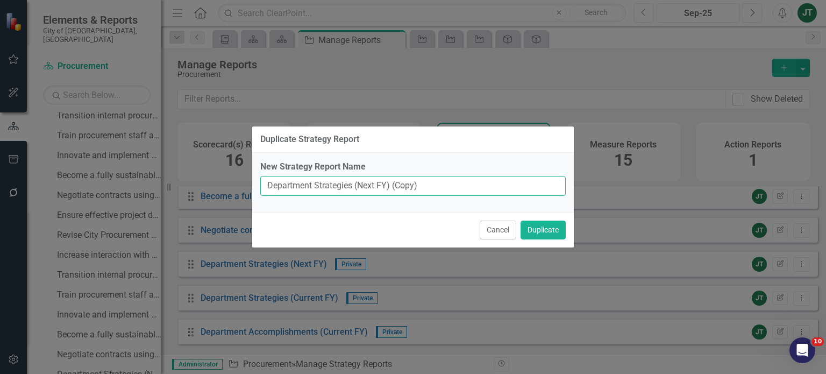
click at [413, 191] on input "Department Strategies (Next FY) (Copy)" at bounding box center [412, 186] width 305 height 20
type input "Department Strategies (Next FY) (Internal Purpose)"
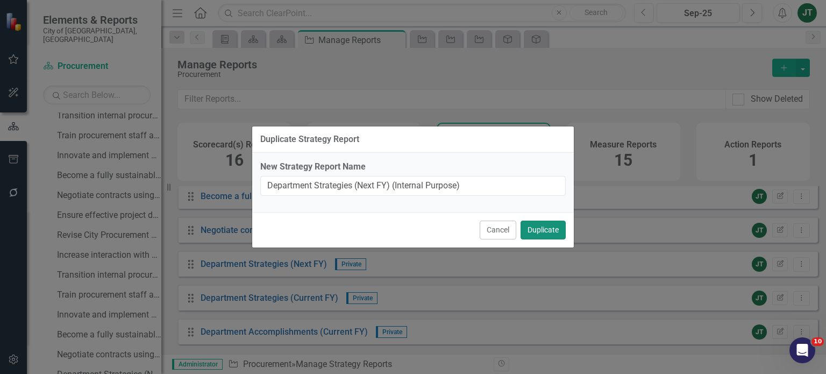
click at [536, 229] on button "Duplicate" at bounding box center [542, 229] width 45 height 19
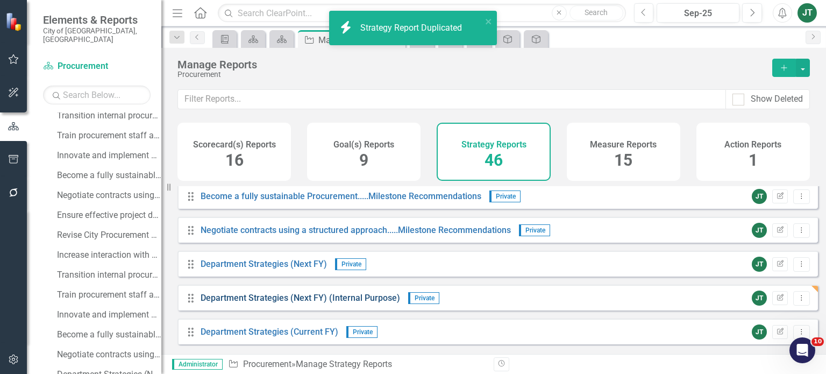
click at [310, 302] on link "Department Strategies (Next FY) (Internal Purpose)" at bounding box center [299, 297] width 199 height 10
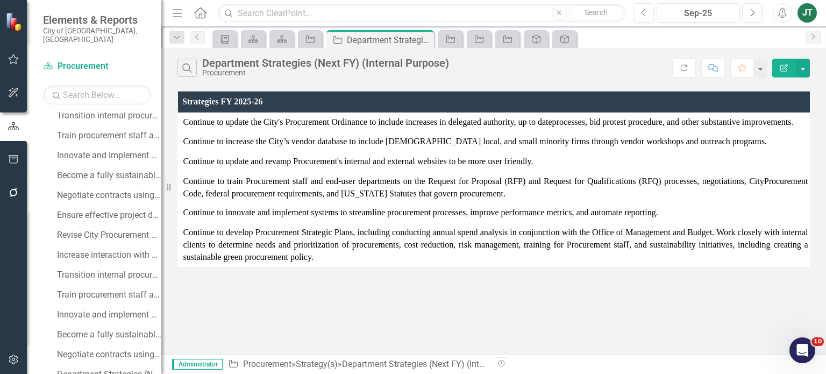
click at [783, 64] on icon "Edit Report" at bounding box center [784, 68] width 10 height 8
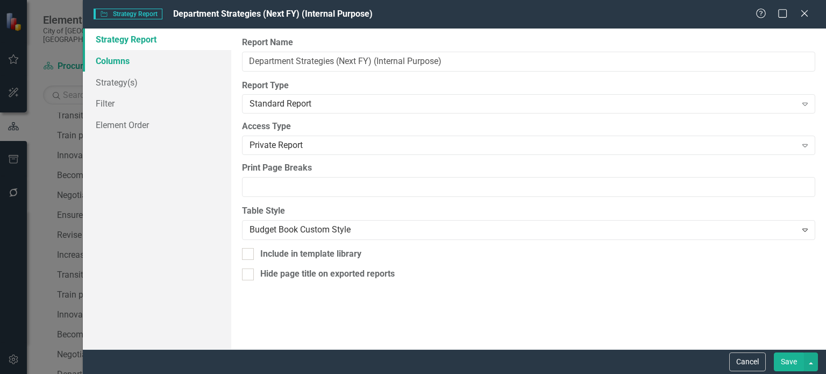
click at [151, 64] on link "Columns" at bounding box center [157, 61] width 148 height 22
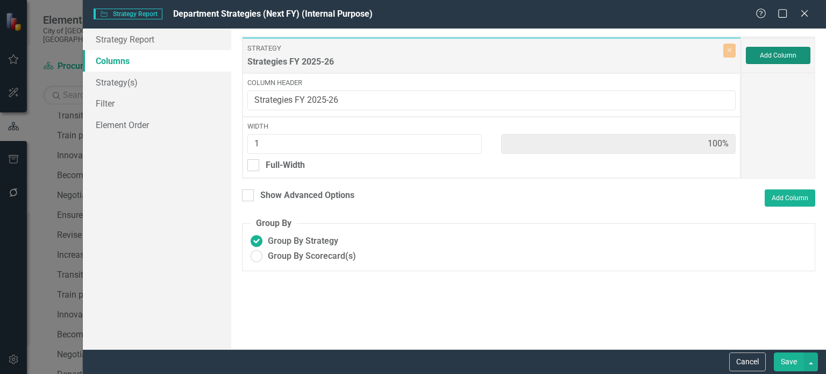
click at [776, 54] on button "Add Column" at bounding box center [778, 55] width 65 height 17
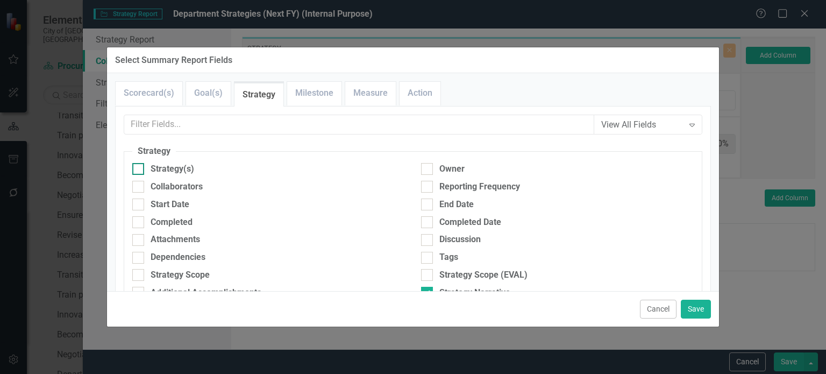
click at [173, 164] on div "Strategy(s)" at bounding box center [173, 169] width 44 height 12
click at [139, 164] on input "Strategy(s)" at bounding box center [135, 166] width 7 height 7
checkbox input "true"
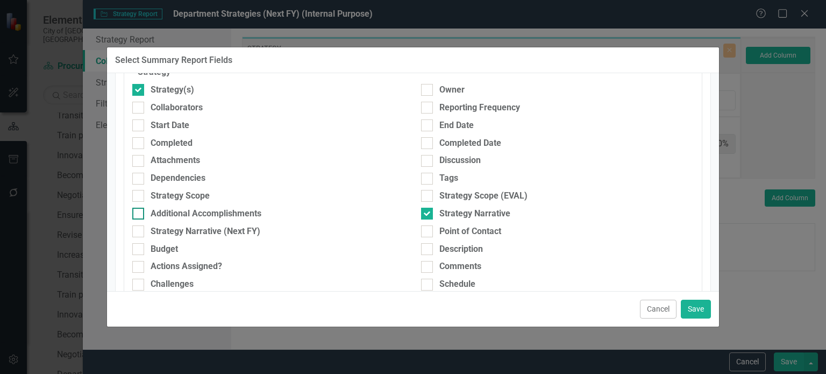
scroll to position [108, 0]
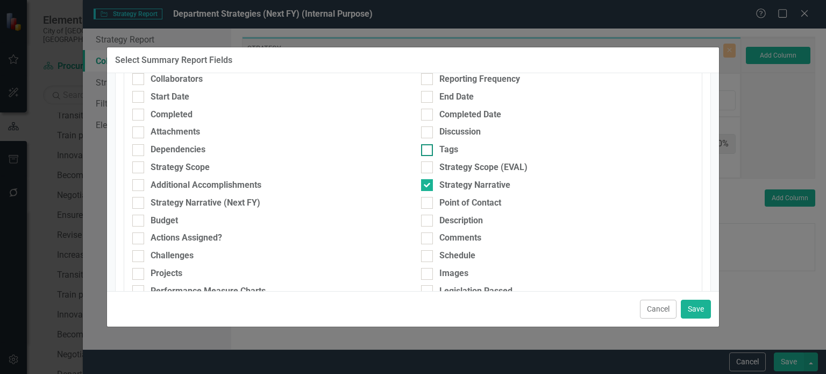
click at [443, 148] on div "Tags" at bounding box center [448, 150] width 19 height 12
click at [428, 148] on input "Tags" at bounding box center [424, 147] width 7 height 7
checkbox input "true"
click at [448, 180] on div "Strategy Narrative" at bounding box center [474, 185] width 71 height 12
click at [428, 180] on input "Strategy Narrative" at bounding box center [424, 182] width 7 height 7
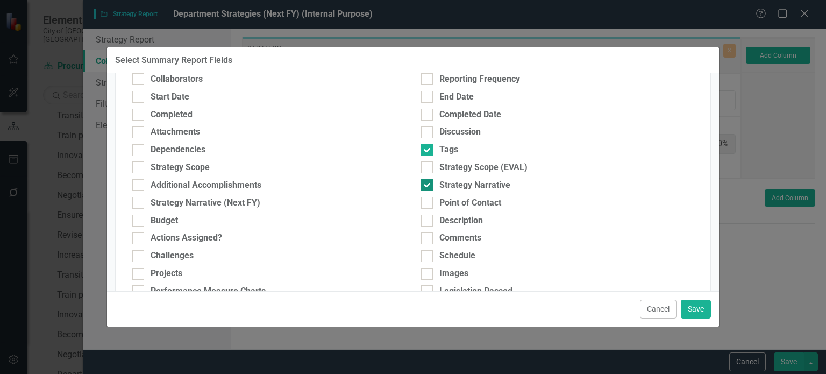
checkbox input "false"
click at [697, 309] on button "Save" at bounding box center [696, 308] width 30 height 19
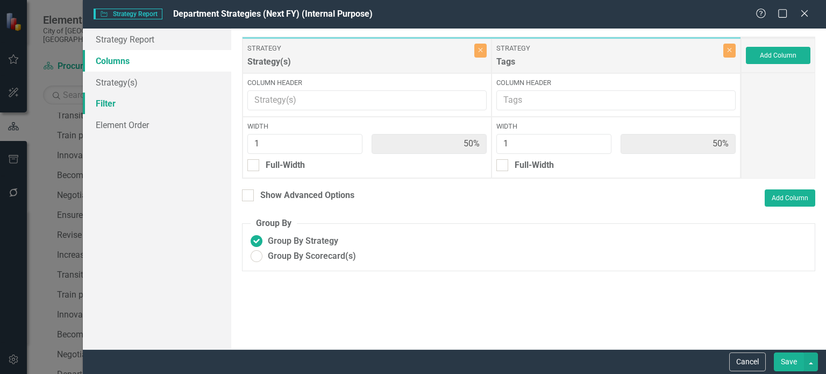
click at [130, 104] on link "Filter" at bounding box center [157, 103] width 148 height 22
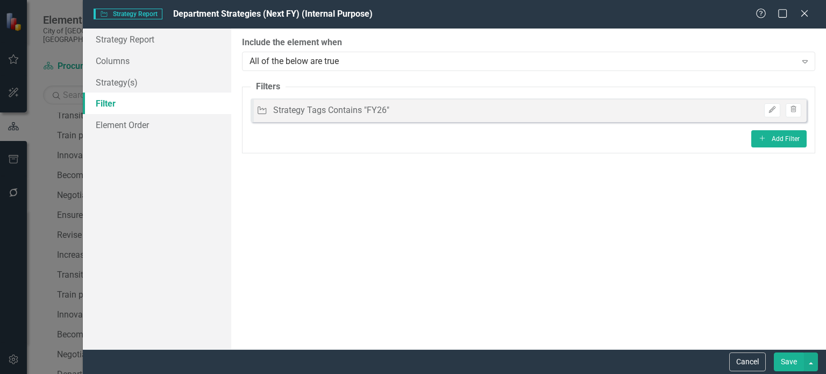
click at [789, 361] on button "Save" at bounding box center [789, 361] width 30 height 19
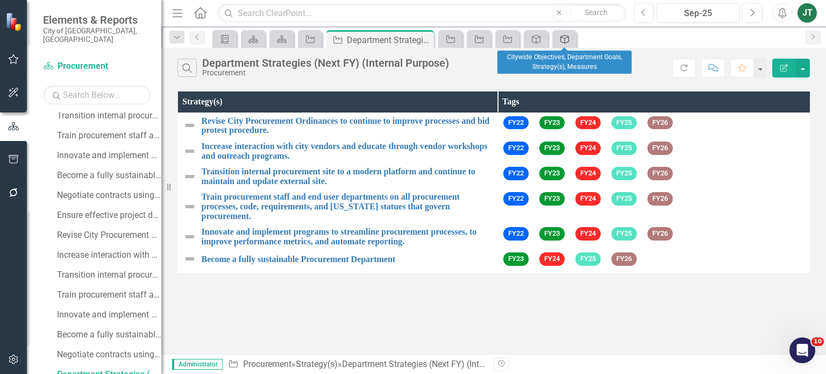
click at [570, 36] on icon "Goal(s)" at bounding box center [564, 39] width 11 height 9
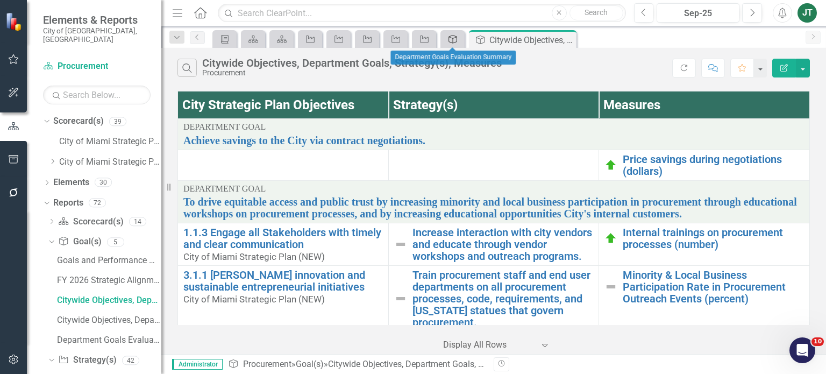
click at [449, 36] on icon "Goal(s)" at bounding box center [452, 39] width 11 height 9
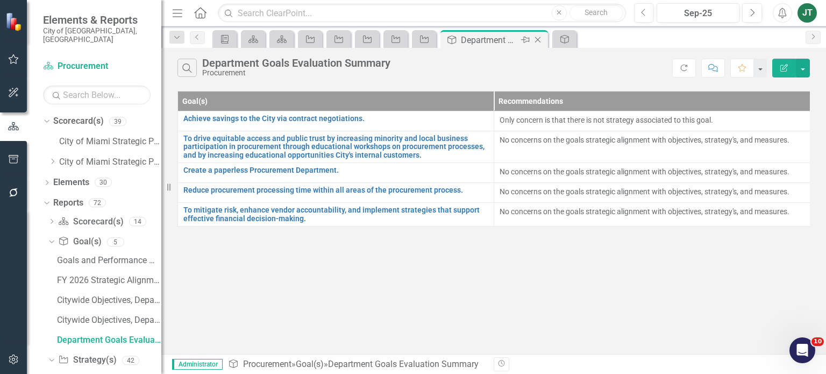
click at [535, 37] on icon at bounding box center [538, 40] width 6 height 6
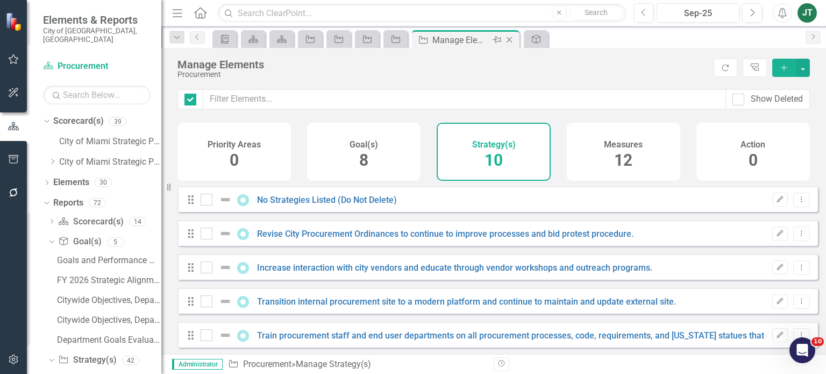
checkbox input "false"
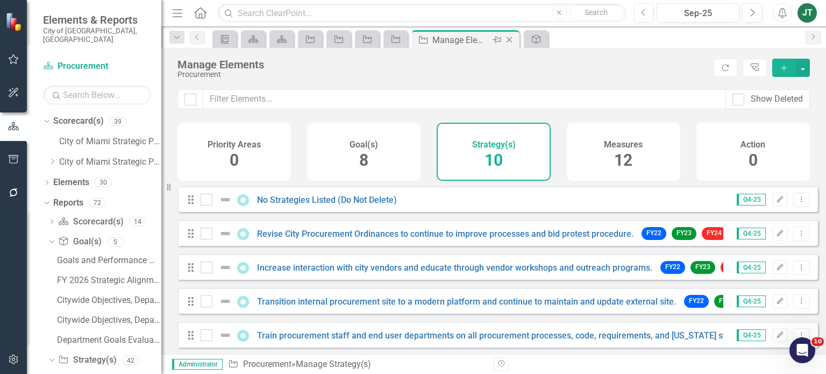
click at [474, 39] on div "Manage Elements" at bounding box center [461, 39] width 58 height 13
click at [392, 39] on icon "Strategy" at bounding box center [395, 39] width 11 height 9
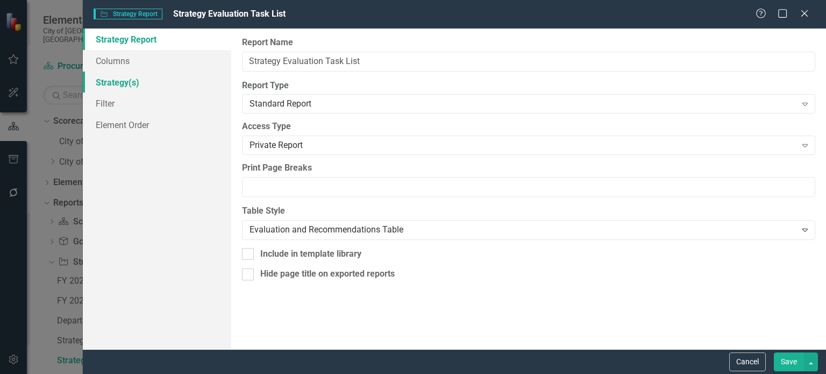
drag, startPoint x: 136, startPoint y: 80, endPoint x: 146, endPoint y: 80, distance: 10.2
click at [135, 80] on link "Strategy(s)" at bounding box center [157, 82] width 148 height 22
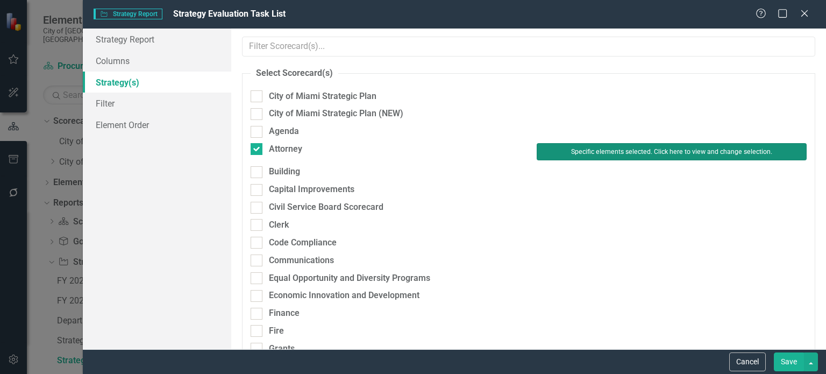
click at [619, 150] on button "Specific elements selected. Click here to view and change selection." at bounding box center [671, 151] width 270 height 17
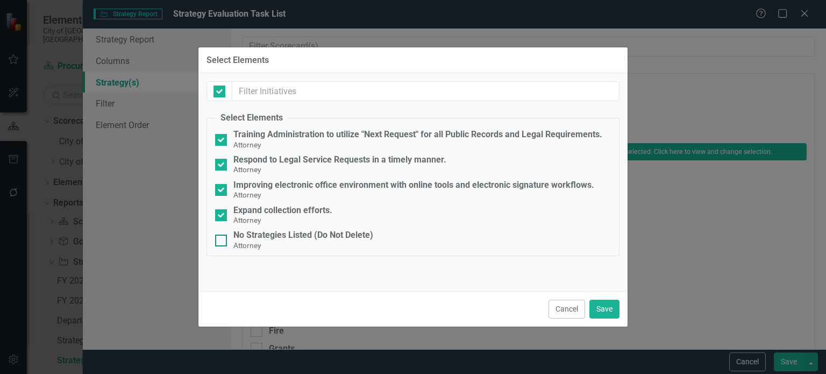
checkbox input "false"
click at [577, 306] on button "Cancel" at bounding box center [566, 308] width 37 height 19
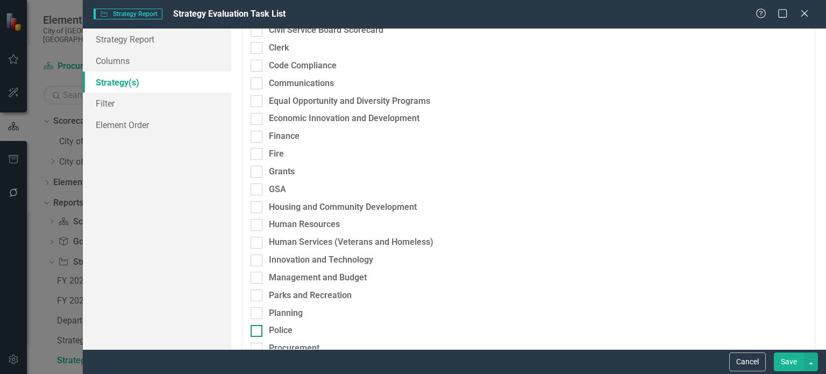
scroll to position [215, 0]
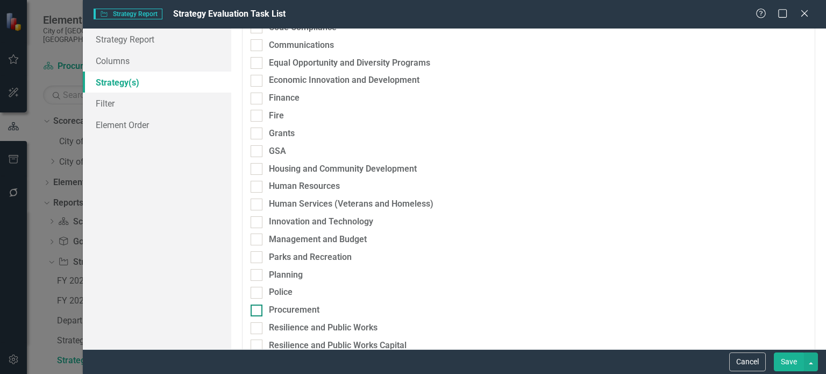
click at [290, 309] on div "Procurement" at bounding box center [294, 310] width 51 height 12
click at [257, 309] on input "Procurement" at bounding box center [253, 307] width 7 height 7
checkbox input "true"
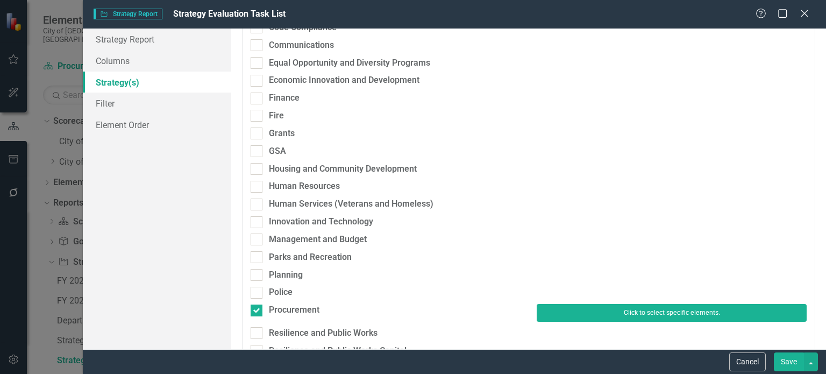
click at [676, 310] on button "Click to select specific elements." at bounding box center [671, 312] width 270 height 17
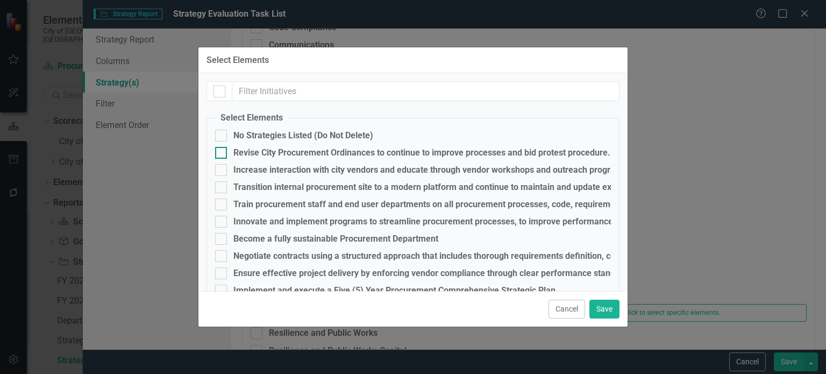
click at [260, 153] on div "Revise City Procurement Ordinances to continue to improve processes and bid pro…" at bounding box center [421, 153] width 377 height 10
click at [222, 153] on input "Revise City Procurement Ordinances to continue to improve processes and bid pro…" at bounding box center [218, 150] width 7 height 7
checkbox input "true"
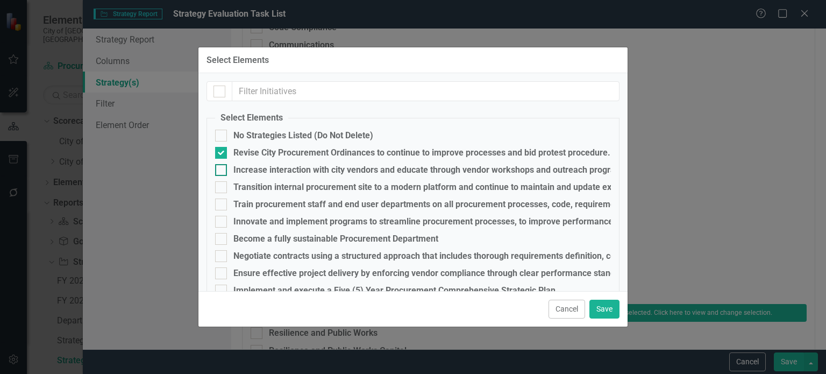
click at [256, 169] on div "Increase interaction with city vendors and educate through vendor workshops and…" at bounding box center [431, 170] width 396 height 10
click at [222, 169] on input "Increase interaction with city vendors and educate through vendor workshops and…" at bounding box center [218, 167] width 7 height 7
checkbox input "true"
click at [257, 178] on fieldset "Select Elements No Strategies Listed (Do Not Delete) Revise City Procurement Or…" at bounding box center [412, 207] width 413 height 190
click at [254, 188] on div "Transition internal procurement site to a modern platform and continue to maint…" at bounding box center [442, 187] width 419 height 10
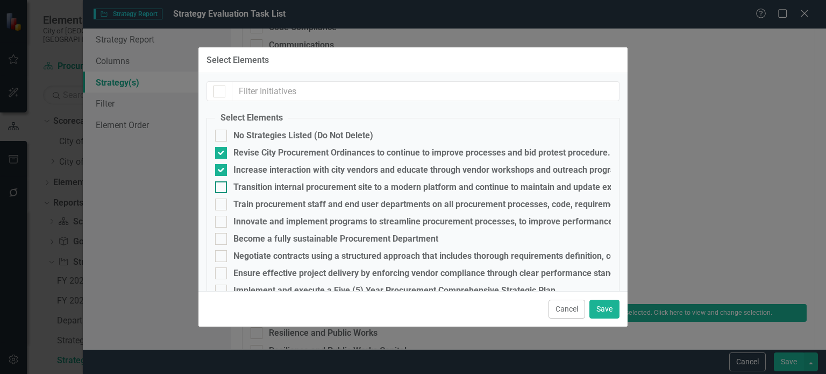
click at [222, 188] on input "Transition internal procurement site to a modern platform and continue to maint…" at bounding box center [218, 184] width 7 height 7
checkbox input "true"
click at [260, 209] on div "Train procurement staff and end user departments on all procurement processes, …" at bounding box center [528, 204] width 591 height 10
click at [222, 205] on input "Train procurement staff and end user departments on all procurement processes, …" at bounding box center [218, 201] width 7 height 7
checkbox input "true"
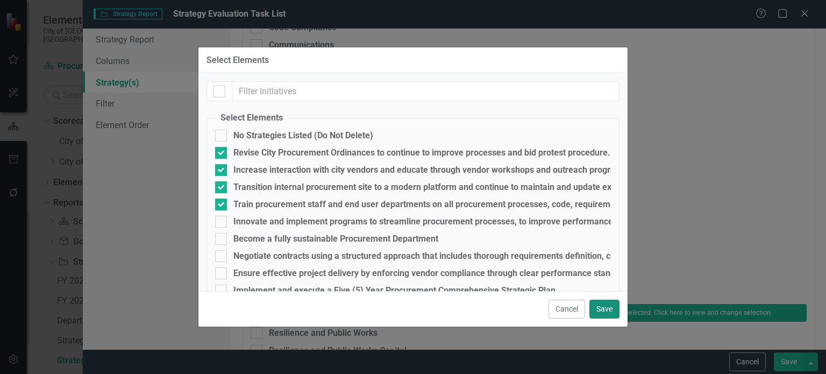
click at [613, 305] on button "Save" at bounding box center [604, 308] width 30 height 19
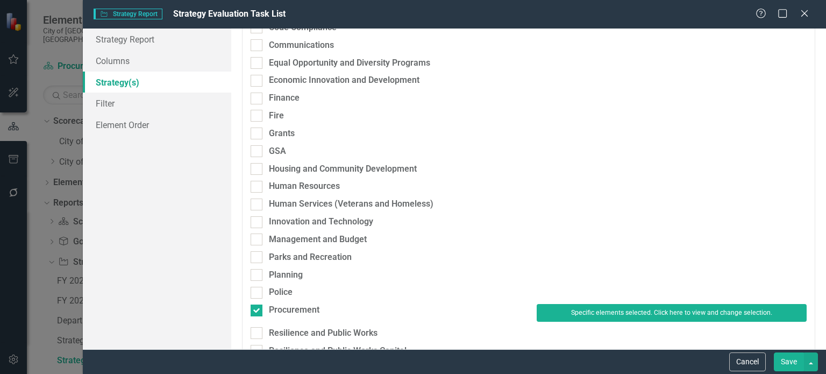
click at [786, 359] on button "Save" at bounding box center [789, 361] width 30 height 19
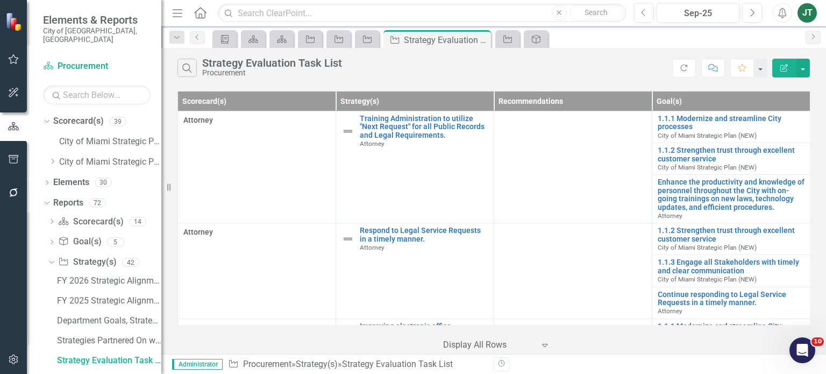
click at [780, 73] on button "Edit Report" at bounding box center [784, 68] width 24 height 19
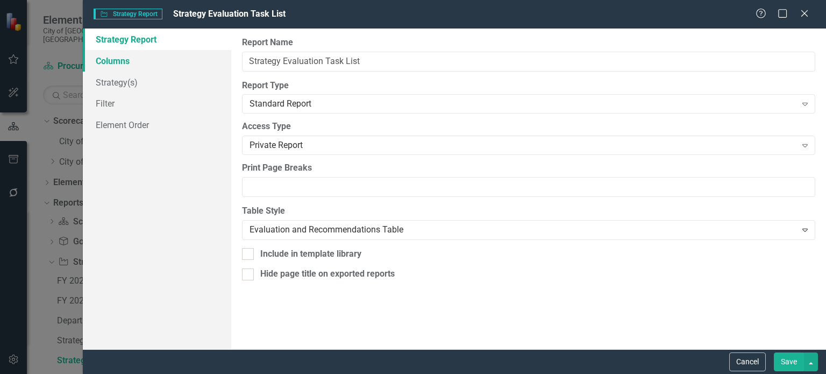
click at [124, 56] on link "Columns" at bounding box center [157, 61] width 148 height 22
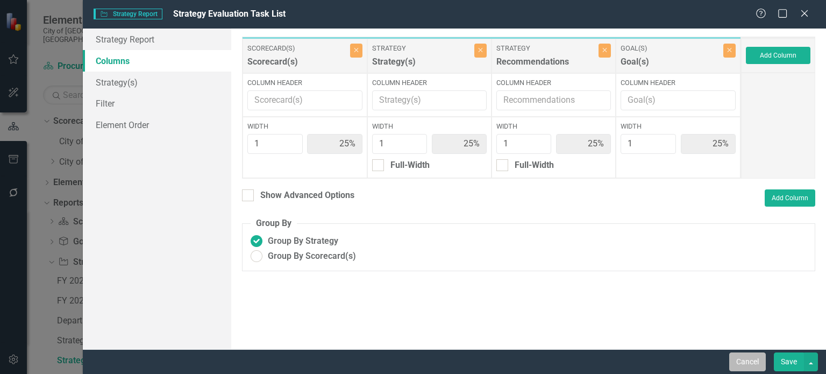
click at [743, 358] on button "Cancel" at bounding box center [747, 361] width 37 height 19
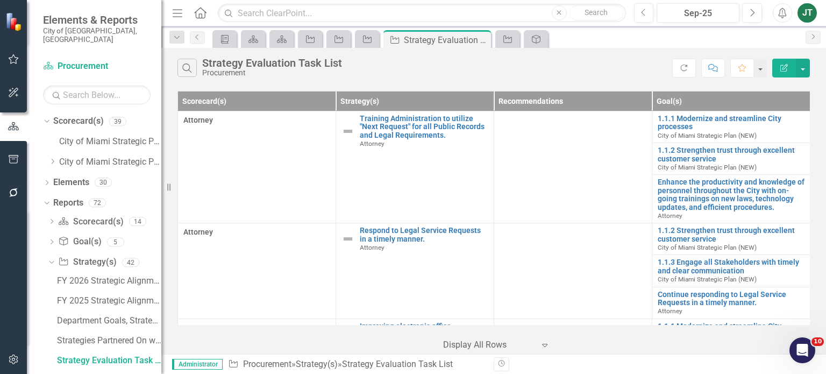
click at [785, 69] on icon "Edit Report" at bounding box center [784, 68] width 10 height 8
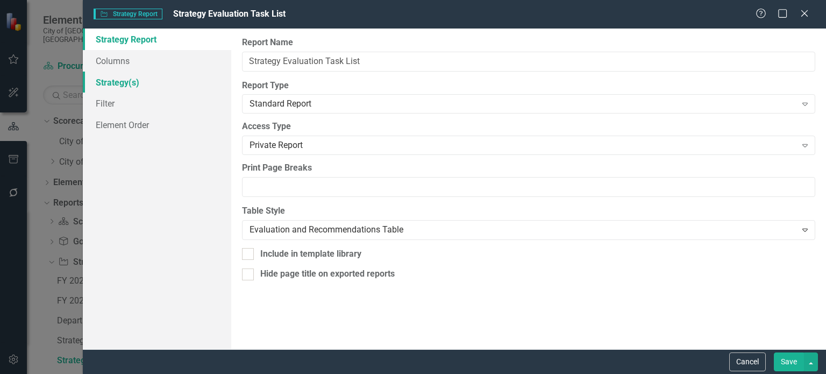
click at [139, 85] on link "Strategy(s)" at bounding box center [157, 82] width 148 height 22
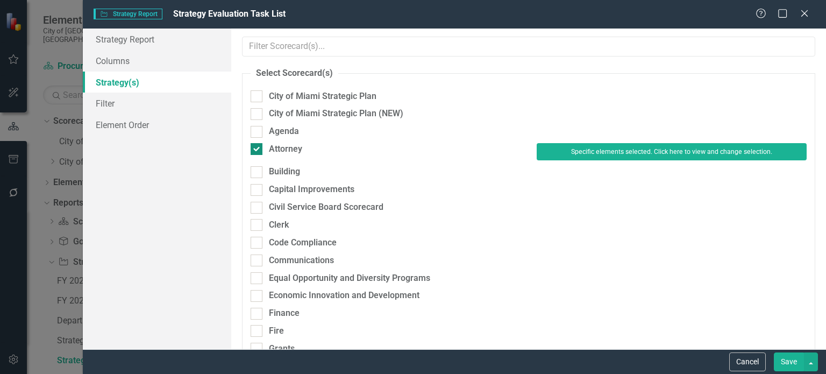
click at [291, 150] on div "Attorney" at bounding box center [285, 149] width 33 height 12
click at [257, 150] on input "Attorney" at bounding box center [253, 146] width 7 height 7
checkbox input "false"
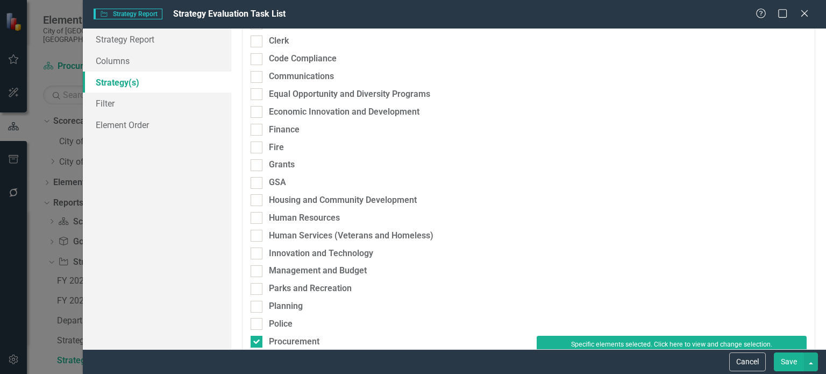
scroll to position [161, 0]
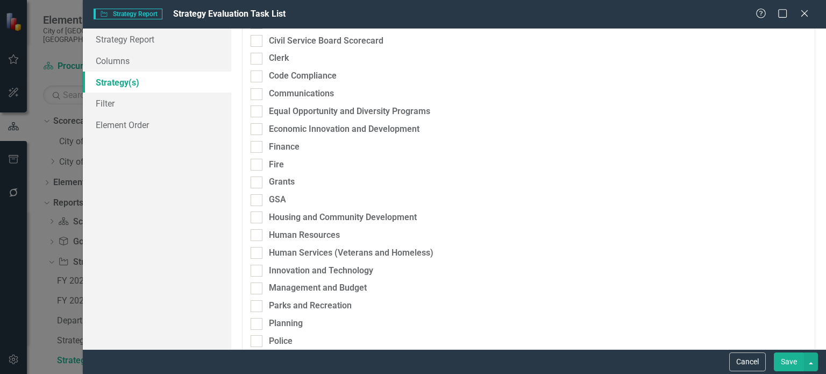
click at [779, 358] on button "Save" at bounding box center [789, 361] width 30 height 19
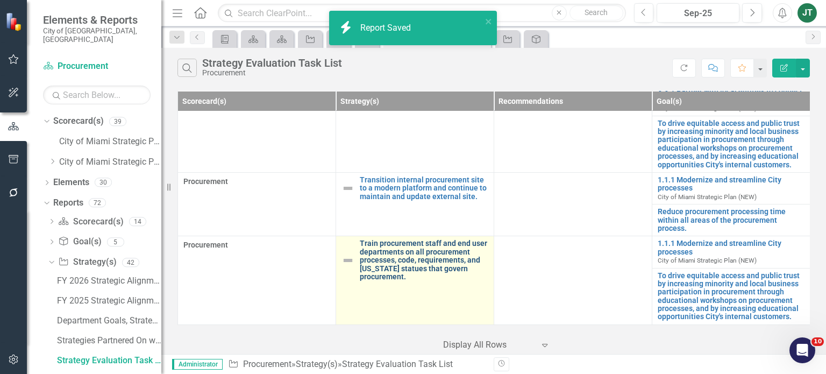
scroll to position [183, 0]
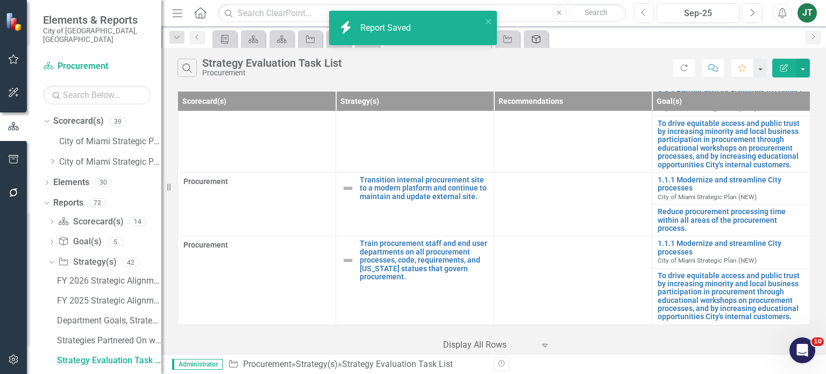
click at [540, 39] on icon at bounding box center [536, 39] width 9 height 9
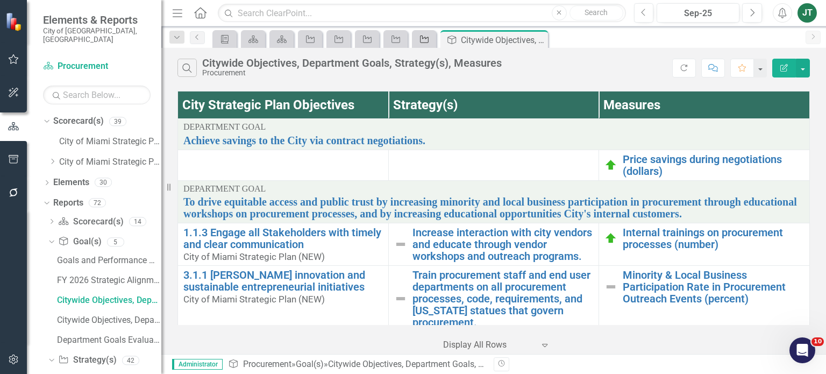
click at [427, 42] on icon "Strategy" at bounding box center [424, 39] width 11 height 9
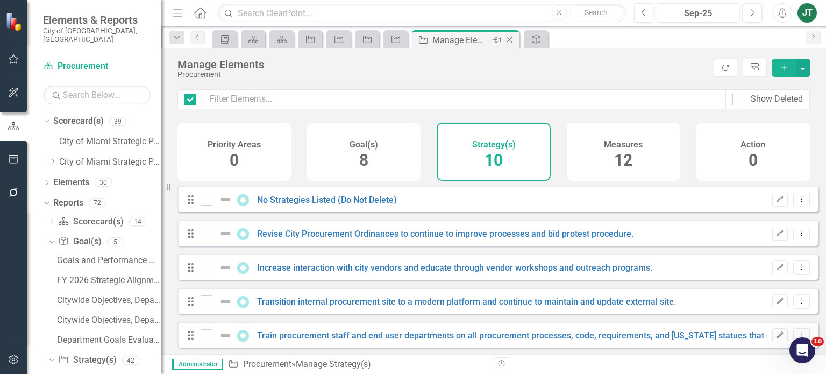
checkbox input "false"
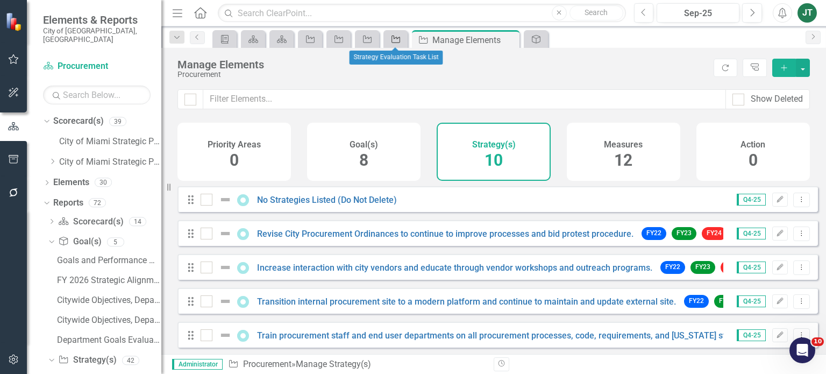
click at [398, 40] on icon "Strategy" at bounding box center [395, 39] width 11 height 9
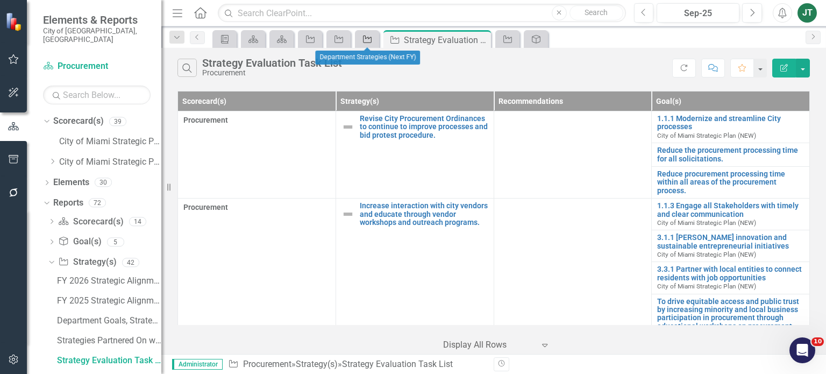
click at [364, 38] on icon "Strategy" at bounding box center [367, 39] width 11 height 9
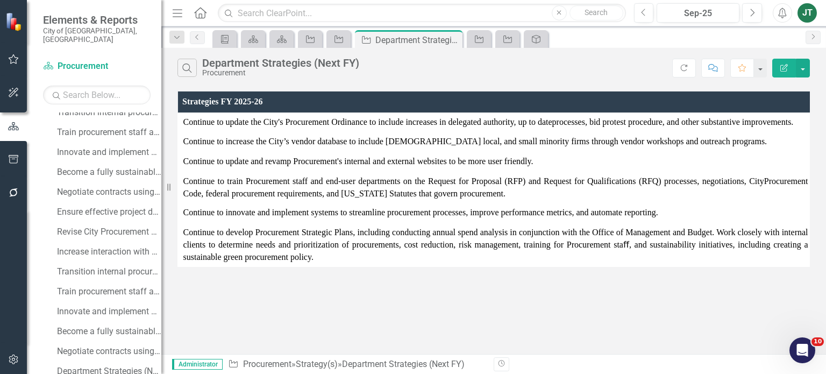
scroll to position [642, 0]
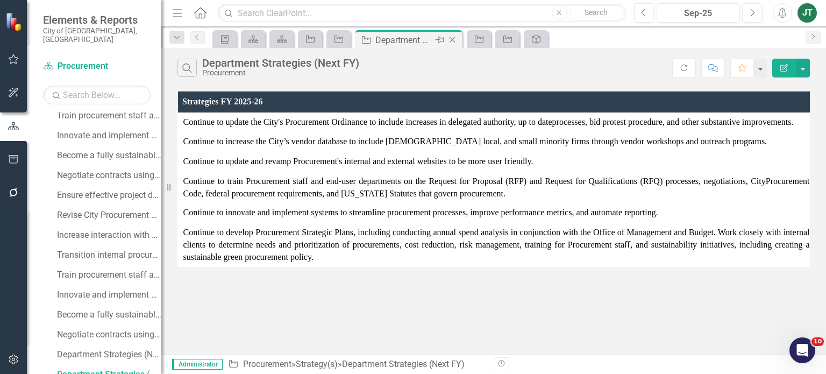
click at [449, 38] on icon "Close" at bounding box center [452, 39] width 11 height 9
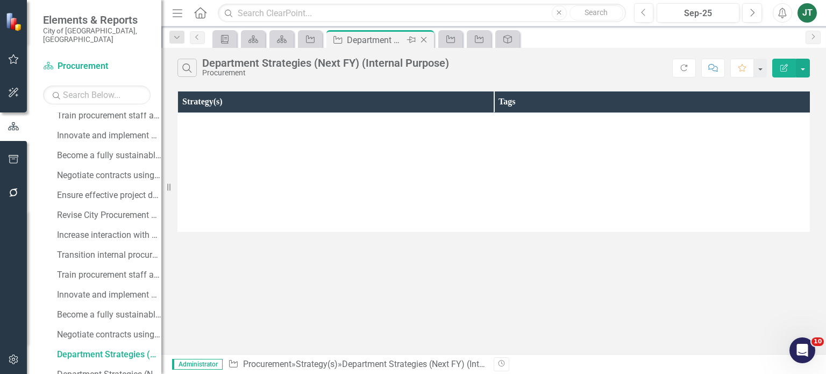
scroll to position [622, 0]
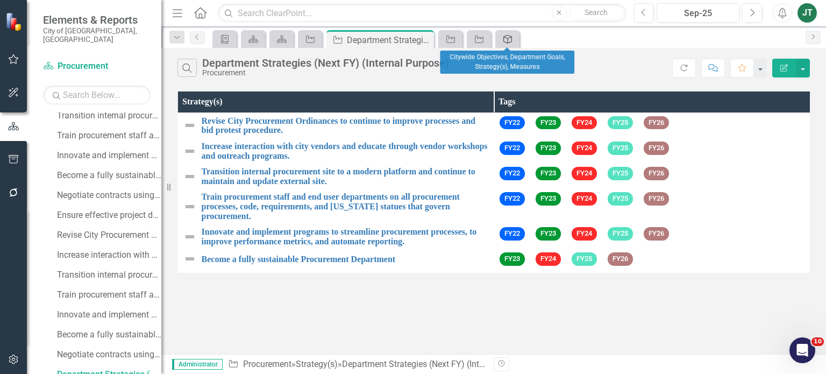
click at [503, 37] on icon at bounding box center [507, 39] width 9 height 9
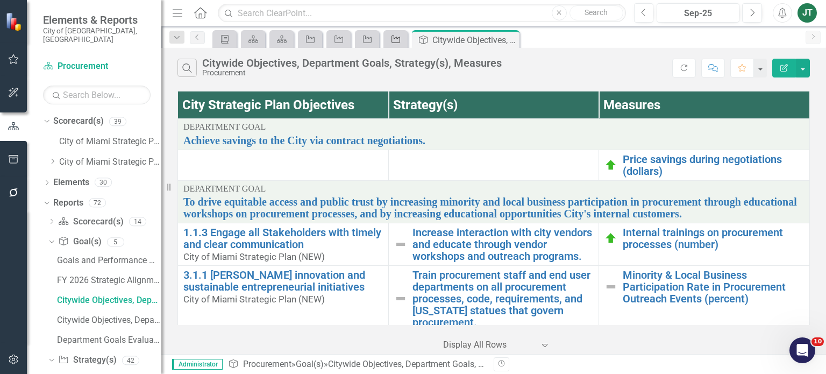
click at [391, 39] on icon "Strategy" at bounding box center [395, 39] width 11 height 9
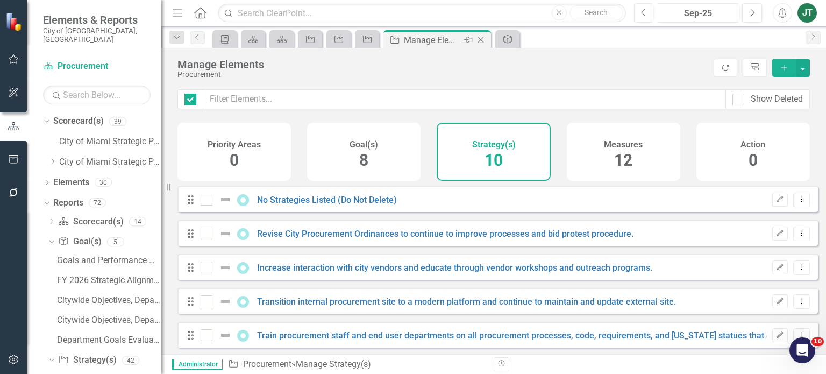
checkbox input "false"
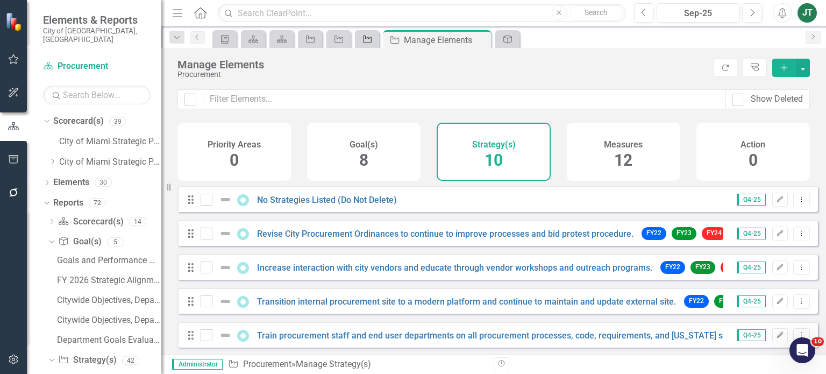
click at [370, 40] on icon "Strategy" at bounding box center [367, 39] width 11 height 9
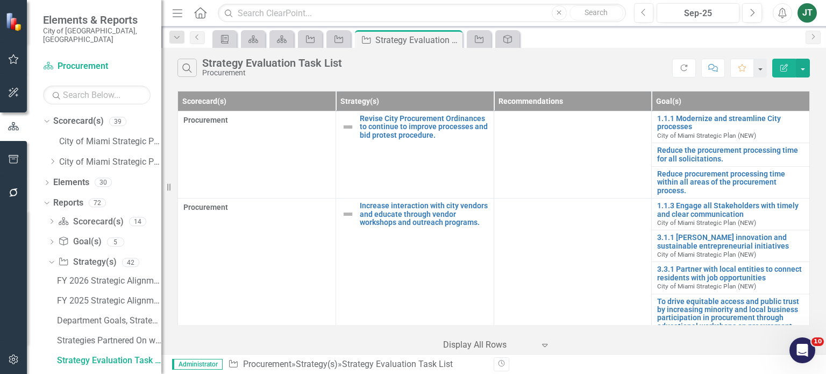
click at [787, 68] on icon "Edit Report" at bounding box center [784, 68] width 10 height 8
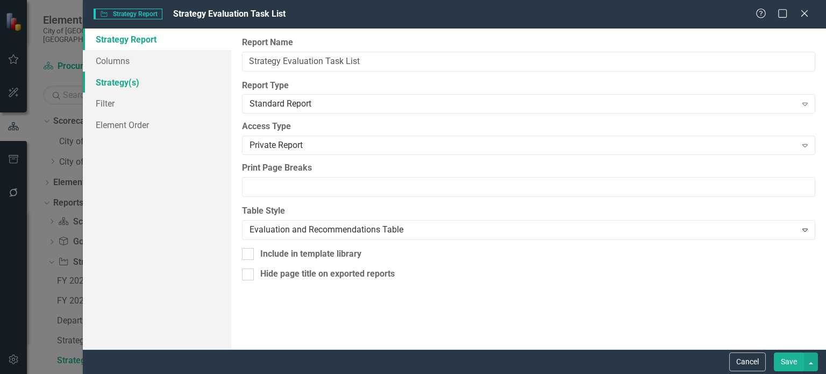
drag, startPoint x: 120, startPoint y: 84, endPoint x: 128, endPoint y: 87, distance: 8.0
click at [120, 83] on link "Strategy(s)" at bounding box center [157, 82] width 148 height 22
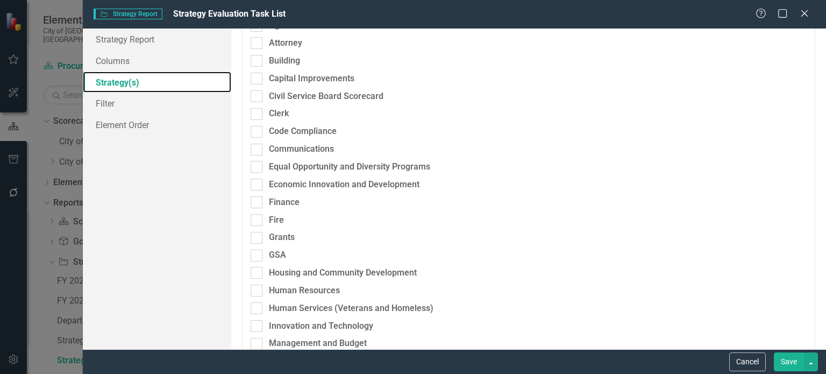
scroll to position [215, 0]
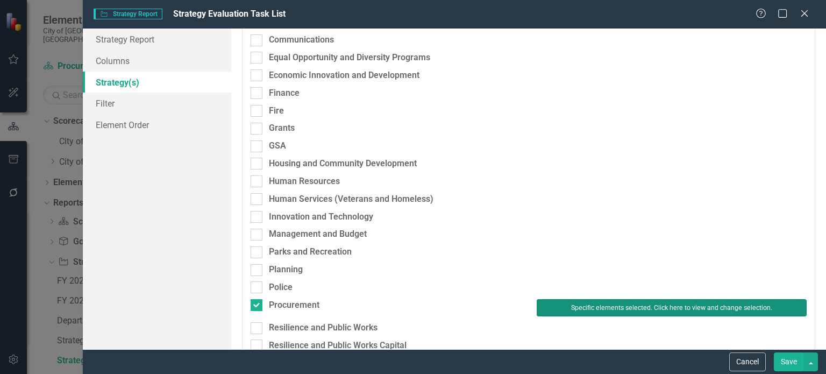
click at [600, 309] on button "Specific elements selected. Click here to view and change selection." at bounding box center [671, 307] width 270 height 17
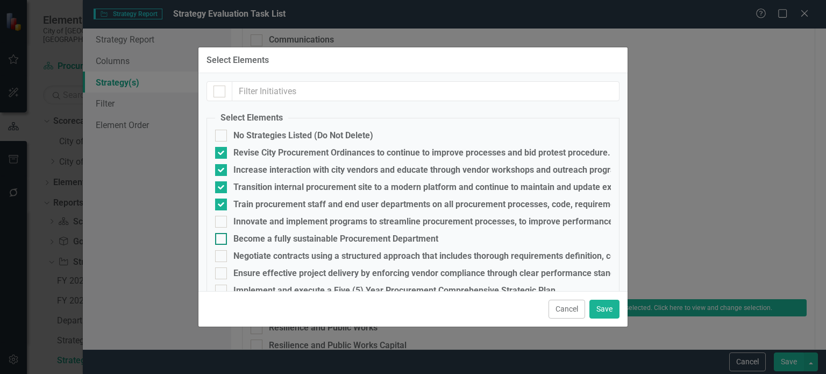
scroll to position [18, 0]
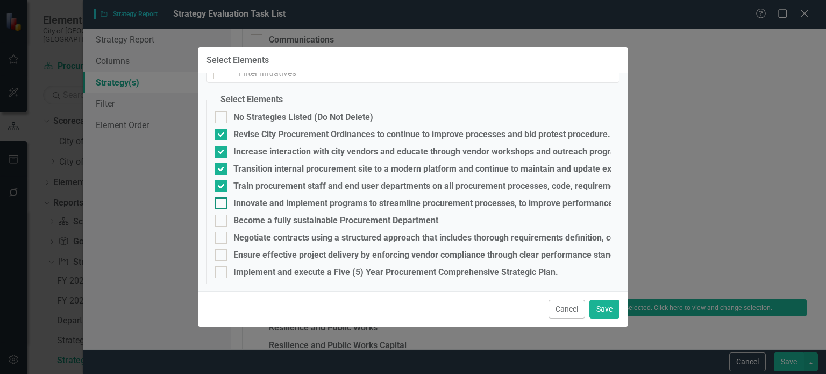
click at [253, 201] on div "Innovate and implement programs to streamline procurement processes, to improve…" at bounding box center [487, 203] width 509 height 10
click at [222, 201] on input "Innovate and implement programs to streamline procurement processes, to improve…" at bounding box center [218, 200] width 7 height 7
checkbox input "true"
click at [249, 217] on div "Become a fully sustainable Procurement Department" at bounding box center [335, 221] width 205 height 10
click at [222, 217] on input "Become a fully sustainable Procurement Department" at bounding box center [218, 217] width 7 height 7
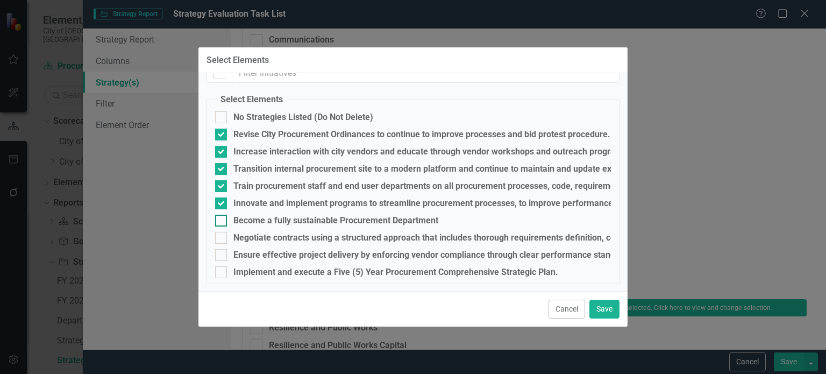
checkbox input "true"
click at [608, 308] on button "Save" at bounding box center [604, 308] width 30 height 19
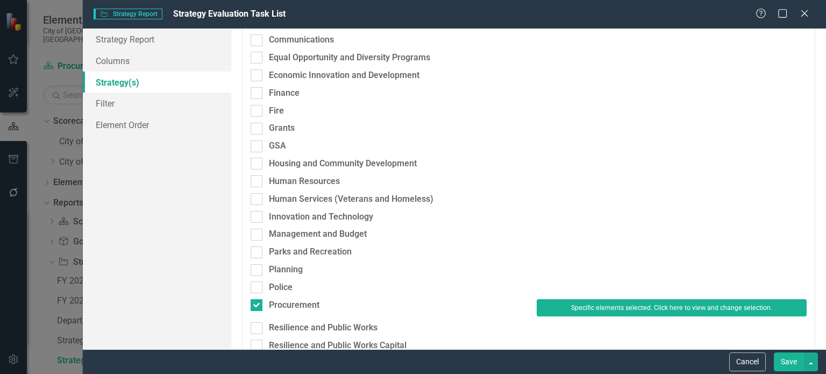
click at [780, 361] on button "Save" at bounding box center [789, 361] width 30 height 19
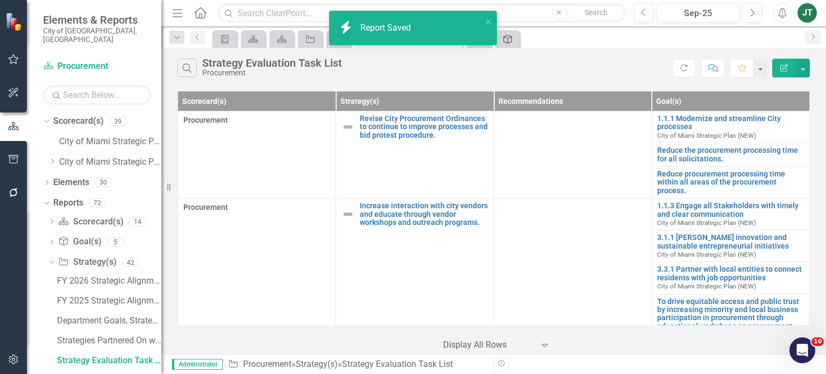
click at [503, 37] on icon "Goal(s)" at bounding box center [507, 39] width 11 height 9
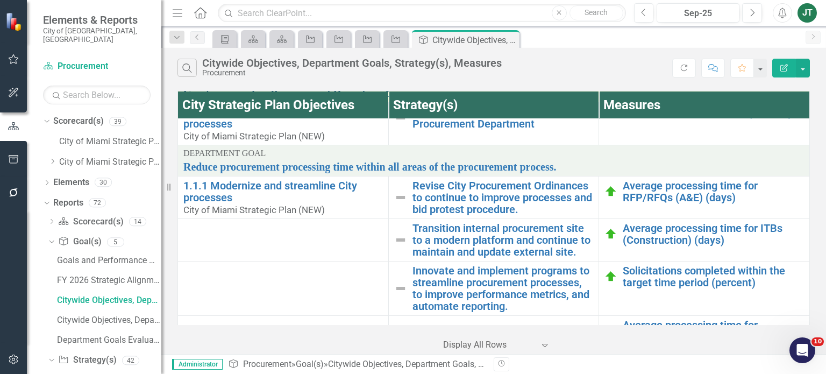
scroll to position [246, 0]
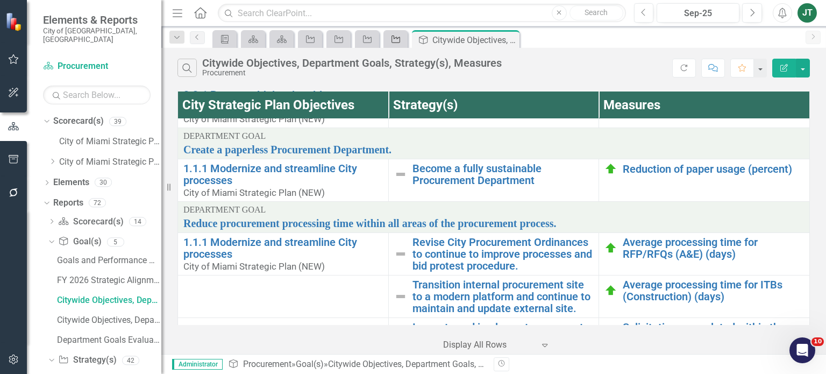
click at [398, 39] on icon "Strategy" at bounding box center [395, 39] width 11 height 9
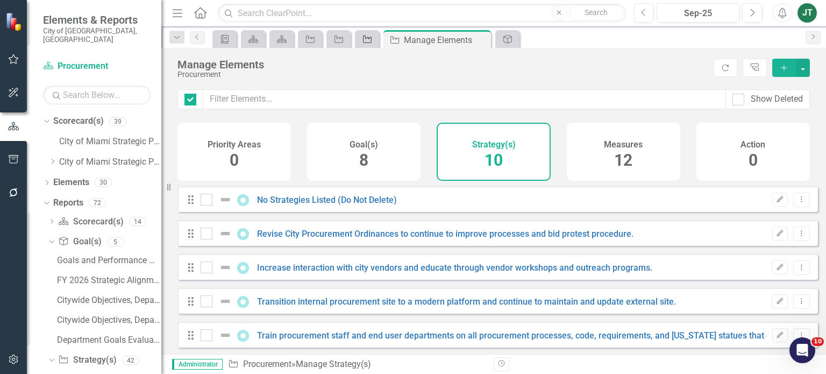
checkbox input "false"
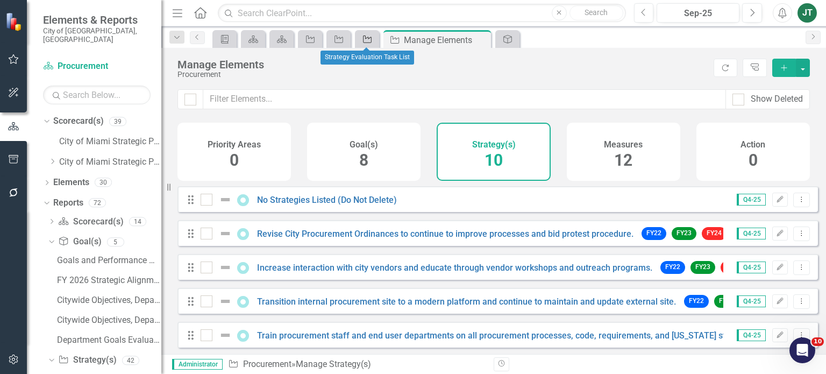
click at [364, 37] on icon "Strategy" at bounding box center [367, 39] width 11 height 9
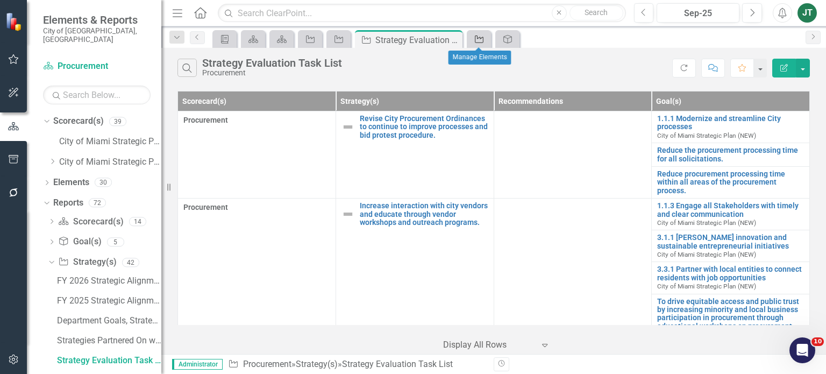
click at [473, 34] on div "Strategy" at bounding box center [476, 38] width 15 height 13
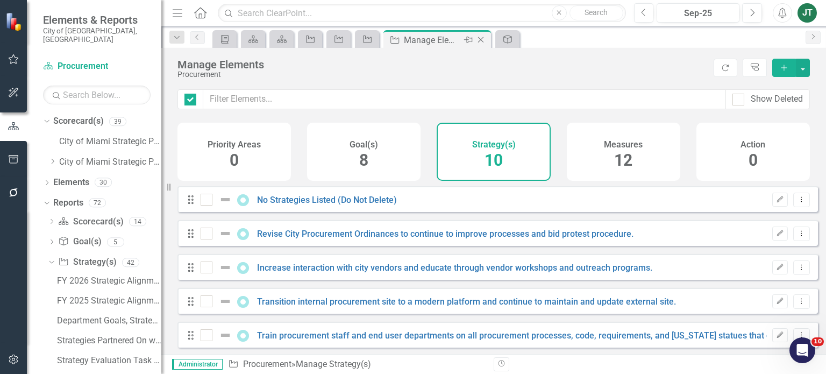
checkbox input "false"
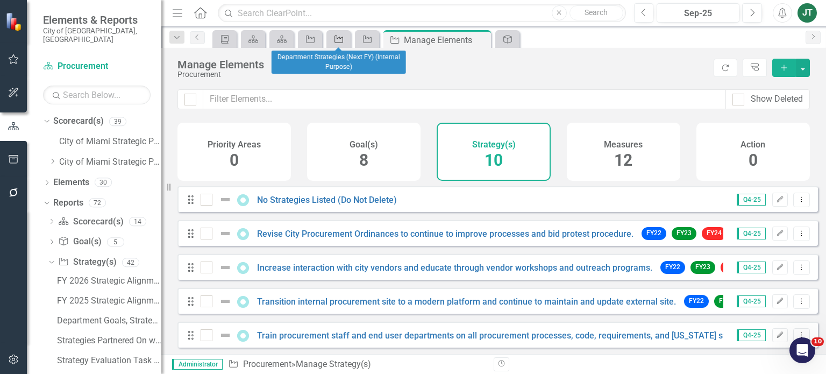
click at [337, 38] on icon "Strategy" at bounding box center [338, 39] width 11 height 9
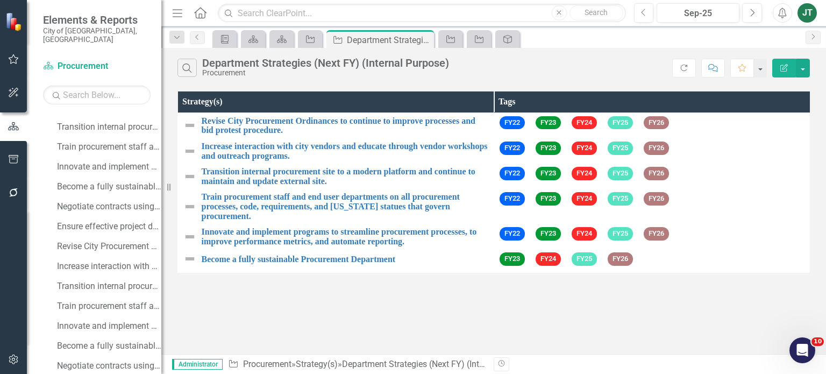
scroll to position [622, 0]
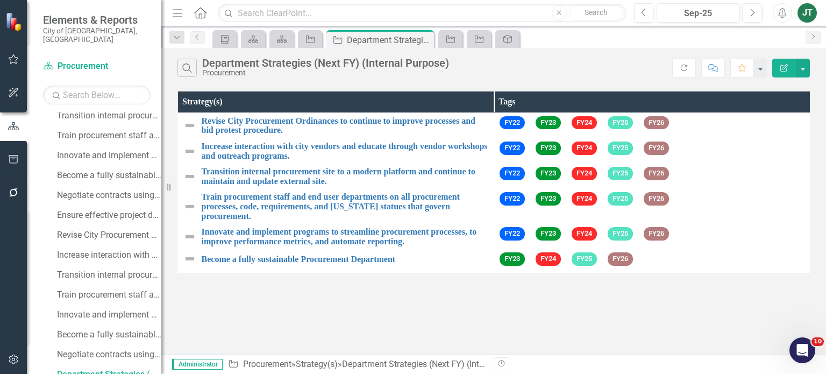
click at [213, 305] on div "Search Department Strategies (Next FY) (Internal Purpose) Procurement Refresh C…" at bounding box center [493, 201] width 664 height 306
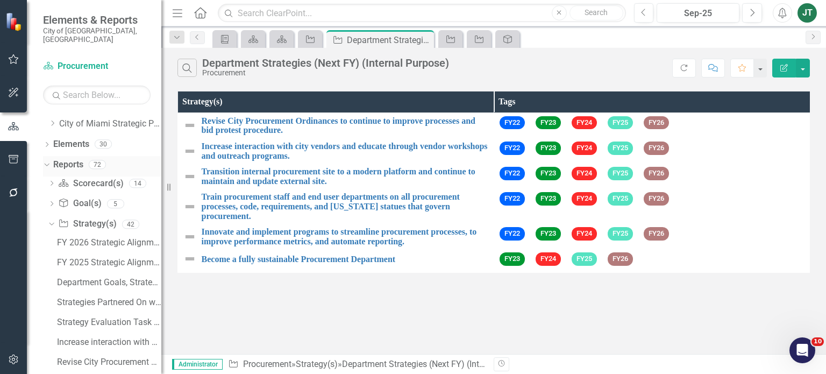
scroll to position [31, 0]
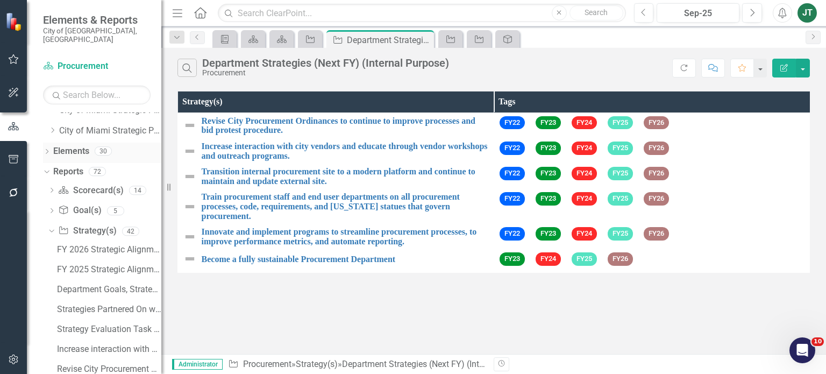
click at [77, 146] on link "Elements" at bounding box center [71, 151] width 36 height 12
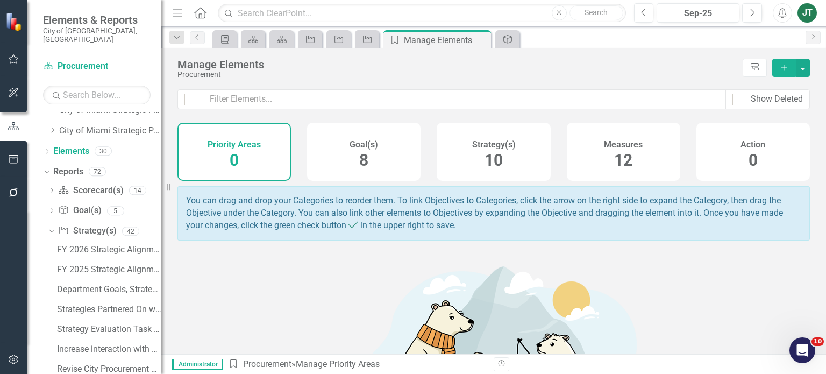
click at [517, 160] on div "Strategy(s) 10" at bounding box center [492, 152] width 113 height 58
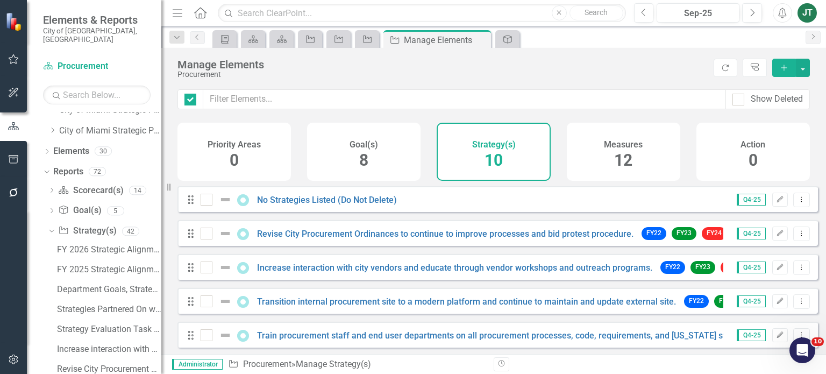
checkbox input "false"
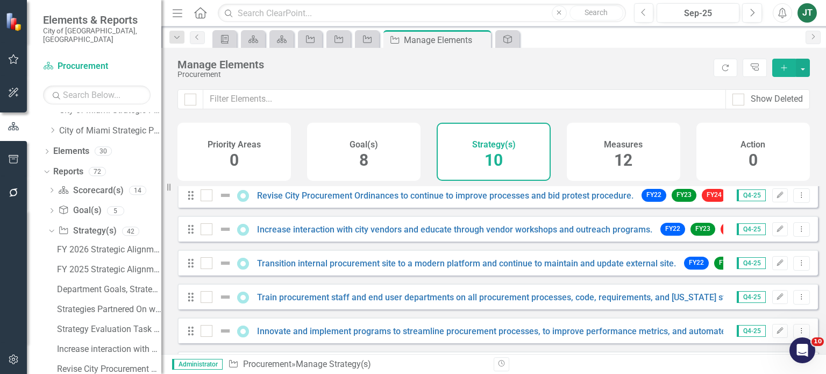
scroll to position [178, 0]
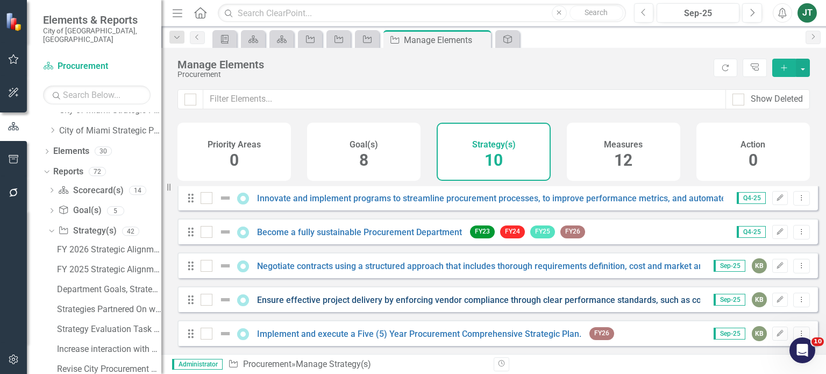
click at [643, 302] on link "Ensure effective project delivery by enforcing vendor compliance through clear …" at bounding box center [659, 300] width 804 height 10
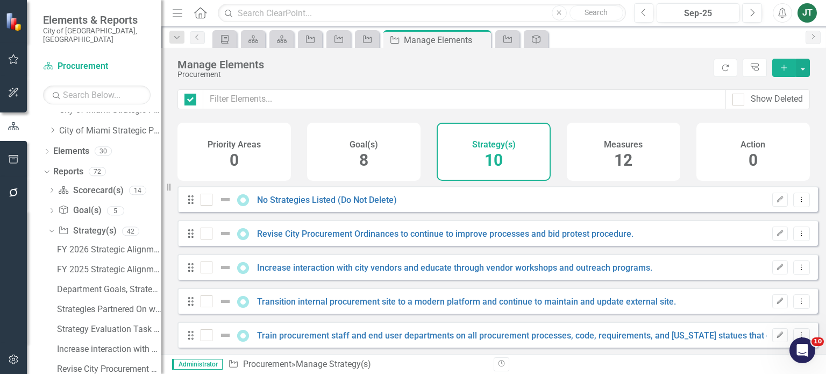
checkbox input "false"
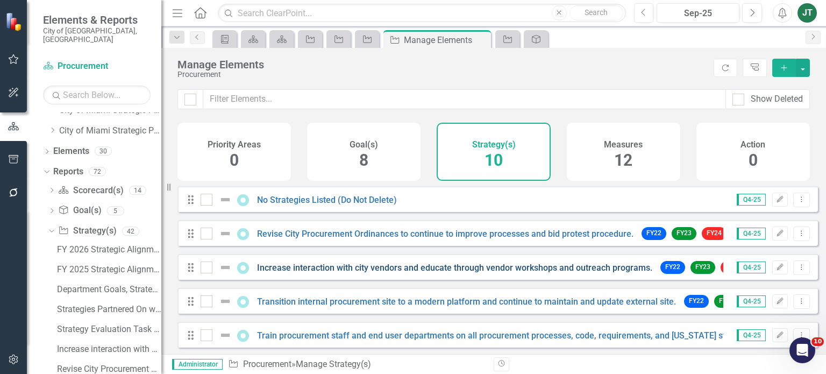
click at [505, 272] on link "Increase interaction with city vendors and educate through vendor workshops and…" at bounding box center [454, 267] width 395 height 10
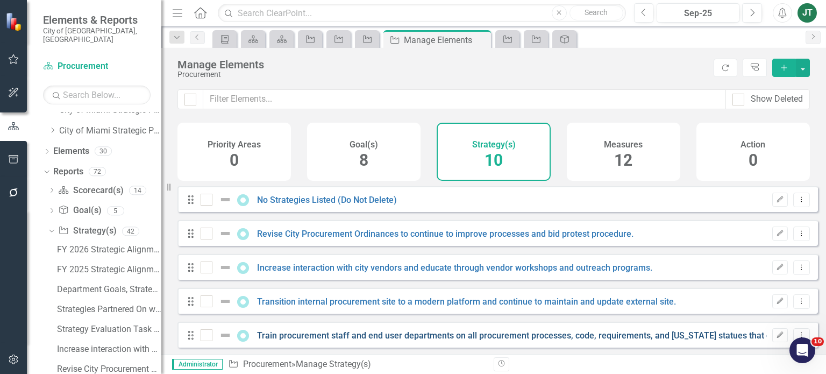
checkbox input "false"
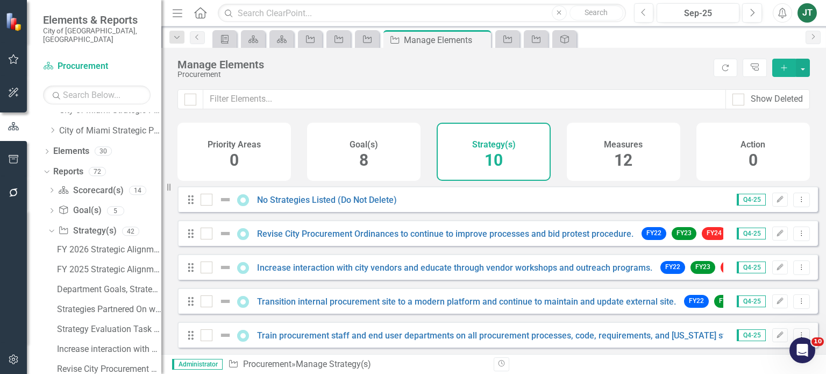
scroll to position [178, 0]
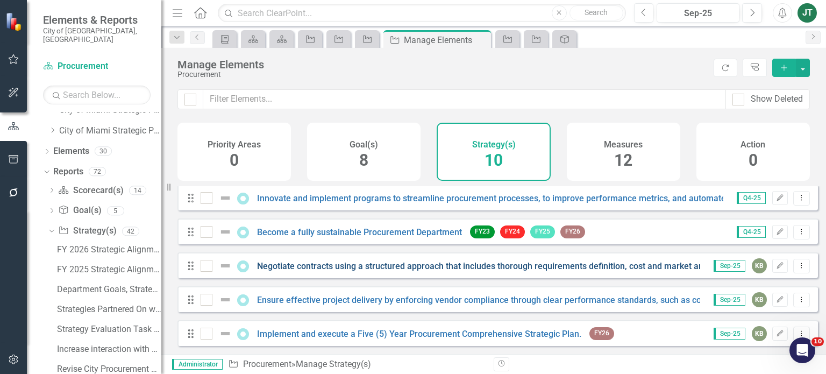
click at [441, 267] on link "Negotiate contracts using a structured approach that includes thorough requirem…" at bounding box center [800, 266] width 1087 height 10
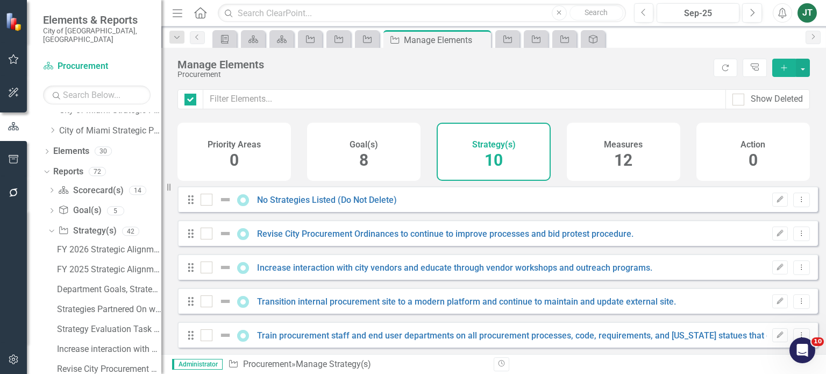
checkbox input "false"
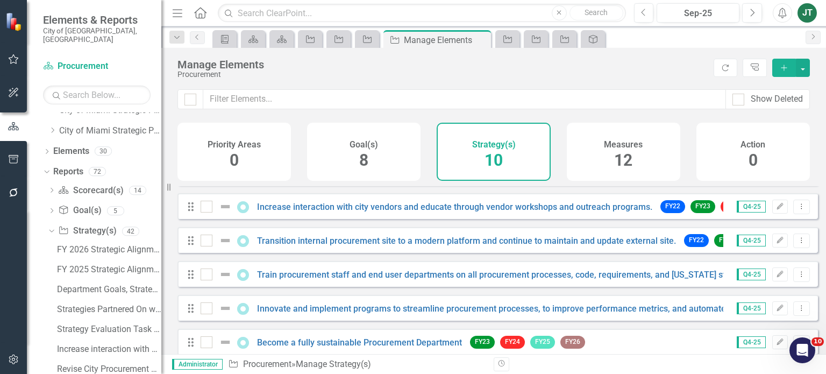
scroll to position [178, 0]
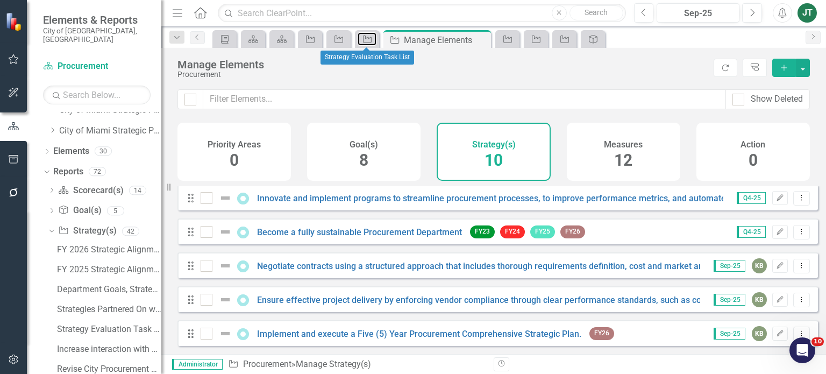
drag, startPoint x: 363, startPoint y: 37, endPoint x: 354, endPoint y: 38, distance: 9.2
click at [363, 37] on icon at bounding box center [367, 39] width 9 height 8
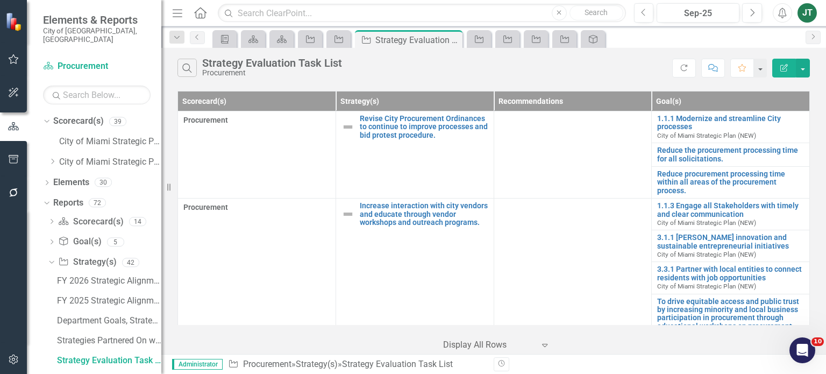
click at [786, 69] on icon "Edit Report" at bounding box center [784, 68] width 10 height 8
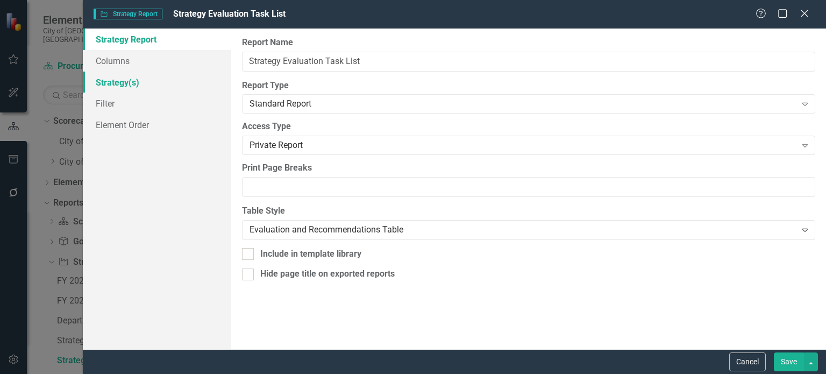
click at [110, 85] on link "Strategy(s)" at bounding box center [157, 82] width 148 height 22
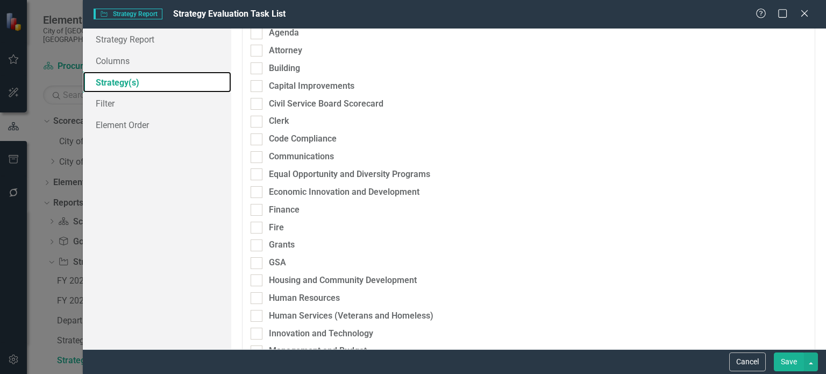
scroll to position [215, 0]
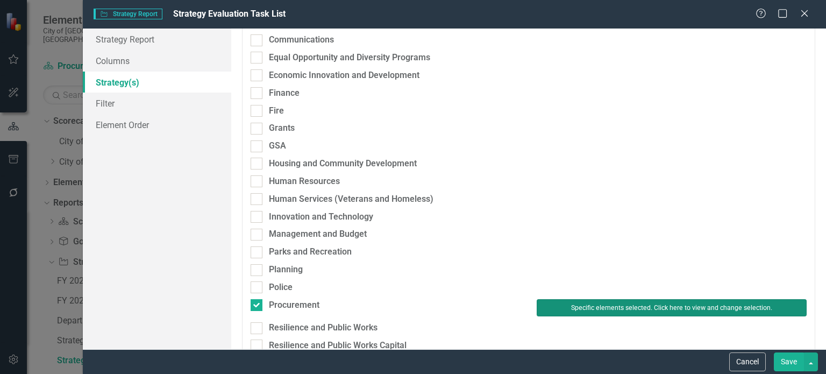
click at [593, 306] on button "Specific elements selected. Click here to view and change selection." at bounding box center [671, 307] width 270 height 17
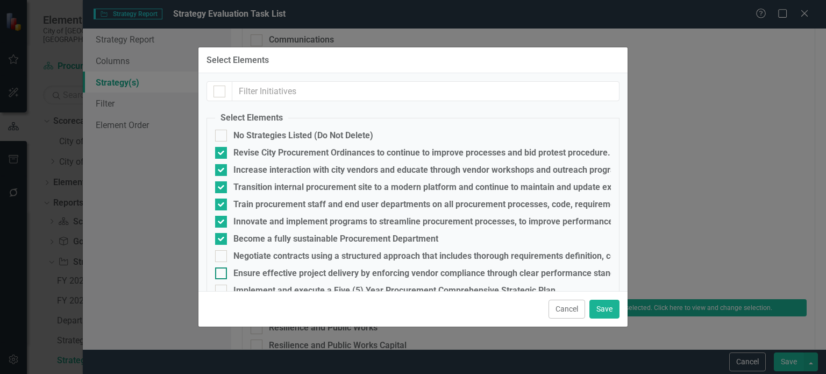
drag, startPoint x: 273, startPoint y: 253, endPoint x: 276, endPoint y: 270, distance: 16.9
click at [273, 255] on div "Negotiate contracts using a structured approach that includes thorough requirem…" at bounding box center [777, 256] width 1089 height 10
click at [222, 255] on input "Negotiate contracts using a structured approach that includes thorough requirem…" at bounding box center [218, 253] width 7 height 7
checkbox input "true"
click at [276, 273] on div "Ensure effective project delivery by enforcing vendor compliance through clear …" at bounding box center [635, 273] width 805 height 10
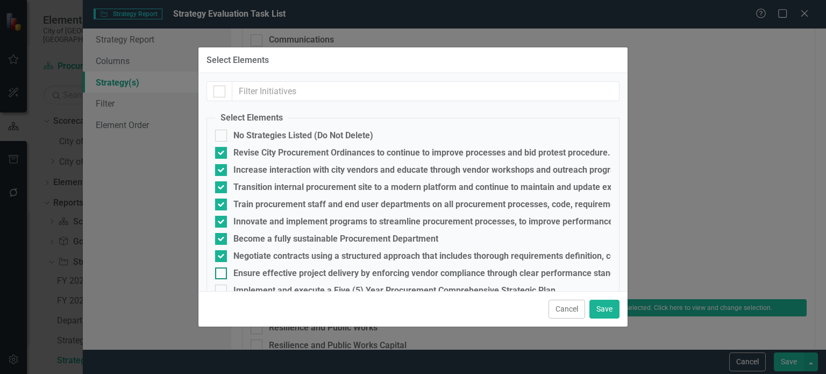
click at [222, 273] on input "Ensure effective project delivery by enforcing vendor compliance through clear …" at bounding box center [218, 270] width 7 height 7
checkbox input "true"
click at [278, 295] on div "Cancel Save" at bounding box center [412, 308] width 429 height 35
click at [279, 289] on div "Implement and execute a Five (5) Year Procurement Comprehensive Strategic Plan." at bounding box center [395, 290] width 325 height 10
click at [360, 285] on div "Implement and execute a Five (5) Year Procurement Comprehensive Strategic Plan." at bounding box center [395, 290] width 325 height 10
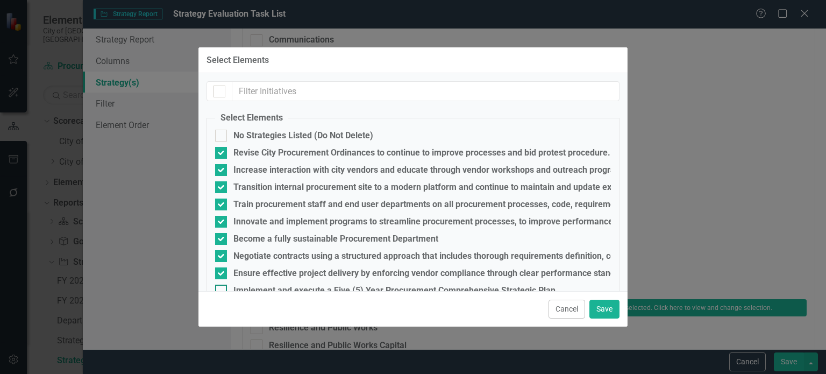
click at [222, 285] on input "Implement and execute a Five (5) Year Procurement Comprehensive Strategic Plan." at bounding box center [218, 287] width 7 height 7
checkbox input "true"
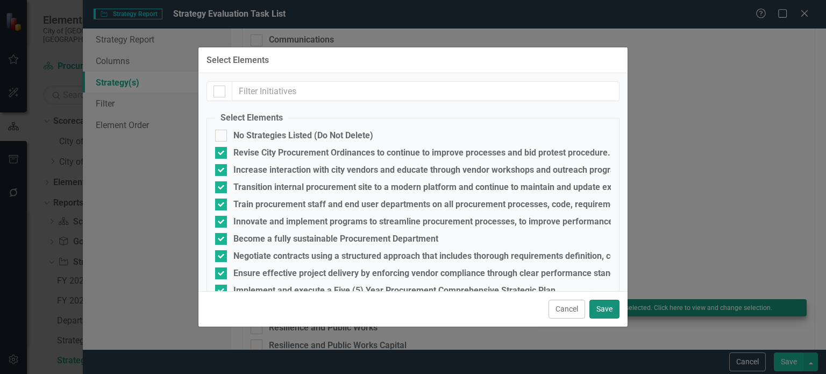
drag, startPoint x: 608, startPoint y: 310, endPoint x: 617, endPoint y: 311, distance: 8.7
click at [608, 310] on button "Save" at bounding box center [604, 308] width 30 height 19
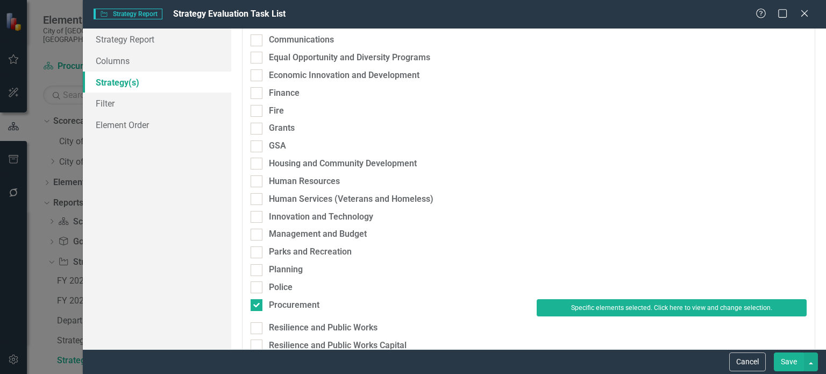
click at [785, 356] on button "Save" at bounding box center [789, 361] width 30 height 19
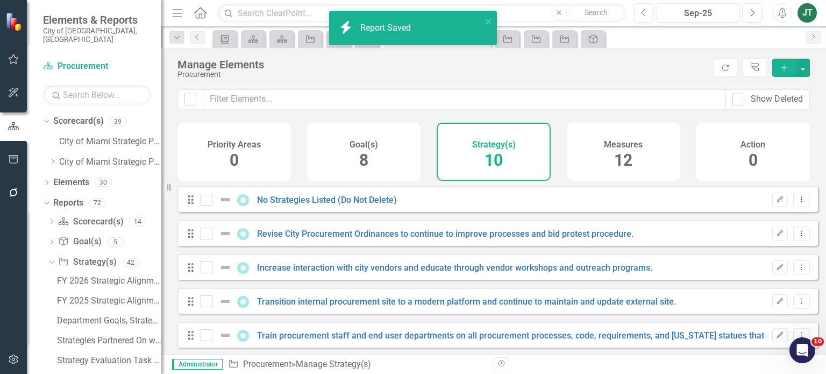
checkbox input "false"
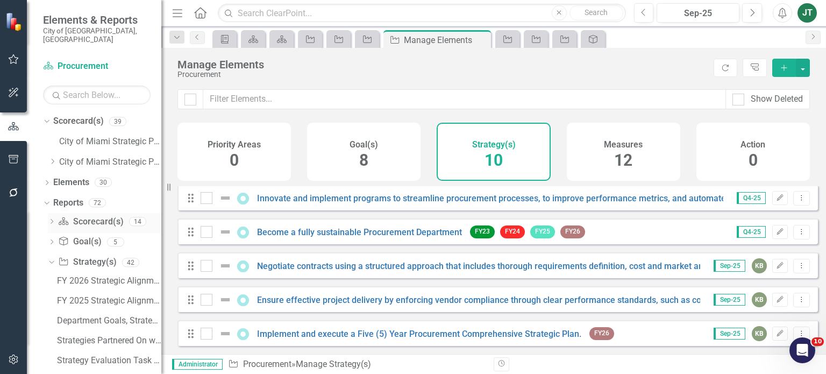
click at [48, 219] on icon "Dropdown" at bounding box center [52, 222] width 8 height 6
click at [121, 335] on div "Procurement Scorecard Evaluation and Recommendations" at bounding box center [109, 340] width 104 height 10
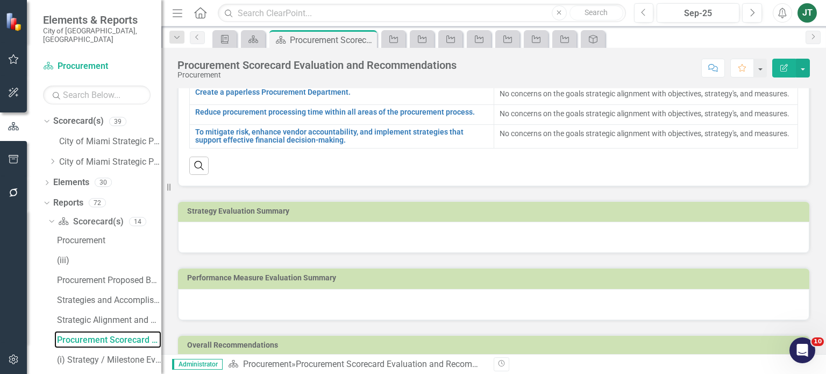
scroll to position [287, 0]
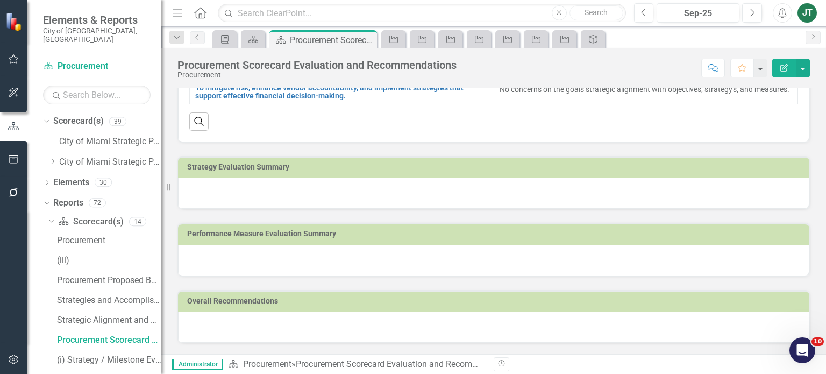
click at [446, 174] on td "Strategy Evaluation Summary" at bounding box center [495, 168] width 617 height 16
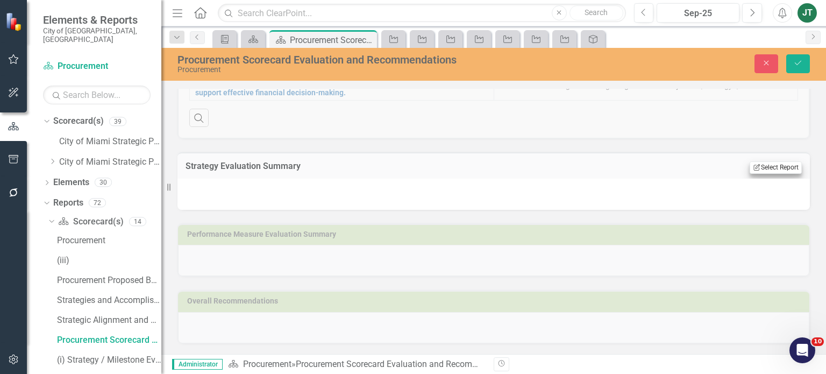
drag, startPoint x: 783, startPoint y: 180, endPoint x: 777, endPoint y: 172, distance: 9.6
click at [783, 174] on td "Edit Report Select Report Link View Page" at bounding box center [705, 167] width 192 height 14
click at [776, 167] on div "Edit Report Select Report Link View Page" at bounding box center [775, 167] width 52 height 12
click at [772, 172] on button "Edit Report Select Report" at bounding box center [775, 167] width 52 height 12
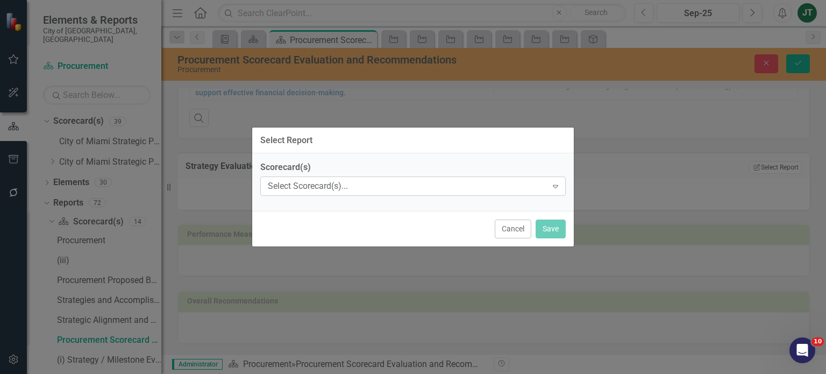
click at [371, 189] on div "Select Scorecard(s)..." at bounding box center [407, 186] width 279 height 12
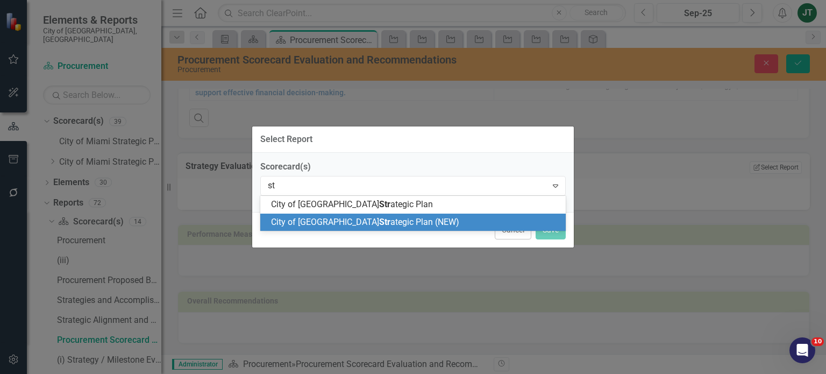
type input "s"
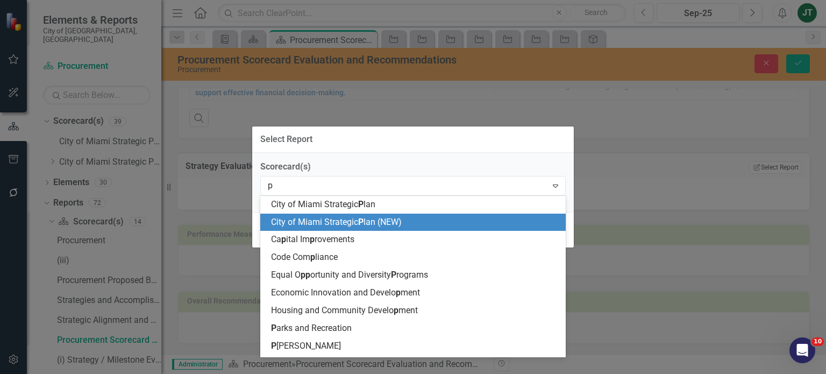
type input "pr"
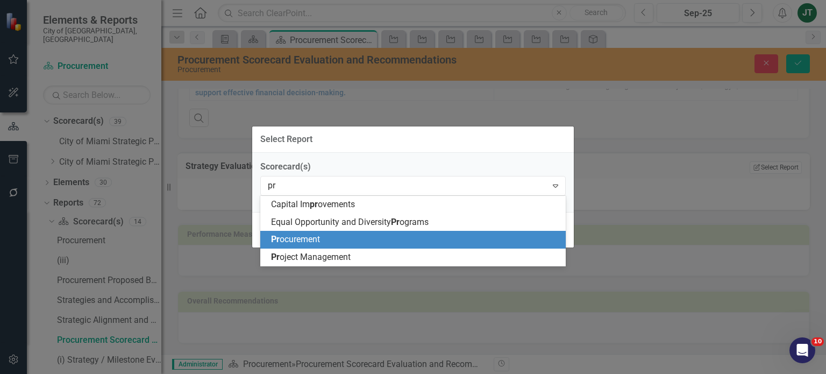
click at [310, 236] on span "Pr ocurement" at bounding box center [295, 239] width 49 height 10
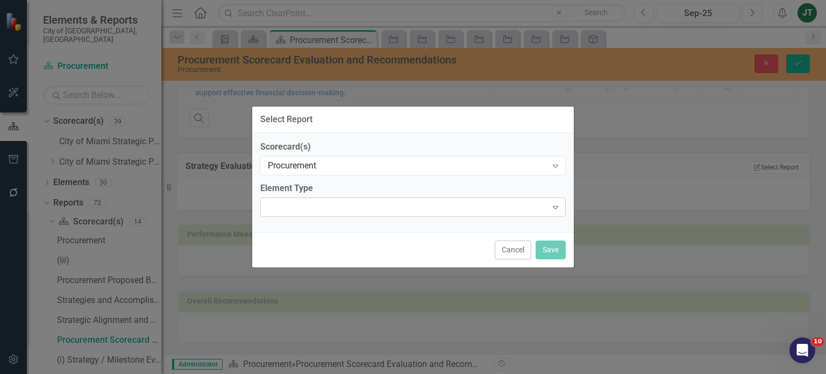
click at [364, 212] on div "Expand" at bounding box center [412, 206] width 305 height 19
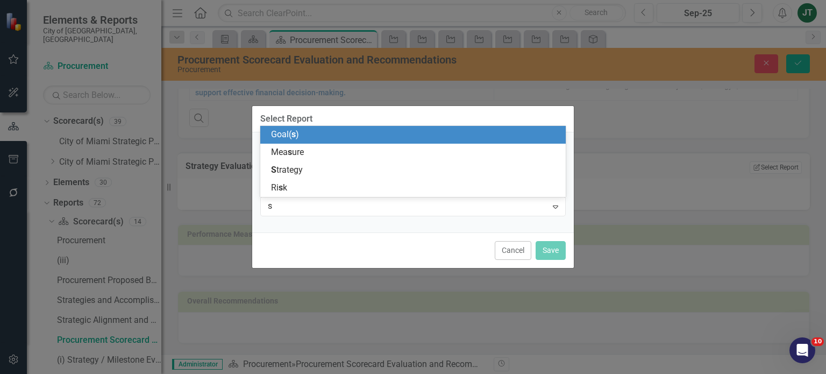
type input "st"
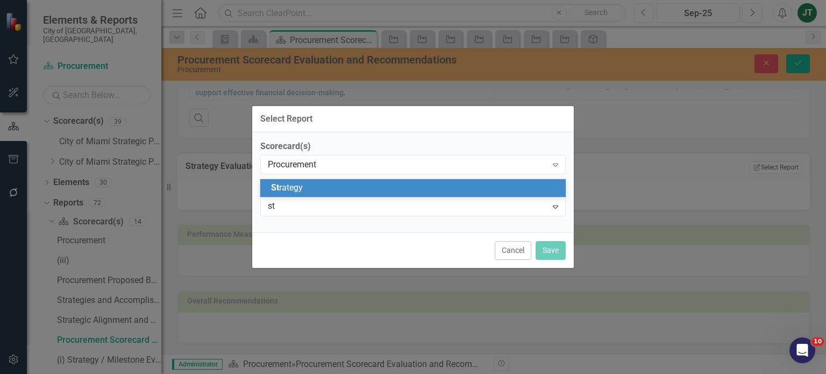
click at [338, 185] on div "St rategy" at bounding box center [415, 188] width 288 height 12
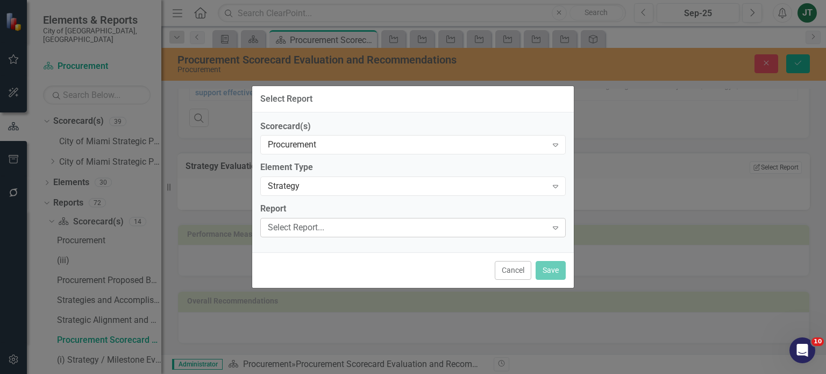
click at [316, 235] on div "Select Report... Expand" at bounding box center [412, 227] width 305 height 19
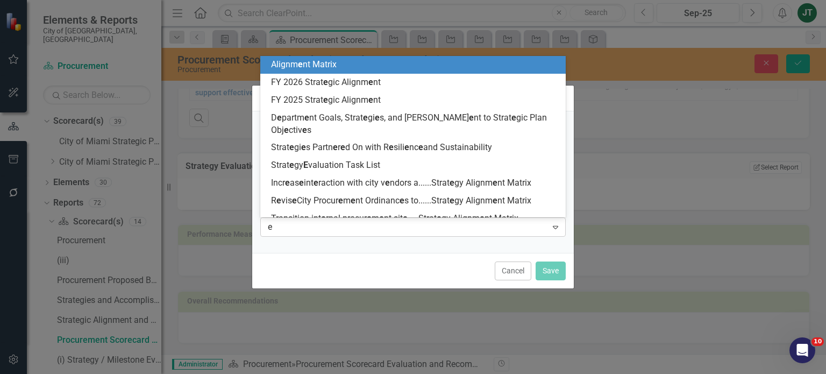
type input "ev"
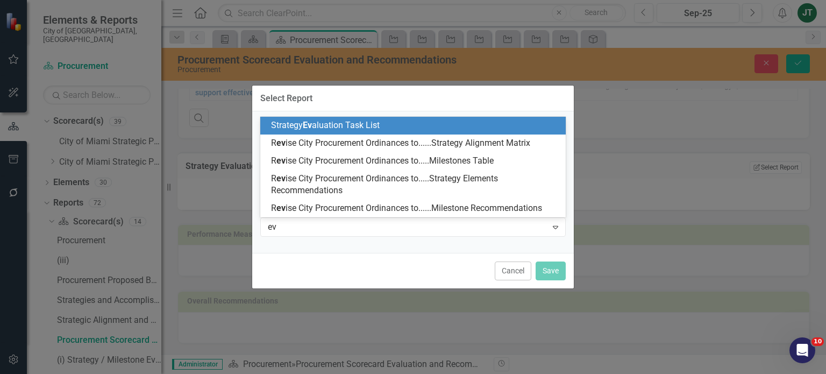
click at [361, 127] on span "Strategy Ev aluation Task List" at bounding box center [325, 125] width 109 height 10
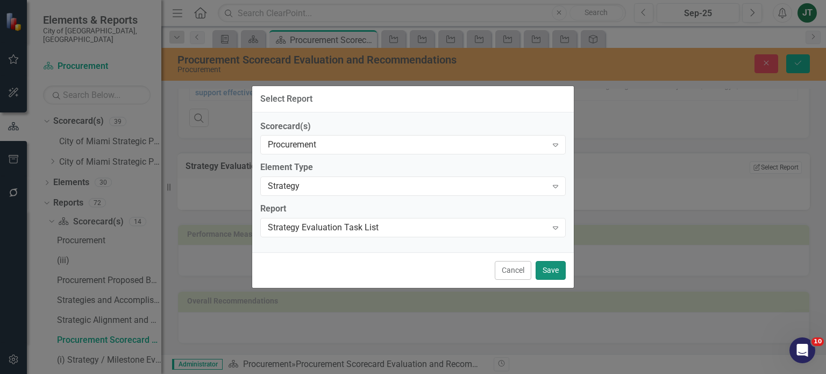
click at [545, 269] on button "Save" at bounding box center [550, 270] width 30 height 19
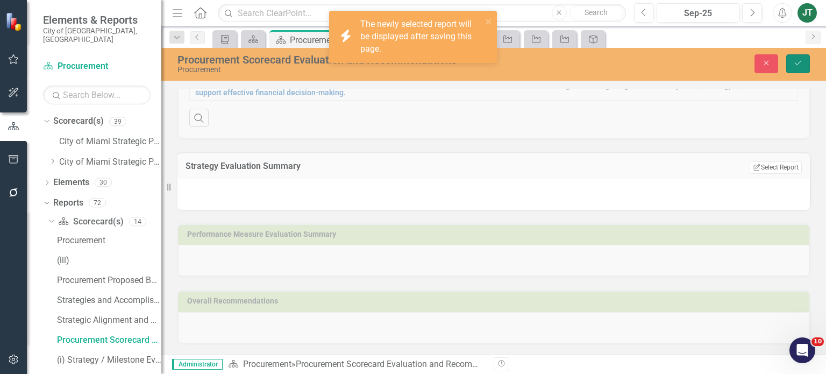
click at [798, 58] on button "Save" at bounding box center [798, 63] width 24 height 19
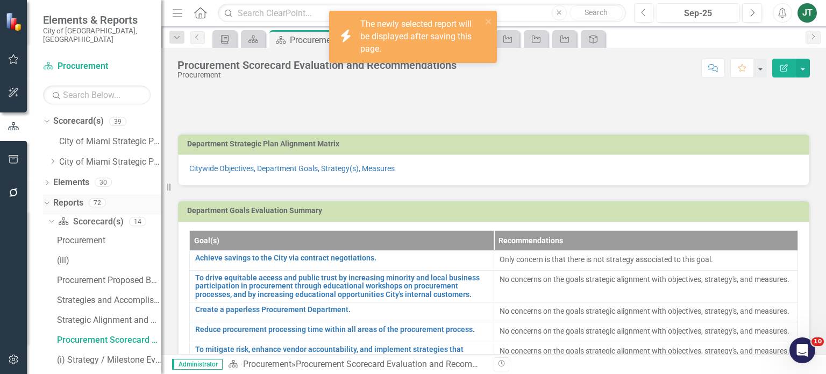
click at [70, 197] on link "Reports" at bounding box center [68, 203] width 30 height 12
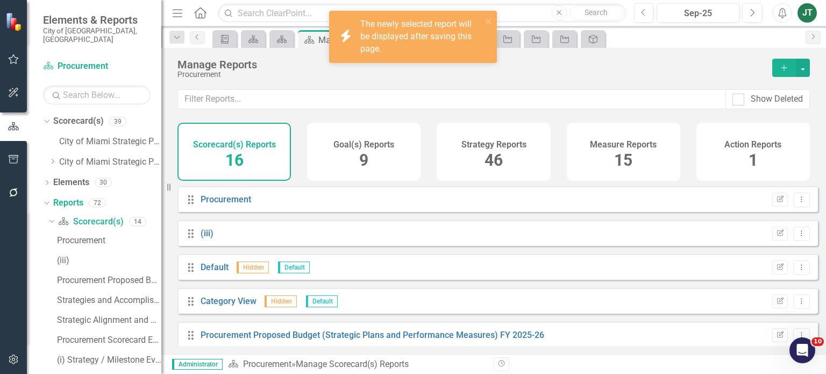
click at [621, 163] on span "15" at bounding box center [623, 160] width 18 height 19
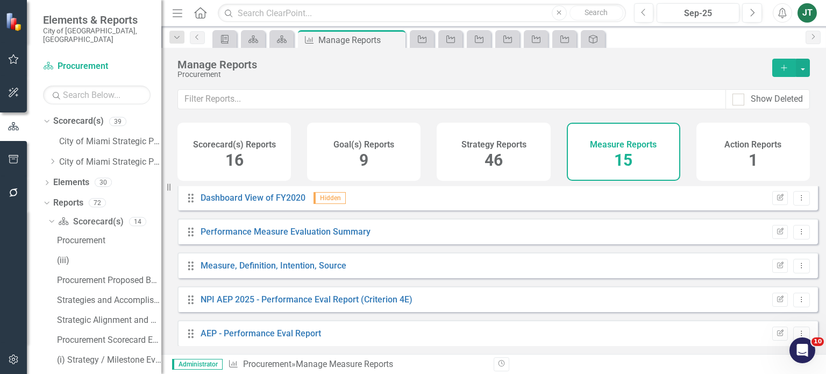
scroll to position [348, 0]
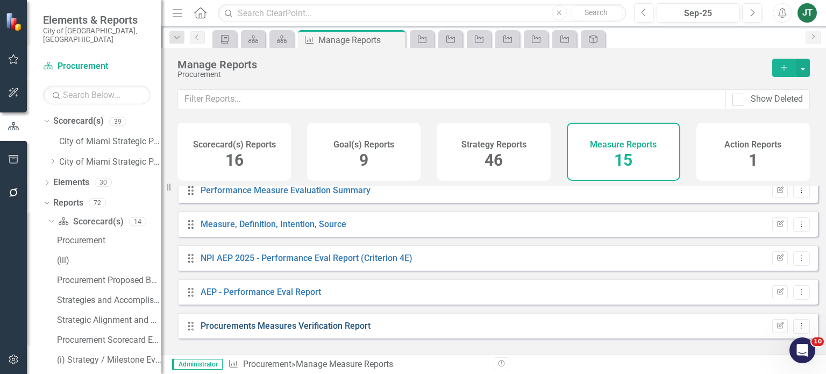
click at [303, 331] on link "Procurements Measures Verification Report" at bounding box center [285, 325] width 170 height 10
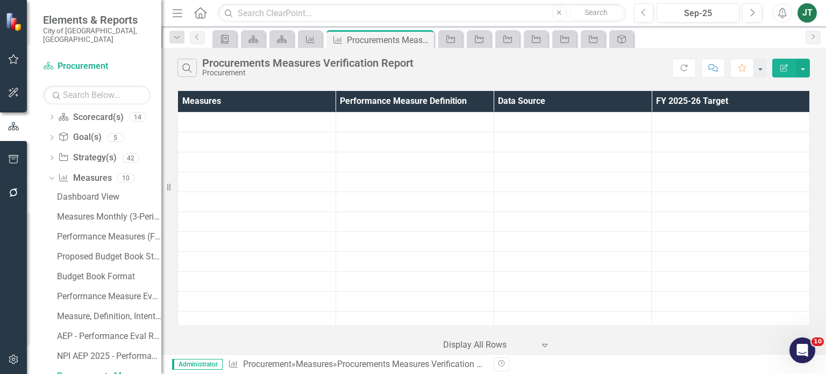
scroll to position [105, 0]
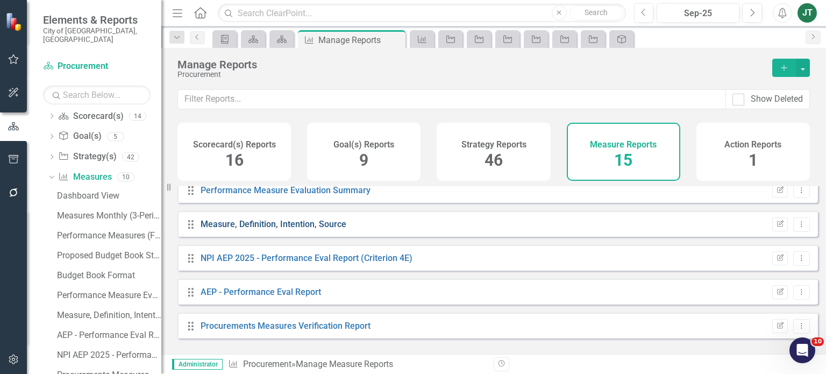
scroll to position [294, 0]
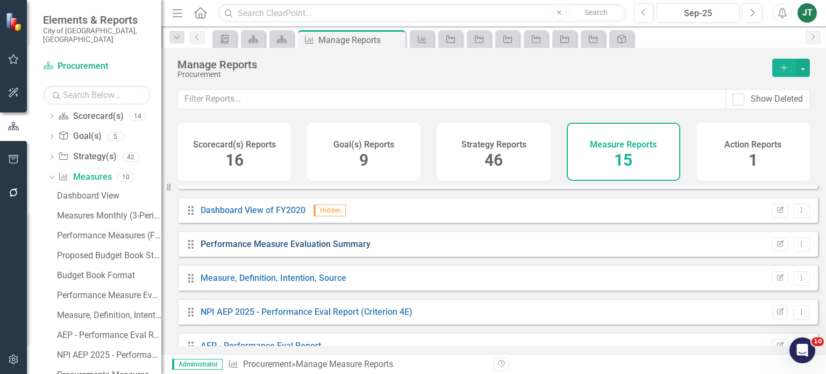
click at [313, 249] on link "Performance Measure Evaluation Summary" at bounding box center [285, 244] width 170 height 10
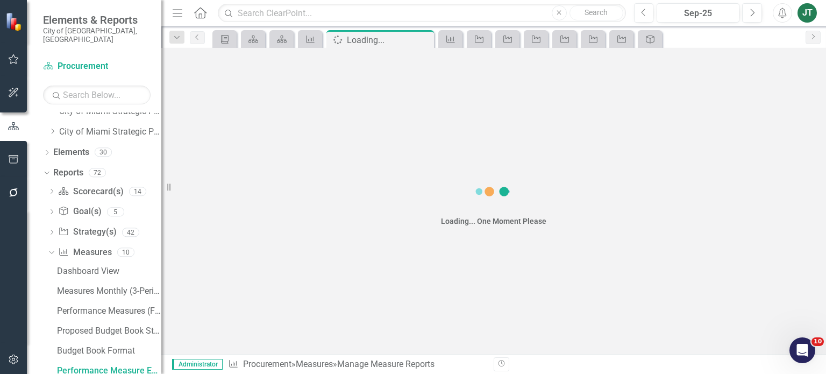
scroll to position [26, 0]
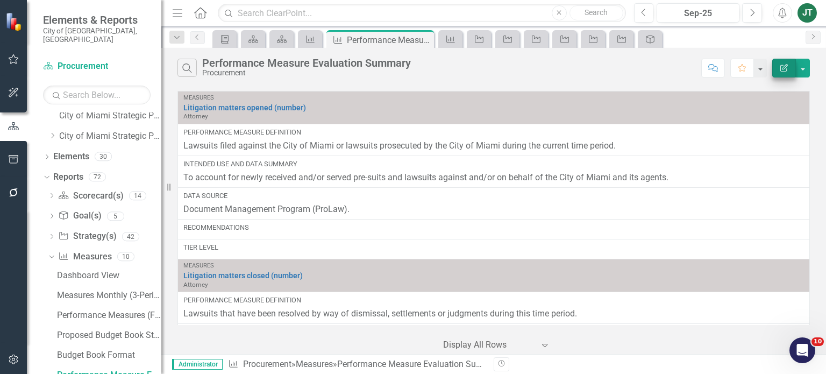
drag, startPoint x: 778, startPoint y: 56, endPoint x: 780, endPoint y: 63, distance: 7.3
click at [779, 58] on div "Search Performance Measure Evaluation Summary Procurement Comment Favorite Edit…" at bounding box center [493, 65] width 664 height 35
click at [782, 64] on icon "Edit Report" at bounding box center [784, 68] width 10 height 8
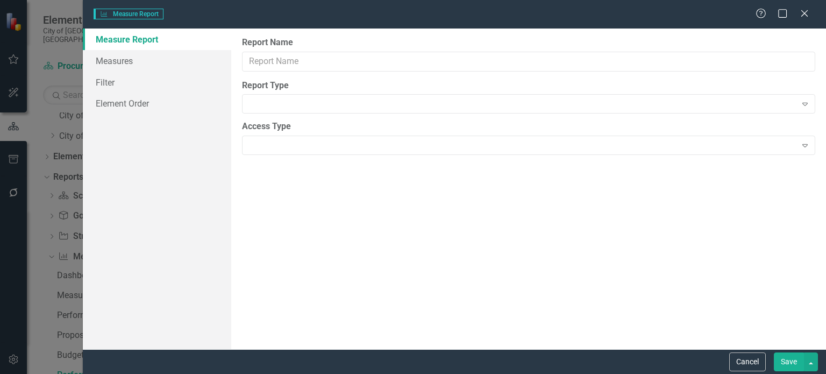
type input "Performance Measure Evaluation Summary"
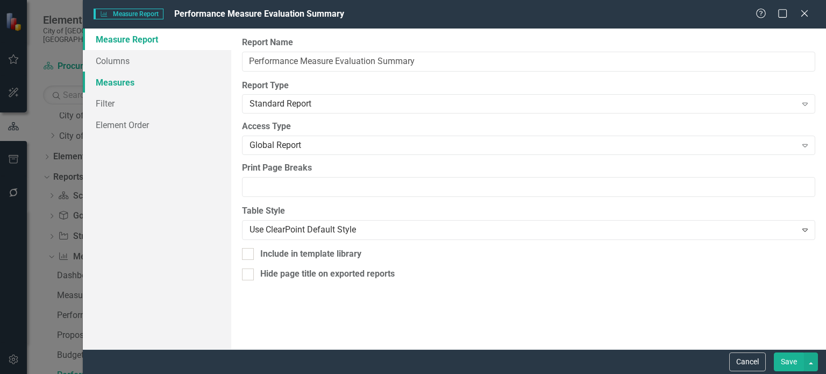
click at [133, 82] on link "Measures" at bounding box center [157, 82] width 148 height 22
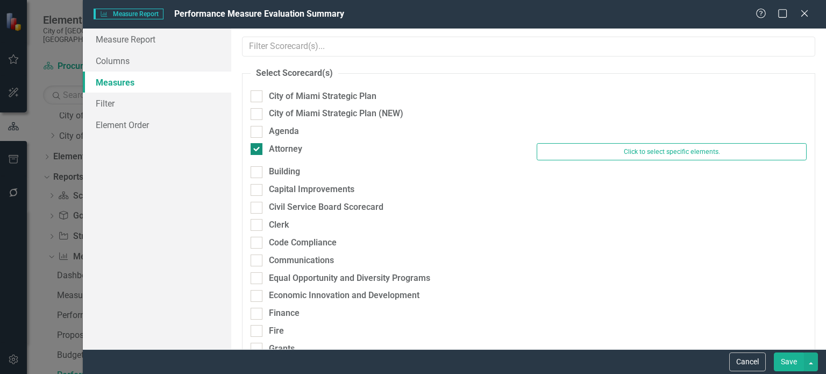
click at [284, 144] on div "Attorney" at bounding box center [285, 149] width 33 height 12
click at [257, 144] on input "Attorney" at bounding box center [253, 146] width 7 height 7
checkbox input "false"
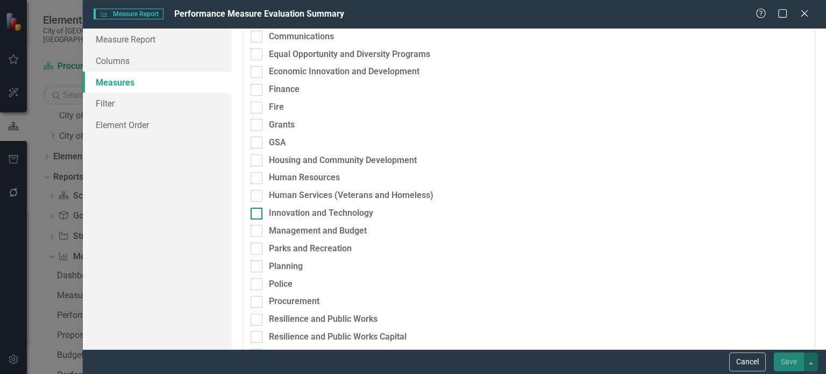
scroll to position [215, 0]
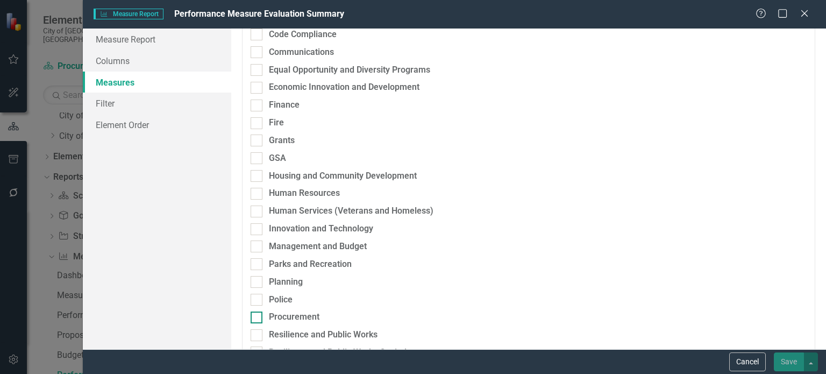
click at [288, 320] on div "Procurement" at bounding box center [294, 317] width 51 height 12
click at [257, 318] on input "Procurement" at bounding box center [253, 314] width 7 height 7
checkbox input "true"
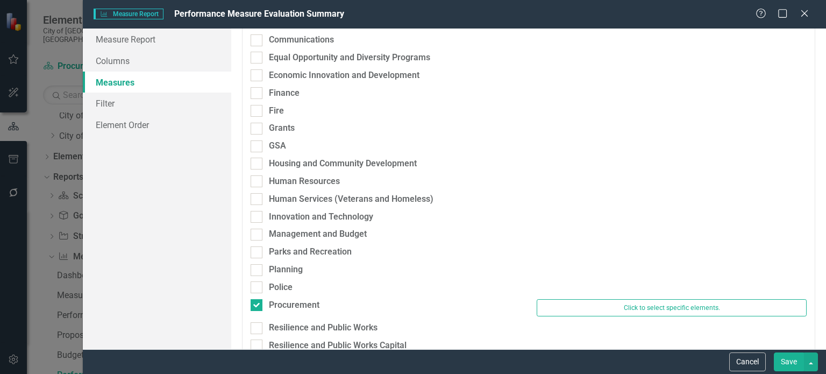
scroll to position [203, 0]
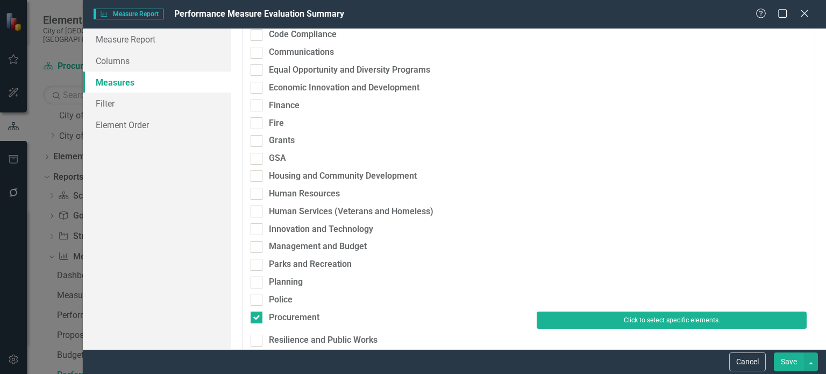
click at [603, 319] on button "Click to select specific elements." at bounding box center [671, 319] width 270 height 17
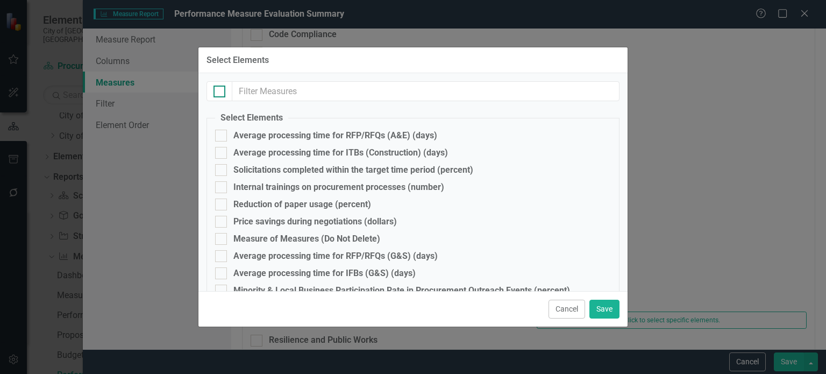
click at [215, 92] on div at bounding box center [219, 91] width 12 height 12
click at [215, 92] on input "checkbox" at bounding box center [216, 88] width 7 height 7
checkbox input "true"
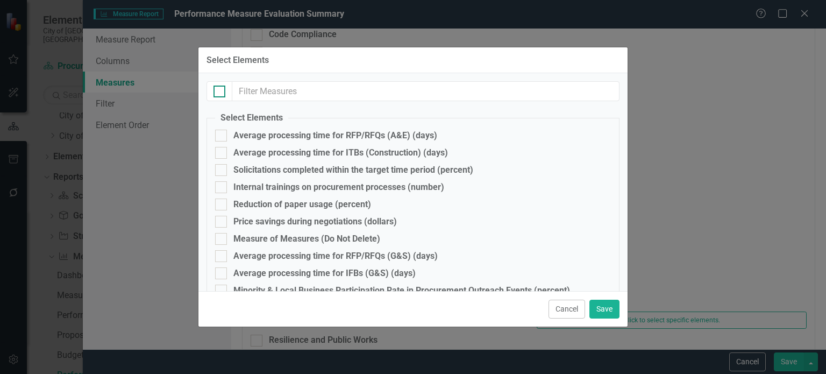
checkbox input "true"
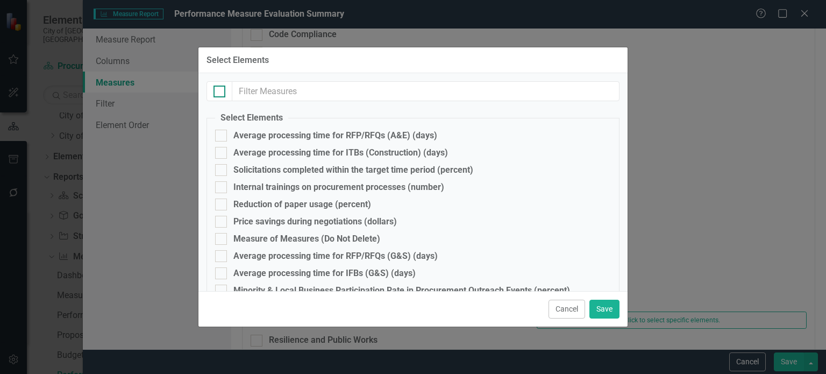
checkbox input "true"
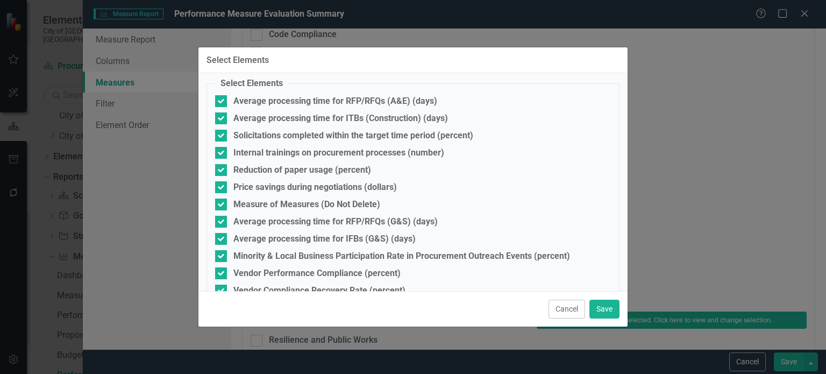
scroll to position [53, 0]
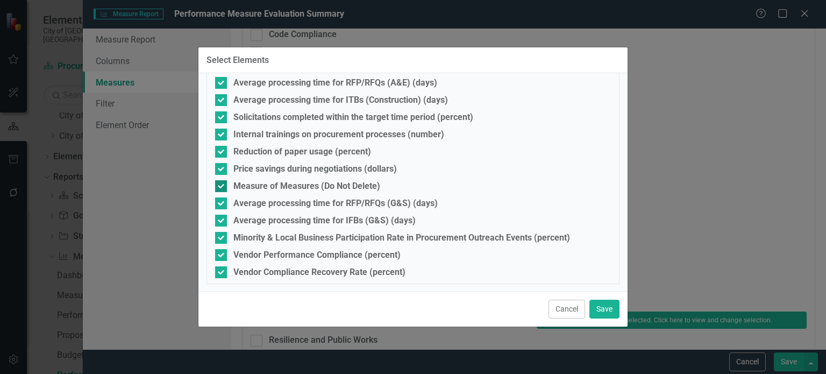
click at [237, 186] on div "Measure of Measures (Do Not Delete)" at bounding box center [306, 186] width 147 height 10
click at [222, 186] on input "Measure of Measures (Do Not Delete)" at bounding box center [218, 183] width 7 height 7
checkbox input "false"
click at [603, 310] on button "Save" at bounding box center [604, 308] width 30 height 19
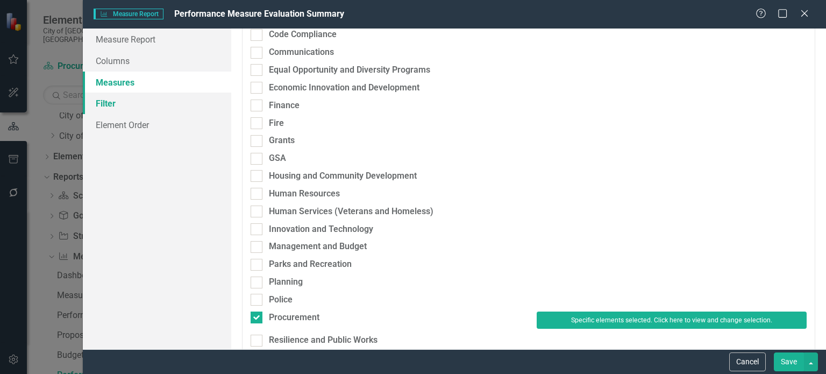
click at [137, 103] on link "Filter" at bounding box center [157, 103] width 148 height 22
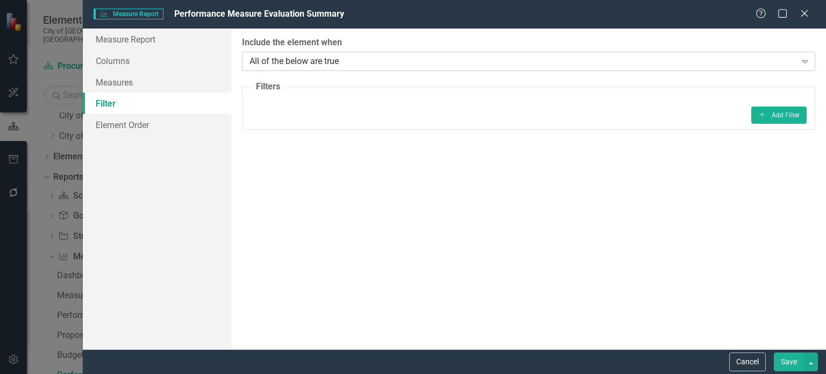
click at [320, 66] on div "All of the below are true" at bounding box center [522, 61] width 546 height 12
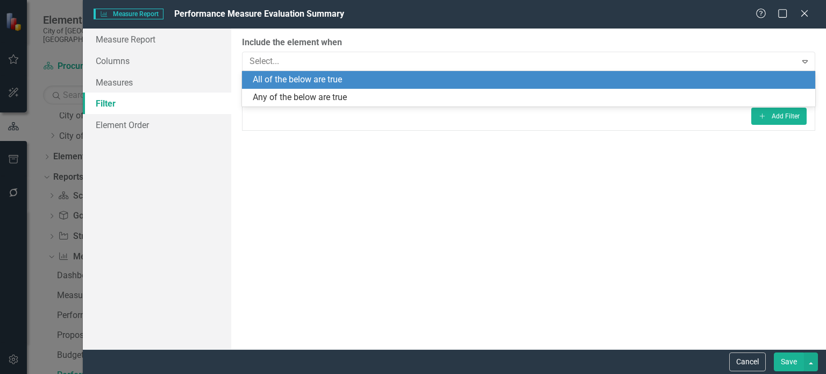
click at [314, 81] on div "All of the below are true" at bounding box center [531, 80] width 556 height 12
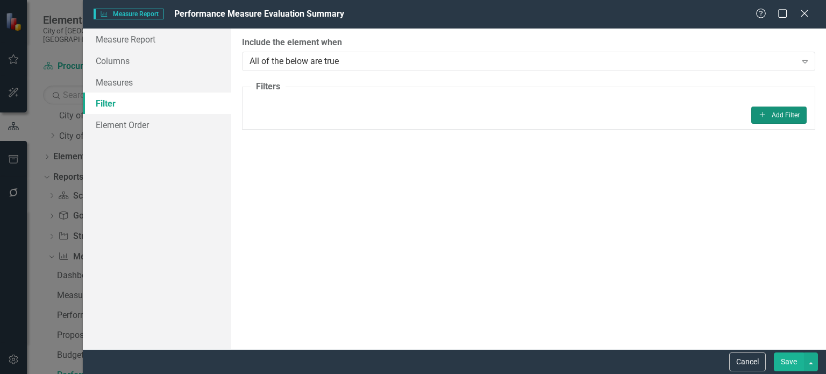
click at [776, 113] on button "Add Add Filter" at bounding box center [778, 114] width 55 height 17
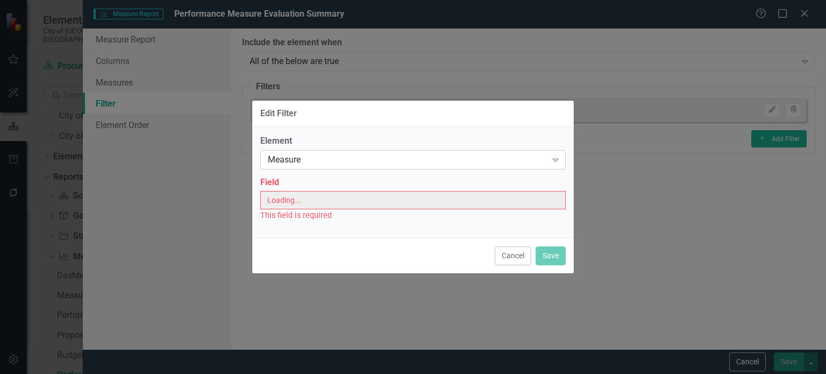
click at [282, 160] on div "Measure" at bounding box center [407, 159] width 279 height 12
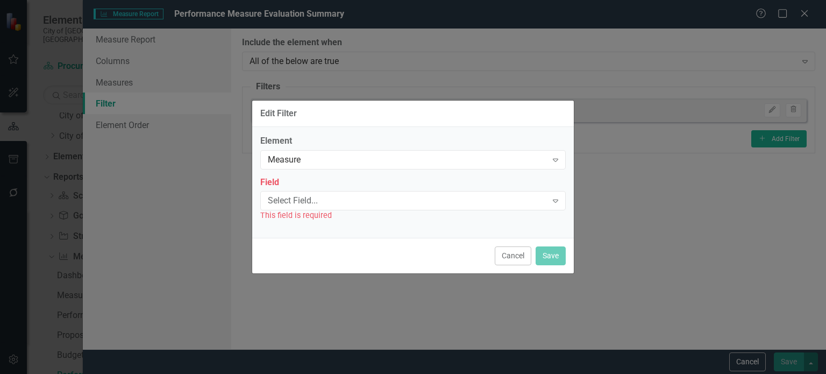
click at [280, 207] on div "Select Field... Expand" at bounding box center [412, 200] width 305 height 19
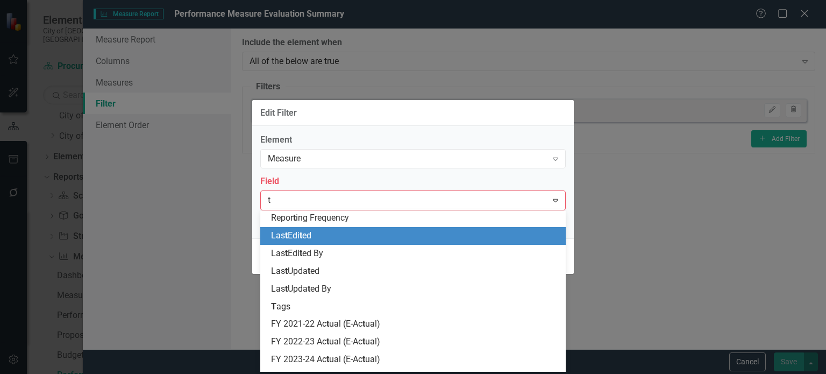
type input "t"
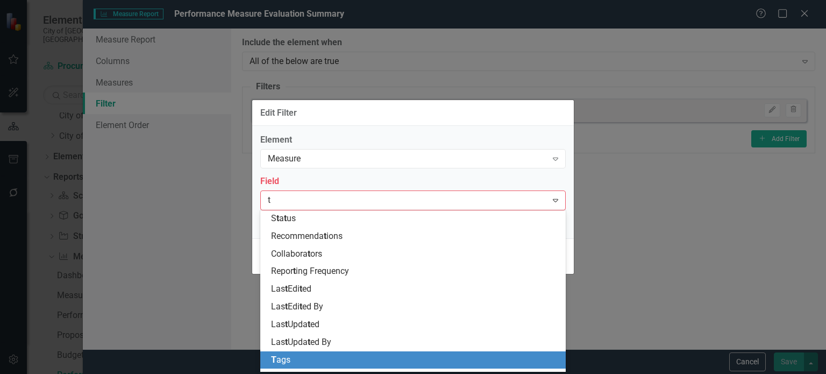
click at [295, 360] on div "T ags" at bounding box center [415, 360] width 288 height 12
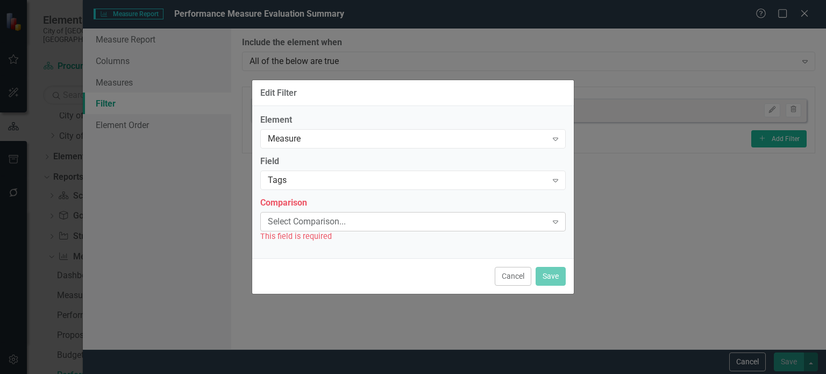
click at [292, 223] on div "Select Comparison..." at bounding box center [407, 221] width 279 height 12
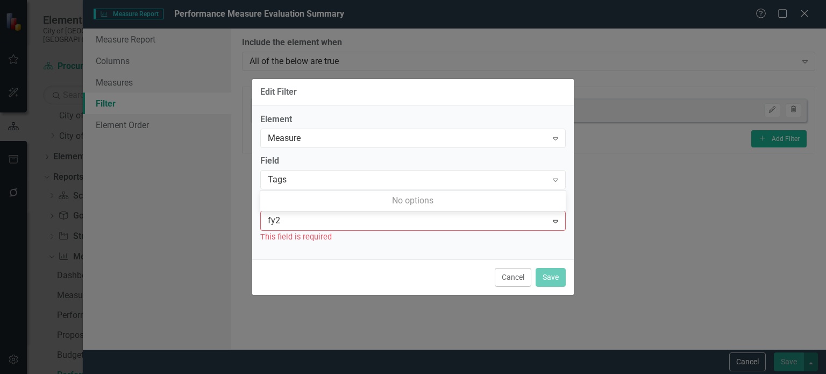
type input "fy26"
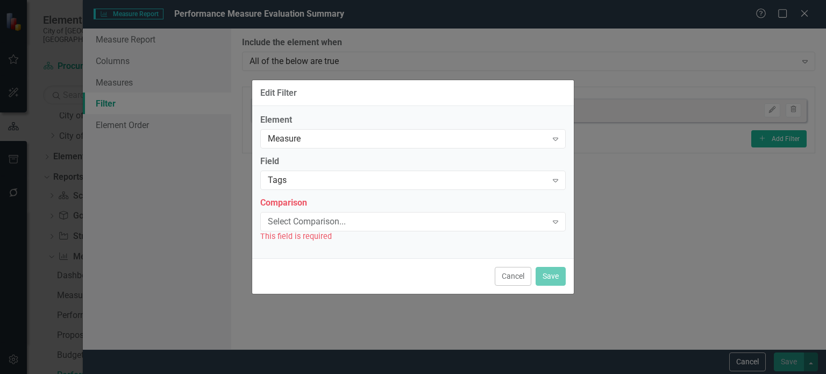
drag, startPoint x: 297, startPoint y: 220, endPoint x: 209, endPoint y: 221, distance: 88.7
click at [303, 217] on div "Select Comparison..." at bounding box center [407, 221] width 279 height 12
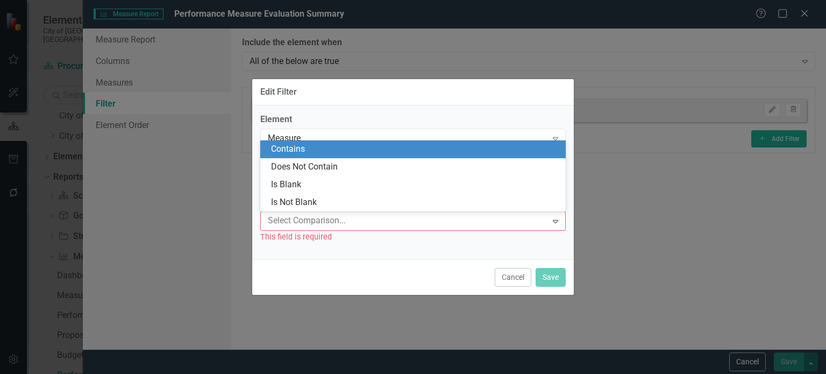
click at [275, 144] on div "Contains" at bounding box center [415, 149] width 288 height 12
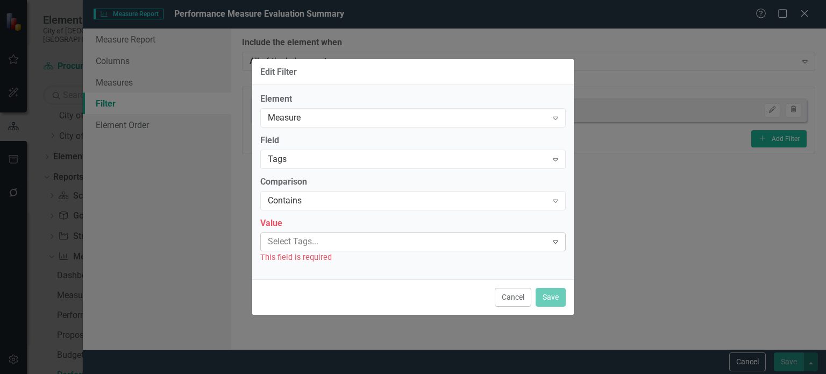
click at [292, 247] on div at bounding box center [404, 241] width 283 height 15
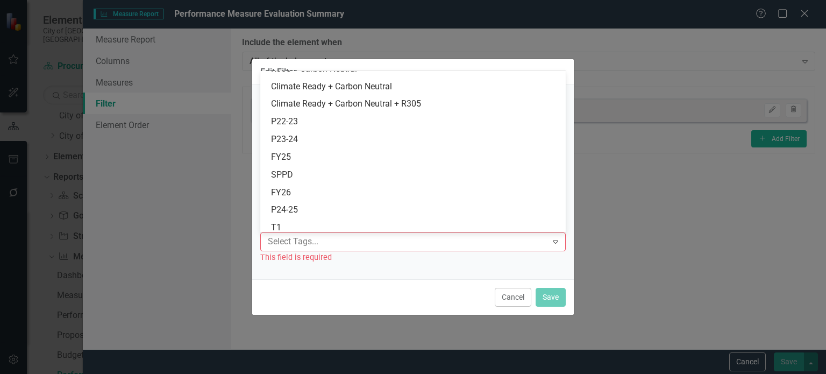
scroll to position [439, 0]
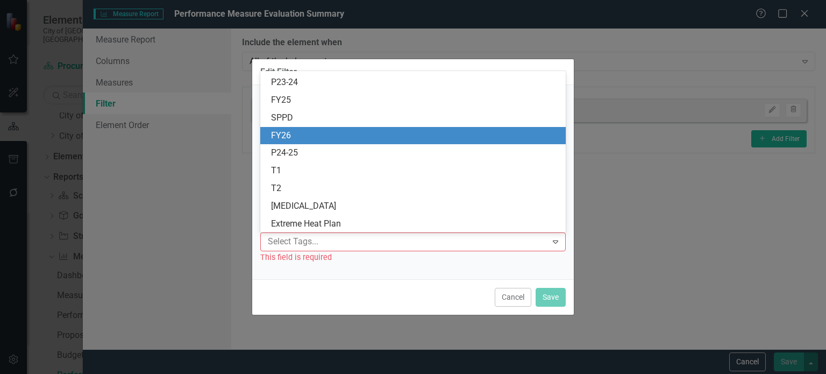
click at [296, 131] on div "FY26" at bounding box center [415, 136] width 288 height 12
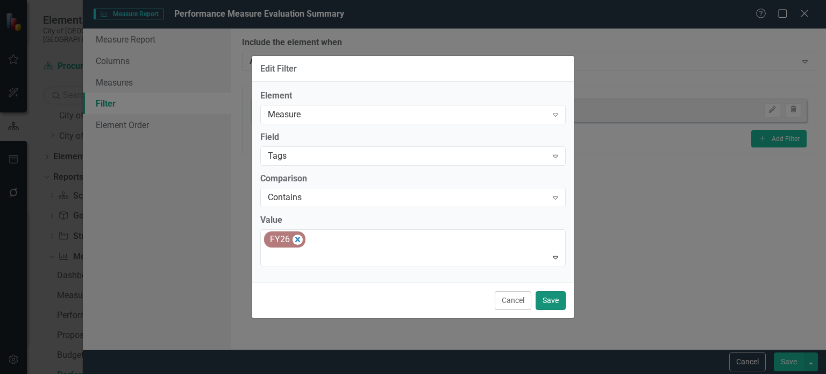
click at [541, 299] on button "Save" at bounding box center [550, 300] width 30 height 19
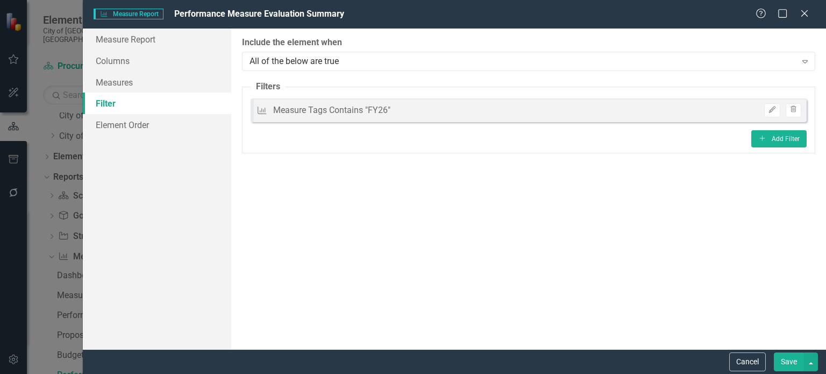
click at [797, 361] on button "Save" at bounding box center [789, 361] width 30 height 19
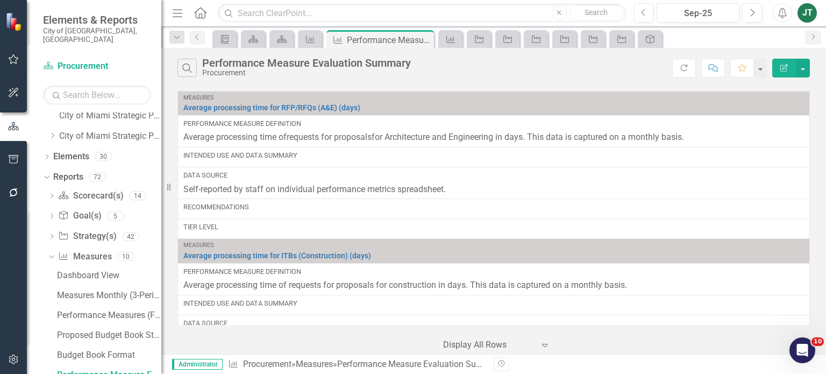
click at [780, 64] on icon "Edit Report" at bounding box center [784, 68] width 10 height 8
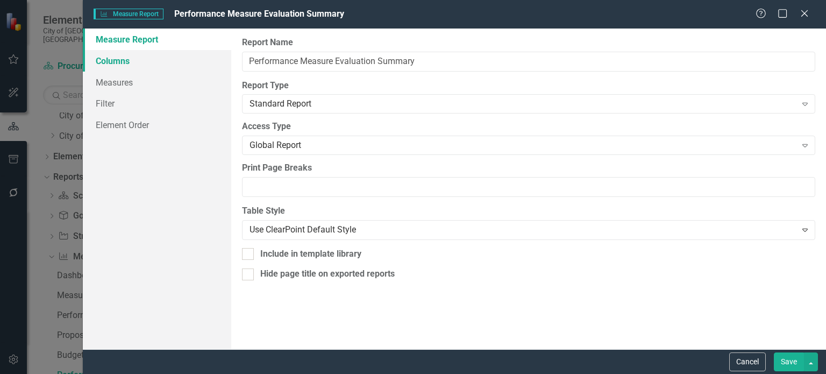
click at [145, 60] on link "Columns" at bounding box center [157, 61] width 148 height 22
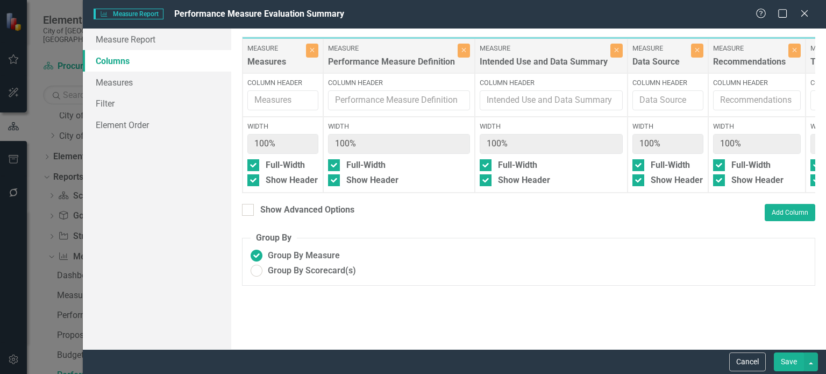
scroll to position [0, 141]
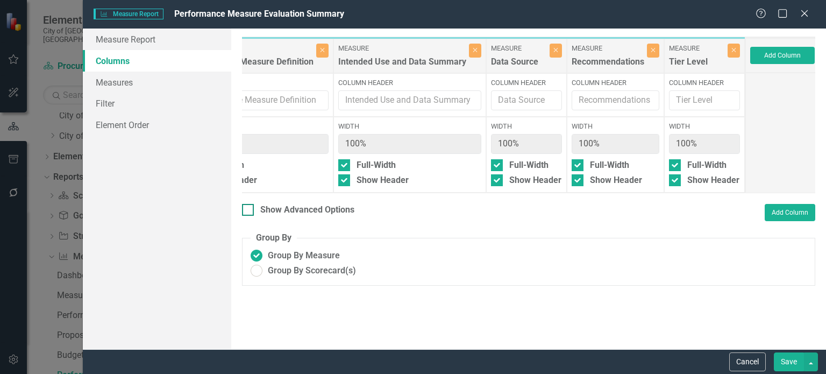
click at [282, 216] on div "Show Advanced Options" at bounding box center [307, 210] width 94 height 12
click at [249, 211] on input "Show Advanced Options" at bounding box center [245, 207] width 7 height 7
checkbox input "true"
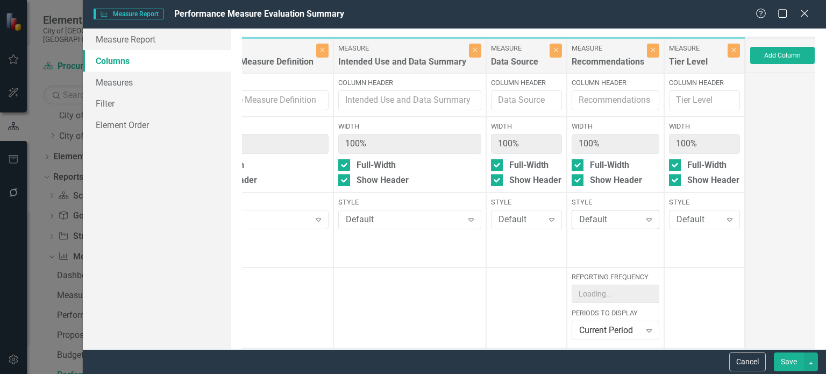
click at [604, 221] on div "Default" at bounding box center [609, 219] width 61 height 12
type input "yell"
click at [592, 192] on div "Light Yell ow" at bounding box center [612, 200] width 88 height 18
click at [787, 364] on button "Save" at bounding box center [789, 361] width 30 height 19
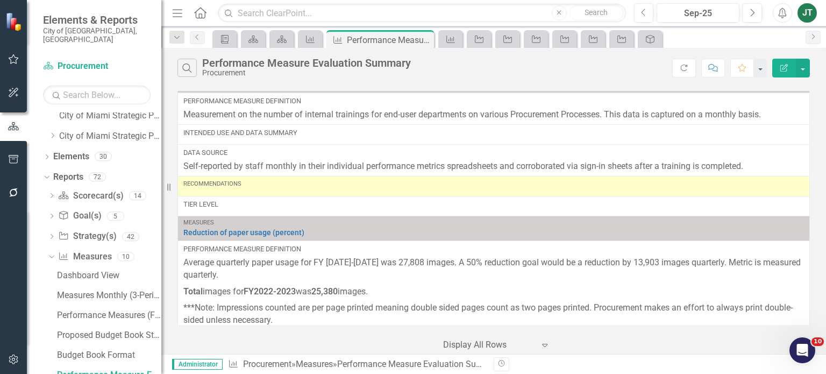
scroll to position [452, 0]
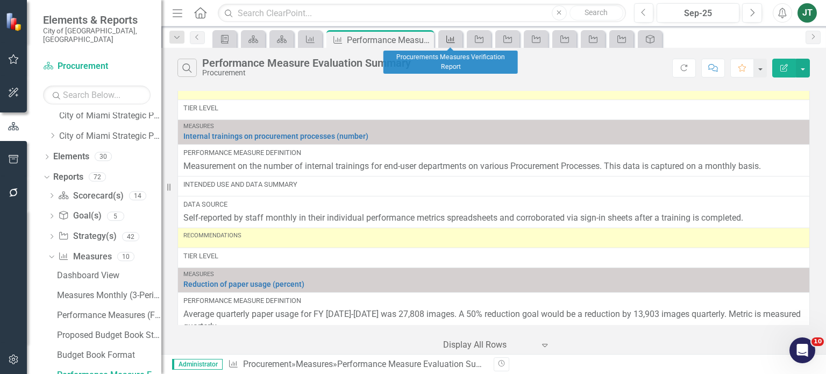
click at [448, 38] on icon "Measure" at bounding box center [450, 39] width 11 height 9
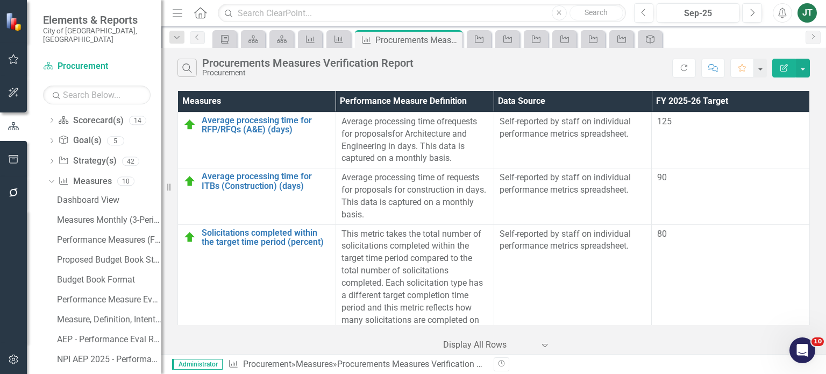
click at [0, 0] on icon "Close" at bounding box center [0, 0] width 0 height 0
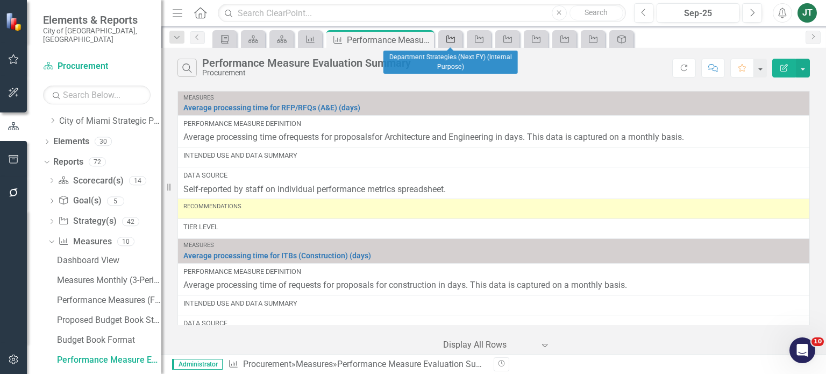
scroll to position [26, 0]
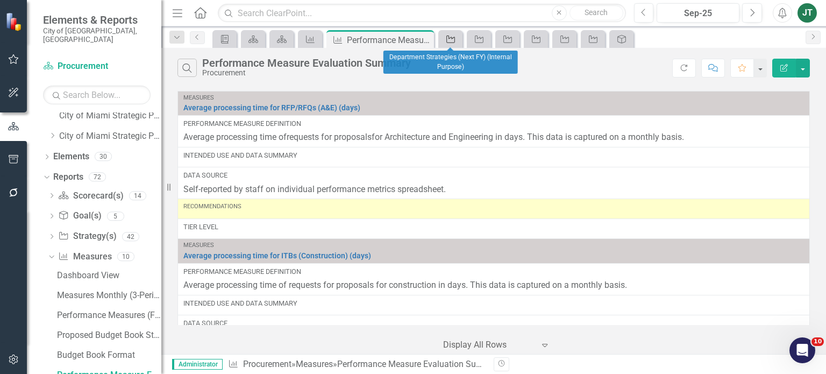
click at [450, 36] on icon "Strategy" at bounding box center [450, 39] width 11 height 9
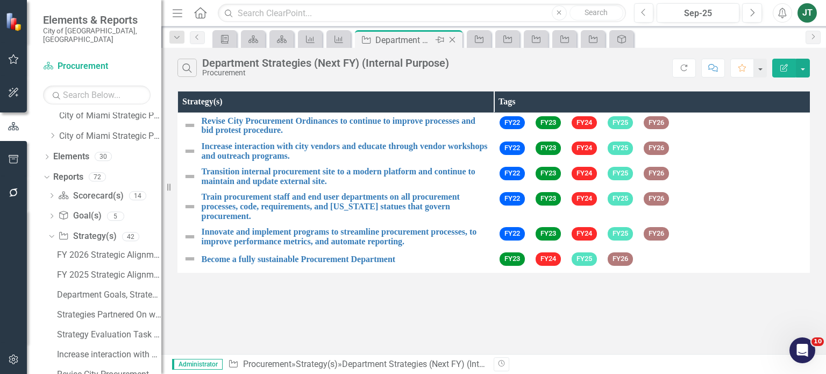
scroll to position [125, 0]
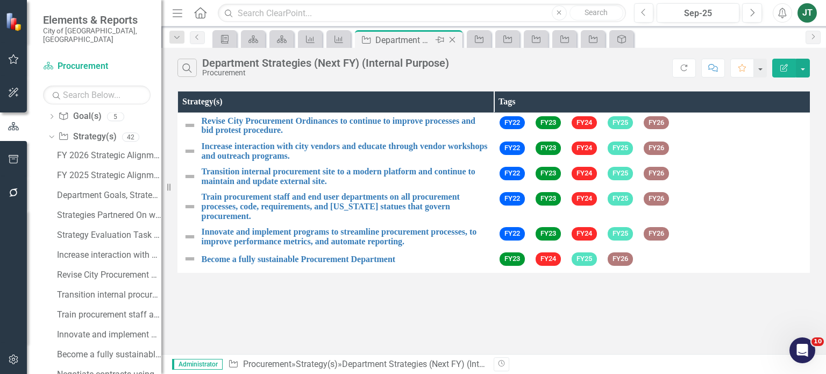
click at [454, 39] on icon "Close" at bounding box center [452, 39] width 11 height 9
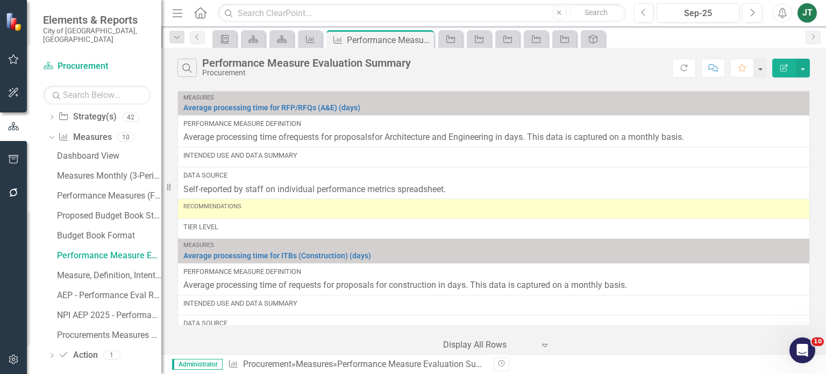
click at [454, 39] on icon "Strategy" at bounding box center [450, 39] width 11 height 9
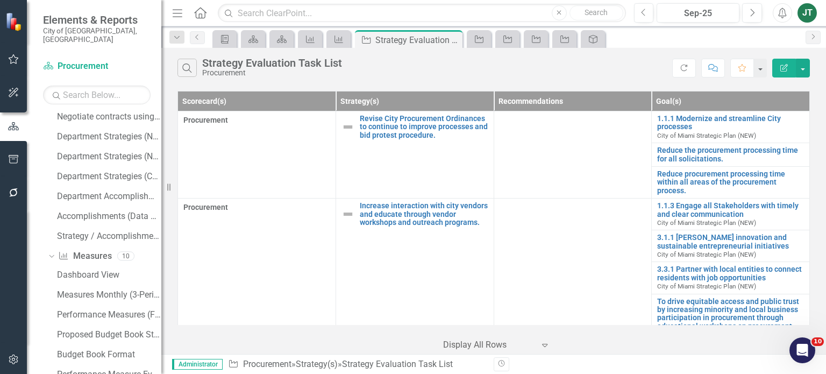
scroll to position [606, 0]
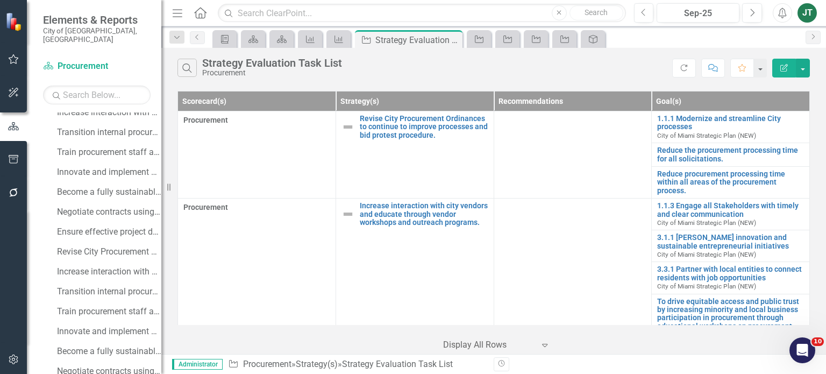
click at [0, 0] on icon "Close" at bounding box center [0, 0] width 0 height 0
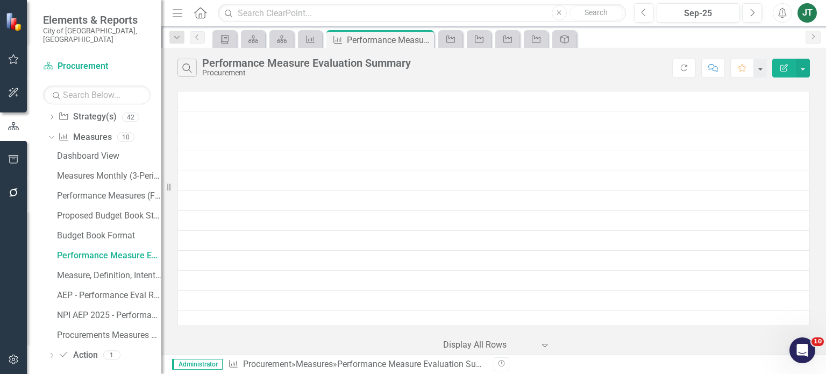
click at [454, 39] on icon "Strategy" at bounding box center [450, 39] width 11 height 9
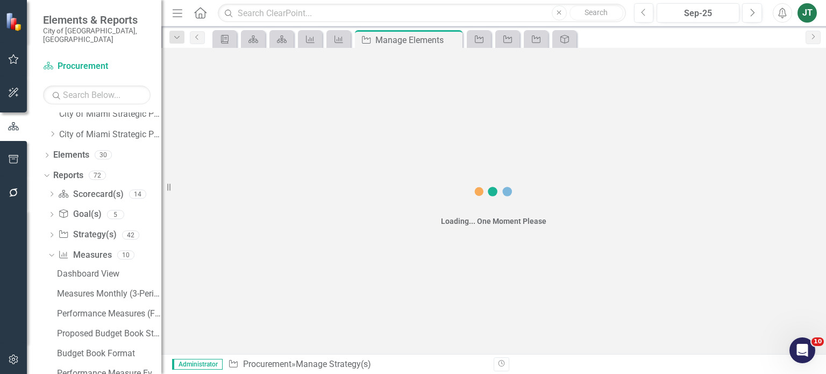
scroll to position [26, 0]
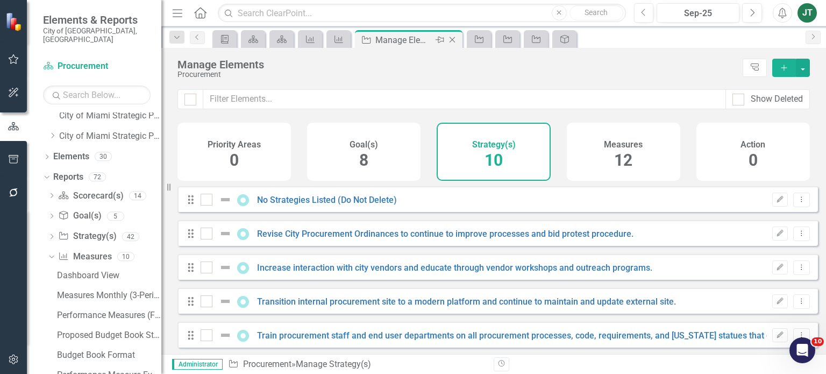
checkbox input "false"
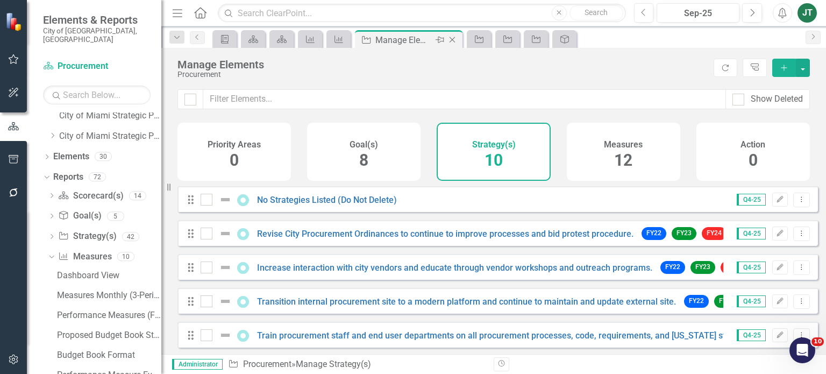
click at [454, 39] on icon "Close" at bounding box center [452, 39] width 11 height 9
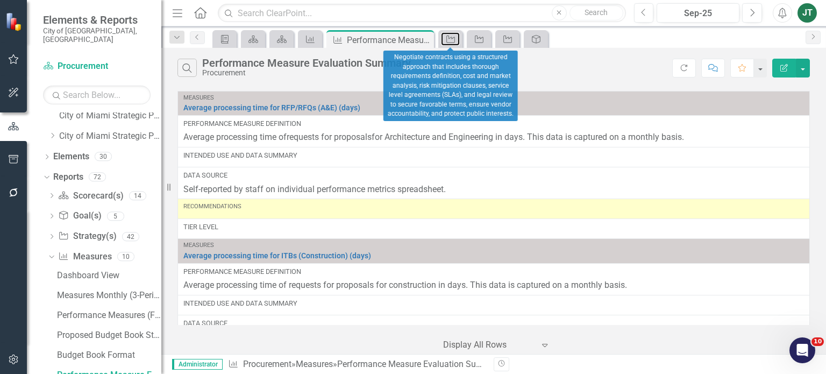
click at [454, 39] on icon "Strategy" at bounding box center [450, 39] width 11 height 9
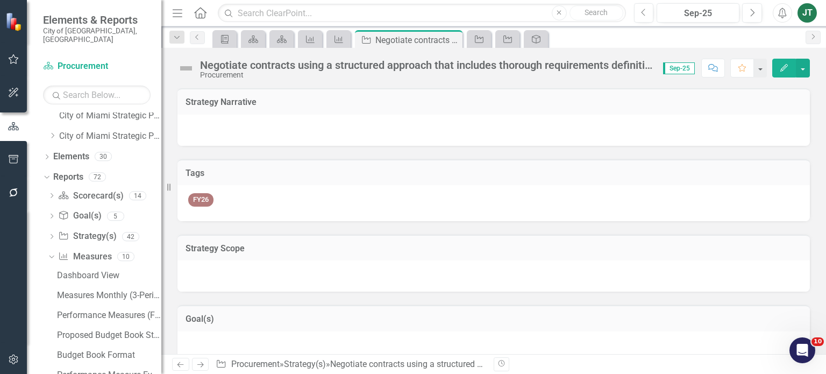
click at [0, 0] on icon "Close" at bounding box center [0, 0] width 0 height 0
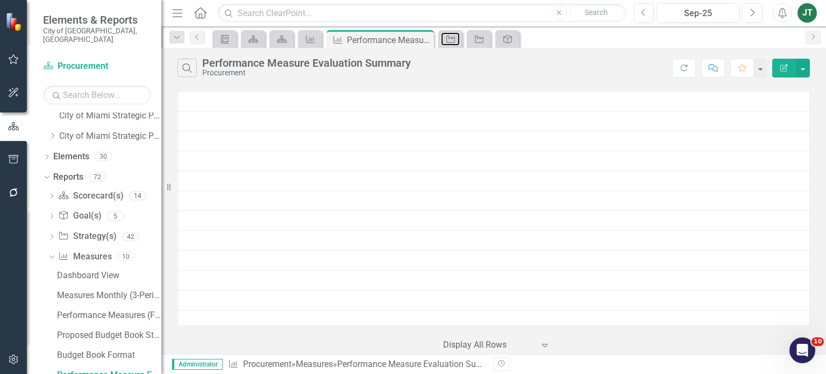
click at [454, 39] on icon "Strategy" at bounding box center [450, 39] width 11 height 9
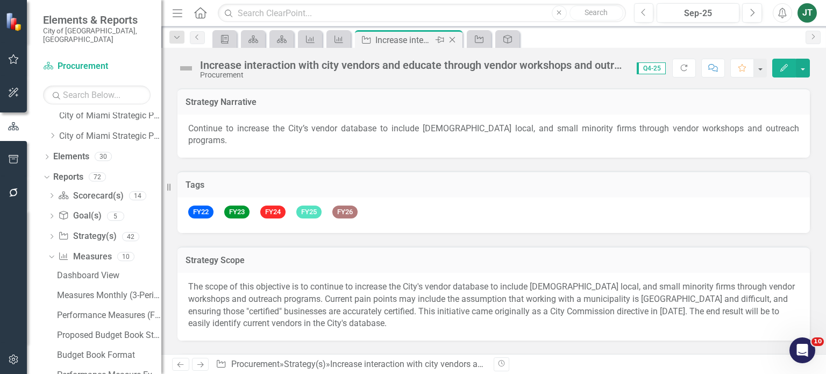
click at [454, 39] on icon "Close" at bounding box center [452, 39] width 11 height 9
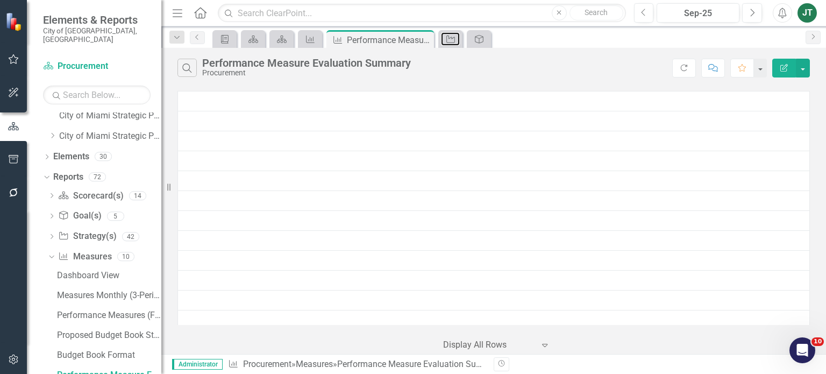
click at [454, 39] on icon "Strategy" at bounding box center [450, 39] width 11 height 9
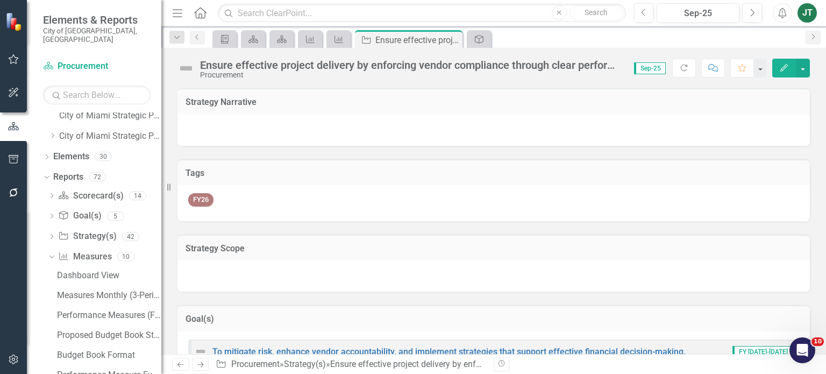
click at [0, 0] on icon "Close" at bounding box center [0, 0] width 0 height 0
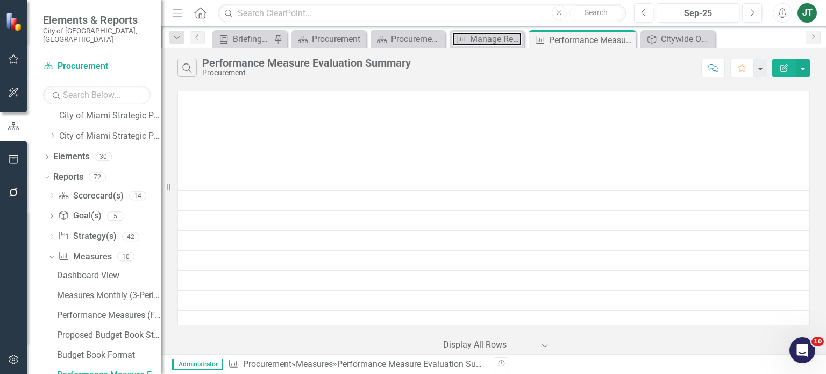
click at [454, 39] on div "Measure" at bounding box center [458, 38] width 13 height 13
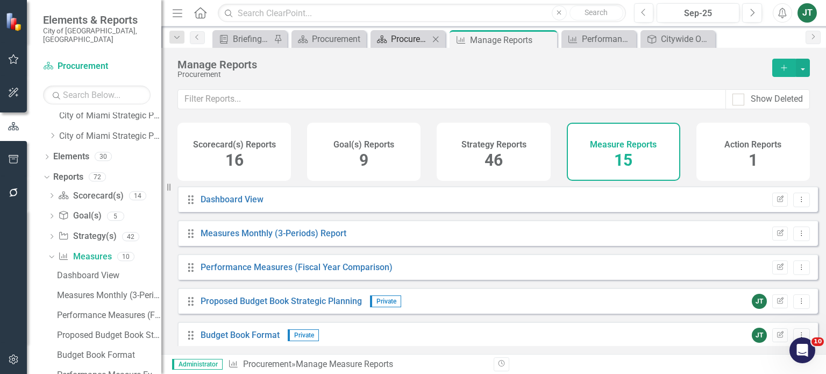
click at [415, 38] on div "Procurement Scorecard Evaluation and Recommendations" at bounding box center [410, 38] width 38 height 13
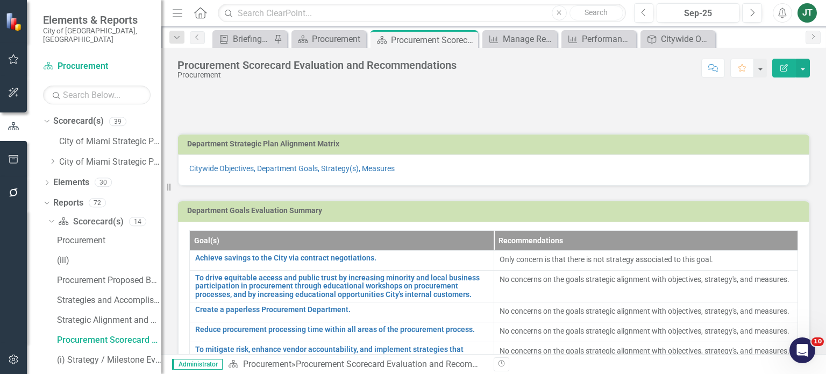
scroll to position [582, 0]
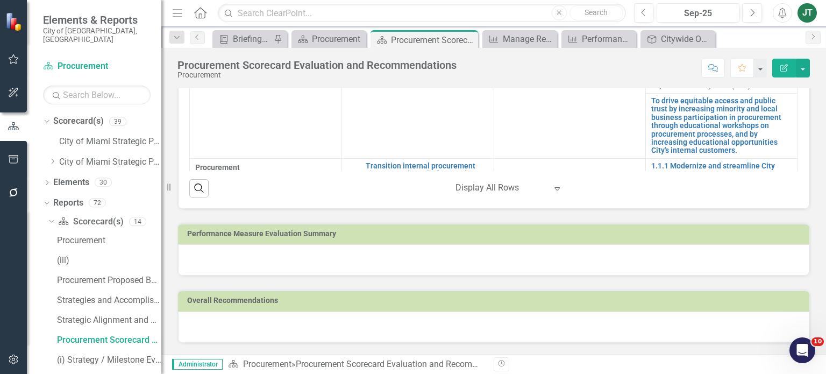
click at [374, 230] on td "Performance Measure Evaluation Summary" at bounding box center [495, 235] width 617 height 16
click at [371, 237] on h3 "Performance Measure Evaluation Summary" at bounding box center [495, 234] width 617 height 8
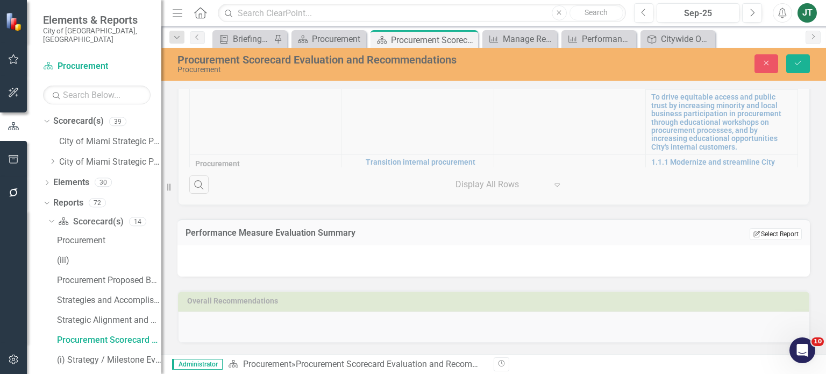
click at [759, 240] on button "Edit Report Select Report" at bounding box center [775, 234] width 52 height 12
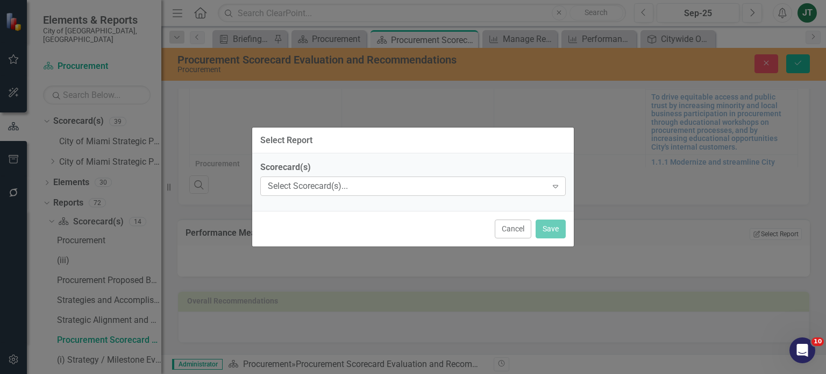
click at [331, 183] on div "Select Scorecard(s)..." at bounding box center [407, 186] width 279 height 12
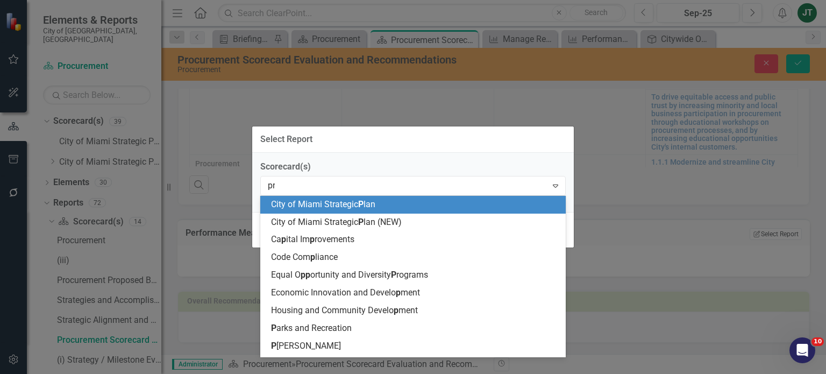
type input "pro"
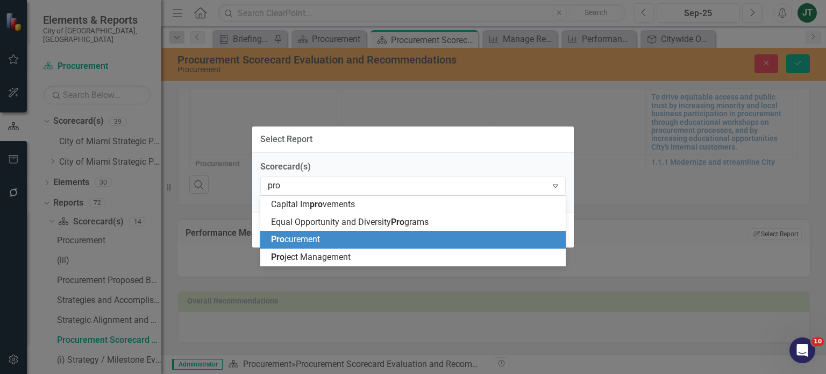
click at [320, 239] on span "Pro curement" at bounding box center [295, 239] width 49 height 10
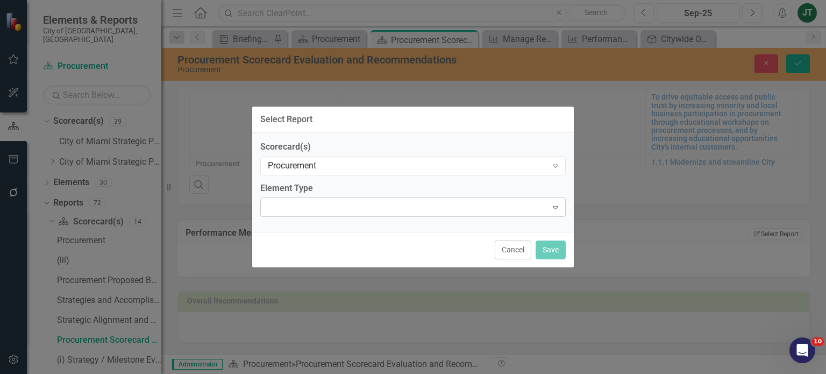
click at [317, 213] on div "Expand" at bounding box center [412, 206] width 305 height 19
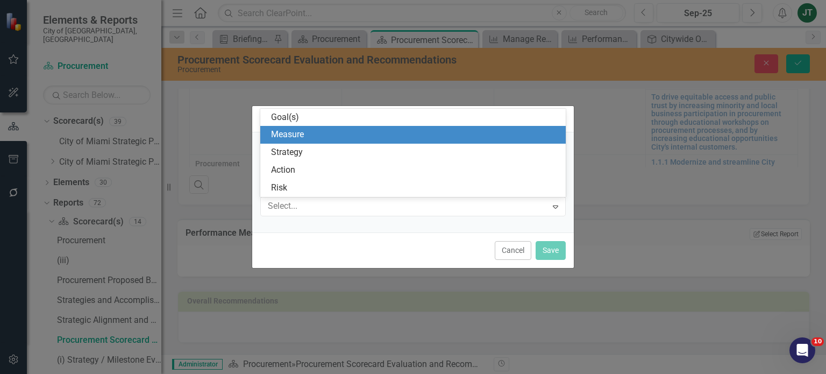
click at [294, 137] on div "Measure" at bounding box center [415, 134] width 288 height 12
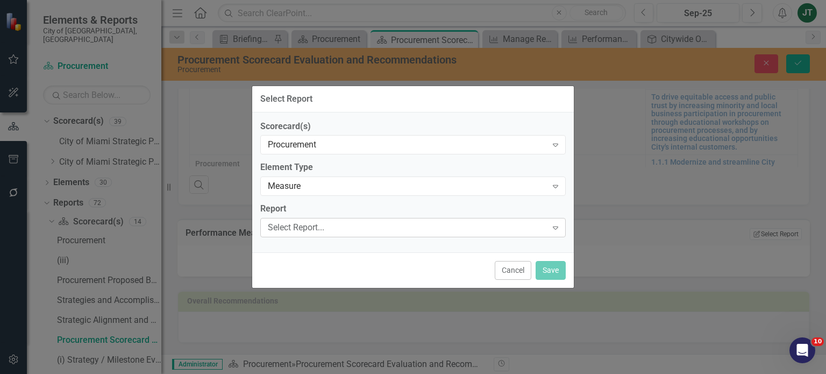
click at [307, 231] on div "Select Report..." at bounding box center [407, 227] width 279 height 12
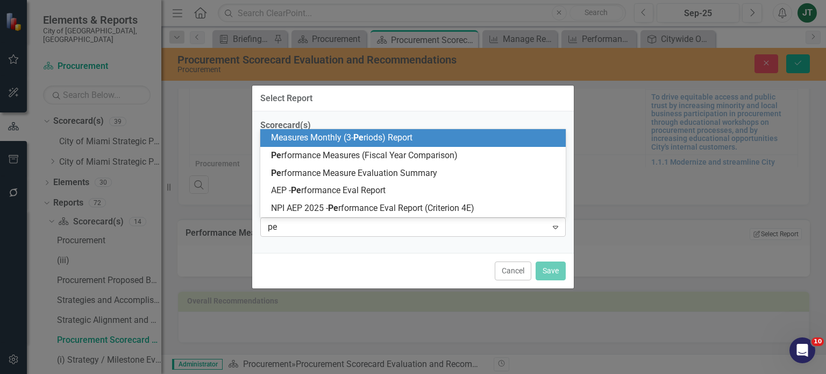
type input "per"
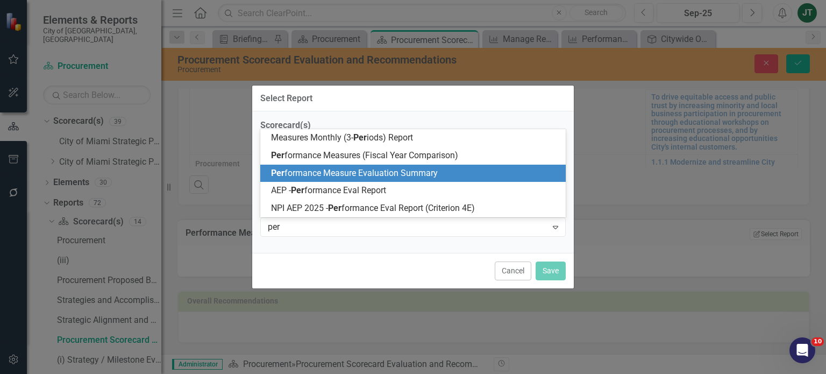
click at [392, 171] on span "Per formance Measure Evaluation Summary" at bounding box center [354, 173] width 167 height 10
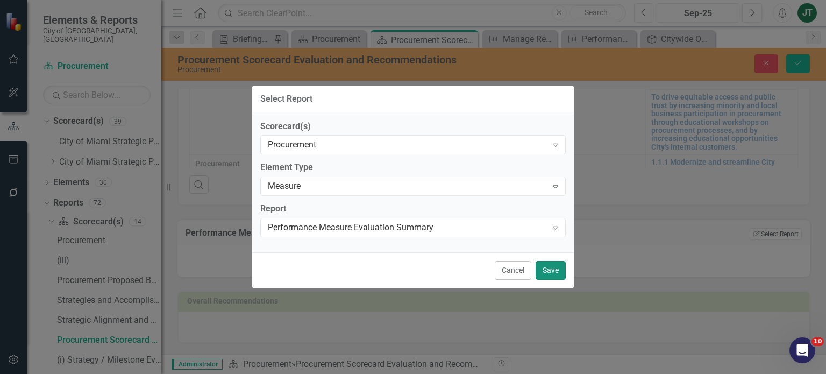
click at [546, 273] on button "Save" at bounding box center [550, 270] width 30 height 19
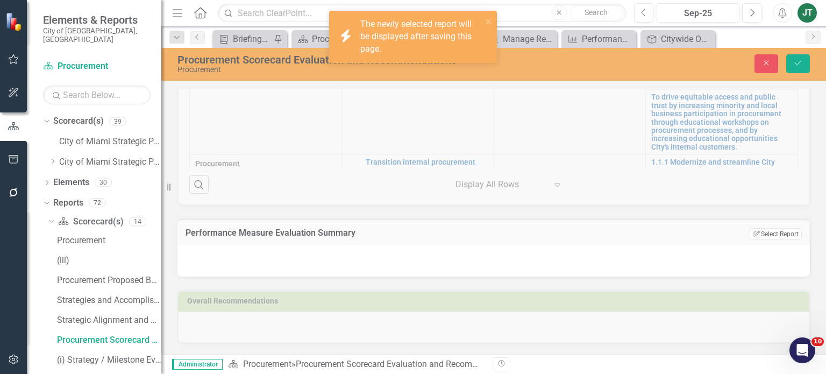
click at [792, 52] on div "Procurement Scorecard Evaluation and Recommendations Procurement Close Save" at bounding box center [493, 64] width 664 height 33
click at [795, 60] on icon "Save" at bounding box center [798, 63] width 10 height 8
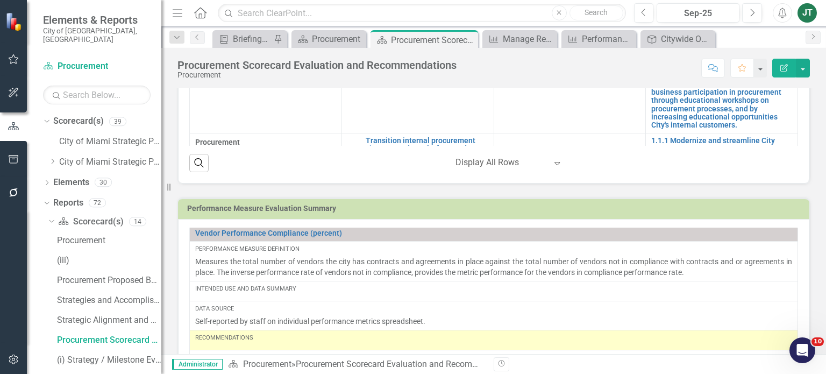
scroll to position [877, 0]
